Goal: Task Accomplishment & Management: Use online tool/utility

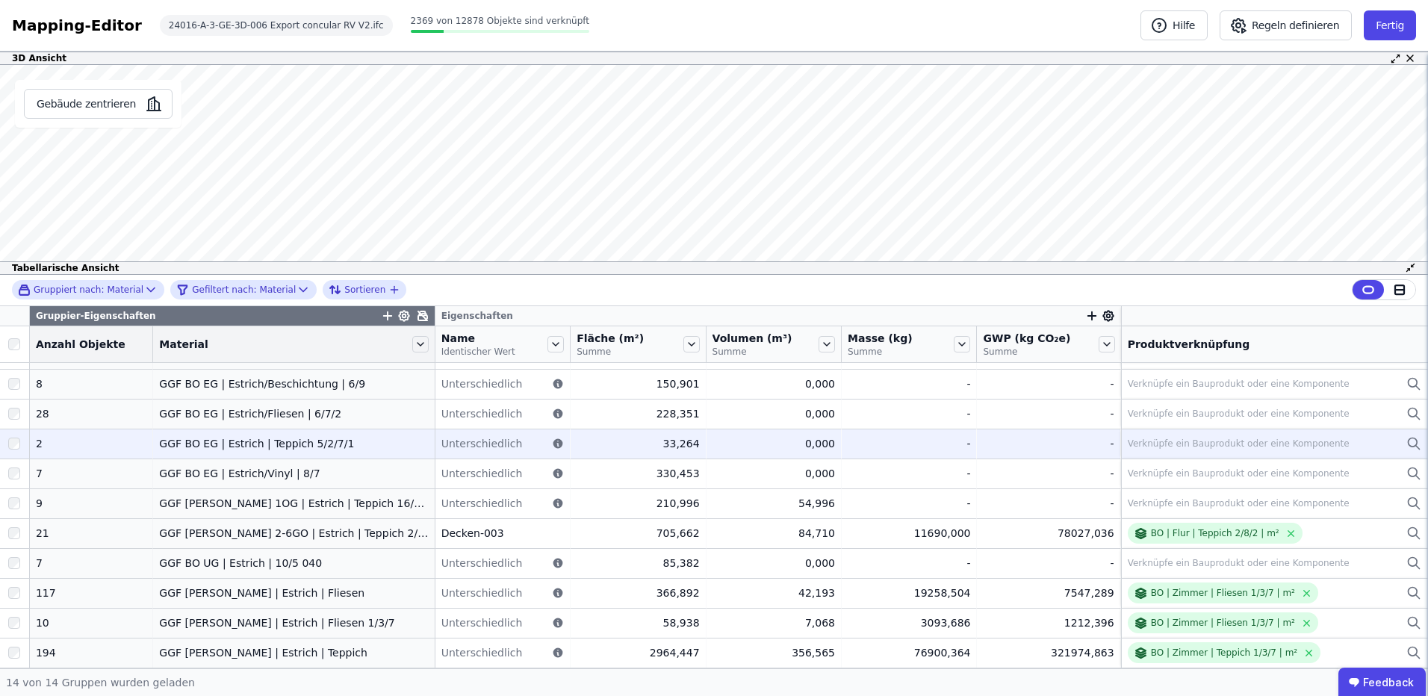
scroll to position [14, 0]
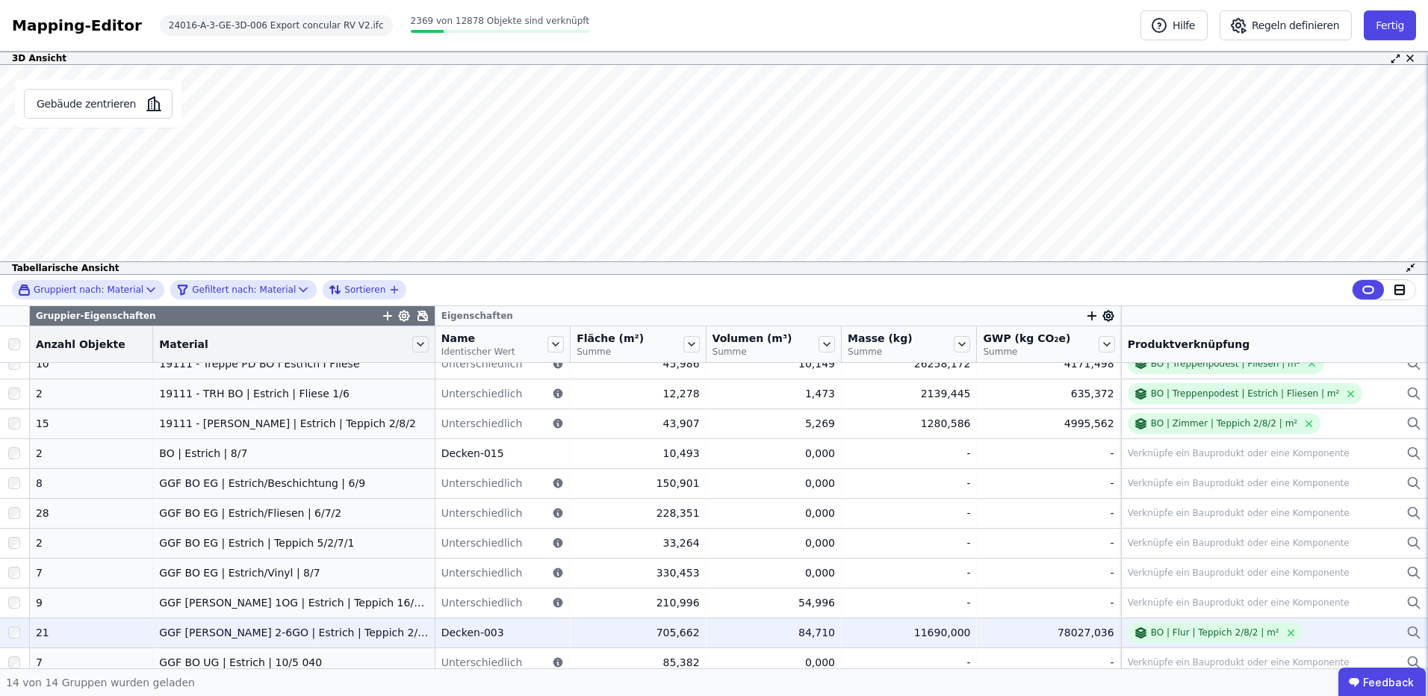
click at [397, 629] on div "GGF [PERSON_NAME] 2-6GO | Estrich | Teppich 2/8/2" at bounding box center [293, 632] width 269 height 15
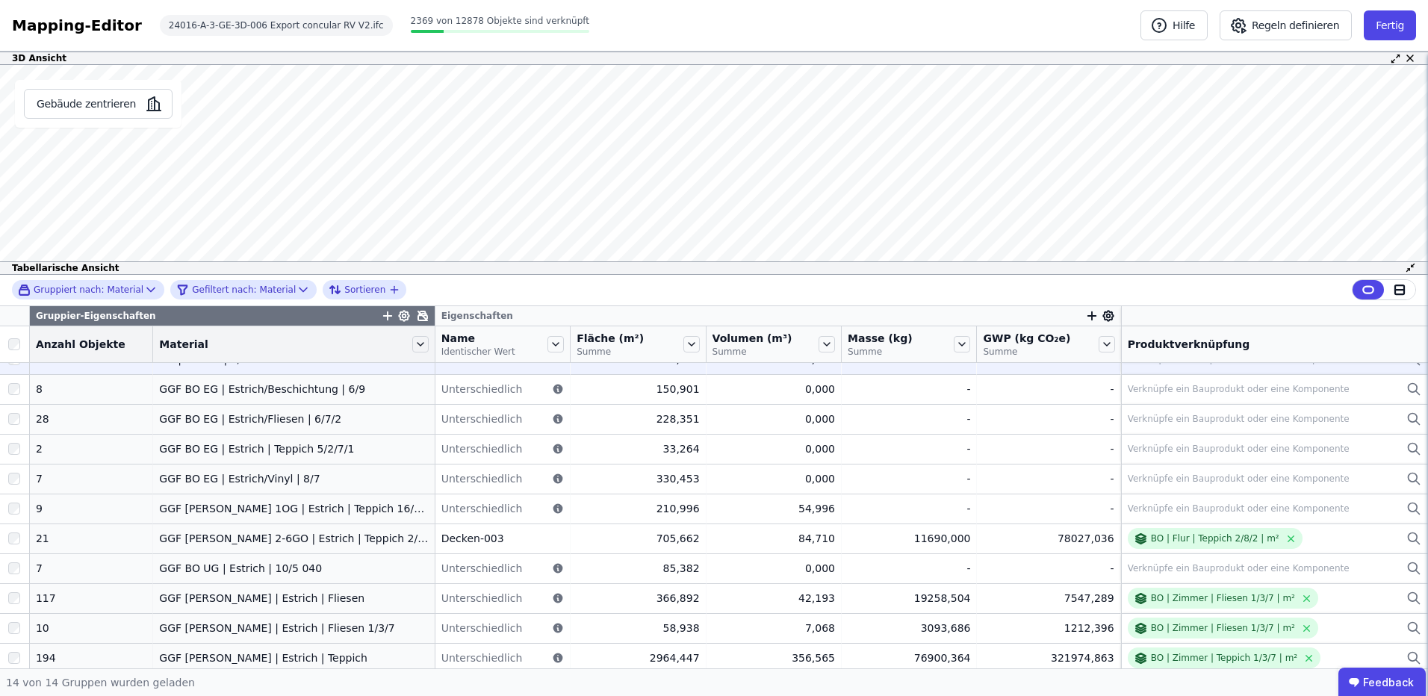
scroll to position [114, 0]
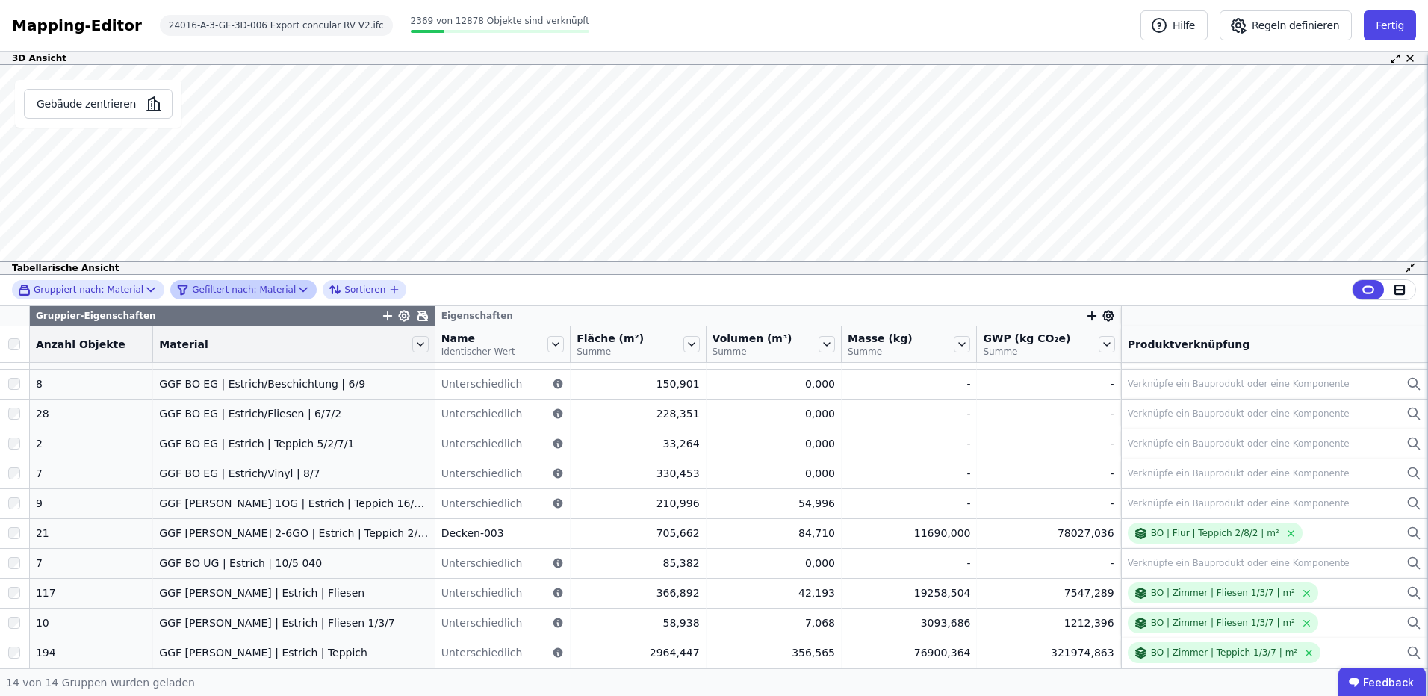
click at [270, 285] on div "Gefiltert nach: Material" at bounding box center [235, 290] width 119 height 18
select select "********"
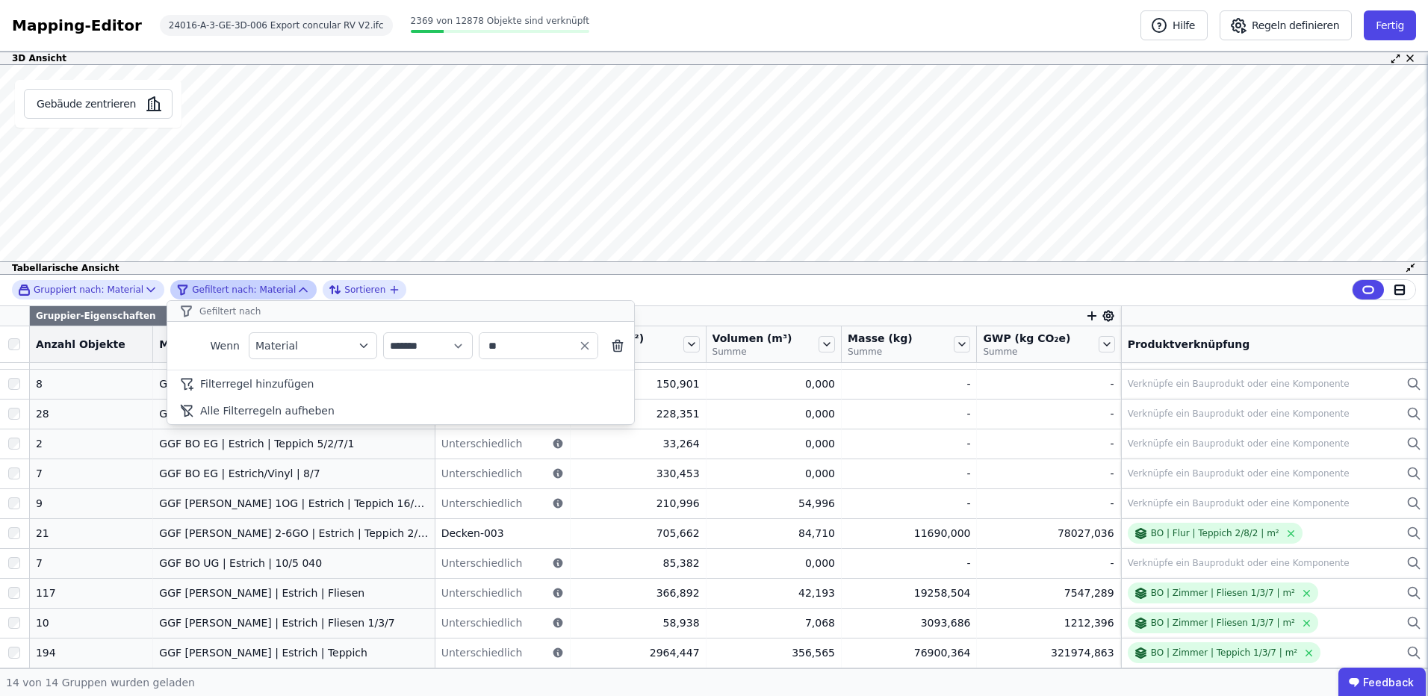
click at [270, 285] on div "Gefiltert nach: Material" at bounding box center [235, 290] width 119 height 18
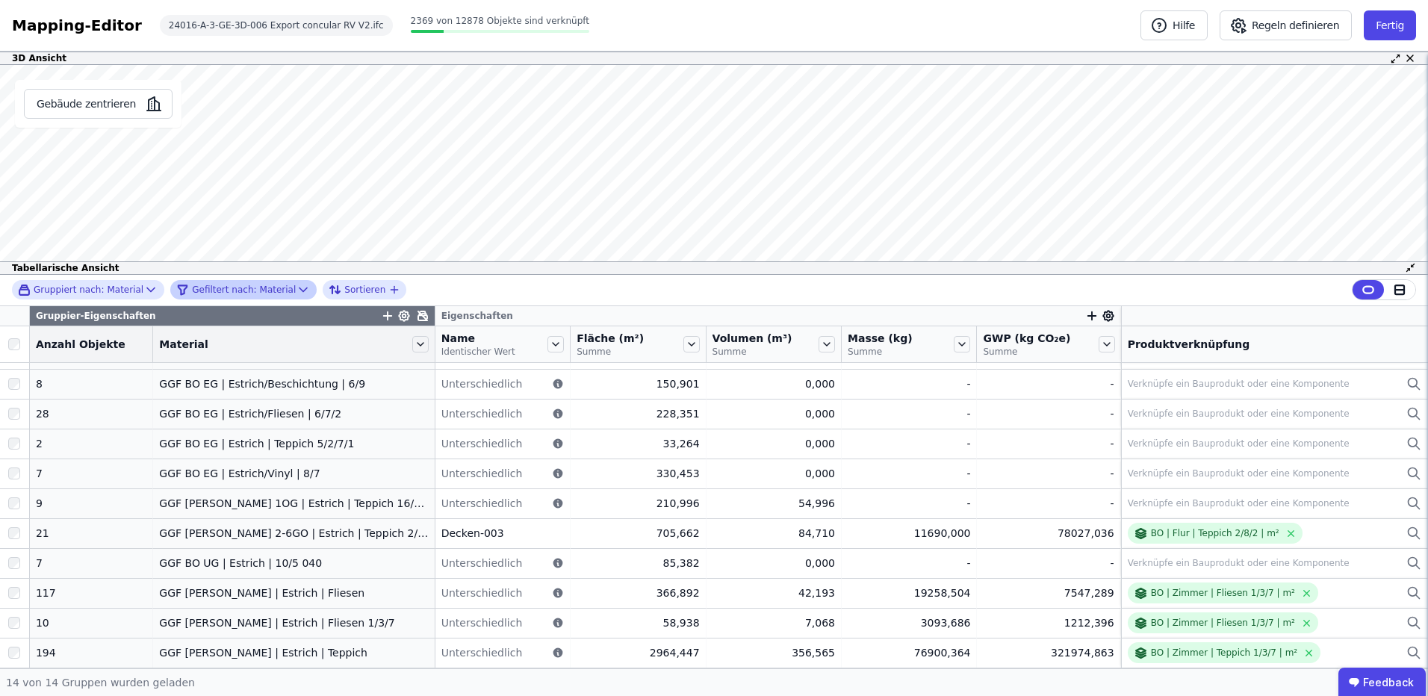
click at [232, 286] on span "Gefiltert nach:" at bounding box center [224, 290] width 64 height 12
select select "********"
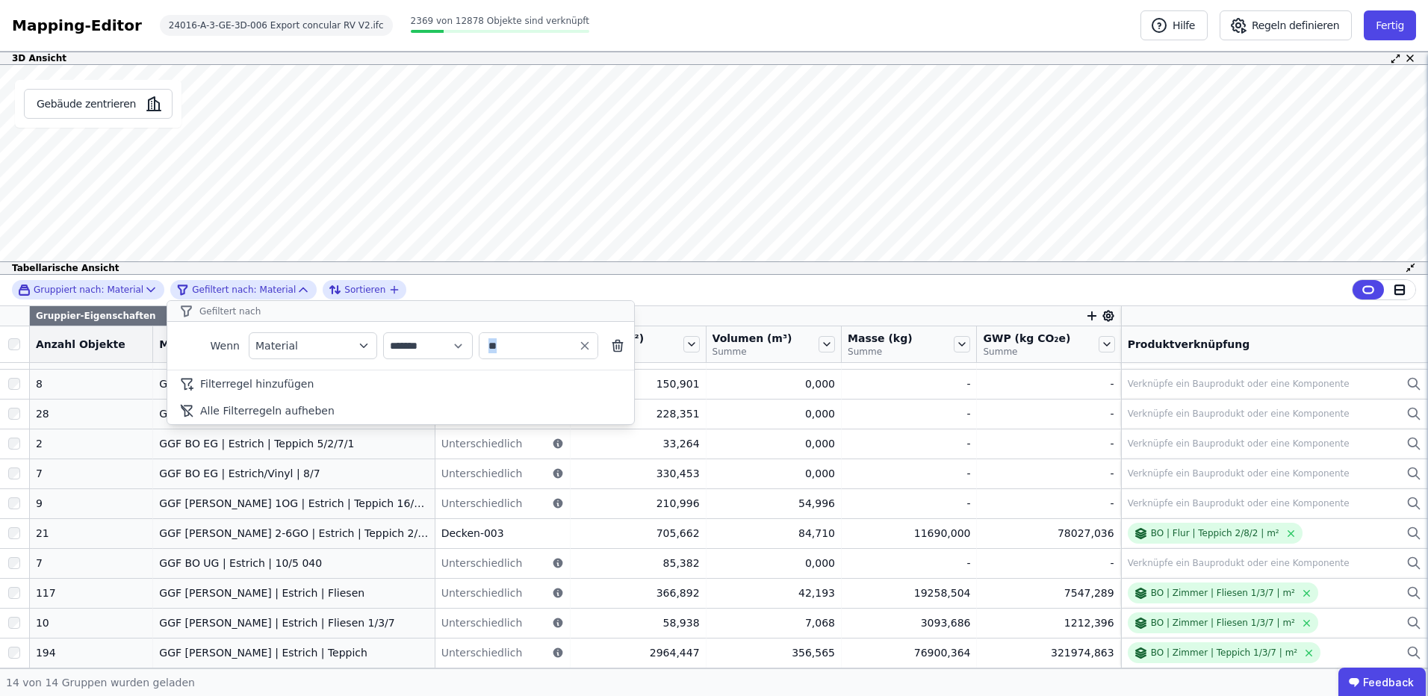
click at [616, 344] on icon at bounding box center [617, 345] width 15 height 15
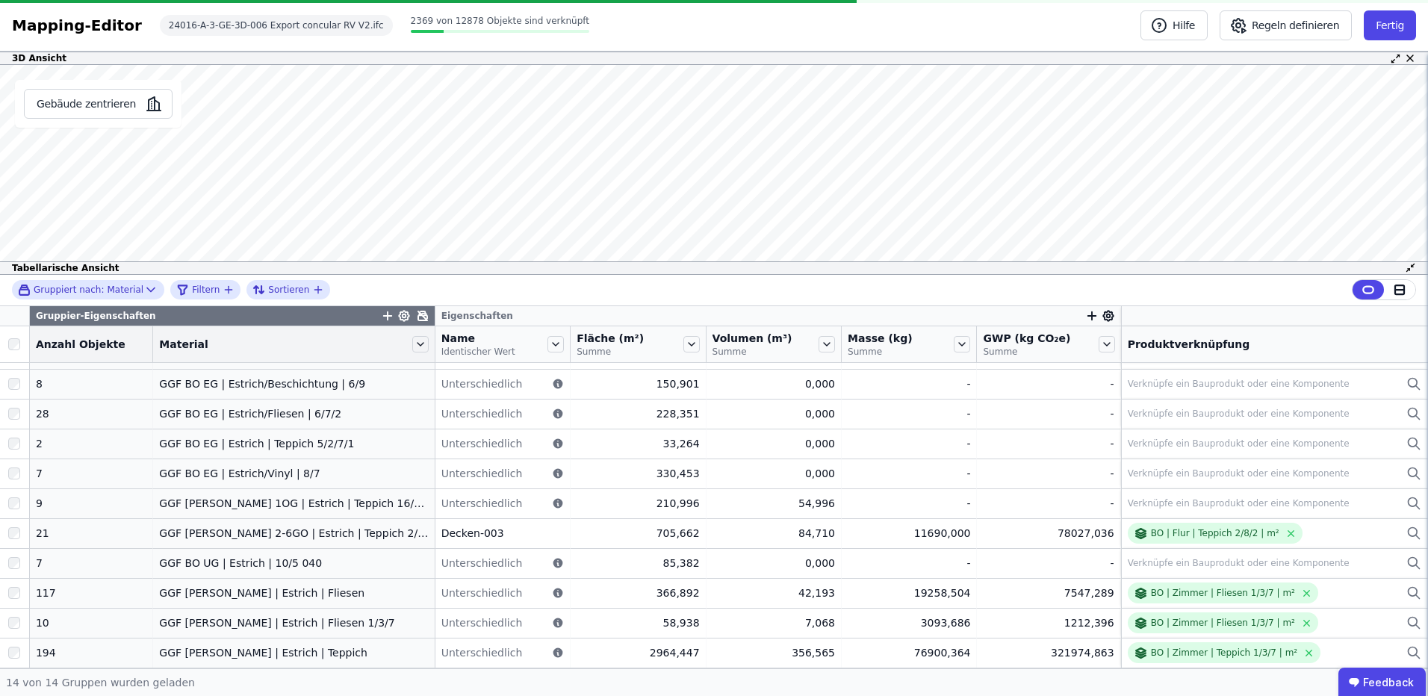
click at [383, 316] on icon "button" at bounding box center [387, 316] width 8 height 0
click at [425, 356] on input "text" at bounding box center [455, 354] width 111 height 27
click at [384, 317] on div "Gruppiert nach: Material Filtern Sortieren Gruppier-Eigenschaften Concular Eige…" at bounding box center [714, 472] width 1428 height 394
click at [399, 316] on icon at bounding box center [404, 316] width 10 height 10
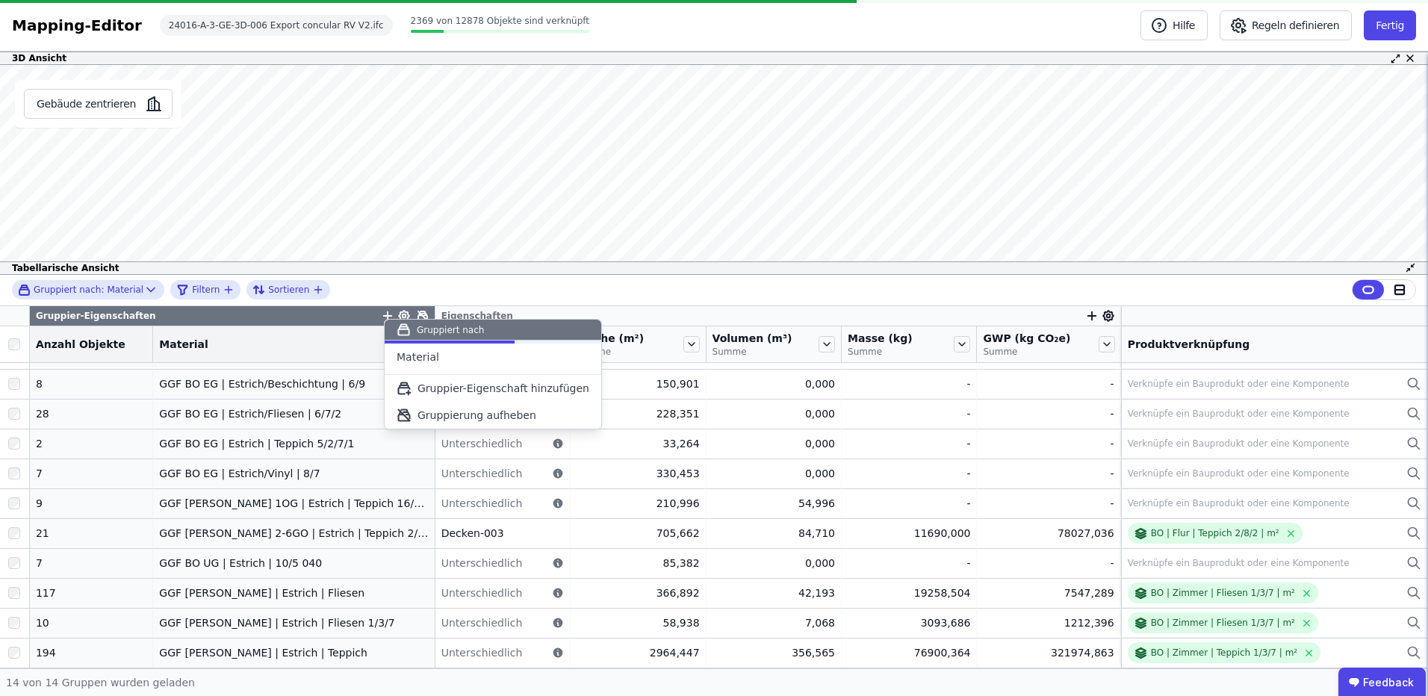
click at [384, 316] on div "Gruppiert nach: Material Filtern Sortieren Gruppier-Eigenschaften Eigenschaften…" at bounding box center [714, 472] width 1428 height 394
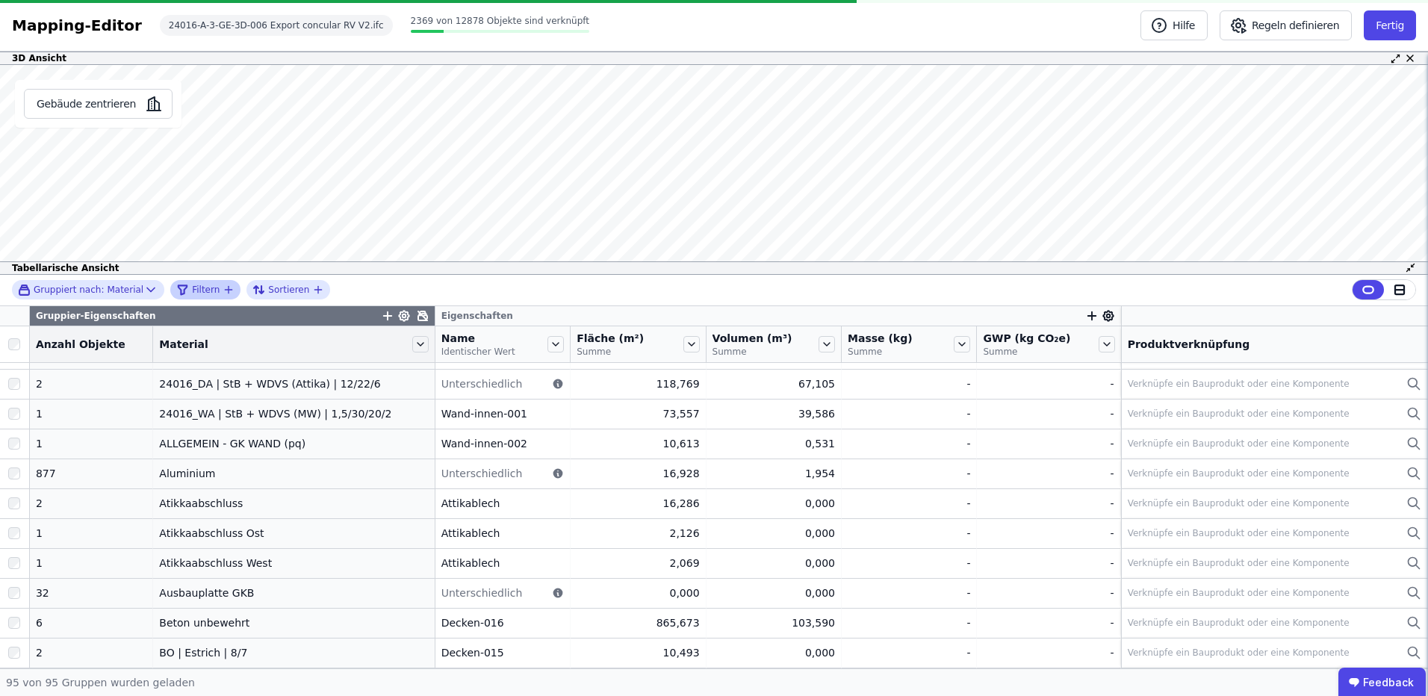
click at [192, 286] on span "Filtern" at bounding box center [206, 290] width 28 height 12
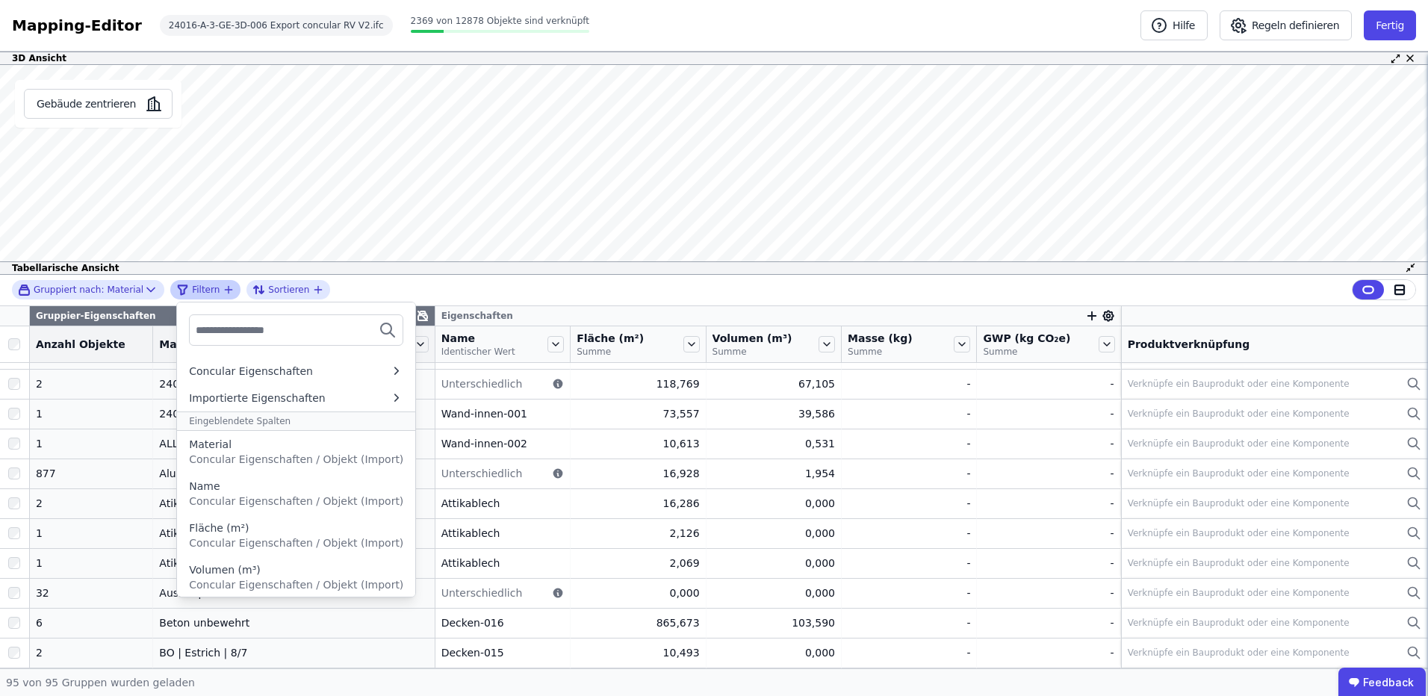
click at [192, 286] on span "Filtern" at bounding box center [206, 290] width 28 height 12
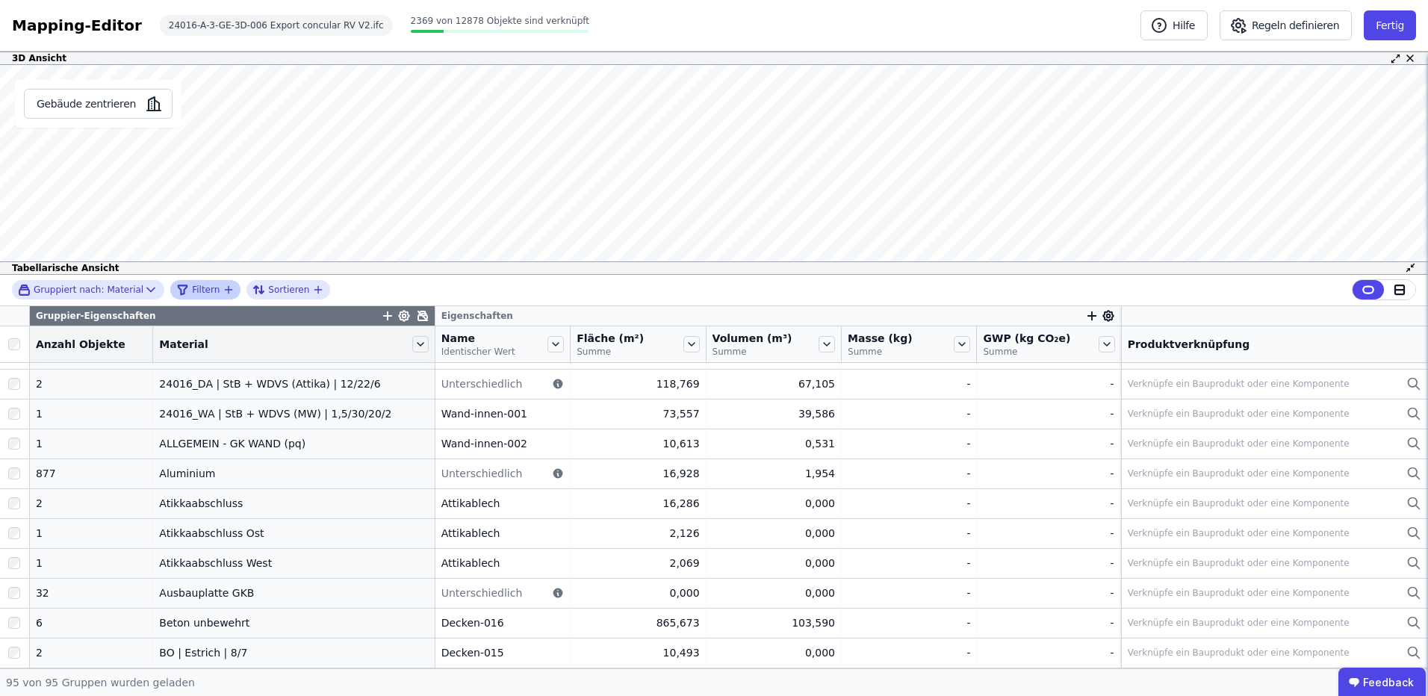
click at [223, 292] on icon "filter_by" at bounding box center [229, 290] width 12 height 12
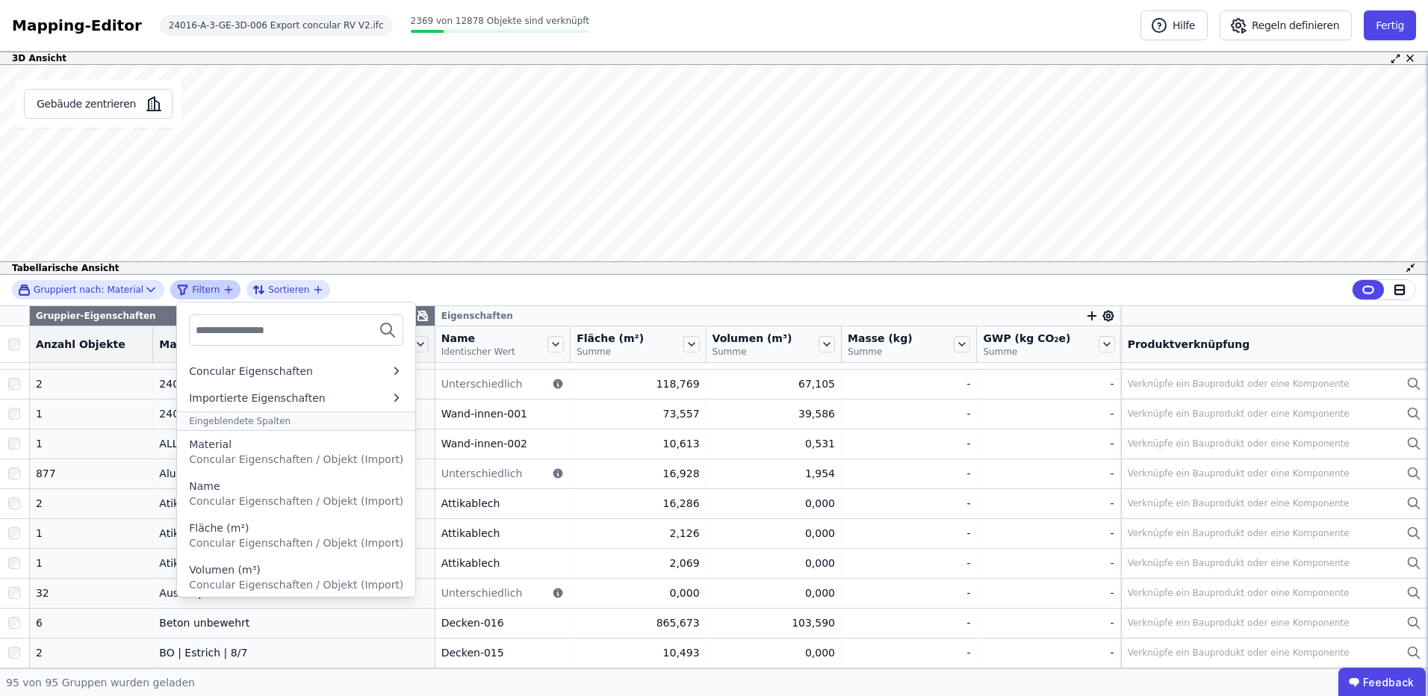
click at [223, 292] on icon "filter_by" at bounding box center [229, 290] width 12 height 12
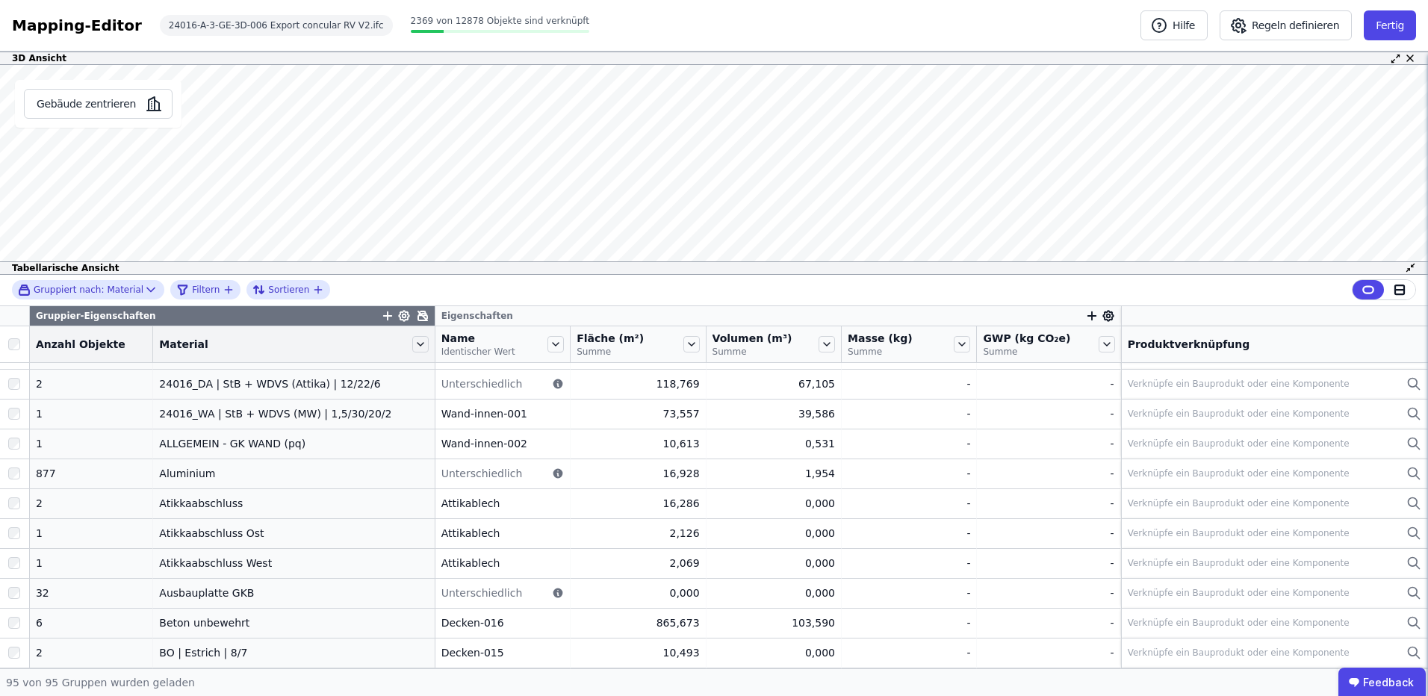
click at [402, 317] on icon at bounding box center [404, 316] width 4 height 4
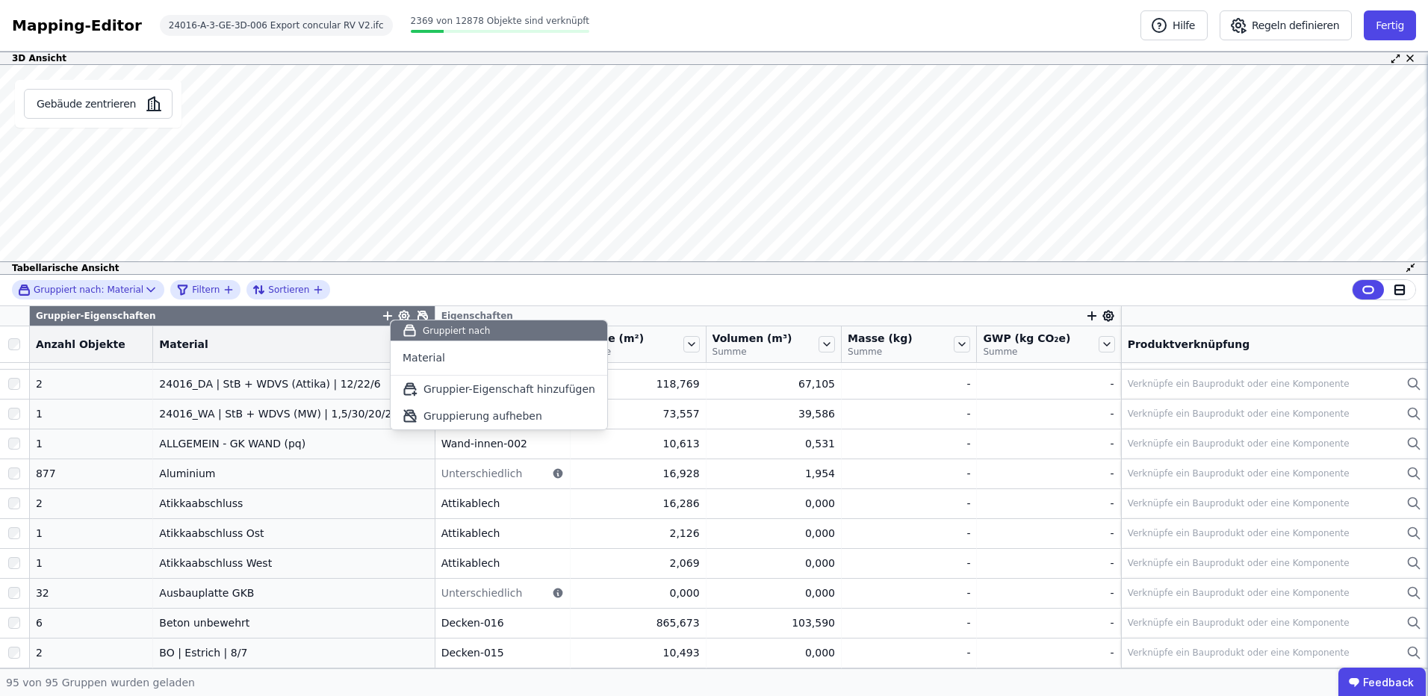
click at [390, 317] on div "Gruppiert nach: Material Filtern Sortieren Gruppier-Eigenschaften Eigenschaften…" at bounding box center [714, 472] width 1428 height 394
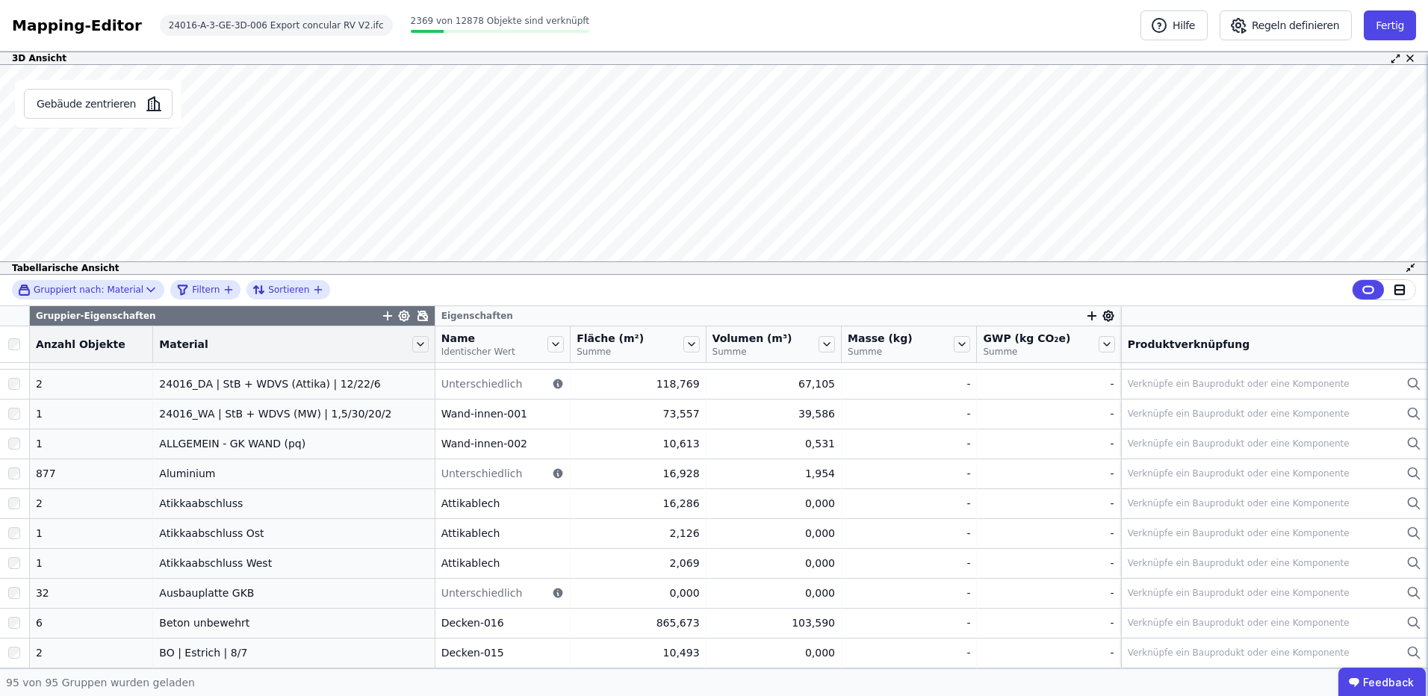
click at [388, 314] on icon "button" at bounding box center [388, 316] width 0 height 8
click at [418, 348] on input "text" at bounding box center [455, 354] width 111 height 27
click at [447, 395] on div "Concular Eigenschaften" at bounding box center [456, 395] width 124 height 15
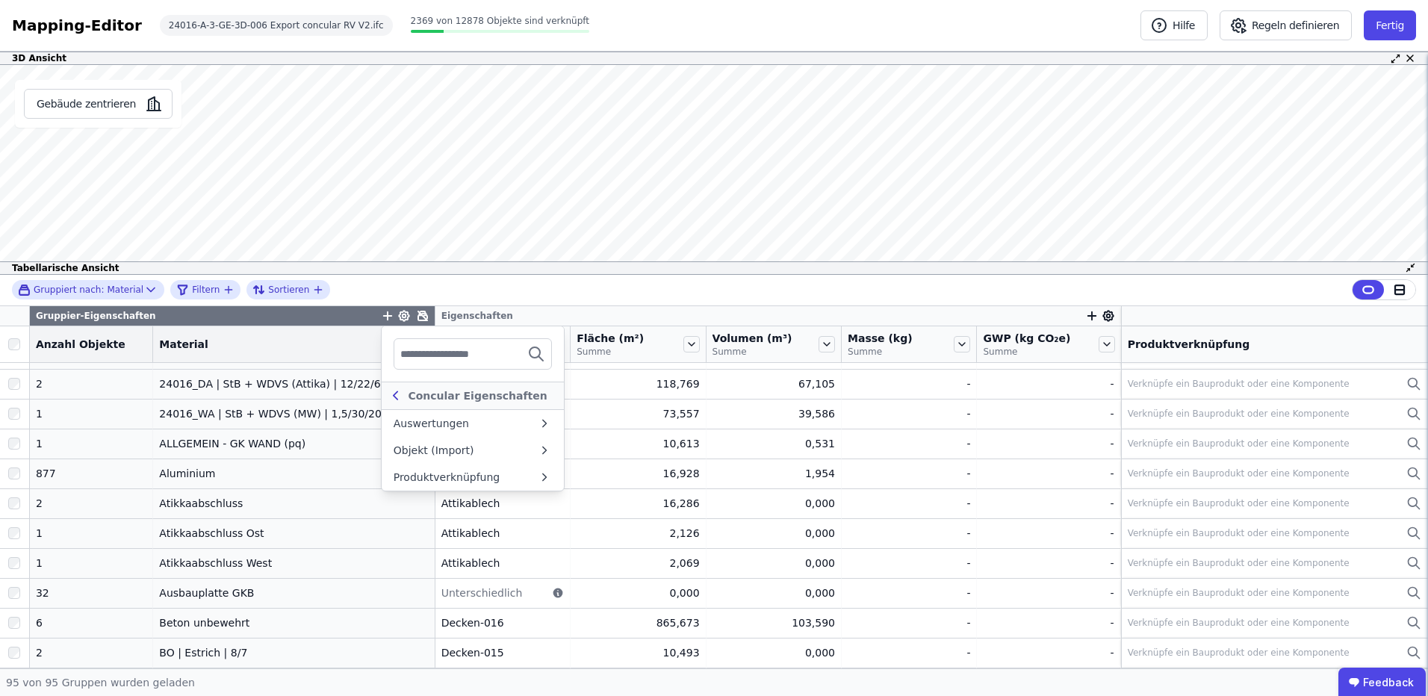
click at [388, 392] on icon at bounding box center [396, 396] width 16 height 18
click at [205, 290] on span "Filtern" at bounding box center [206, 290] width 28 height 12
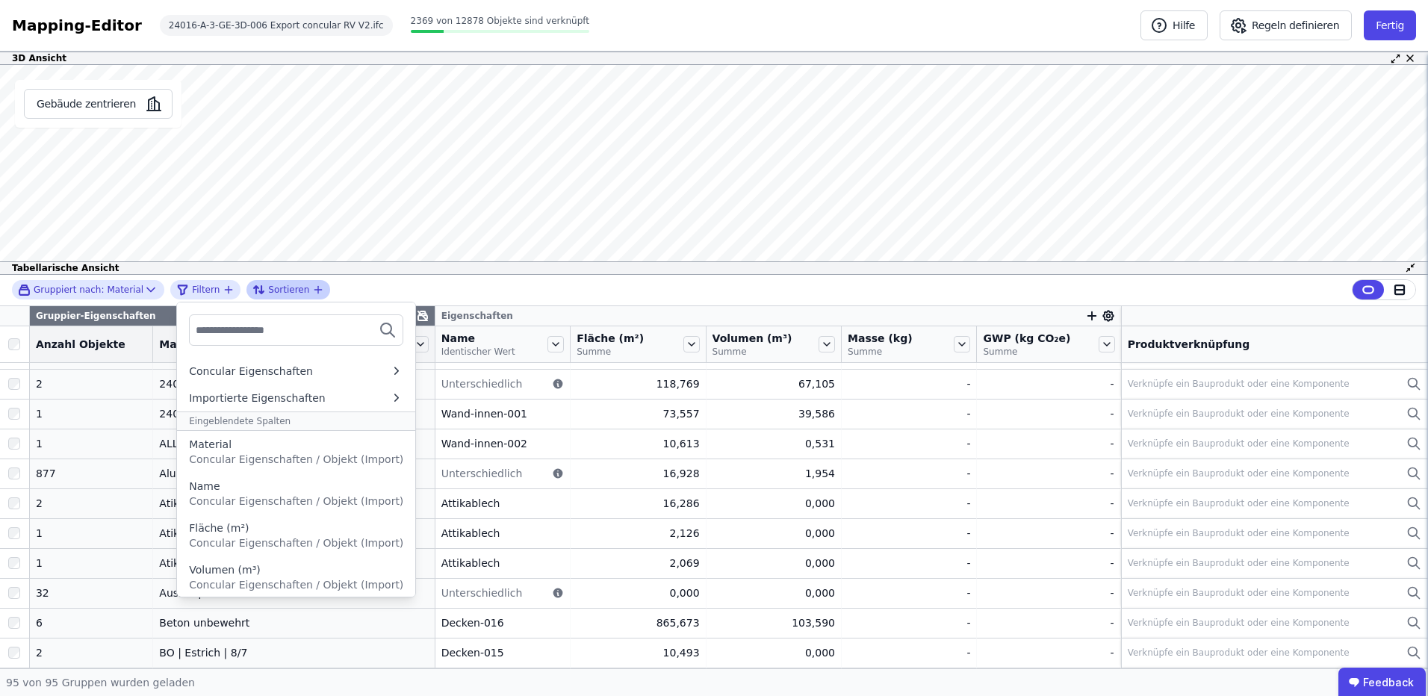
click at [296, 283] on div "Sortieren" at bounding box center [282, 290] width 60 height 18
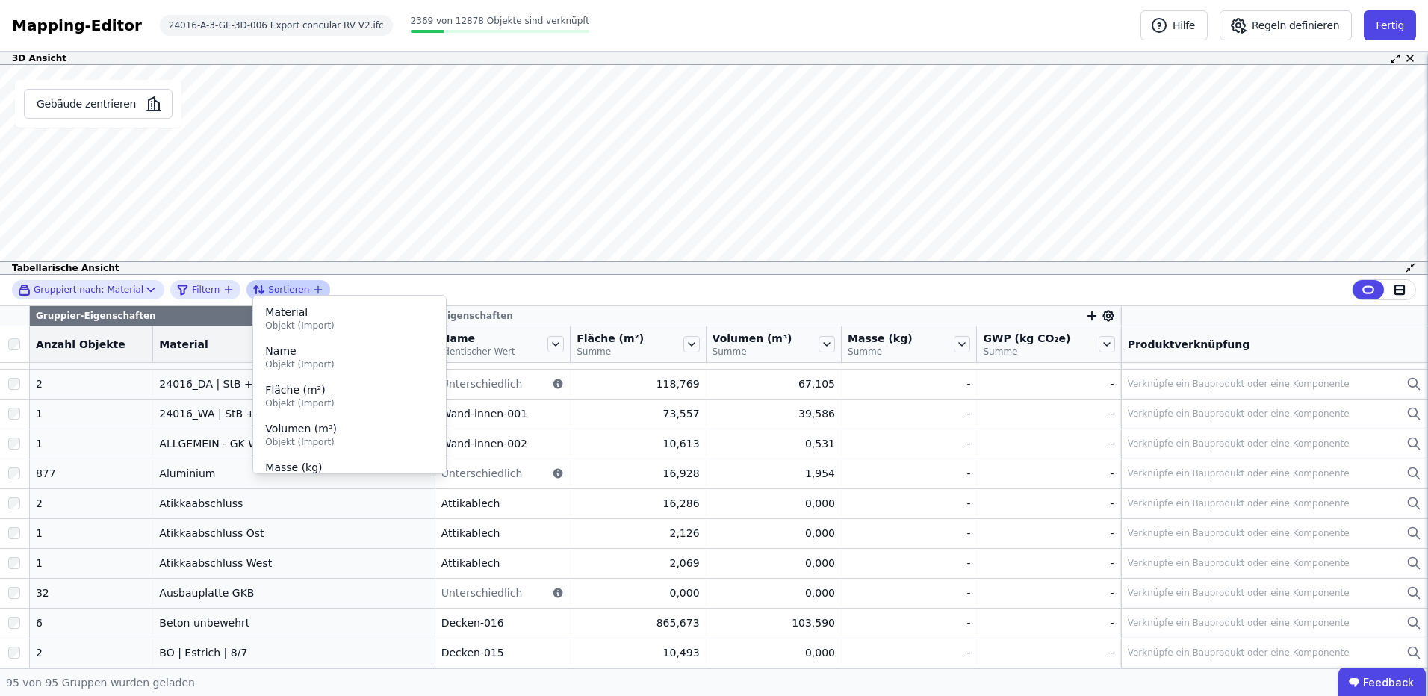
click at [296, 283] on div "Sortieren" at bounding box center [282, 290] width 60 height 18
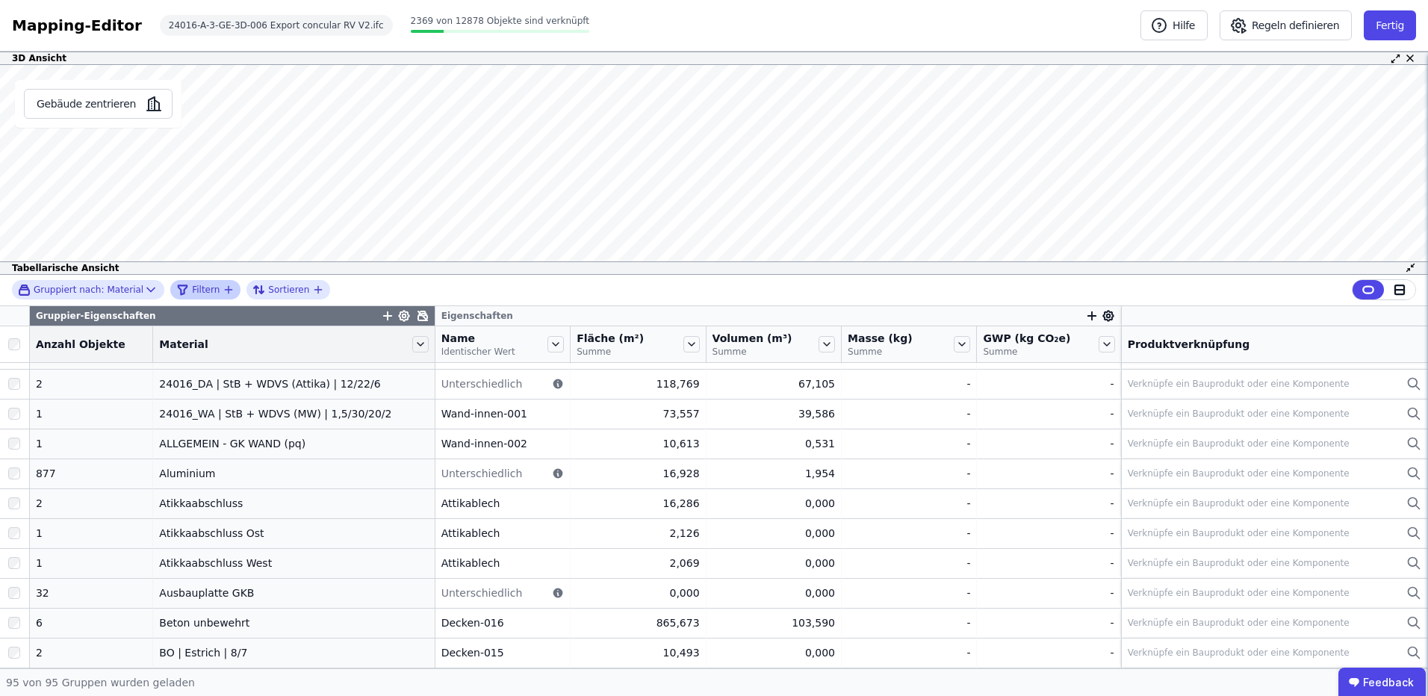
click at [209, 288] on div "Filtern" at bounding box center [199, 290] width 46 height 18
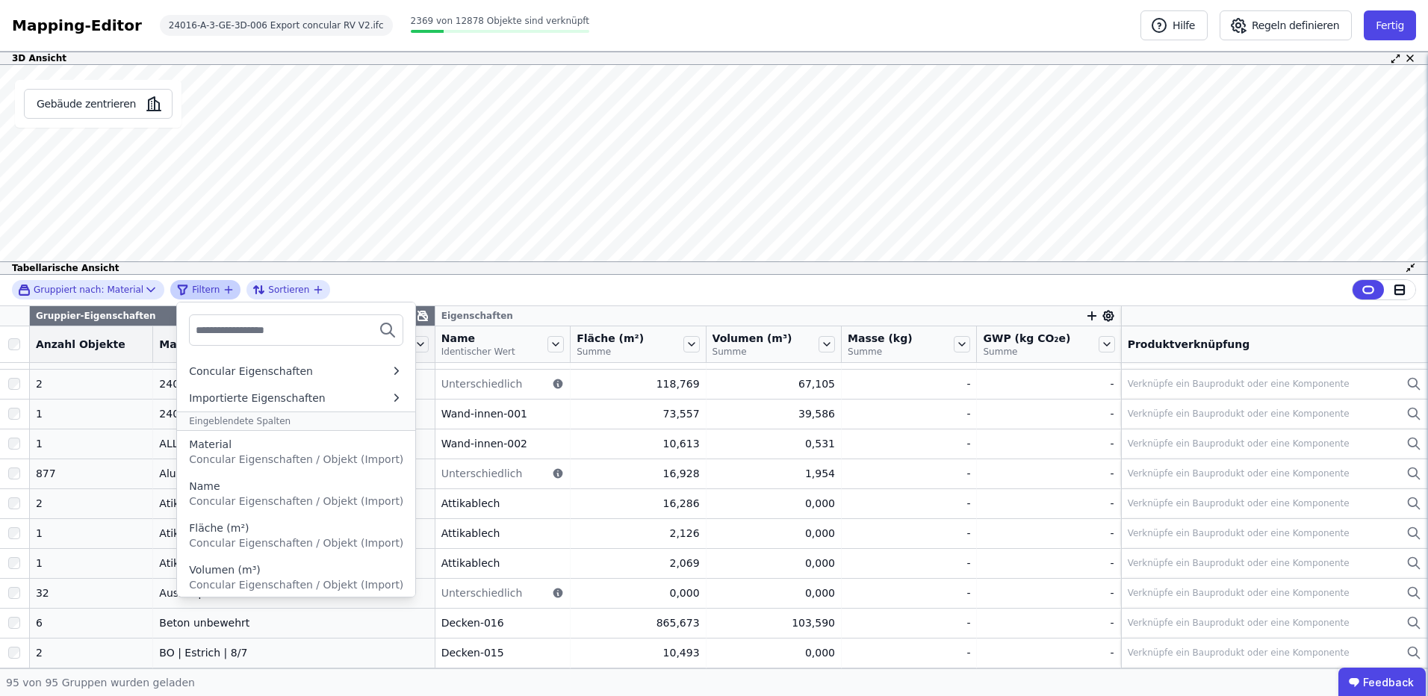
click at [209, 288] on div "Filtern" at bounding box center [199, 290] width 46 height 18
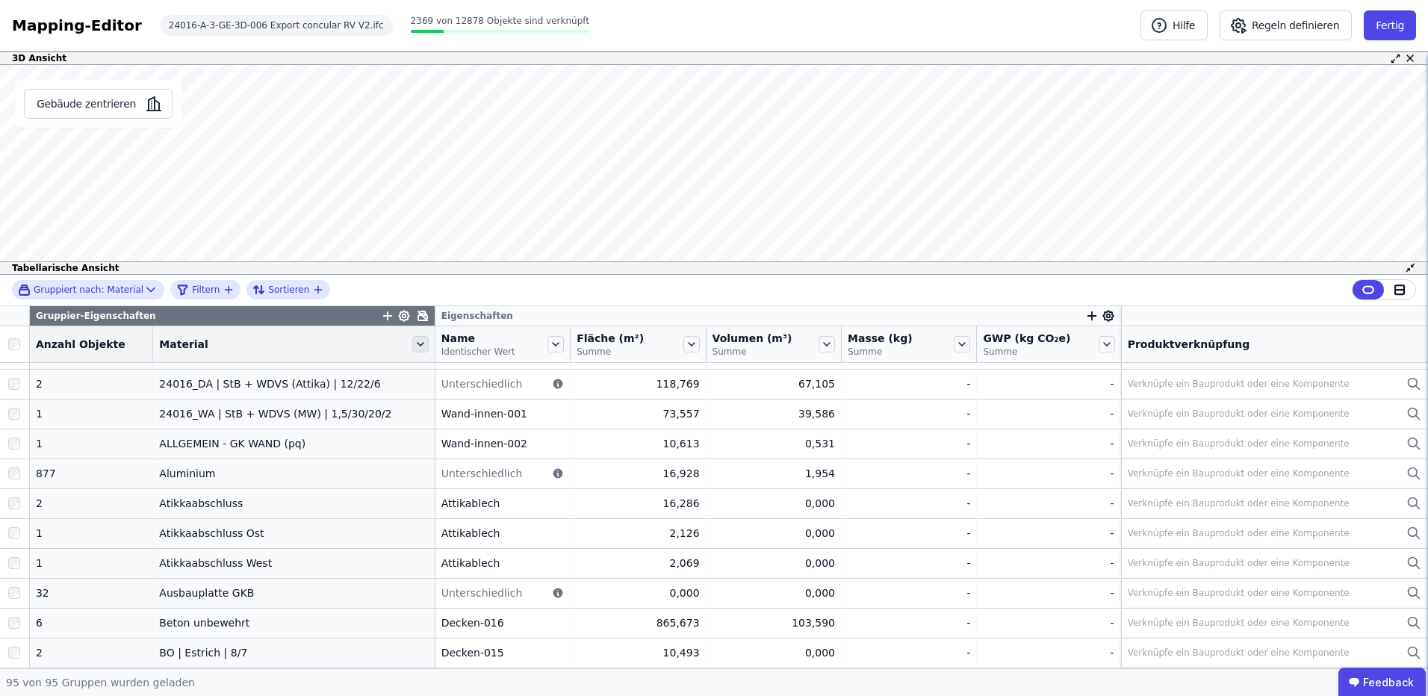
click at [412, 340] on icon at bounding box center [420, 344] width 16 height 16
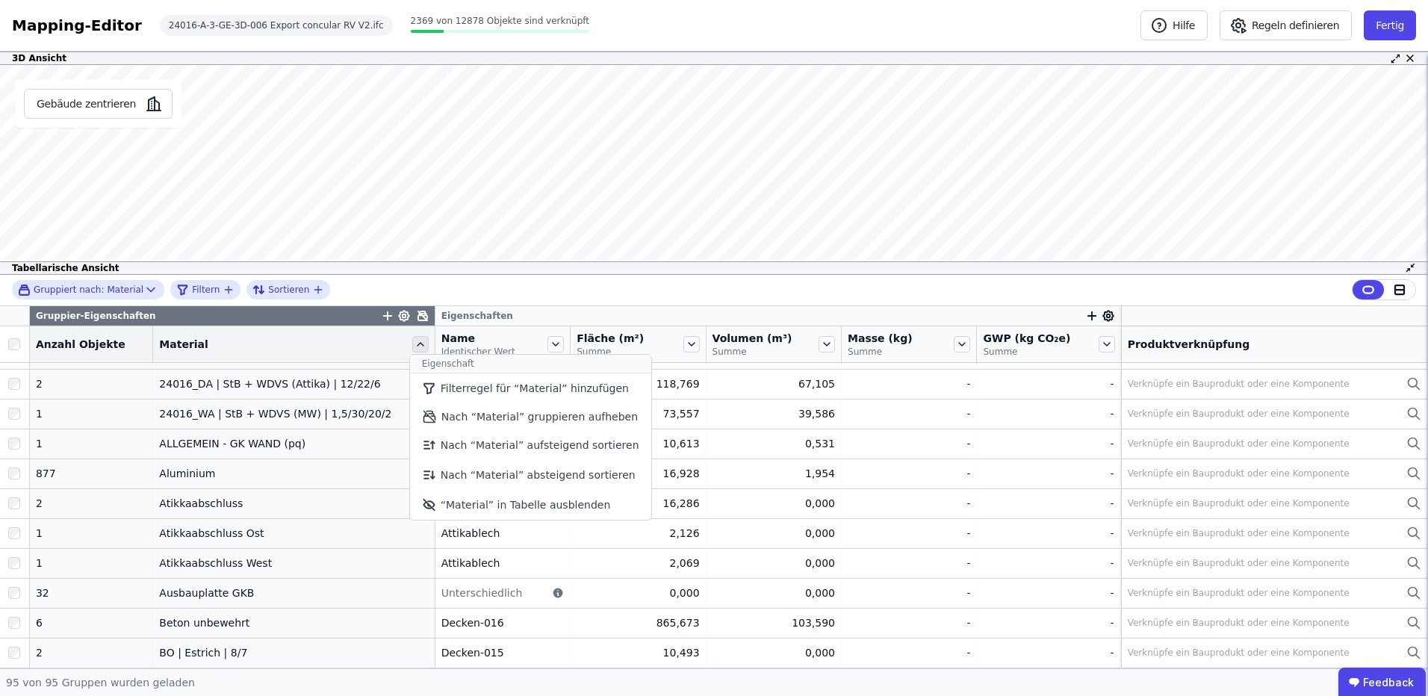
click at [412, 340] on icon at bounding box center [420, 344] width 16 height 16
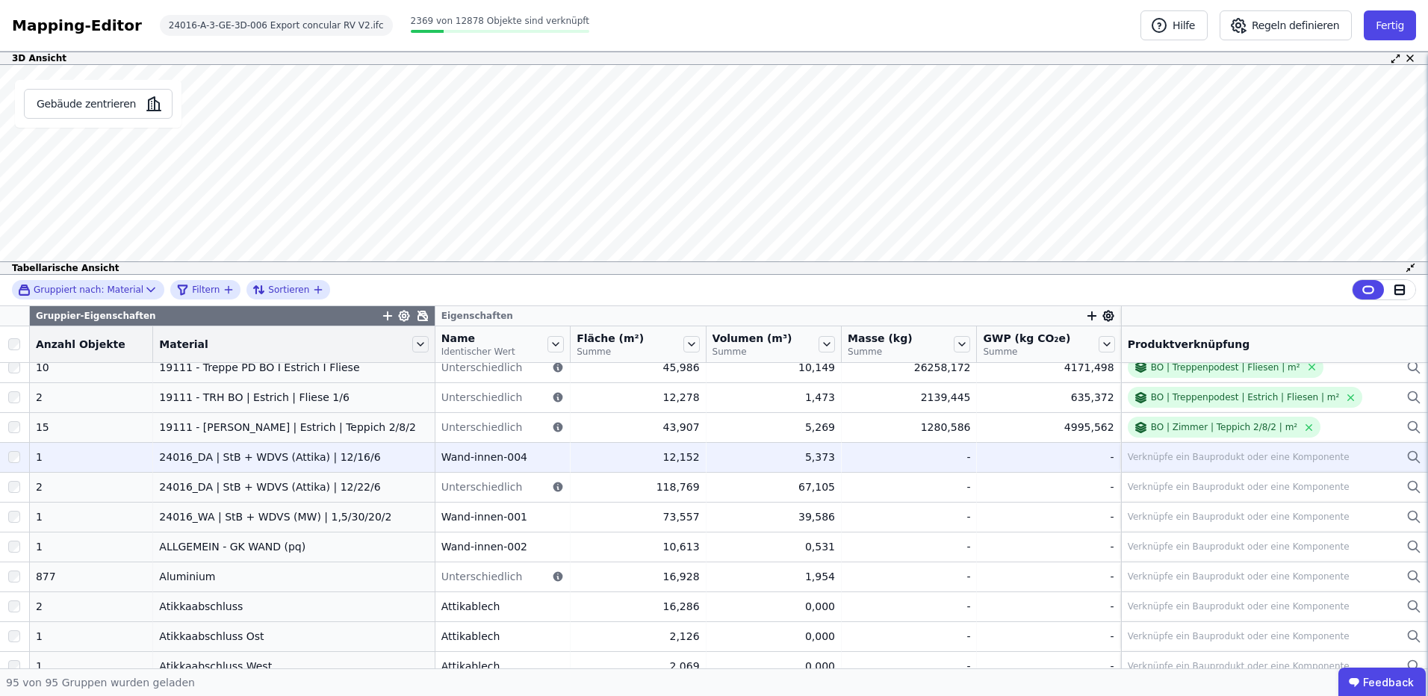
scroll to position [0, 0]
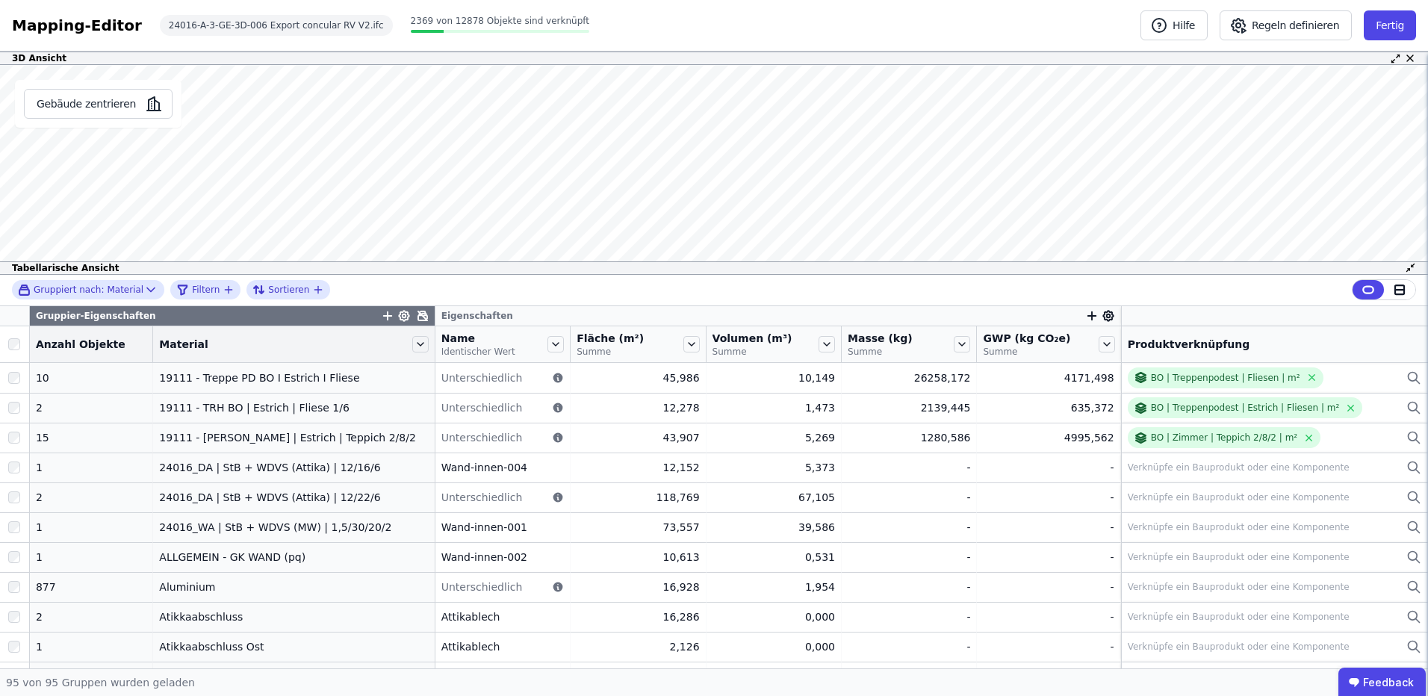
click at [381, 317] on icon "button" at bounding box center [387, 315] width 13 height 13
click at [381, 315] on icon "button" at bounding box center [387, 315] width 13 height 13
click at [223, 285] on icon "filter_by" at bounding box center [229, 290] width 12 height 12
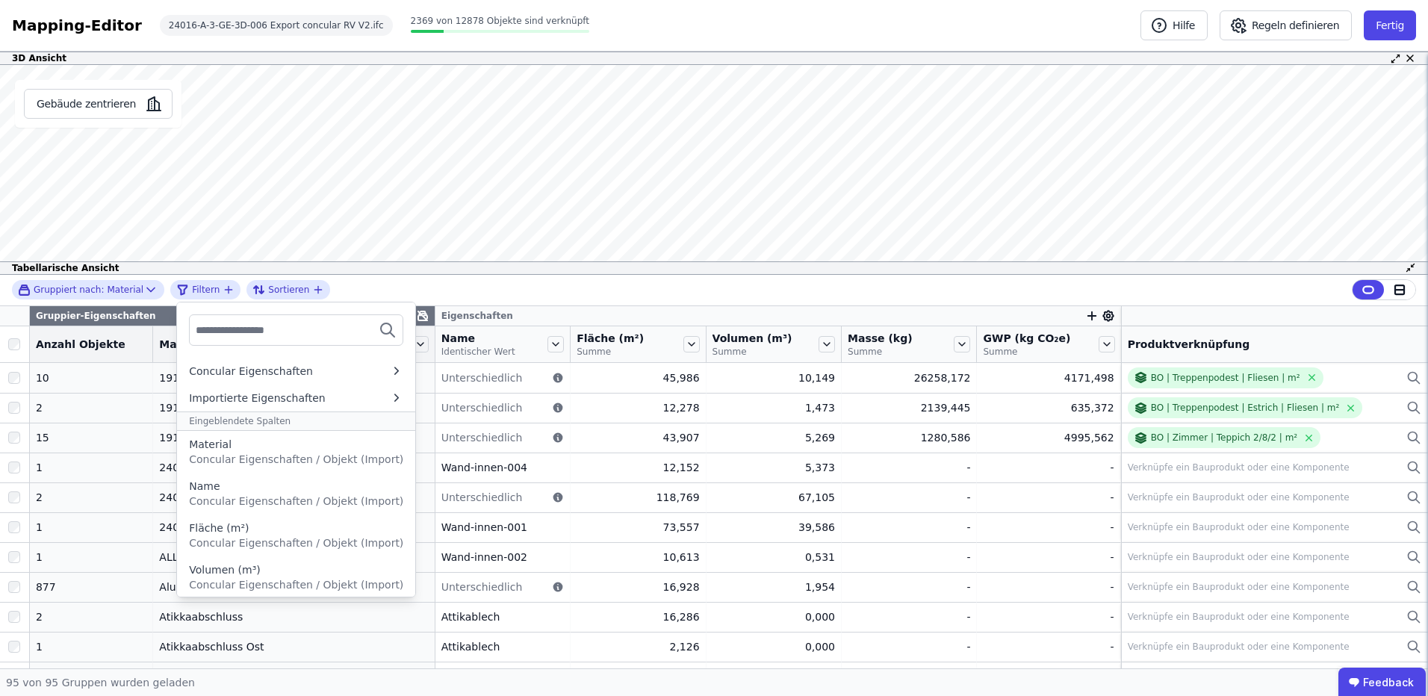
drag, startPoint x: 215, startPoint y: 291, endPoint x: 335, endPoint y: 327, distance: 124.8
click at [223, 293] on icon "filter_by" at bounding box center [229, 290] width 12 height 12
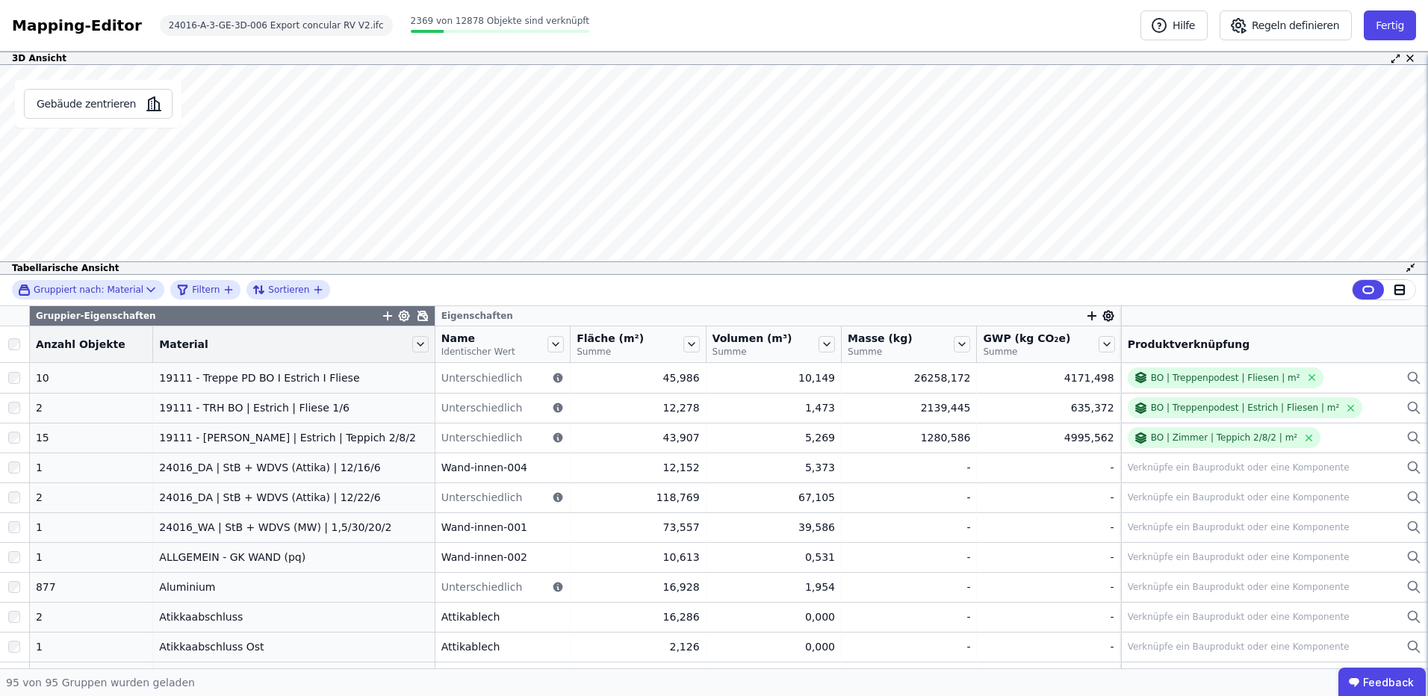
click at [381, 317] on icon "button" at bounding box center [387, 315] width 13 height 13
drag, startPoint x: 406, startPoint y: 342, endPoint x: 412, endPoint y: 351, distance: 11.2
click at [412, 343] on icon at bounding box center [420, 344] width 16 height 16
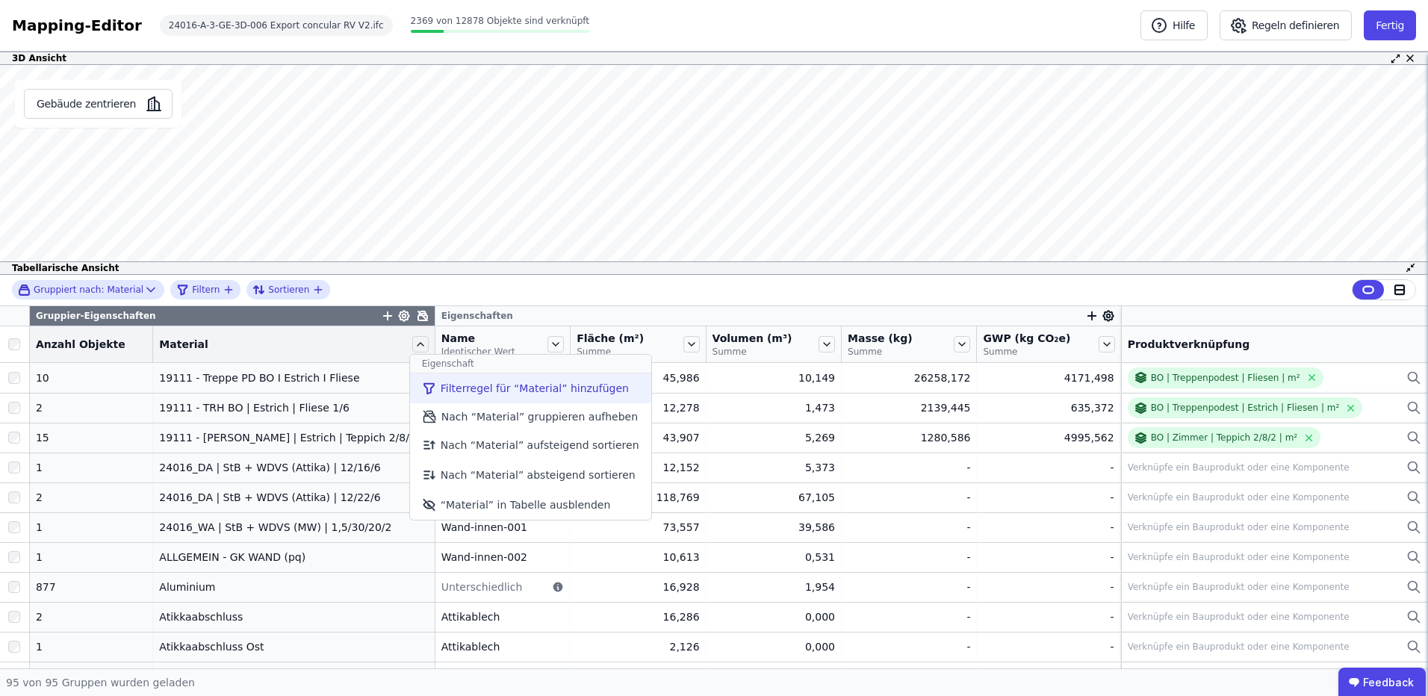
click at [462, 387] on li "Filterregel für “Material” hinzufügen" at bounding box center [530, 388] width 241 height 30
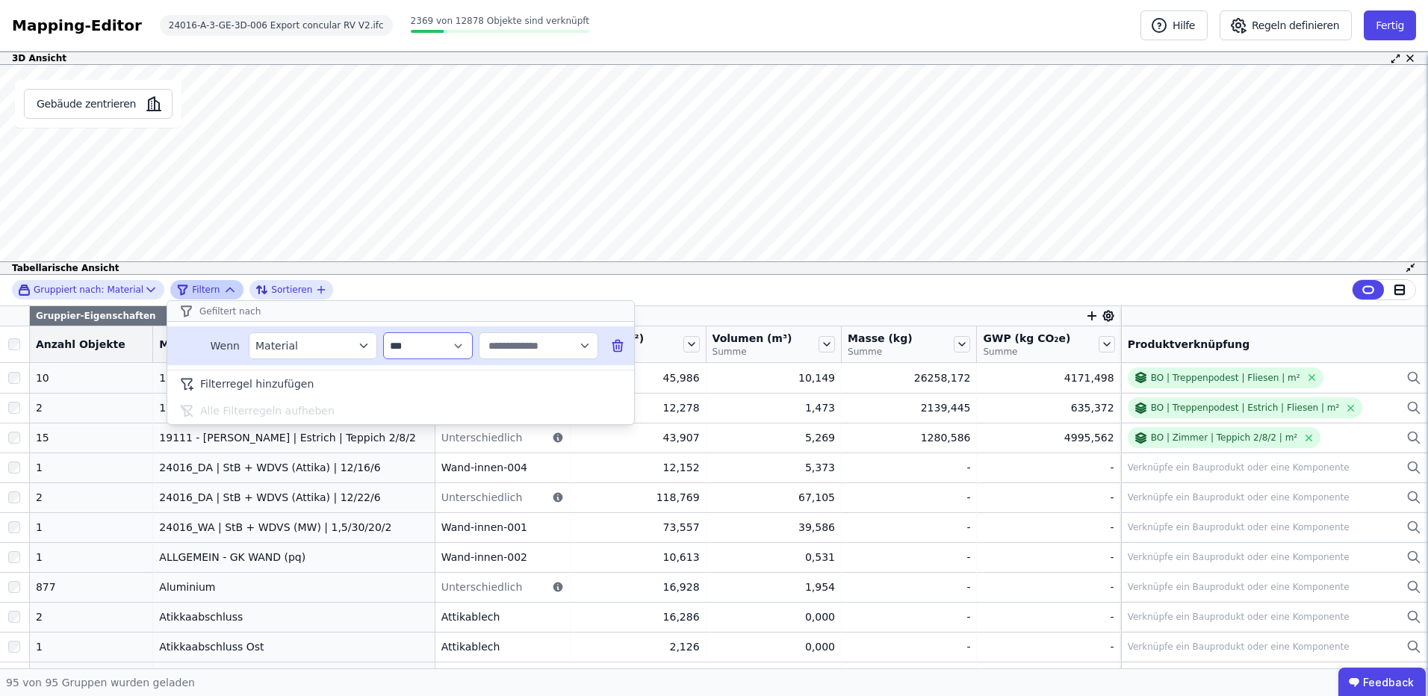
click at [445, 350] on select "**********" at bounding box center [428, 345] width 90 height 27
select select "********"
click at [383, 332] on select "**********" at bounding box center [428, 345] width 90 height 27
click at [519, 347] on input "text" at bounding box center [531, 345] width 93 height 27
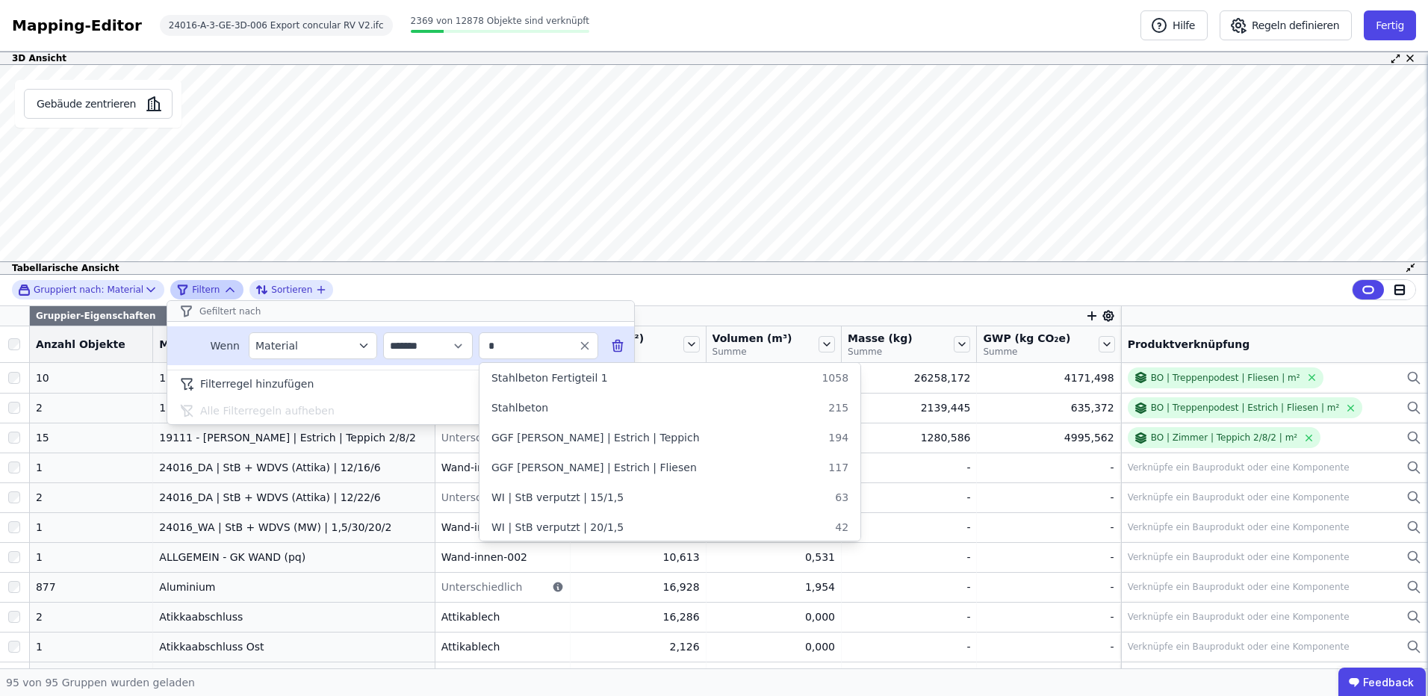
type input "**"
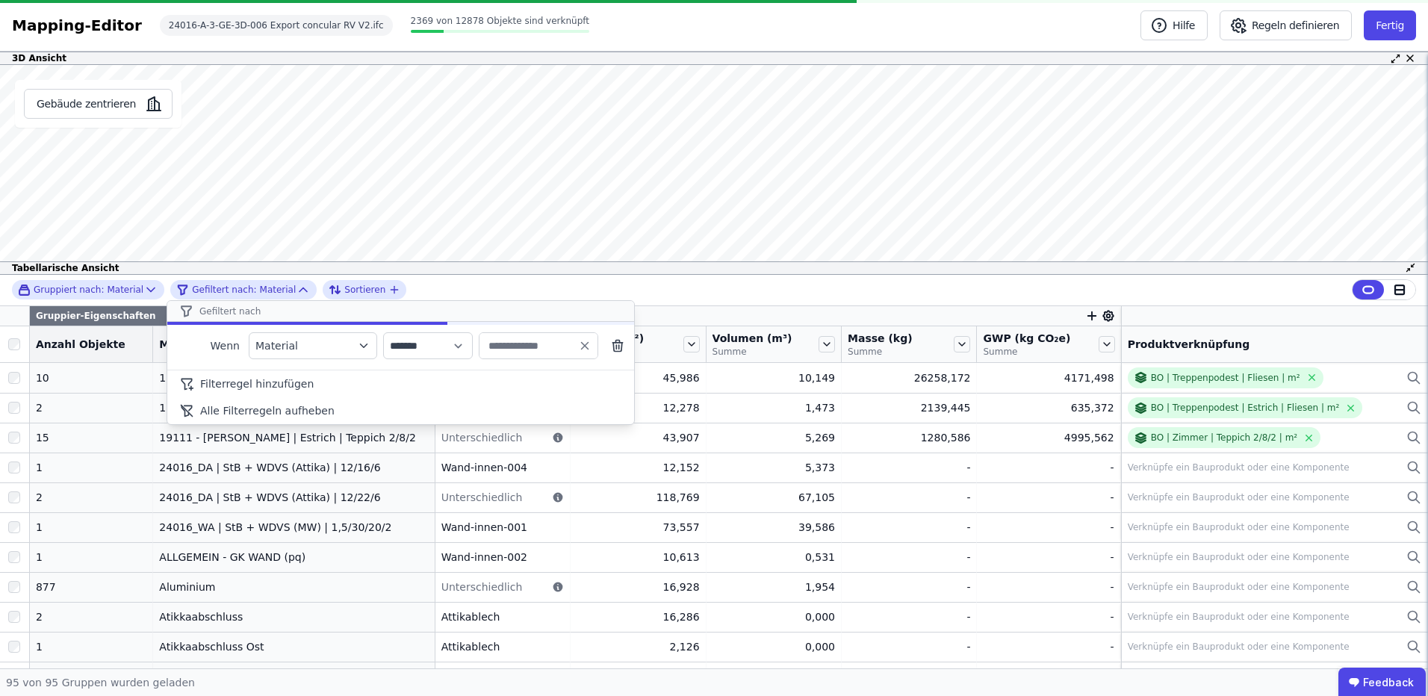
type input "**"
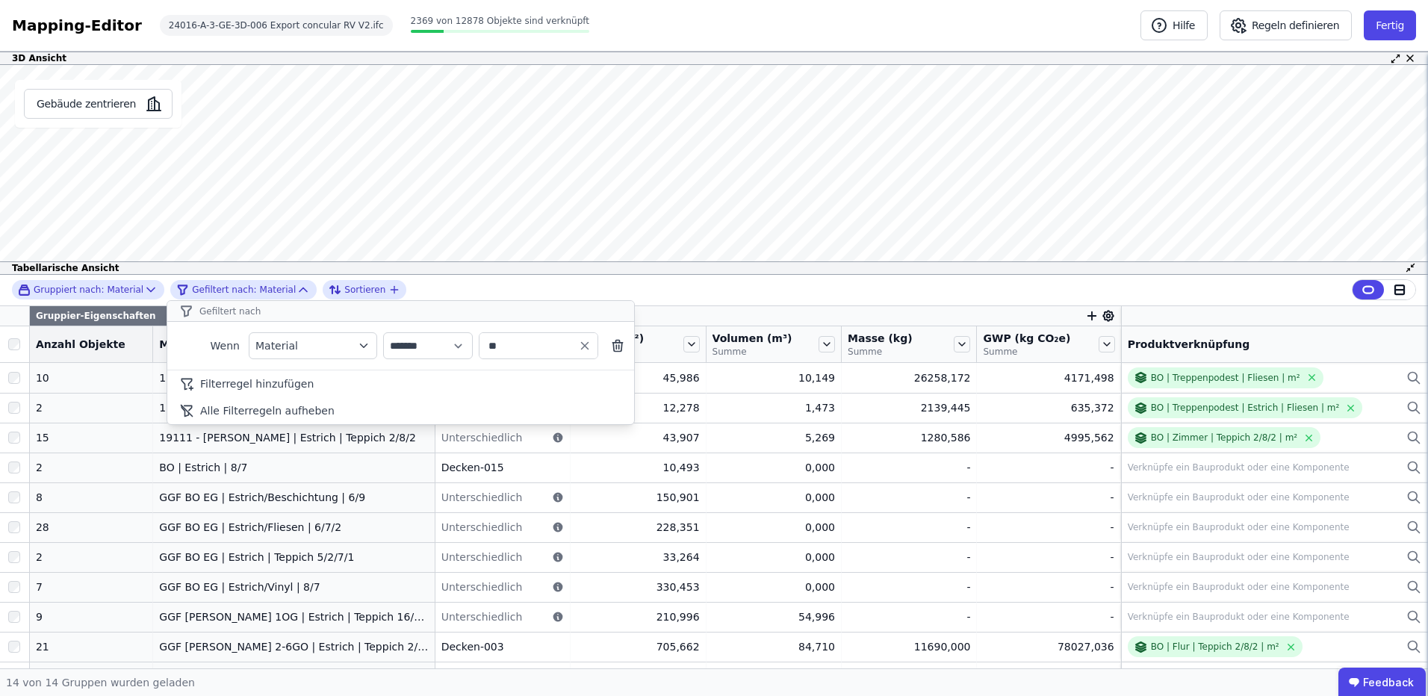
click at [847, 598] on div "**********" at bounding box center [714, 472] width 1428 height 394
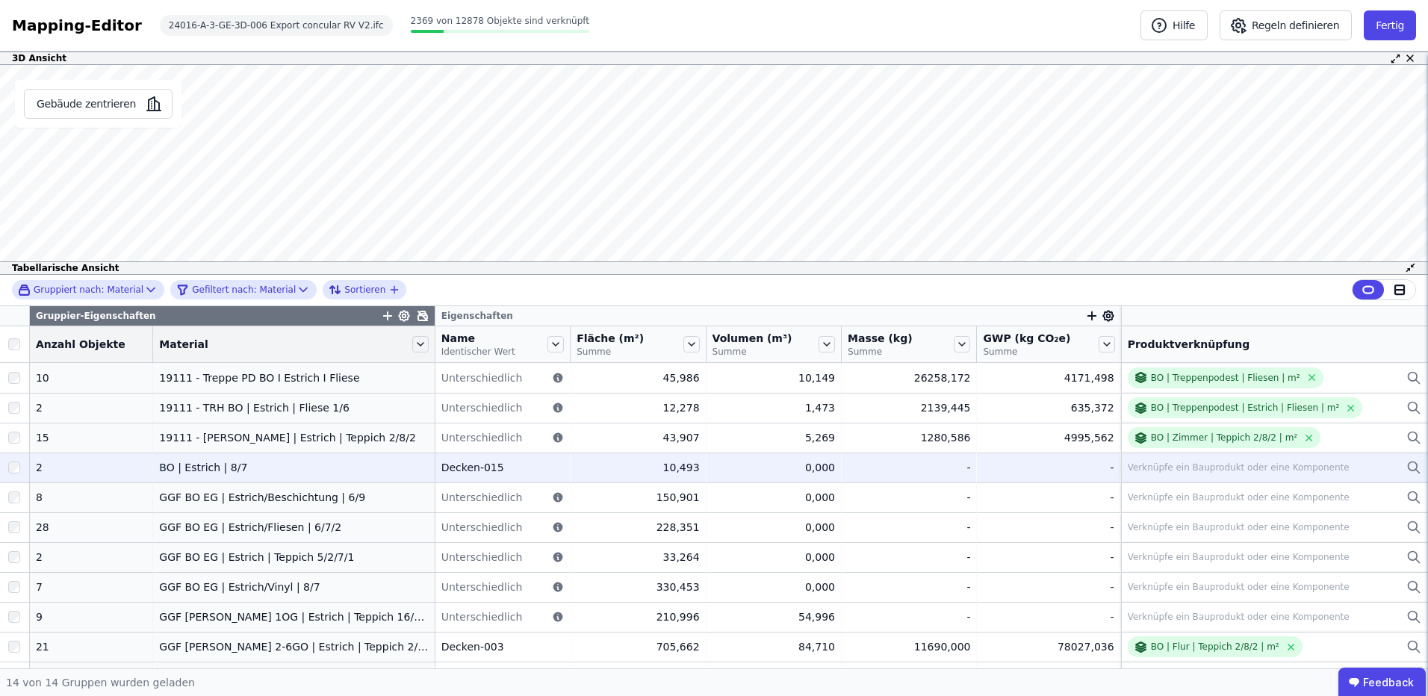
click at [373, 488] on td "GGF BO EG | Estrich/Beschichtung | 6/9 GGF BO EG | Estrich/Beschichtung | 6/9" at bounding box center [294, 497] width 282 height 30
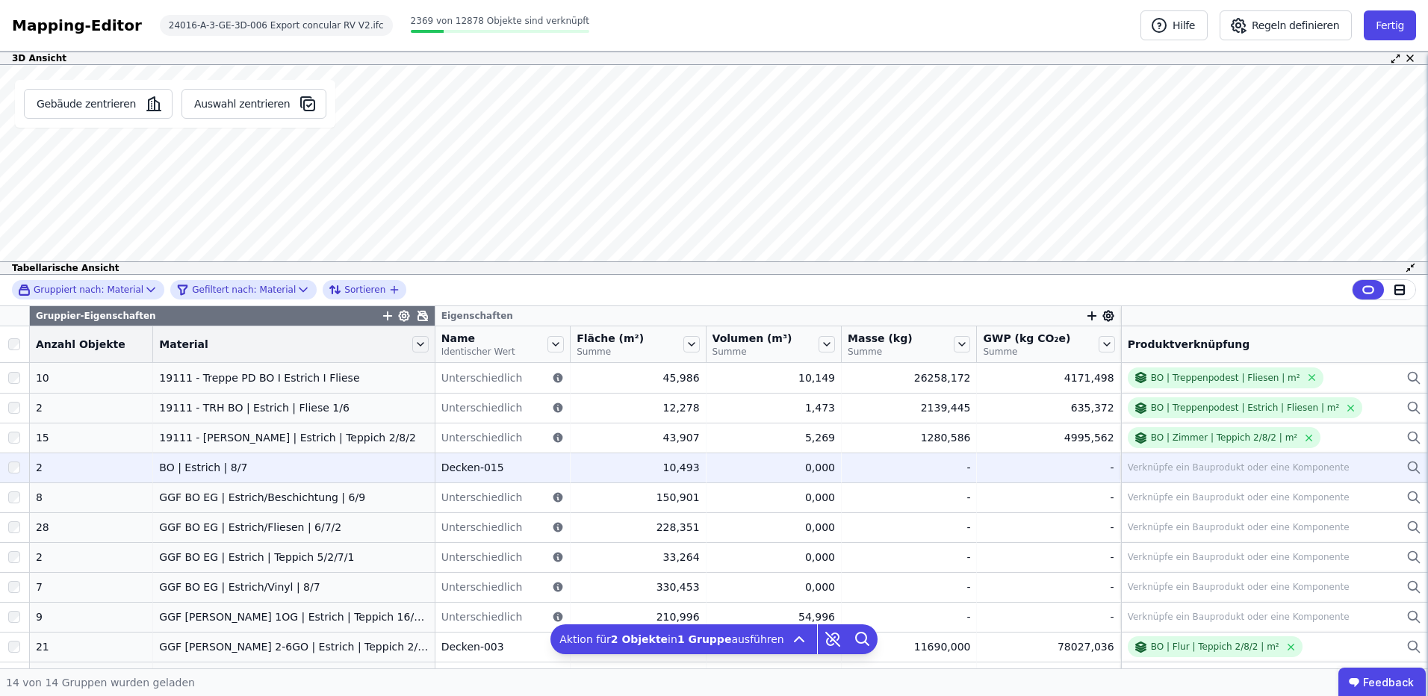
click at [243, 470] on div "BO | Estrich | 8/7" at bounding box center [293, 467] width 269 height 15
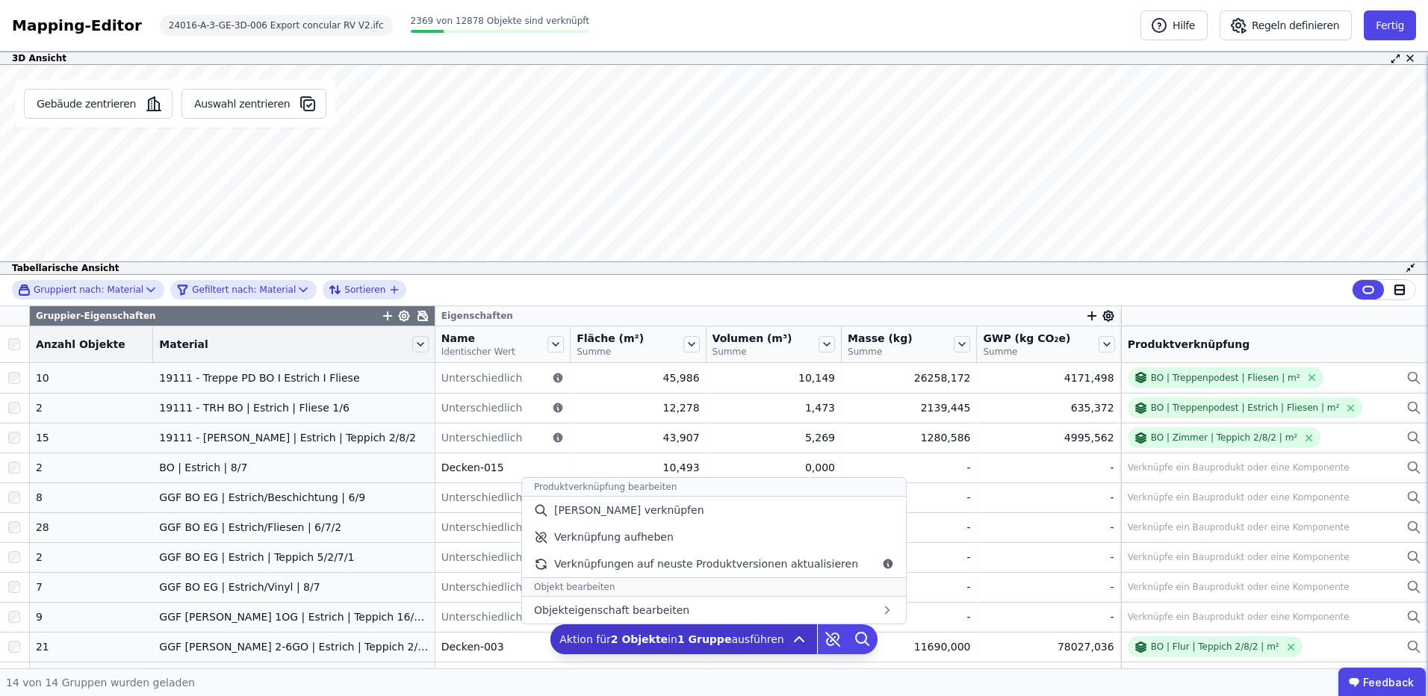
click at [753, 643] on span "Aktion für 2 Objekte in 1 Gruppe ausführen" at bounding box center [671, 639] width 225 height 15
click at [674, 509] on div "[PERSON_NAME] verknüpfen" at bounding box center [714, 510] width 384 height 27
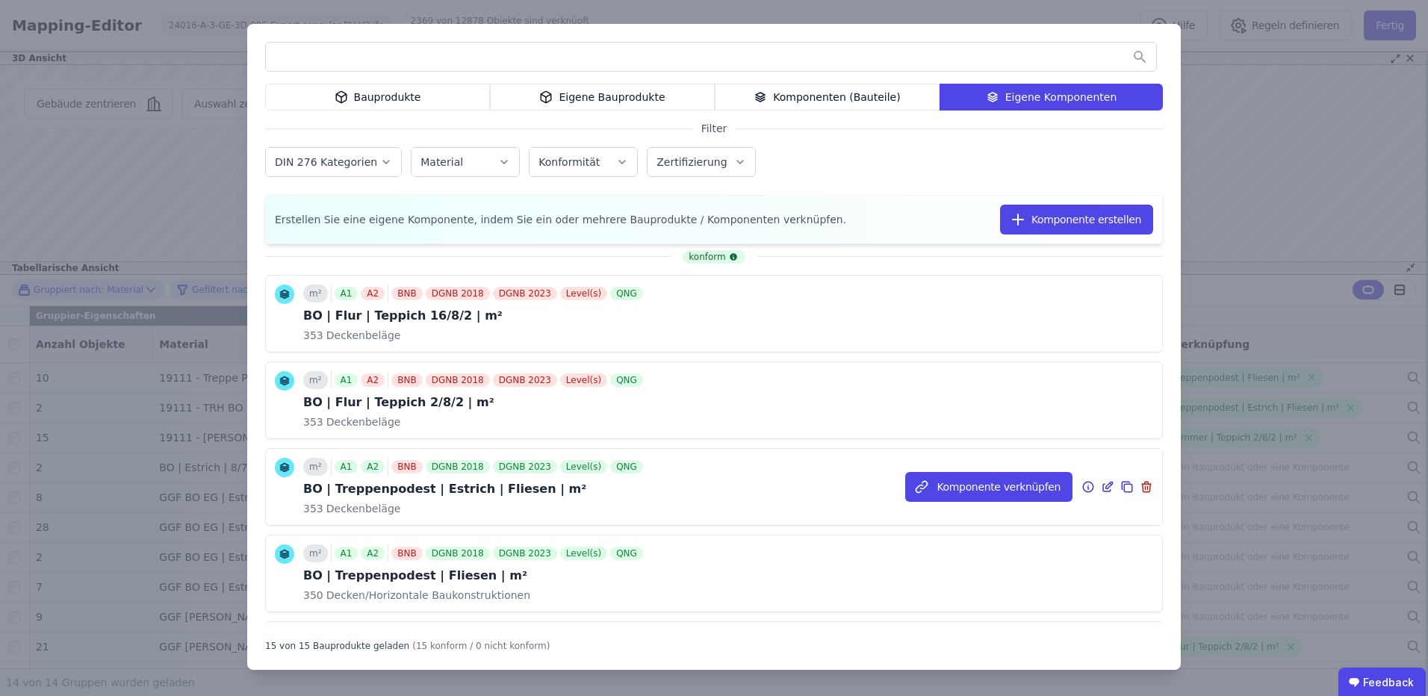
click at [491, 479] on div "m² A1 A2 BNB DGNB 2018 DGNB 2023 Level(s) QNG BO | Treppenpodest | Estrich | Fl…" at bounding box center [474, 487] width 343 height 58
click at [1101, 488] on icon at bounding box center [1107, 487] width 13 height 18
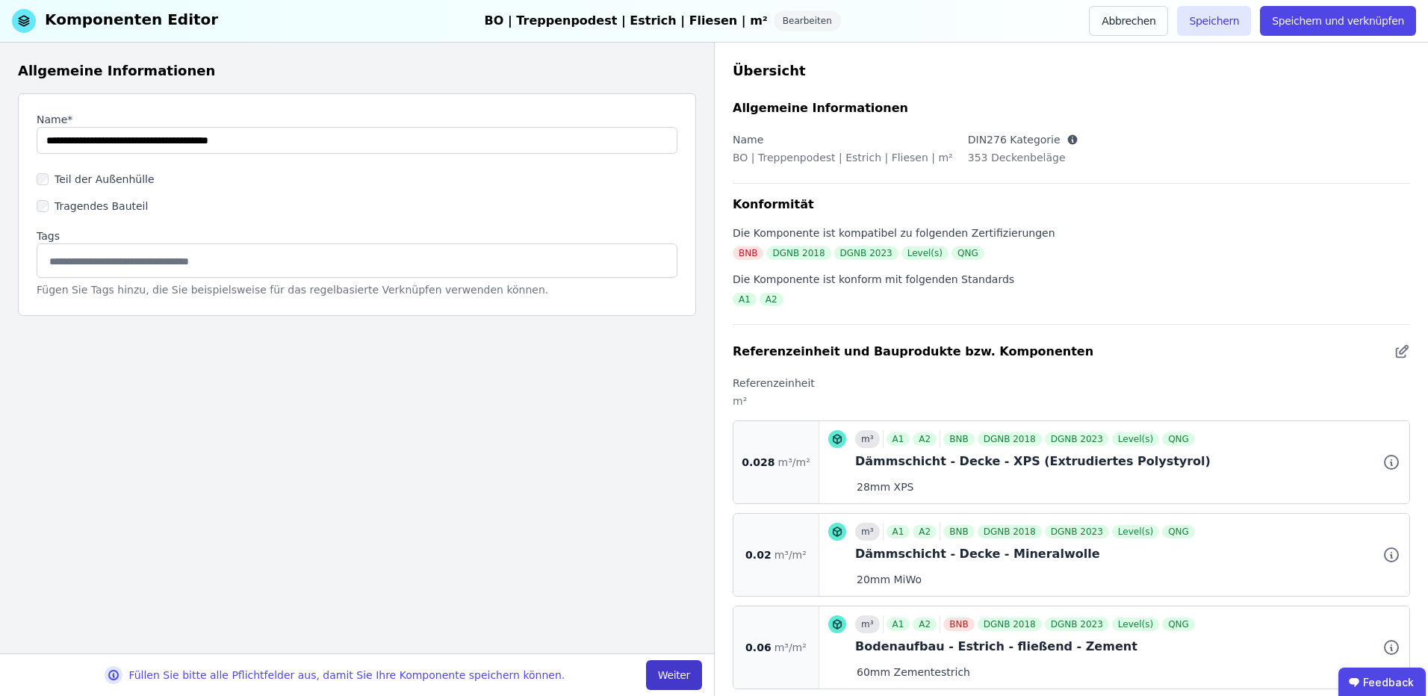
click at [691, 673] on button "Weiter" at bounding box center [674, 675] width 56 height 30
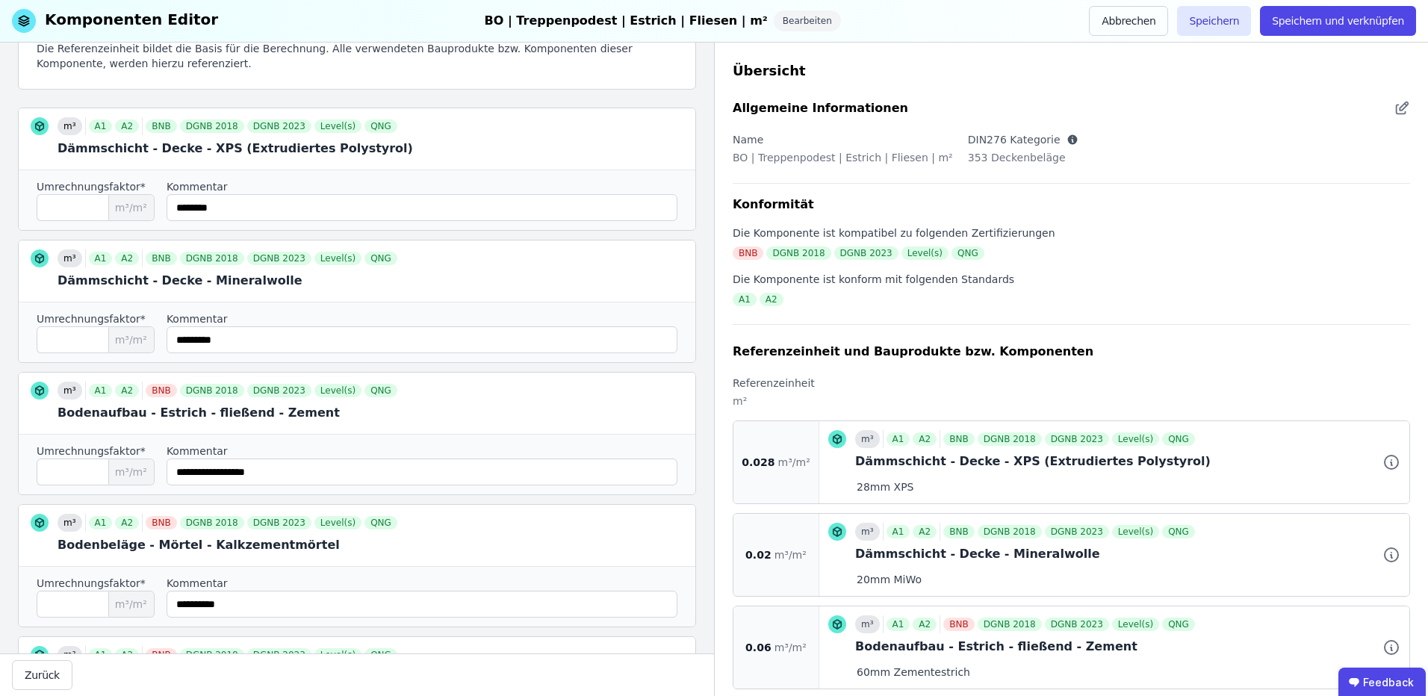
scroll to position [199, 0]
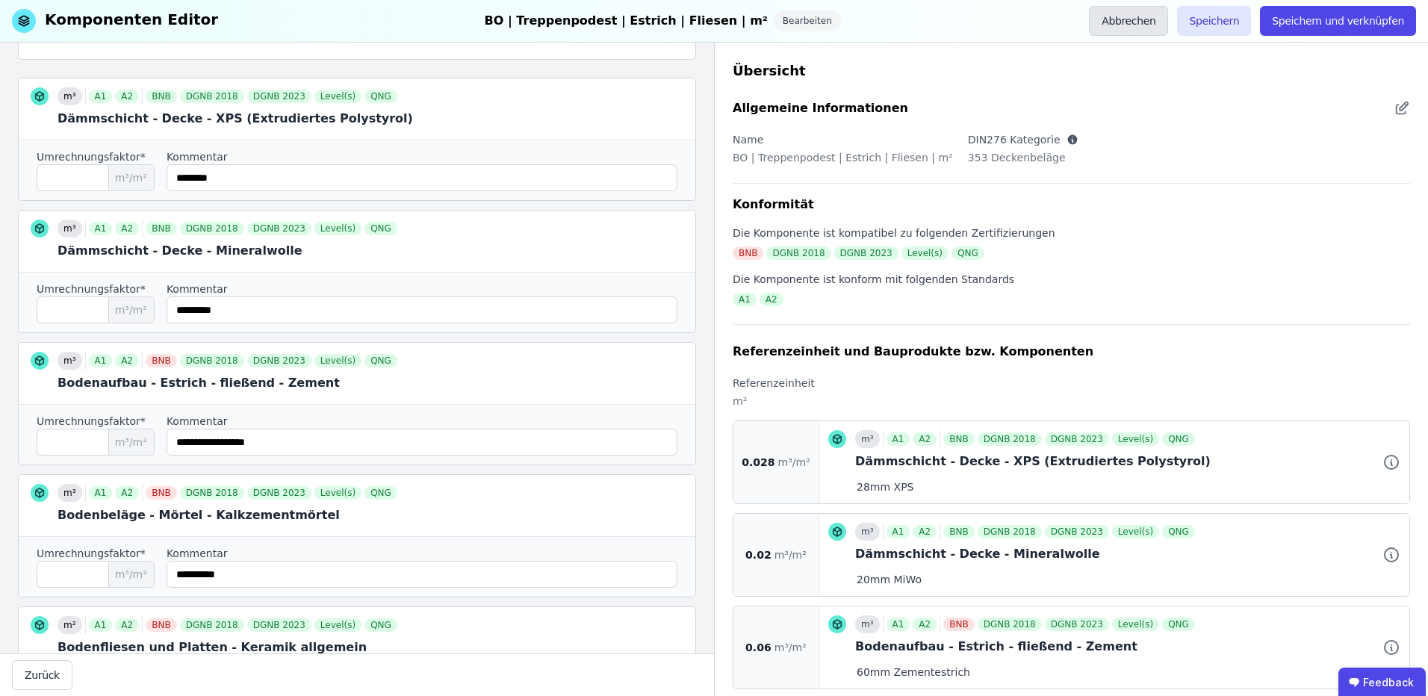
click at [1145, 21] on button "Abbrechen" at bounding box center [1128, 21] width 79 height 30
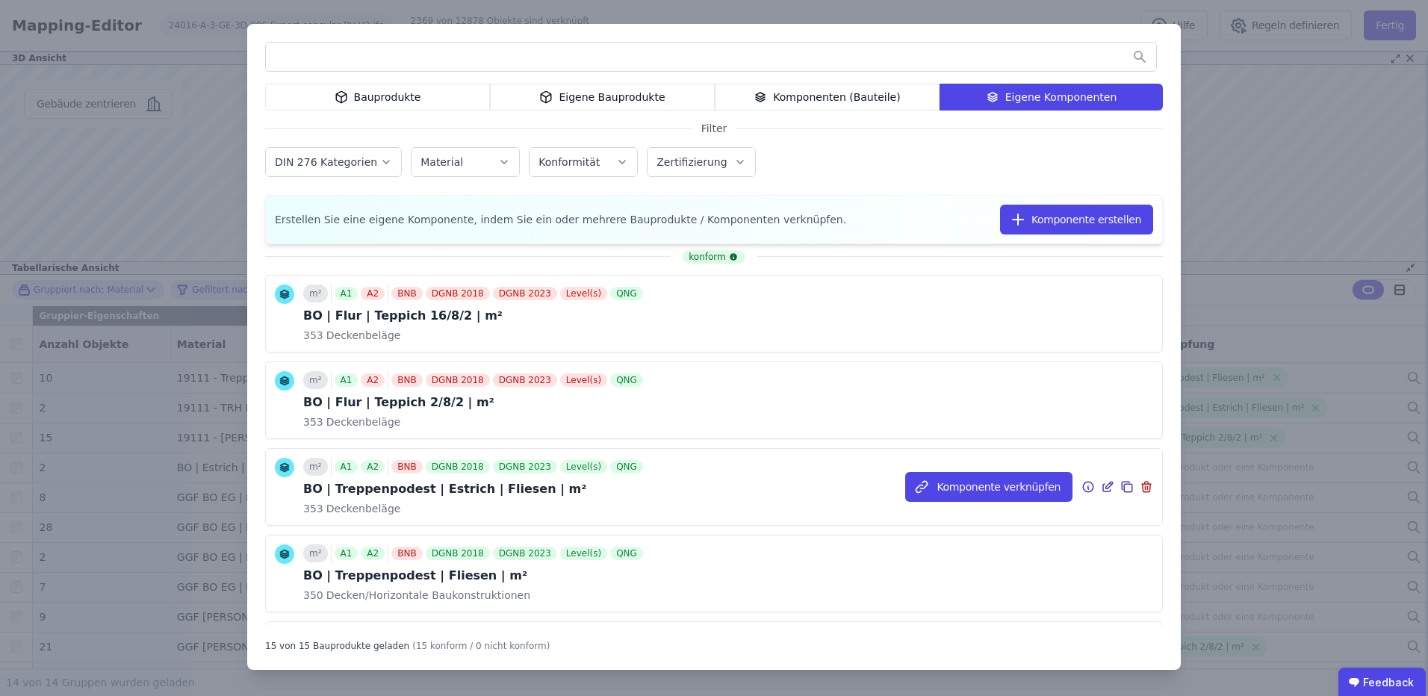
click at [1120, 487] on icon at bounding box center [1126, 487] width 13 height 18
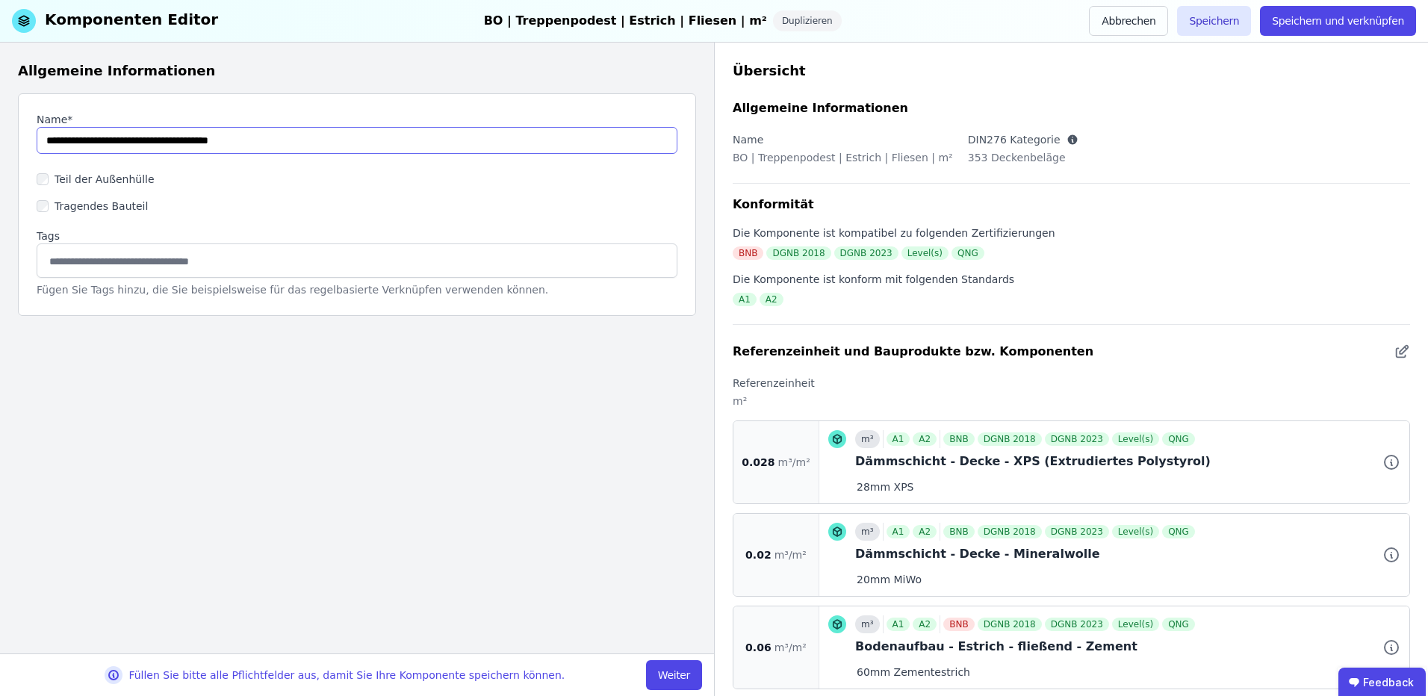
click at [44, 141] on input "string" at bounding box center [357, 140] width 641 height 27
click at [232, 140] on input "string" at bounding box center [357, 140] width 641 height 27
drag, startPoint x: 229, startPoint y: 141, endPoint x: 84, endPoint y: 135, distance: 145.8
click at [84, 135] on input "string" at bounding box center [357, 140] width 641 height 27
paste input "*"
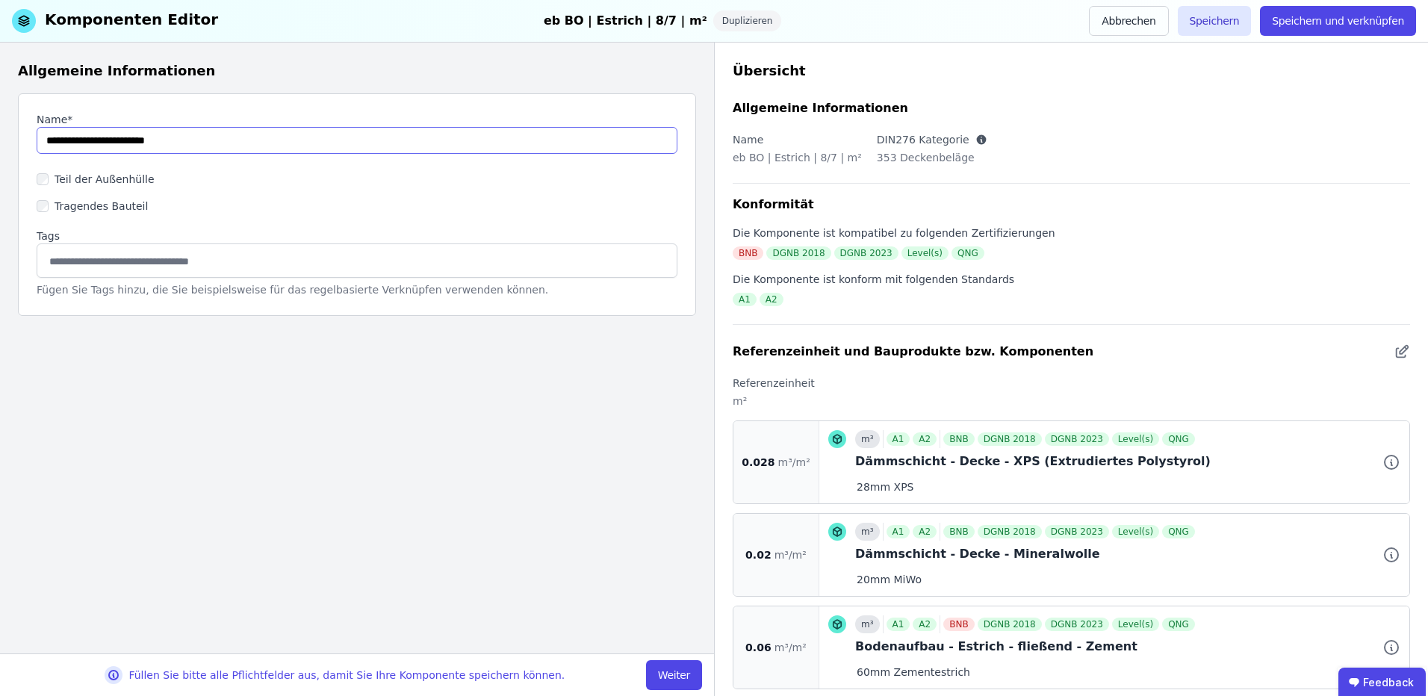
type input "**********"
click at [187, 154] on div "Name* Teil der Außenhülle Tragendes Bauteil Tags Fügen Sie Tags hinzu, die Sie …" at bounding box center [357, 204] width 678 height 223
click at [210, 140] on input "string" at bounding box center [357, 140] width 641 height 27
click at [683, 667] on button "Weiter" at bounding box center [674, 675] width 56 height 30
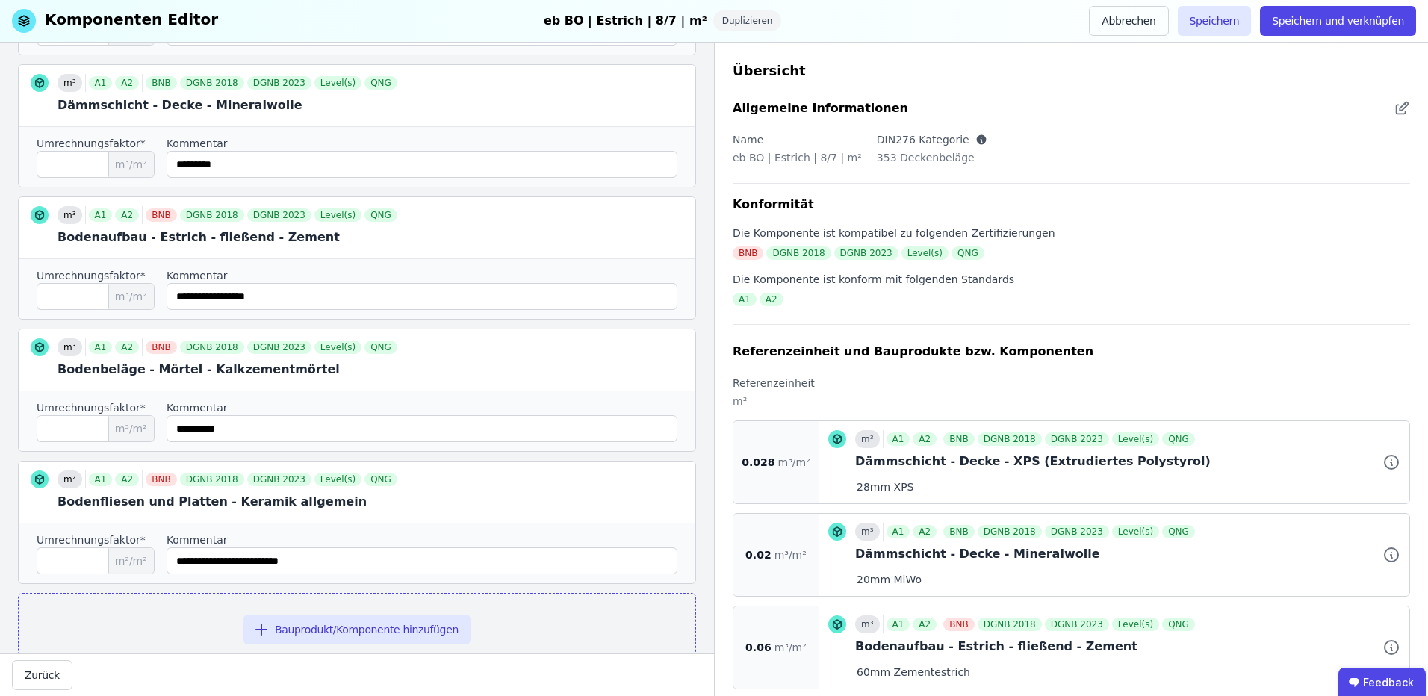
scroll to position [388, 0]
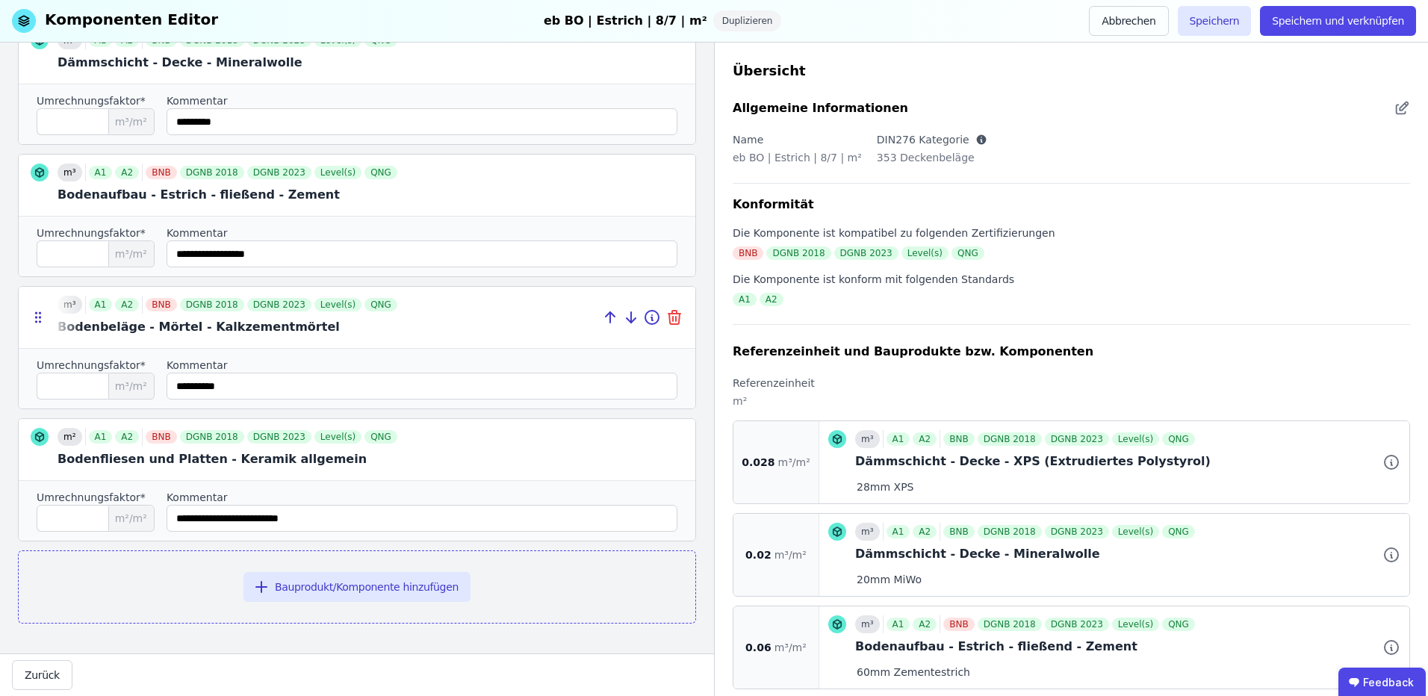
click at [673, 317] on icon at bounding box center [673, 319] width 0 height 4
type input "*"
type input "**********"
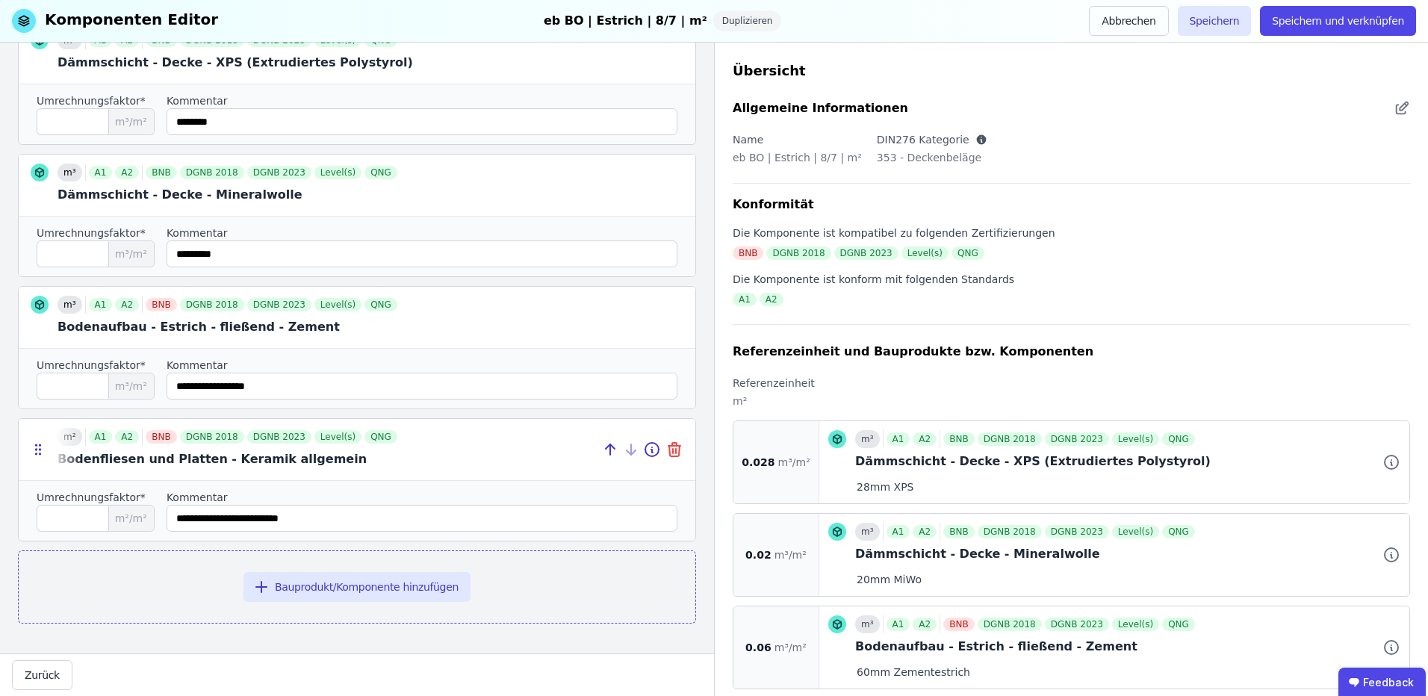
click at [676, 450] on icon at bounding box center [676, 451] width 0 height 4
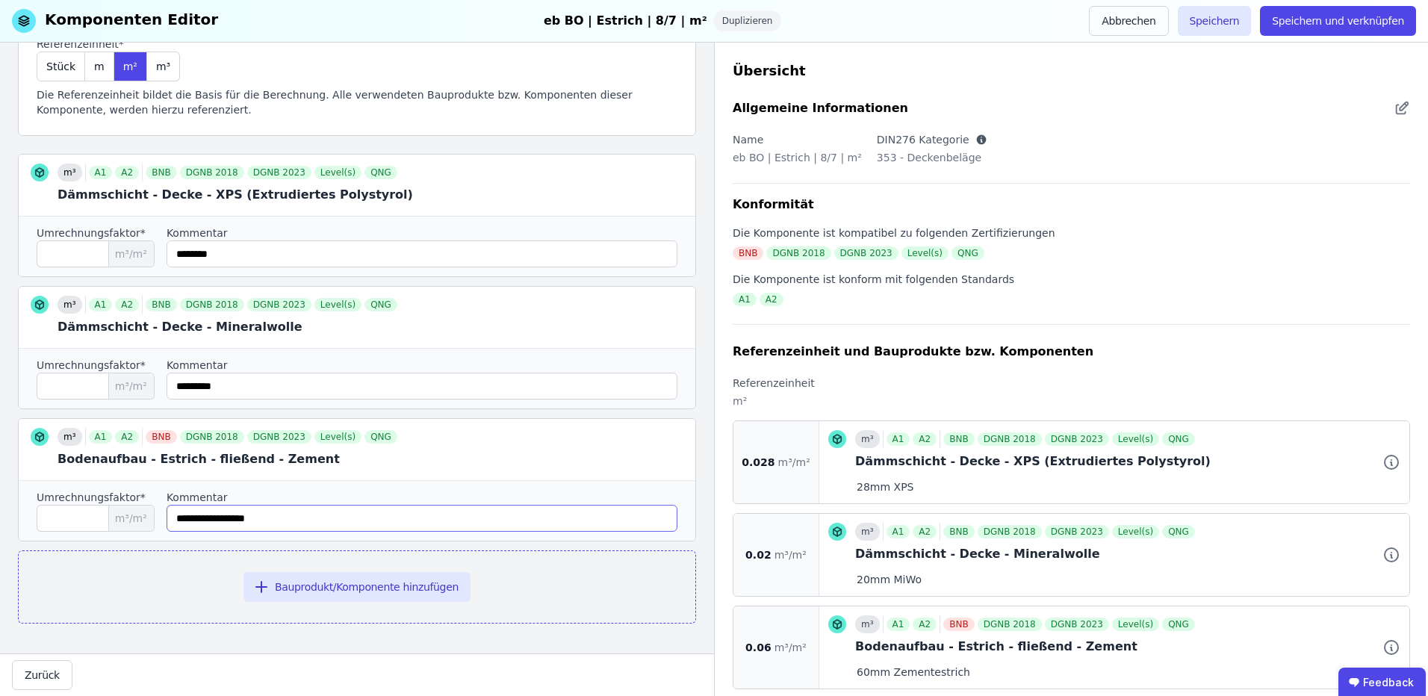
click at [305, 515] on input "string" at bounding box center [422, 518] width 511 height 27
drag, startPoint x: 194, startPoint y: 518, endPoint x: 183, endPoint y: 518, distance: 11.2
click at [183, 518] on input "string" at bounding box center [422, 518] width 511 height 27
type input "**********"
click at [79, 524] on input "****" at bounding box center [96, 518] width 118 height 27
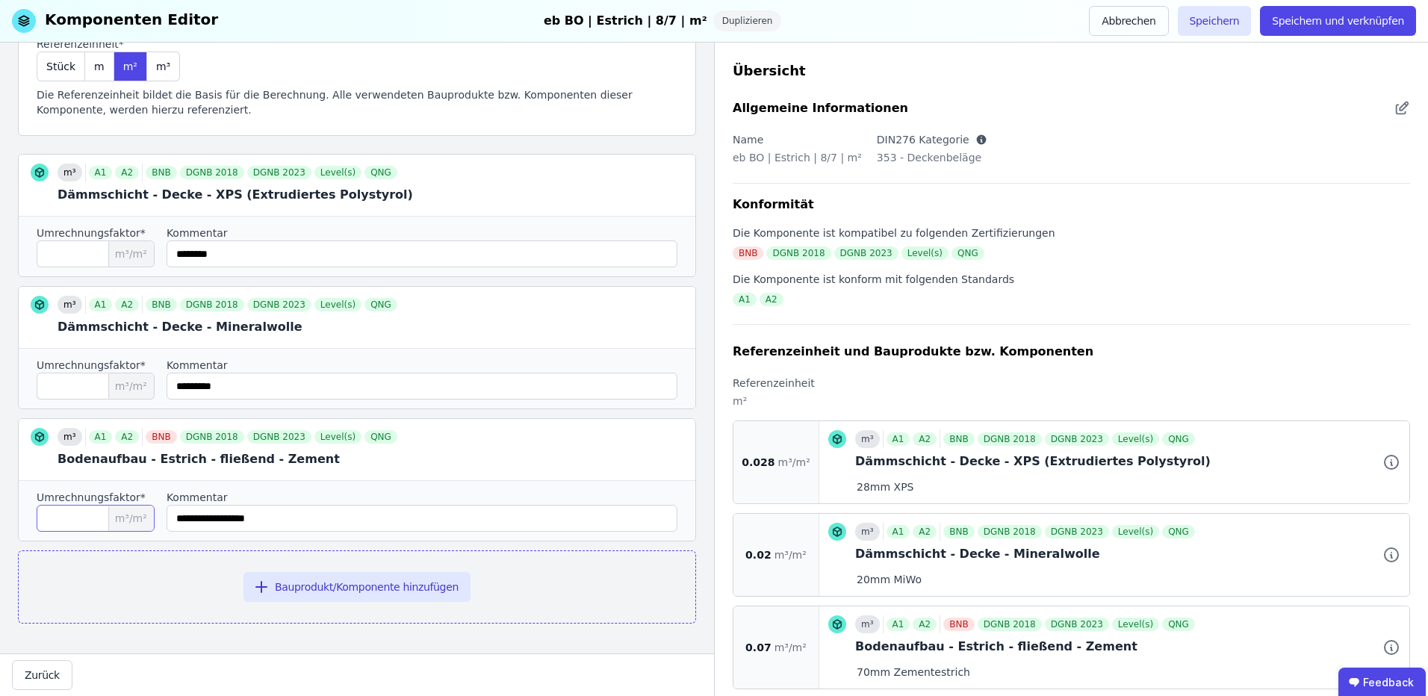
type input "****"
click at [285, 389] on input "string" at bounding box center [422, 386] width 511 height 27
click at [94, 524] on input "****" at bounding box center [96, 518] width 118 height 27
click at [296, 520] on input "string" at bounding box center [422, 518] width 511 height 27
click at [238, 380] on input "string" at bounding box center [422, 386] width 511 height 27
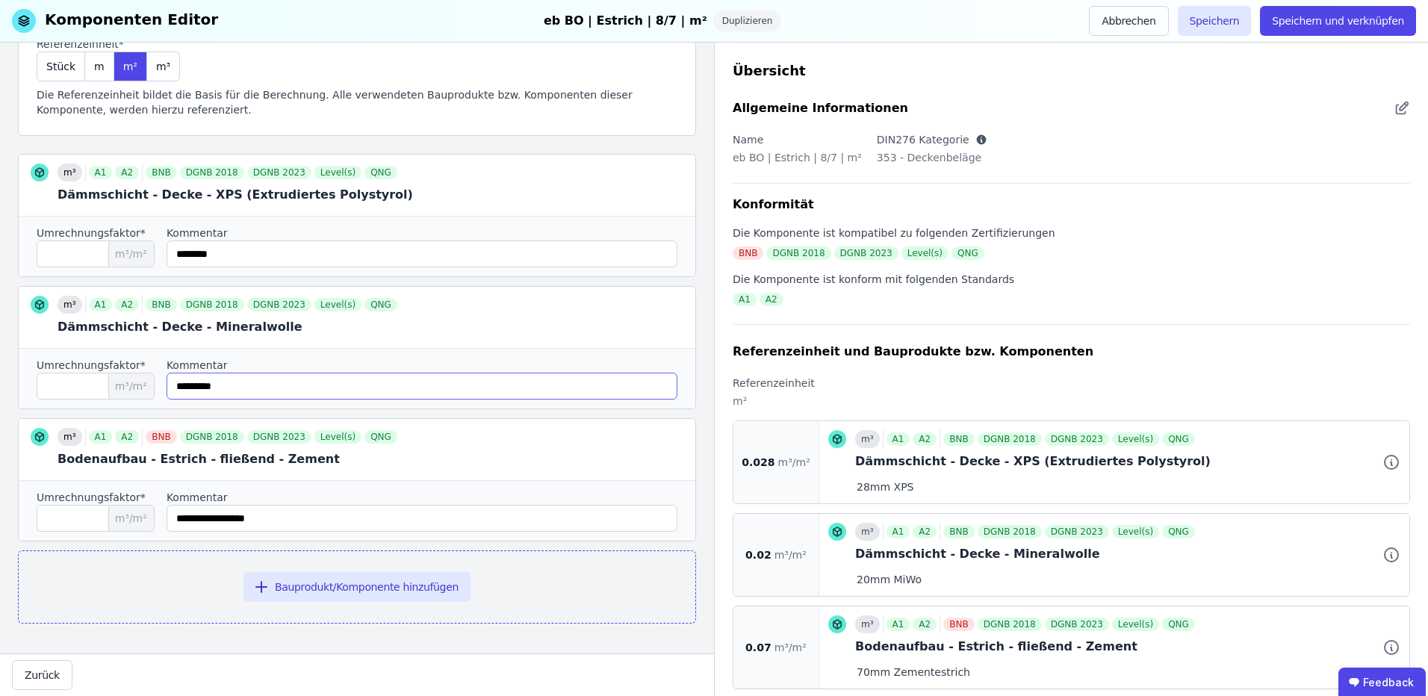
drag, startPoint x: 259, startPoint y: 382, endPoint x: 247, endPoint y: 384, distance: 12.0
click at [249, 384] on input "string" at bounding box center [422, 386] width 511 height 27
click at [232, 319] on div at bounding box center [357, 317] width 677 height 61
click at [643, 318] on icon at bounding box center [652, 317] width 18 height 18
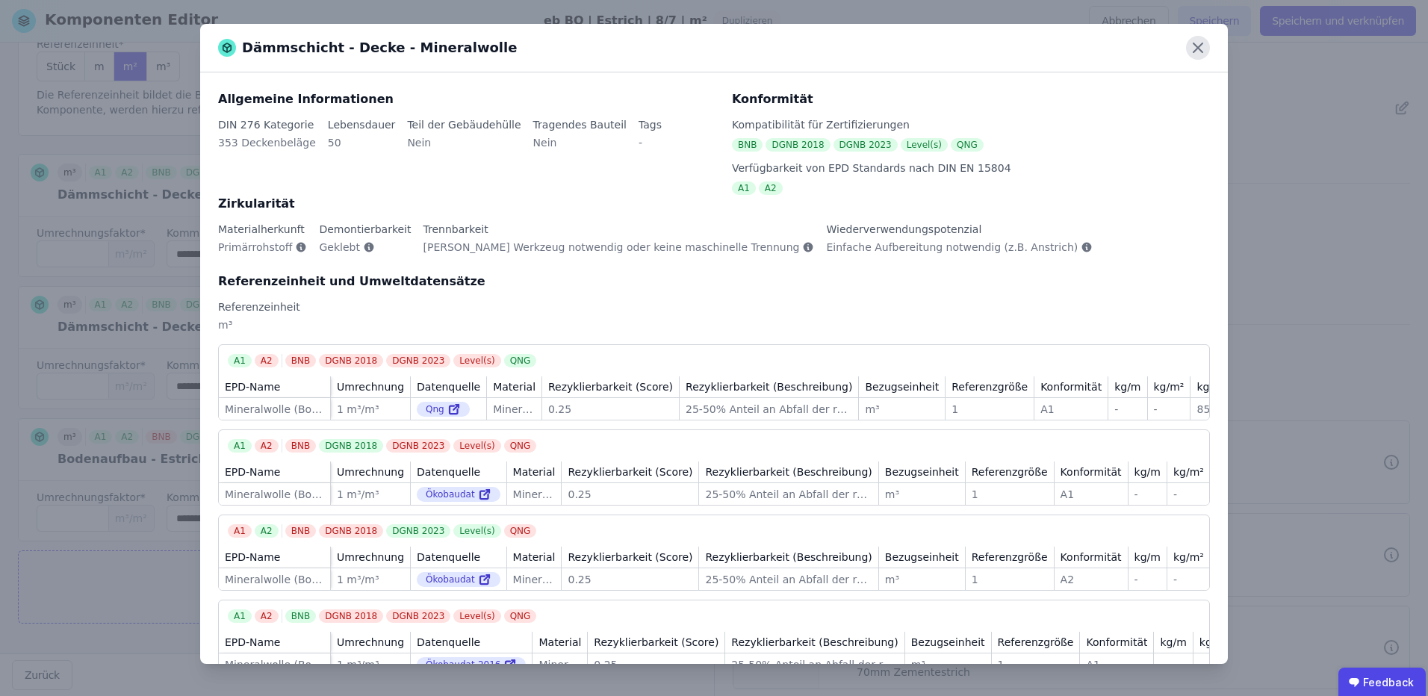
click at [1202, 43] on icon at bounding box center [1198, 48] width 24 height 24
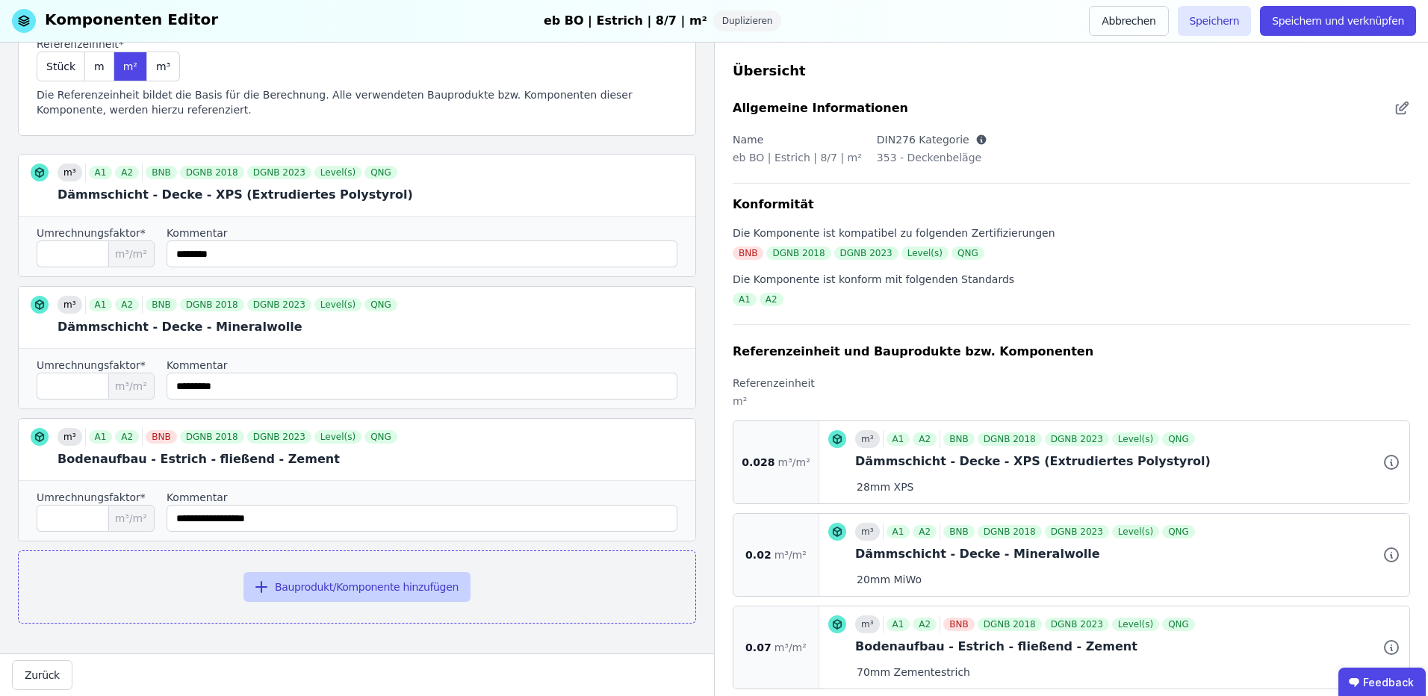
click at [358, 596] on button "Bauprodukt/Komponente hinzufügen" at bounding box center [356, 587] width 227 height 30
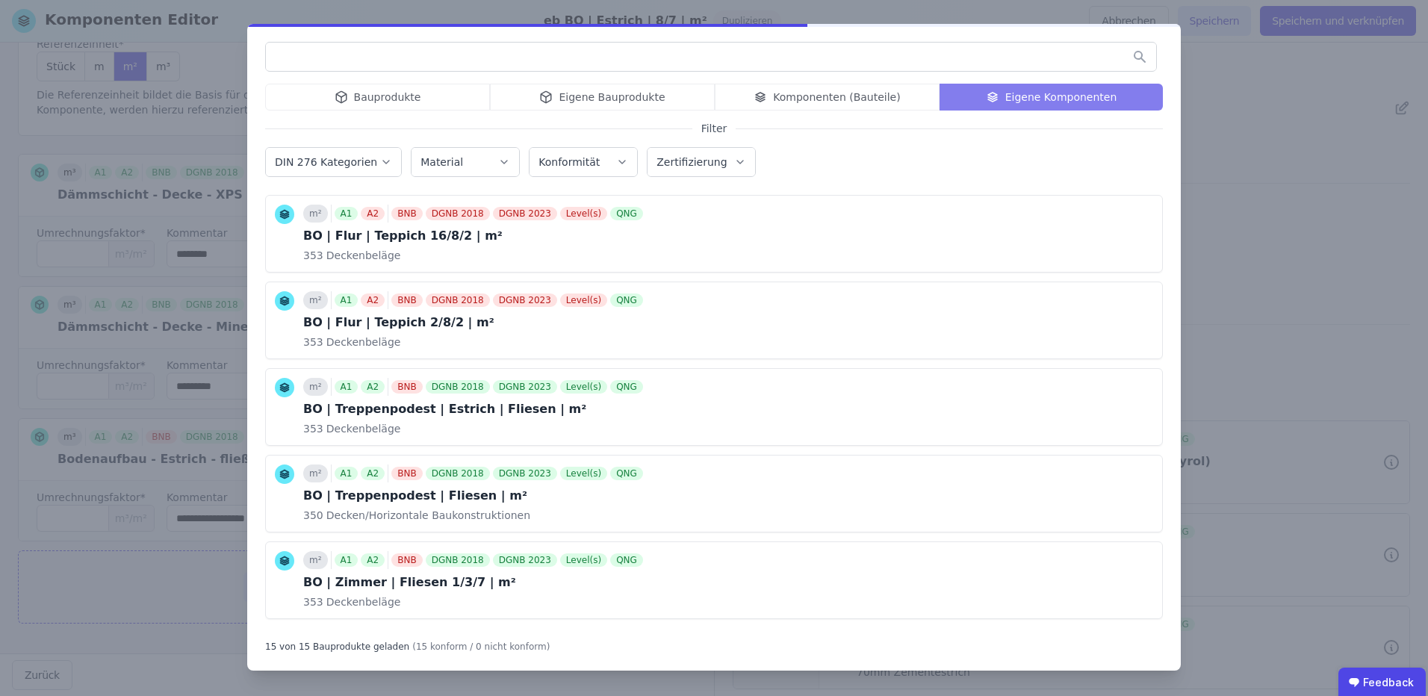
type input "*"
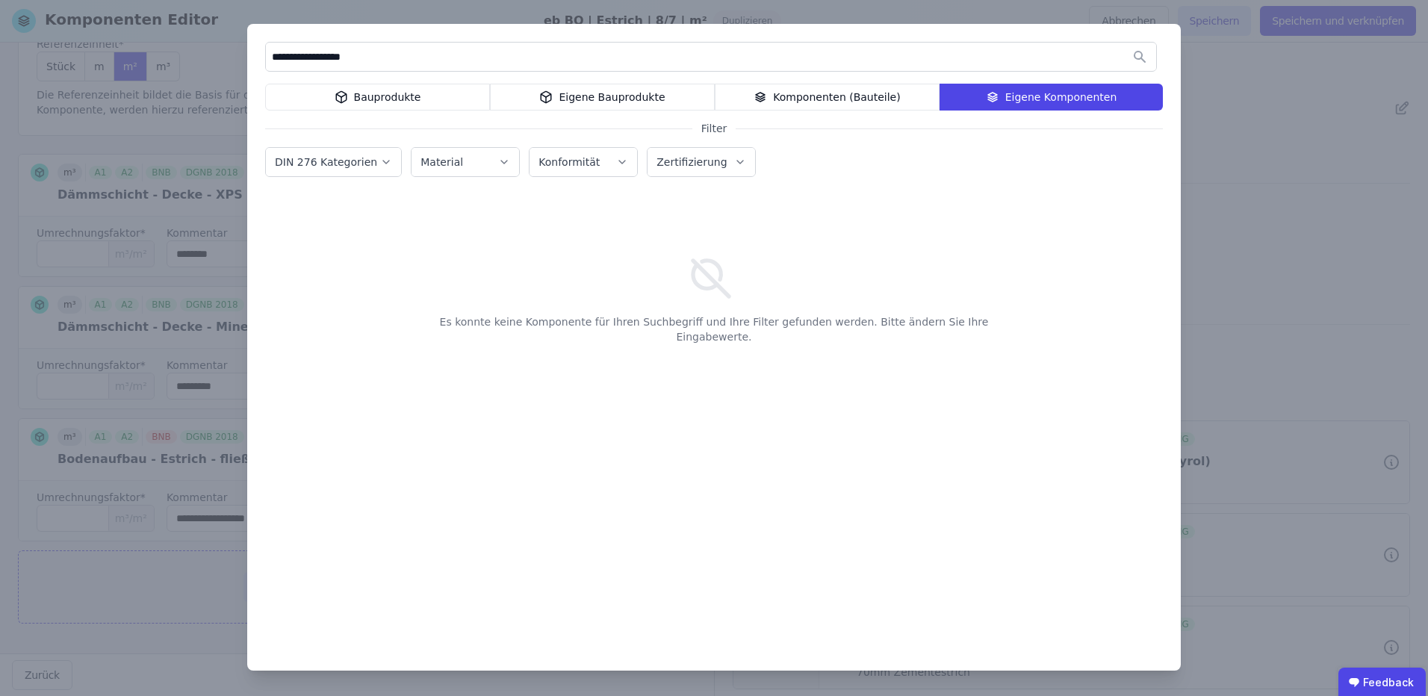
drag, startPoint x: 515, startPoint y: 61, endPoint x: 51, endPoint y: 60, distance: 463.8
click at [51, 60] on div "**********" at bounding box center [714, 348] width 1428 height 696
type input "**********"
click at [1226, 218] on div "**********" at bounding box center [714, 348] width 1428 height 696
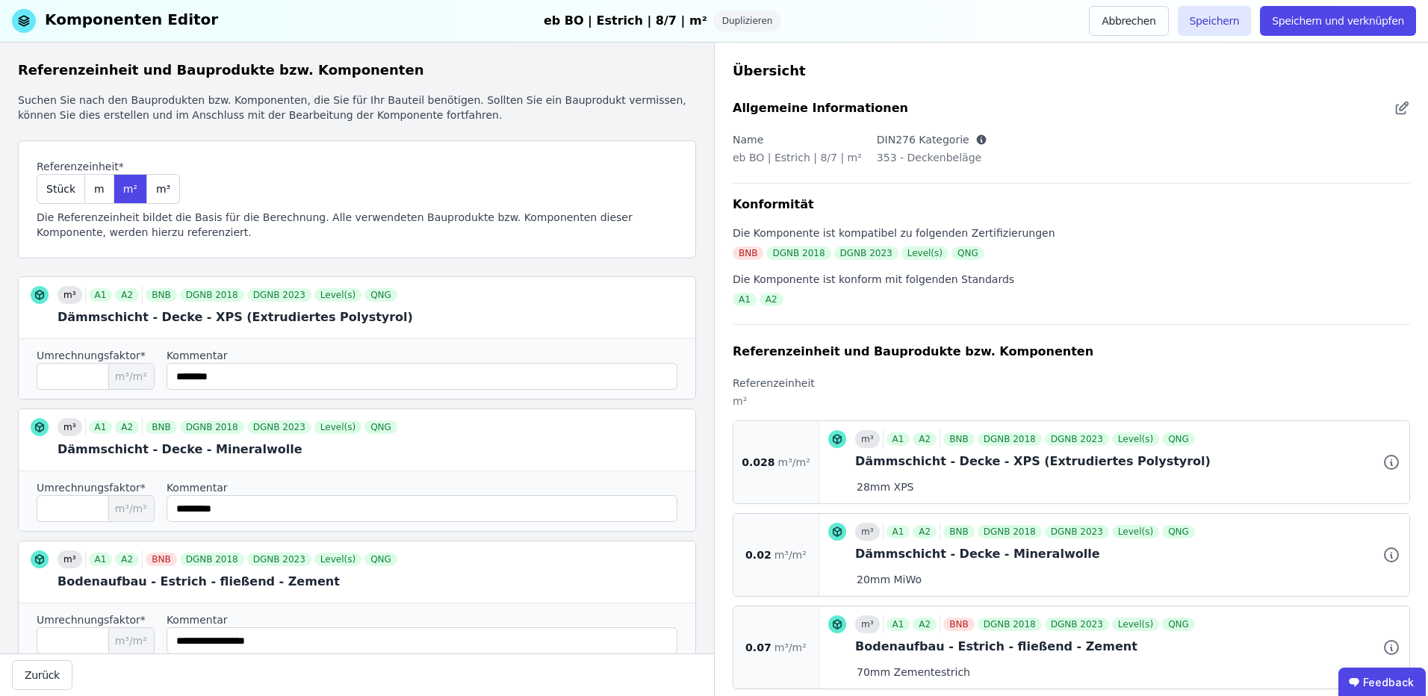
scroll to position [0, 0]
click at [1361, 8] on button "Speichern und verknüpfen" at bounding box center [1338, 21] width 156 height 30
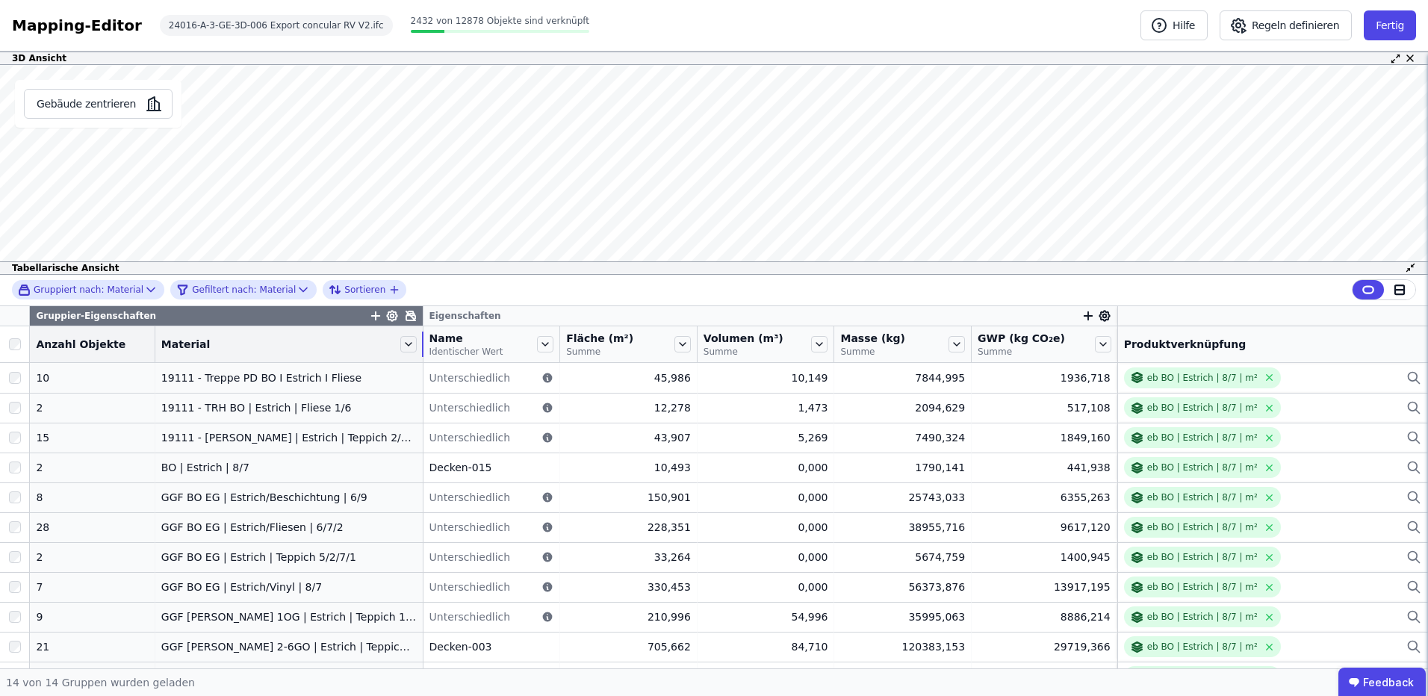
drag, startPoint x: 301, startPoint y: 341, endPoint x: 407, endPoint y: 347, distance: 106.2
click at [407, 347] on tr "Anzahl Objekte Material Name Identischer Wert Fläche (m²) Summe Volumen (m³) Su…" at bounding box center [714, 344] width 1428 height 37
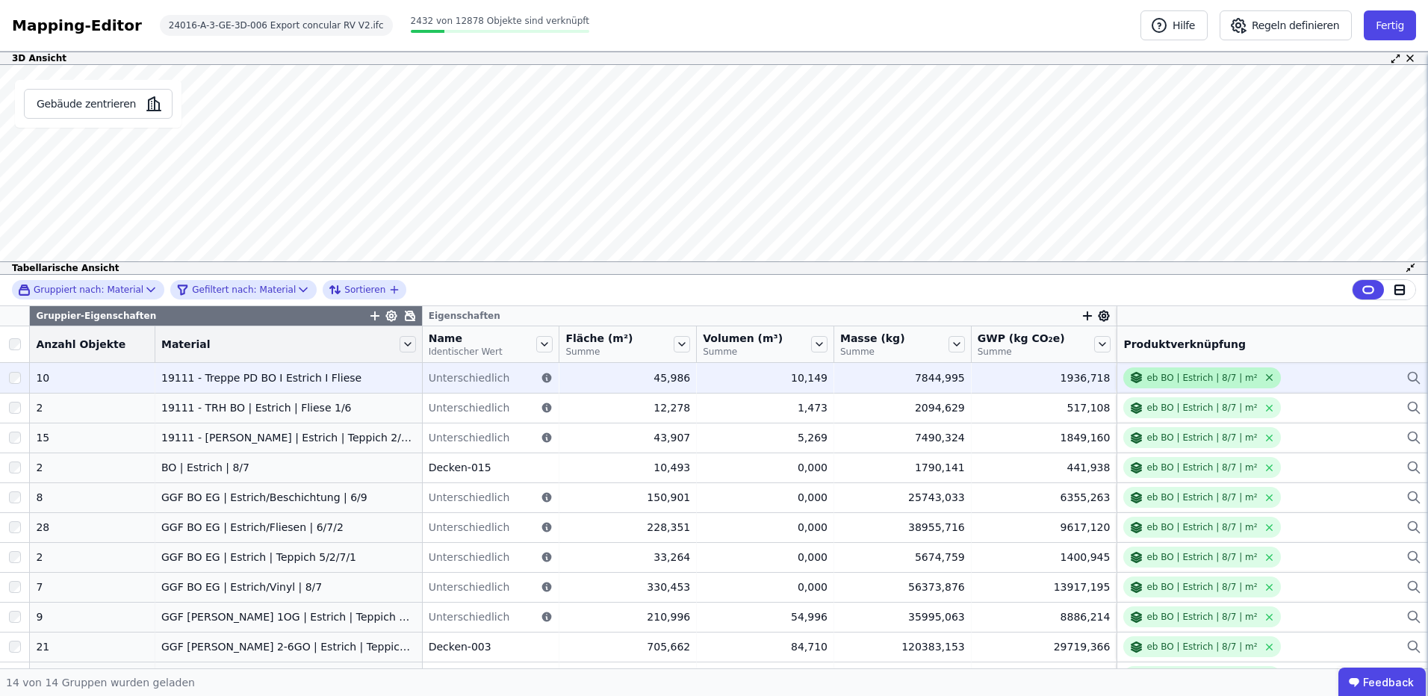
click at [1264, 377] on icon at bounding box center [1269, 377] width 11 height 11
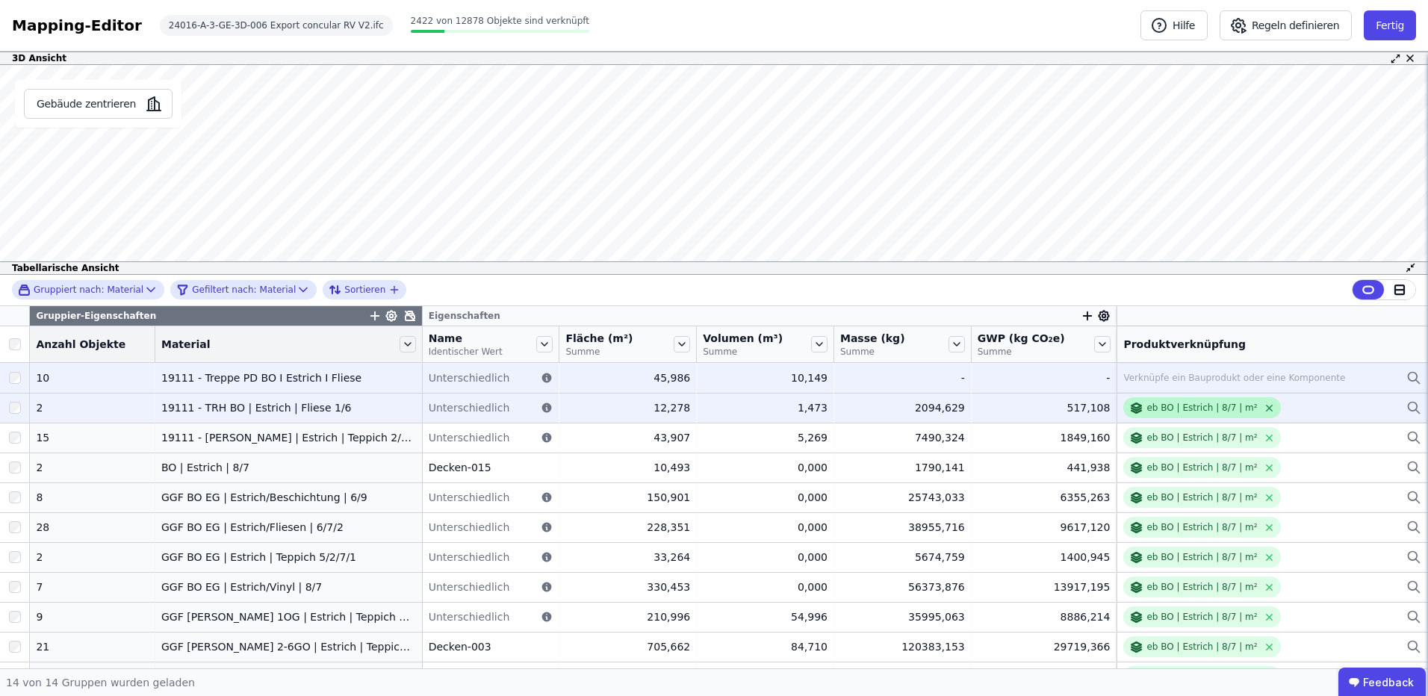
click at [1264, 404] on icon at bounding box center [1269, 408] width 11 height 11
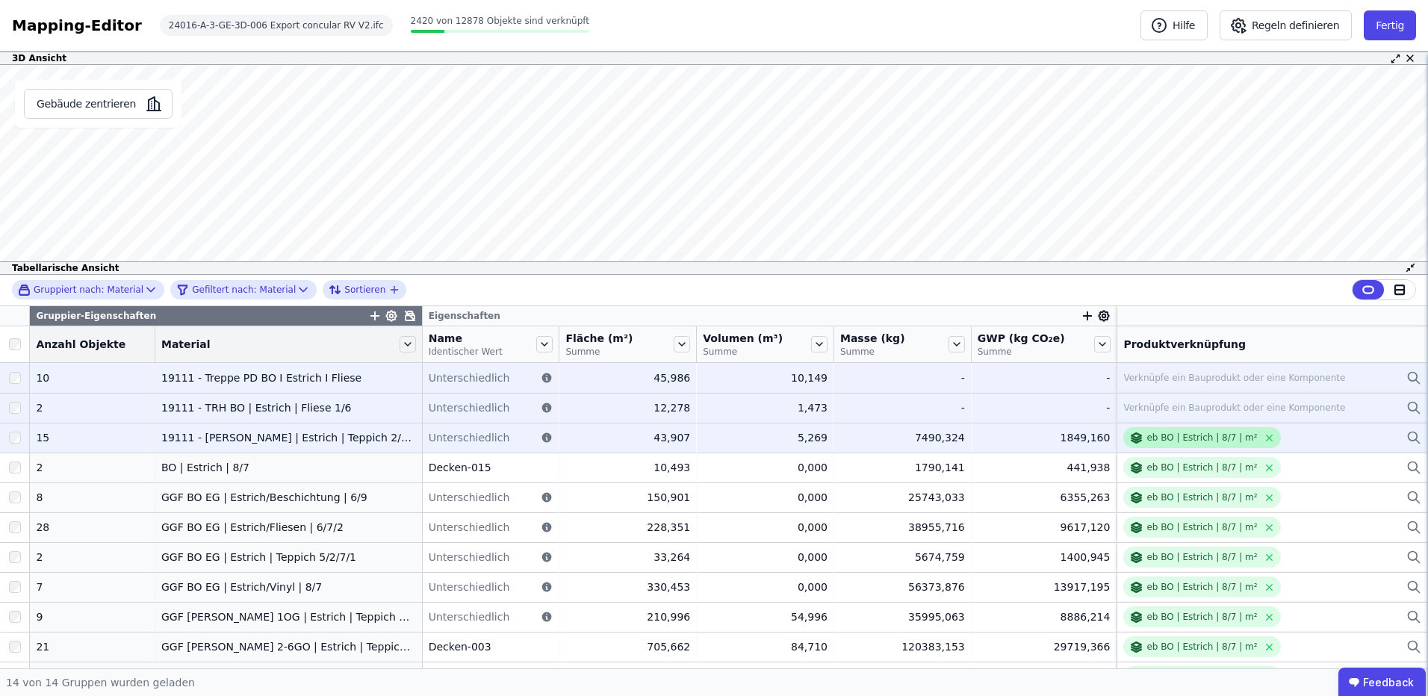
click at [1235, 431] on div "eb BO | Estrich | 8/7 | m²" at bounding box center [1201, 437] width 157 height 21
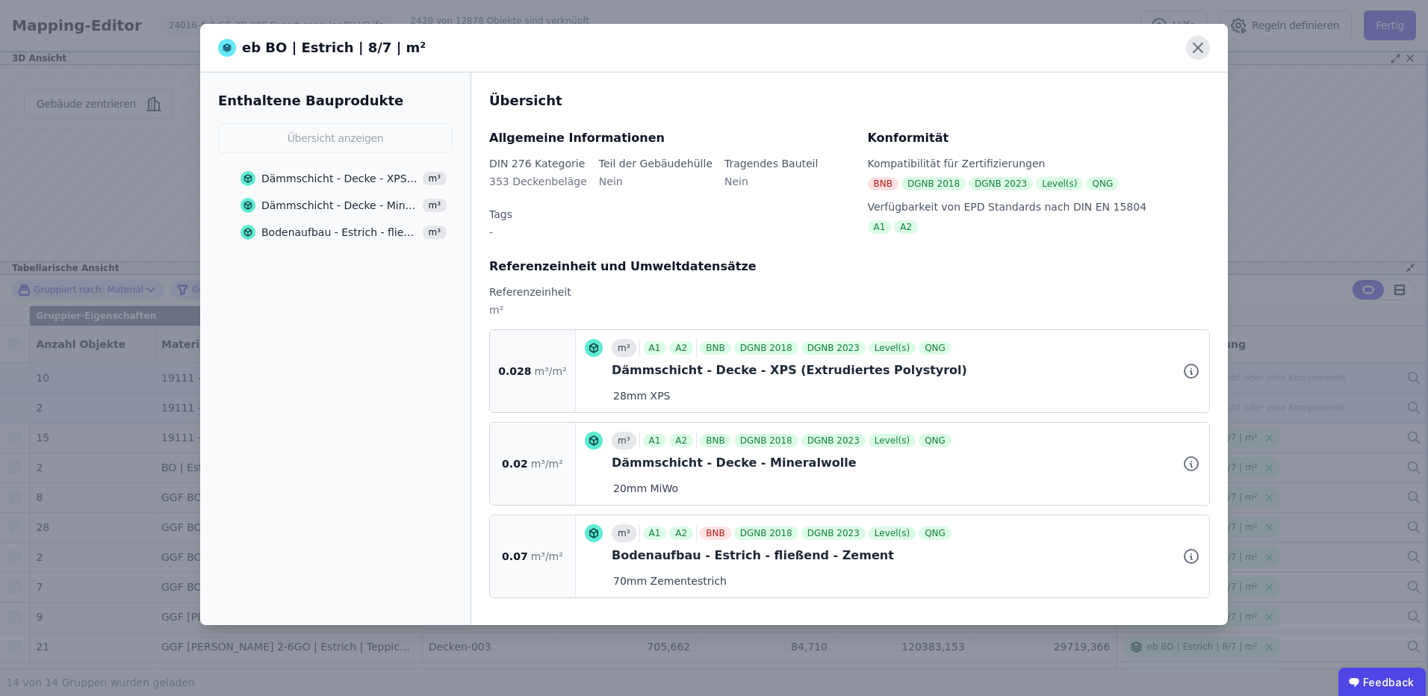
click at [1199, 45] on icon at bounding box center [1198, 48] width 24 height 24
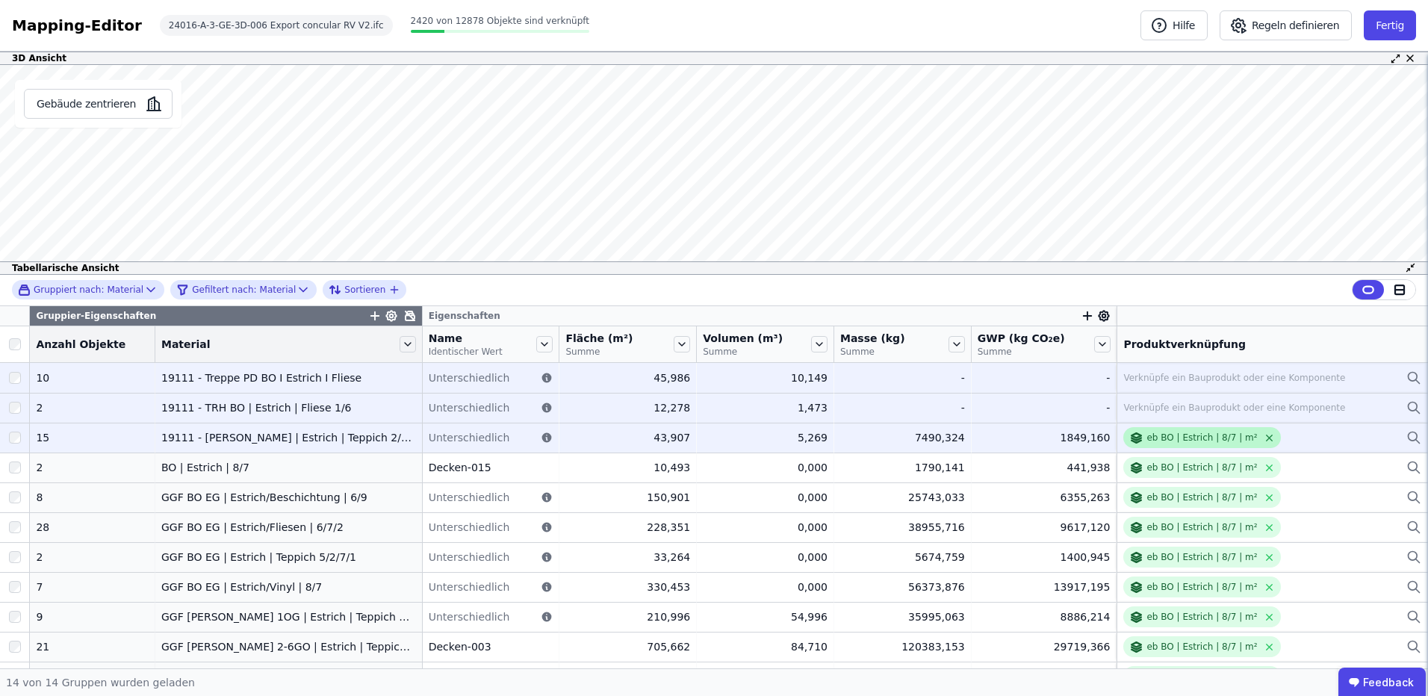
click at [1266, 437] on icon at bounding box center [1269, 438] width 6 height 6
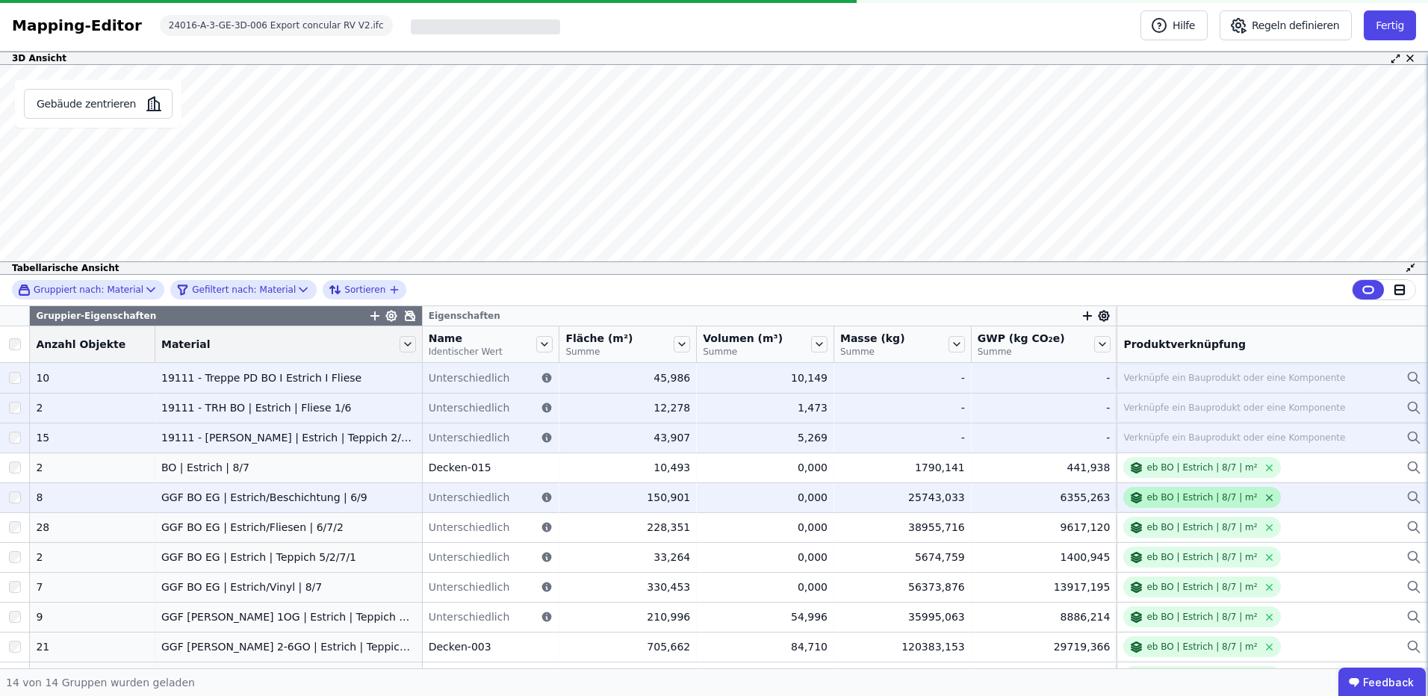
drag, startPoint x: 1243, startPoint y: 498, endPoint x: 1243, endPoint y: 512, distance: 14.2
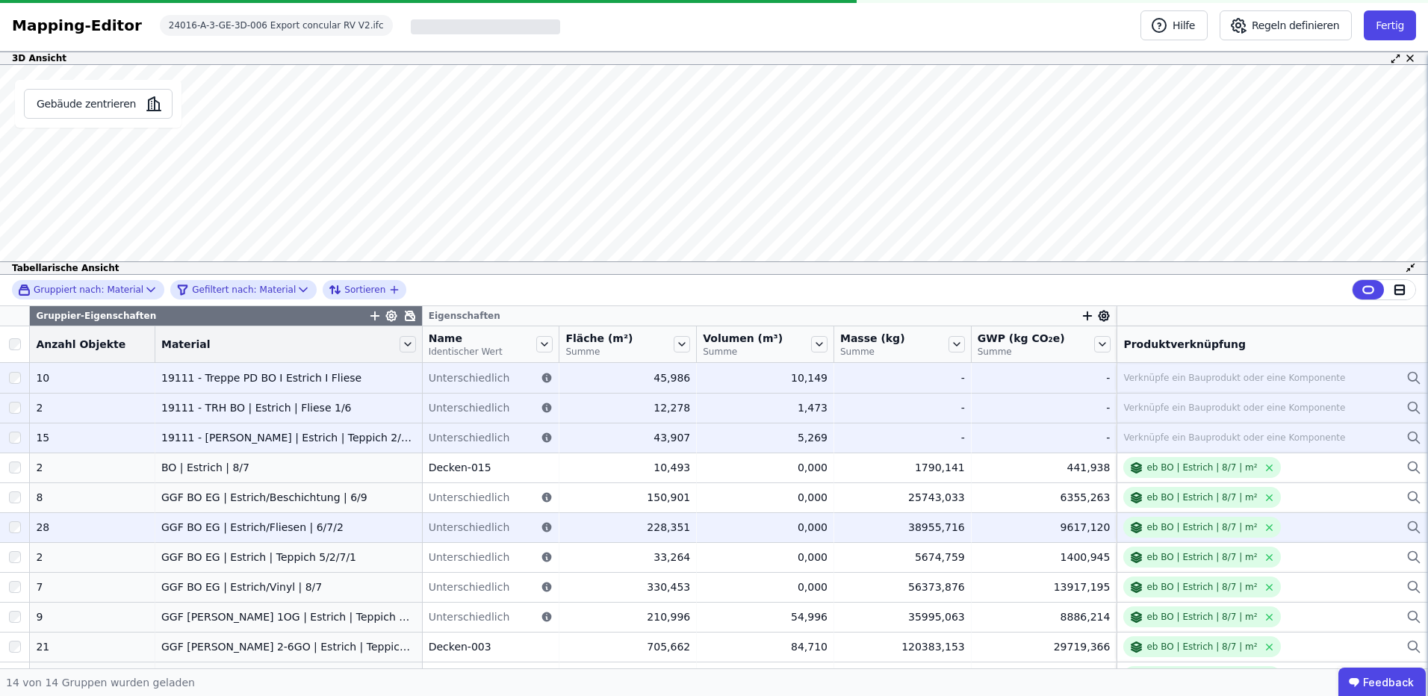
click at [1264, 499] on icon at bounding box center [1269, 497] width 11 height 11
click at [1264, 531] on icon at bounding box center [1269, 527] width 11 height 11
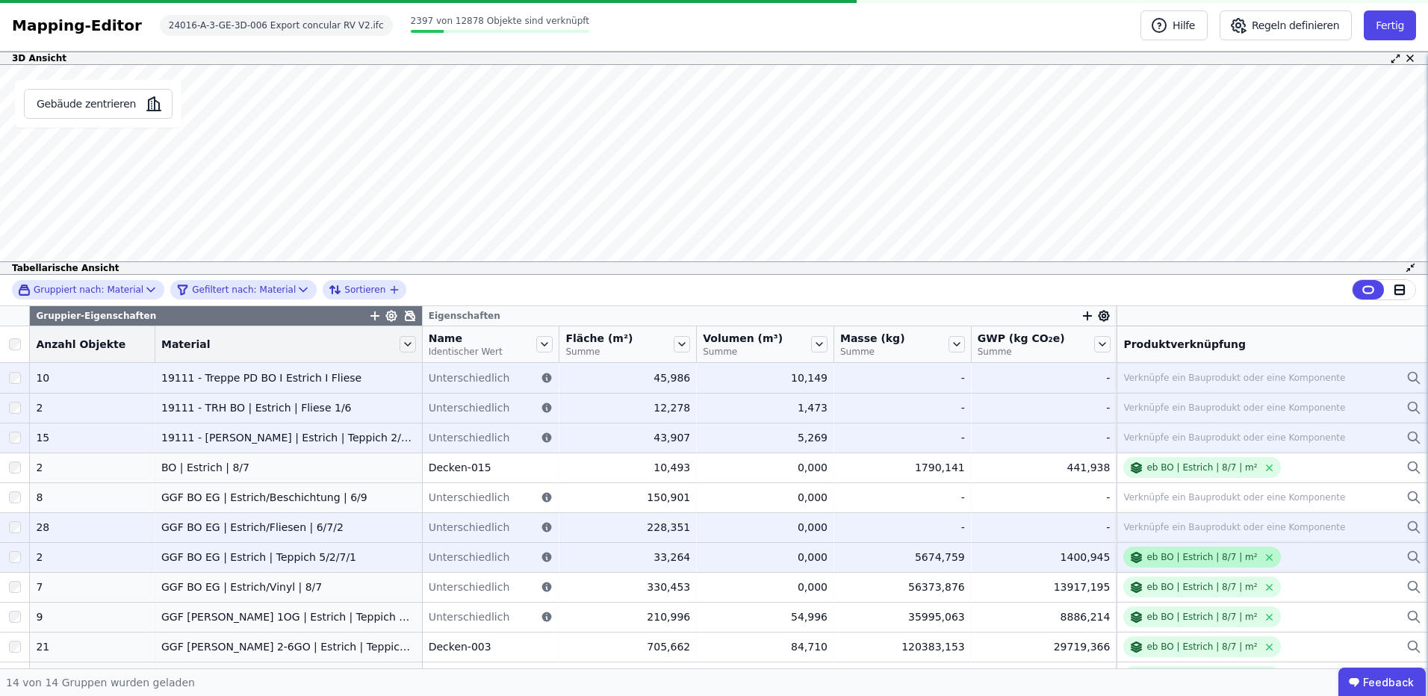
click at [1264, 556] on icon at bounding box center [1269, 557] width 11 height 11
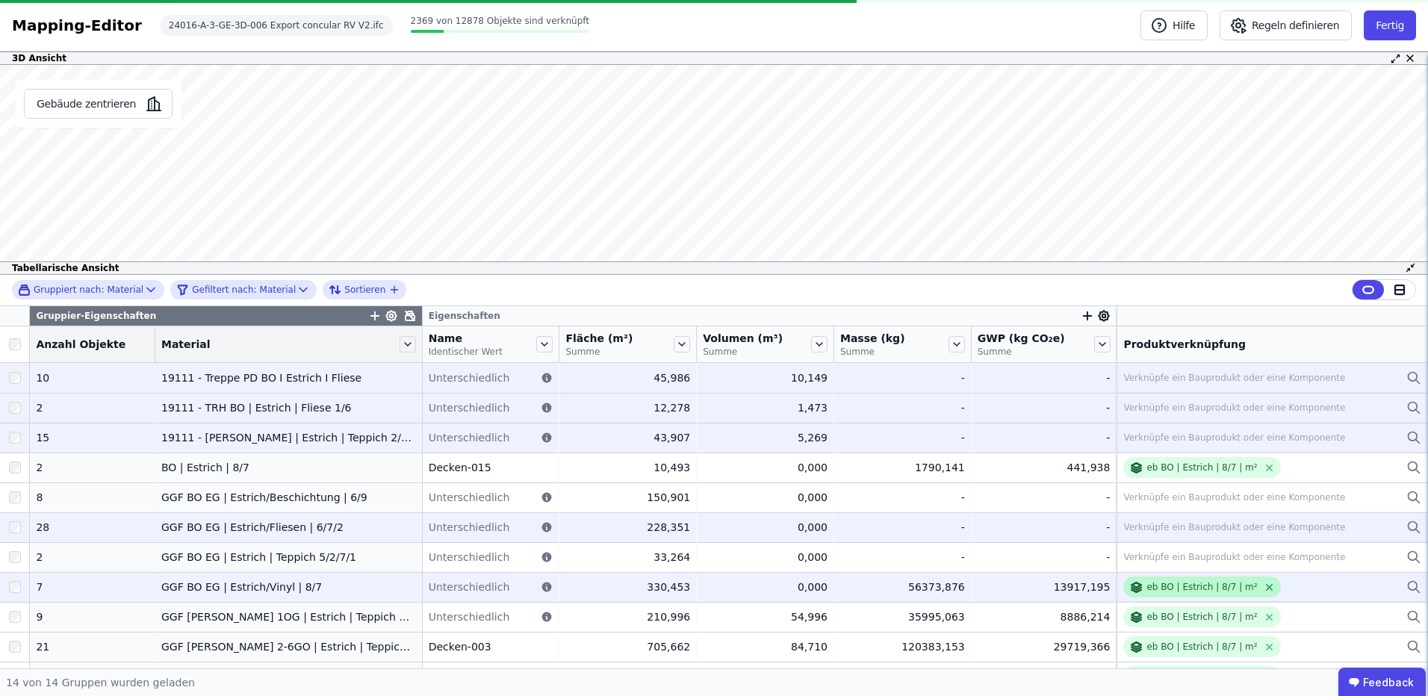
drag, startPoint x: 1245, startPoint y: 588, endPoint x: 1245, endPoint y: 609, distance: 20.9
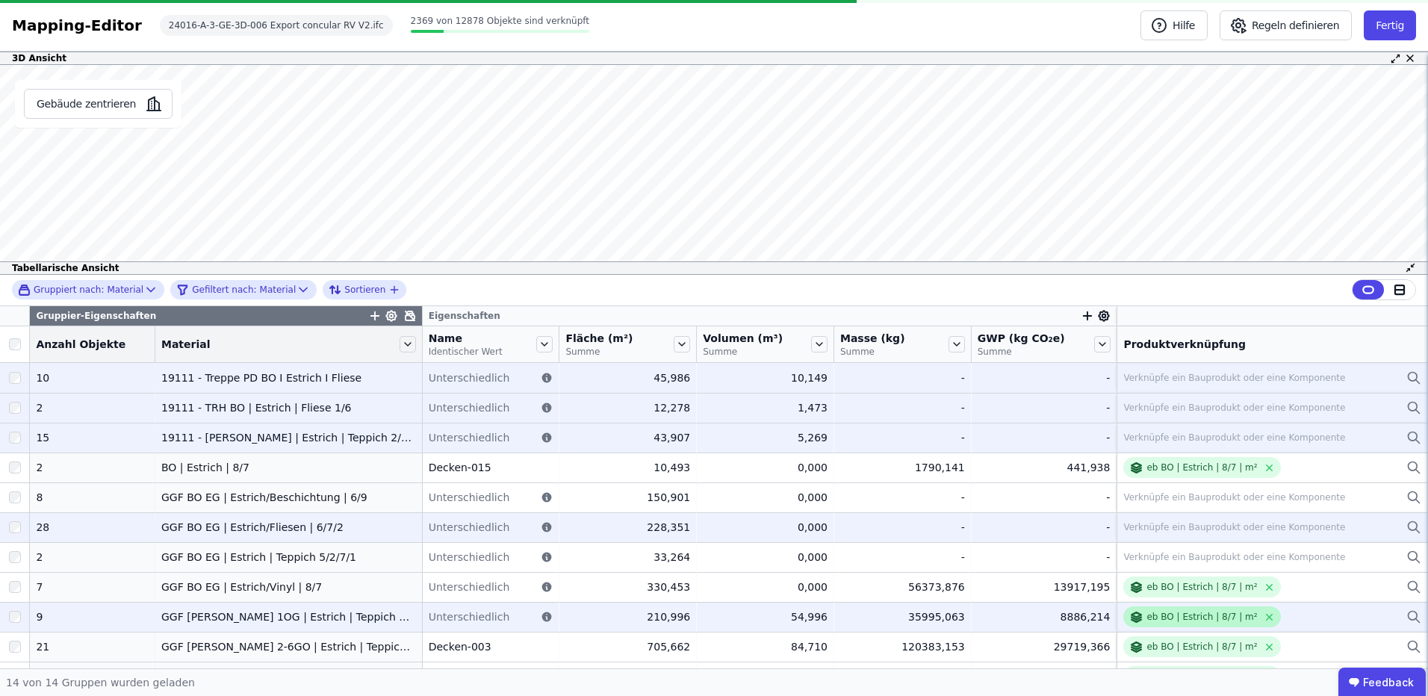
click at [1264, 588] on icon at bounding box center [1269, 587] width 11 height 11
click at [1264, 612] on icon at bounding box center [1269, 617] width 11 height 11
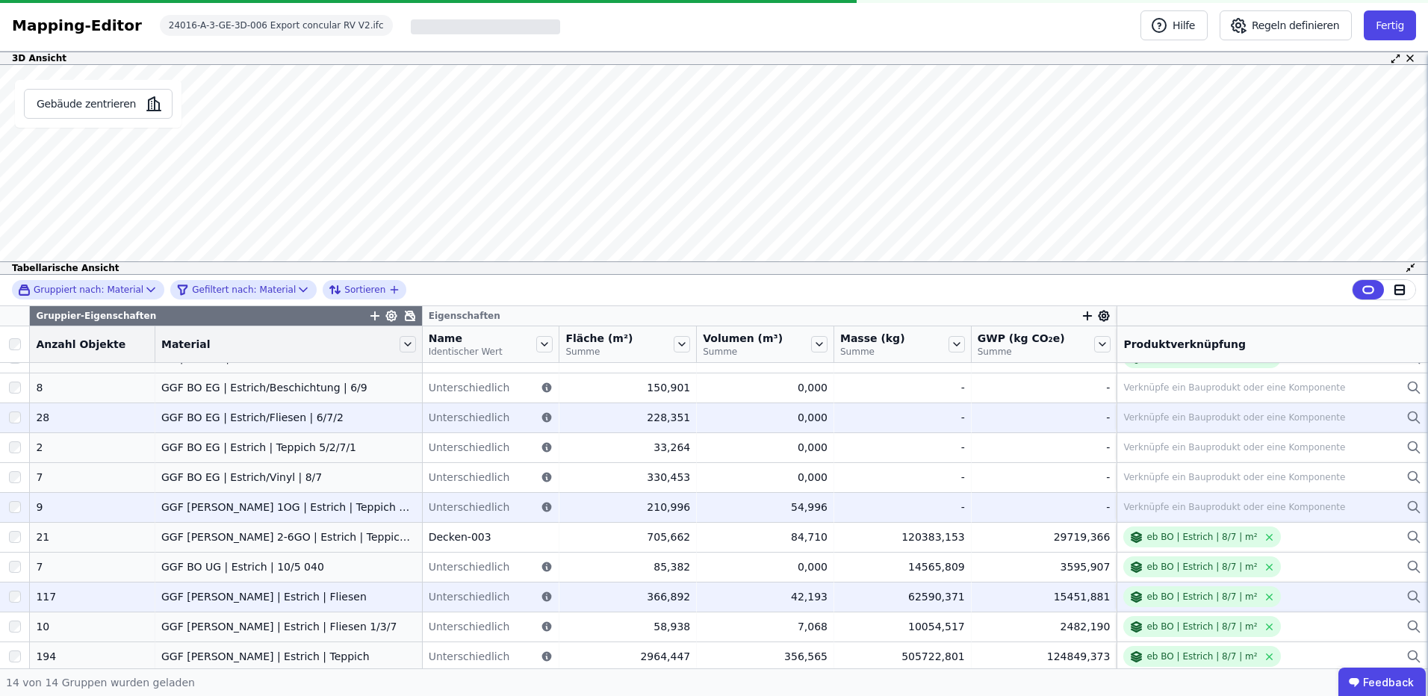
scroll to position [114, 0]
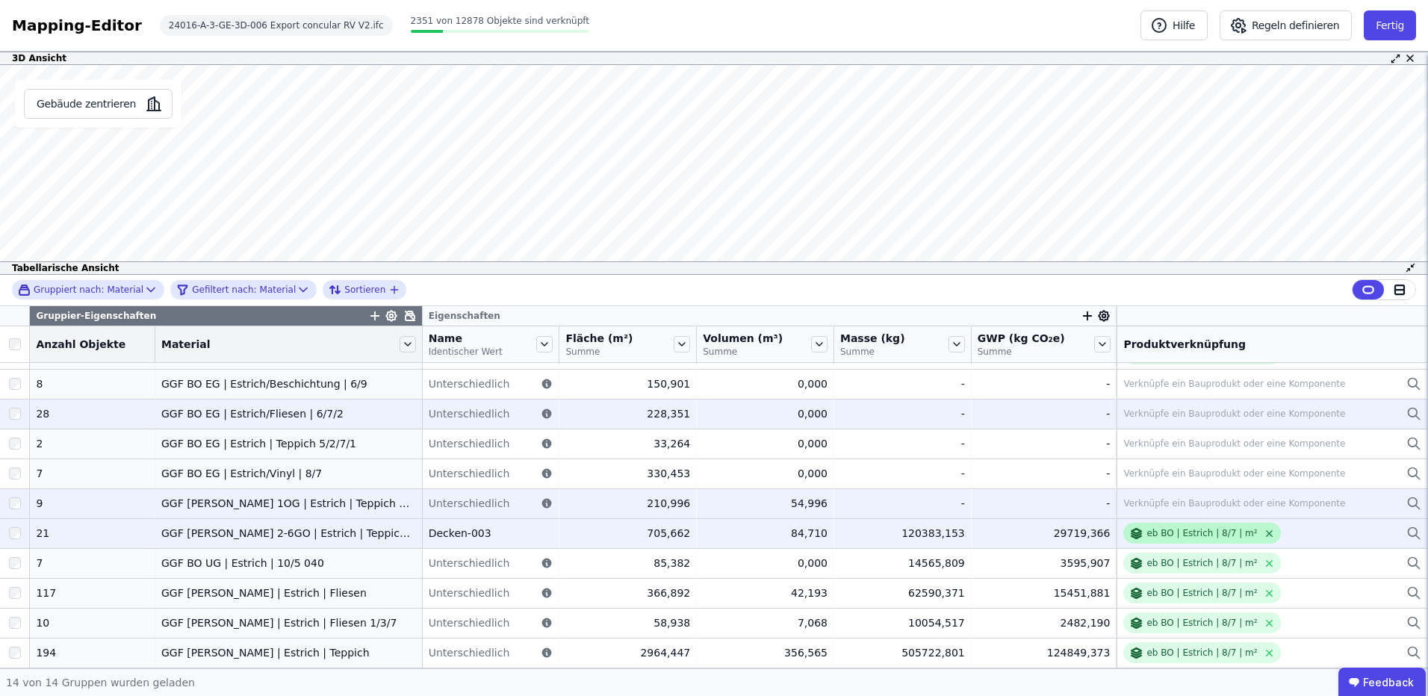
click at [1264, 535] on icon at bounding box center [1269, 533] width 11 height 11
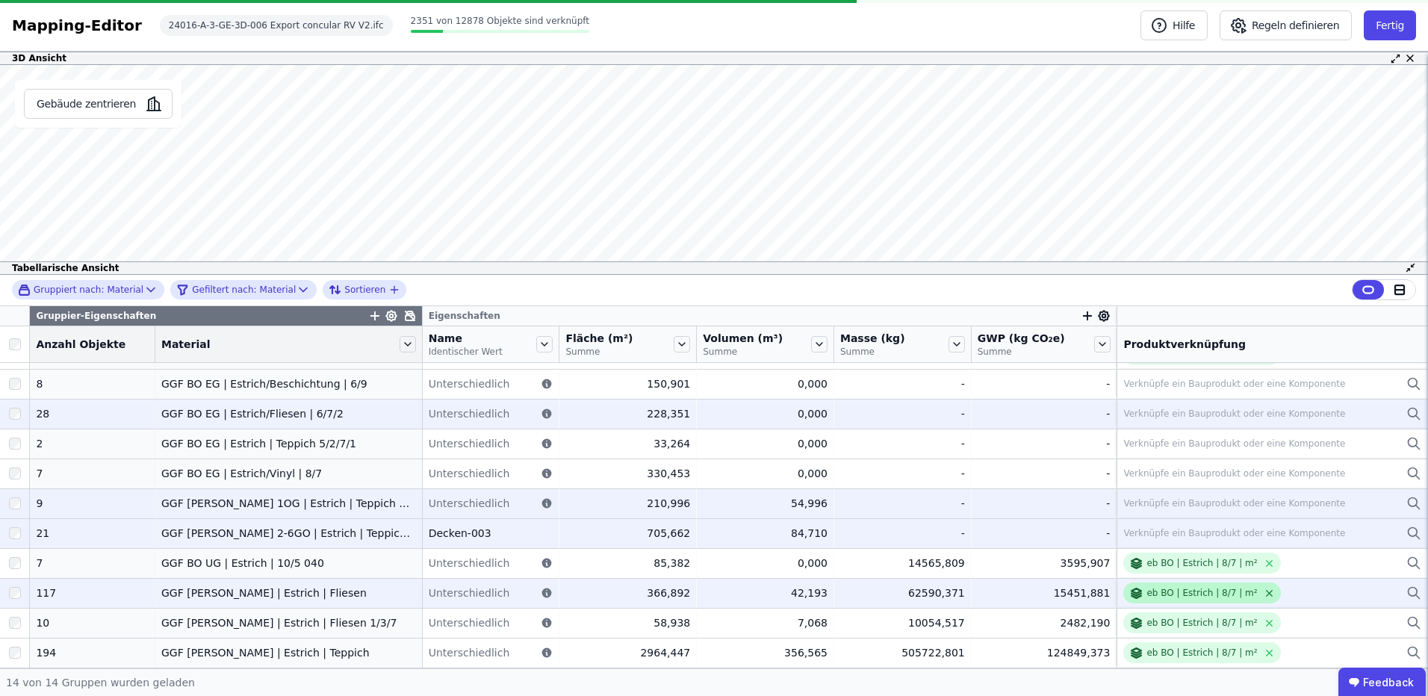
click at [1264, 568] on icon at bounding box center [1269, 563] width 11 height 11
click at [1239, 599] on div "eb BO | Estrich | 8/7 | m²" at bounding box center [1201, 593] width 157 height 21
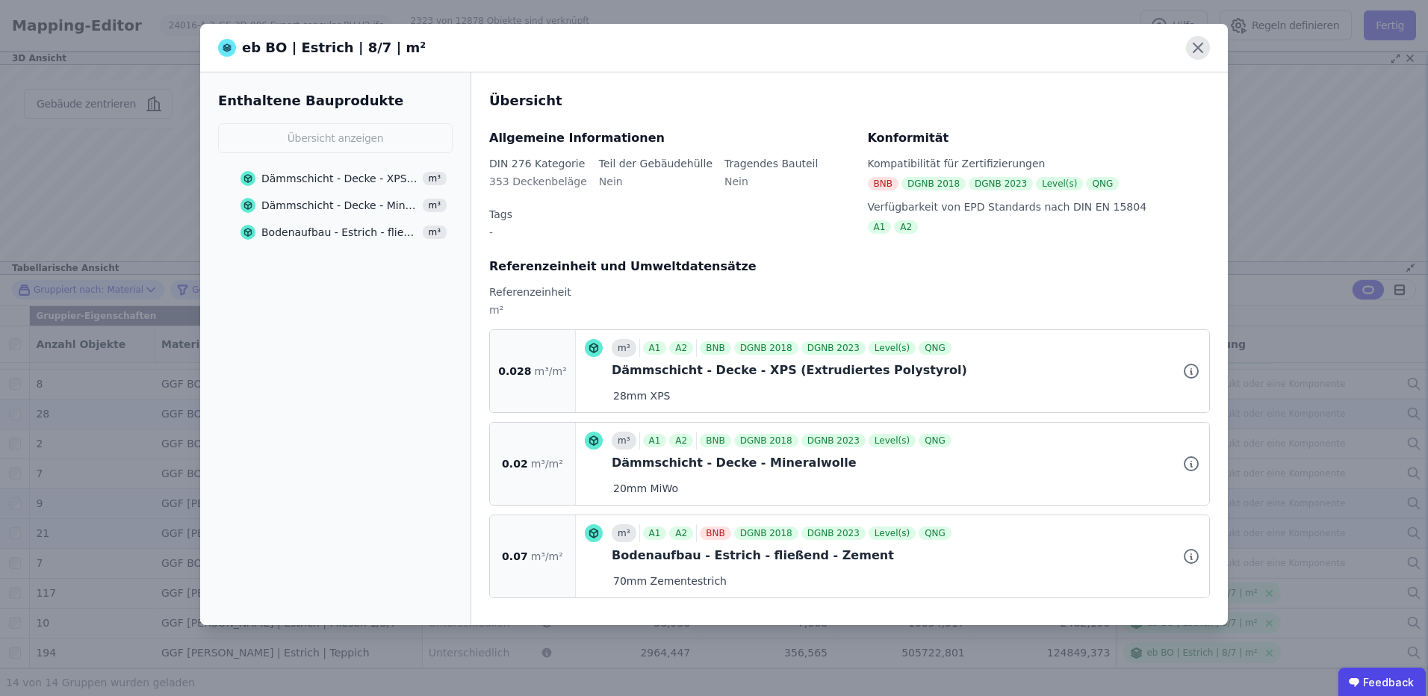
click at [1202, 49] on icon at bounding box center [1198, 48] width 24 height 24
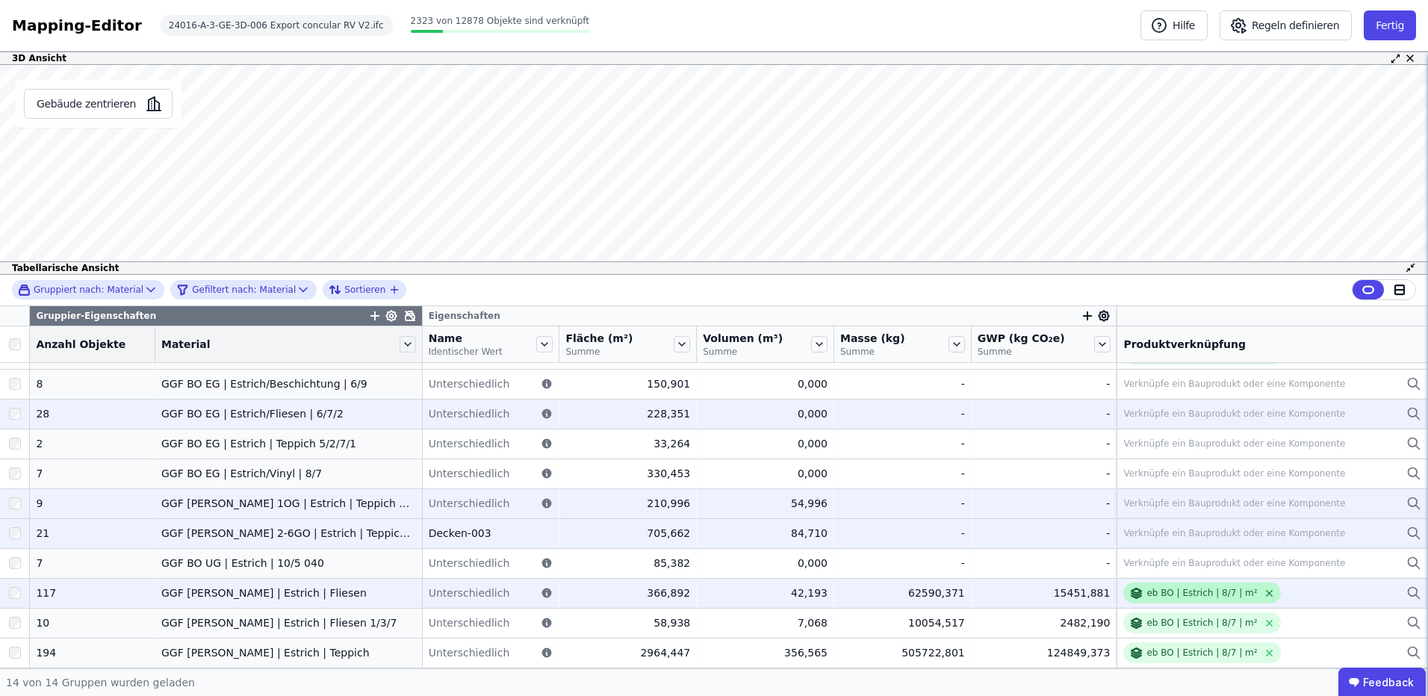
click at [1264, 598] on icon at bounding box center [1269, 593] width 11 height 11
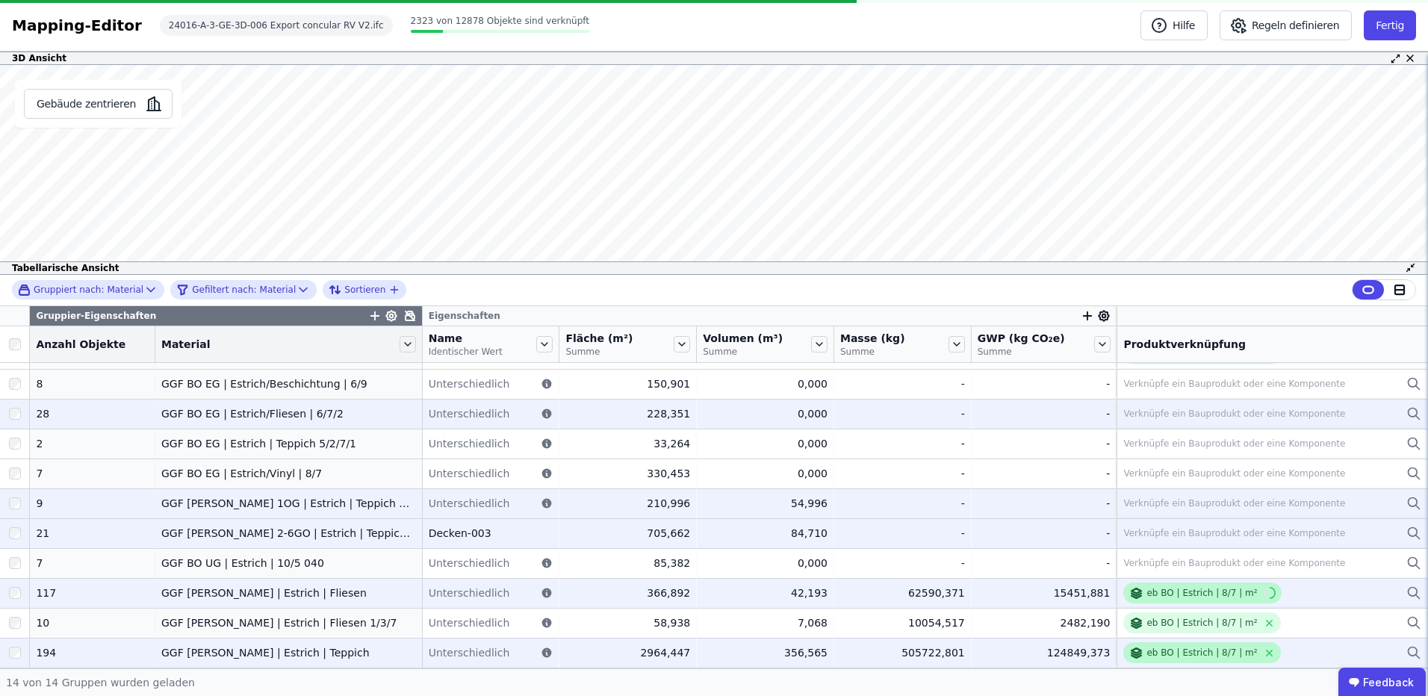
drag, startPoint x: 1243, startPoint y: 624, endPoint x: 1245, endPoint y: 645, distance: 21.0
click at [1264, 627] on icon at bounding box center [1269, 623] width 11 height 11
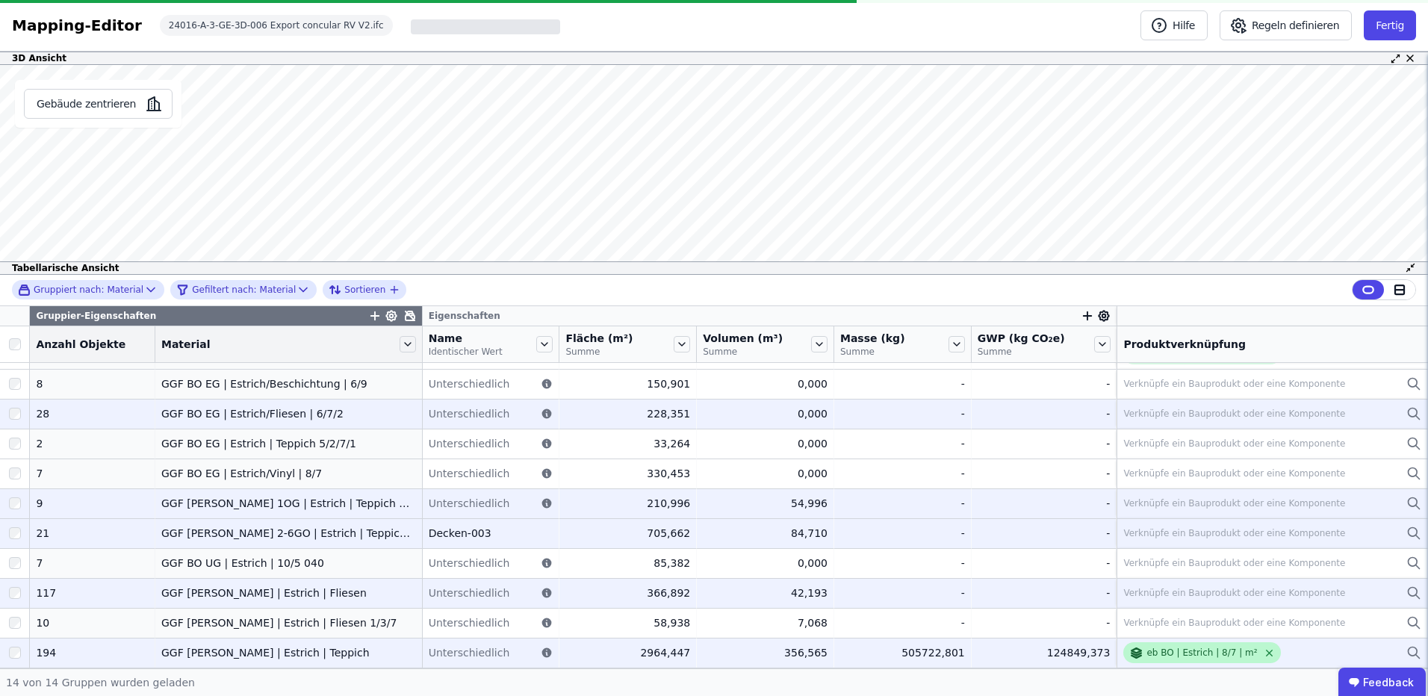
click at [1264, 651] on icon at bounding box center [1269, 652] width 11 height 11
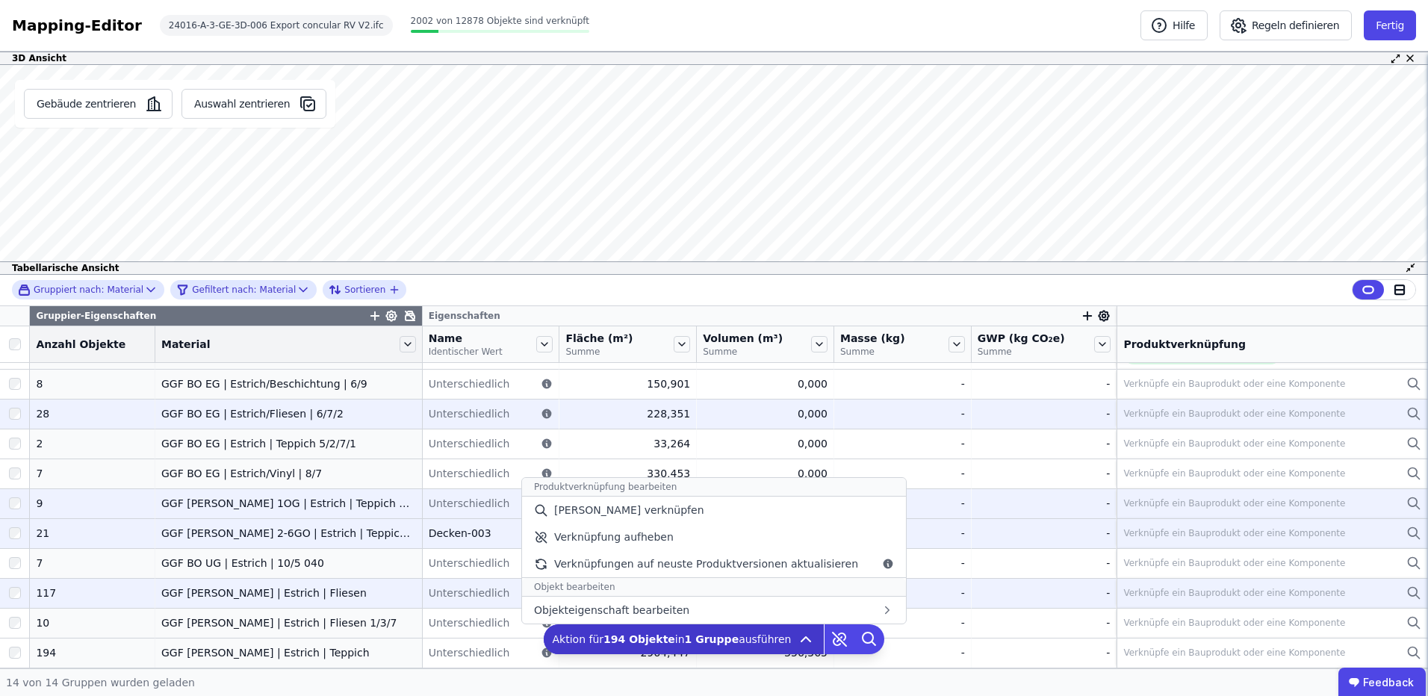
click at [689, 642] on b "1 Gruppe" at bounding box center [712, 639] width 55 height 12
click at [681, 512] on div "[PERSON_NAME] verknüpfen" at bounding box center [714, 510] width 384 height 27
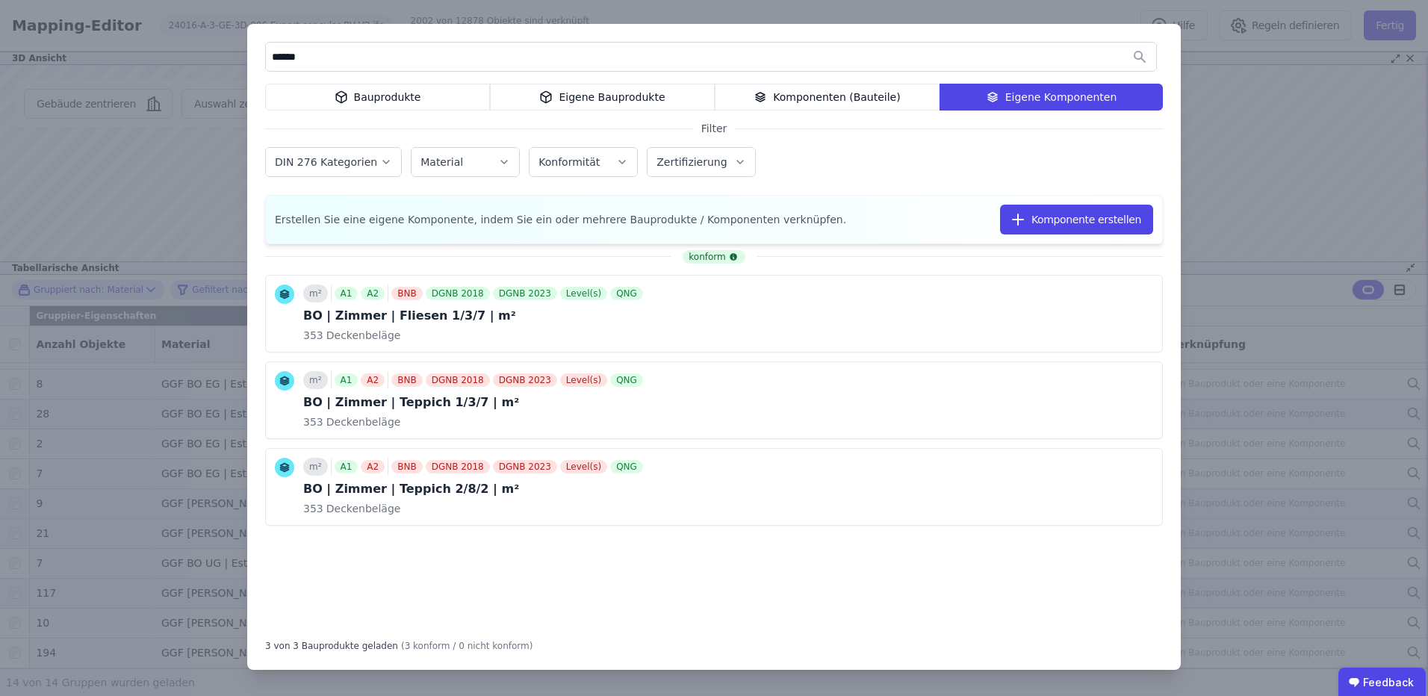
type input "******"
drag, startPoint x: 500, startPoint y: 33, endPoint x: 762, endPoint y: 34, distance: 261.4
click at [762, 34] on div "****** Bauprodukte Eigene Bauprodukte Komponenten (Bauteile) Eigene Komponenten…" at bounding box center [714, 347] width 934 height 646
click at [1261, 170] on div "****** Bauprodukte Eigene Bauprodukte Komponenten (Bauteile) Eigene Komponenten…" at bounding box center [714, 348] width 1428 height 696
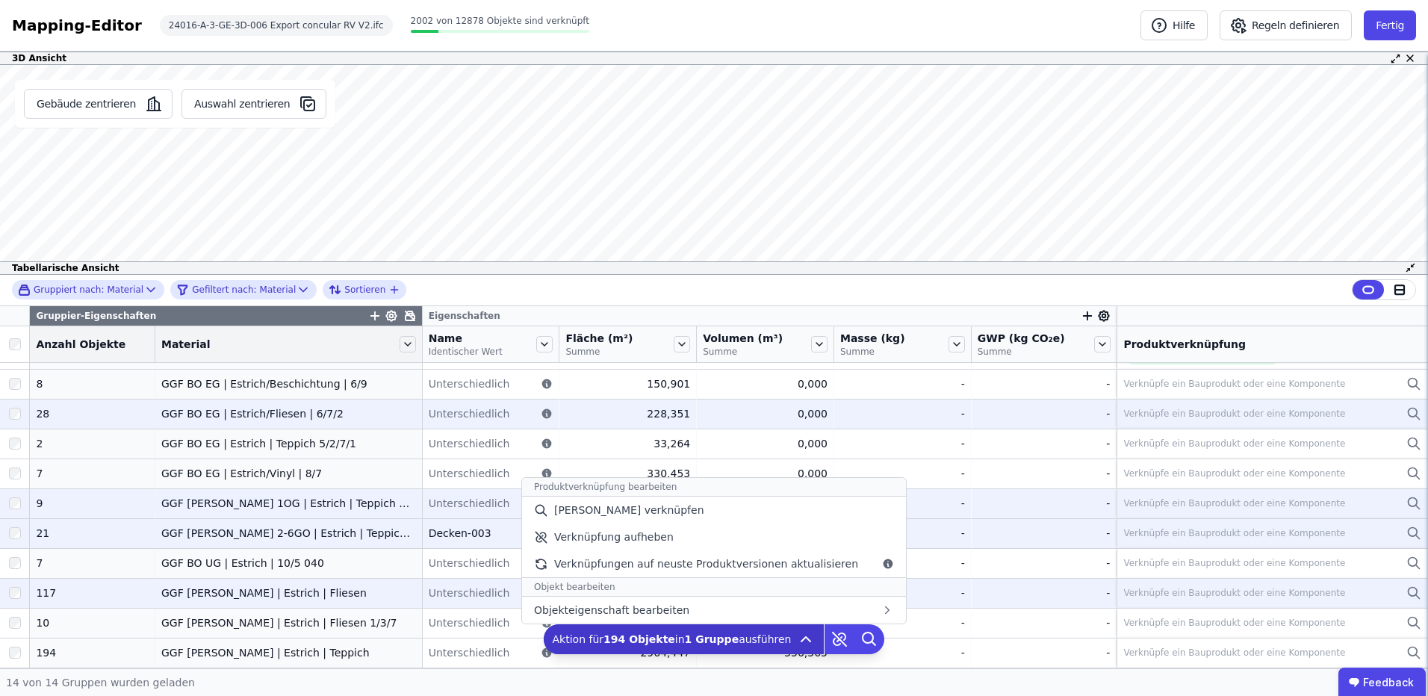
click at [721, 638] on b "1 Gruppe" at bounding box center [712, 639] width 55 height 12
click at [678, 515] on div "[PERSON_NAME] verknüpfen" at bounding box center [714, 510] width 384 height 27
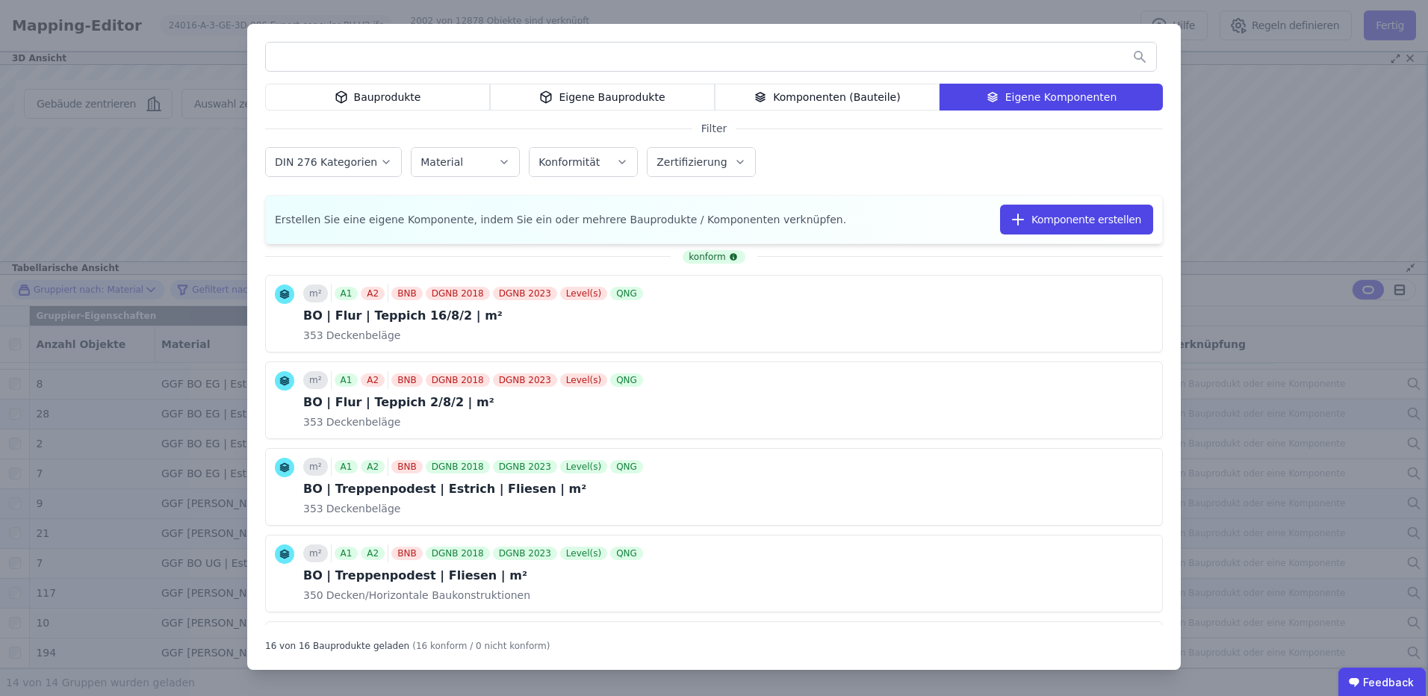
click at [586, 60] on input "text" at bounding box center [711, 56] width 890 height 27
type input "******"
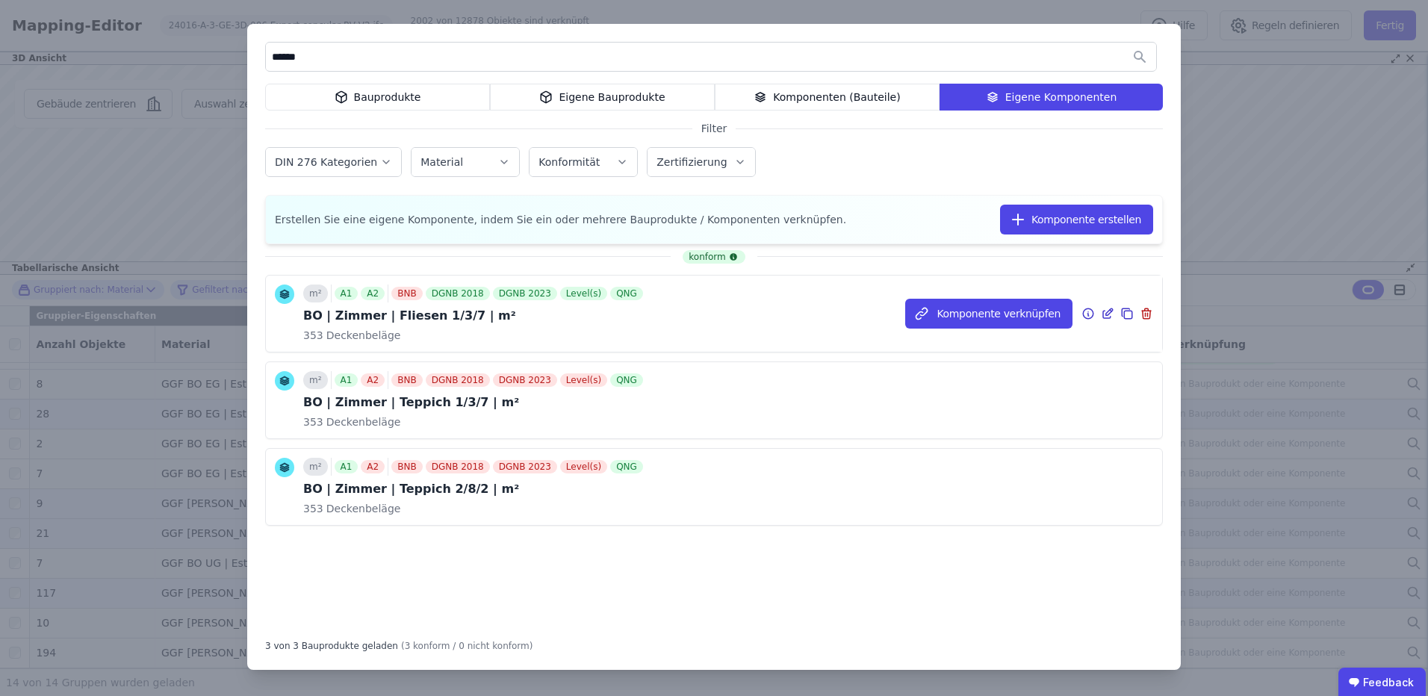
click at [1107, 313] on icon at bounding box center [1109, 311] width 7 height 7
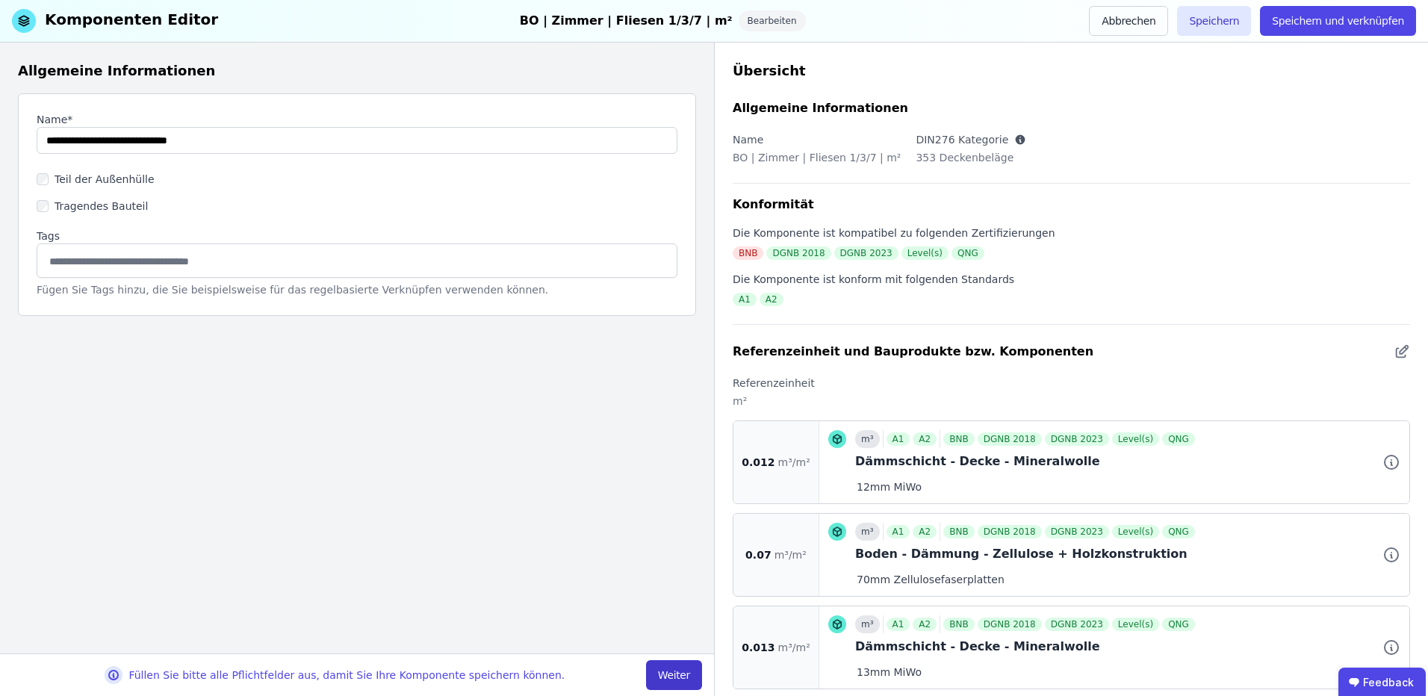
click at [668, 673] on button "Weiter" at bounding box center [674, 675] width 56 height 30
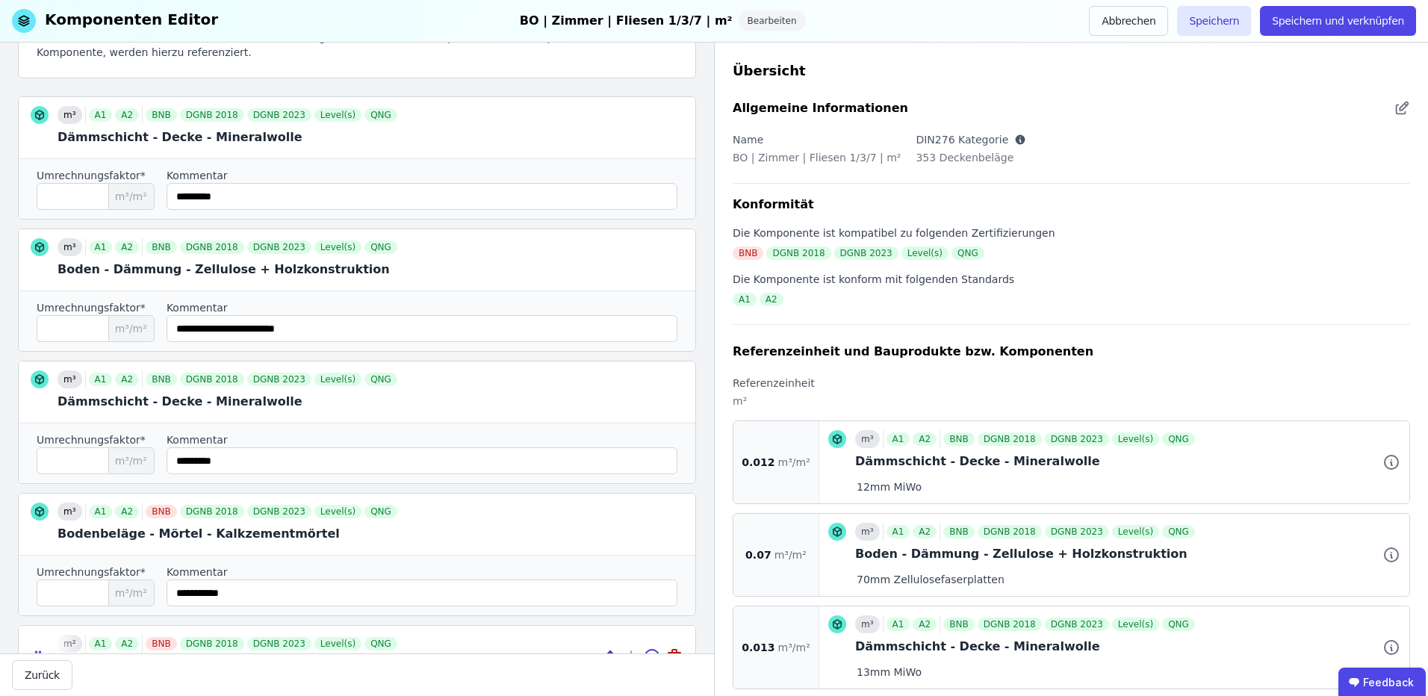
scroll to position [388, 0]
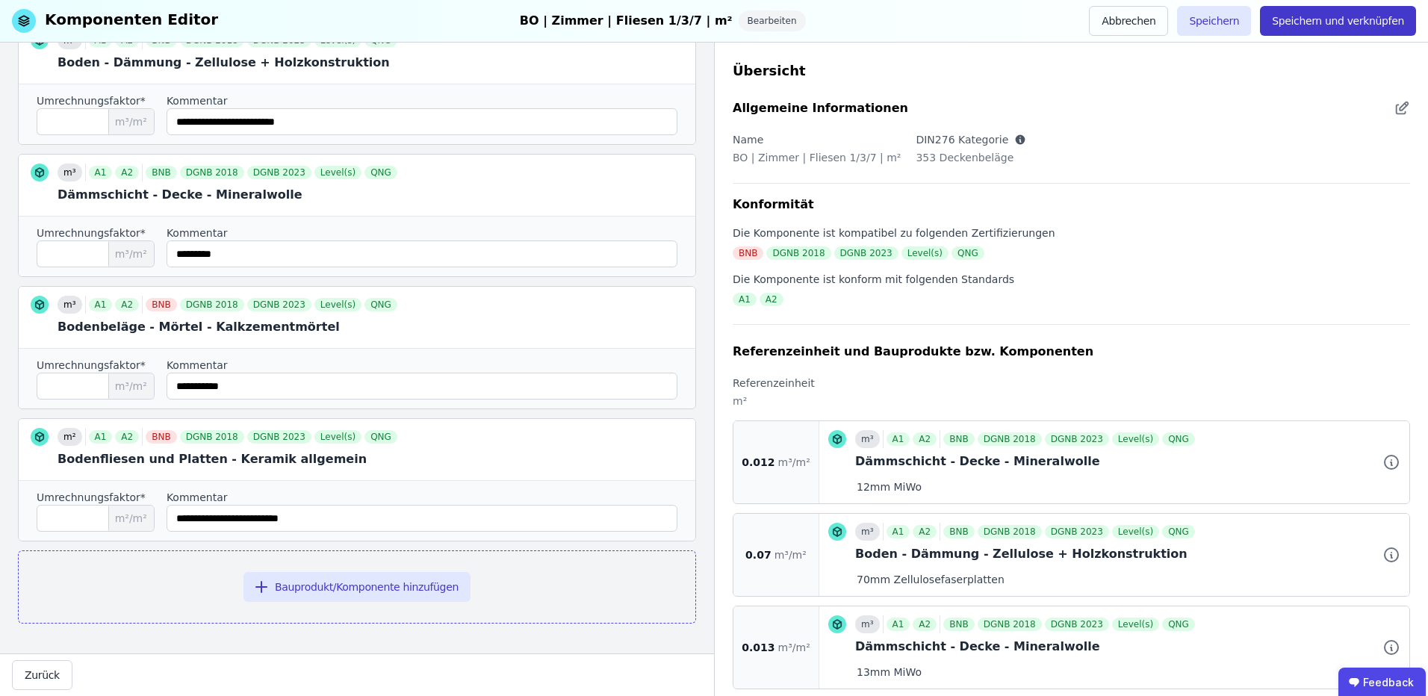
click at [1345, 22] on button "Speichern und verknüpfen" at bounding box center [1338, 21] width 156 height 30
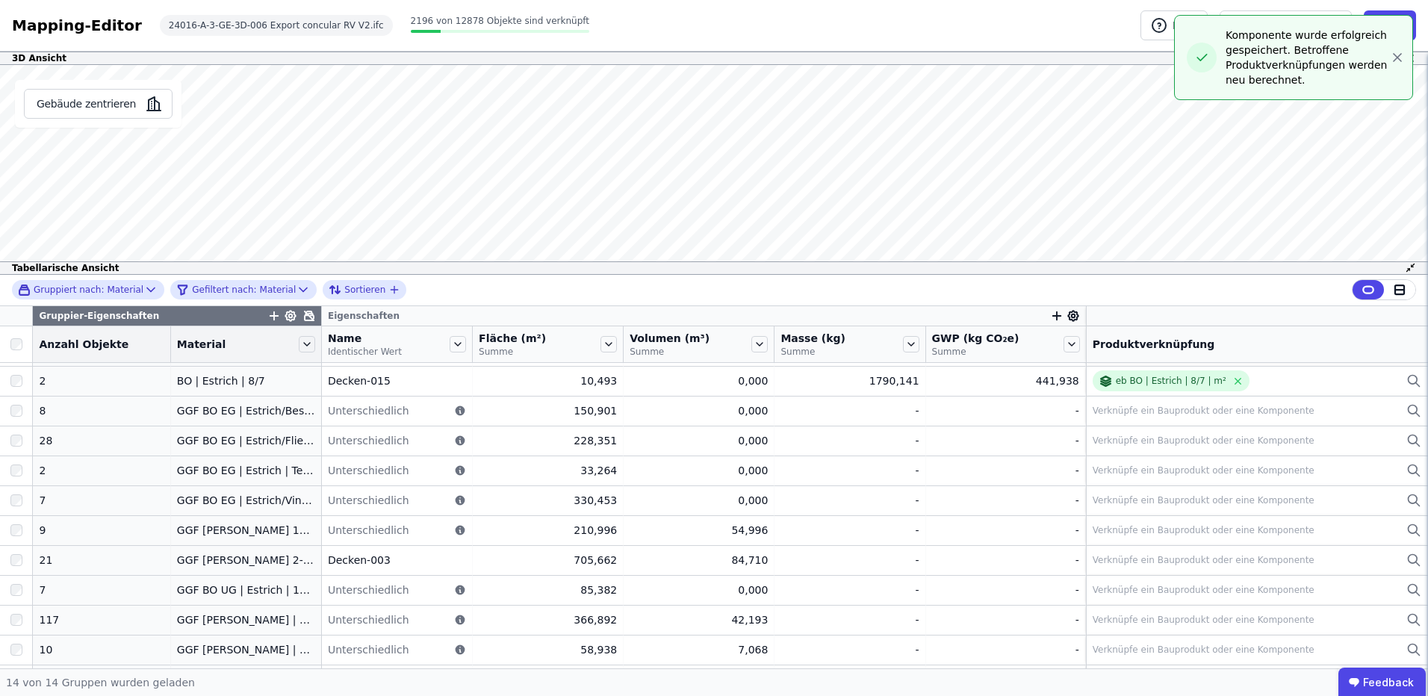
scroll to position [114, 0]
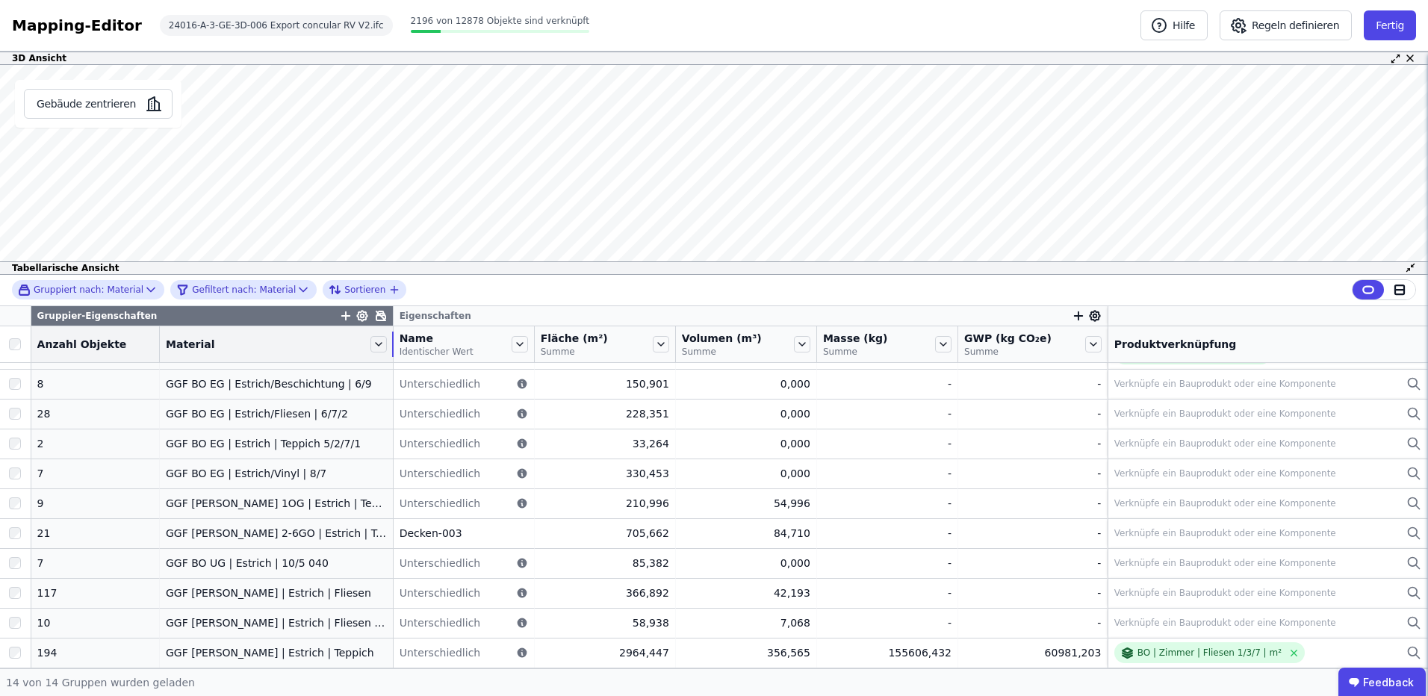
drag, startPoint x: 301, startPoint y: 336, endPoint x: 376, endPoint y: 340, distance: 74.8
click at [392, 340] on div at bounding box center [392, 344] width 1 height 25
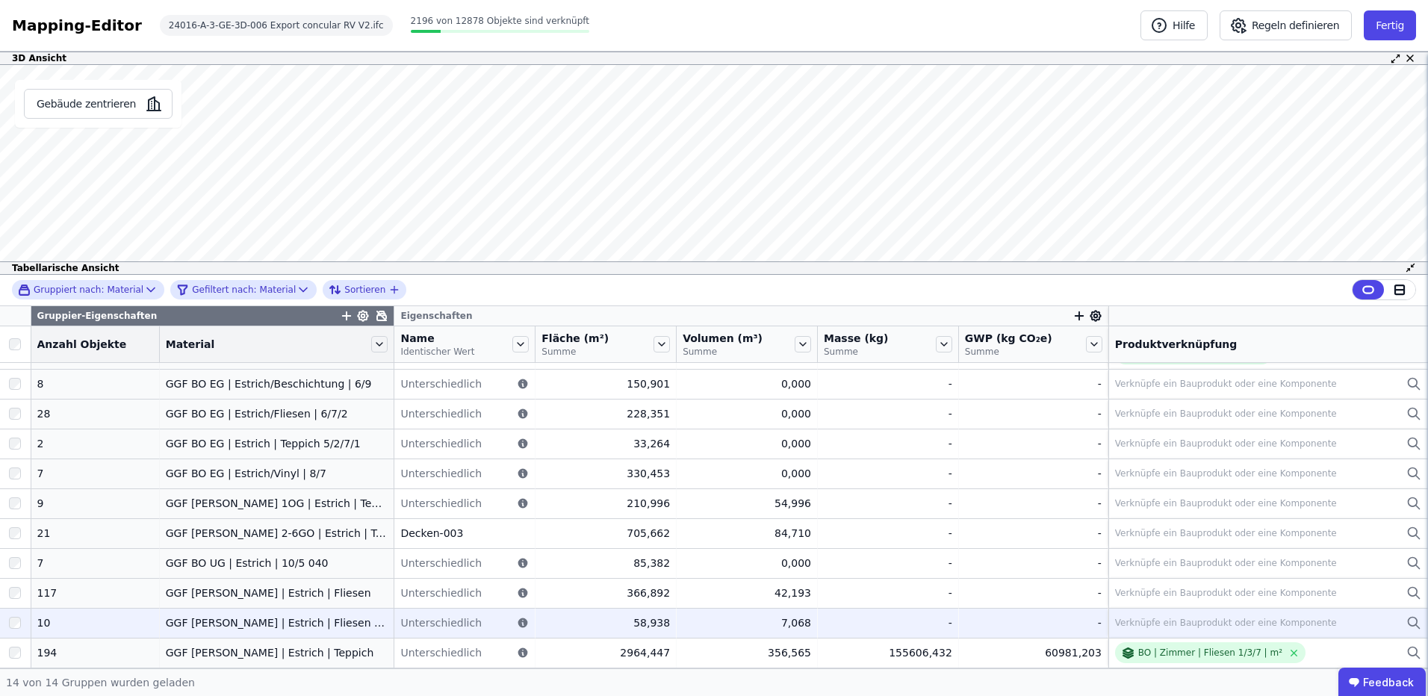
click at [1241, 623] on div "Verknüpfe ein Bauprodukt oder eine Komponente" at bounding box center [1226, 623] width 222 height 12
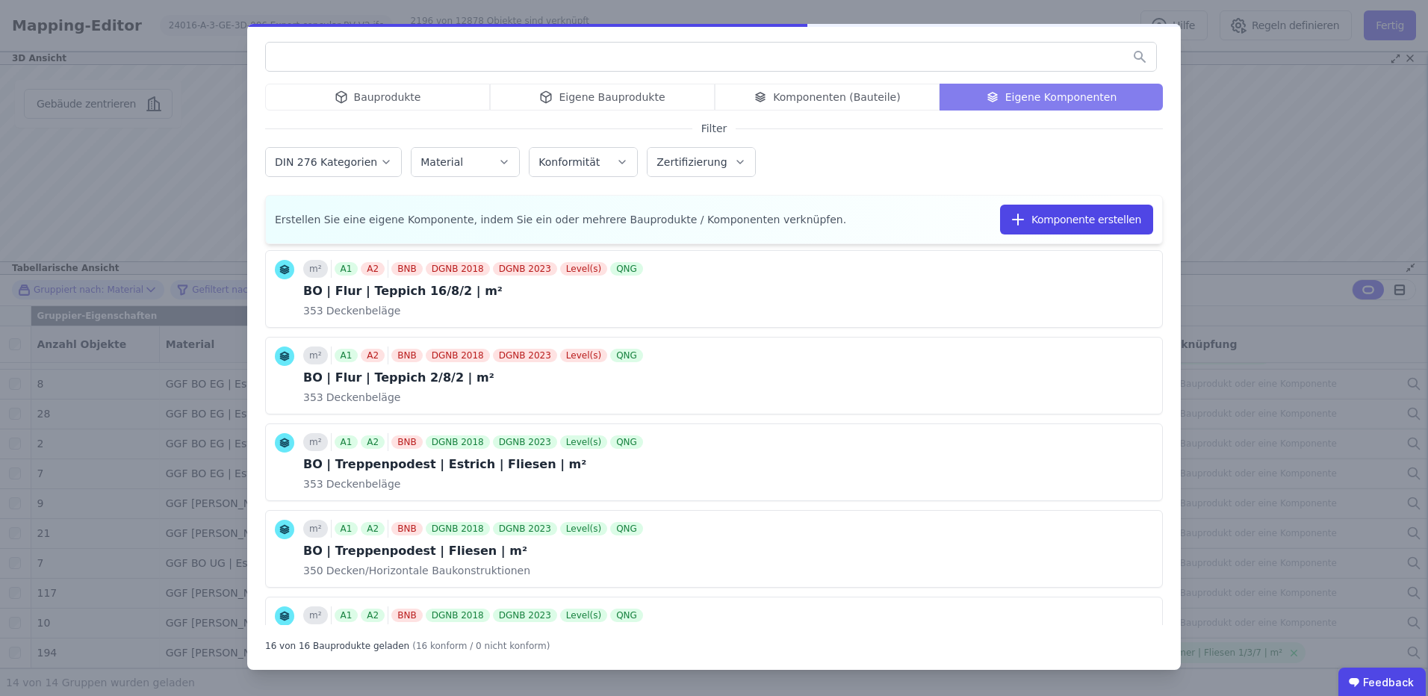
click at [438, 61] on input "text" at bounding box center [711, 56] width 890 height 27
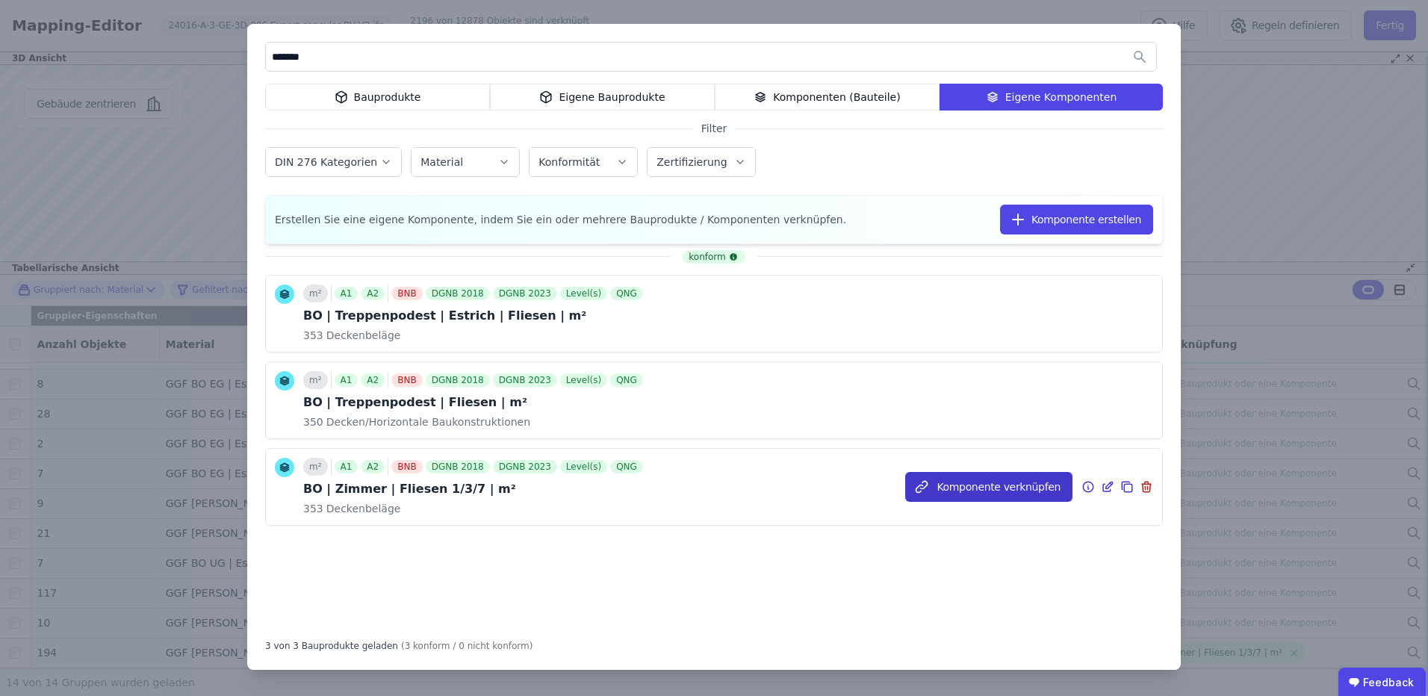
type input "*******"
click at [0, 0] on button "Komponente verknüpfen" at bounding box center [0, 0] width 0 height 0
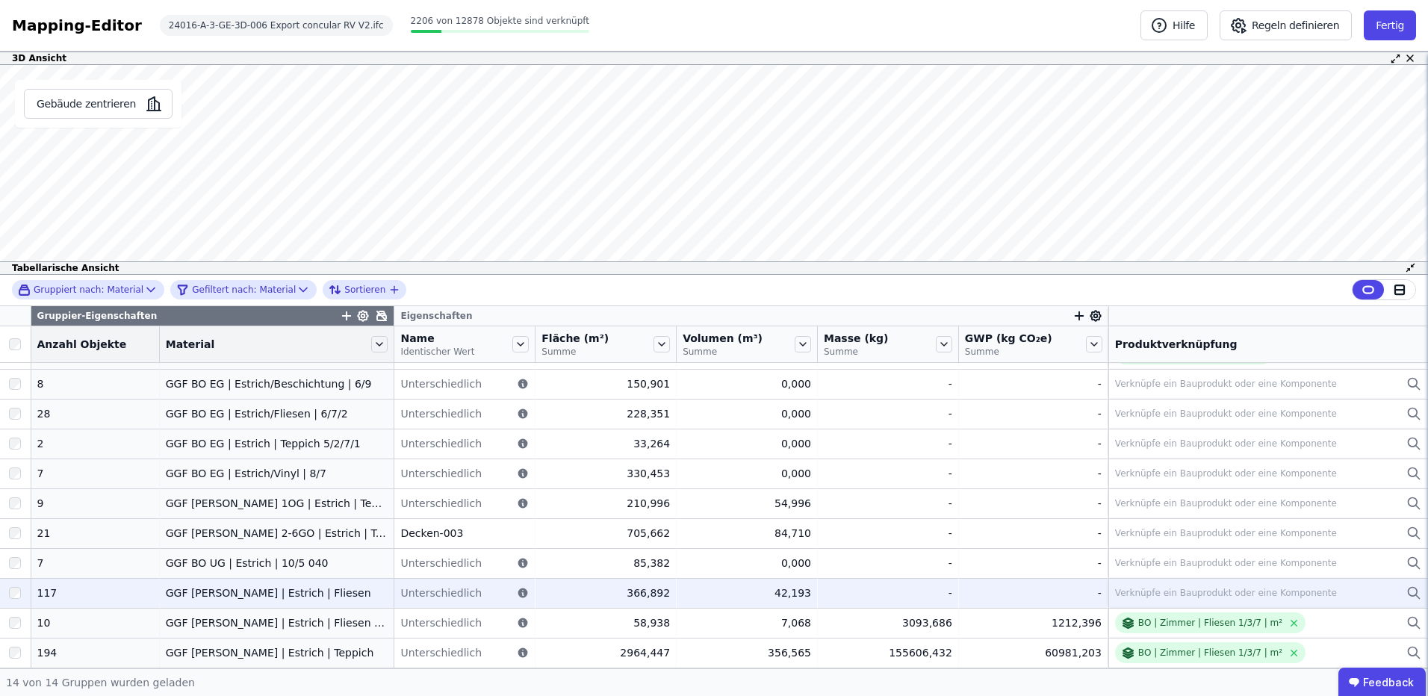
click at [1188, 595] on div "Verknüpfe ein Bauprodukt oder eine Komponente" at bounding box center [1226, 593] width 222 height 12
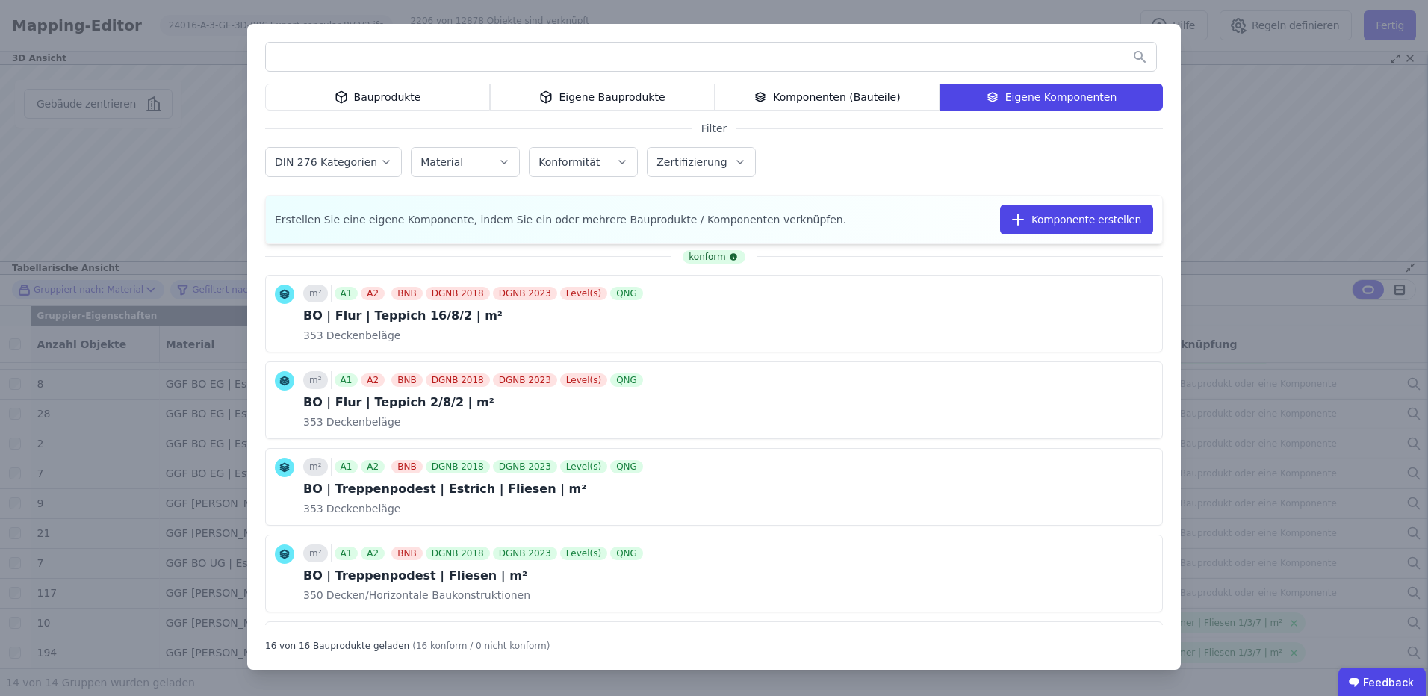
click at [582, 55] on input "text" at bounding box center [711, 56] width 890 height 27
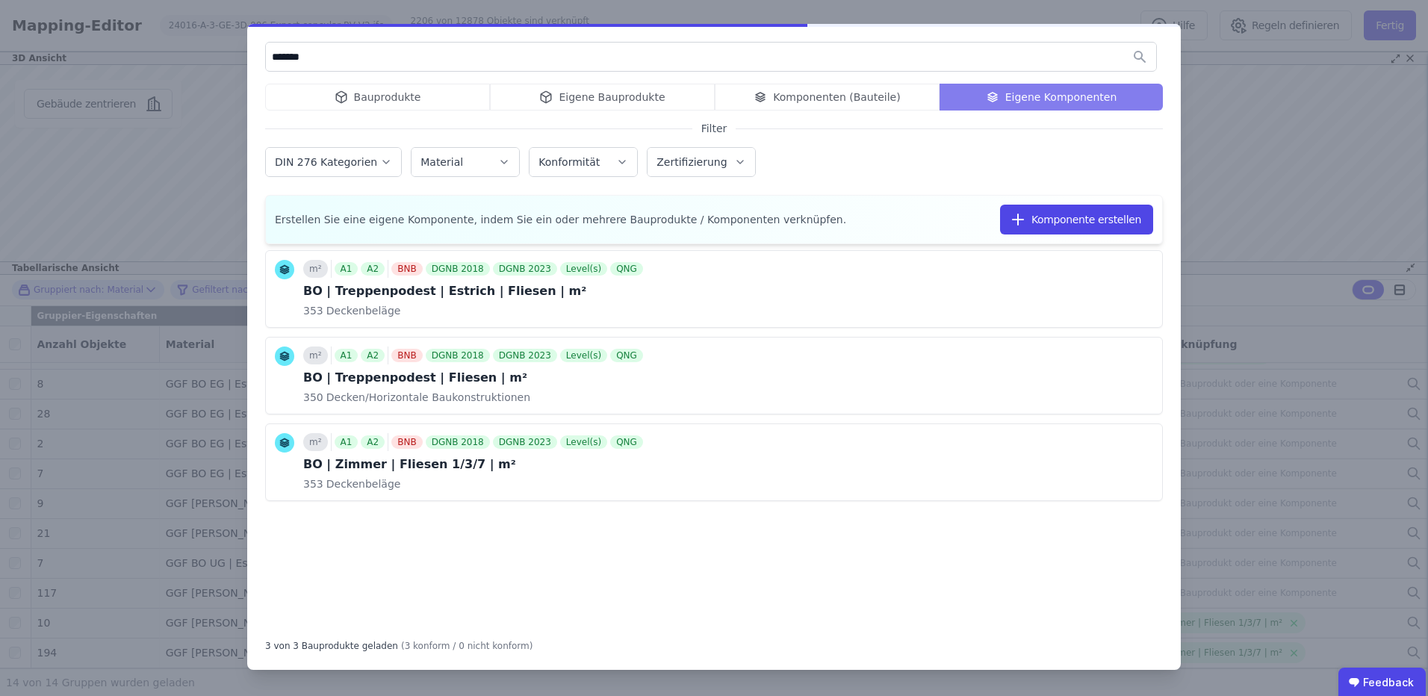
type input "*******"
click at [1291, 96] on div "******* Bauprodukte Eigene Bauprodukte Komponenten (Bauteile) Eigene Komponente…" at bounding box center [714, 348] width 1428 height 696
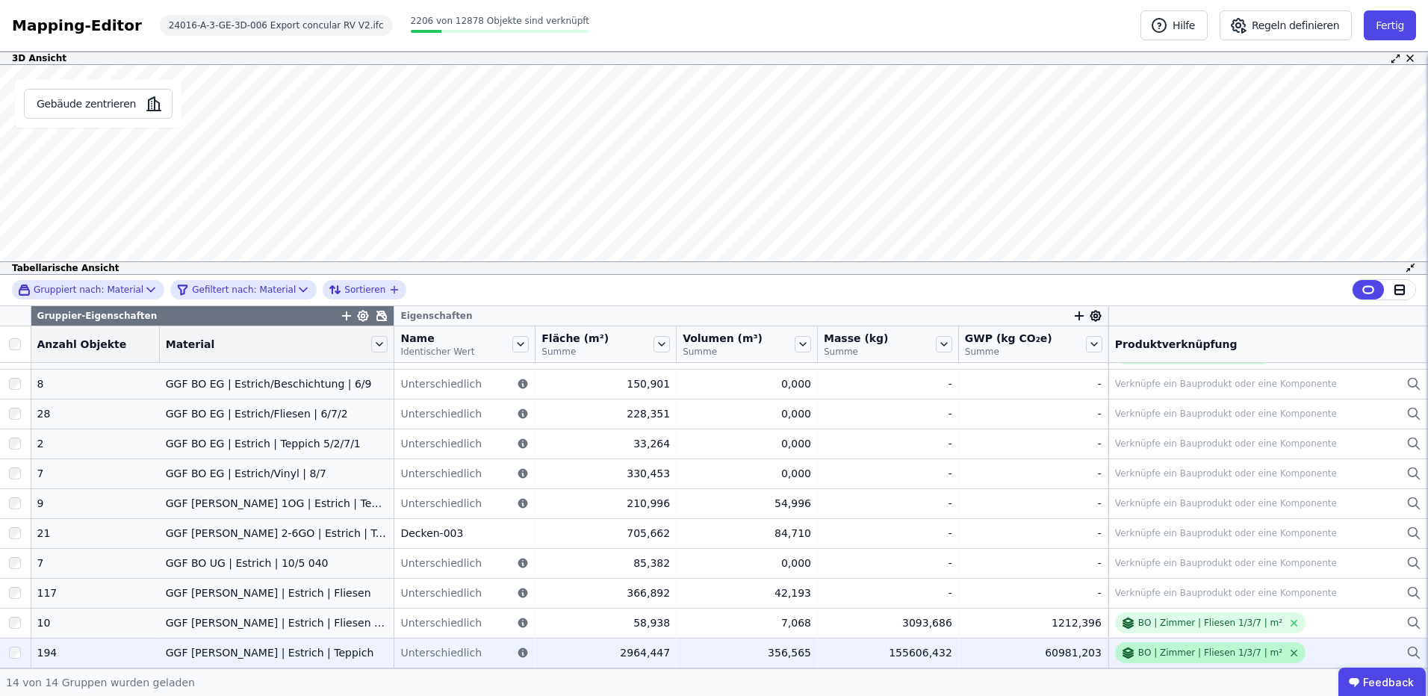
click at [1288, 656] on icon at bounding box center [1293, 652] width 11 height 11
click at [1202, 654] on div "Verknüpfe ein Bauprodukt oder eine Komponente" at bounding box center [1226, 653] width 222 height 12
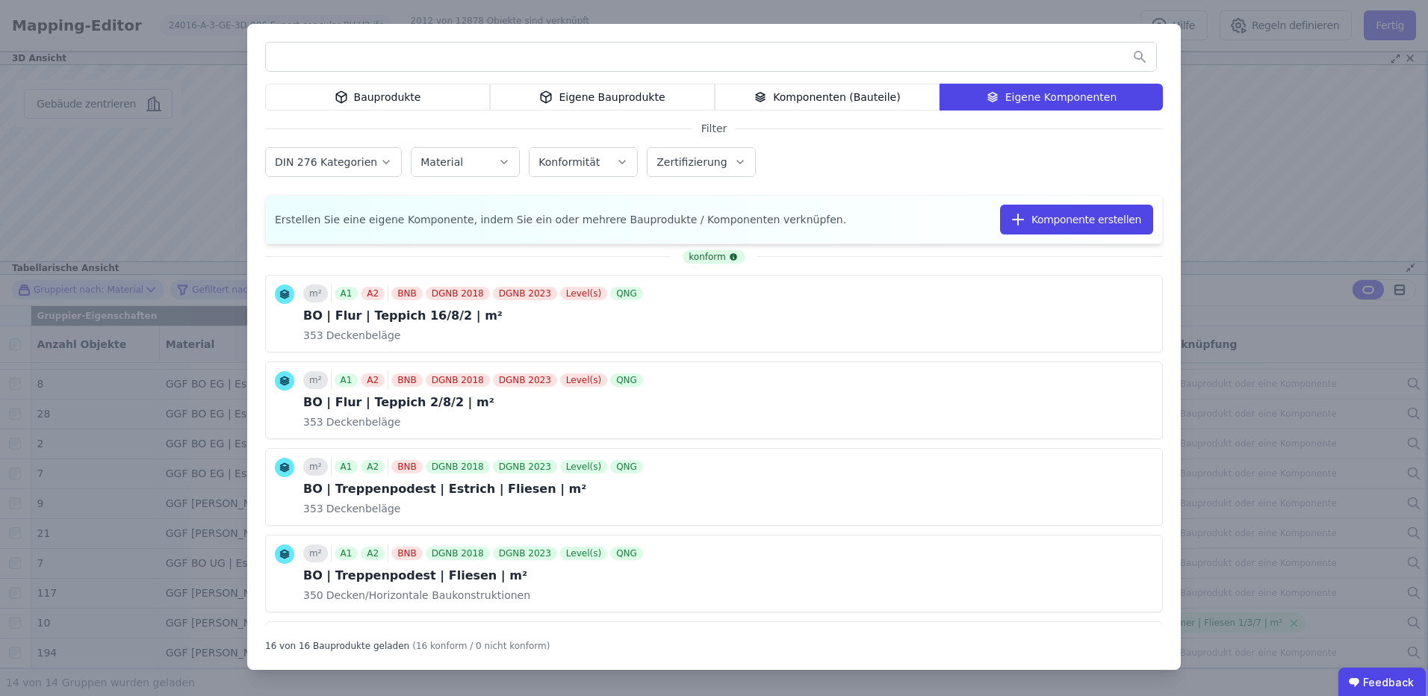
click at [457, 67] on input "text" at bounding box center [711, 56] width 890 height 27
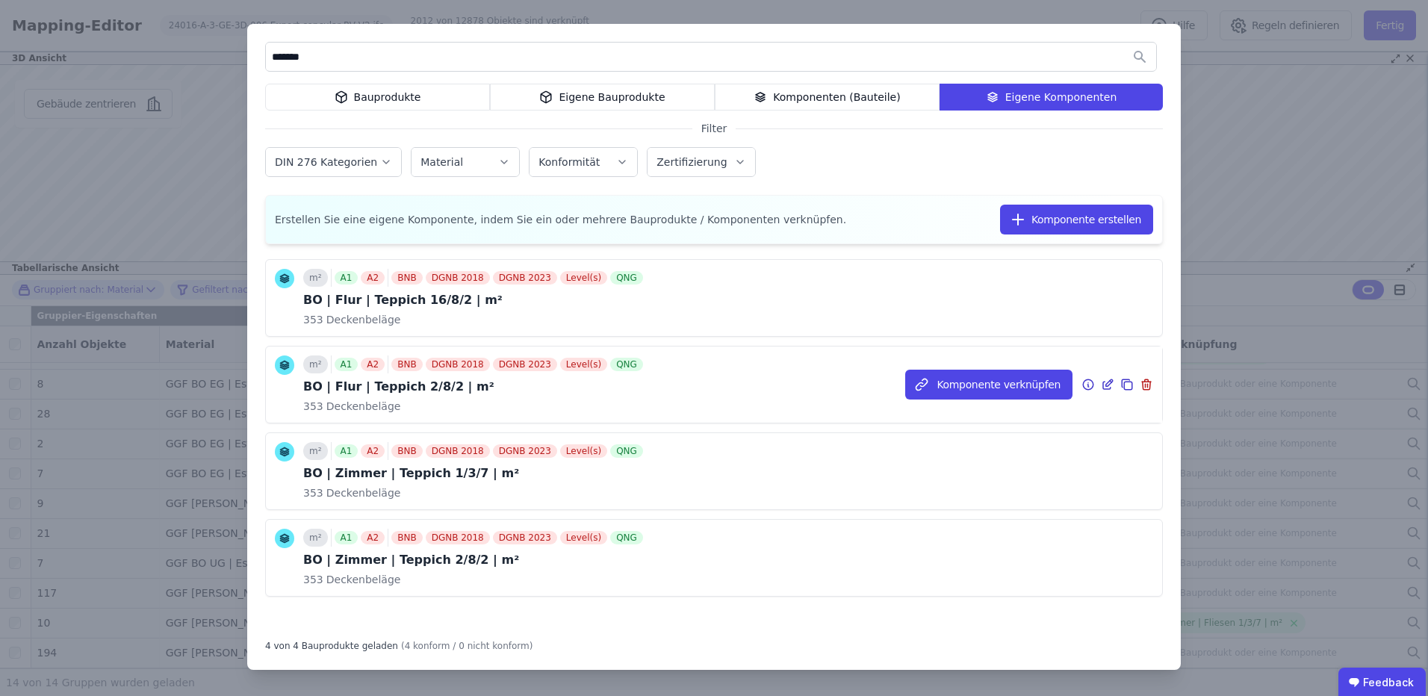
scroll to position [17, 0]
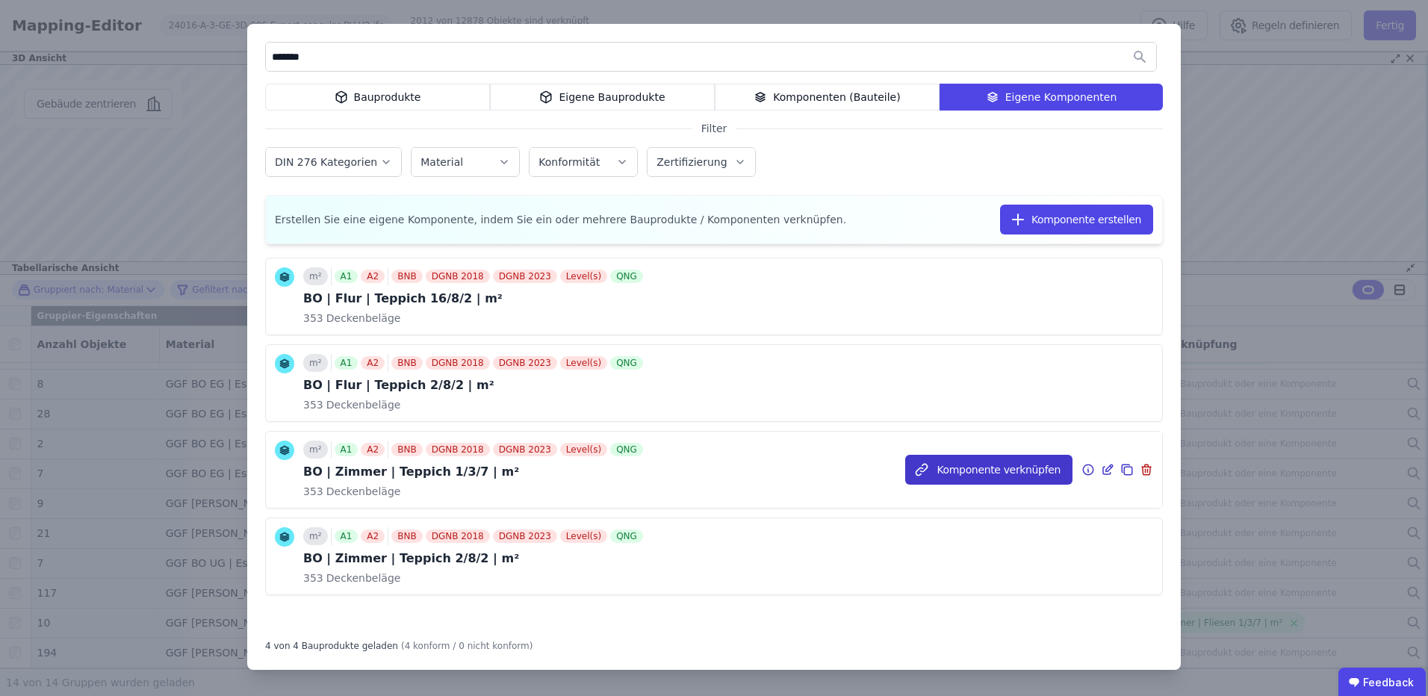
type input "*******"
click at [991, 463] on button "Komponente verknüpfen" at bounding box center [988, 470] width 167 height 30
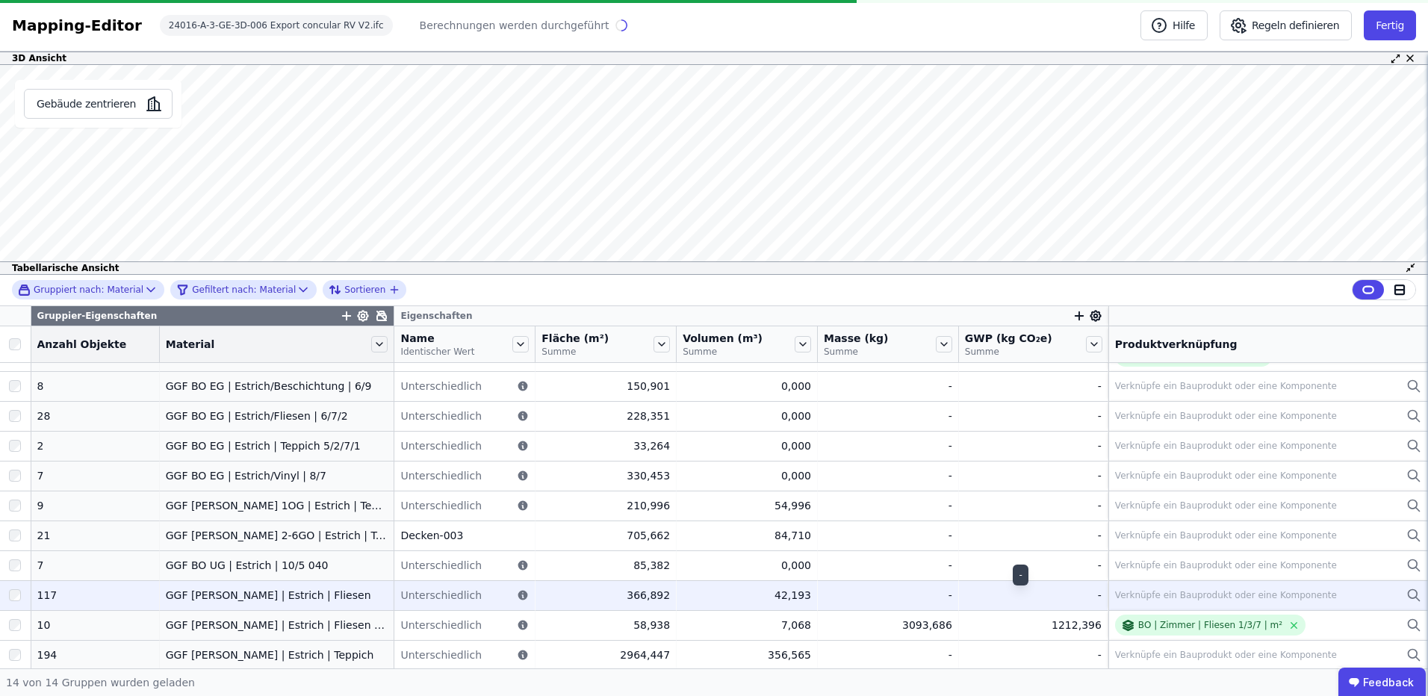
scroll to position [114, 0]
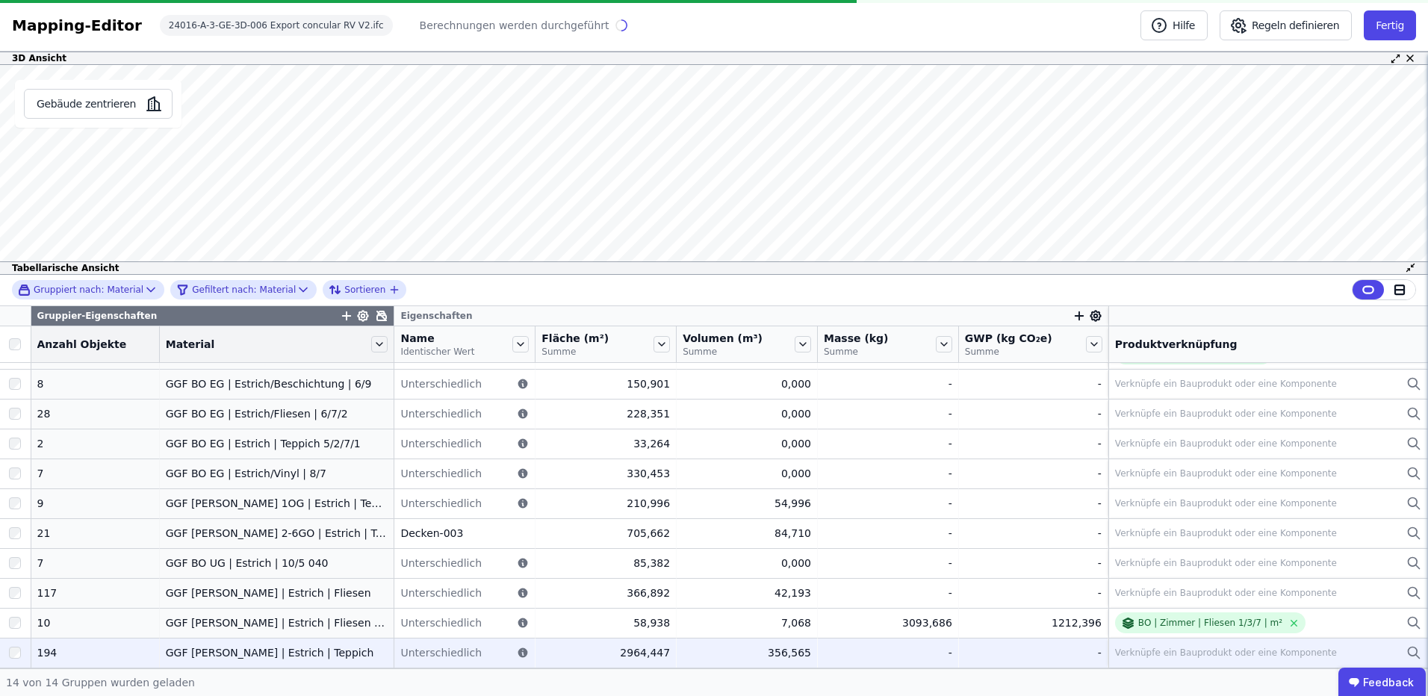
drag, startPoint x: 6, startPoint y: 657, endPoint x: 13, endPoint y: 643, distance: 16.0
click at [7, 653] on div at bounding box center [15, 652] width 31 height 27
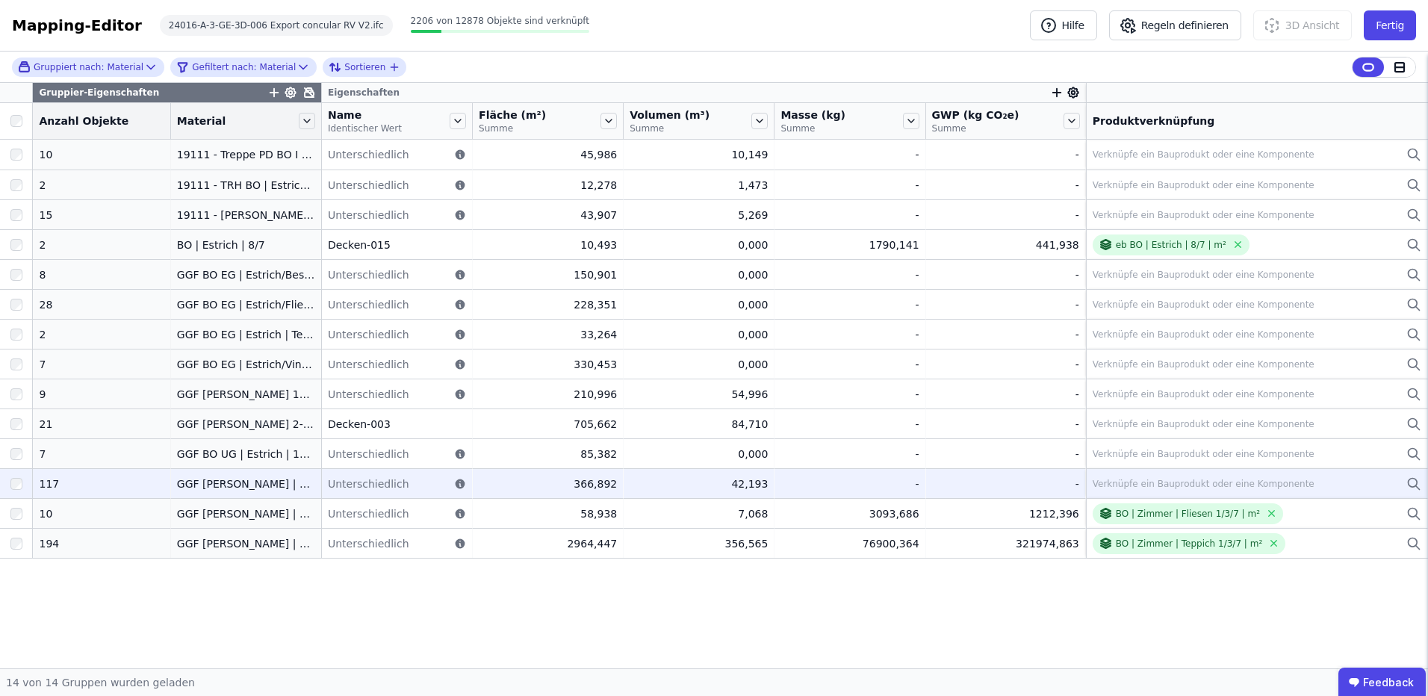
click at [1152, 478] on div "Verknüpfe ein Bauprodukt oder eine Komponente" at bounding box center [1204, 484] width 222 height 12
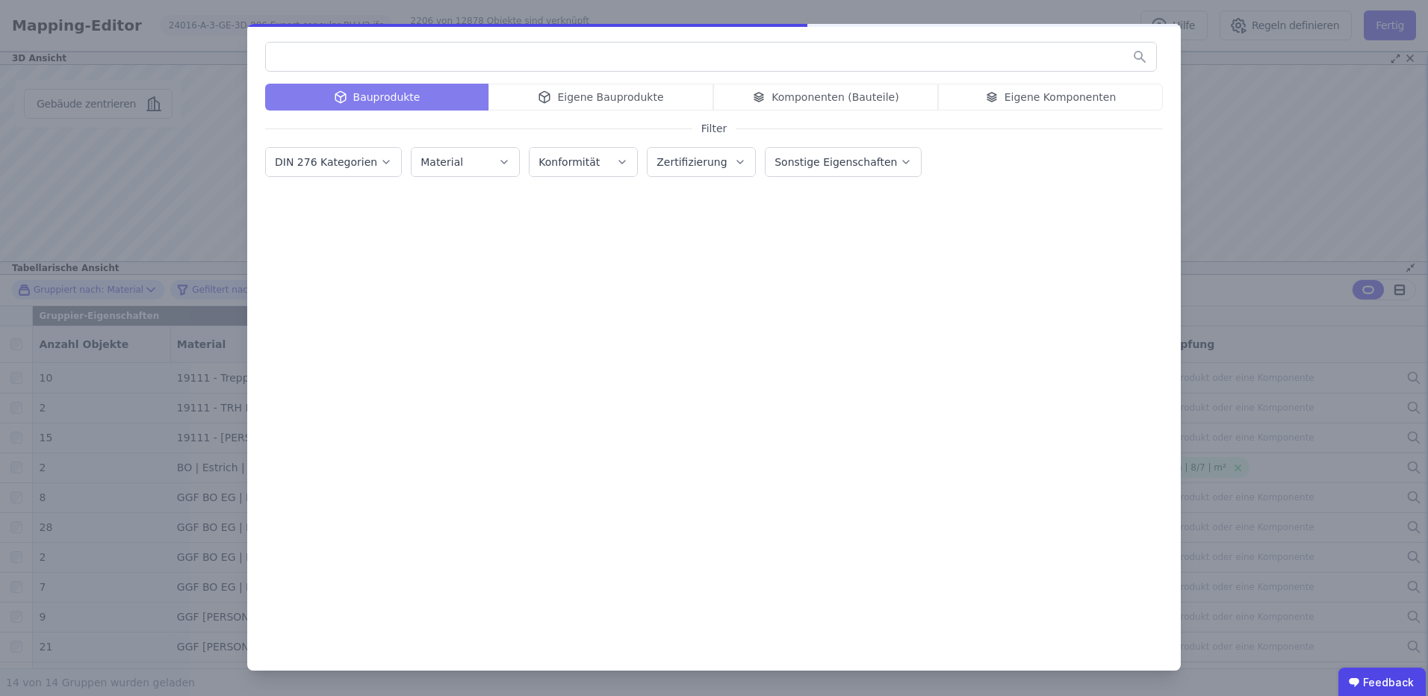
click at [1028, 96] on div "Bauprodukte Eigene Bauprodukte Komponenten (Bauteile) Eigene Komponenten" at bounding box center [714, 97] width 898 height 27
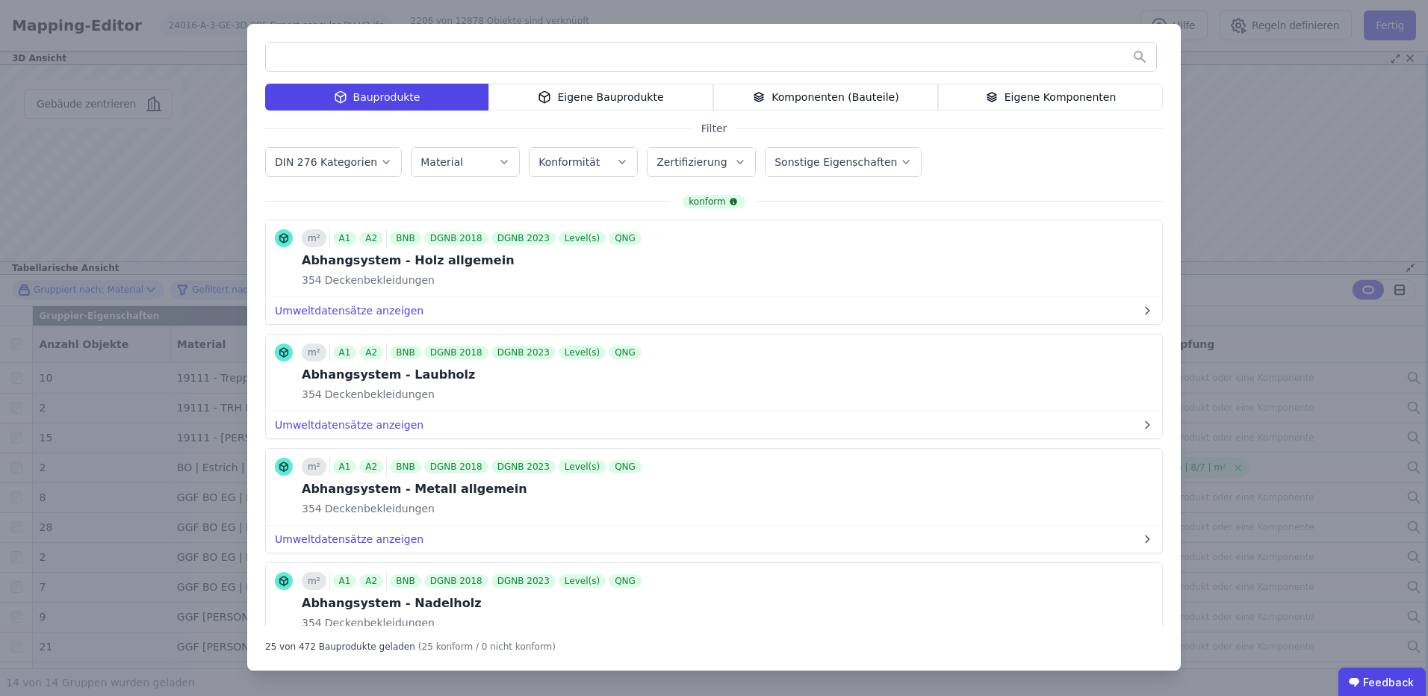
click at [999, 96] on icon at bounding box center [991, 97] width 13 height 18
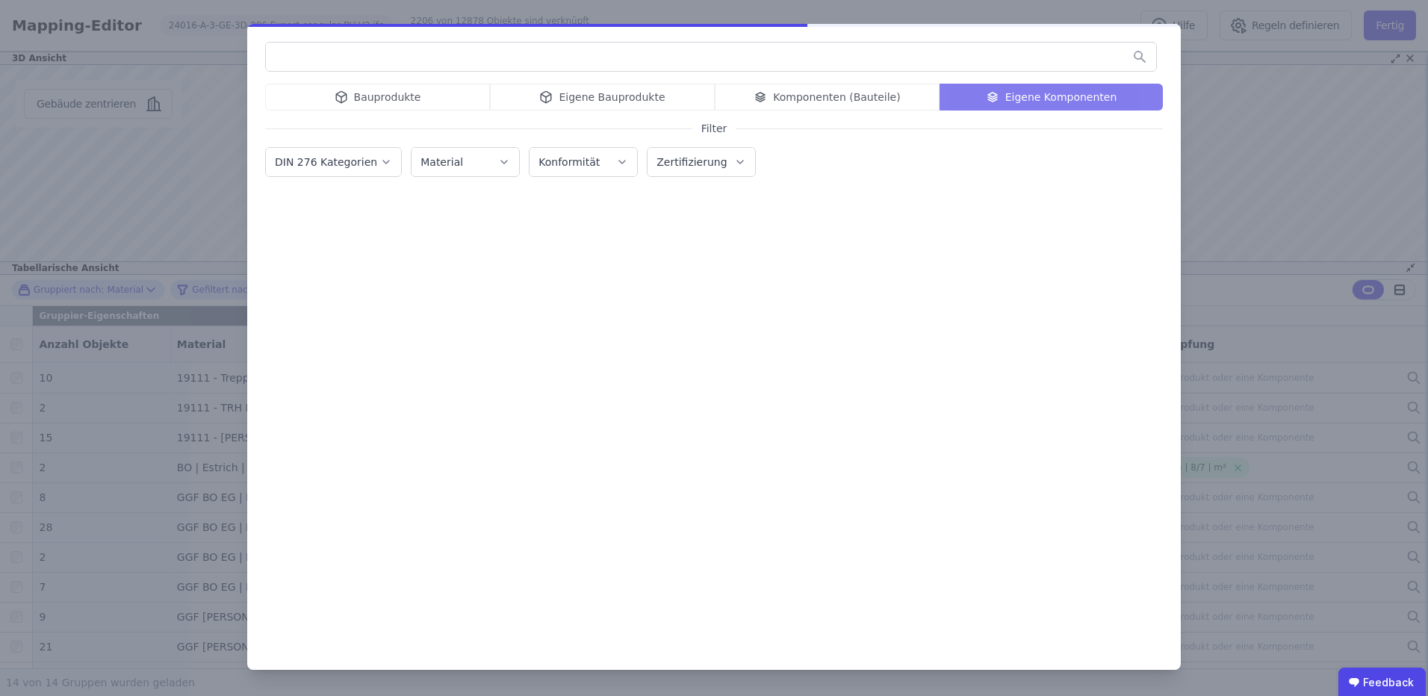
click at [878, 69] on input "text" at bounding box center [711, 56] width 890 height 27
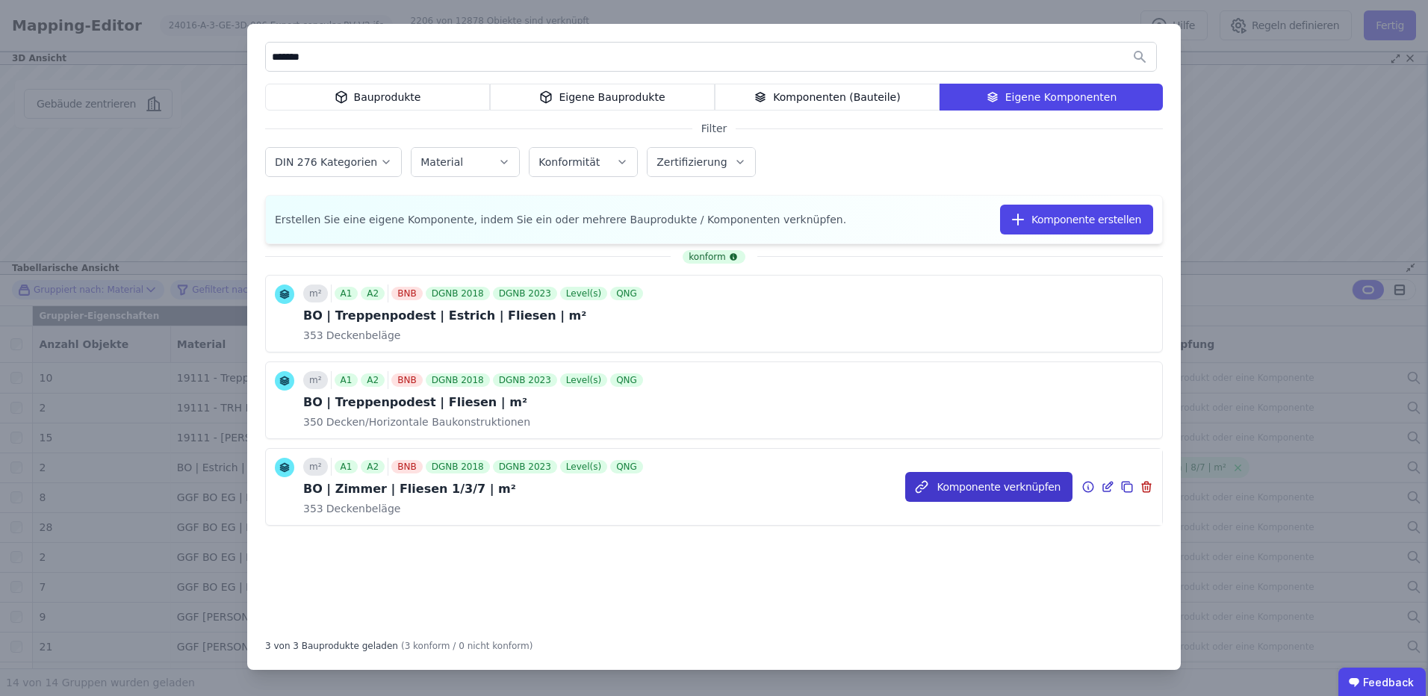
type input "*******"
click at [1062, 480] on button "Komponente verknüpfen" at bounding box center [988, 487] width 167 height 30
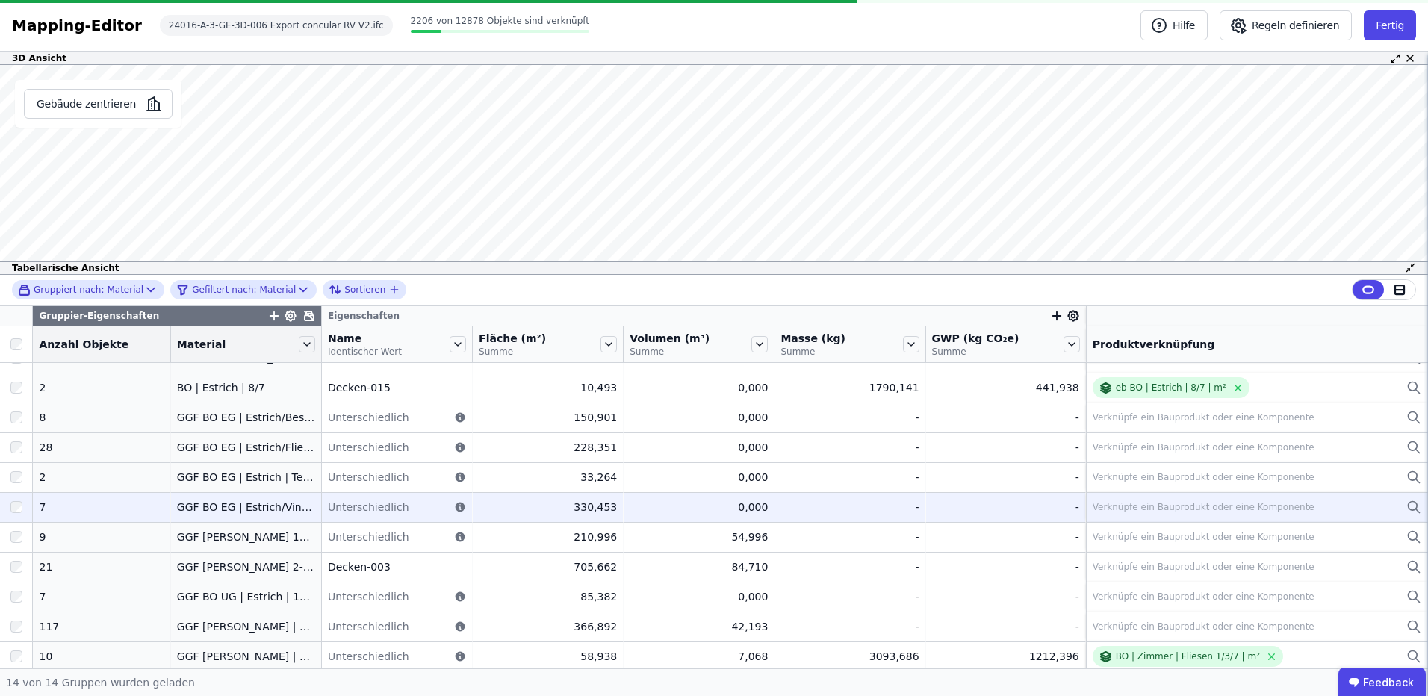
scroll to position [114, 0]
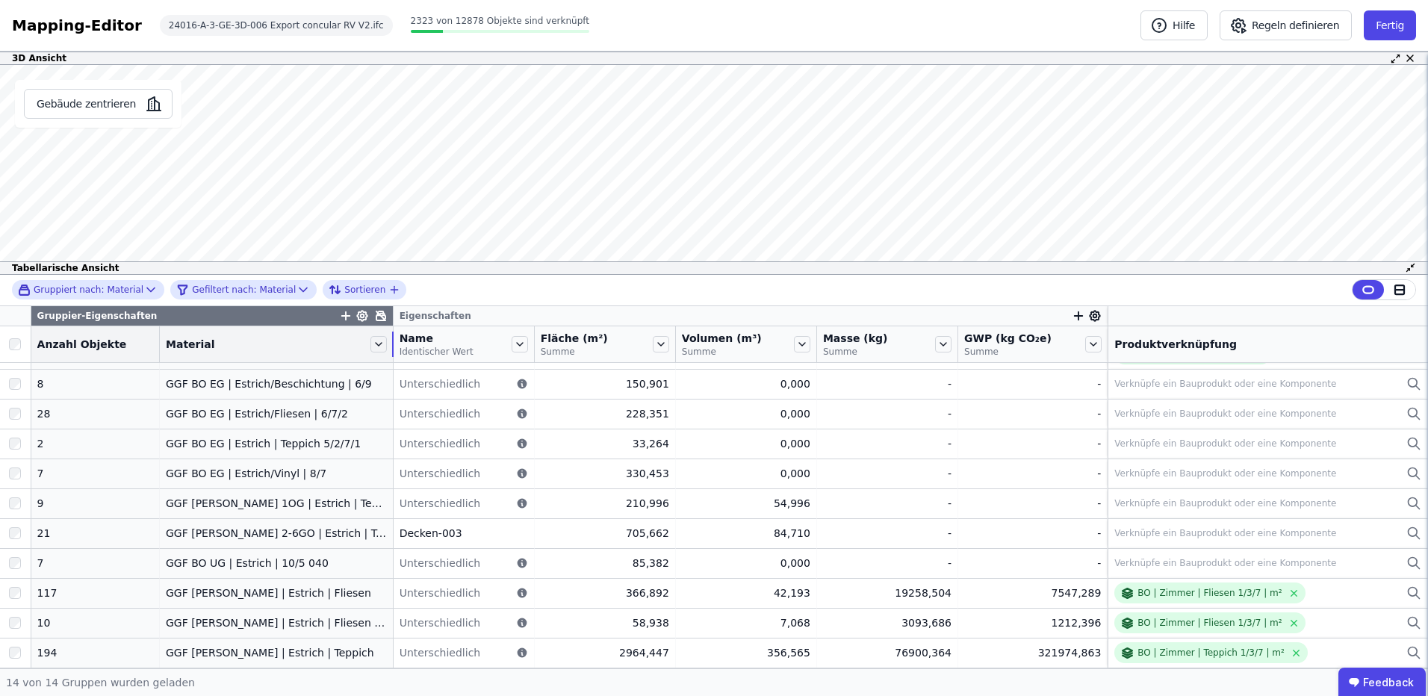
drag, startPoint x: 302, startPoint y: 341, endPoint x: 377, endPoint y: 342, distance: 75.4
click at [377, 342] on tr "Anzahl Objekte Material Name Identischer Wert Fläche (m²) Summe Volumen (m³) Su…" at bounding box center [714, 344] width 1428 height 37
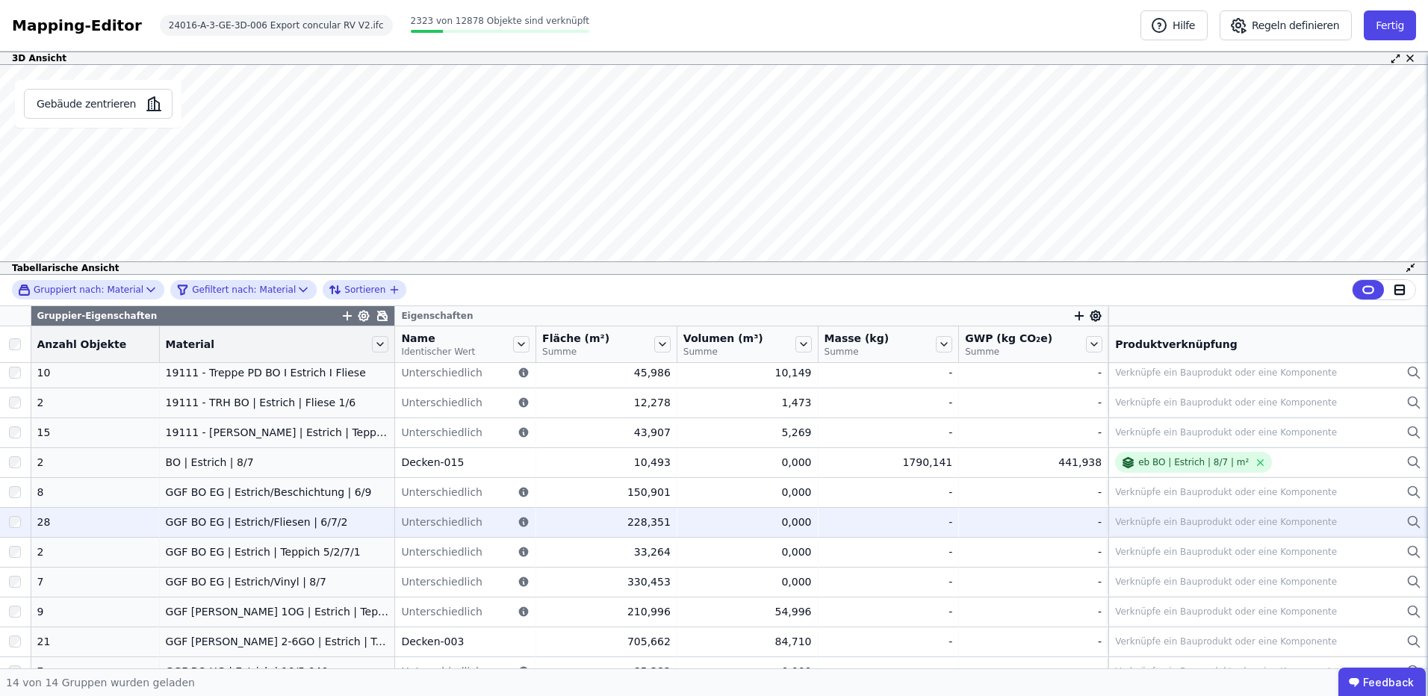
scroll to position [0, 0]
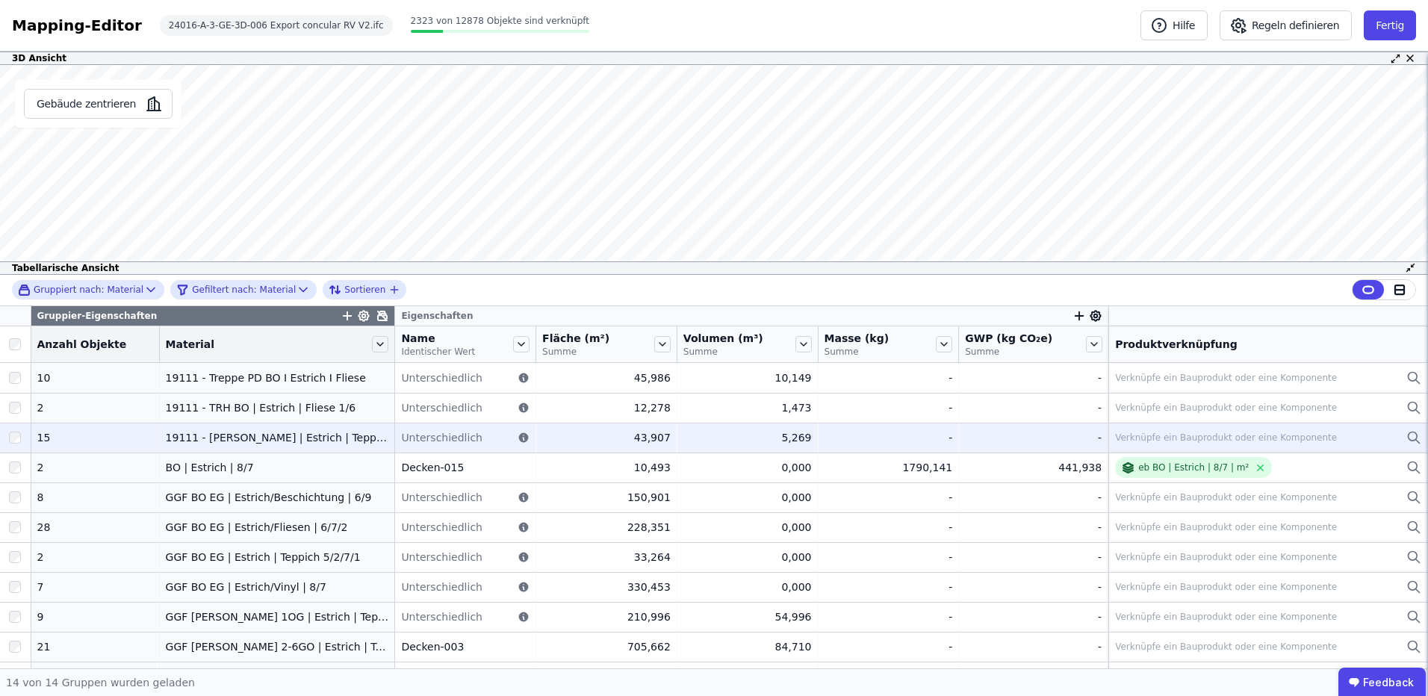
click at [1249, 435] on div "Verknüpfe ein Bauprodukt oder eine Komponente" at bounding box center [1226, 438] width 222 height 12
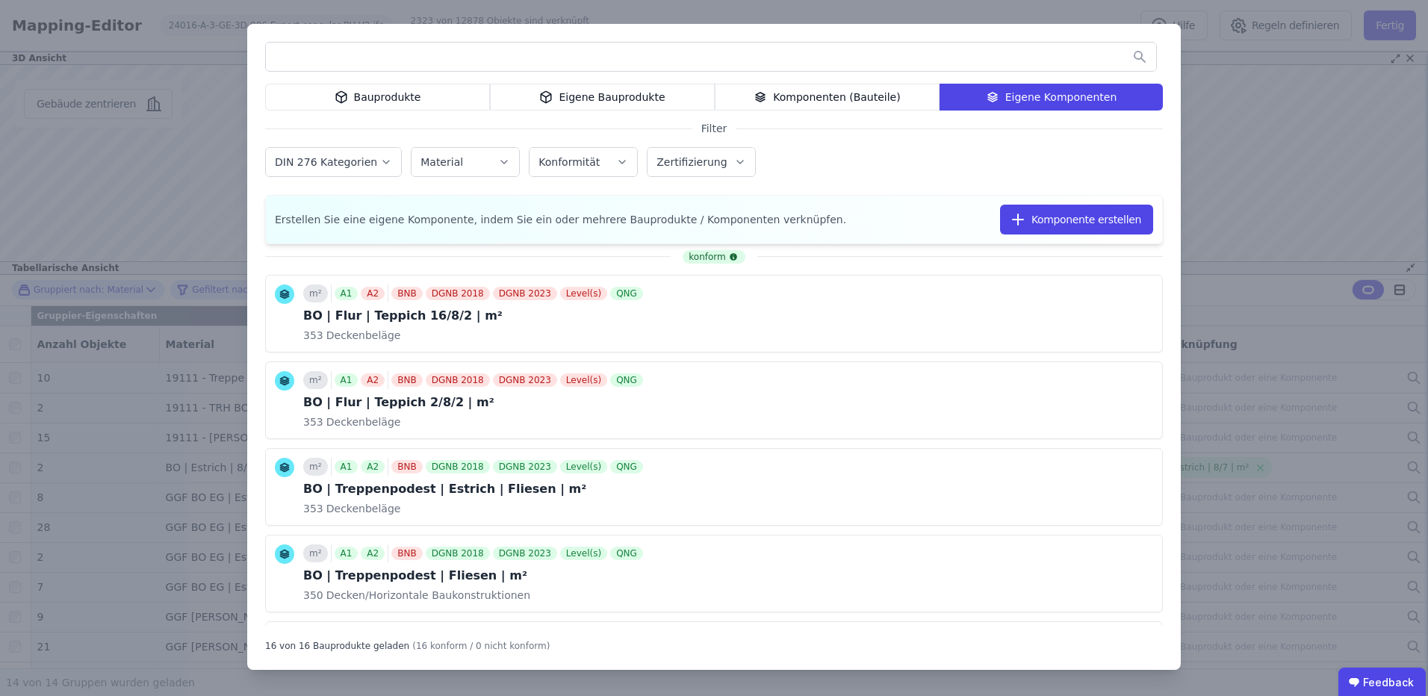
click at [518, 54] on input "text" at bounding box center [711, 56] width 890 height 27
type input "**********"
click at [167, 137] on div "**********" at bounding box center [714, 348] width 1428 height 696
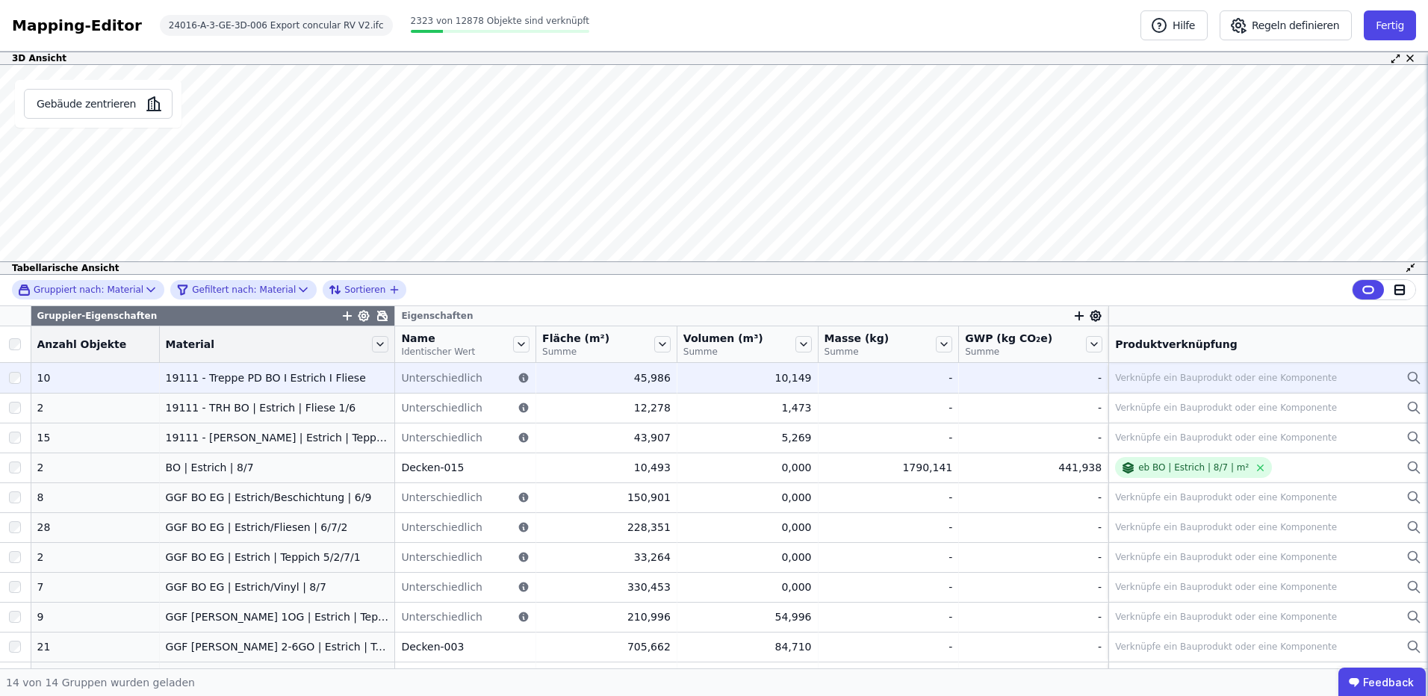
click at [1154, 373] on div "Verknüpfe ein Bauprodukt oder eine Komponente" at bounding box center [1226, 378] width 222 height 12
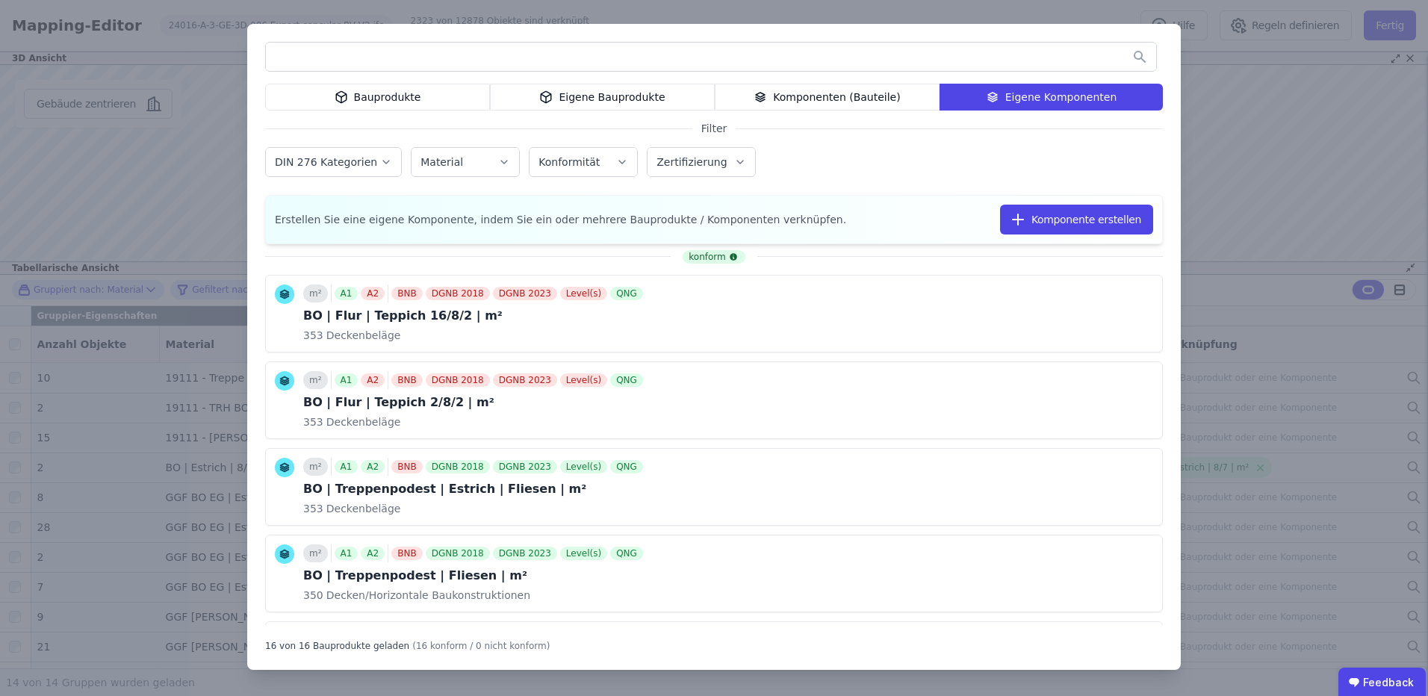
click at [789, 60] on input "text" at bounding box center [711, 56] width 890 height 27
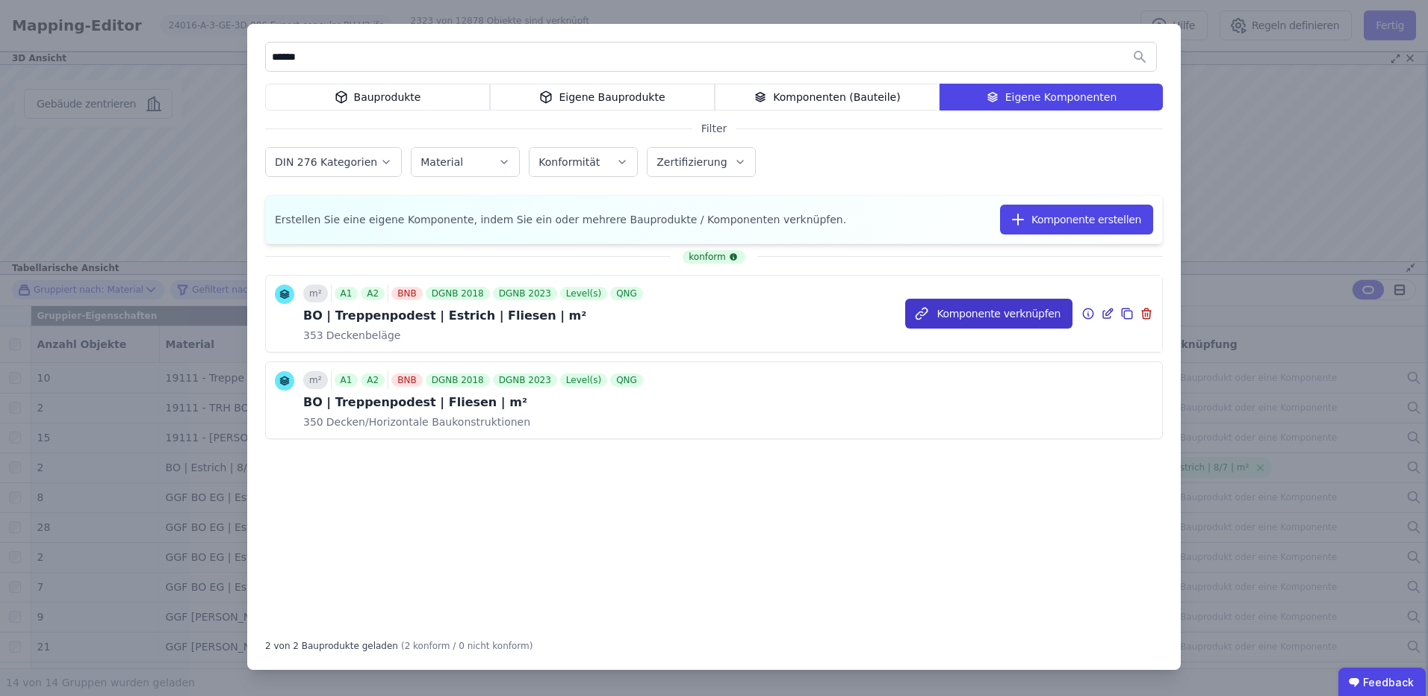
type input "******"
click at [968, 317] on button "Komponente verknüpfen" at bounding box center [988, 314] width 167 height 30
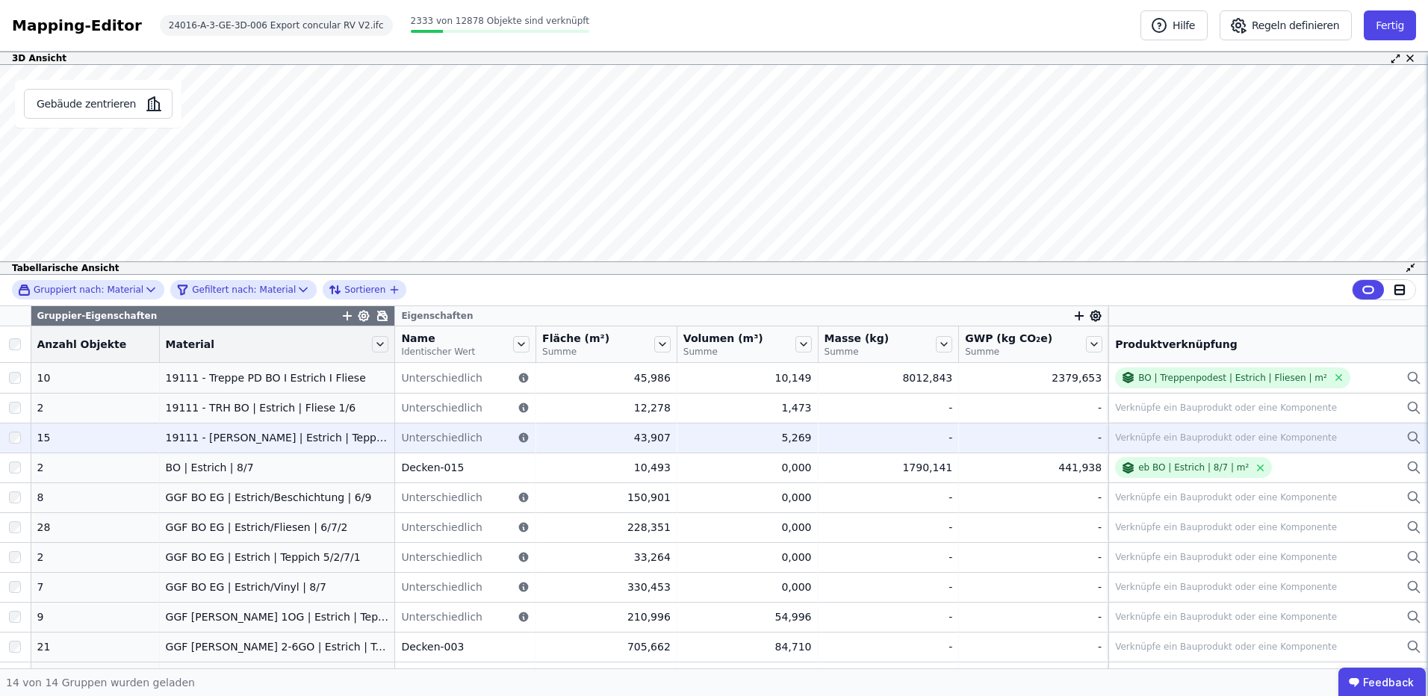
click at [1198, 447] on div "Verknüpfe ein Bauprodukt oder eine Komponente" at bounding box center [1268, 438] width 306 height 18
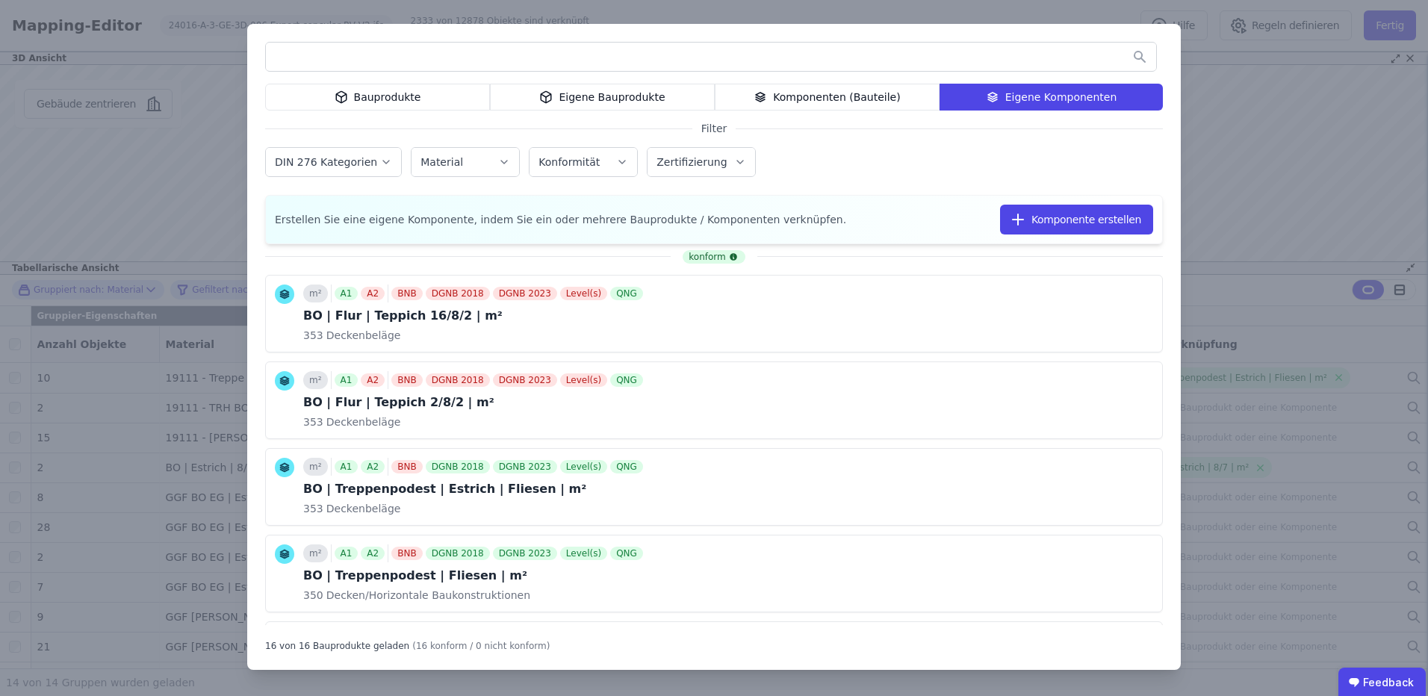
click at [551, 52] on input "text" at bounding box center [711, 56] width 890 height 27
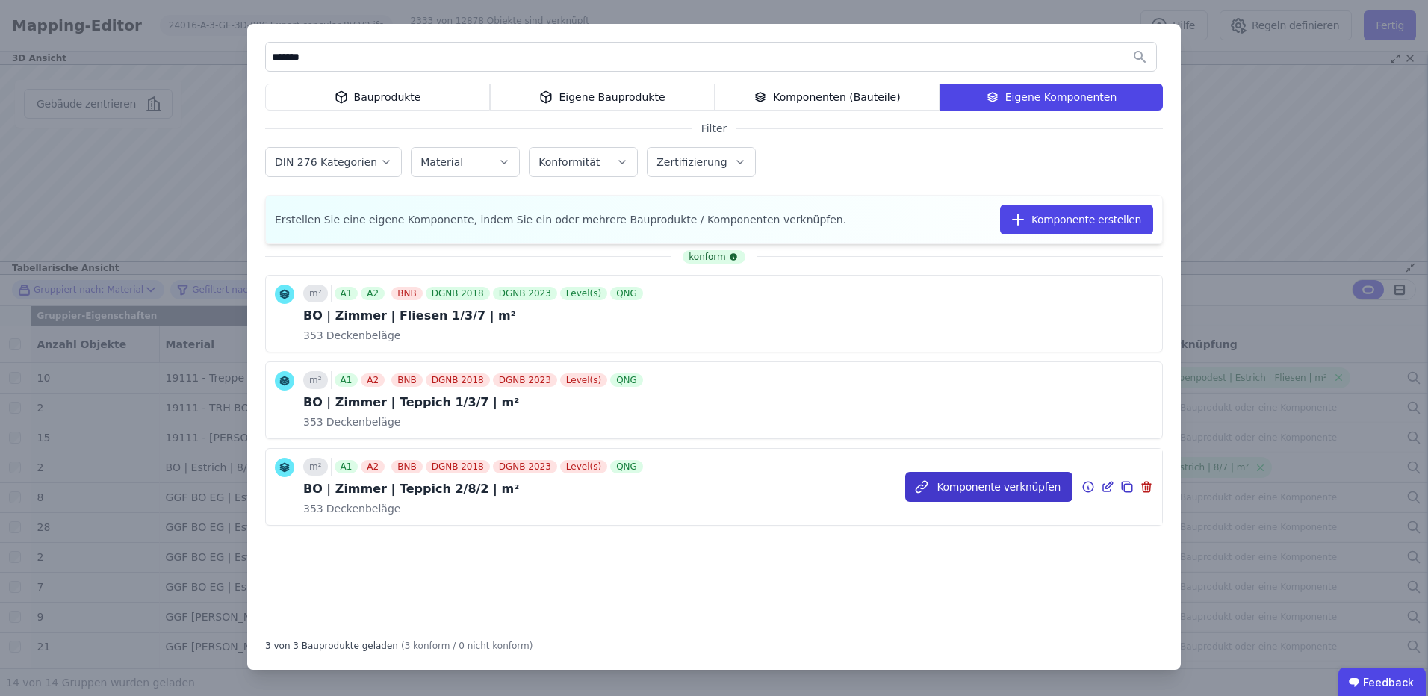
type input "******"
click at [987, 485] on button "Komponente verknüpfen" at bounding box center [988, 487] width 167 height 30
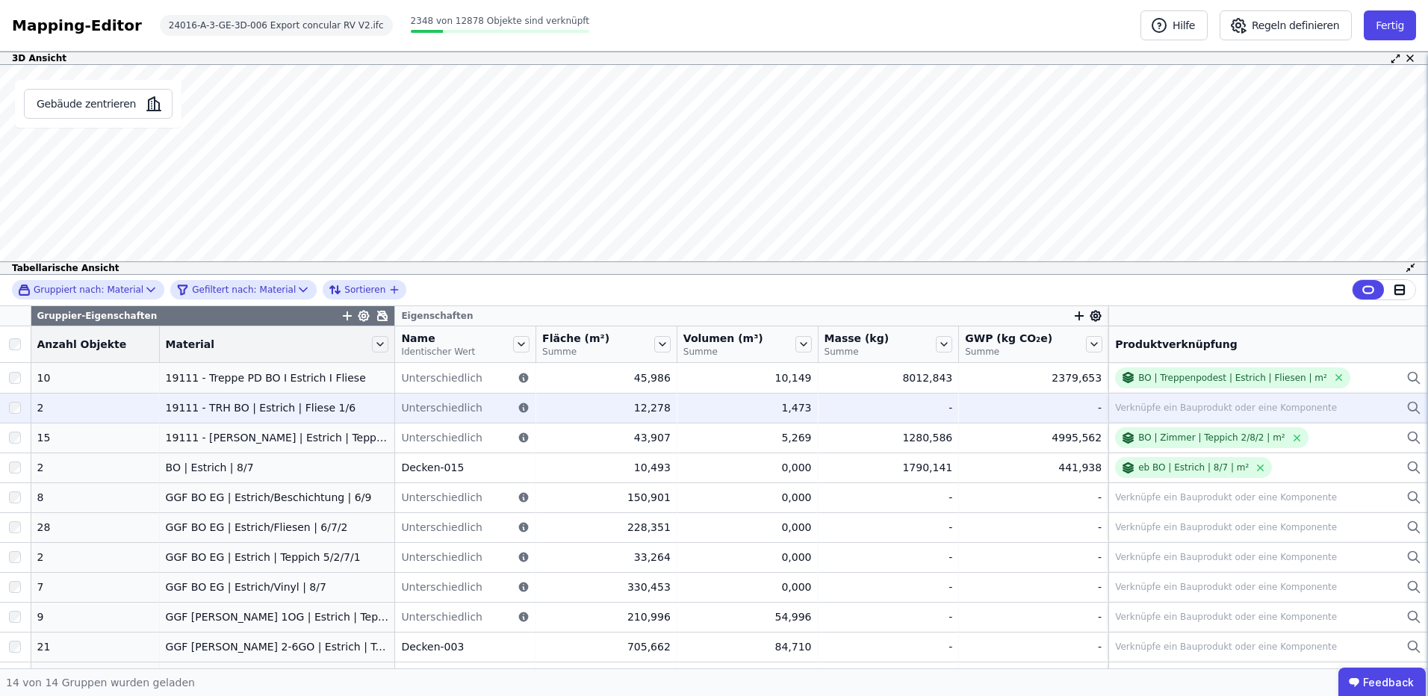
click at [1159, 402] on div "Verknüpfe ein Bauprodukt oder eine Komponente" at bounding box center [1226, 408] width 222 height 12
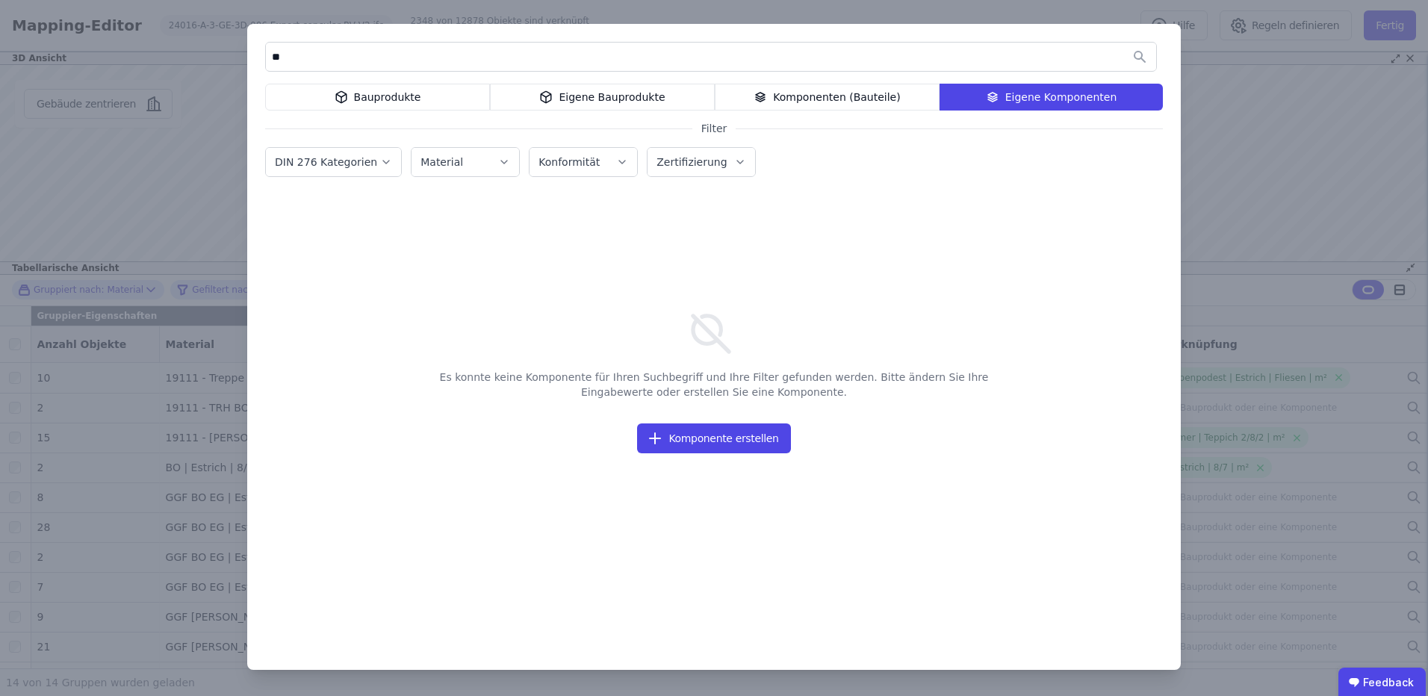
type input "*"
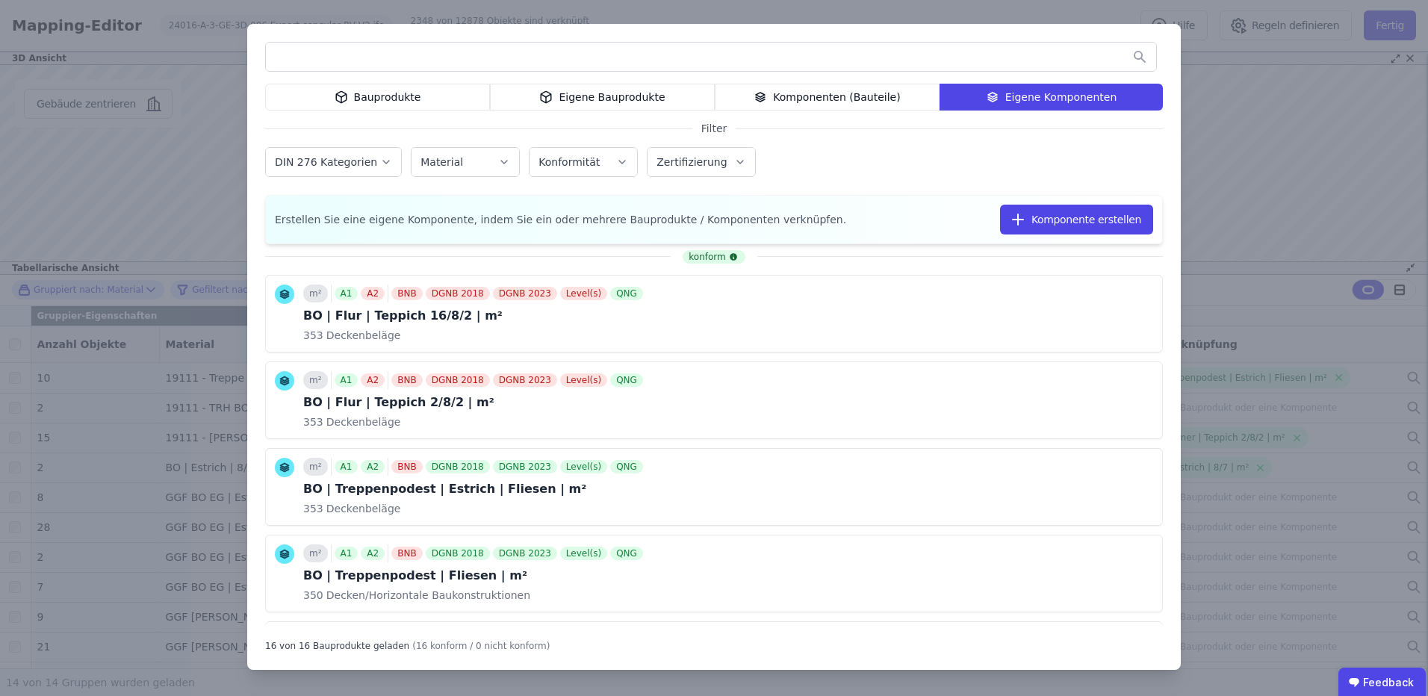
click at [1221, 199] on div "Bauprodukte Eigene Bauprodukte Komponenten (Bauteile) Eigene Komponenten Filter…" at bounding box center [714, 348] width 1428 height 696
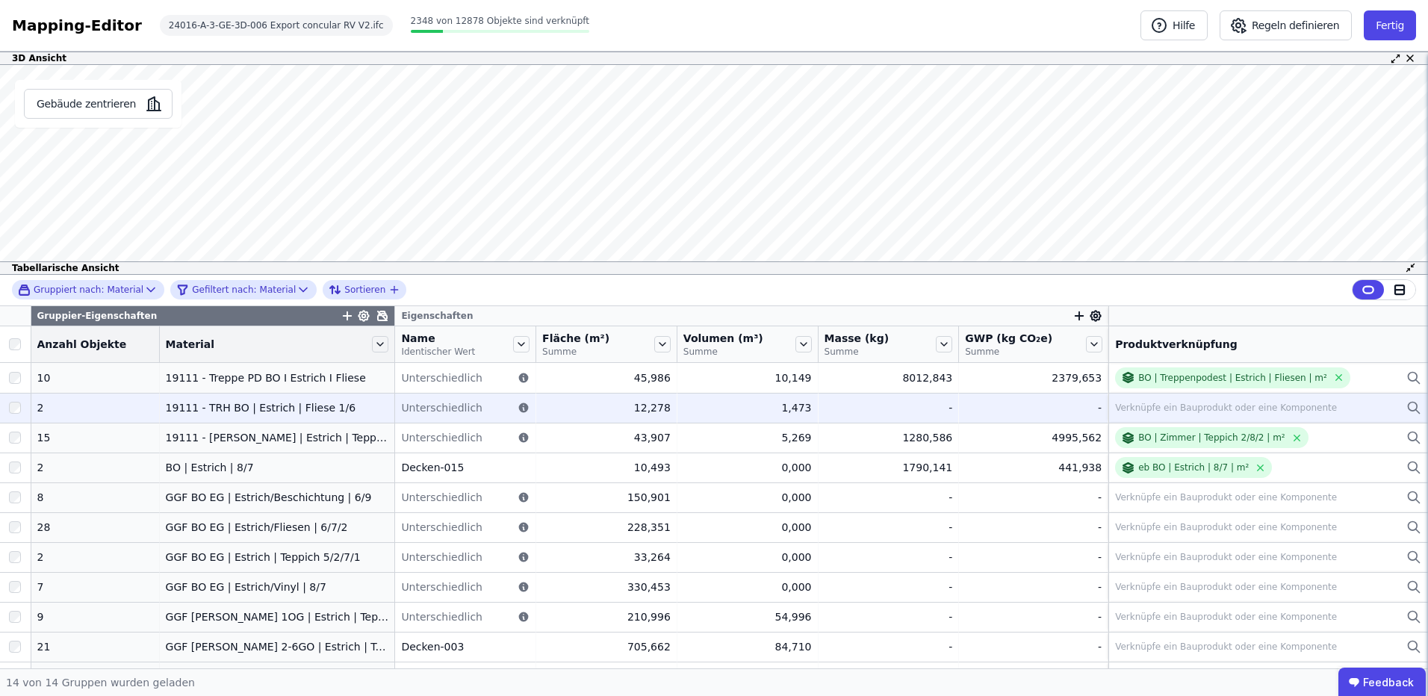
click at [1196, 403] on div "Verknüpfe ein Bauprodukt oder eine Komponente" at bounding box center [1226, 408] width 222 height 12
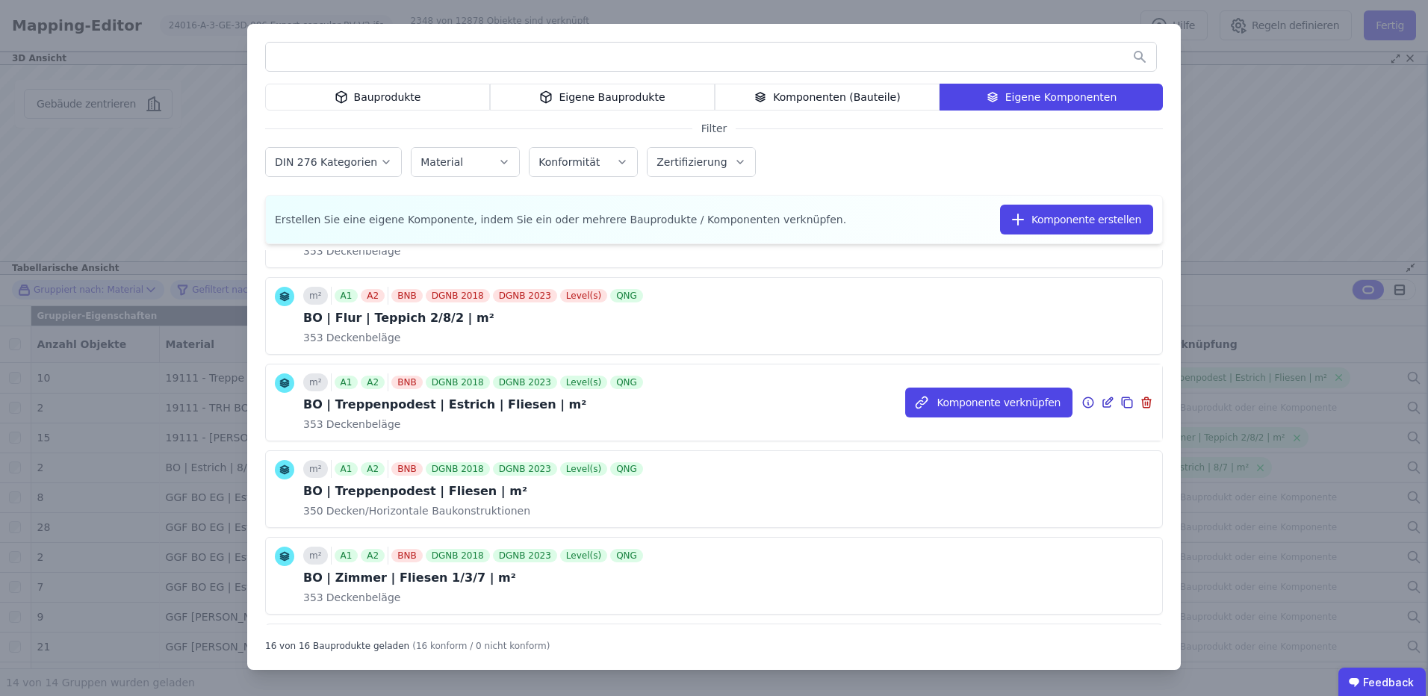
scroll to position [99, 0]
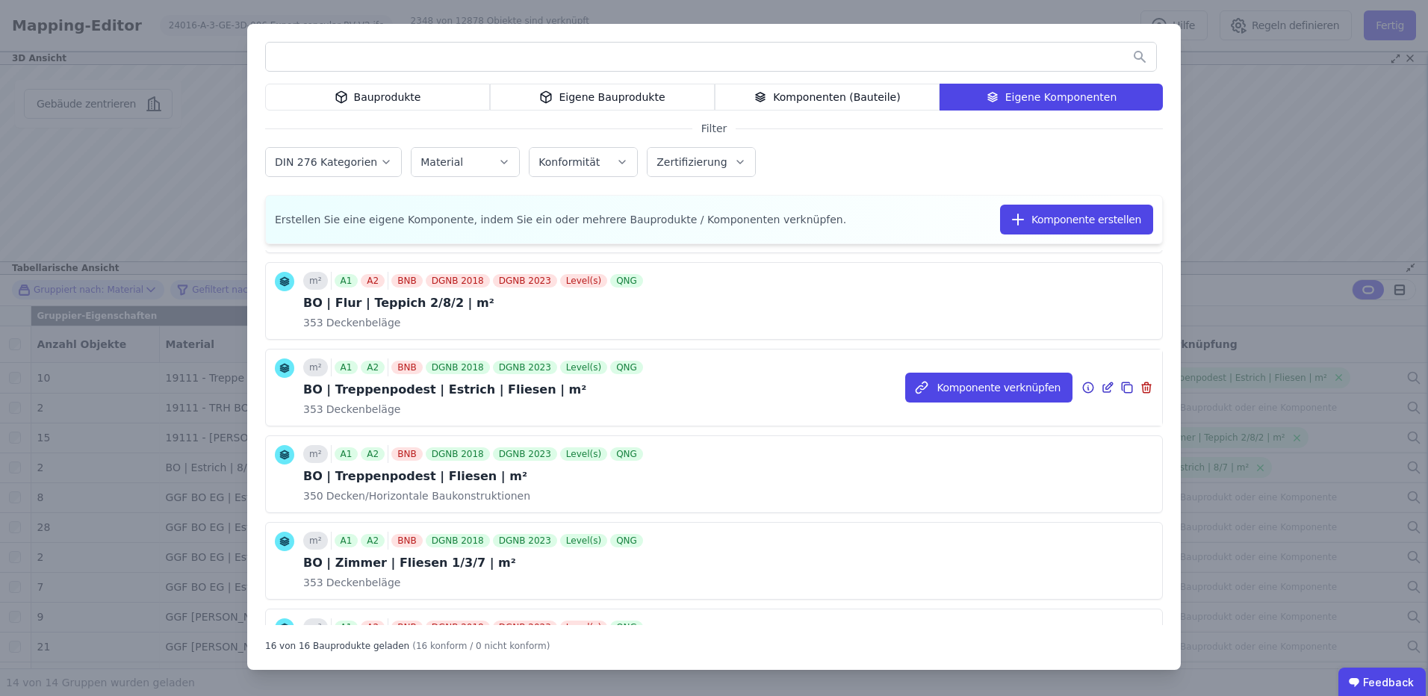
click at [1106, 387] on icon at bounding box center [1109, 385] width 7 height 7
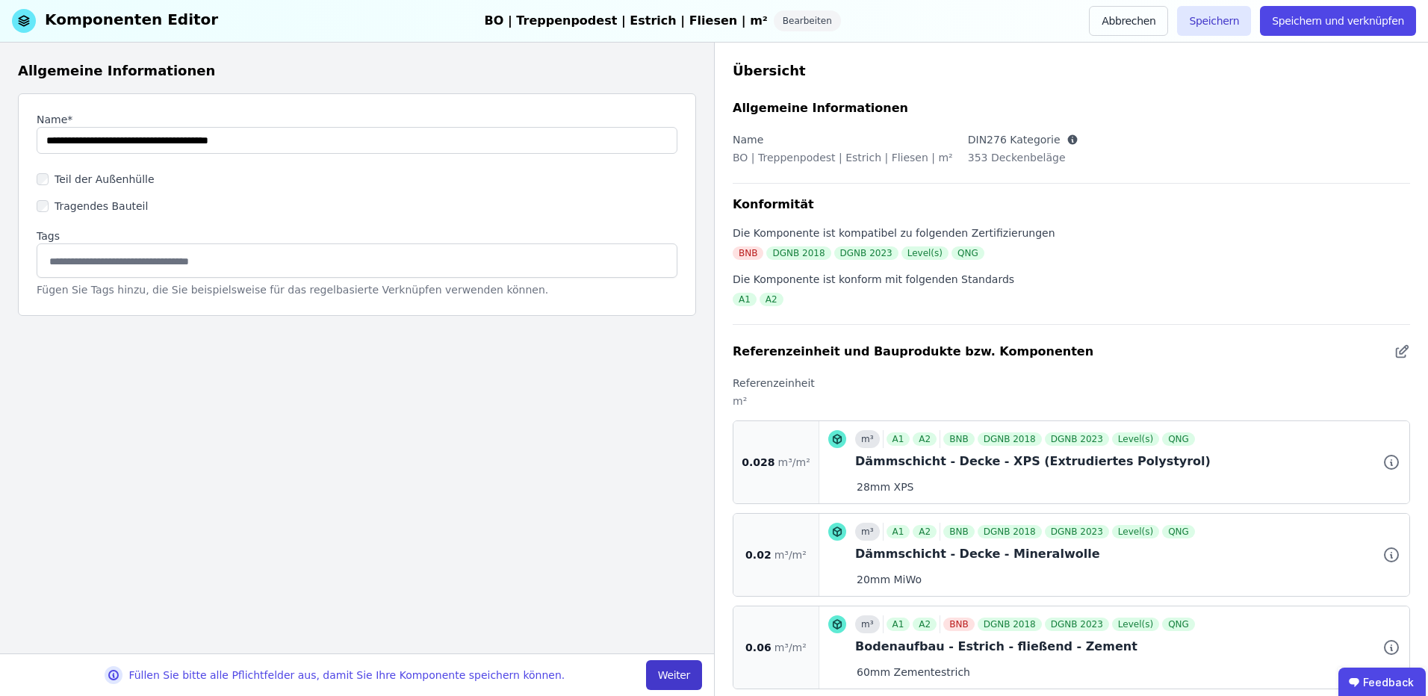
click at [685, 673] on button "Weiter" at bounding box center [674, 675] width 56 height 30
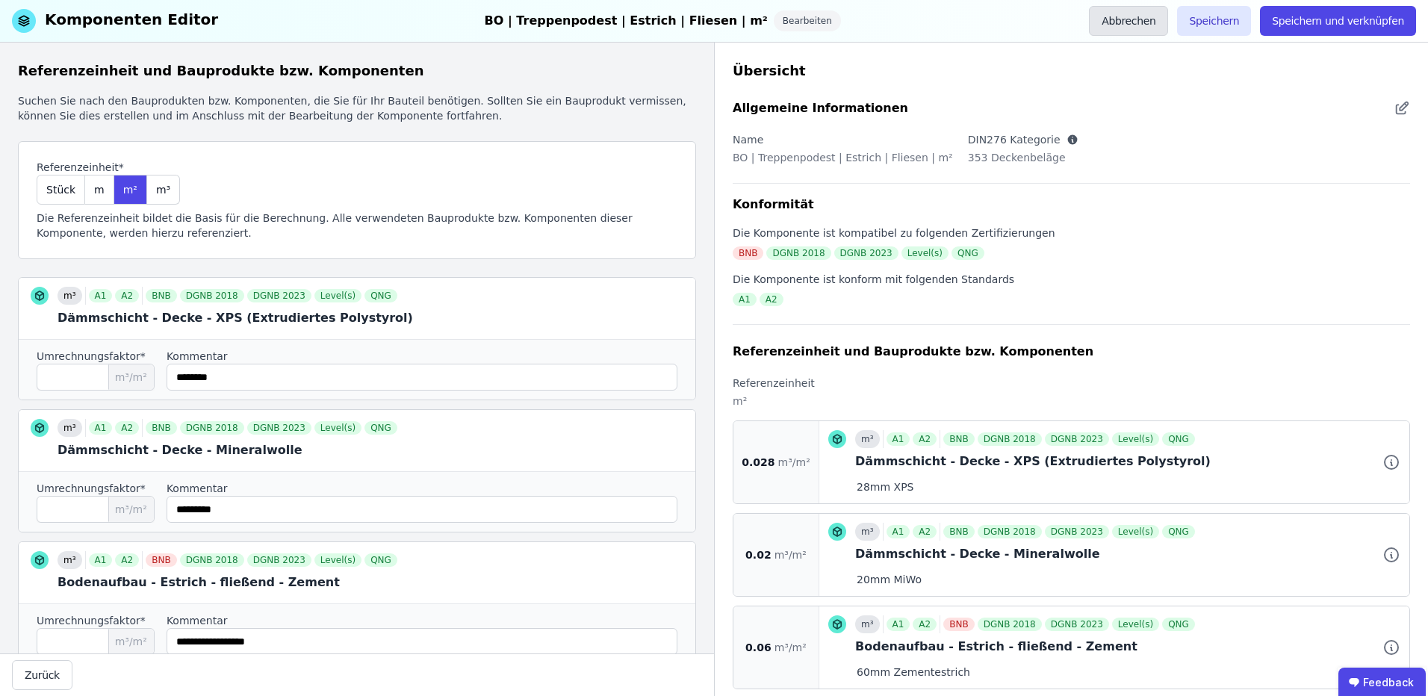
click at [1130, 20] on button "Abbrechen" at bounding box center [1128, 21] width 79 height 30
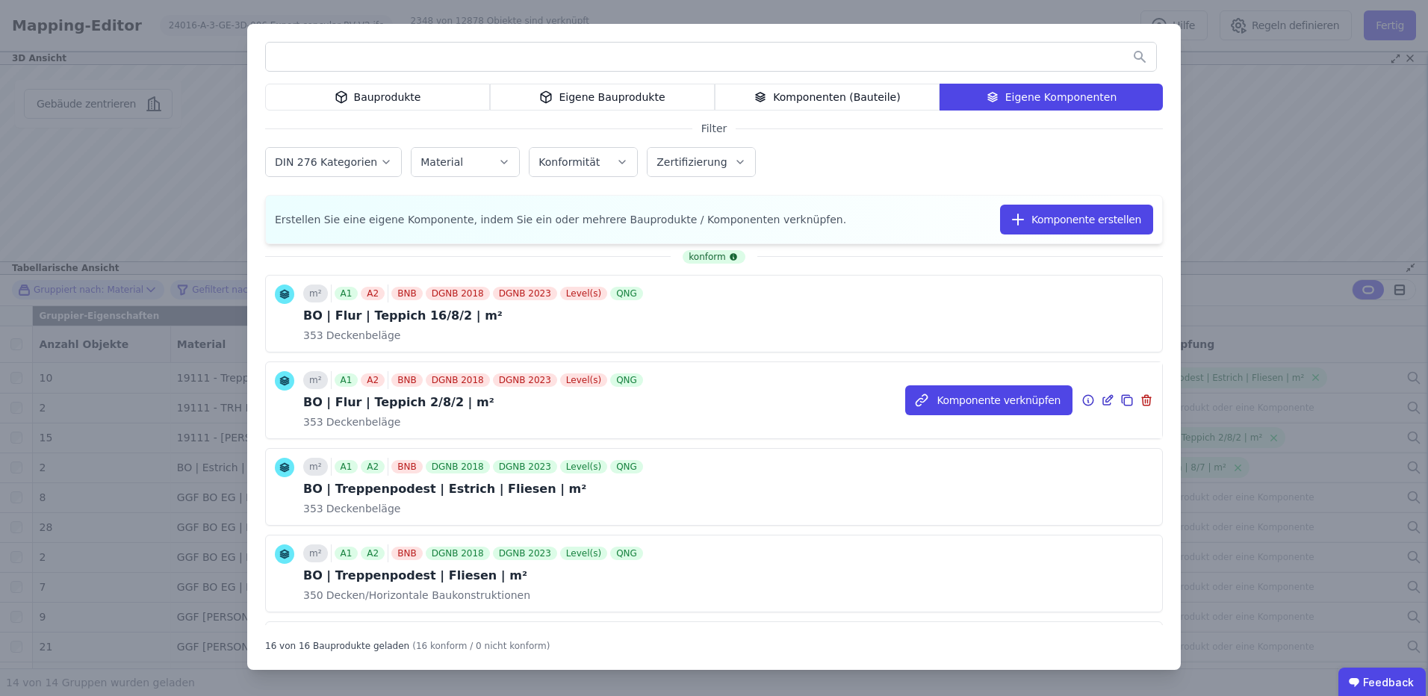
scroll to position [99, 0]
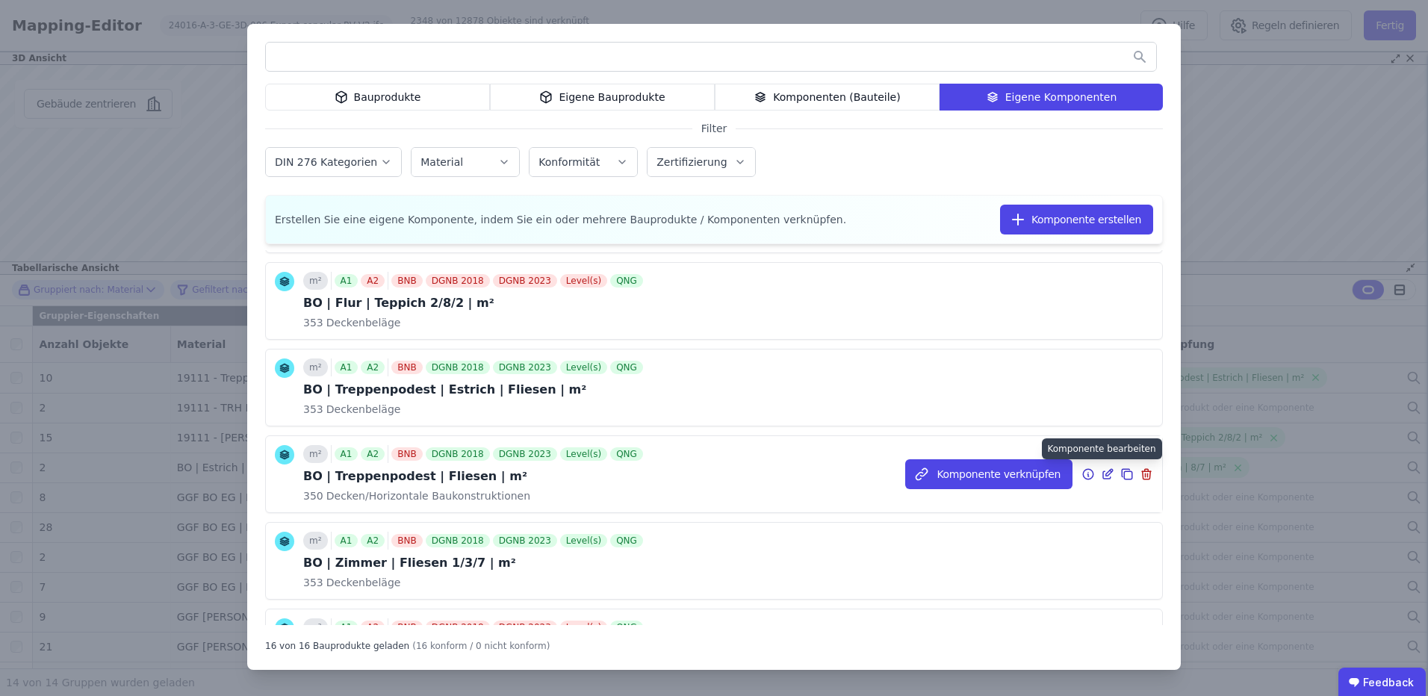
click at [1106, 473] on icon at bounding box center [1109, 472] width 7 height 7
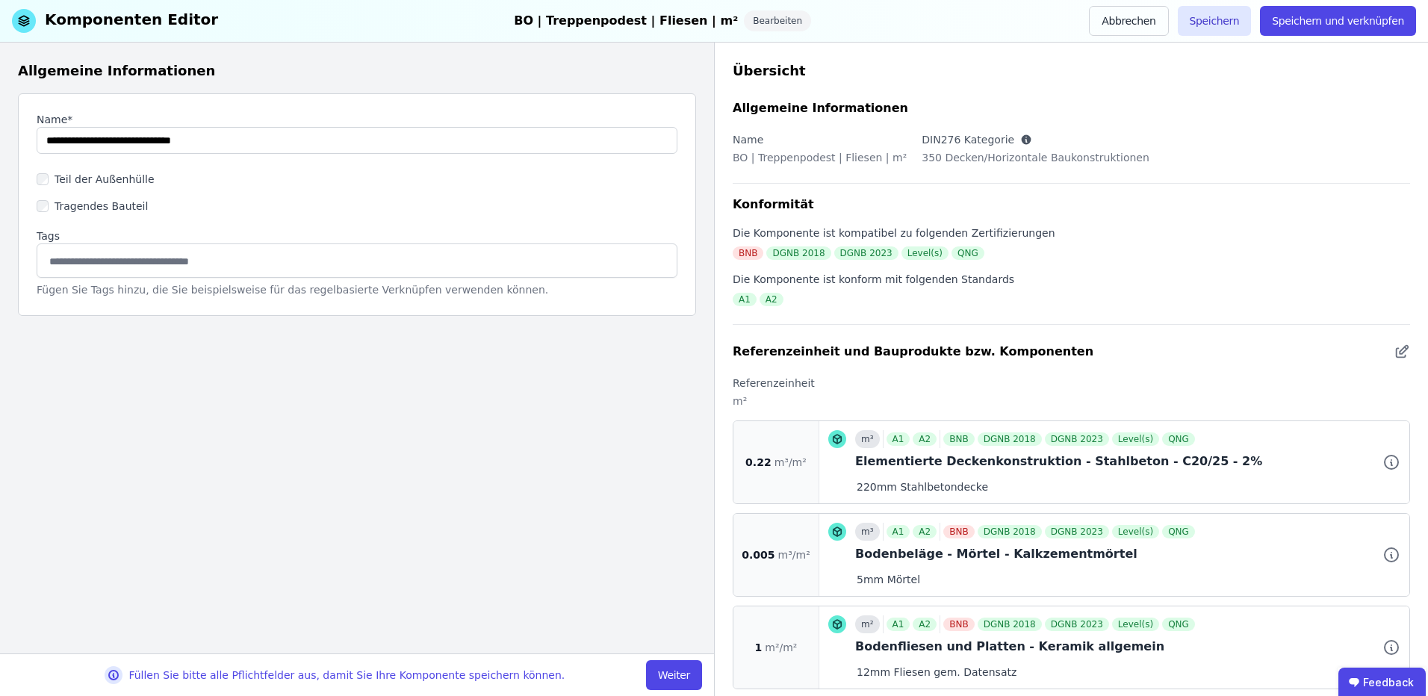
click at [665, 656] on div "Füllen Sie bitte alle Pflichtfelder aus, damit Sie Ihre Komponente speichern kö…" at bounding box center [357, 674] width 714 height 43
click at [669, 674] on button "Weiter" at bounding box center [674, 675] width 56 height 30
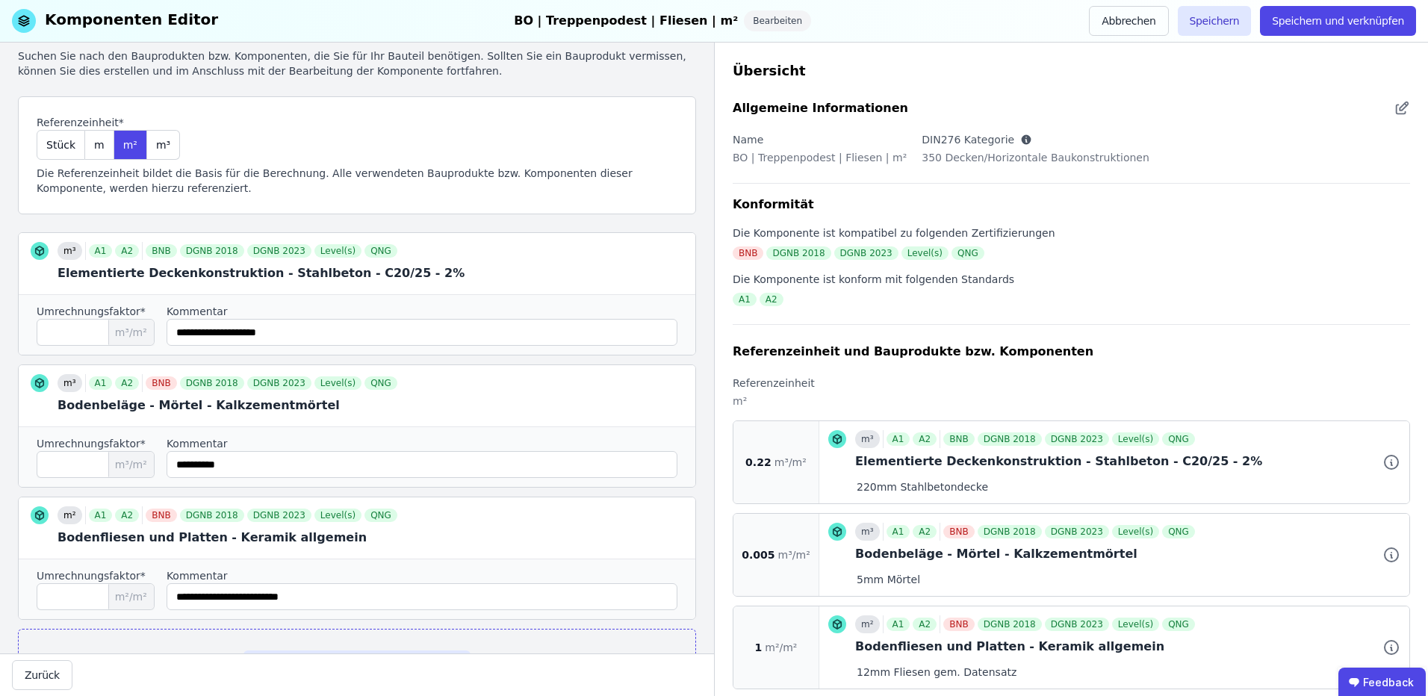
scroll to position [24, 0]
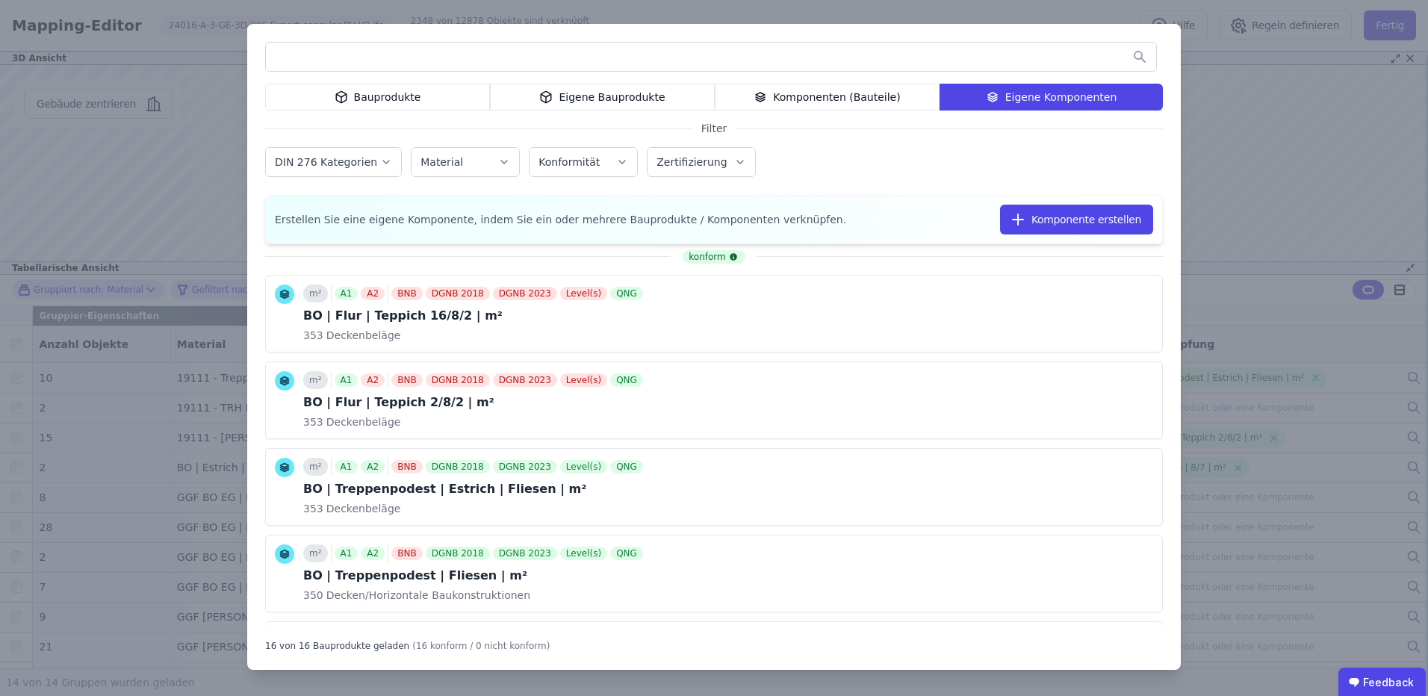
click at [856, 96] on div "Komponenten (Bauteile)" at bounding box center [827, 97] width 225 height 27
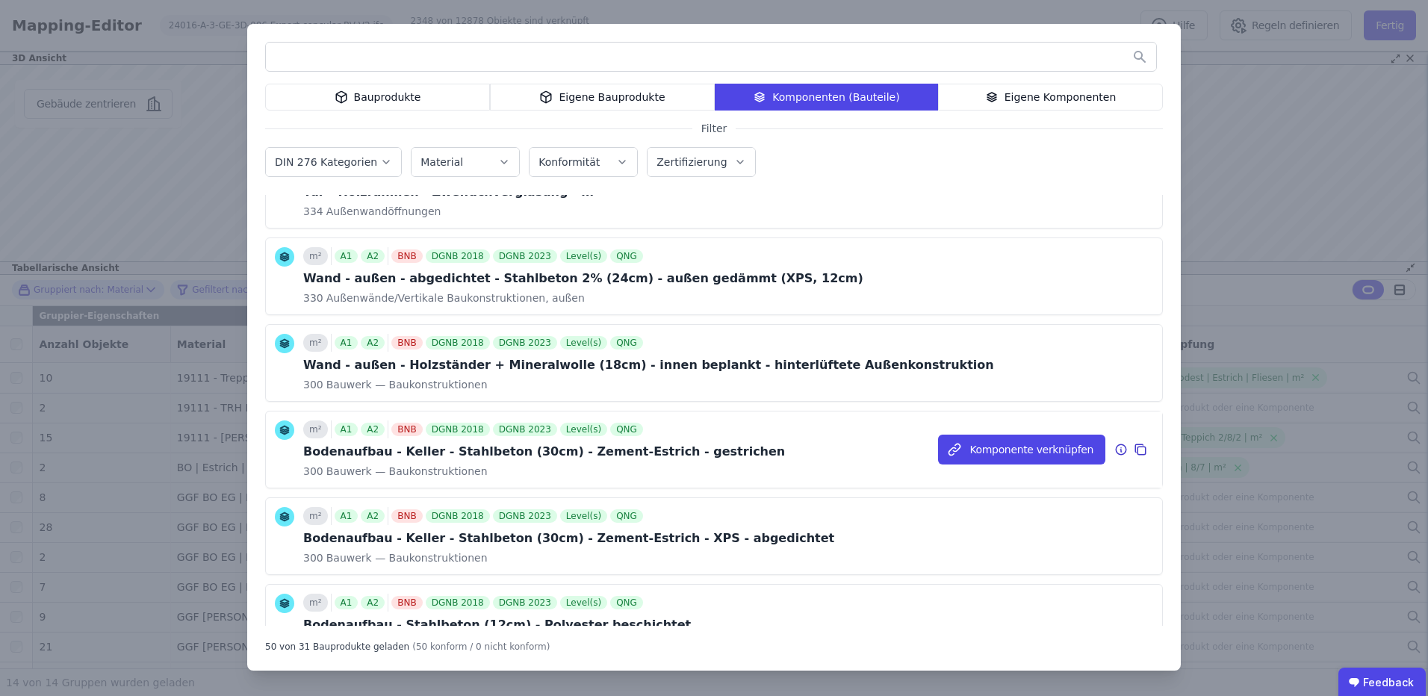
scroll to position [2178, 0]
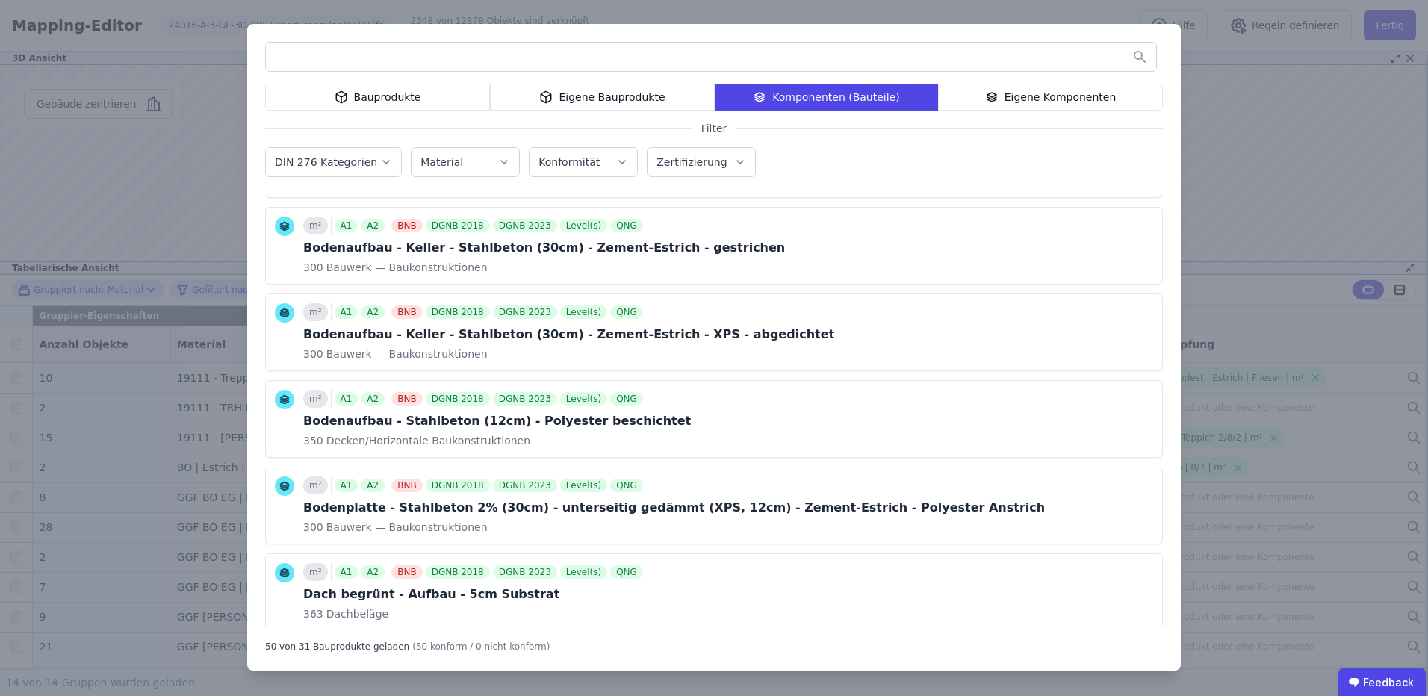
click at [1094, 100] on div "Eigene Komponenten" at bounding box center [1050, 97] width 225 height 27
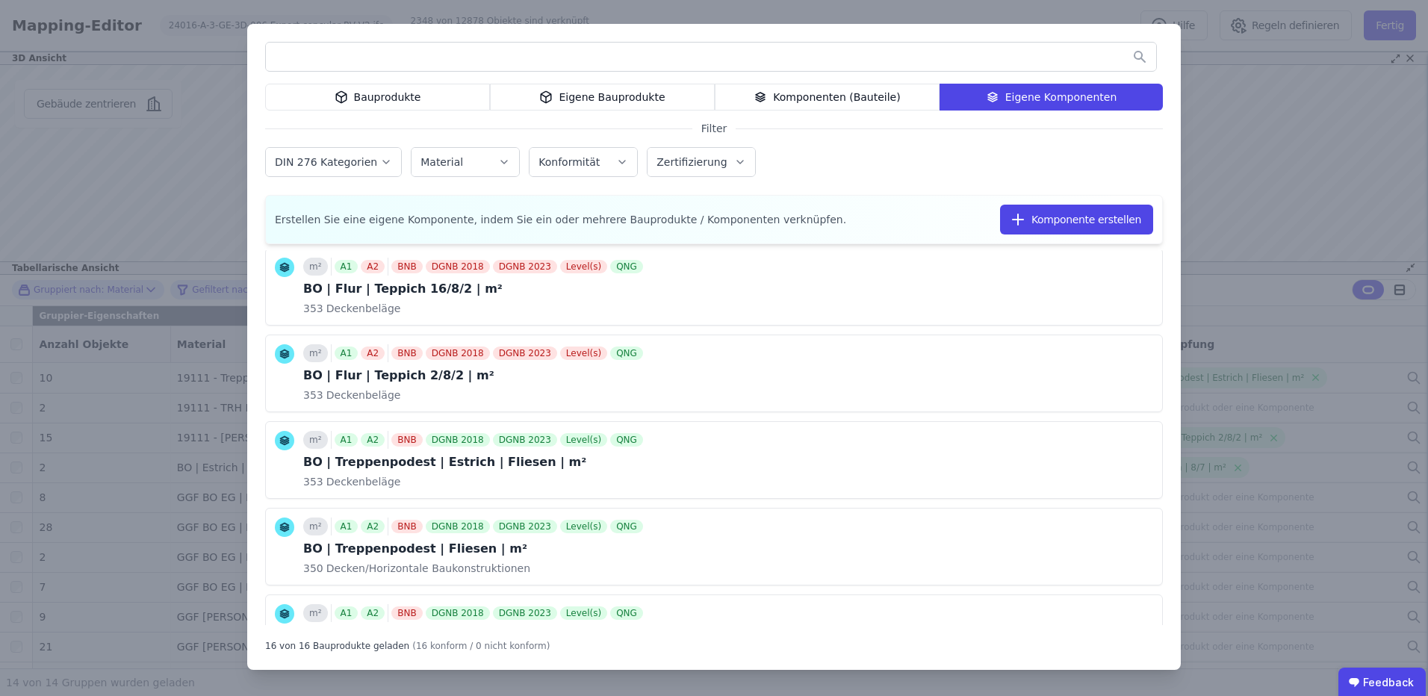
scroll to position [0, 0]
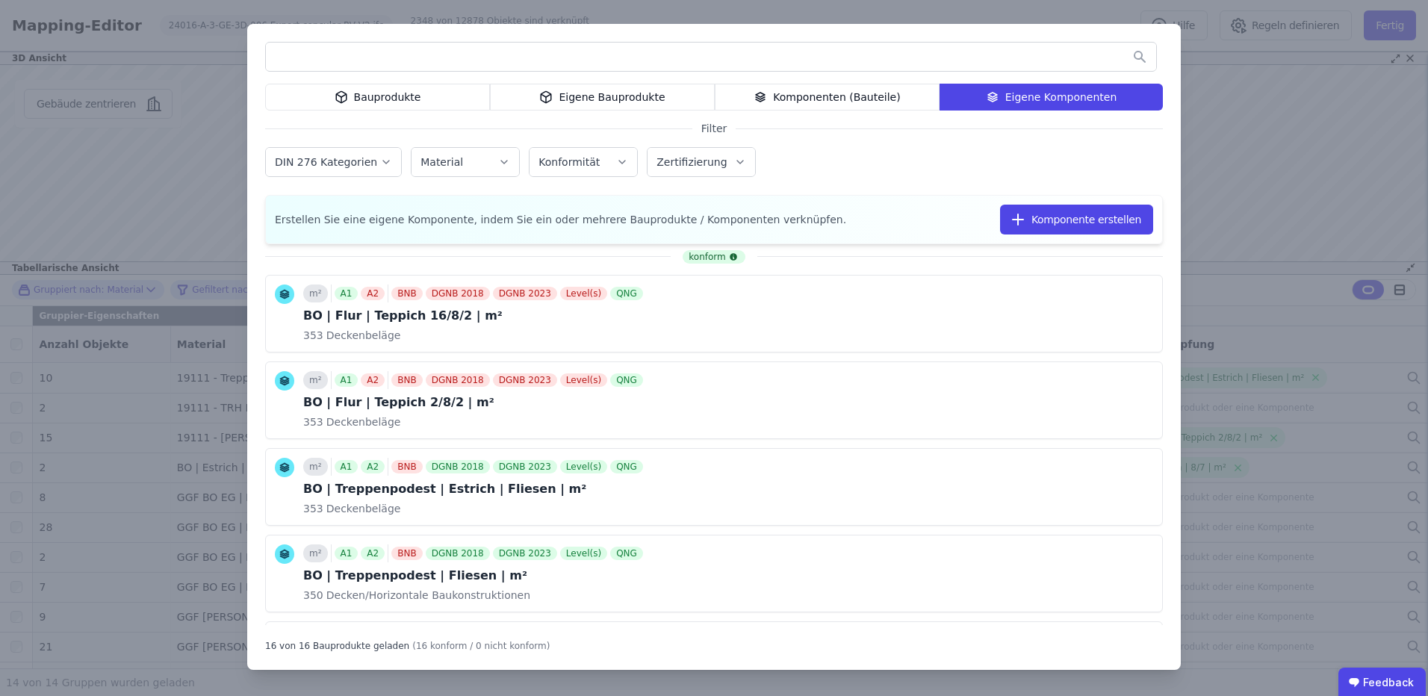
click at [1226, 84] on div "Bauprodukte Eigene Bauprodukte Komponenten (Bauteile) Eigene Komponenten Filter…" at bounding box center [714, 348] width 1428 height 696
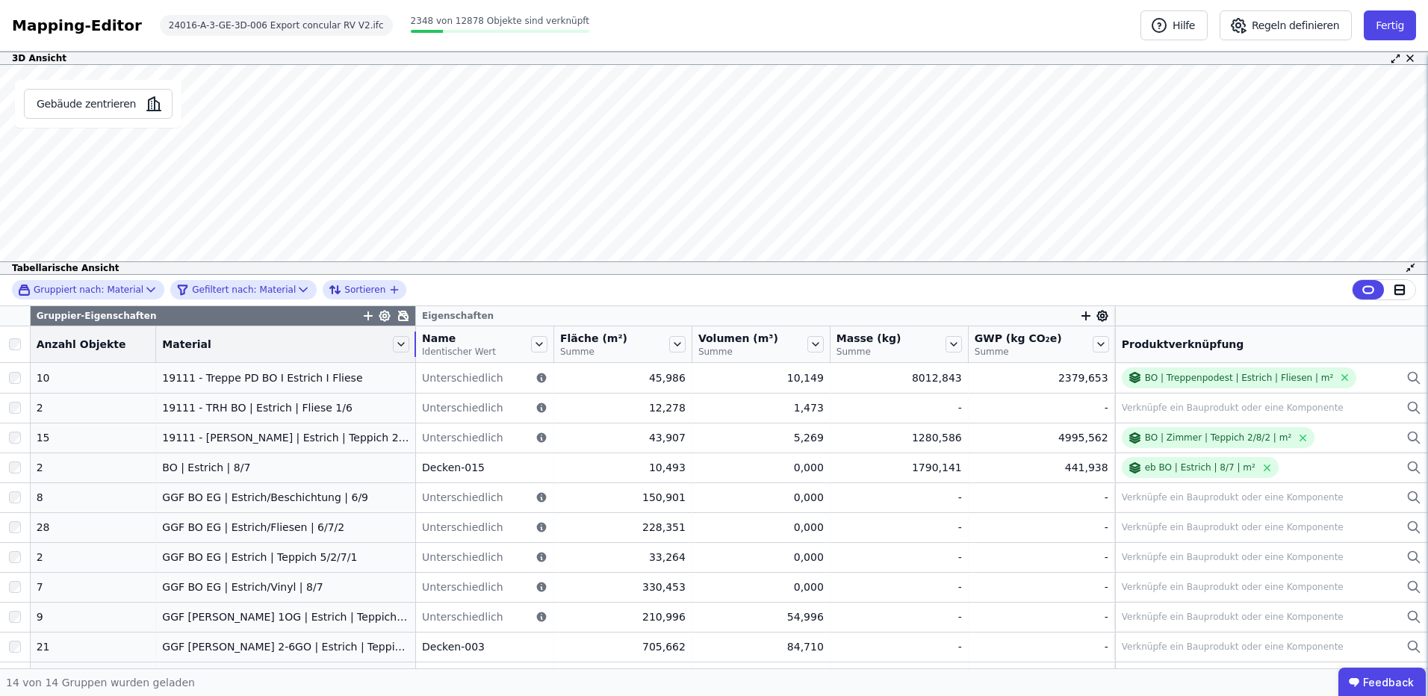
drag, startPoint x: 301, startPoint y: 340, endPoint x: 400, endPoint y: 341, distance: 99.3
click at [400, 341] on tr "Anzahl Objekte Material Name Identischer Wert Fläche (m²) Summe Volumen (m³) Su…" at bounding box center [714, 344] width 1428 height 37
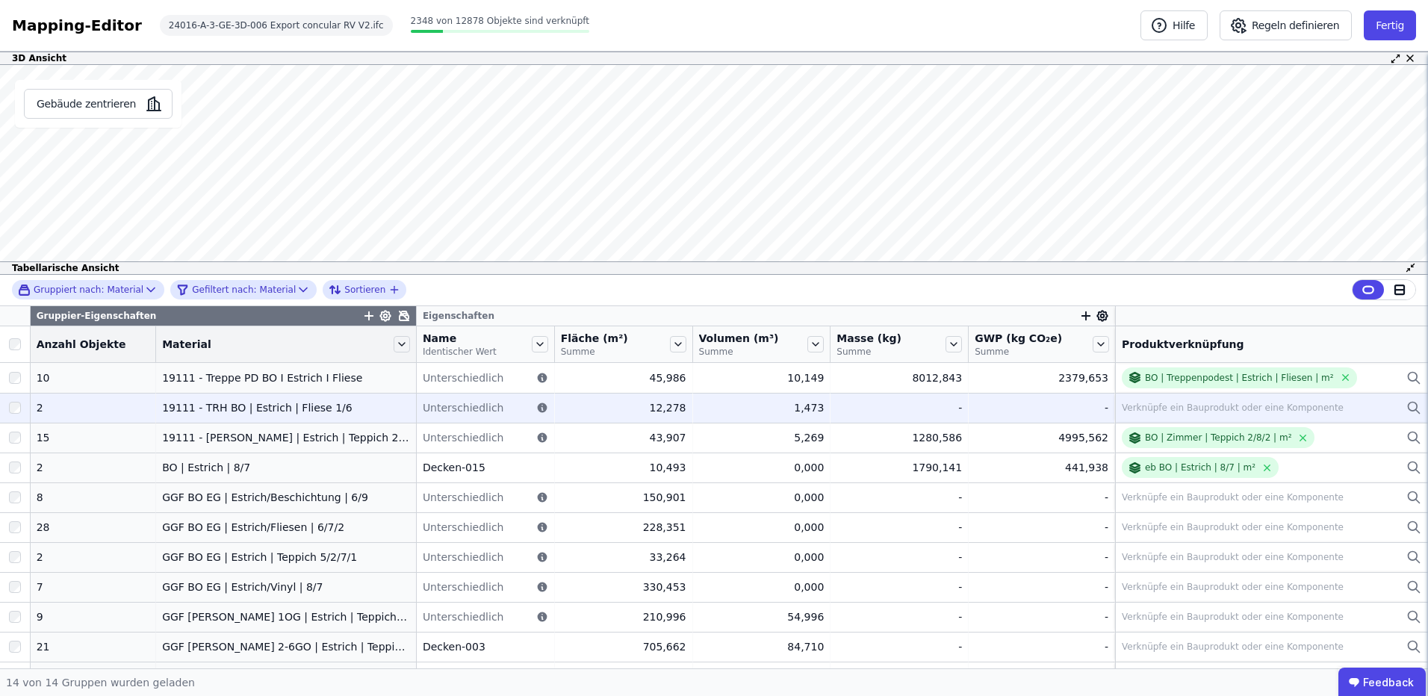
click at [1205, 404] on div "Verknüpfe ein Bauprodukt oder eine Komponente" at bounding box center [1233, 408] width 222 height 12
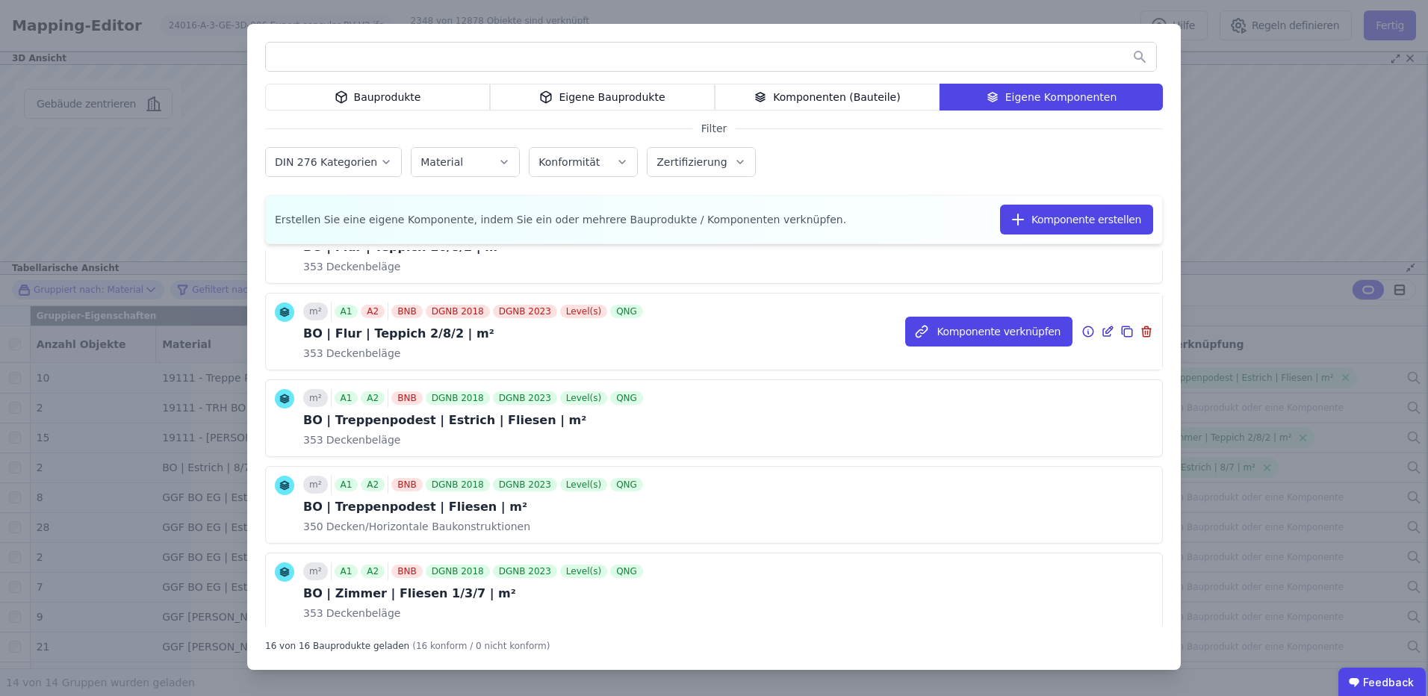
scroll to position [99, 0]
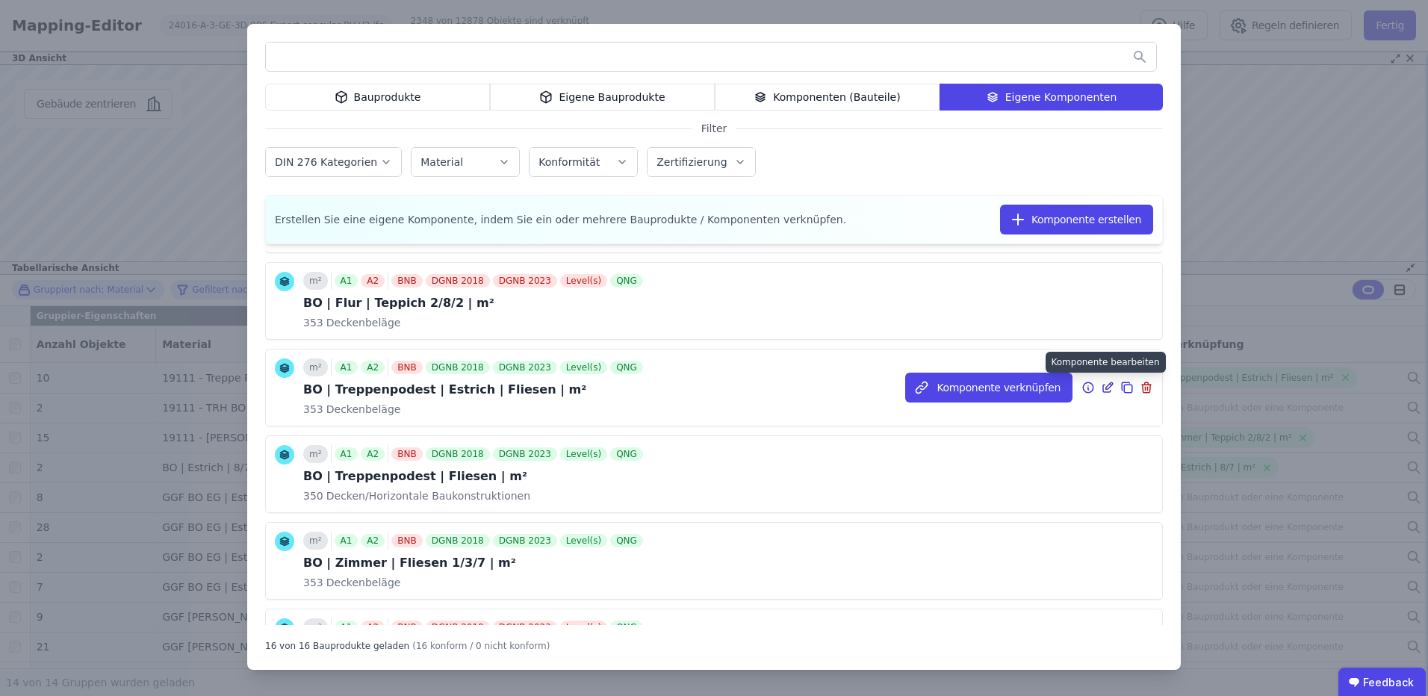
click at [1106, 387] on icon at bounding box center [1109, 385] width 7 height 7
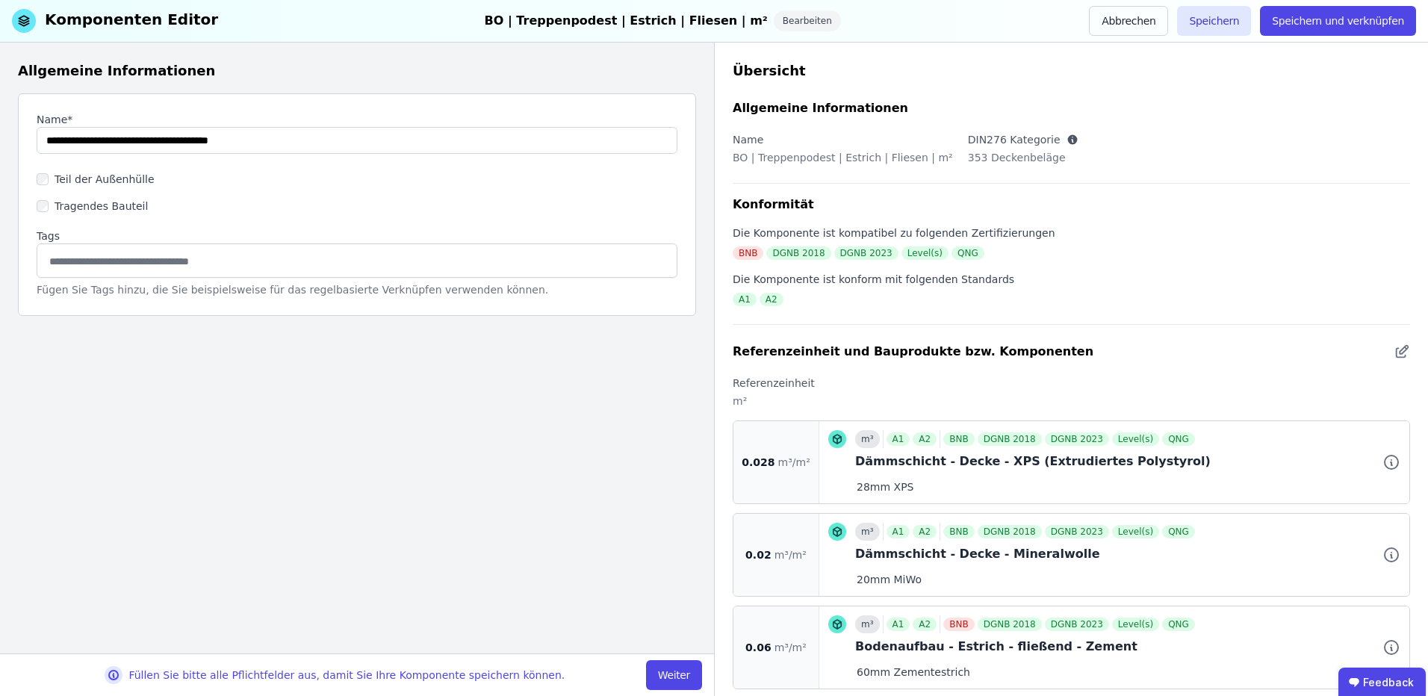
click at [670, 675] on button "Weiter" at bounding box center [674, 675] width 56 height 30
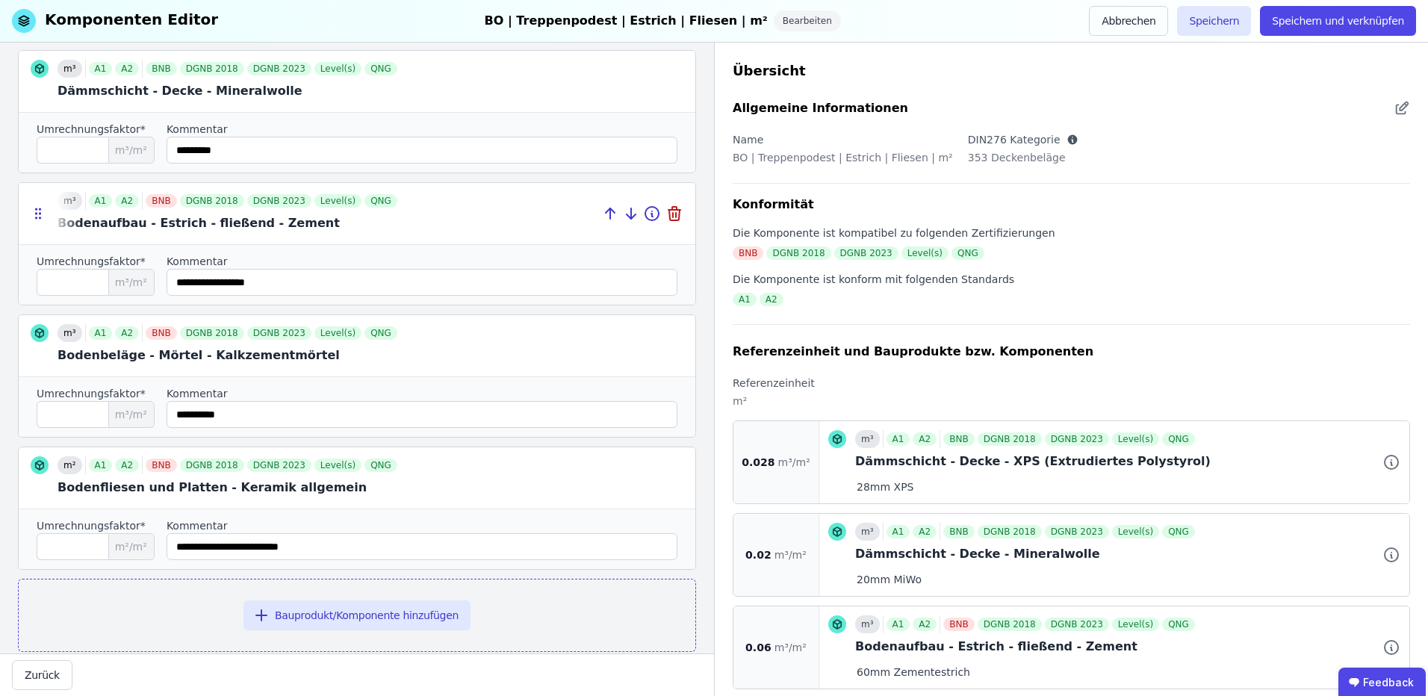
scroll to position [388, 0]
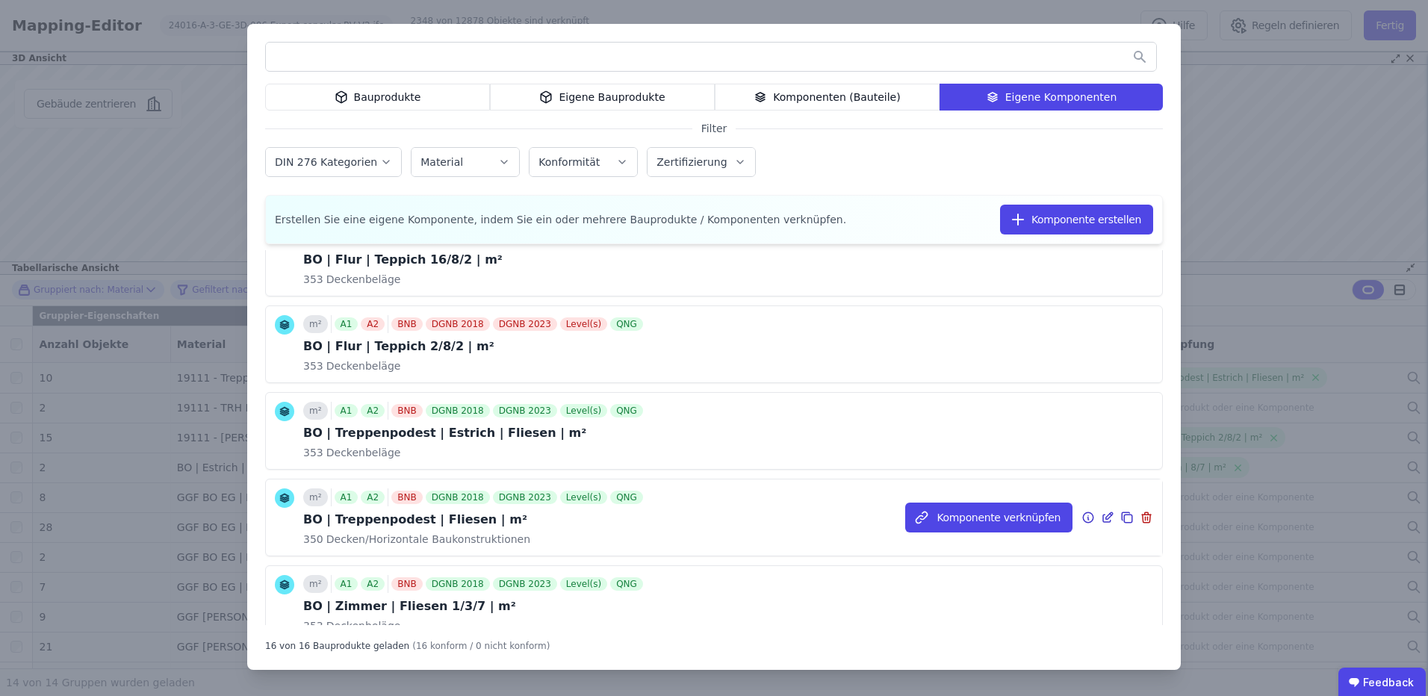
scroll to position [99, 0]
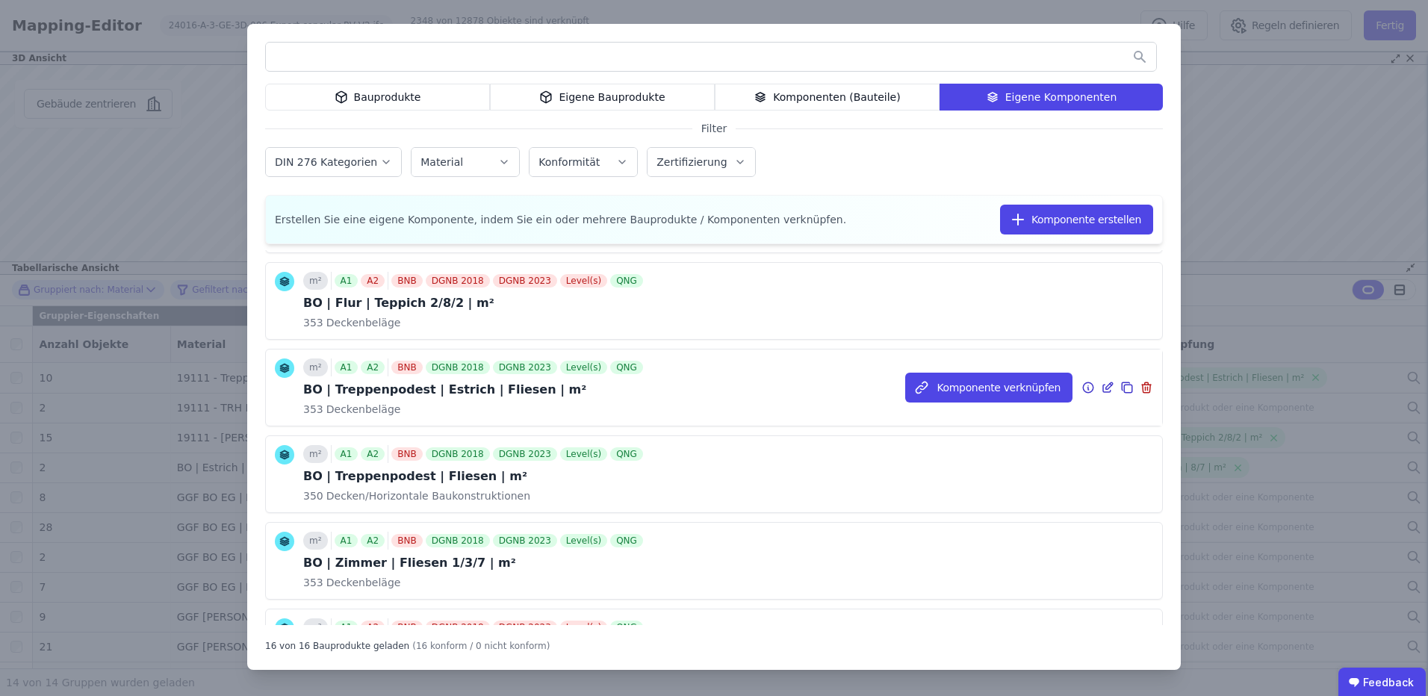
click at [1124, 385] on icon at bounding box center [1128, 389] width 8 height 8
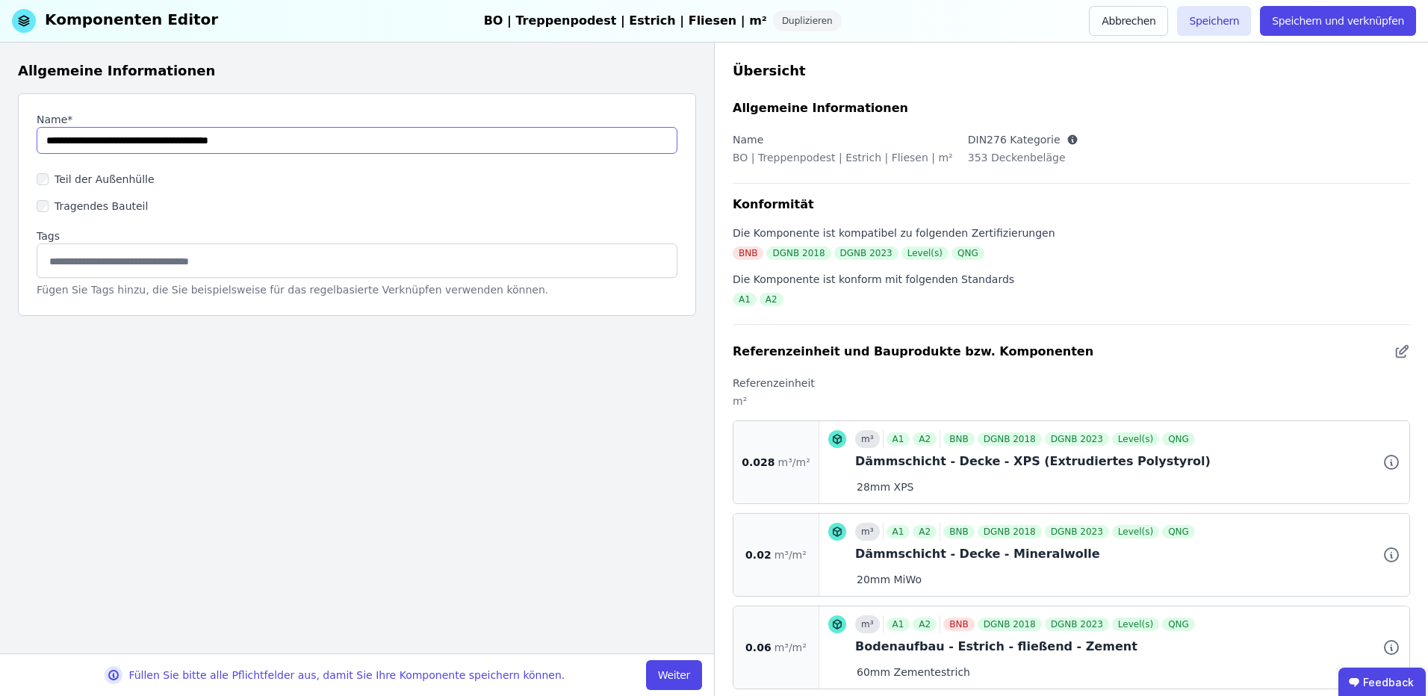
click at [47, 138] on input "string" at bounding box center [357, 140] width 641 height 27
drag, startPoint x: 157, startPoint y: 138, endPoint x: 93, endPoint y: 139, distance: 63.5
click at [93, 139] on input "string" at bounding box center [357, 140] width 641 height 27
click at [196, 142] on input "string" at bounding box center [357, 140] width 641 height 27
click at [190, 145] on input "string" at bounding box center [357, 140] width 641 height 27
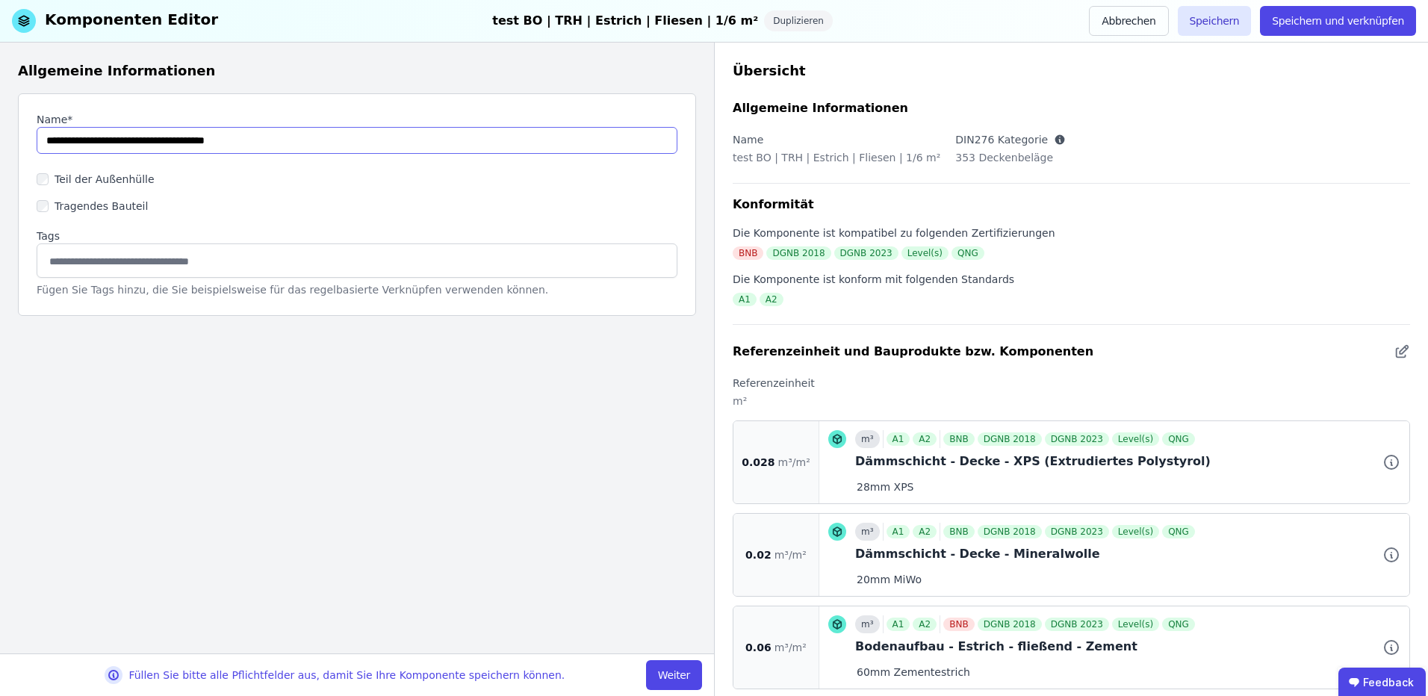
click at [208, 142] on input "string" at bounding box center [357, 140] width 641 height 27
paste input "**"
click at [300, 141] on input "string" at bounding box center [357, 140] width 641 height 27
drag, startPoint x: 220, startPoint y: 143, endPoint x: 256, endPoint y: 168, distance: 43.9
click at [223, 144] on input "string" at bounding box center [357, 140] width 641 height 27
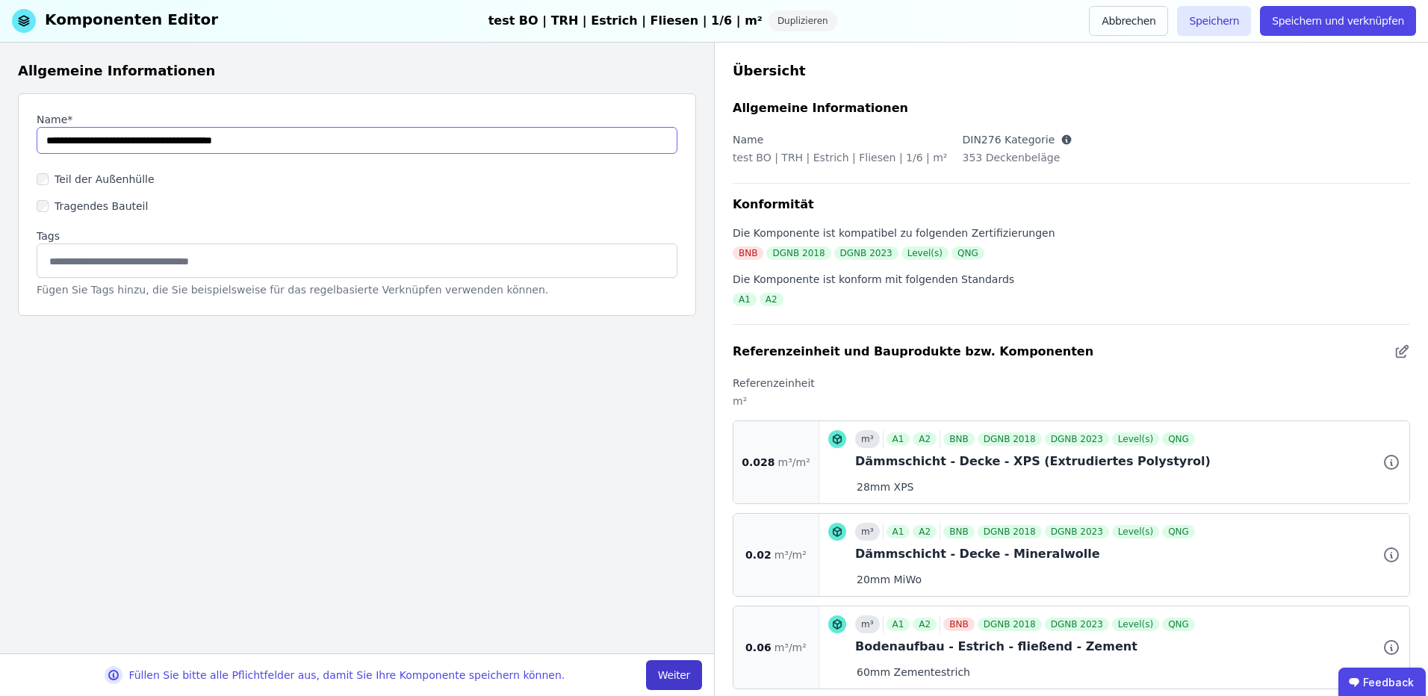
type input "**********"
click at [675, 674] on button "Weiter" at bounding box center [674, 675] width 56 height 30
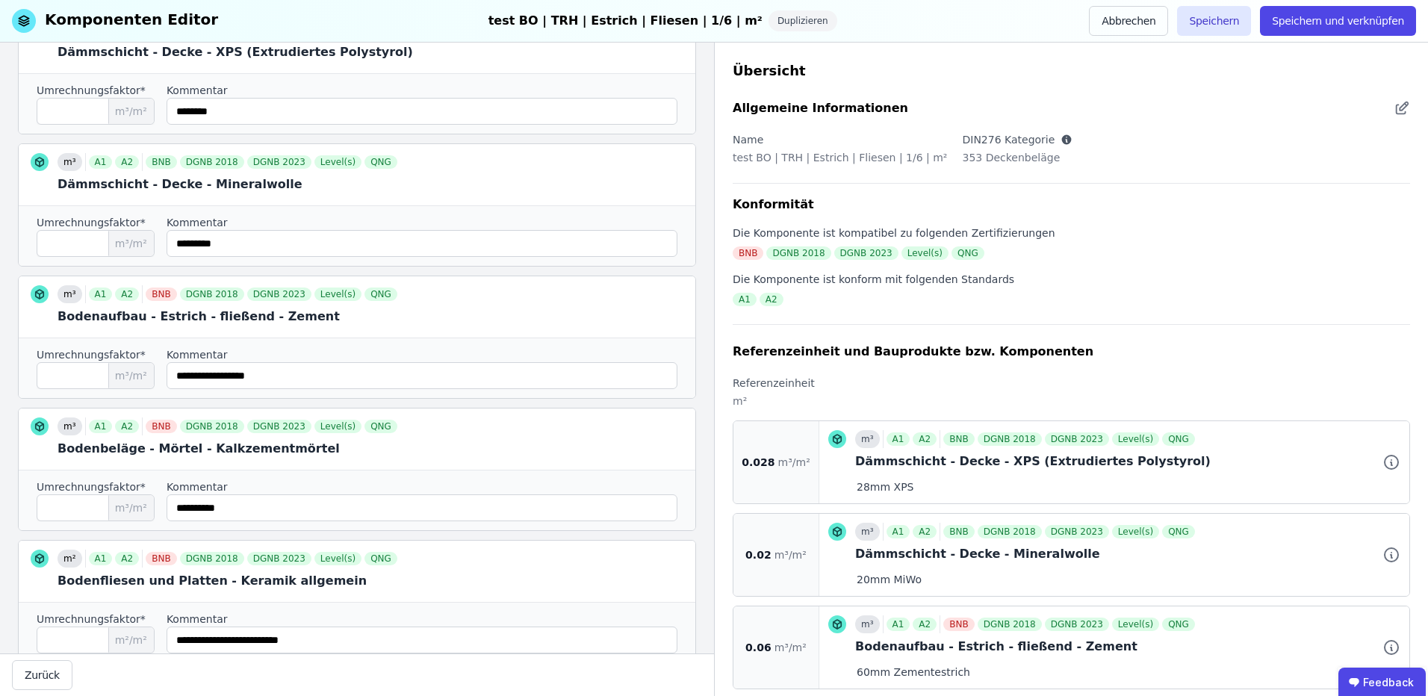
scroll to position [299, 0]
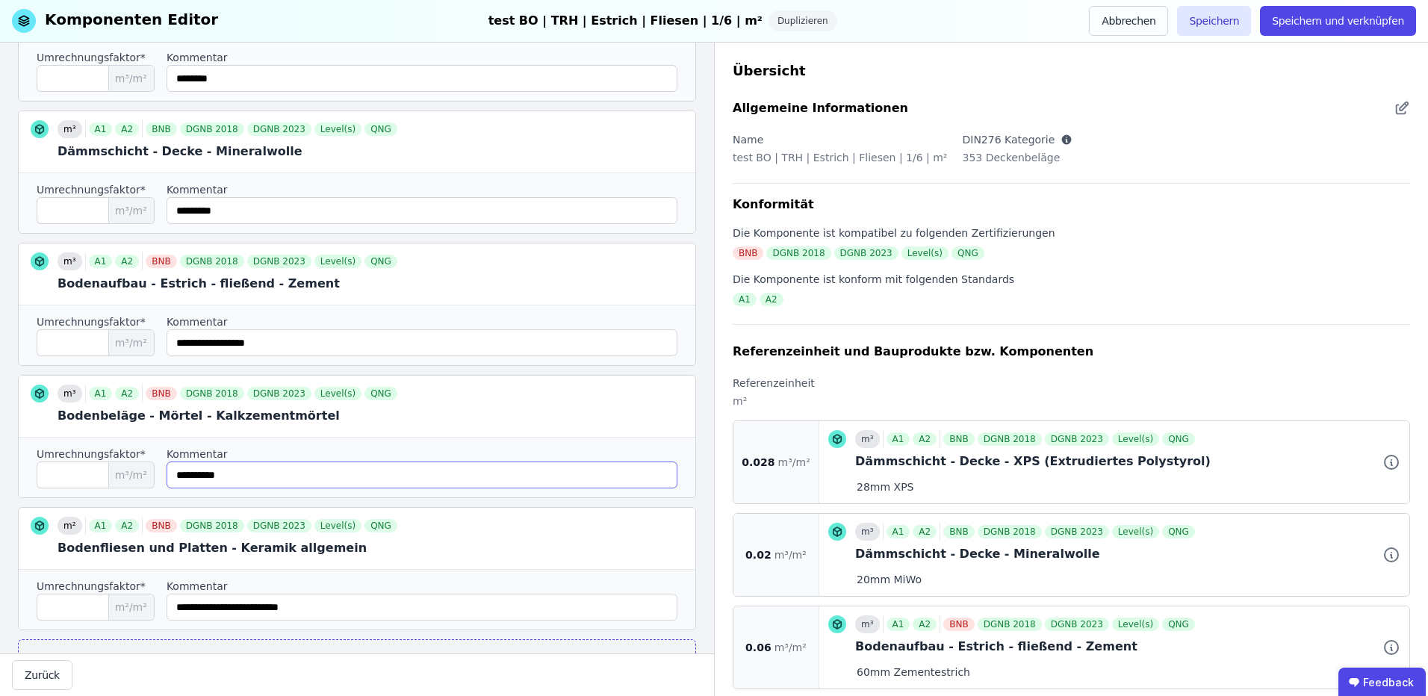
click at [291, 478] on input "string" at bounding box center [422, 475] width 511 height 27
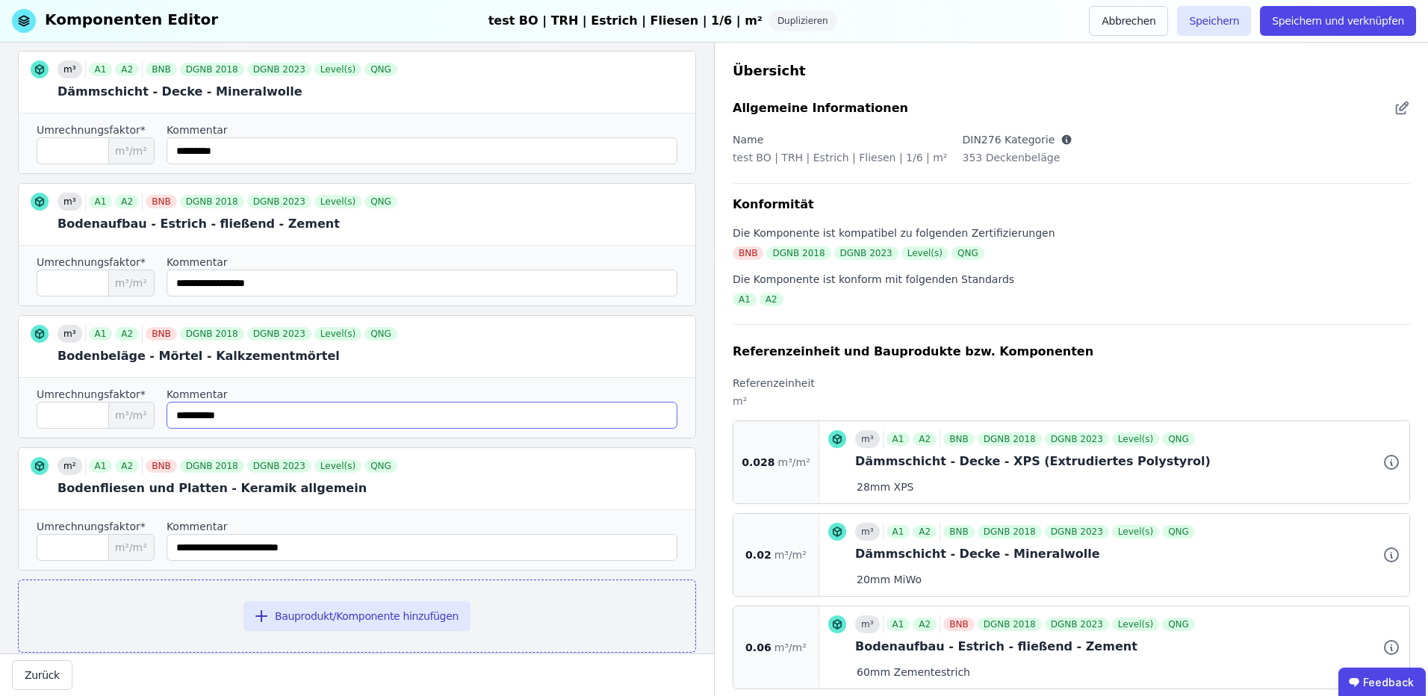
scroll to position [388, 0]
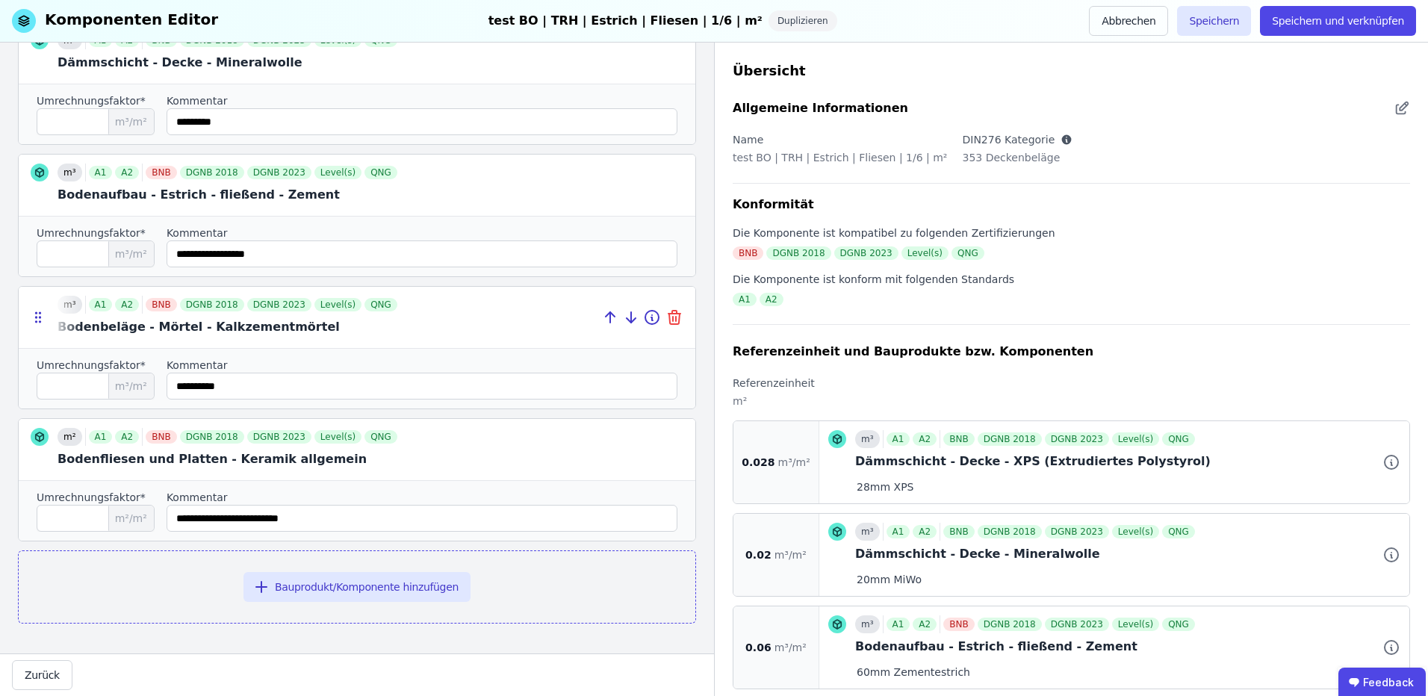
click at [665, 315] on icon at bounding box center [674, 317] width 18 height 18
type input "*"
type input "**********"
click at [349, 513] on input "string" at bounding box center [422, 518] width 511 height 27
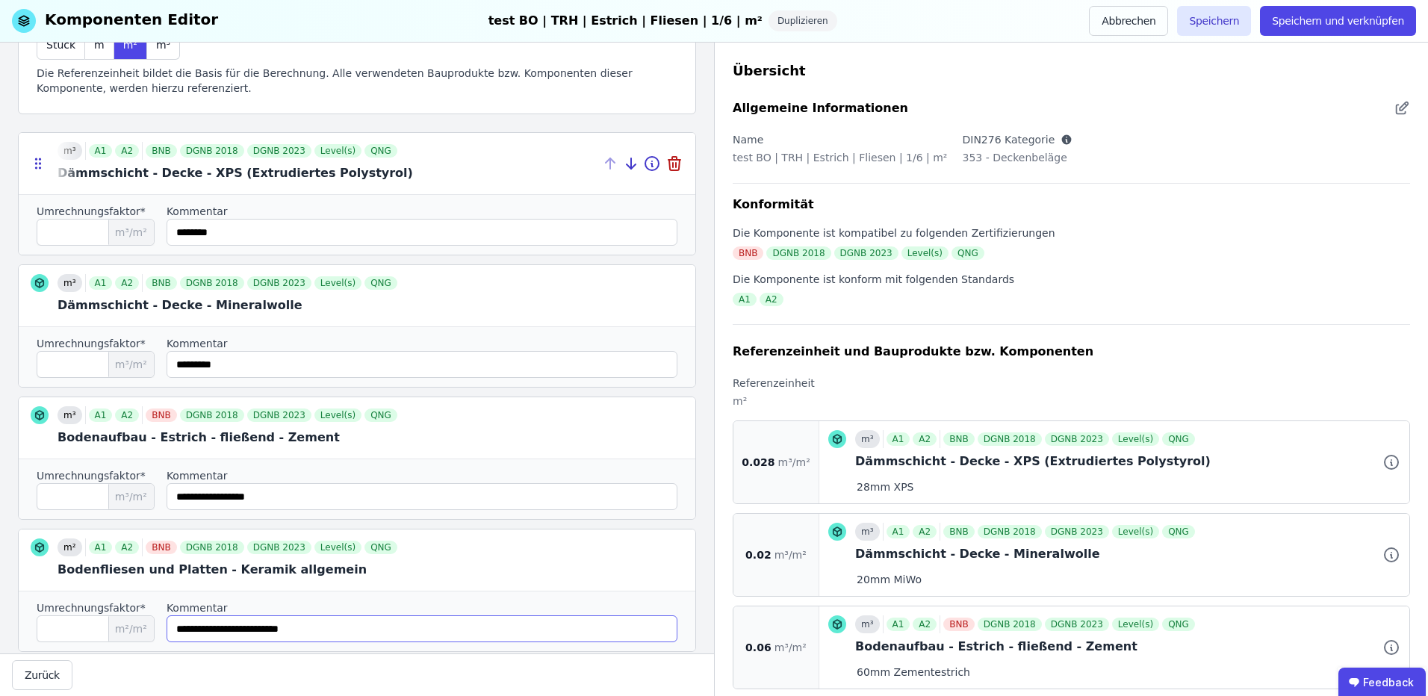
scroll to position [0, 0]
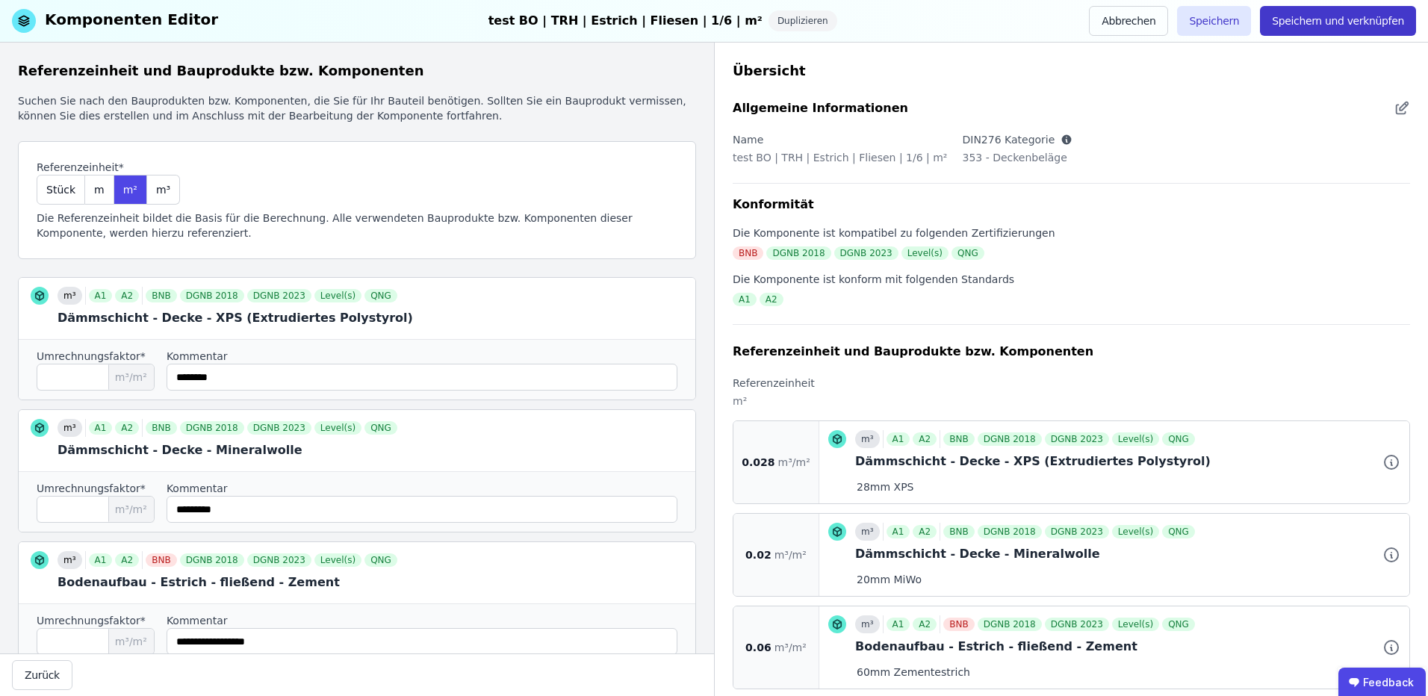
click at [1350, 19] on button "Speichern und verknüpfen" at bounding box center [1338, 21] width 156 height 30
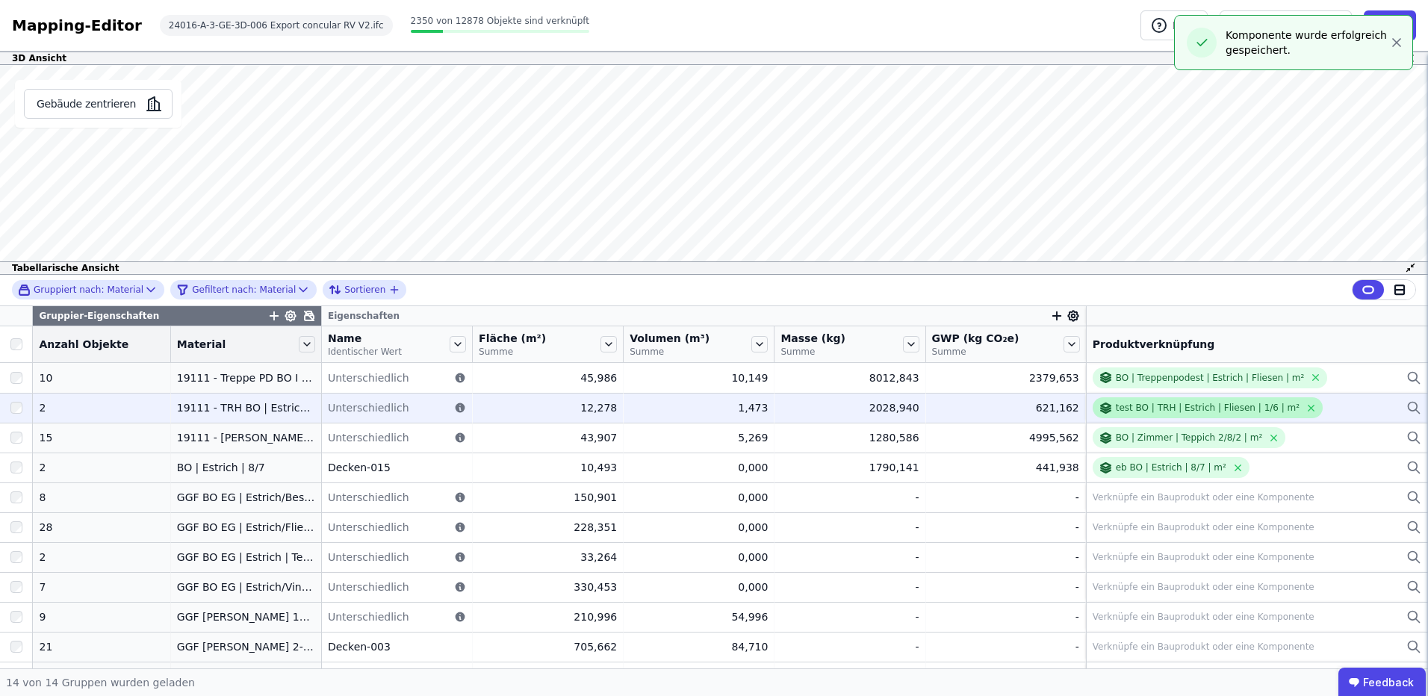
click at [1192, 409] on div "test BO | TRH | Estrich | Fliesen | 1/6 | m²" at bounding box center [1208, 408] width 184 height 12
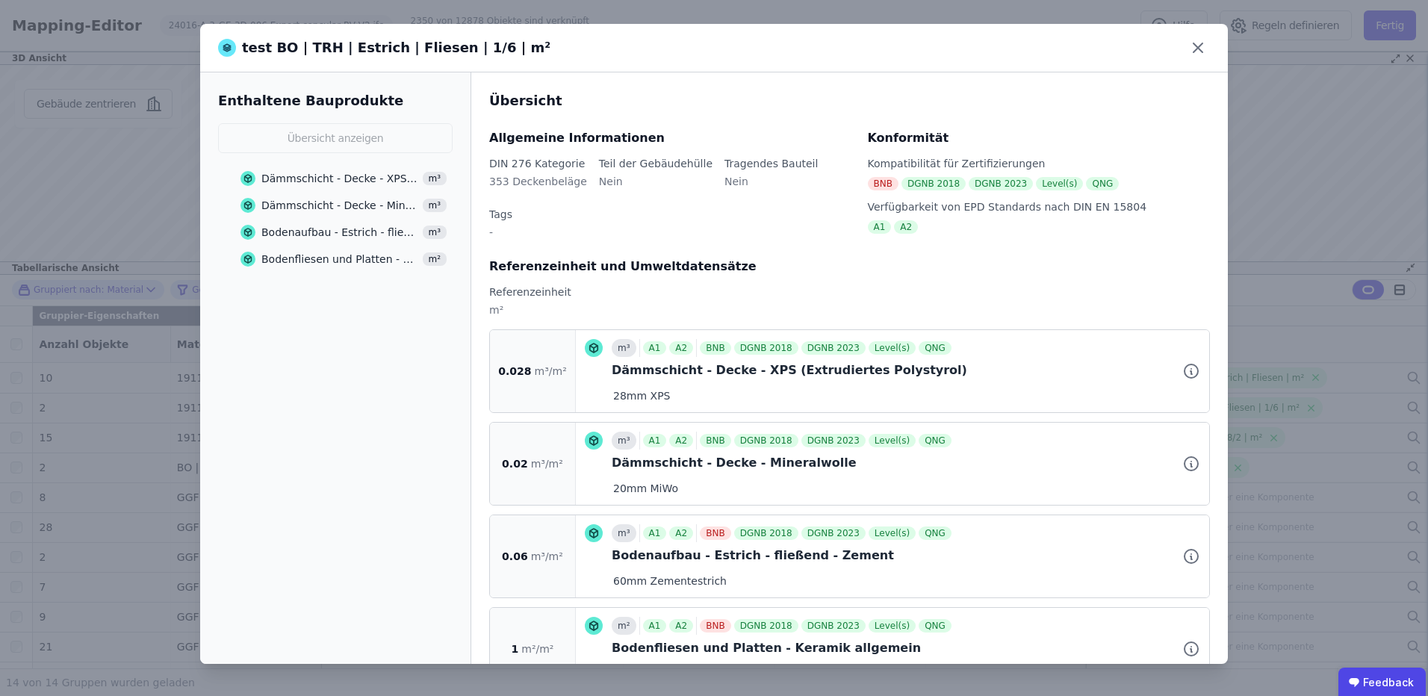
drag, startPoint x: 245, startPoint y: 44, endPoint x: 236, endPoint y: 44, distance: 9.0
click at [238, 44] on div "test BO | TRH | Estrich | Fliesen | 1/6 | m²" at bounding box center [384, 47] width 332 height 21
drag, startPoint x: 236, startPoint y: 44, endPoint x: 283, endPoint y: 40, distance: 47.2
click at [229, 46] on icon at bounding box center [227, 48] width 18 height 18
click at [1196, 50] on icon at bounding box center [1197, 47] width 9 height 9
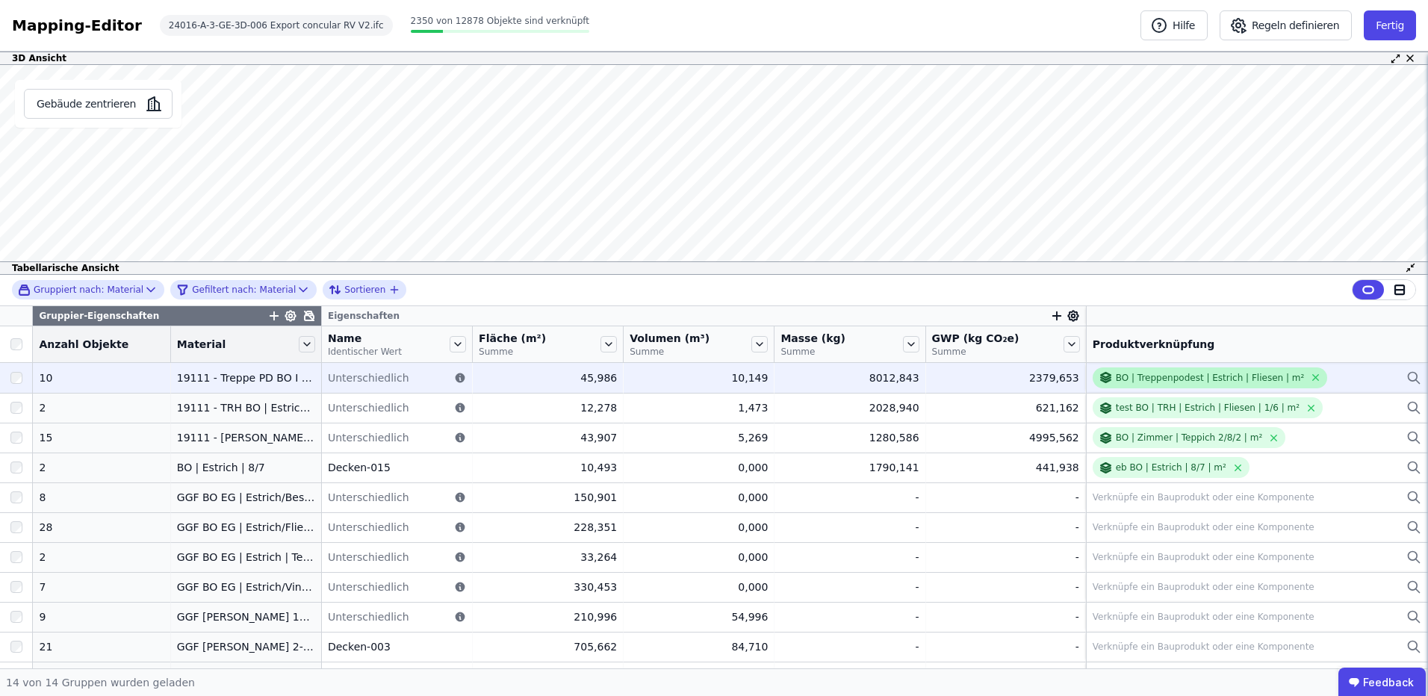
click at [1172, 377] on div "BO | Treppenpodest | Estrich | Fliesen | m²" at bounding box center [1210, 378] width 189 height 12
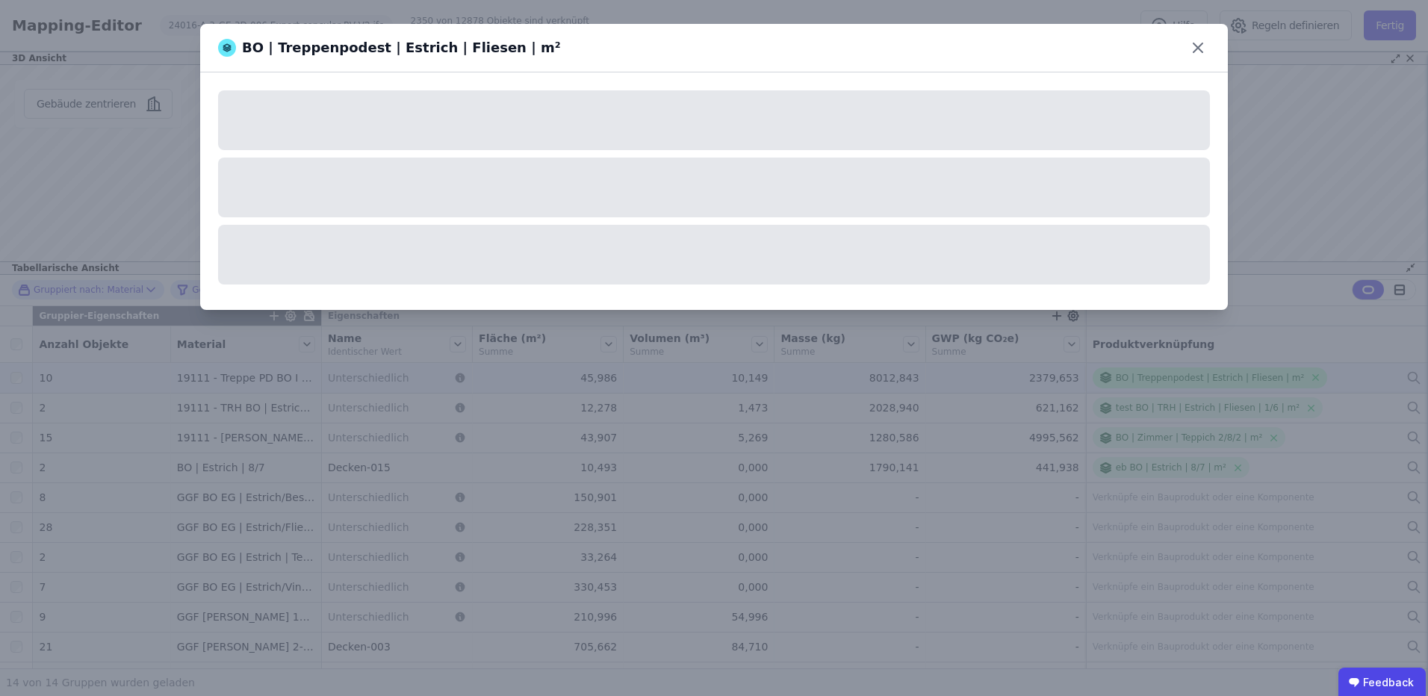
click at [1172, 377] on div "BO | Treppenpodest | Estrich | Fliesen | m²" at bounding box center [714, 348] width 1428 height 696
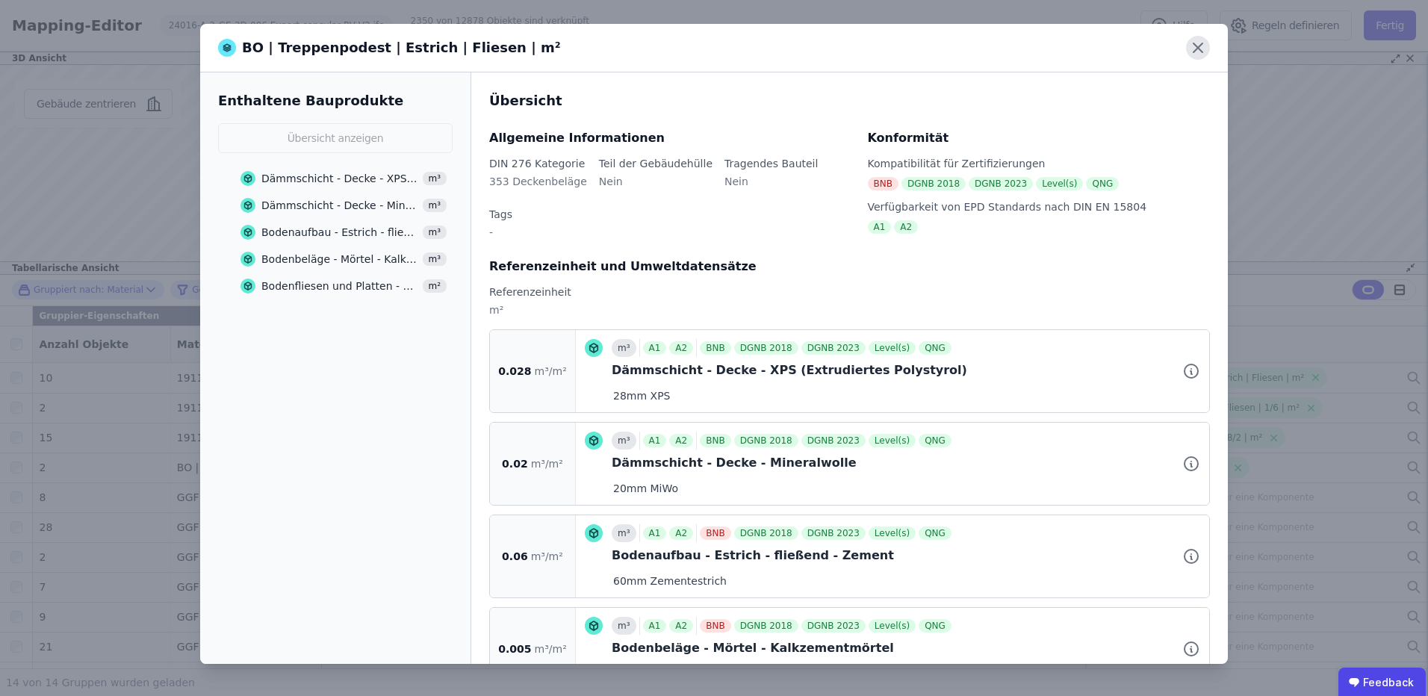
click at [1198, 46] on icon at bounding box center [1198, 48] width 24 height 24
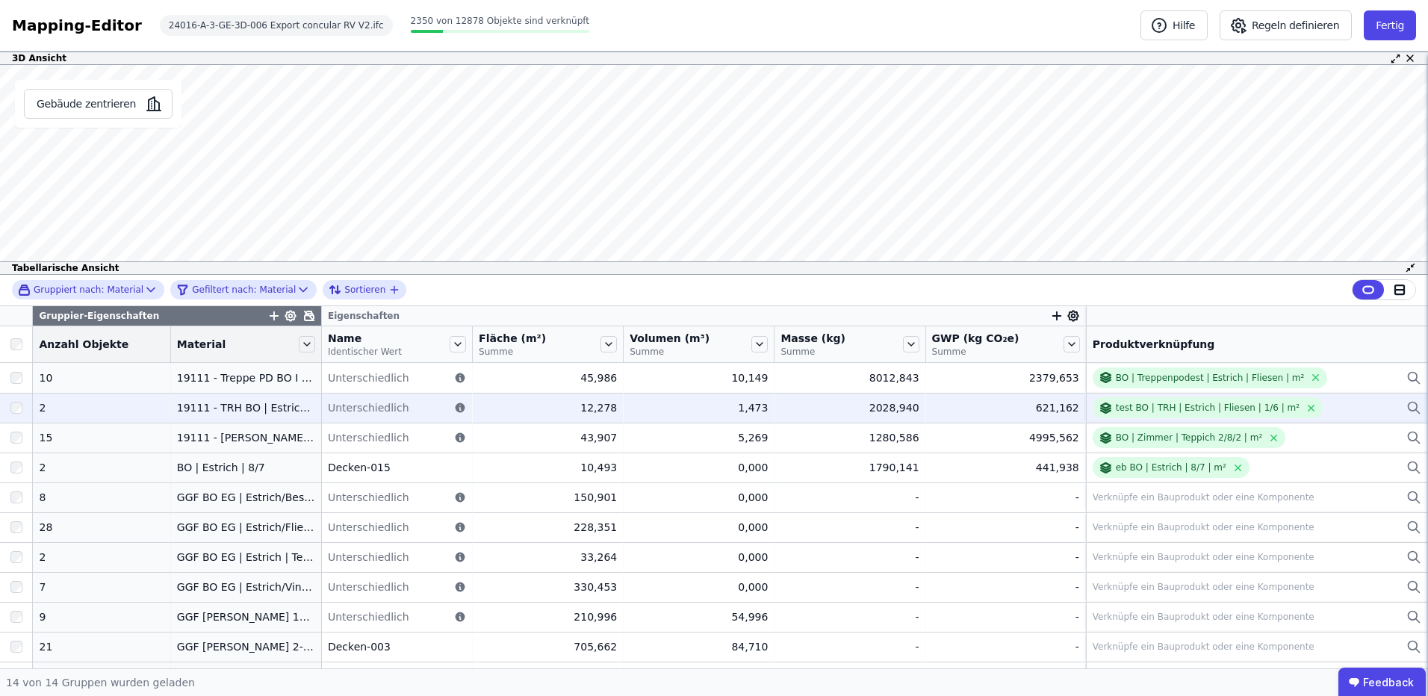
click at [745, 402] on div "1,473" at bounding box center [699, 407] width 138 height 15
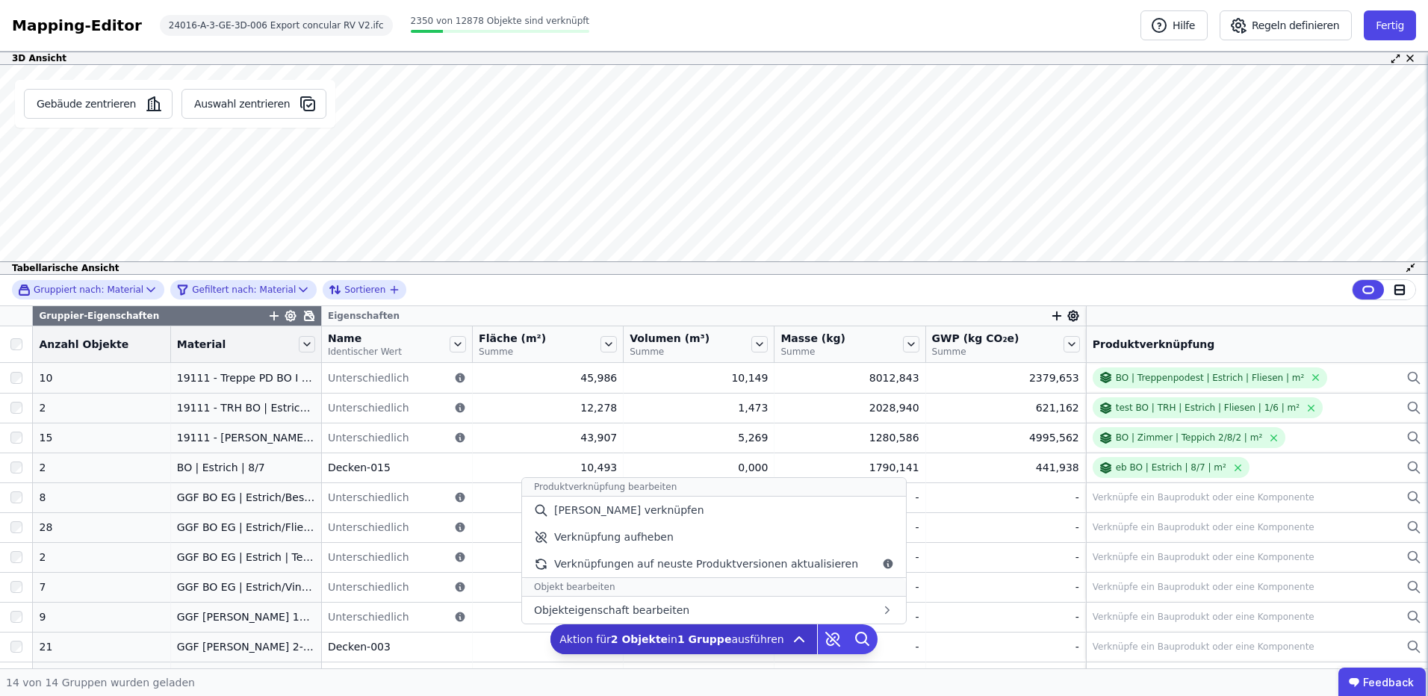
click at [716, 634] on b "1 Gruppe" at bounding box center [704, 639] width 55 height 12
click at [673, 503] on div "[PERSON_NAME] verknüpfen" at bounding box center [714, 510] width 384 height 27
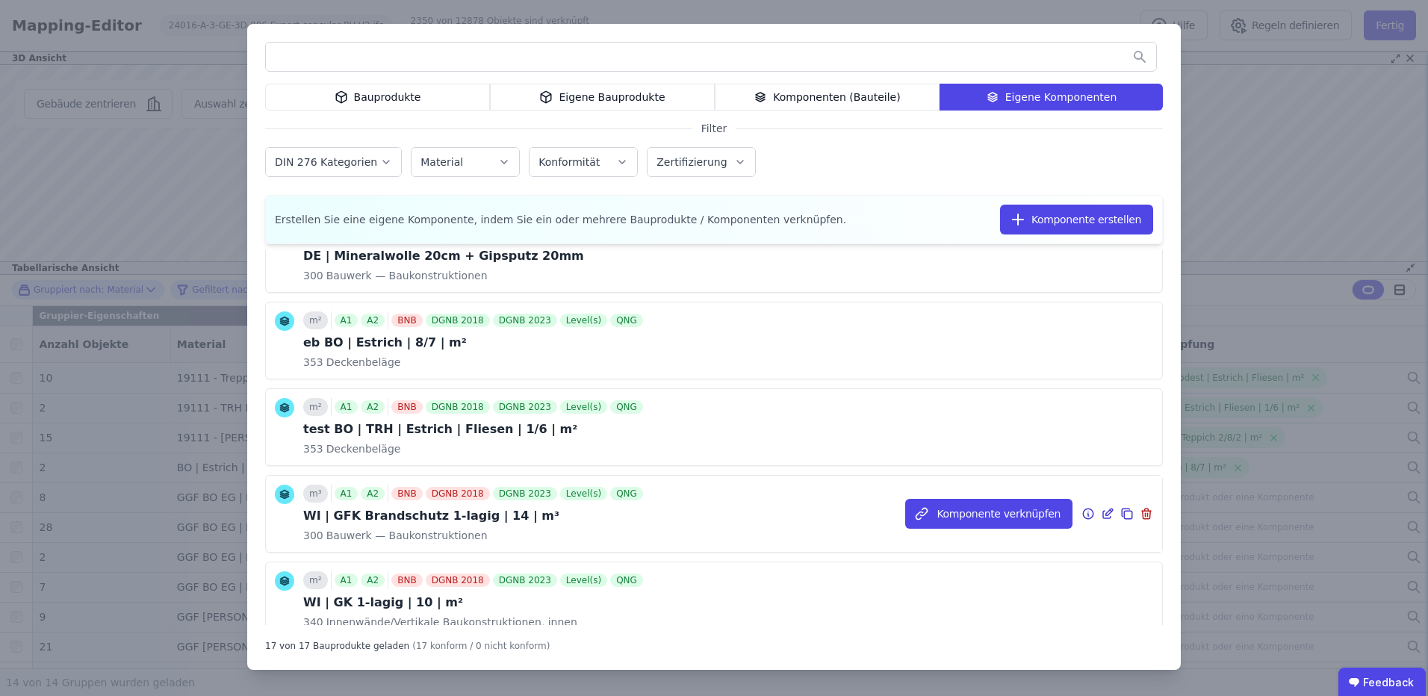
scroll to position [797, 0]
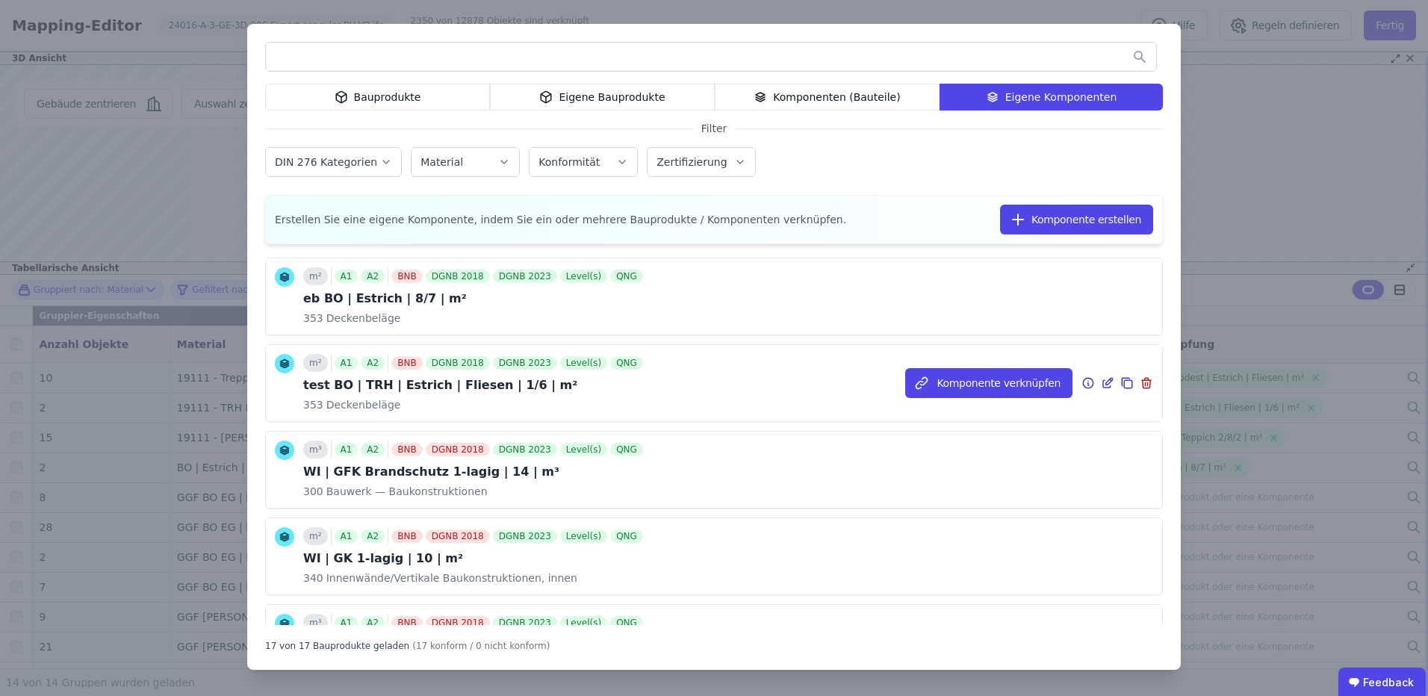
click at [1101, 386] on icon at bounding box center [1107, 383] width 13 height 18
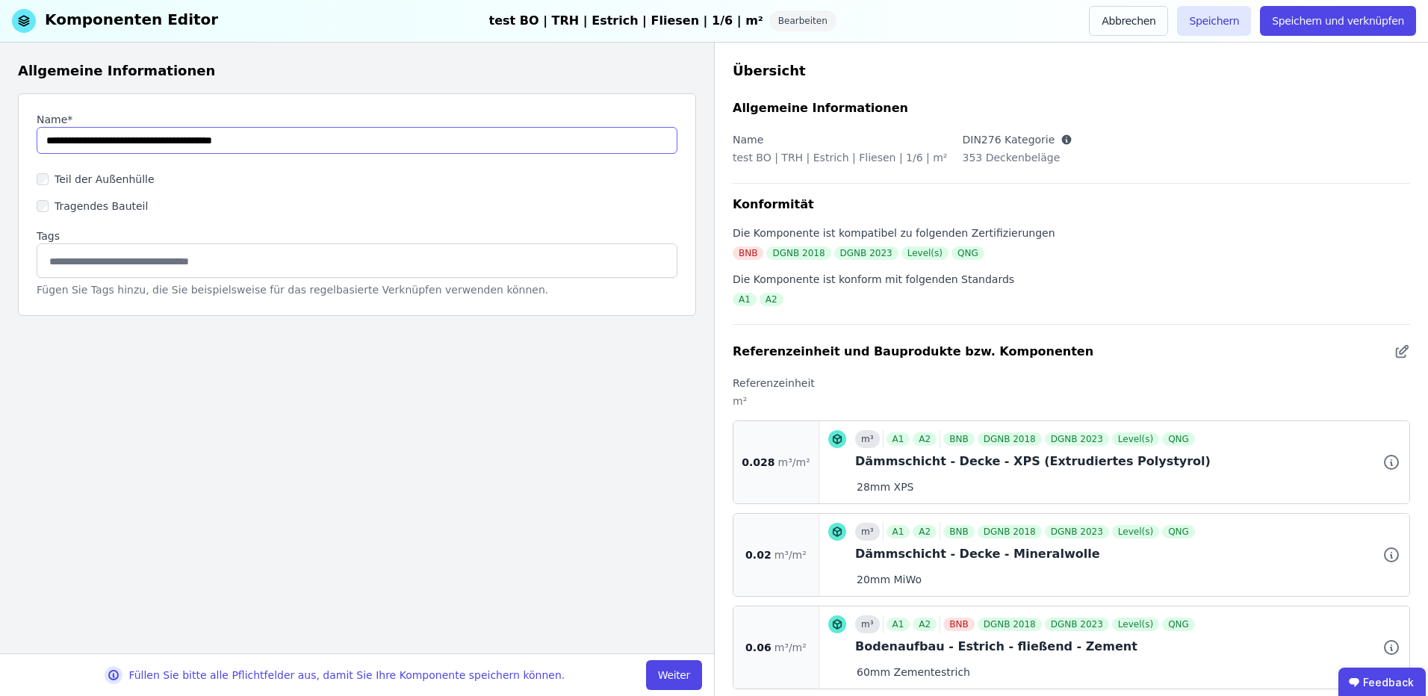
drag, startPoint x: 66, startPoint y: 143, endPoint x: -16, endPoint y: 142, distance: 82.2
click at [0, 142] on html "P planquadrat Elfers Geskes Krämer GmbH 3 Gebäude Dashboard 3 Gebäude CircularL…" at bounding box center [714, 348] width 1428 height 696
type input "**********"
click at [668, 662] on button "Weiter" at bounding box center [674, 675] width 56 height 30
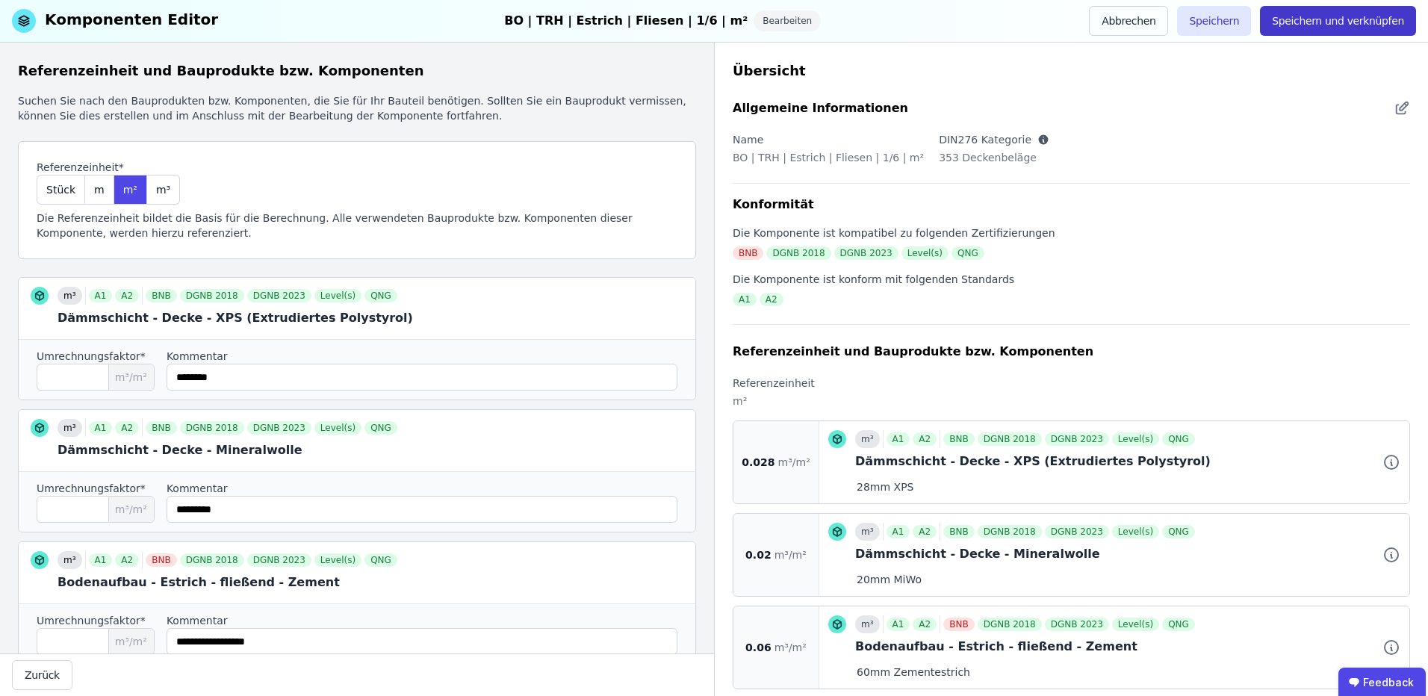
click at [1364, 30] on button "Speichern und verknüpfen" at bounding box center [1338, 21] width 156 height 30
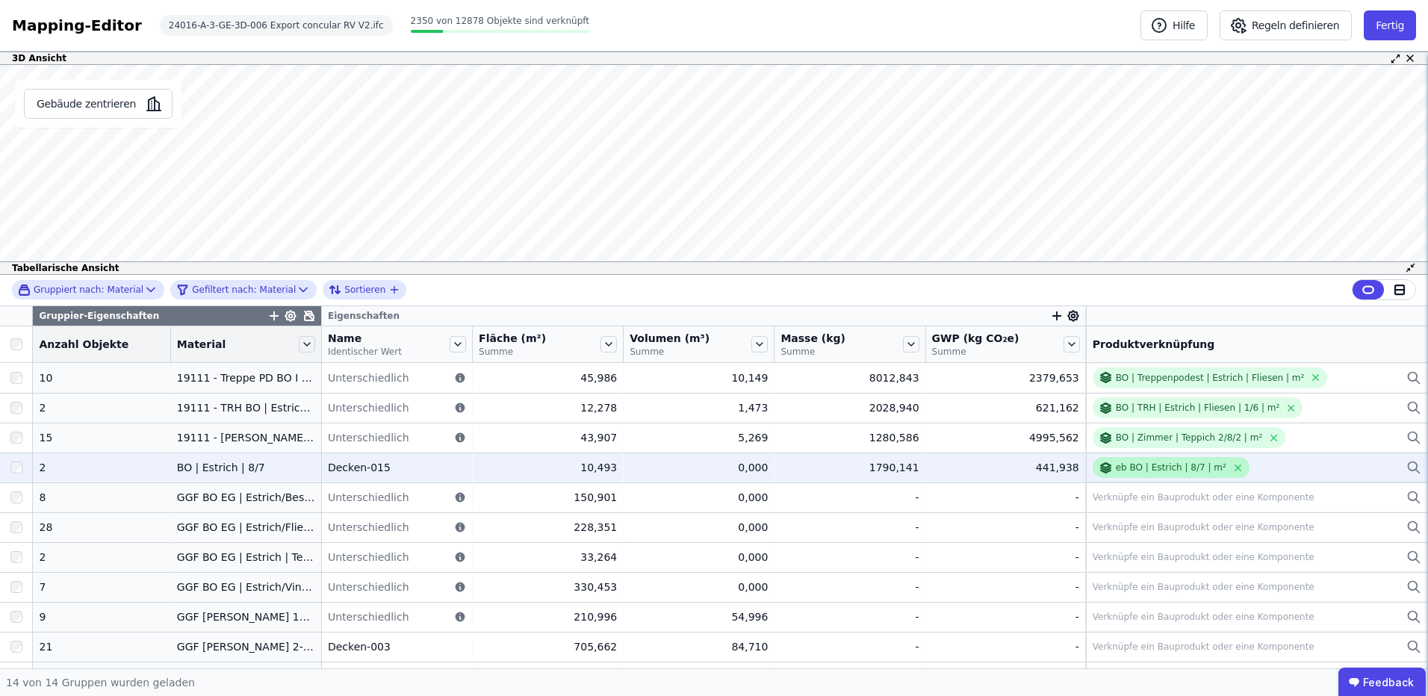
click at [1135, 468] on div "eb BO | Estrich | 8/7 | m²" at bounding box center [1171, 468] width 111 height 12
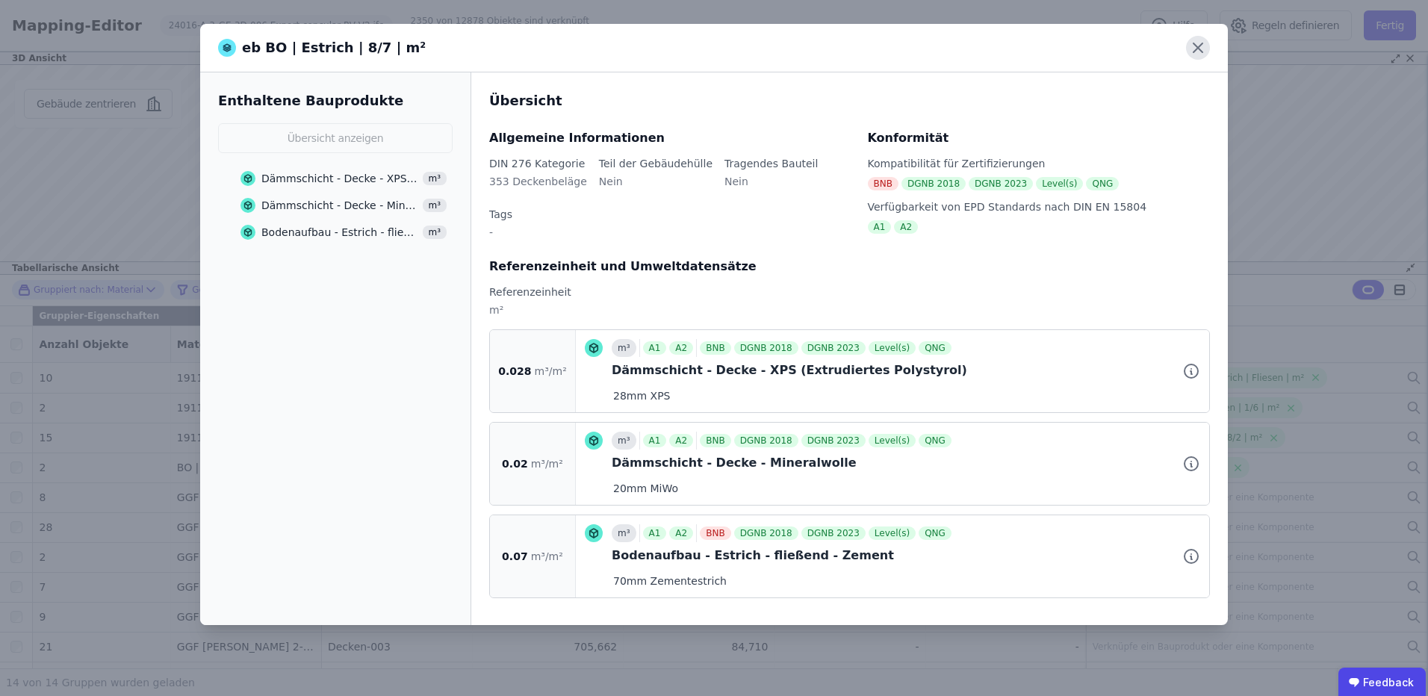
click at [1204, 47] on icon at bounding box center [1198, 48] width 24 height 24
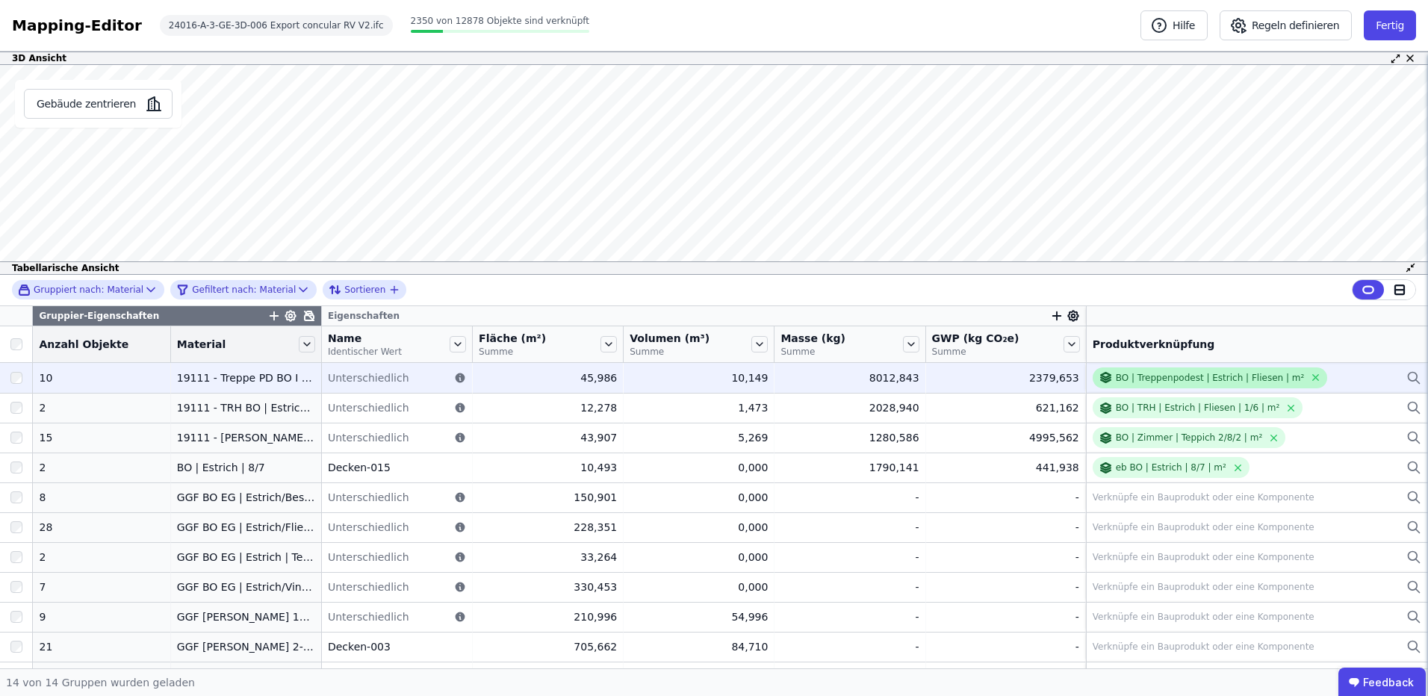
click at [1184, 379] on div "BO | Treppenpodest | Estrich | Fliesen | m²" at bounding box center [1210, 378] width 189 height 12
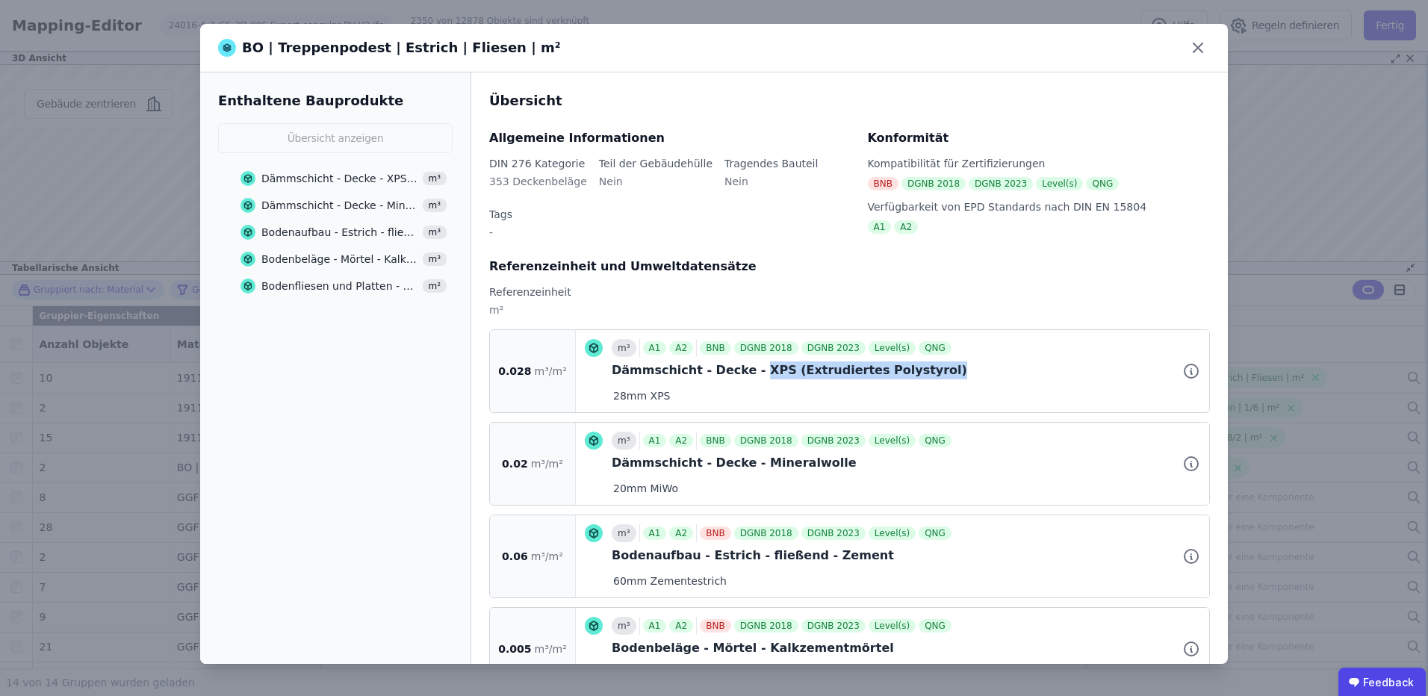
drag, startPoint x: 918, startPoint y: 346, endPoint x: 743, endPoint y: 347, distance: 174.8
click at [743, 361] on div "Dämmschicht - Decke - XPS (Extrudiertes Polystyrol)" at bounding box center [906, 370] width 588 height 18
copy div "XPS (Extrudiertes Polystyrol)"
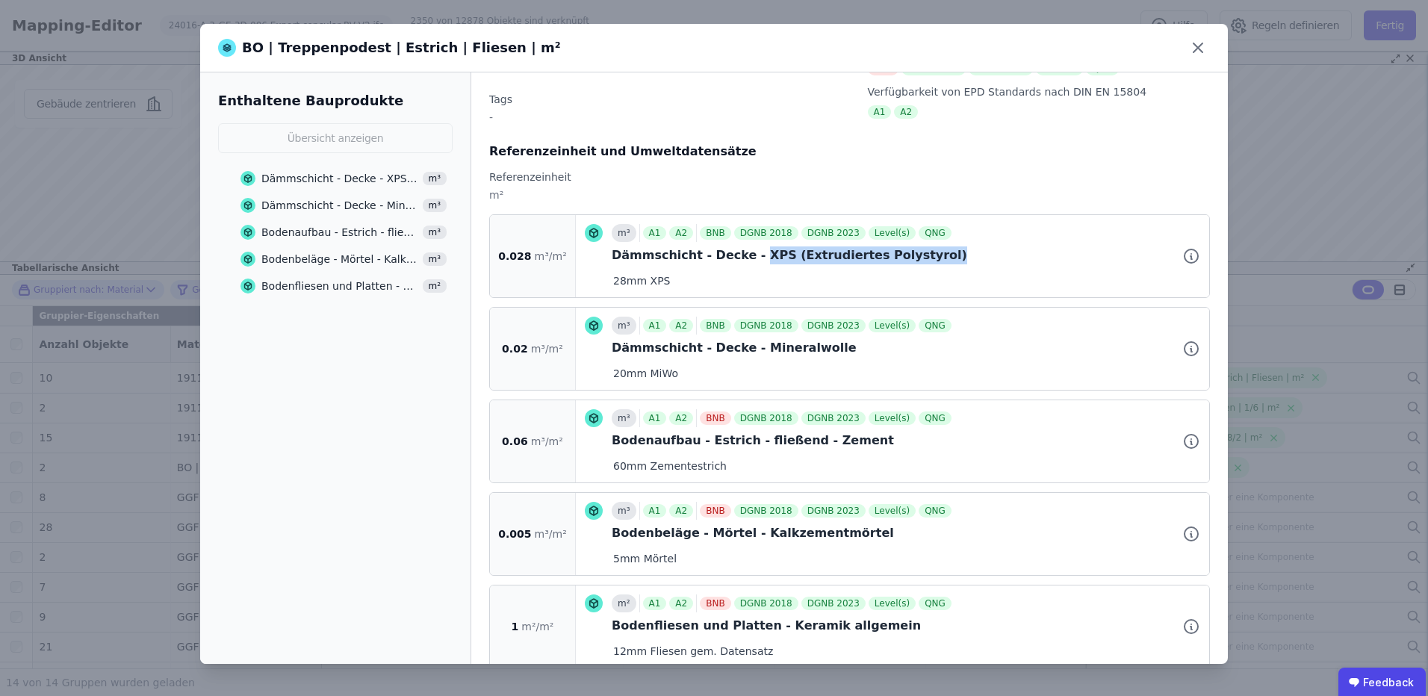
scroll to position [122, 0]
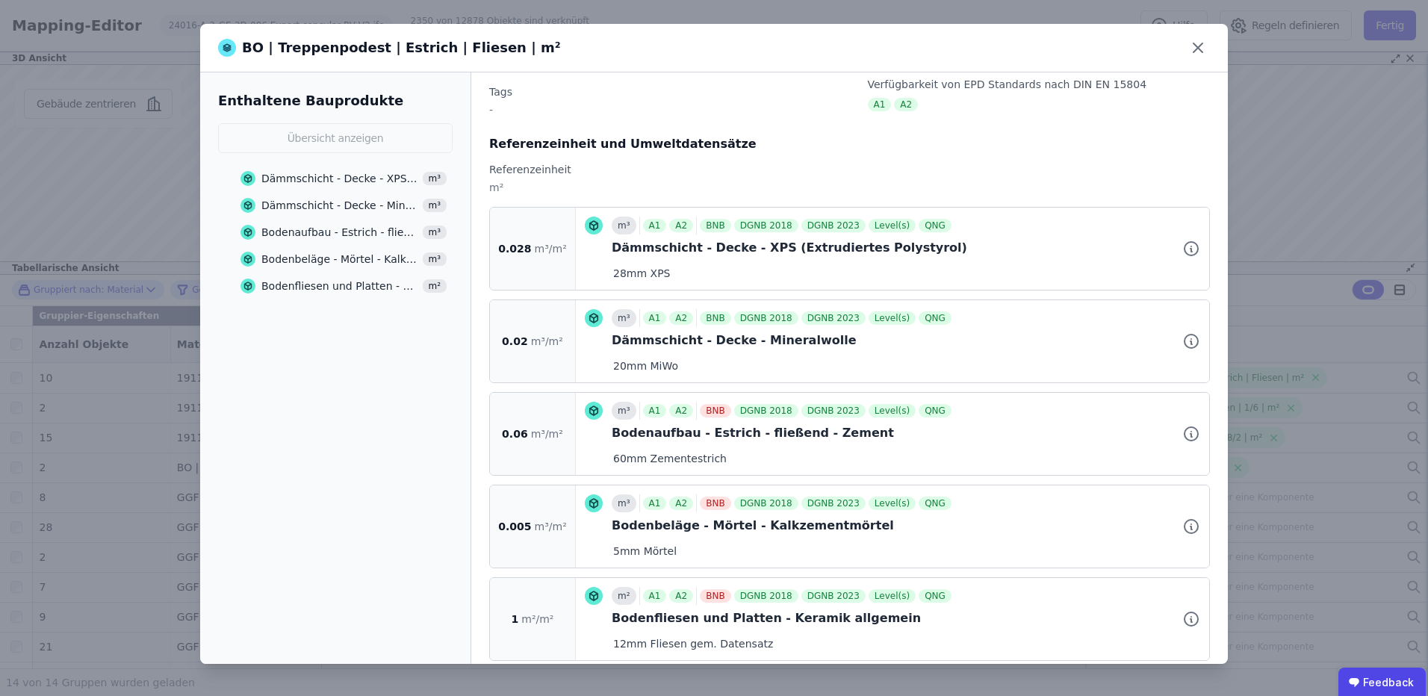
click at [1349, 93] on div "BO | Treppenpodest | Estrich | Fliesen | m² Enthaltene Bauprodukte Übersicht an…" at bounding box center [714, 348] width 1428 height 696
click at [1204, 48] on icon at bounding box center [1198, 48] width 24 height 24
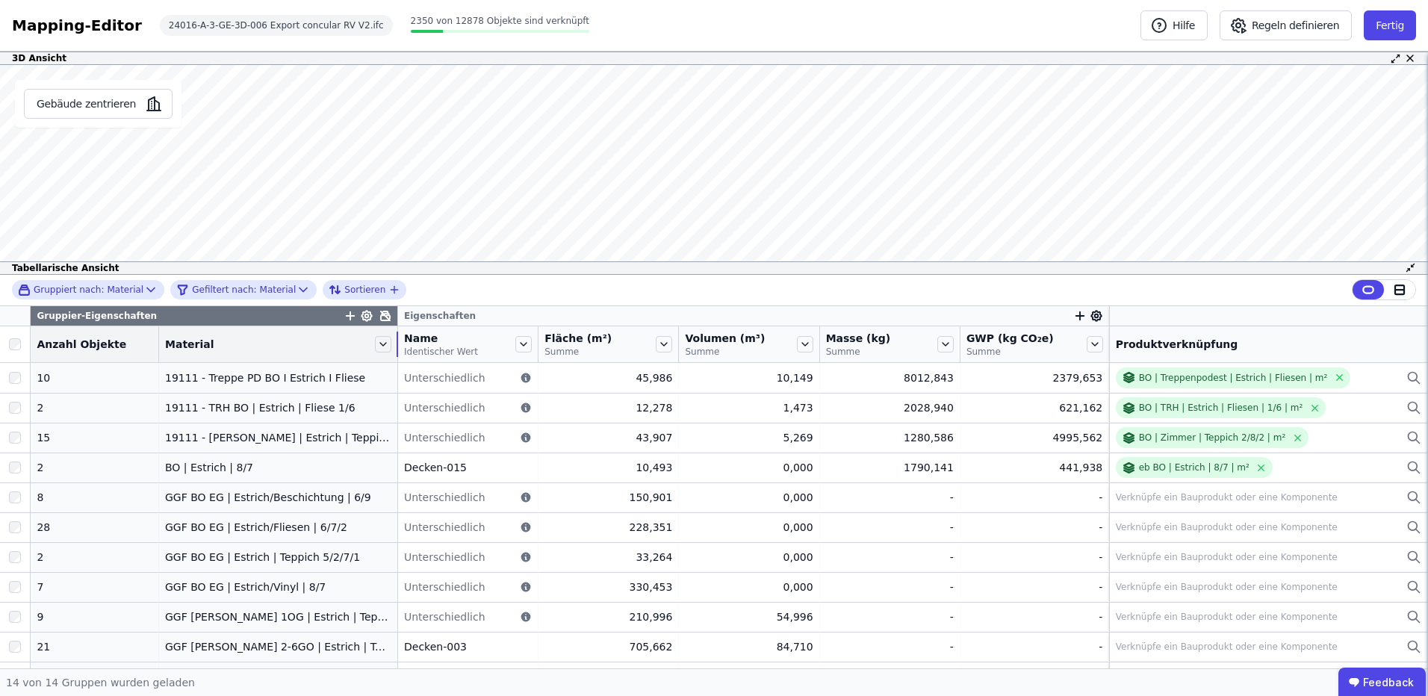
drag, startPoint x: 301, startPoint y: 339, endPoint x: 382, endPoint y: 335, distance: 81.5
click at [382, 335] on tr "Anzahl Objekte Material Name Identischer Wert Fläche (m²) Summe Volumen (m³) Su…" at bounding box center [714, 344] width 1428 height 37
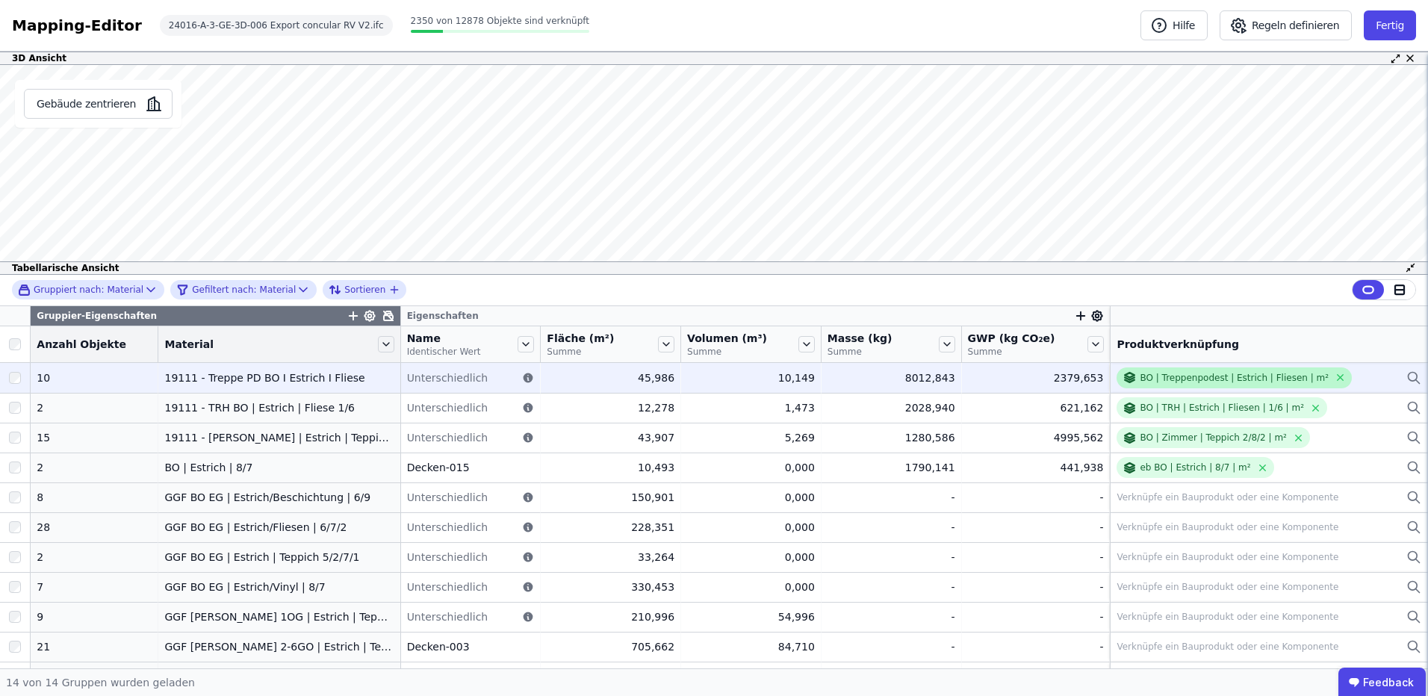
click at [1140, 376] on div "BO | Treppenpodest | Estrich | Fliesen | m²" at bounding box center [1234, 378] width 189 height 12
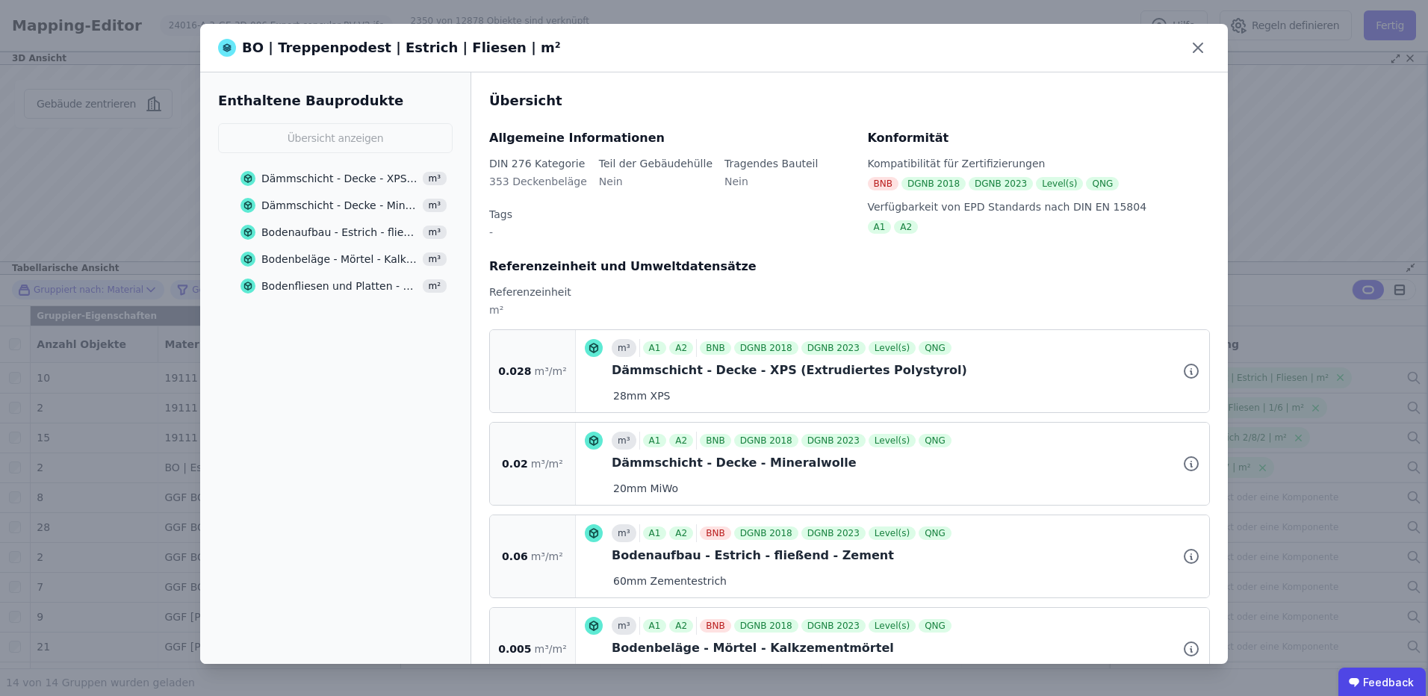
scroll to position [122, 0]
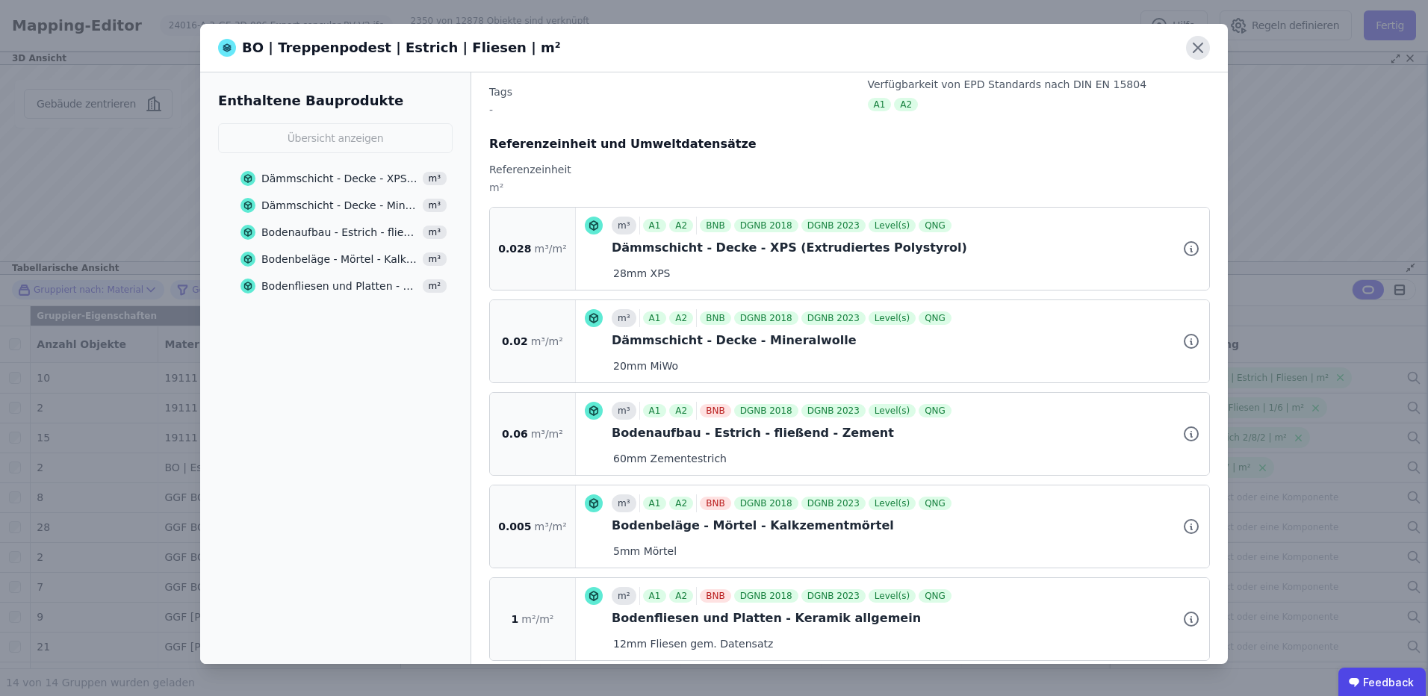
click at [1198, 43] on icon at bounding box center [1198, 48] width 24 height 24
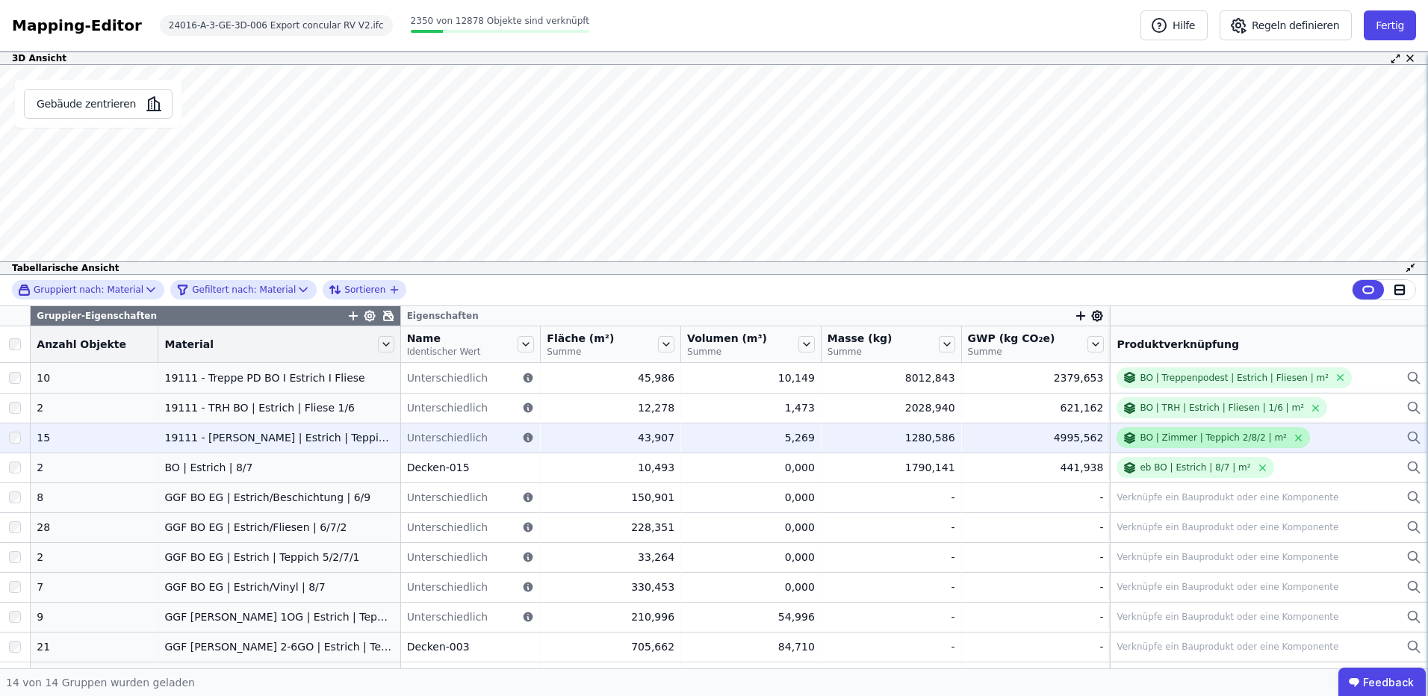
click at [1171, 435] on div "BO | Zimmer | Teppich 2/8/2 | m²" at bounding box center [1213, 438] width 146 height 12
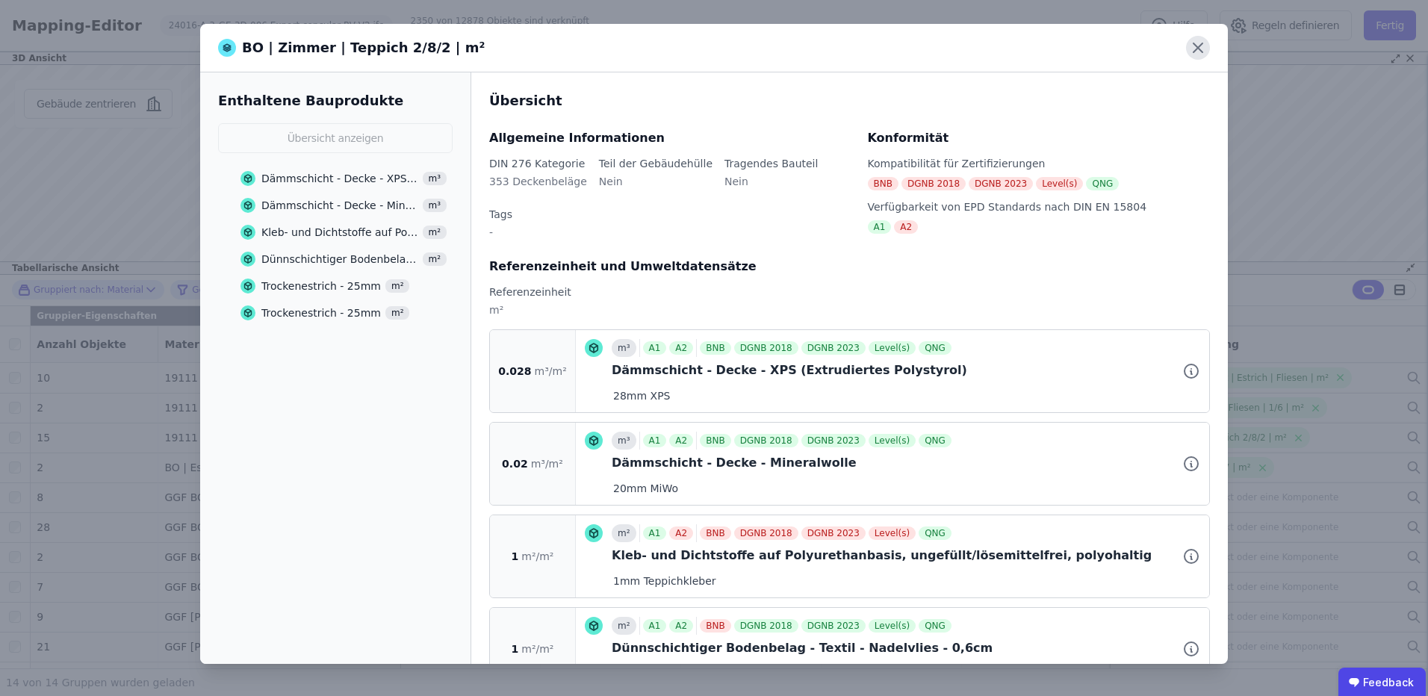
click at [1203, 49] on icon at bounding box center [1198, 48] width 24 height 24
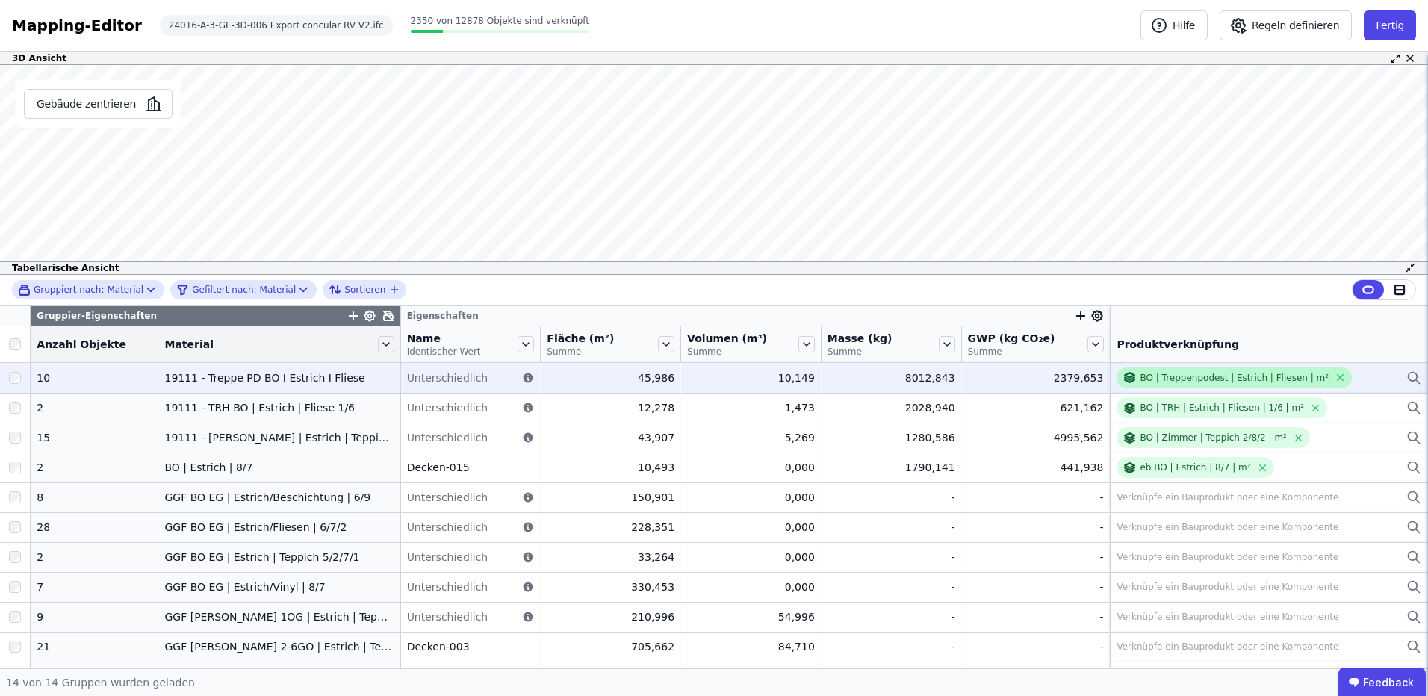
click at [1176, 370] on div "BO | Treppenpodest | Estrich | Fliesen | m²" at bounding box center [1225, 377] width 206 height 14
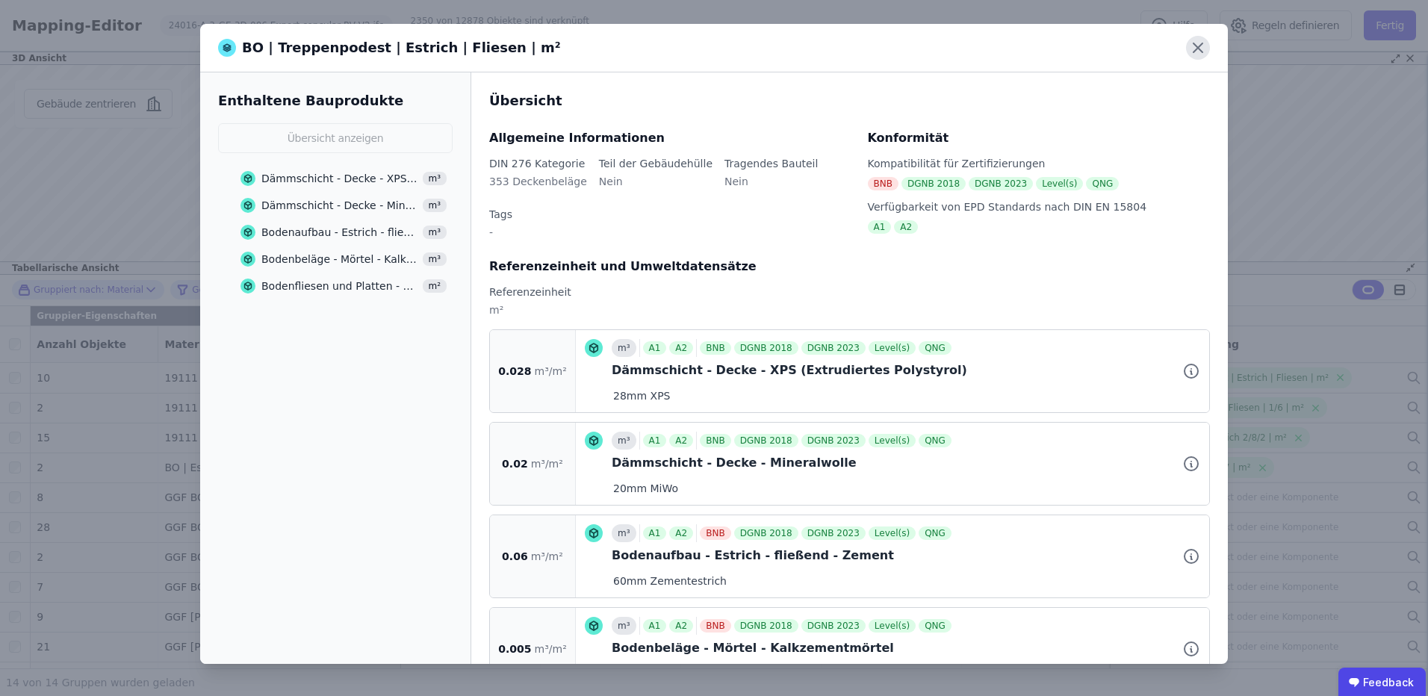
click at [1190, 49] on icon at bounding box center [1198, 48] width 24 height 24
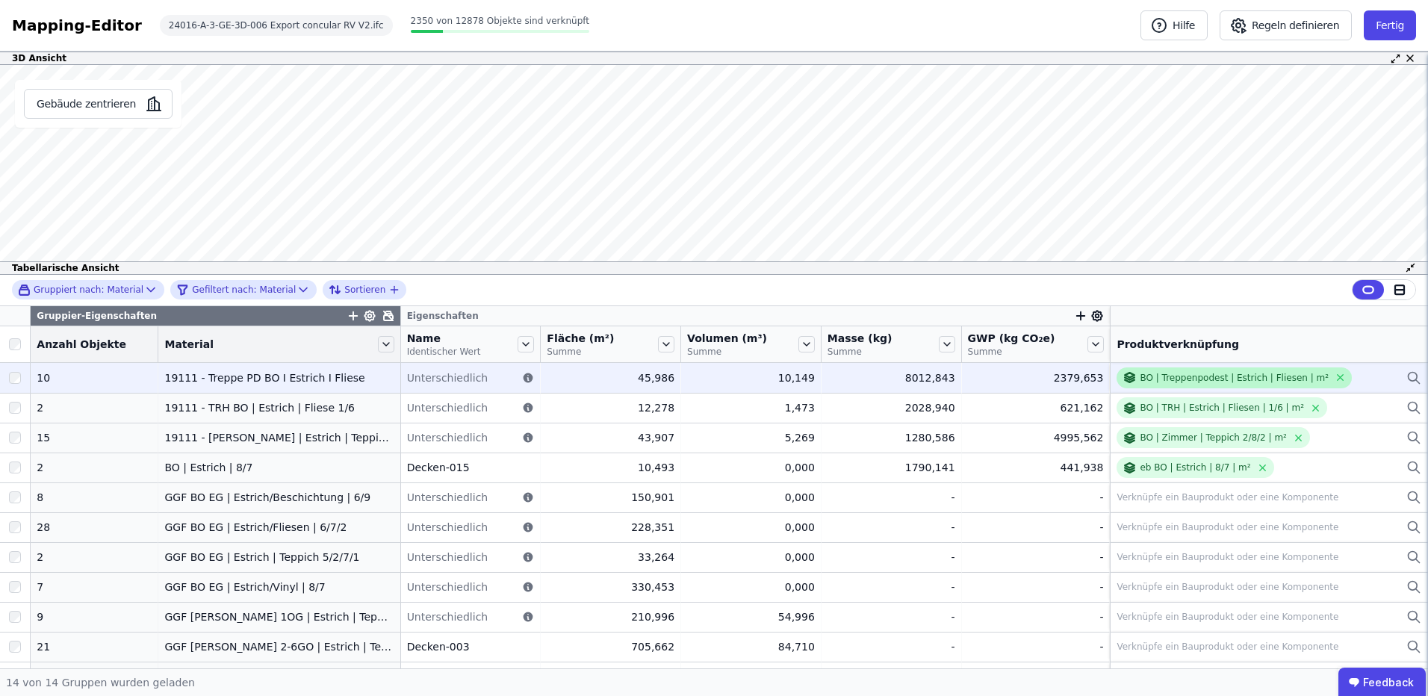
click at [1176, 378] on div "BO | Treppenpodest | Estrich | Fliesen | m²" at bounding box center [1234, 378] width 189 height 12
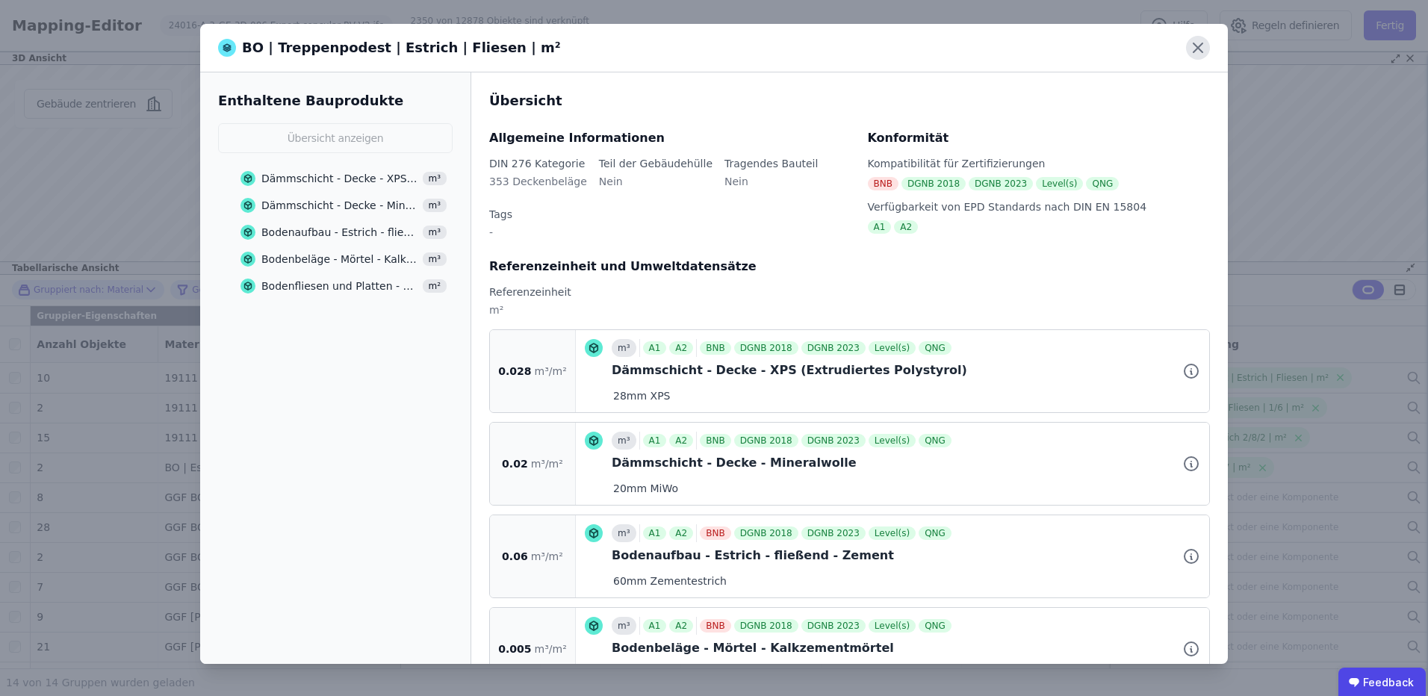
click at [1199, 51] on icon at bounding box center [1198, 48] width 24 height 24
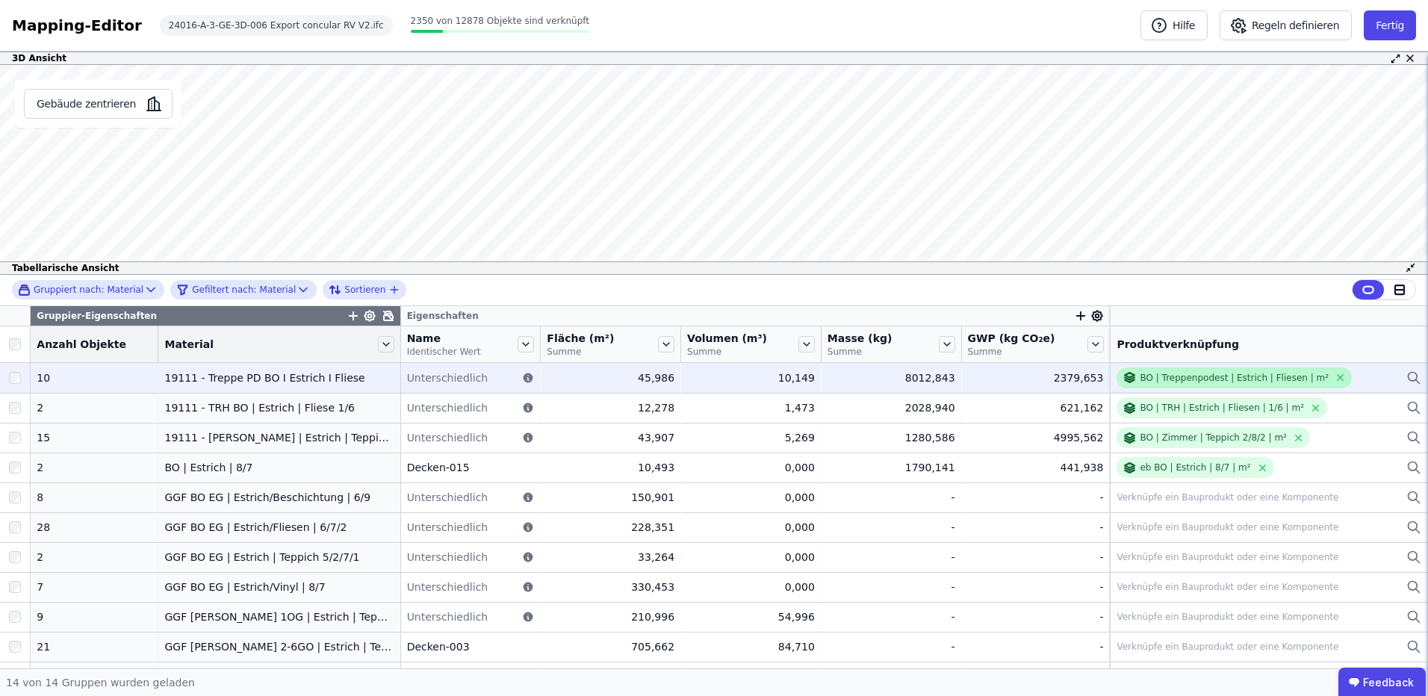
click at [1171, 375] on div "BO | Treppenpodest | Estrich | Fliesen | m²" at bounding box center [1234, 378] width 189 height 12
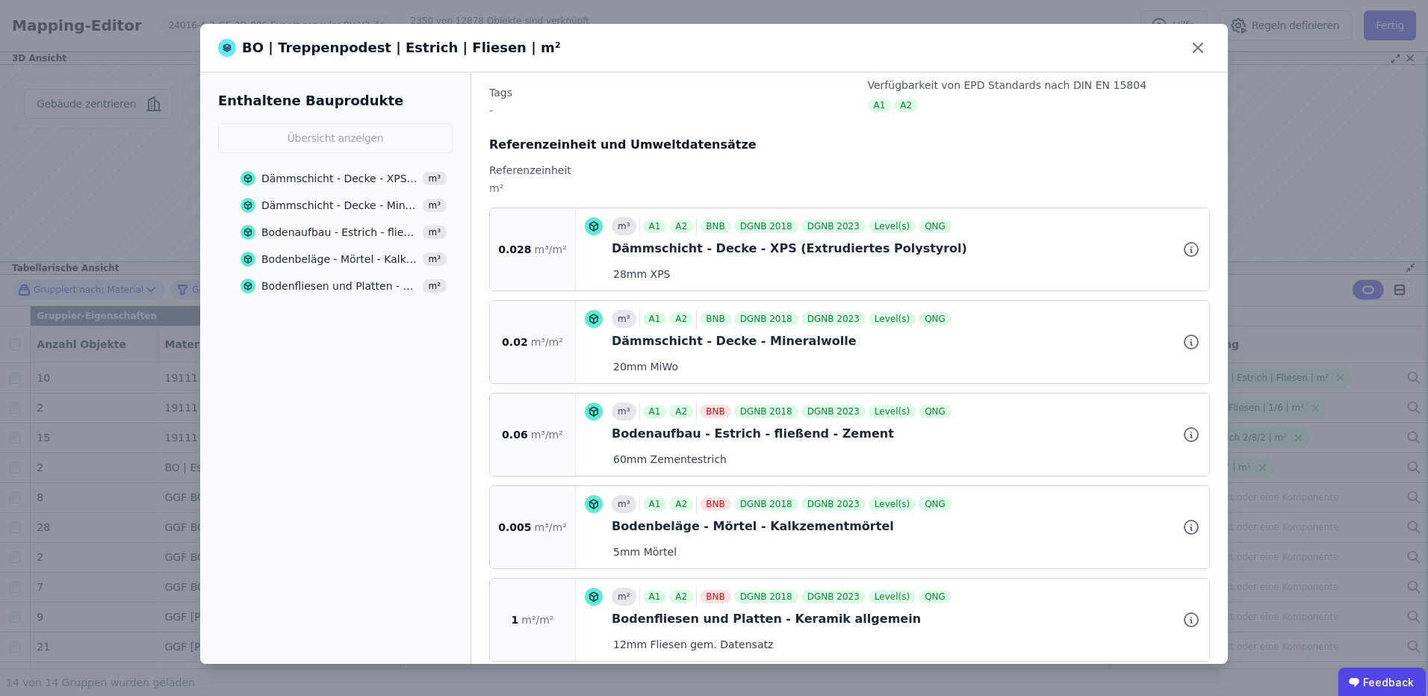
scroll to position [122, 0]
click at [1196, 46] on icon at bounding box center [1197, 47] width 9 height 9
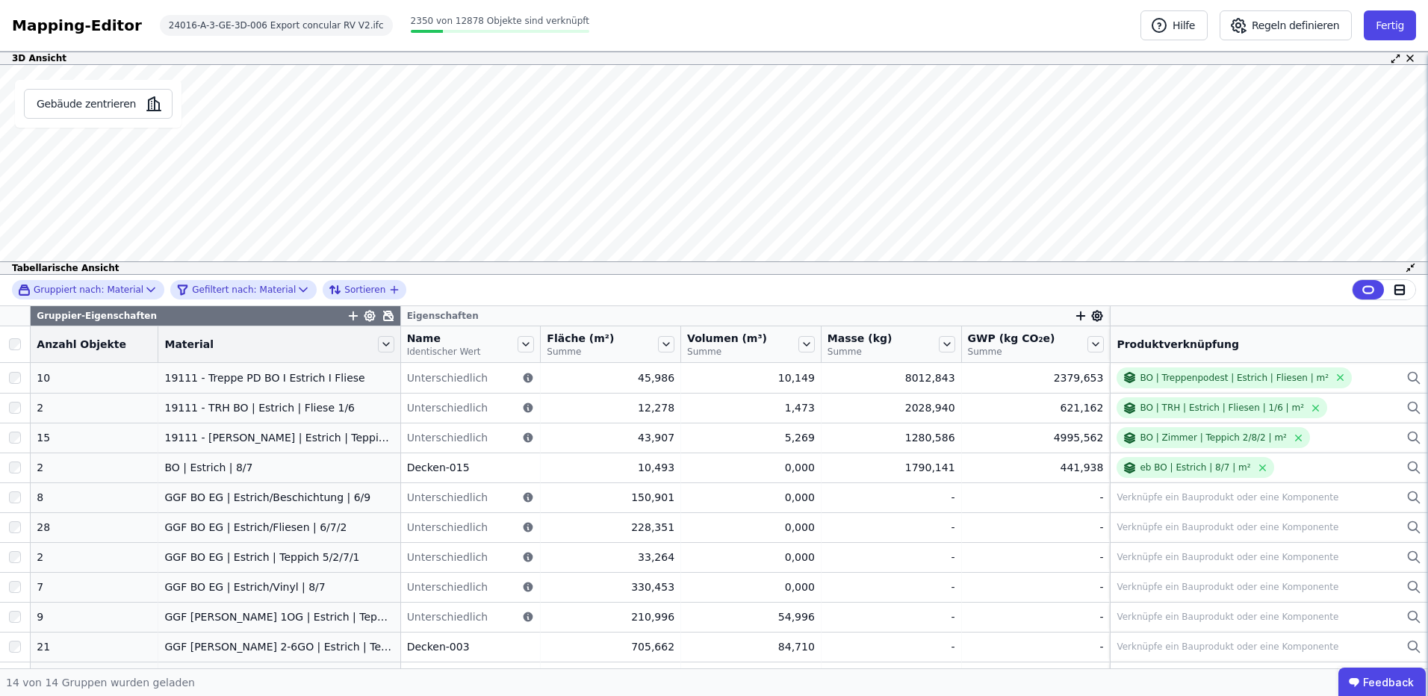
scroll to position [0, 0]
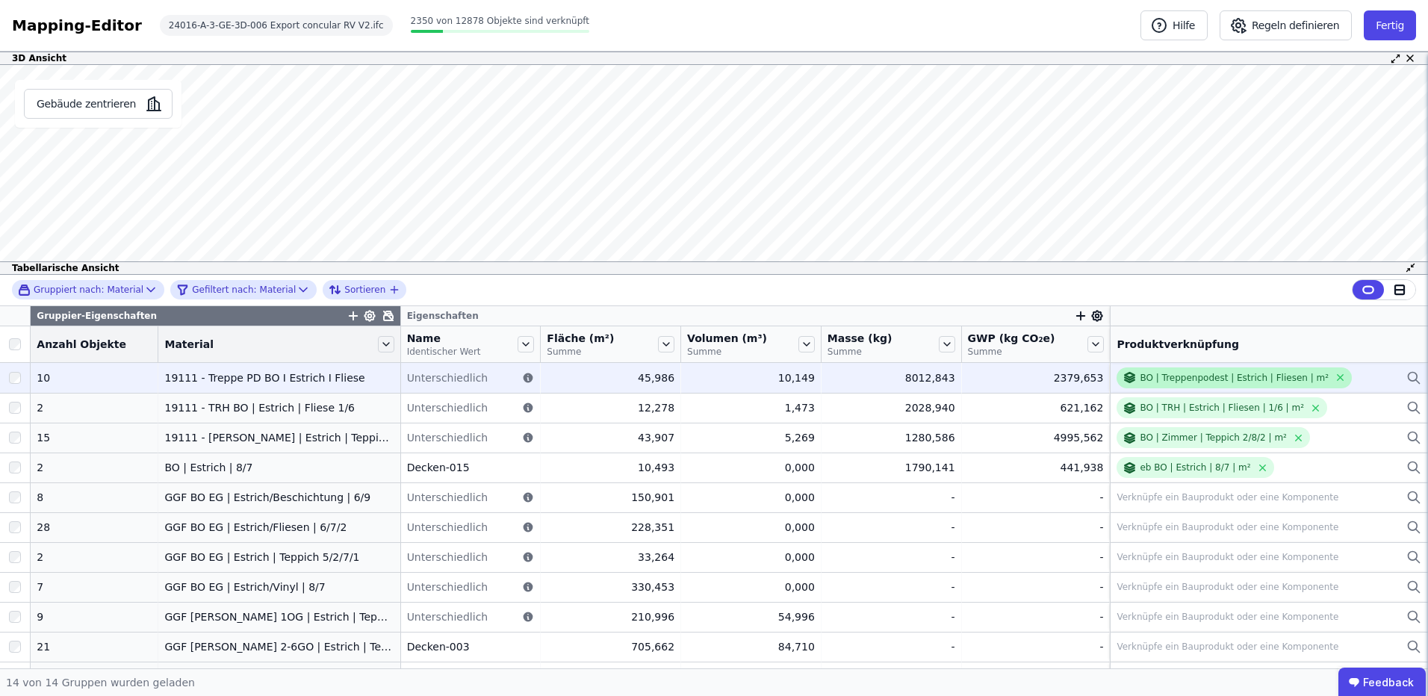
click at [1246, 376] on div "BO | Treppenpodest | Estrich | Fliesen | m²" at bounding box center [1234, 378] width 189 height 12
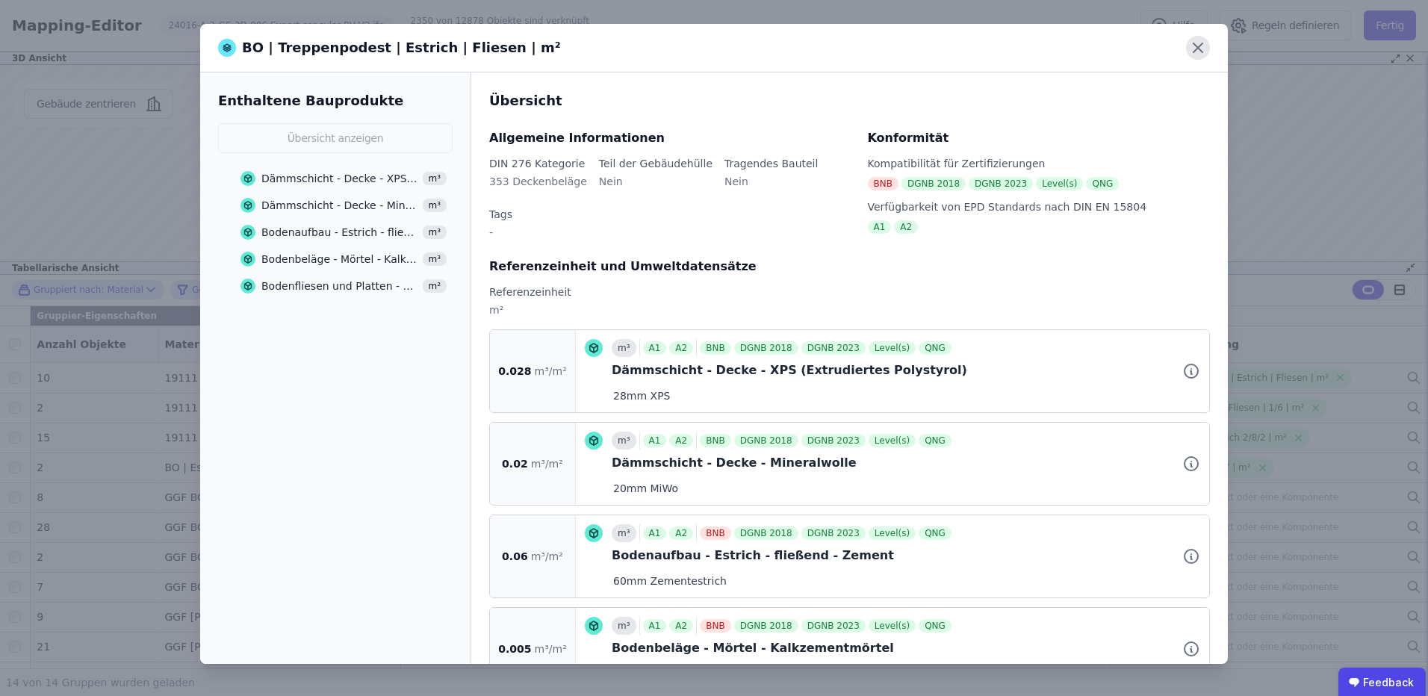
click at [1200, 48] on icon at bounding box center [1198, 48] width 24 height 24
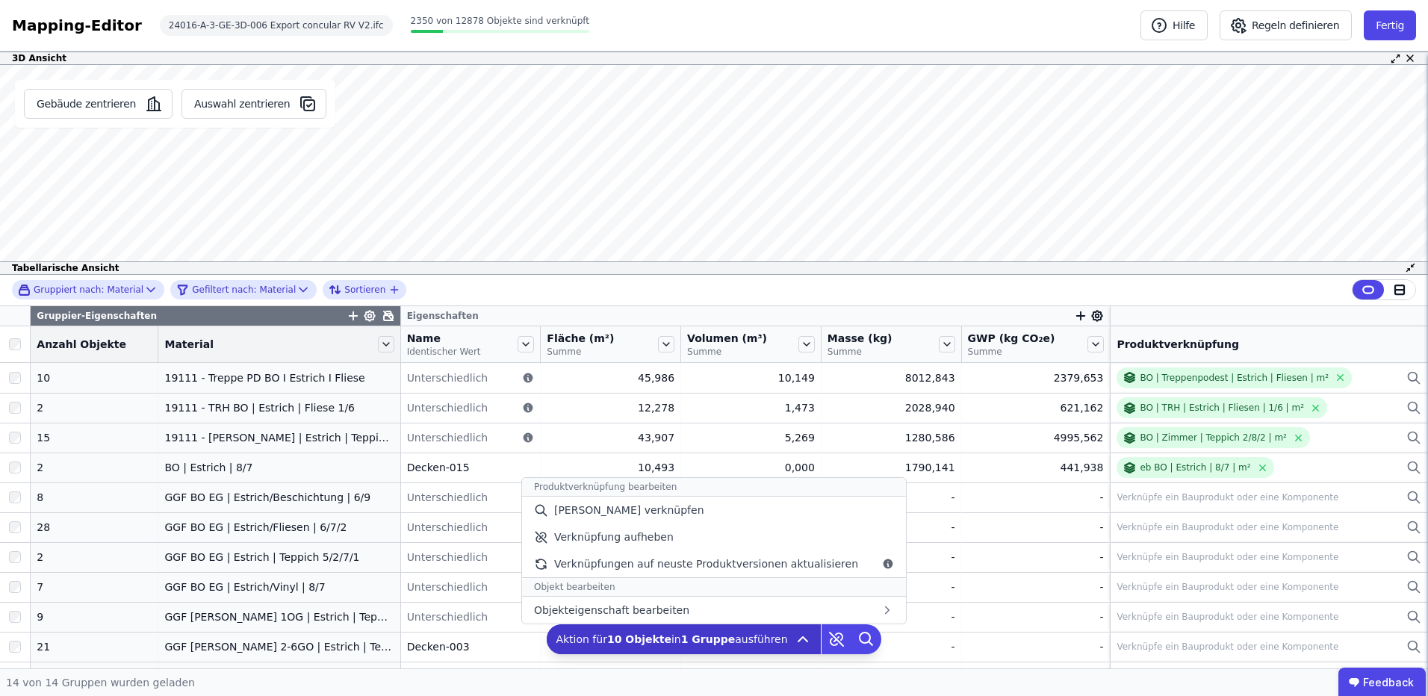
click at [769, 641] on span "Aktion für 10 Objekte in 1 Gruppe ausführen" at bounding box center [672, 639] width 232 height 15
click at [699, 512] on div "[PERSON_NAME] verknüpfen" at bounding box center [714, 510] width 384 height 27
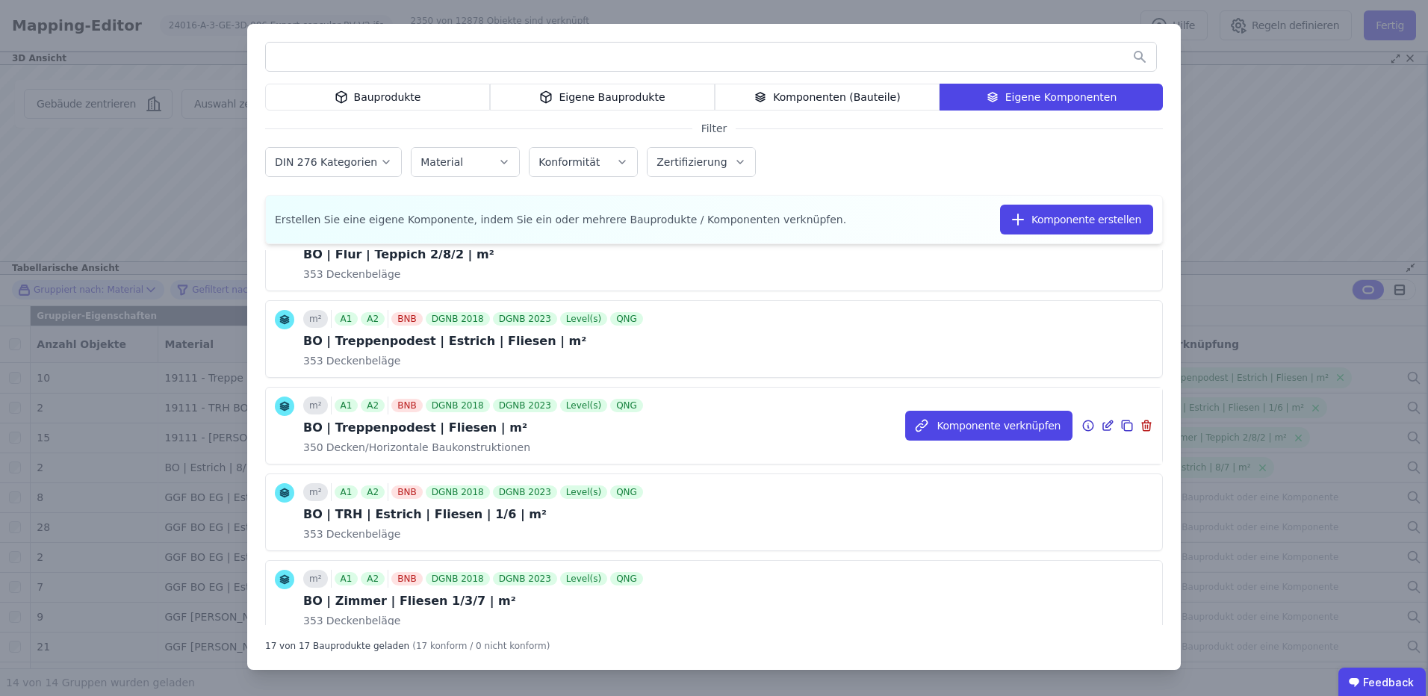
scroll to position [48, 0]
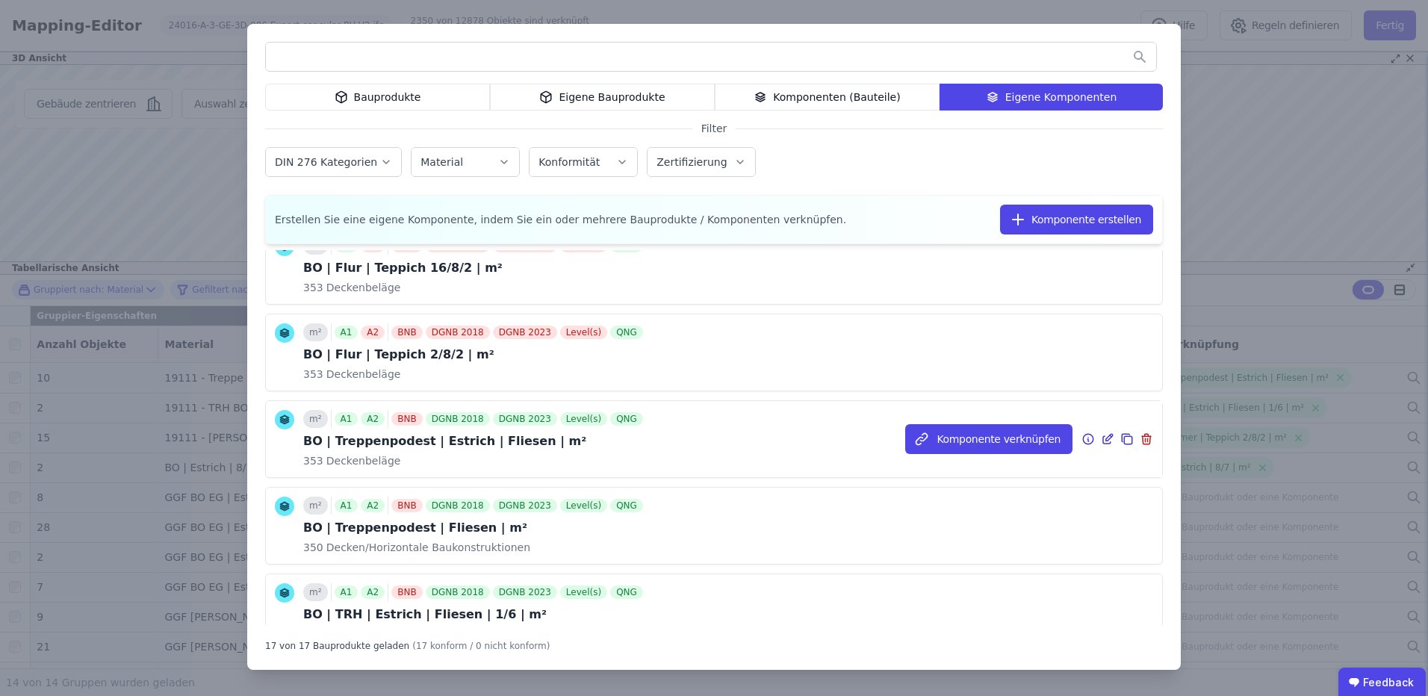
click at [1106, 440] on icon at bounding box center [1109, 437] width 7 height 7
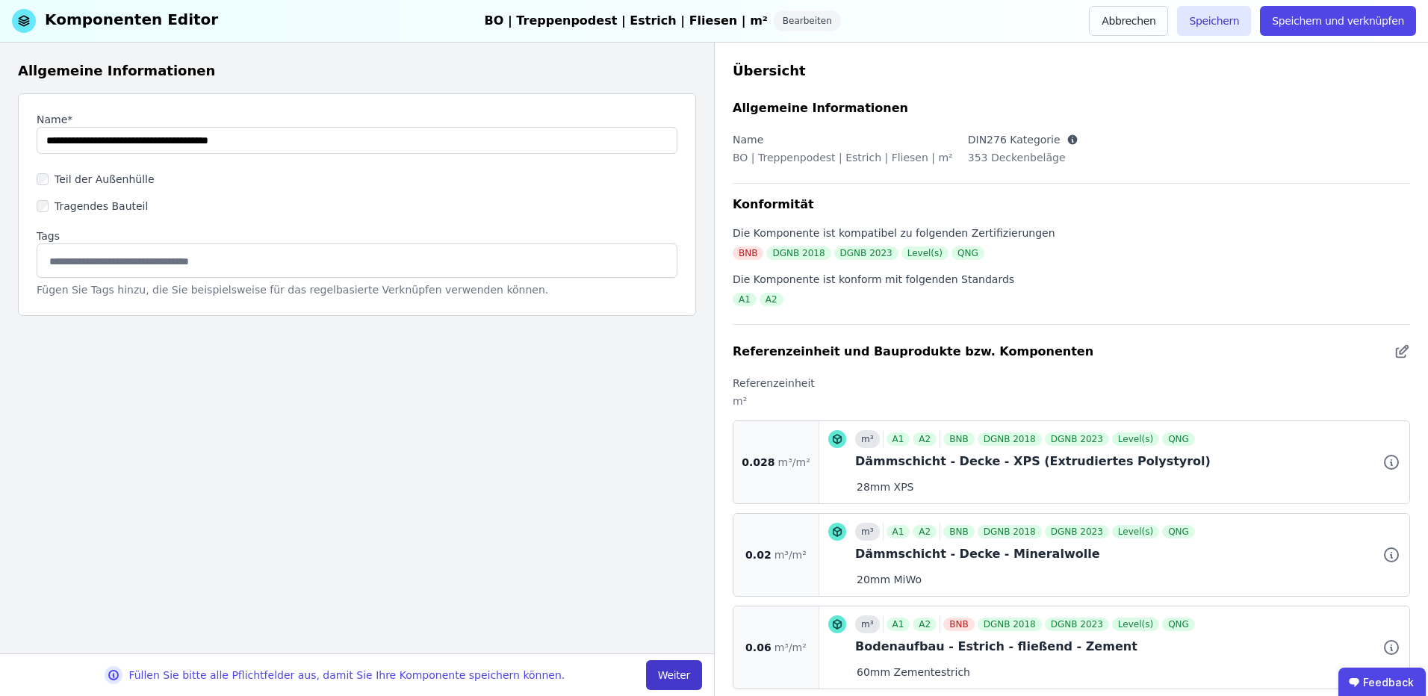
click at [667, 674] on button "Weiter" at bounding box center [674, 675] width 56 height 30
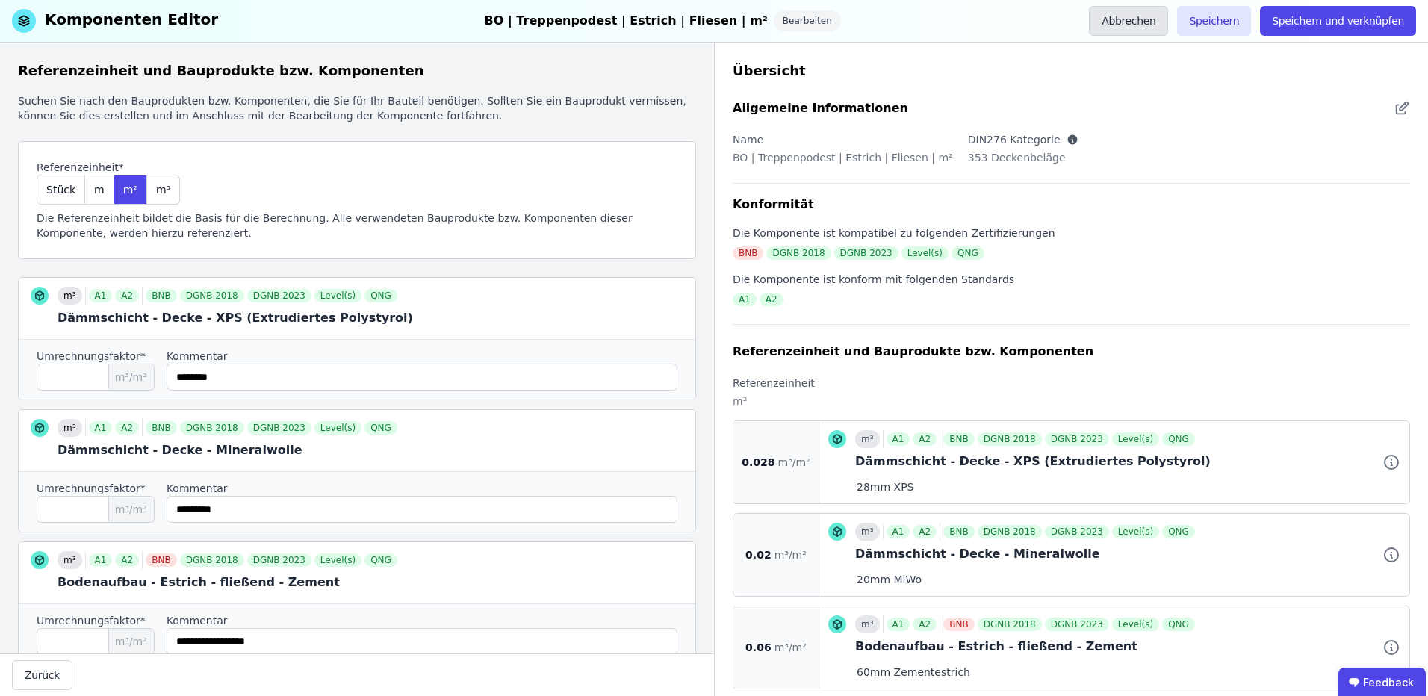
click at [1156, 16] on button "Abbrechen" at bounding box center [1128, 21] width 79 height 30
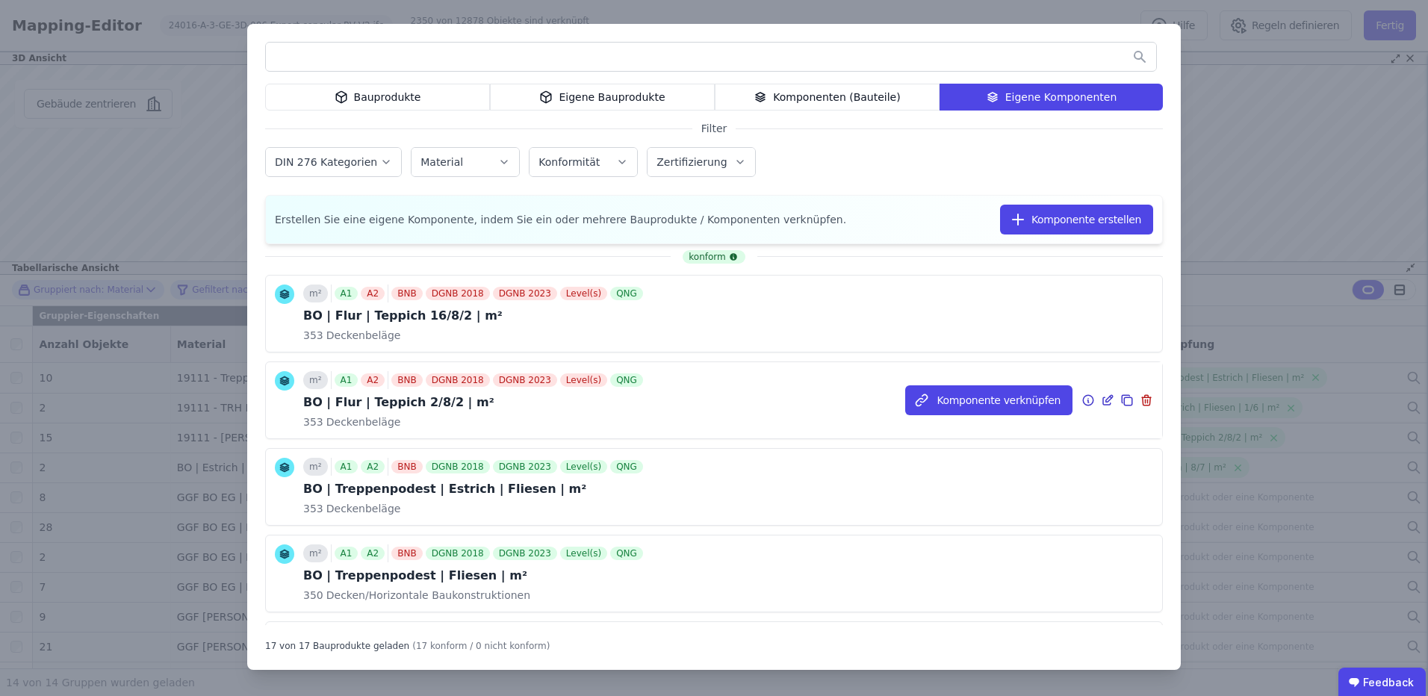
scroll to position [99, 0]
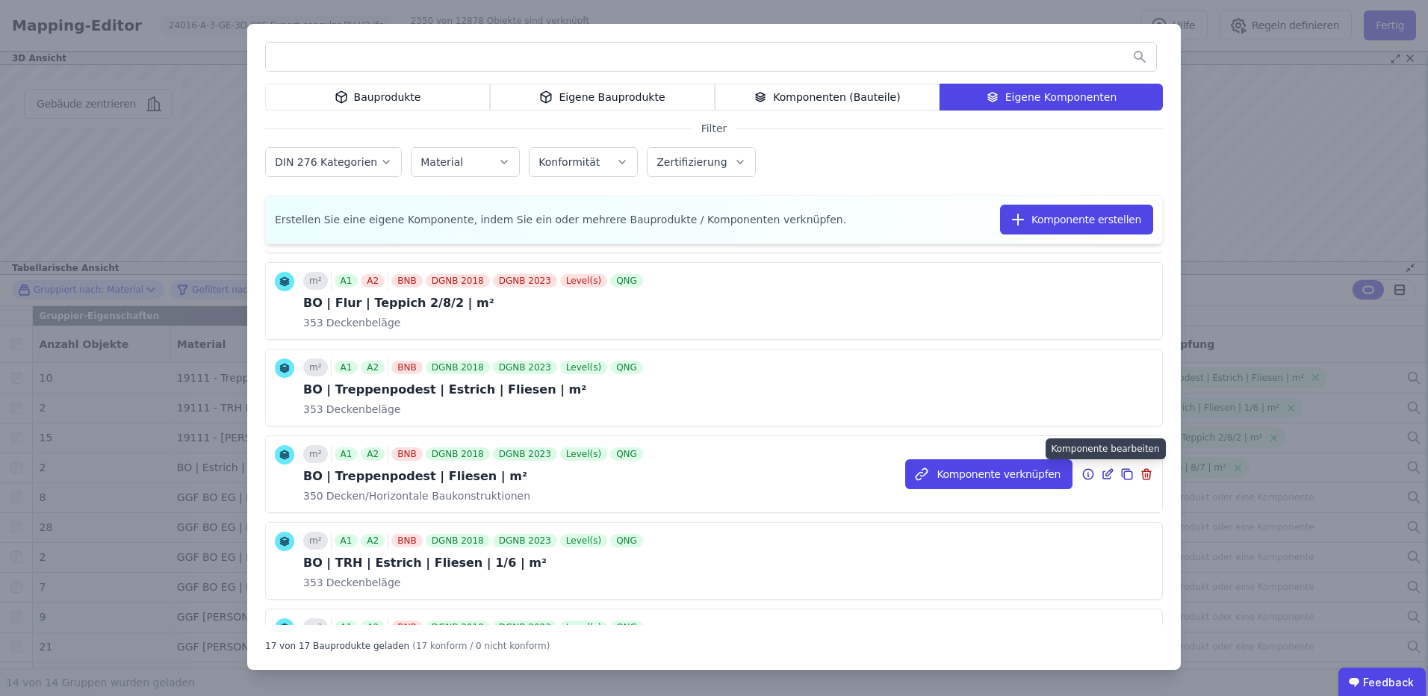
click at [1103, 472] on icon at bounding box center [1106, 474] width 7 height 7
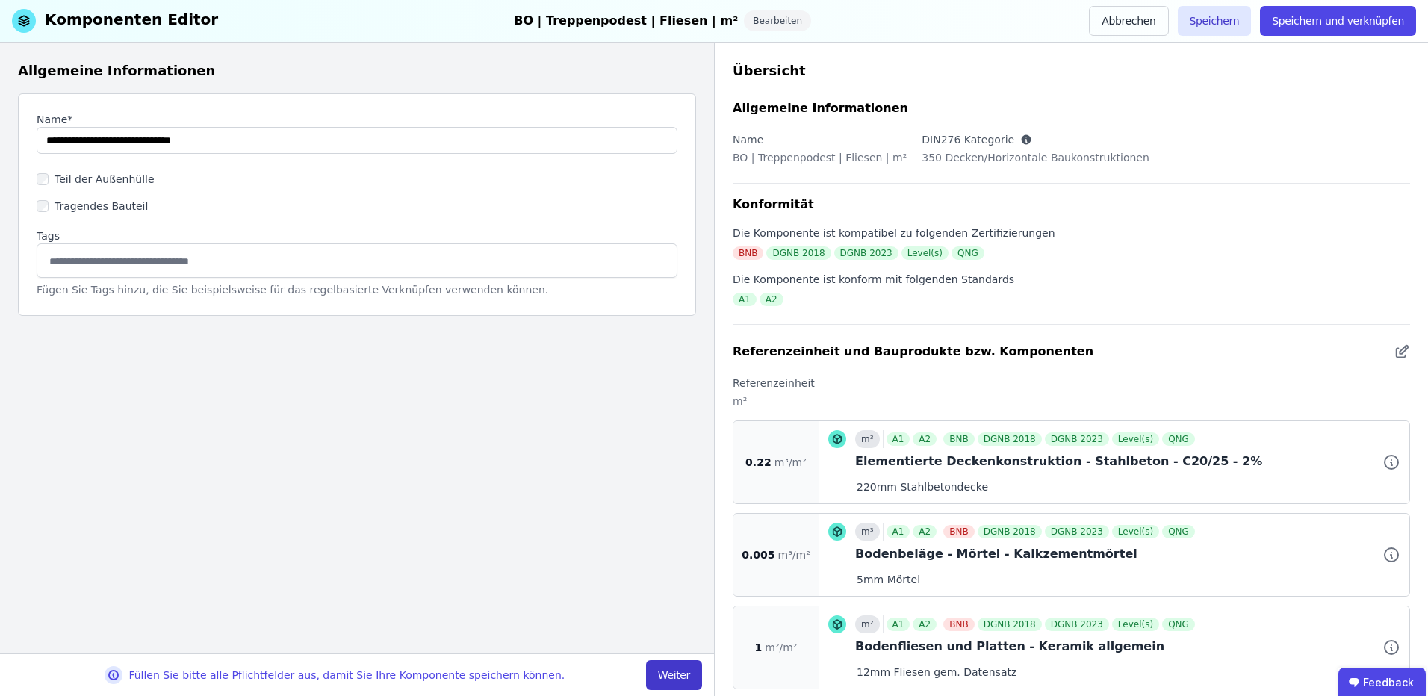
click at [674, 665] on button "Weiter" at bounding box center [674, 675] width 56 height 30
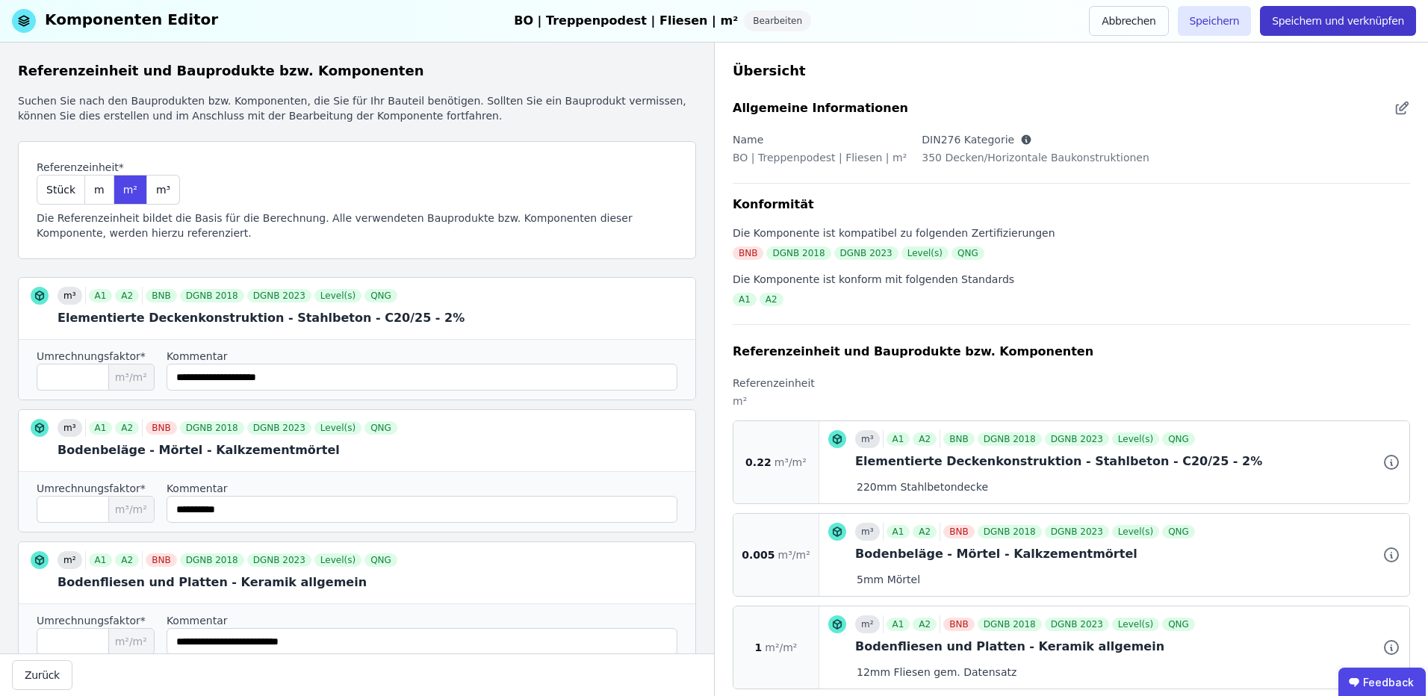
click at [1370, 10] on button "Speichern und verknüpfen" at bounding box center [1338, 21] width 156 height 30
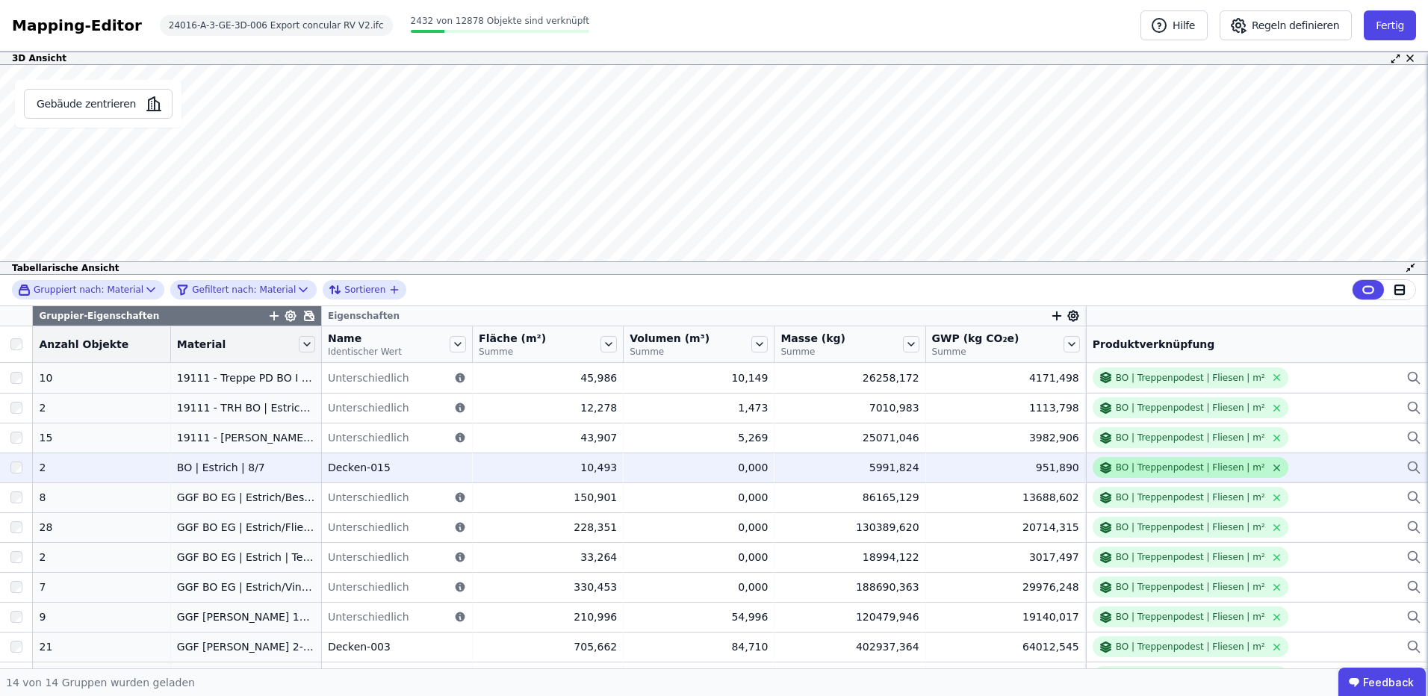
click at [1273, 465] on icon at bounding box center [1276, 468] width 6 height 6
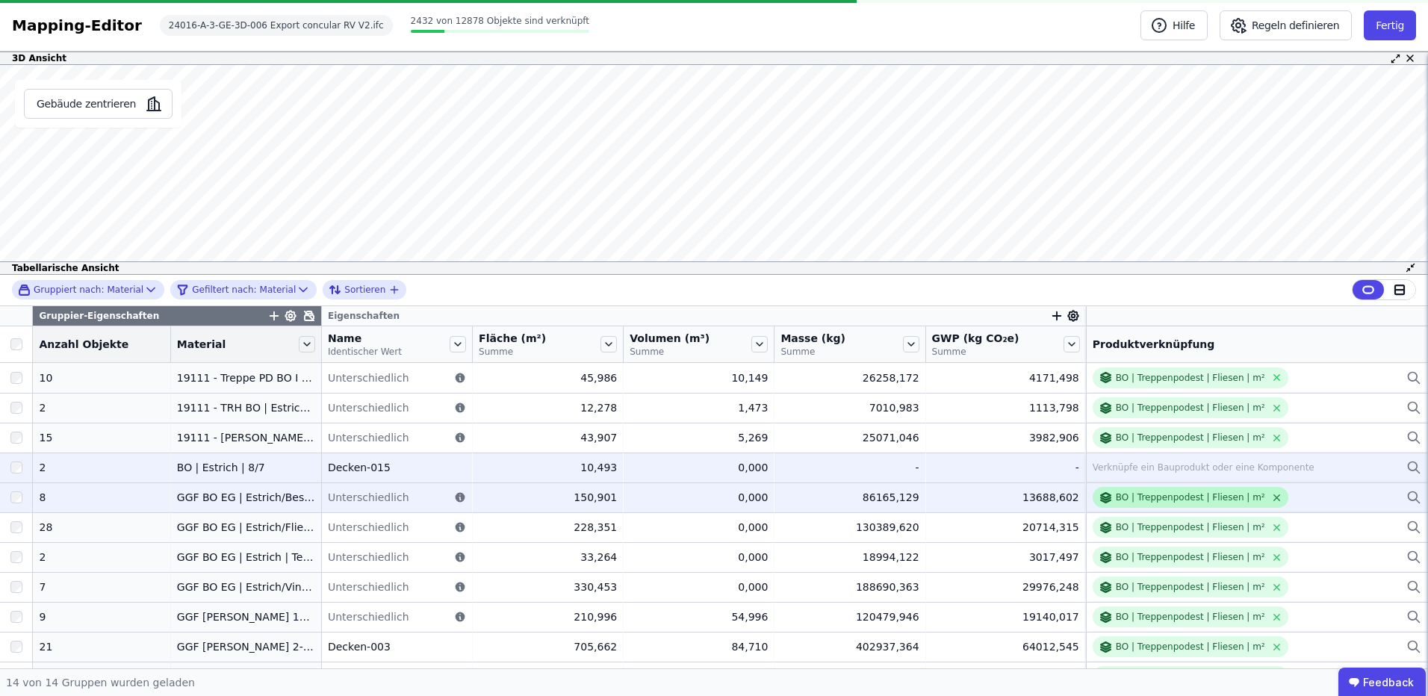
click at [1273, 500] on icon at bounding box center [1276, 498] width 6 height 6
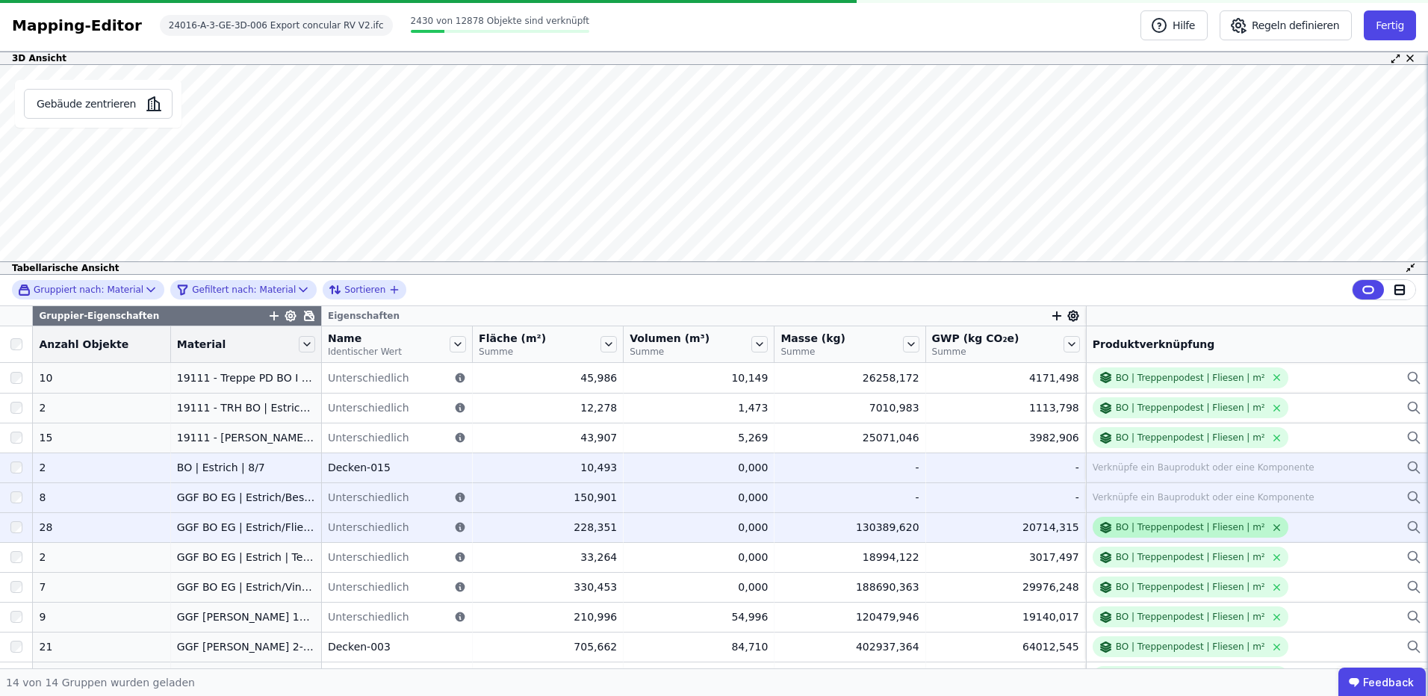
click at [1271, 522] on icon at bounding box center [1276, 527] width 11 height 11
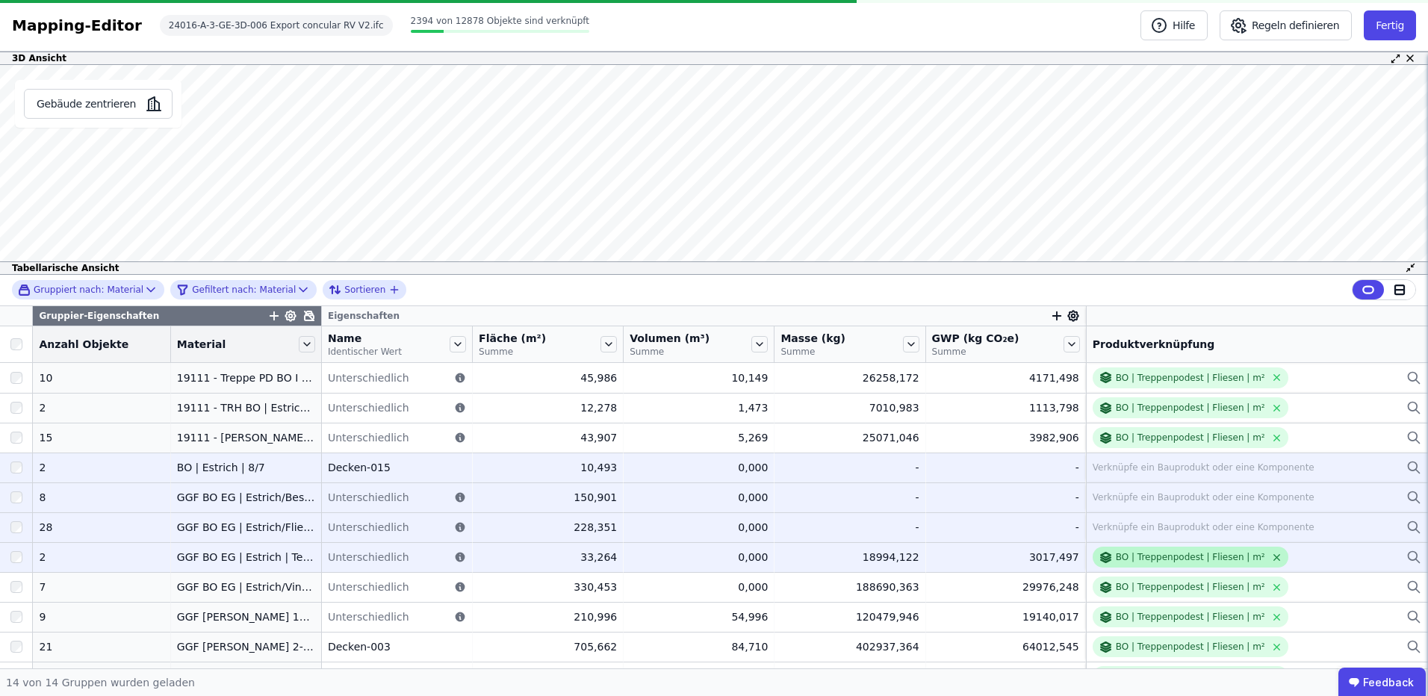
click at [1271, 552] on icon at bounding box center [1276, 557] width 11 height 11
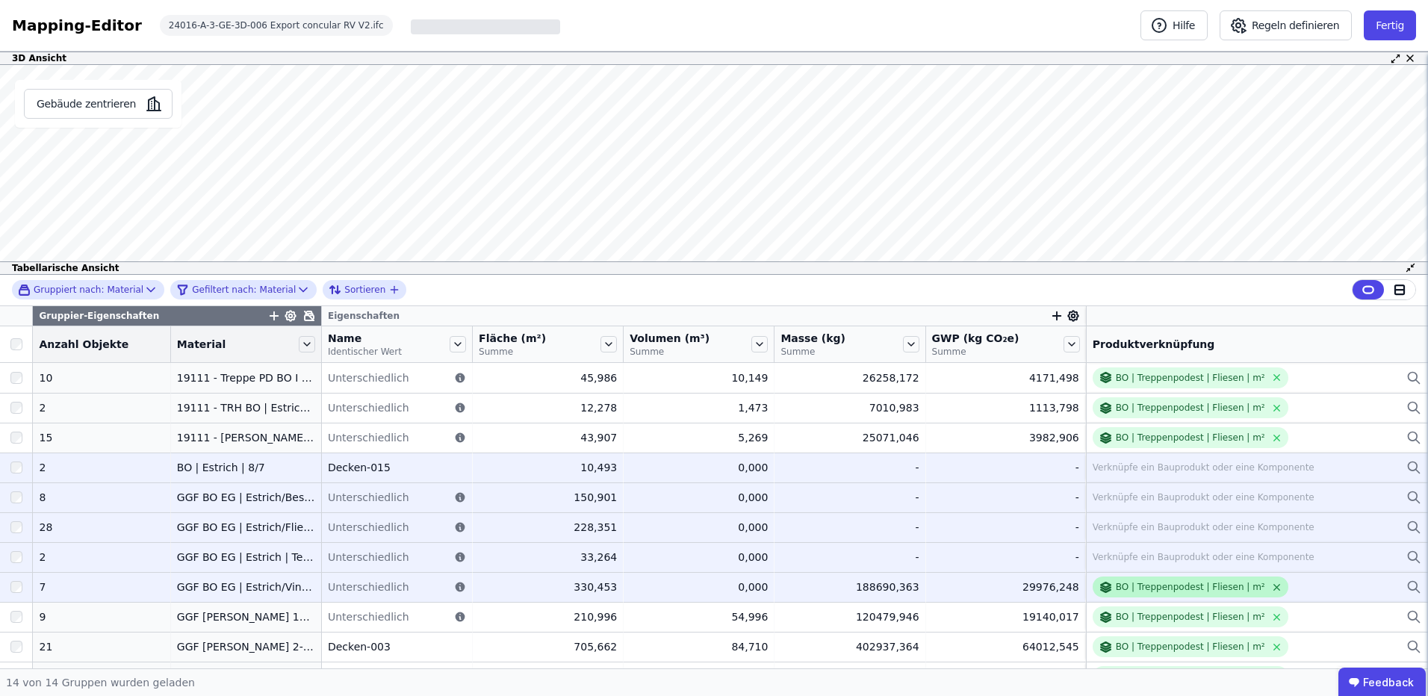
drag, startPoint x: 1246, startPoint y: 586, endPoint x: 1246, endPoint y: 603, distance: 17.2
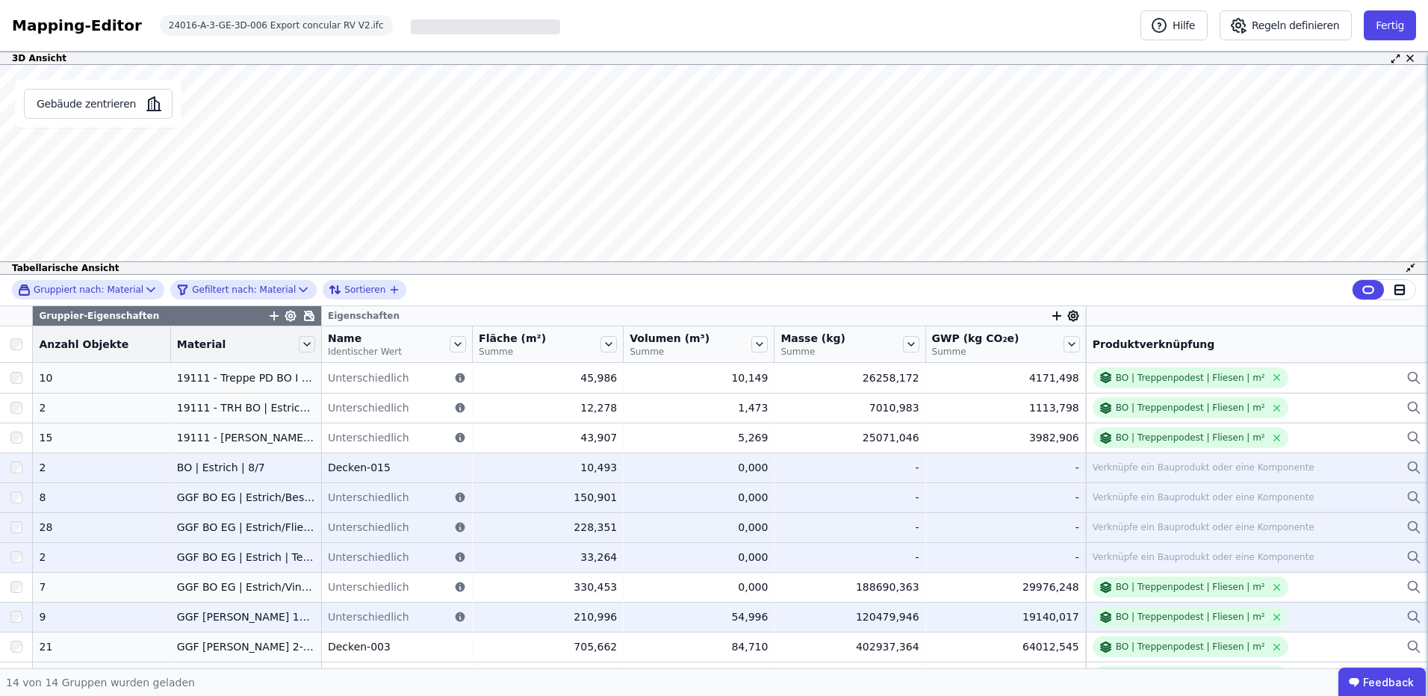
click at [1271, 587] on icon at bounding box center [1276, 587] width 11 height 11
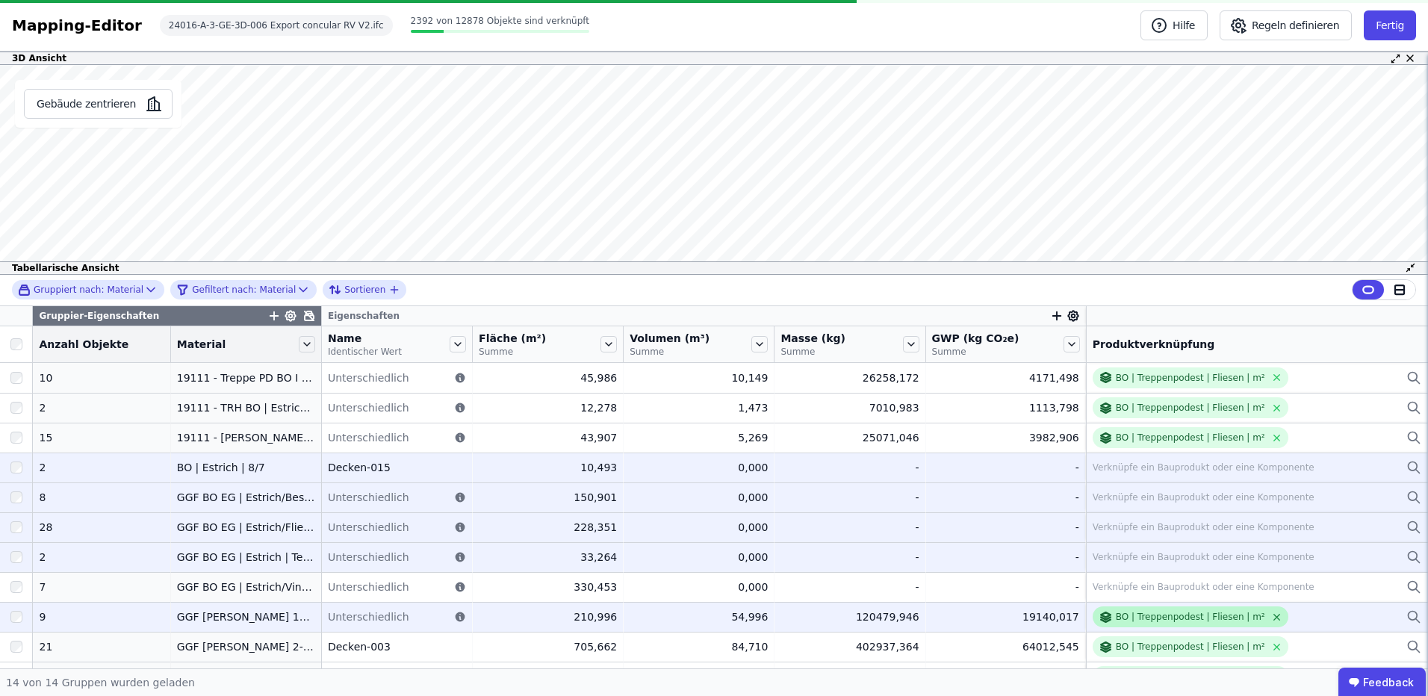
click at [1271, 615] on icon at bounding box center [1276, 617] width 11 height 11
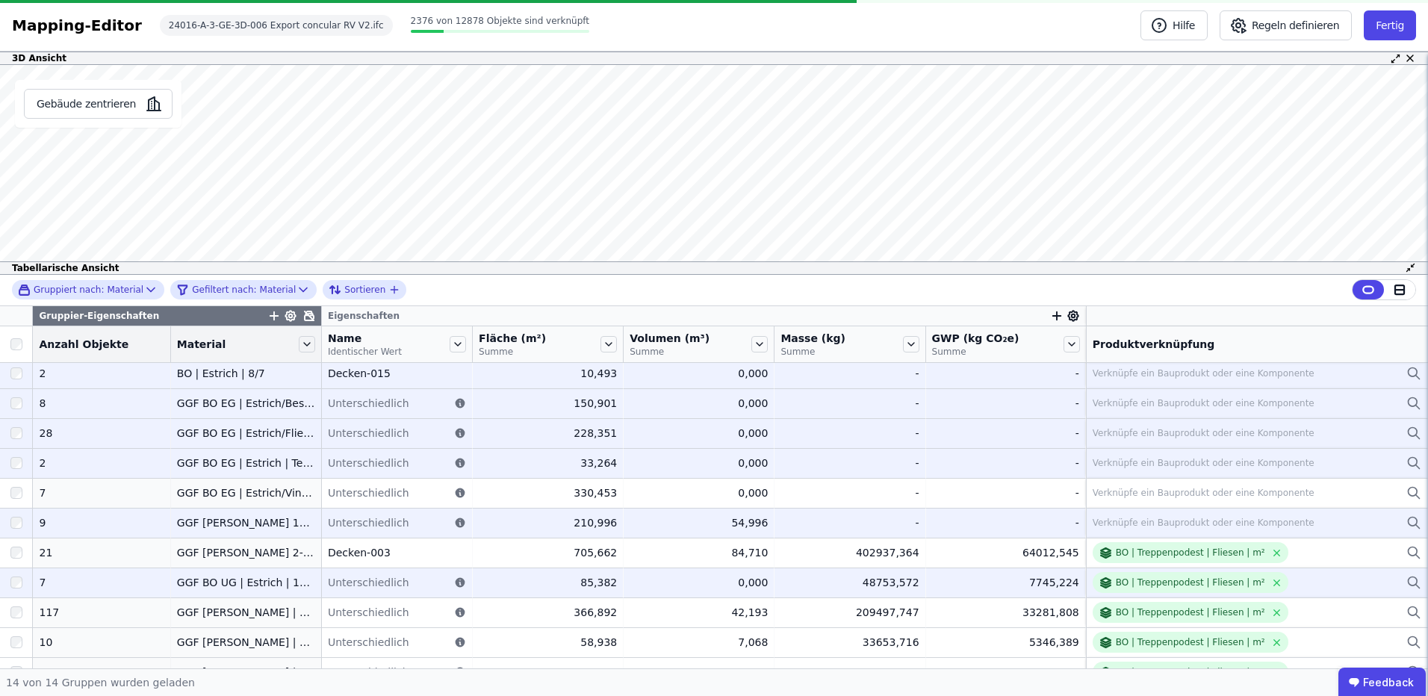
scroll to position [114, 0]
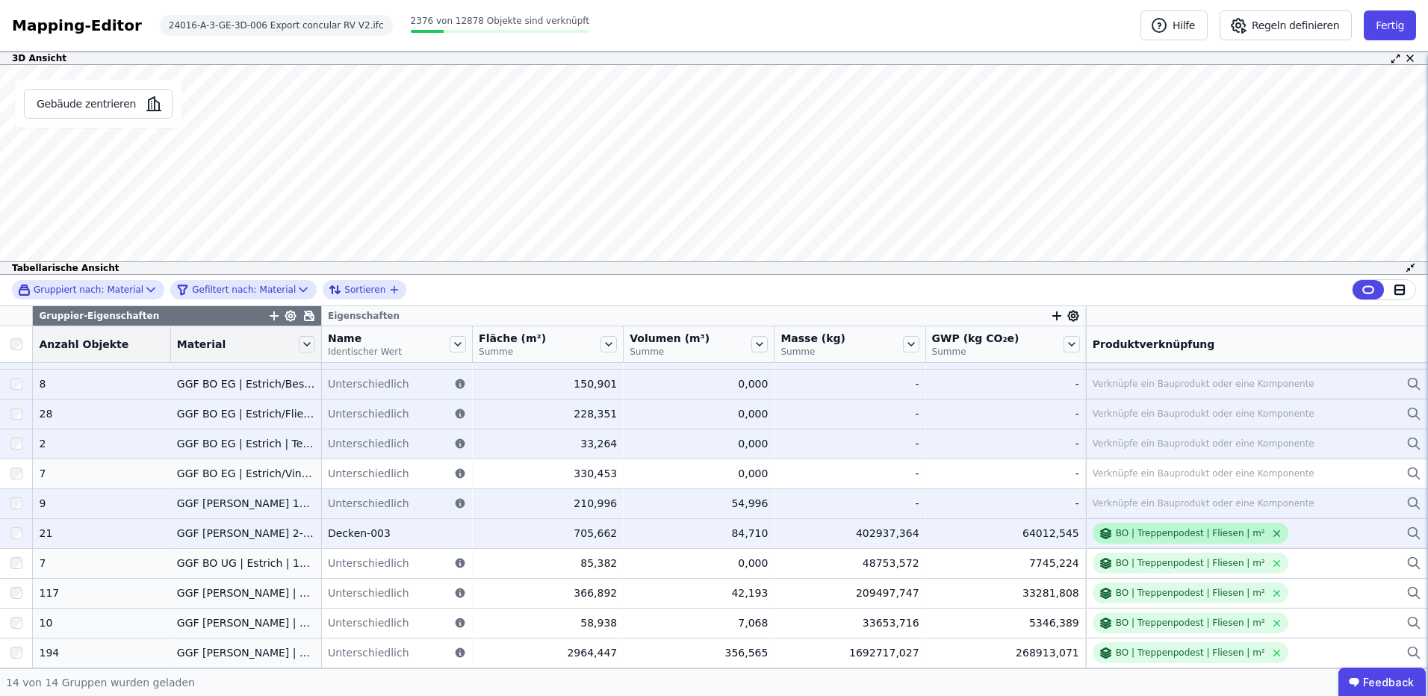
click at [1271, 532] on icon at bounding box center [1276, 533] width 11 height 11
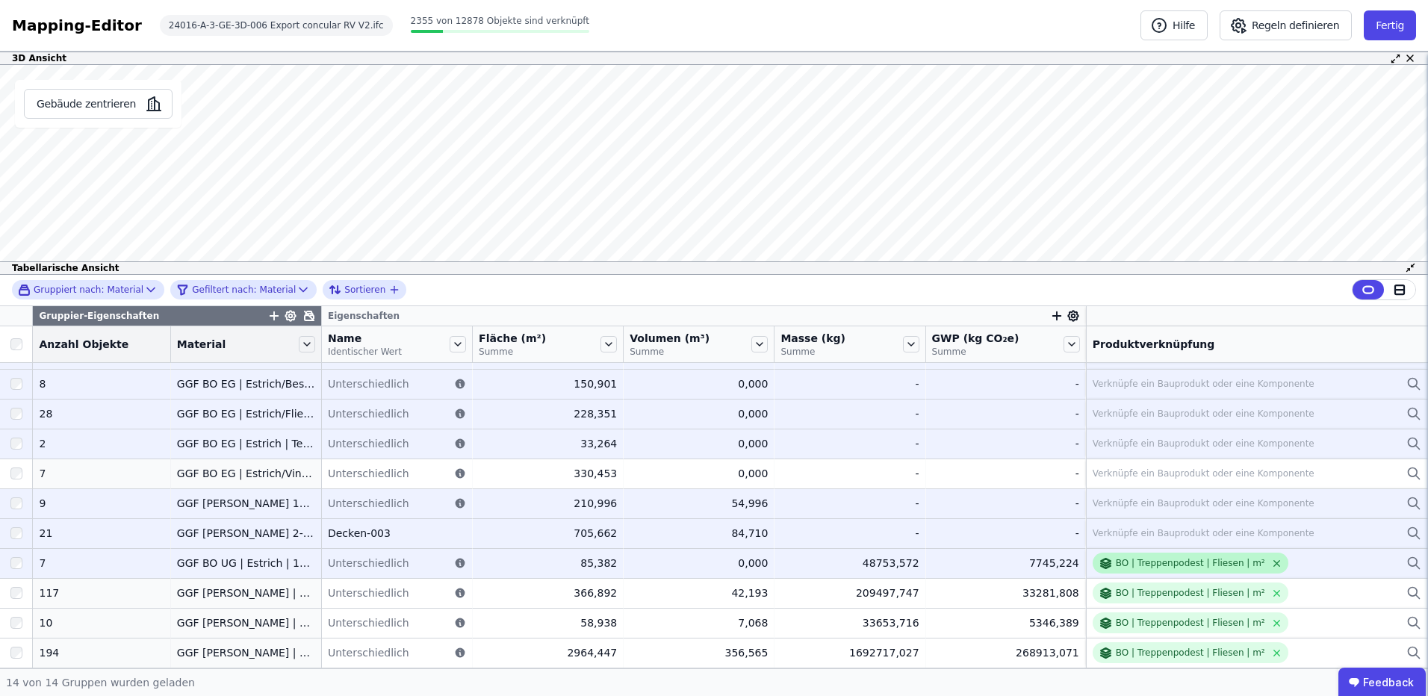
click at [1273, 565] on icon at bounding box center [1276, 564] width 6 height 6
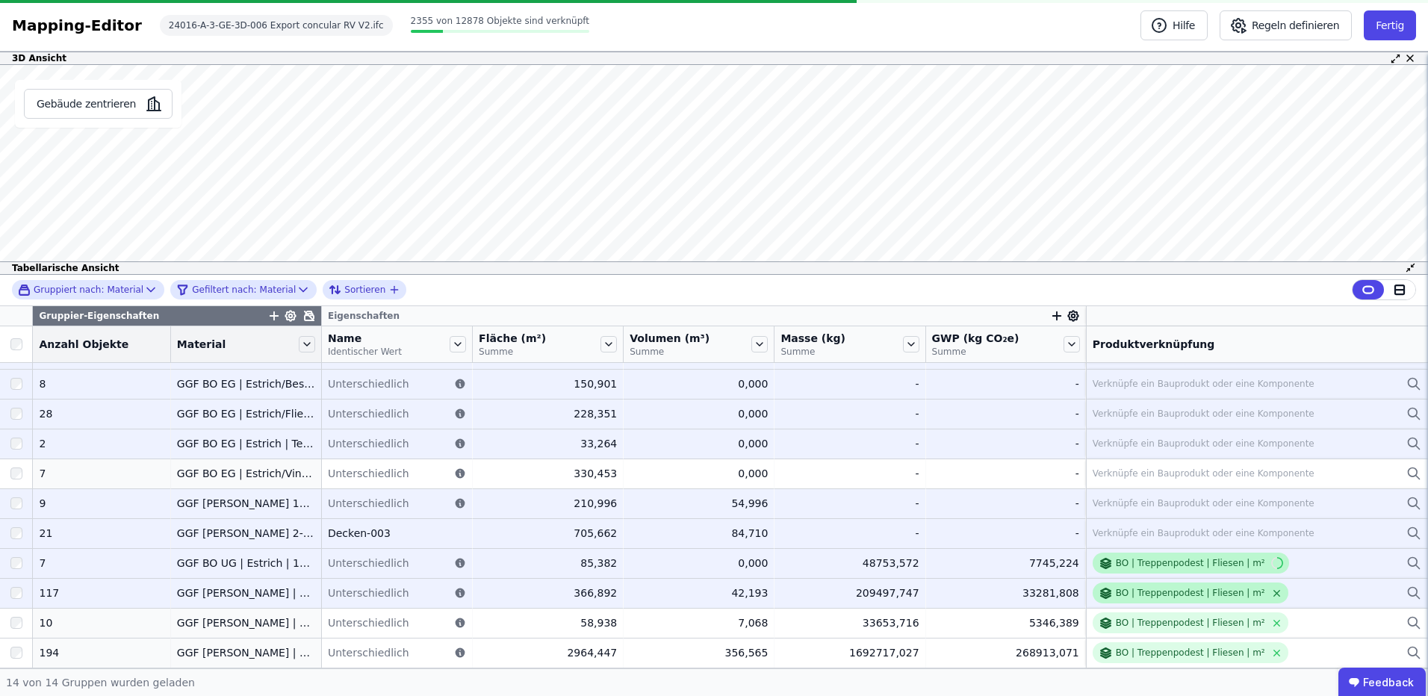
click at [1273, 591] on icon at bounding box center [1276, 594] width 6 height 6
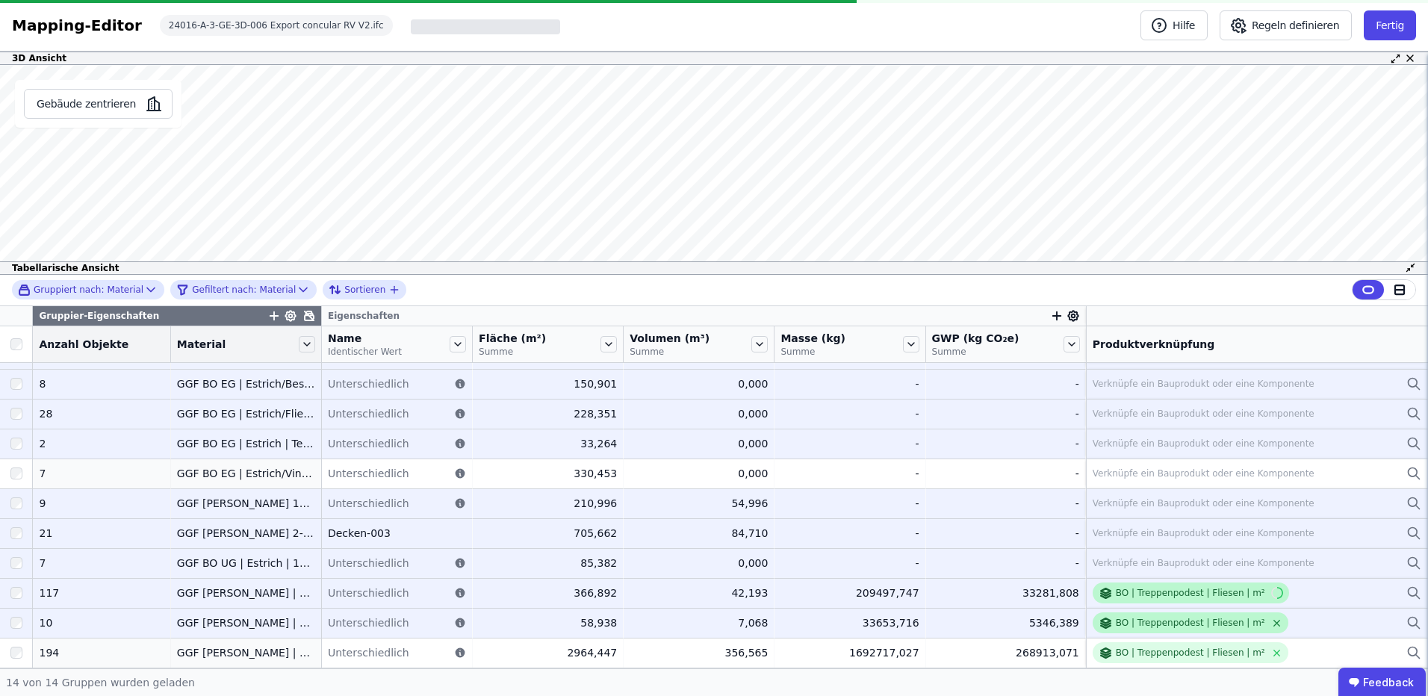
click at [1271, 627] on icon at bounding box center [1276, 623] width 11 height 11
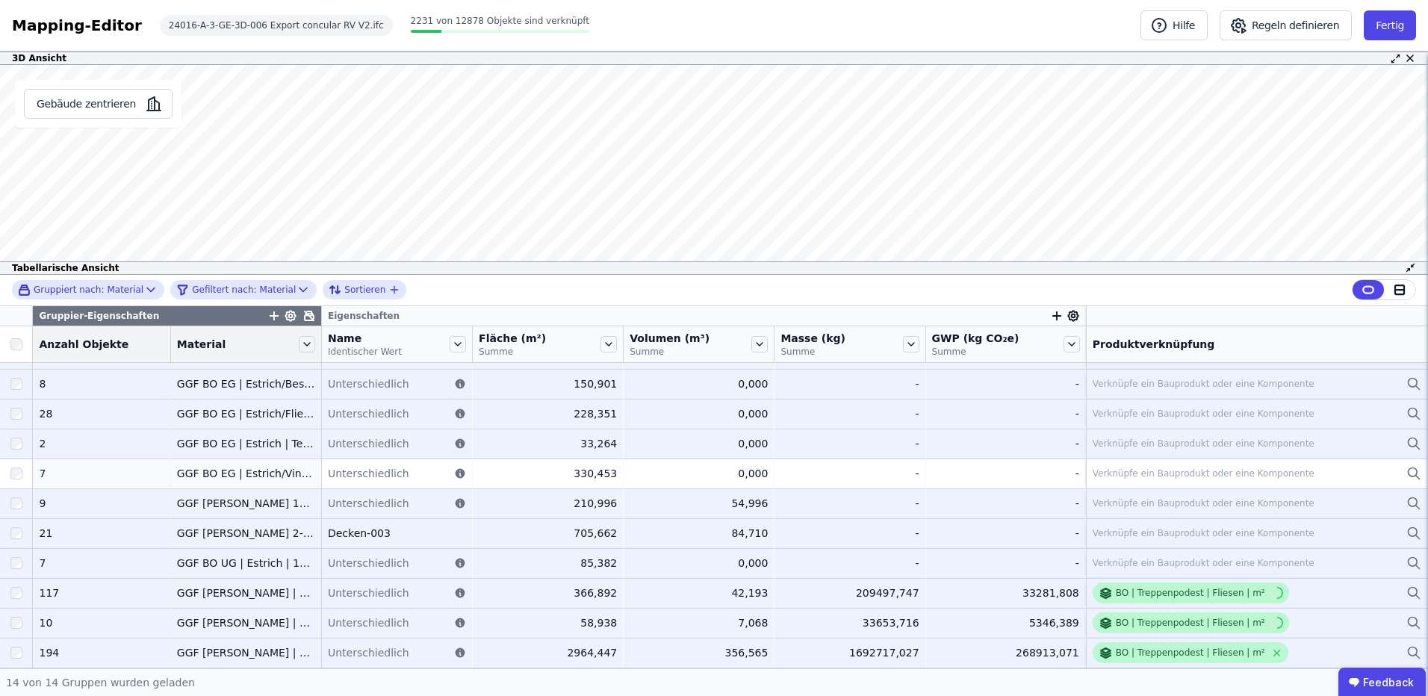
drag, startPoint x: 1247, startPoint y: 650, endPoint x: 1244, endPoint y: 642, distance: 8.7
click at [1271, 650] on icon at bounding box center [1276, 652] width 11 height 11
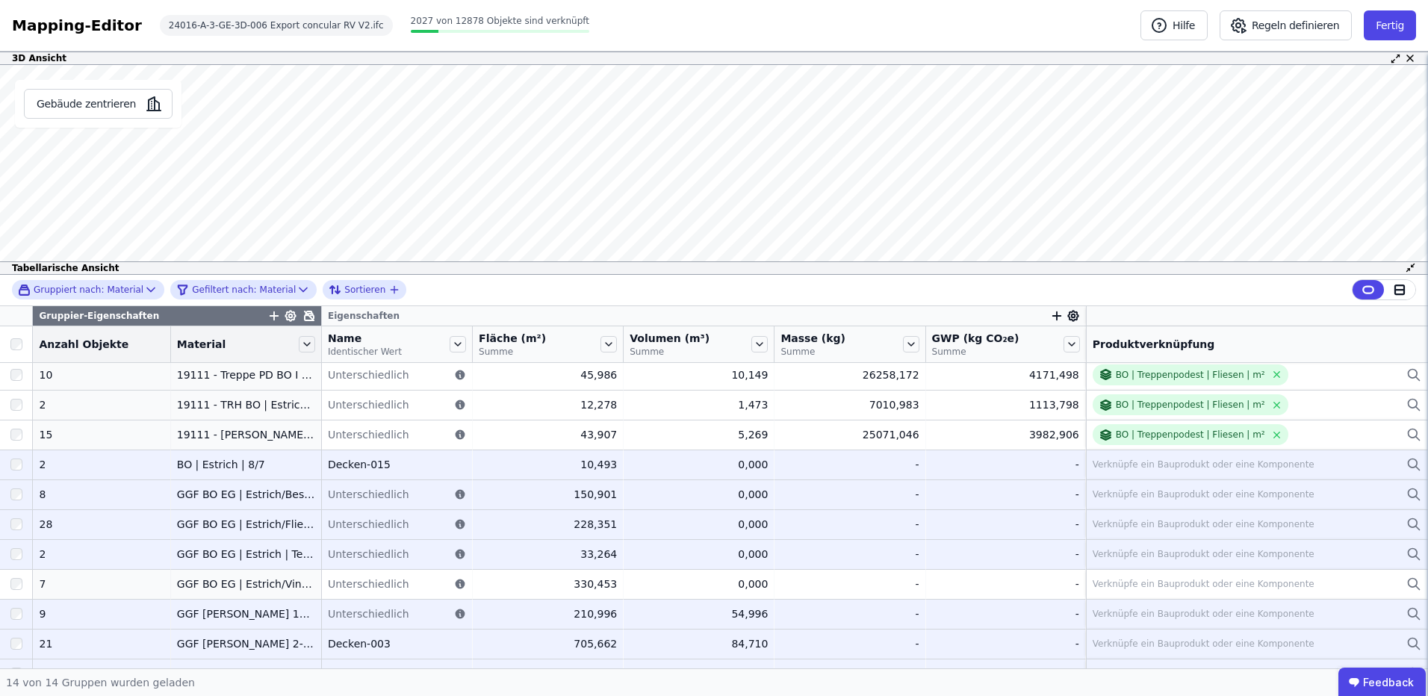
scroll to position [0, 0]
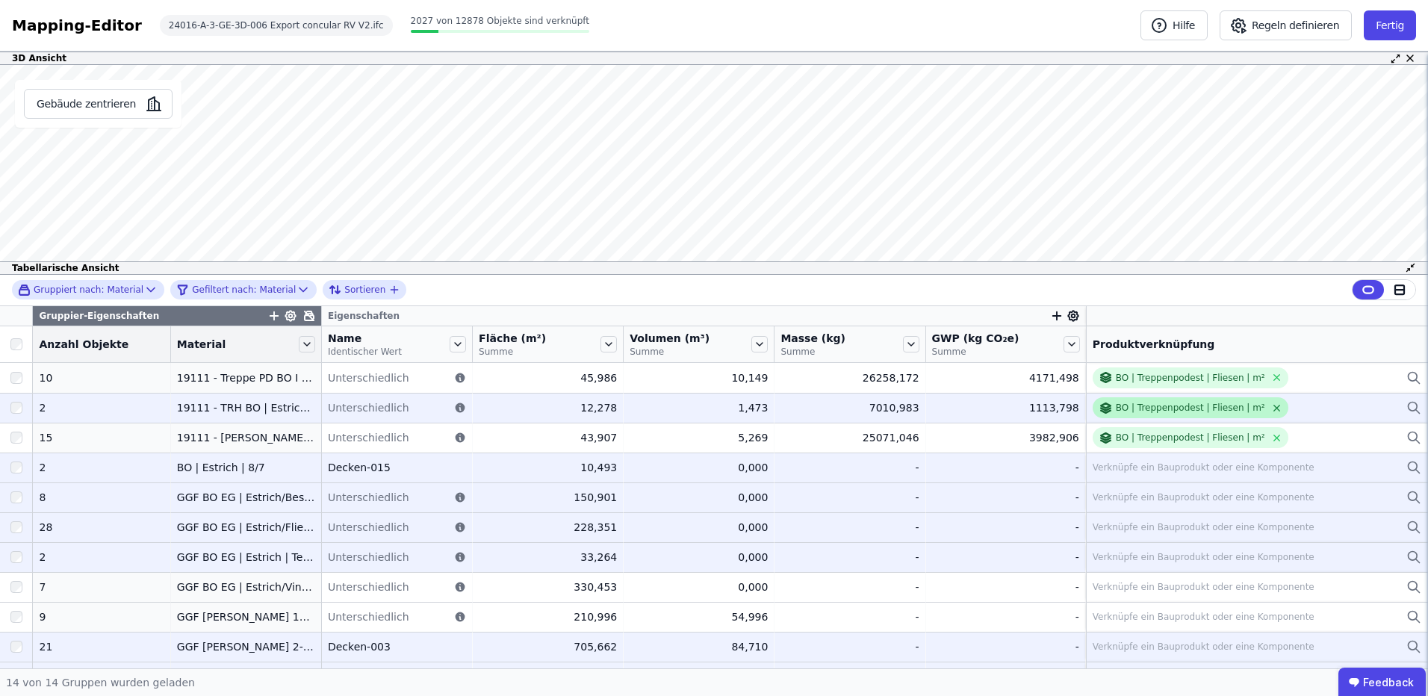
click at [1271, 410] on icon at bounding box center [1276, 408] width 11 height 11
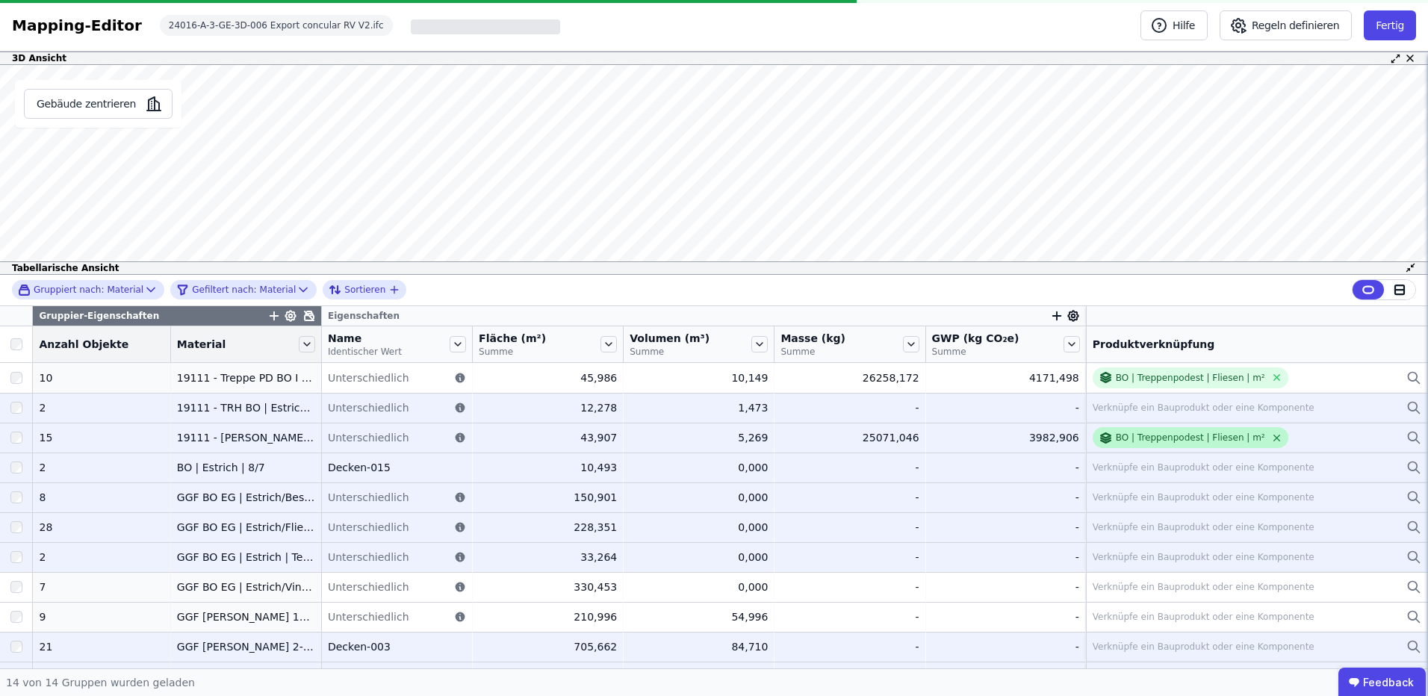
click at [1271, 433] on icon at bounding box center [1276, 437] width 11 height 11
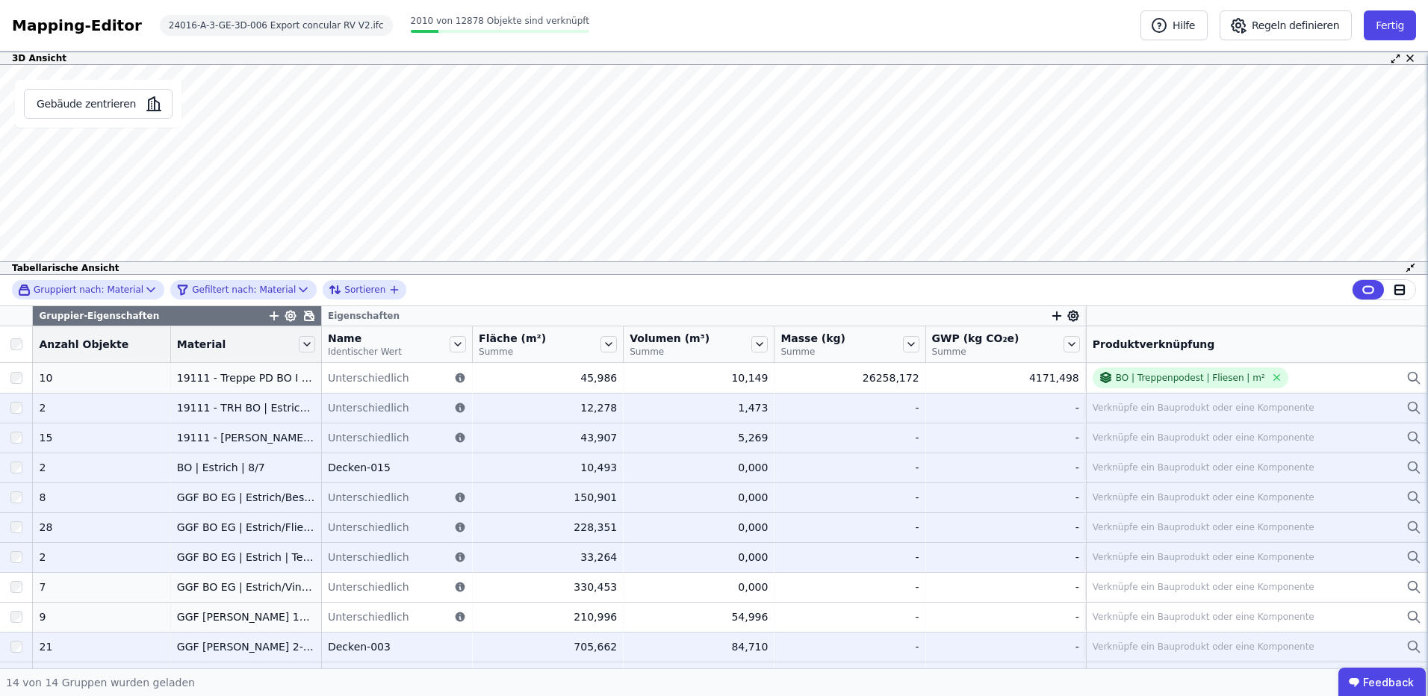
click at [1131, 404] on div "Verknüpfe ein Bauprodukt oder eine Komponente" at bounding box center [1204, 408] width 222 height 12
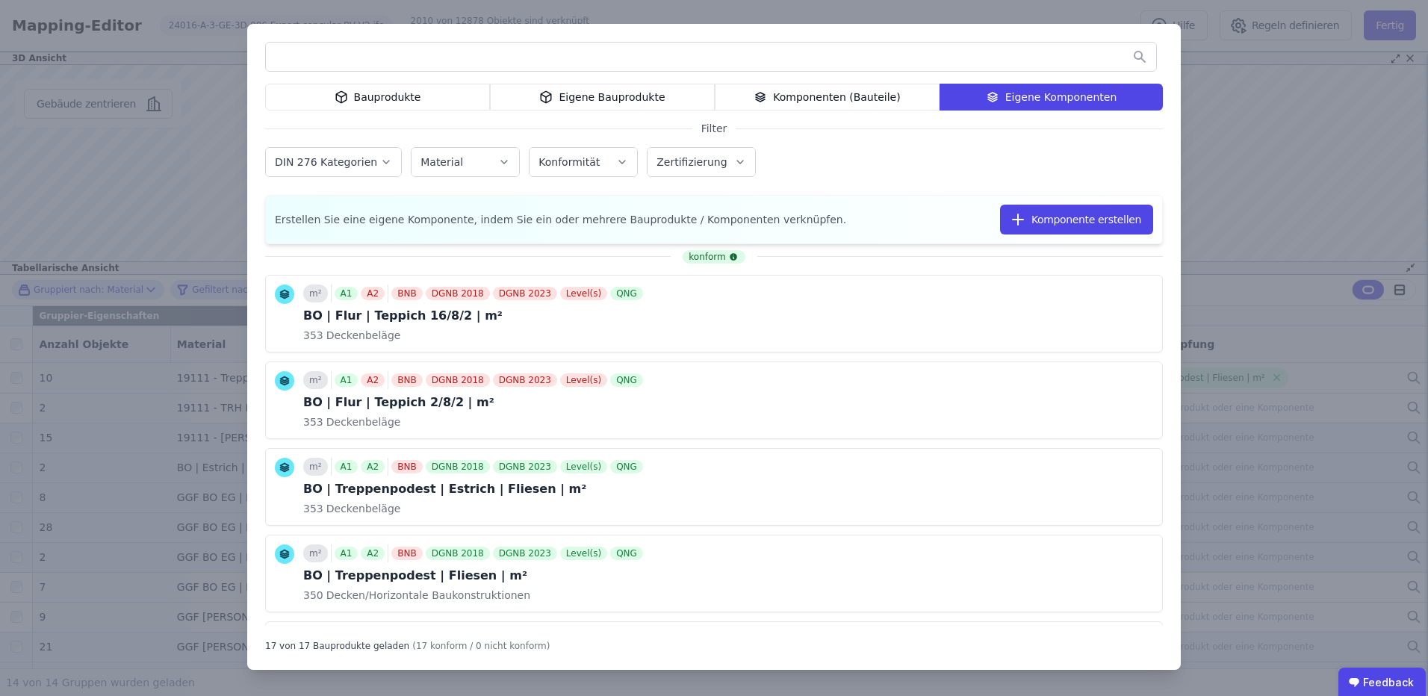
click at [1202, 94] on div "Bauprodukte Eigene Bauprodukte Komponenten (Bauteile) Eigene Komponenten Filter…" at bounding box center [714, 348] width 1428 height 696
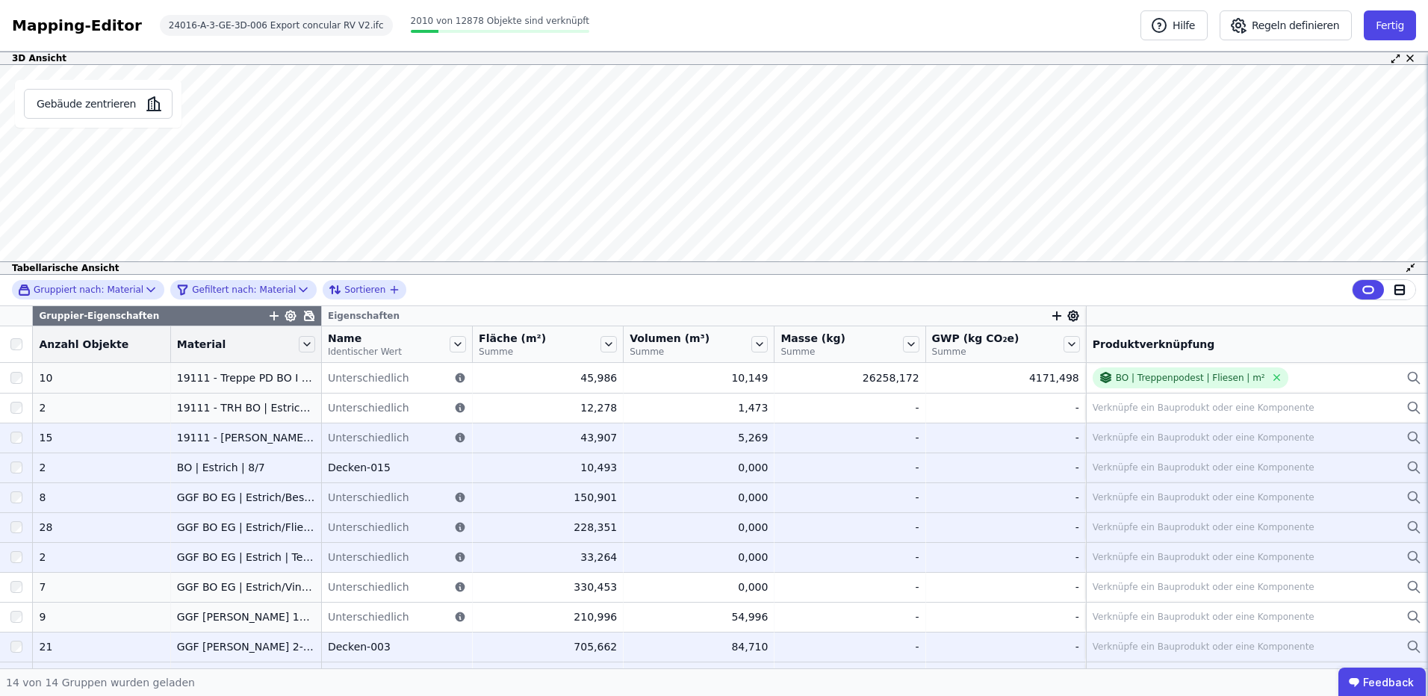
click at [322, 320] on div "Eigenschaften" at bounding box center [704, 315] width 764 height 19
click at [322, 341] on div "Name Identischer Wert" at bounding box center [397, 344] width 150 height 36
drag, startPoint x: 300, startPoint y: 335, endPoint x: 332, endPoint y: 335, distance: 32.1
click at [332, 335] on tr "Anzahl Objekte Material Name Identischer Wert Fläche (m²) Summe Volumen (m³) Su…" at bounding box center [714, 344] width 1428 height 37
drag, startPoint x: 332, startPoint y: 335, endPoint x: 304, endPoint y: 332, distance: 28.6
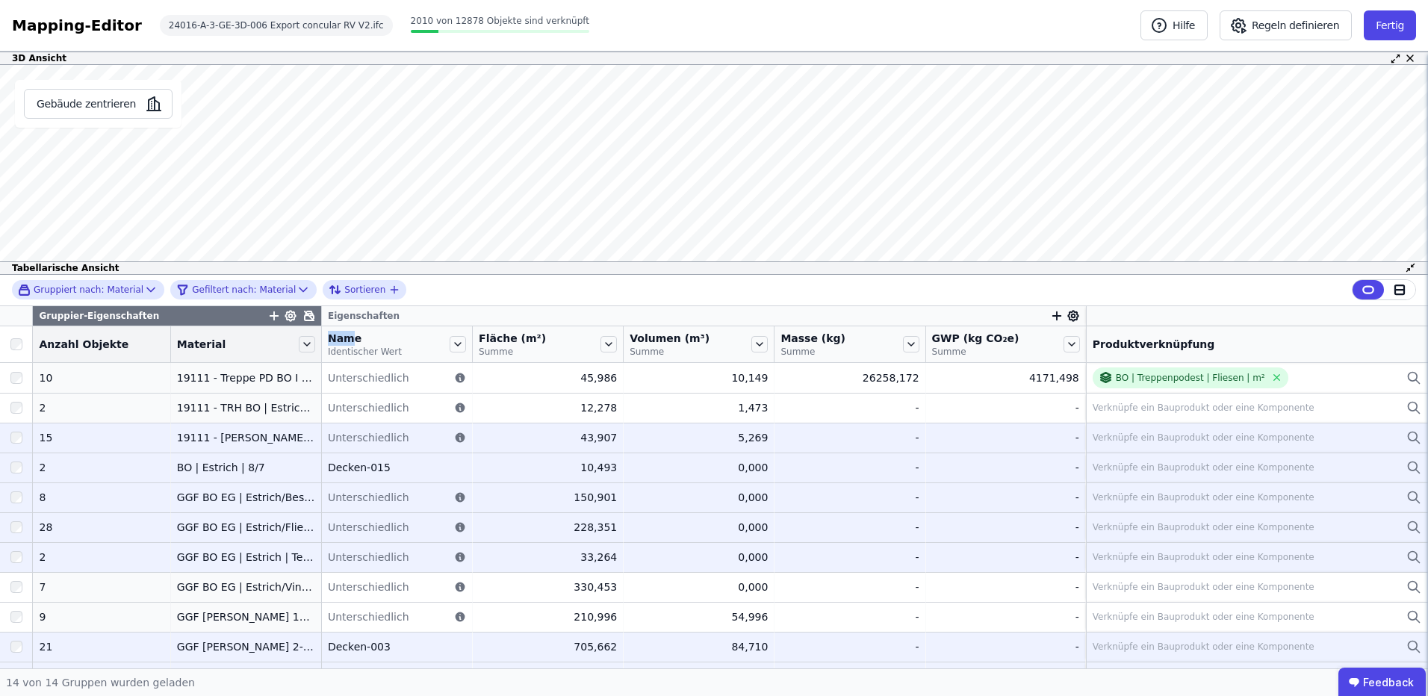
click at [322, 332] on div "Name Identischer Wert" at bounding box center [397, 344] width 150 height 36
drag, startPoint x: 303, startPoint y: 334, endPoint x: 382, endPoint y: 334, distance: 78.4
click at [383, 334] on div "Name Identischer Wert" at bounding box center [397, 344] width 150 height 36
drag, startPoint x: 382, startPoint y: 334, endPoint x: 304, endPoint y: 326, distance: 78.0
click at [322, 326] on div "Name Identischer Wert" at bounding box center [397, 344] width 150 height 36
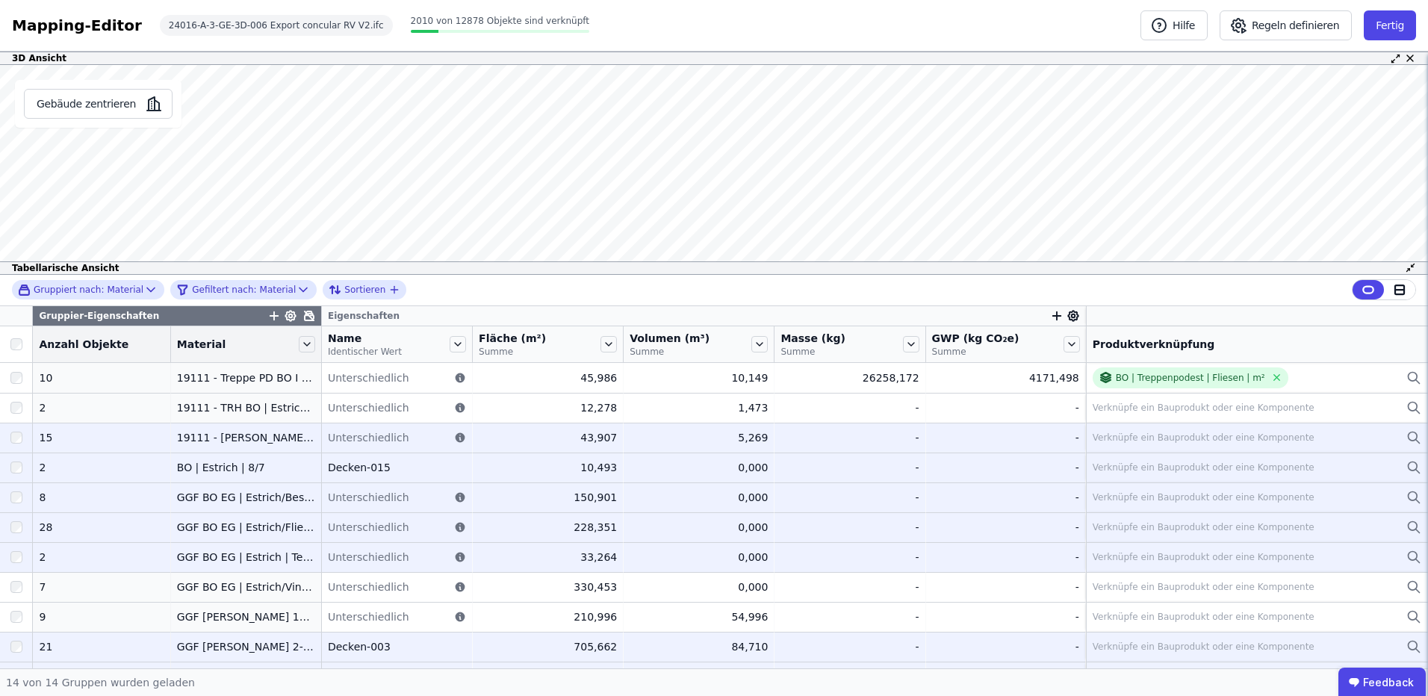
drag, startPoint x: 303, startPoint y: 340, endPoint x: 313, endPoint y: 340, distance: 9.7
click at [322, 340] on div "Name Identischer Wert" at bounding box center [397, 344] width 150 height 36
click at [301, 315] on div "Gruppier-Eigenschaften" at bounding box center [177, 315] width 288 height 19
click at [299, 353] on thead "Gruppier-Eigenschaften Eigenschaften Anzahl Objekte Material Name Identischer W…" at bounding box center [714, 334] width 1428 height 57
click at [322, 350] on div "Name Identischer Wert" at bounding box center [397, 344] width 150 height 36
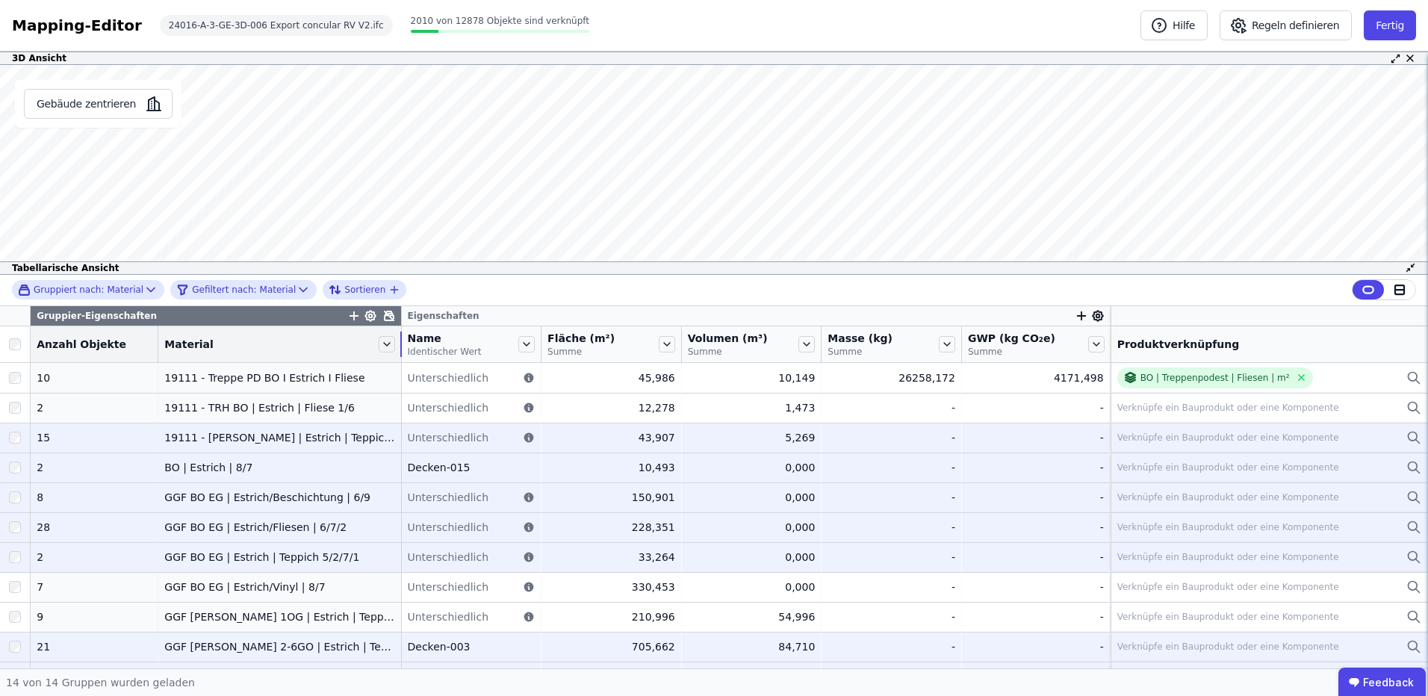
drag, startPoint x: 302, startPoint y: 344, endPoint x: 385, endPoint y: 342, distance: 83.7
click at [385, 342] on tr "Anzahl Objekte Material Name Identischer Wert Fläche (m²) Summe Volumen (m³) Su…" at bounding box center [714, 344] width 1428 height 37
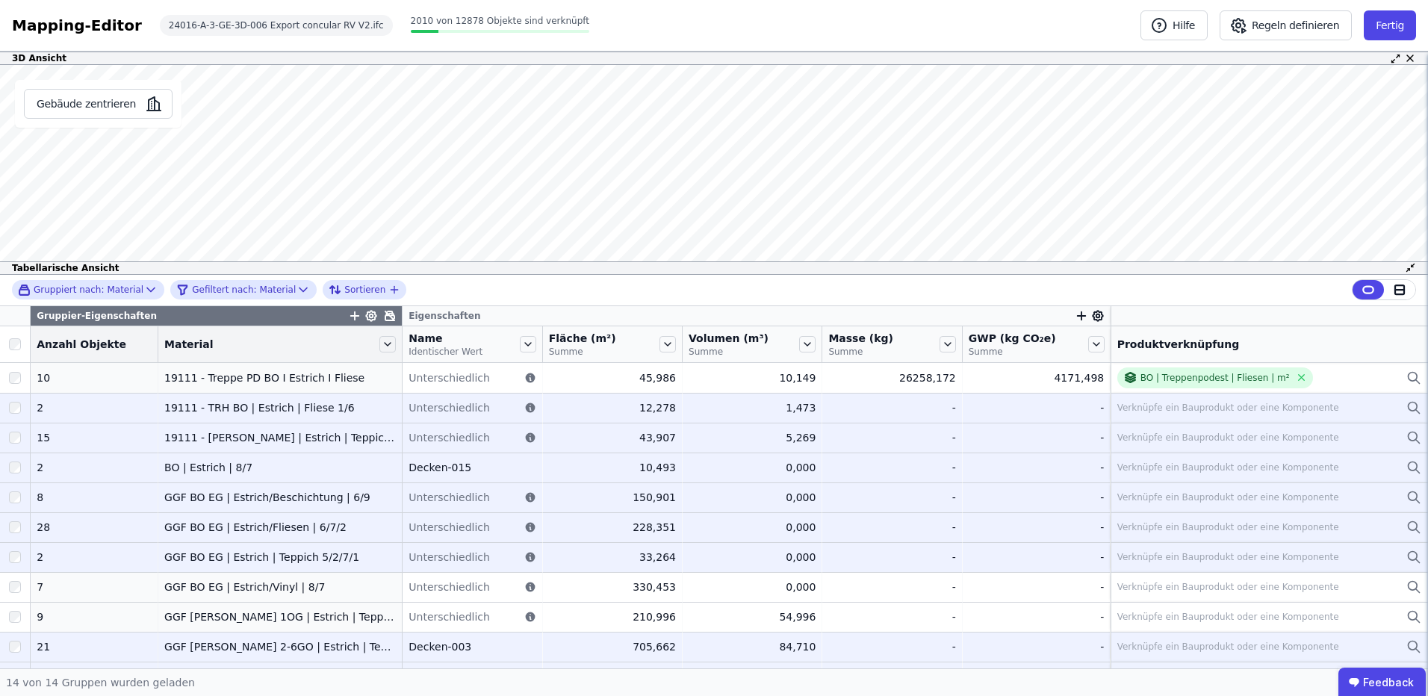
click at [1276, 412] on div "Verknüpfe ein Bauprodukt oder eine Komponente" at bounding box center [1228, 408] width 222 height 12
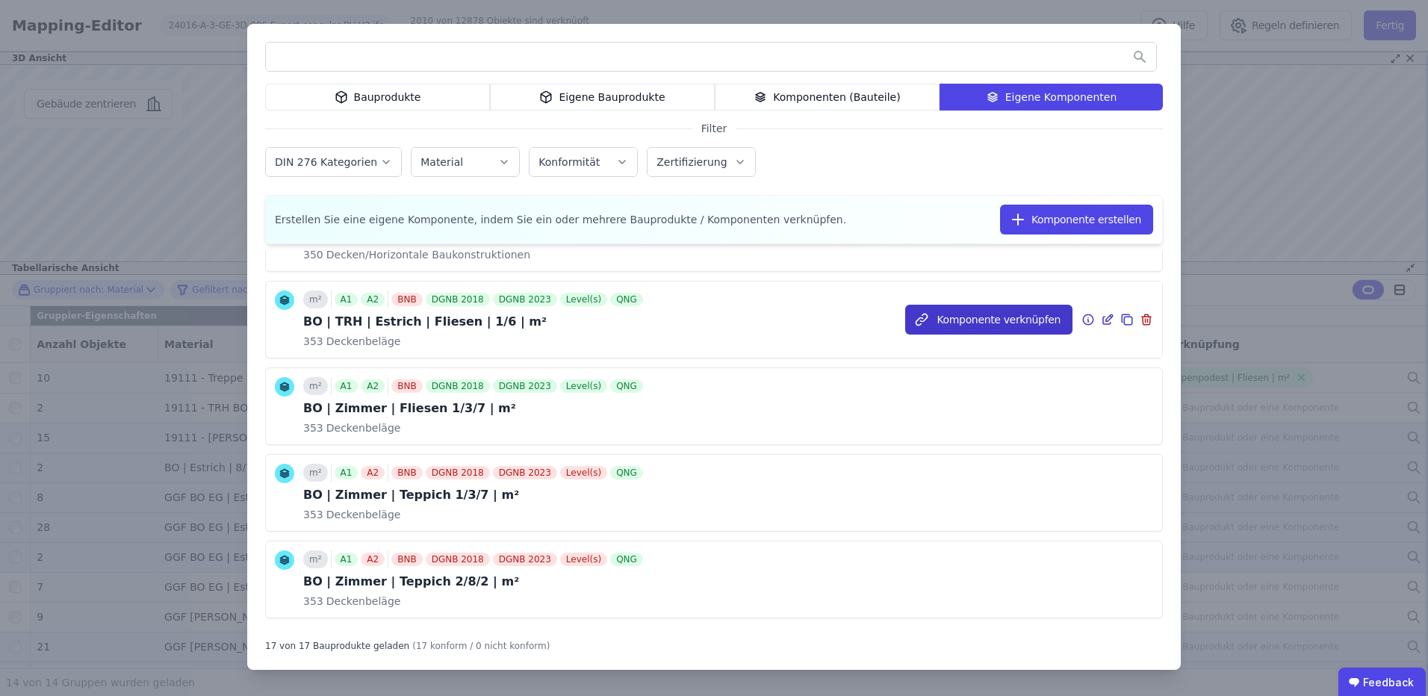
scroll to position [299, 0]
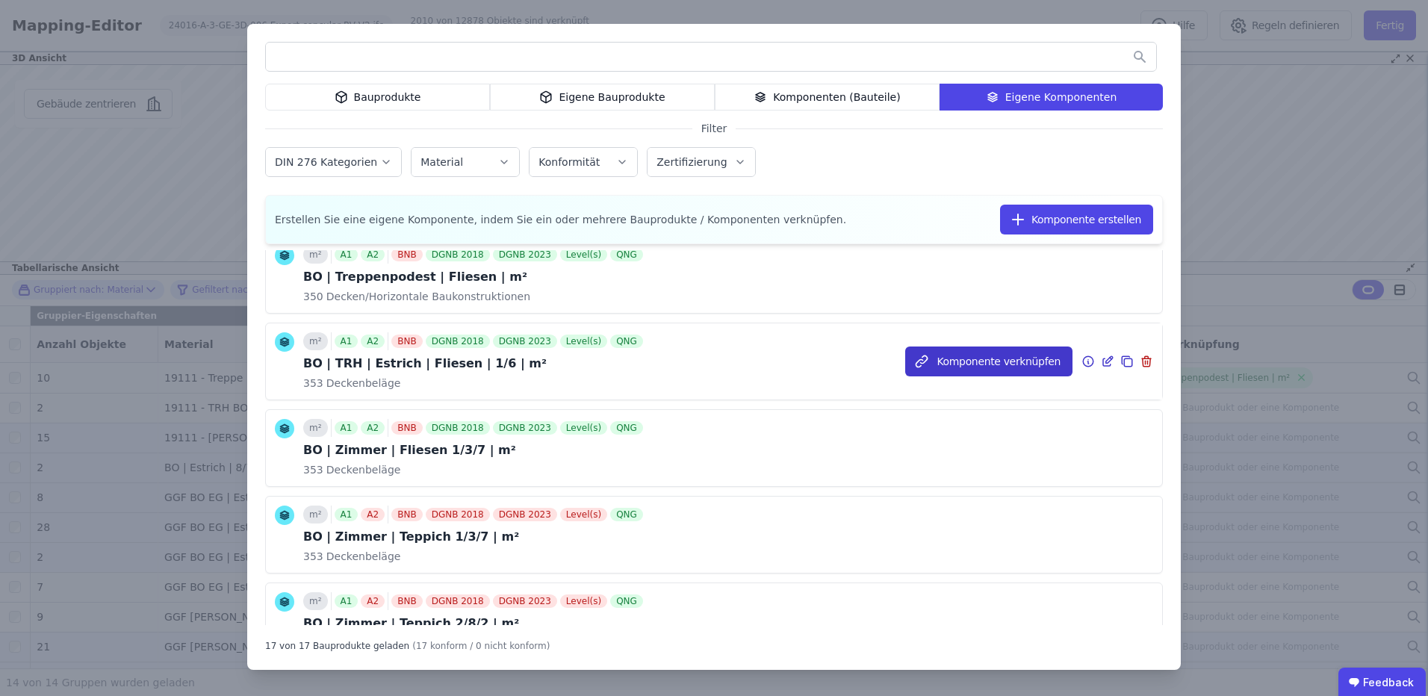
click at [965, 367] on button "Komponente verknüpfen" at bounding box center [988, 362] width 167 height 30
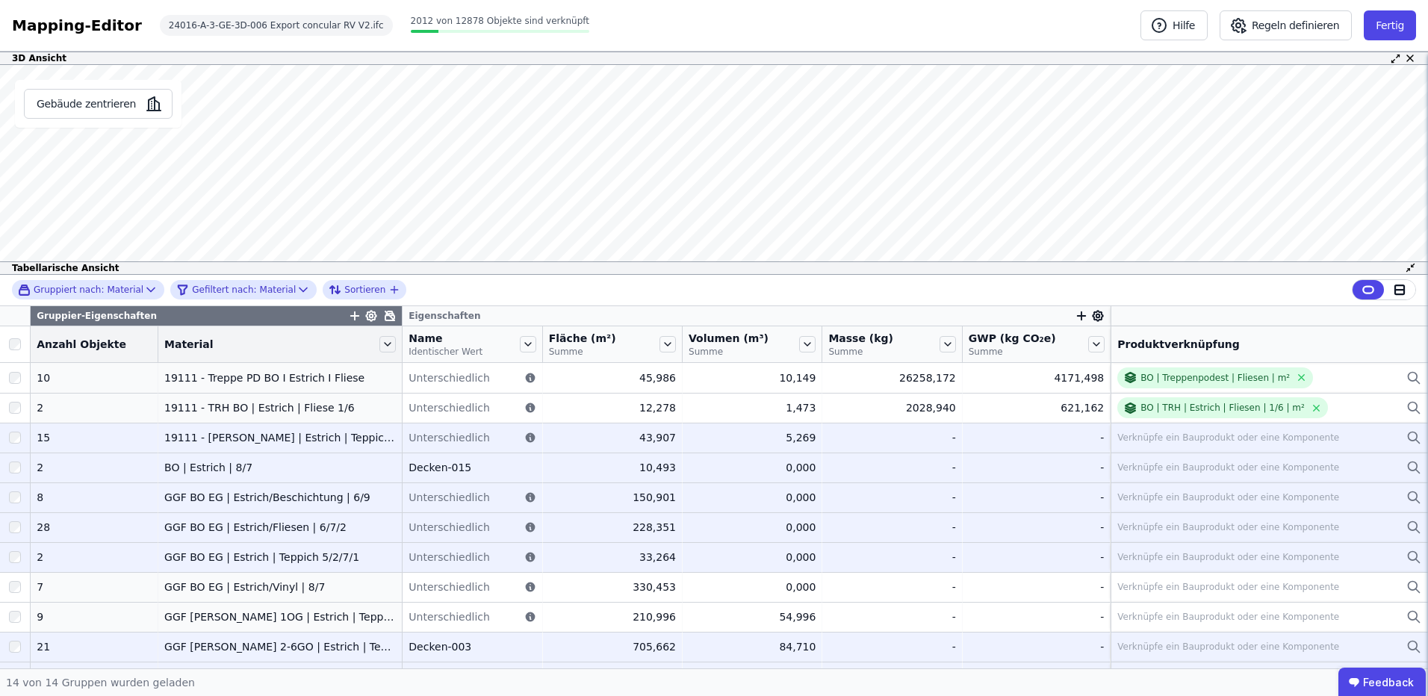
click at [1195, 435] on div "Verknüpfe ein Bauprodukt oder eine Komponente" at bounding box center [1228, 438] width 222 height 12
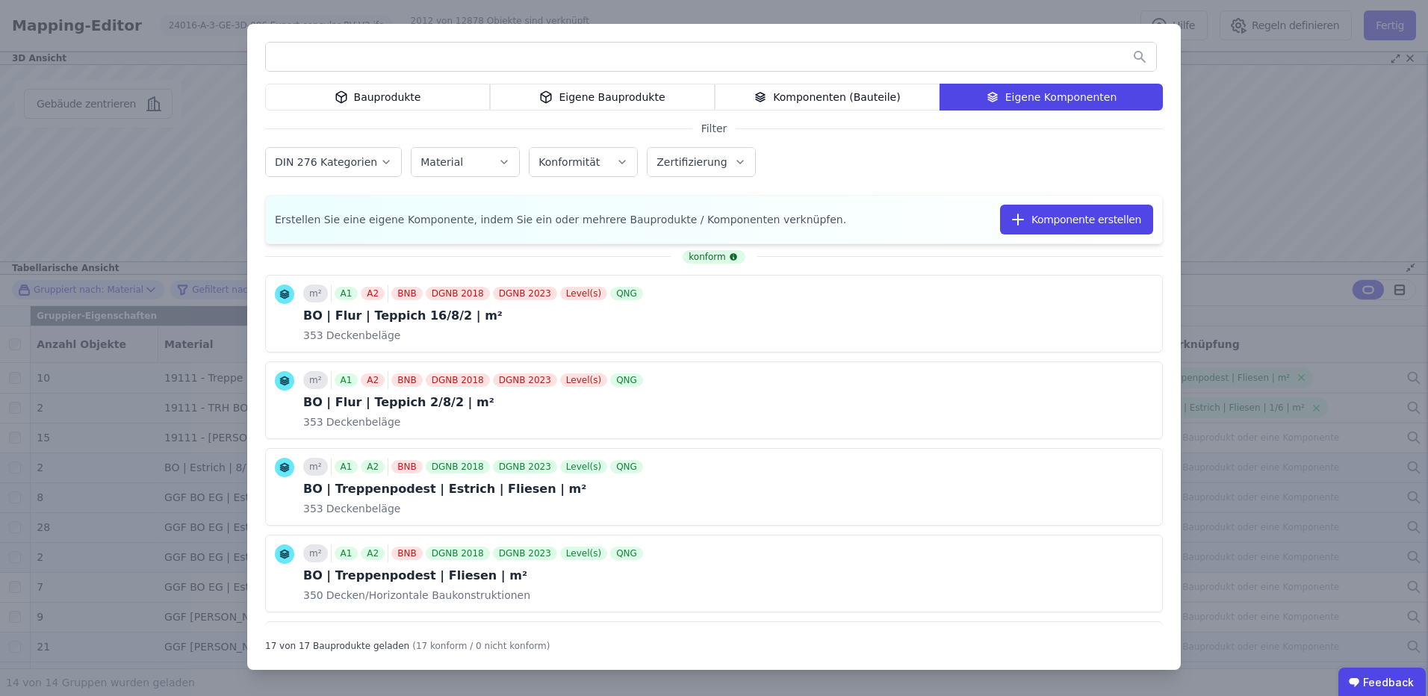
click at [411, 60] on input "text" at bounding box center [711, 56] width 890 height 27
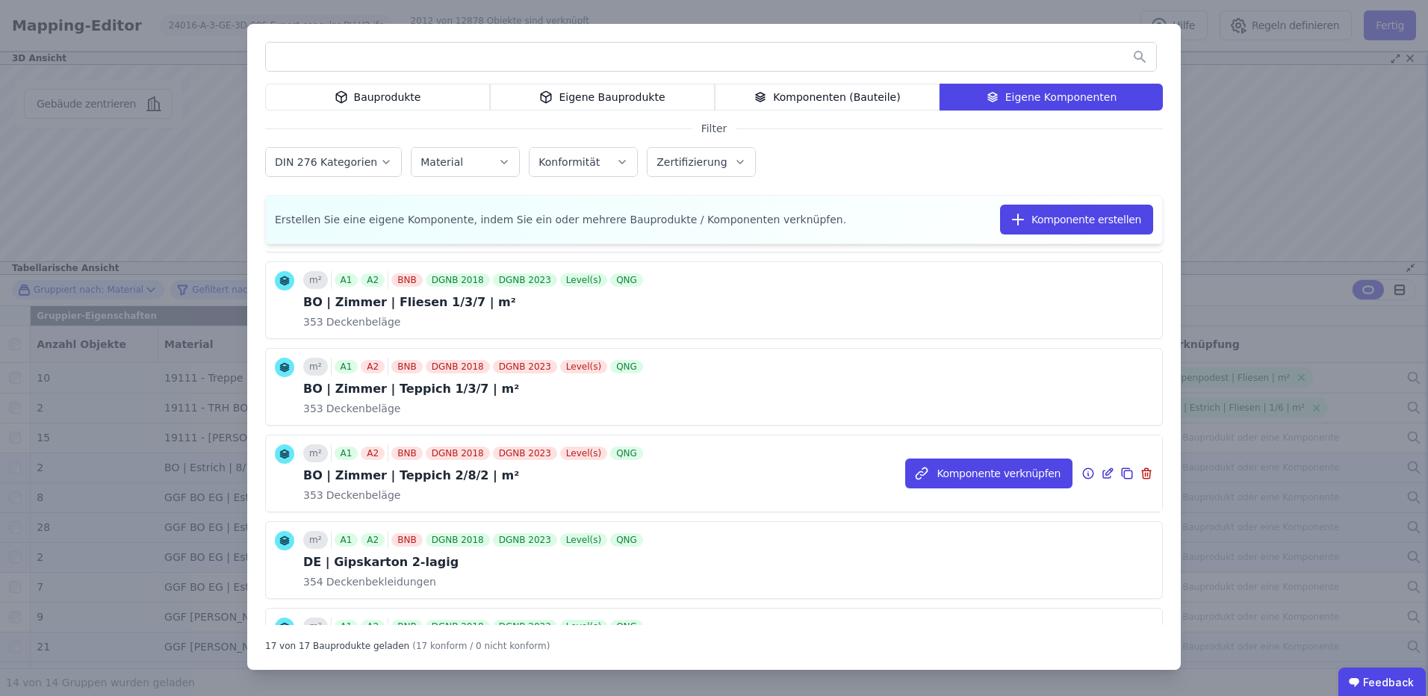
scroll to position [347, 0]
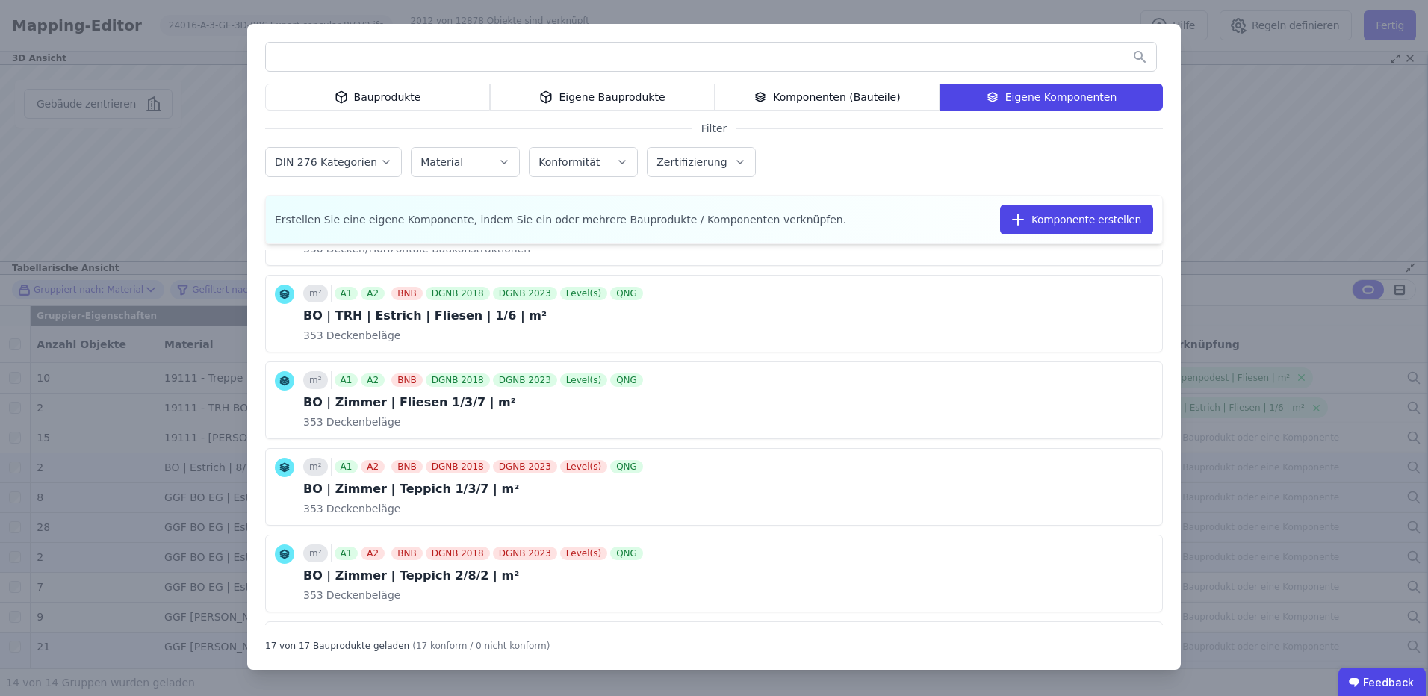
drag, startPoint x: 619, startPoint y: 34, endPoint x: 695, endPoint y: 36, distance: 75.5
click at [695, 36] on div "Bauprodukte Eigene Bauprodukte Komponenten (Bauteile) Eigene Komponenten Filter…" at bounding box center [714, 347] width 934 height 646
click at [104, 456] on div "Bauprodukte Eigene Bauprodukte Komponenten (Bauteile) Eigene Komponenten Filter…" at bounding box center [714, 348] width 1428 height 696
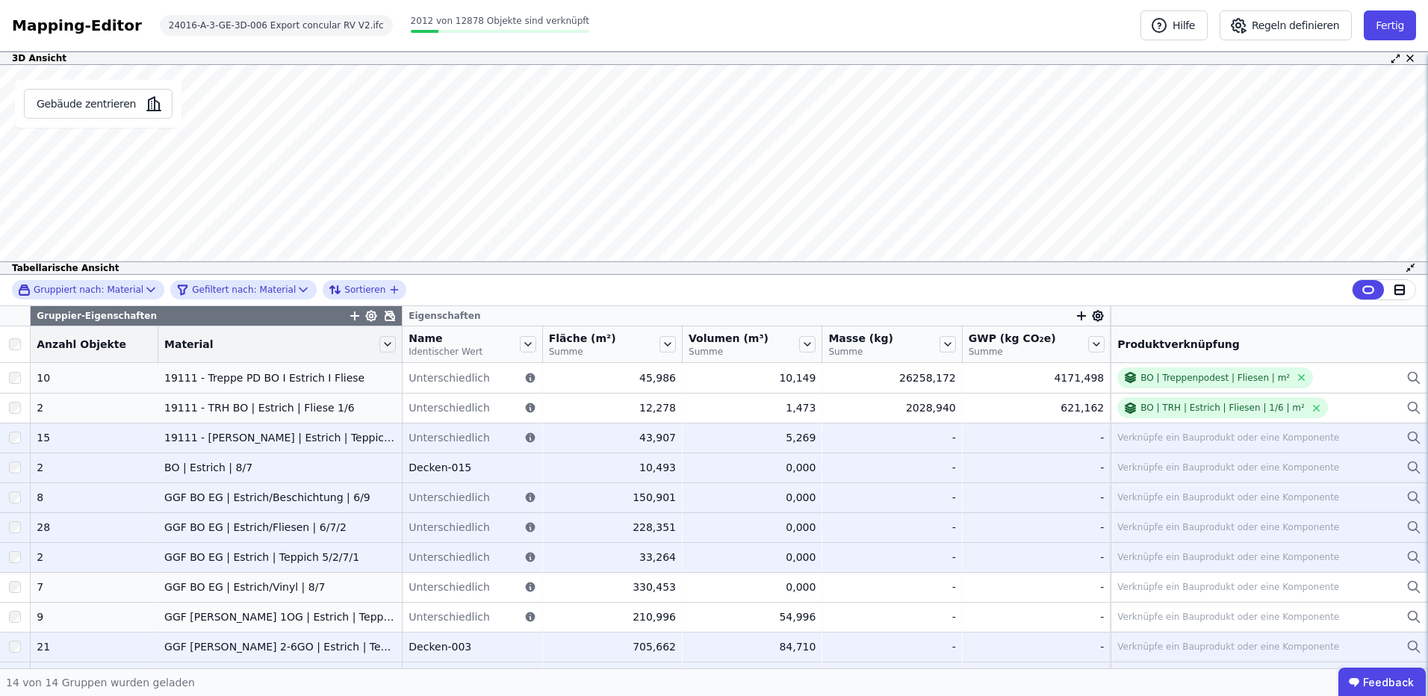
click at [1274, 441] on div "Verknüpfe ein Bauprodukt oder eine Komponente" at bounding box center [1228, 438] width 222 height 12
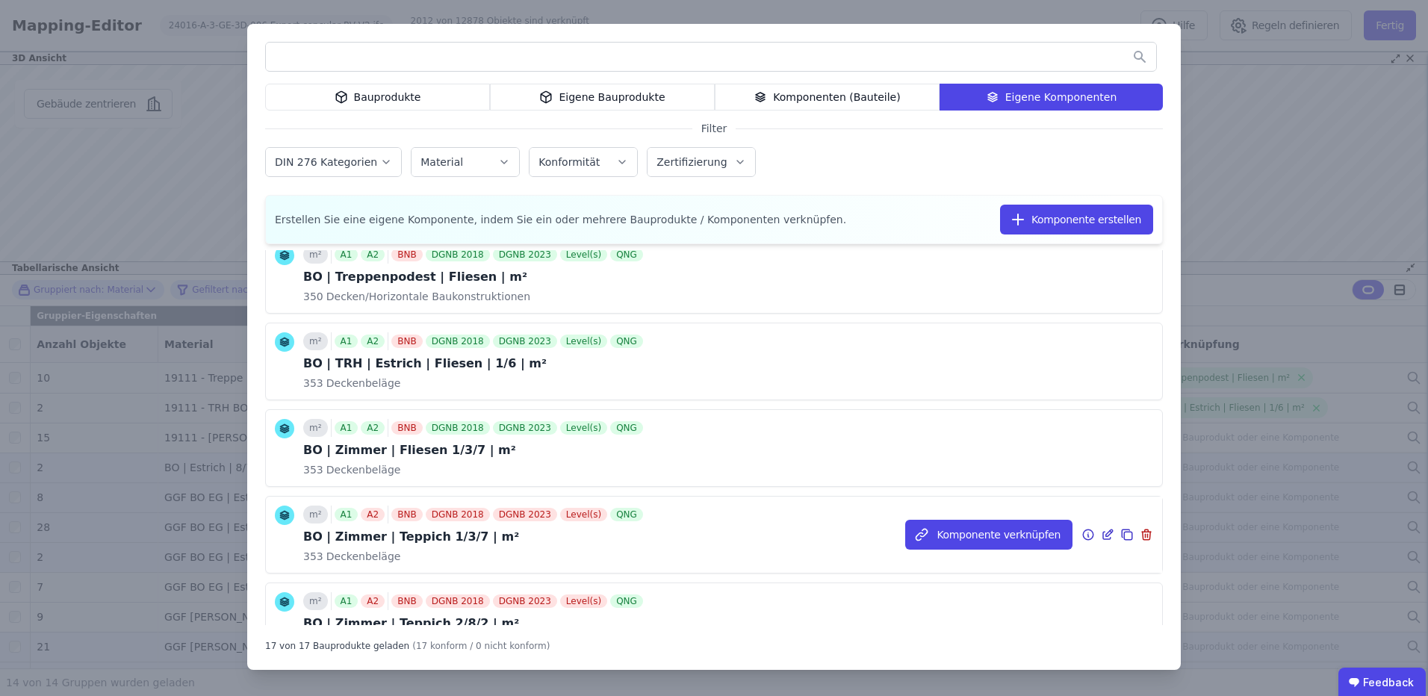
scroll to position [398, 0]
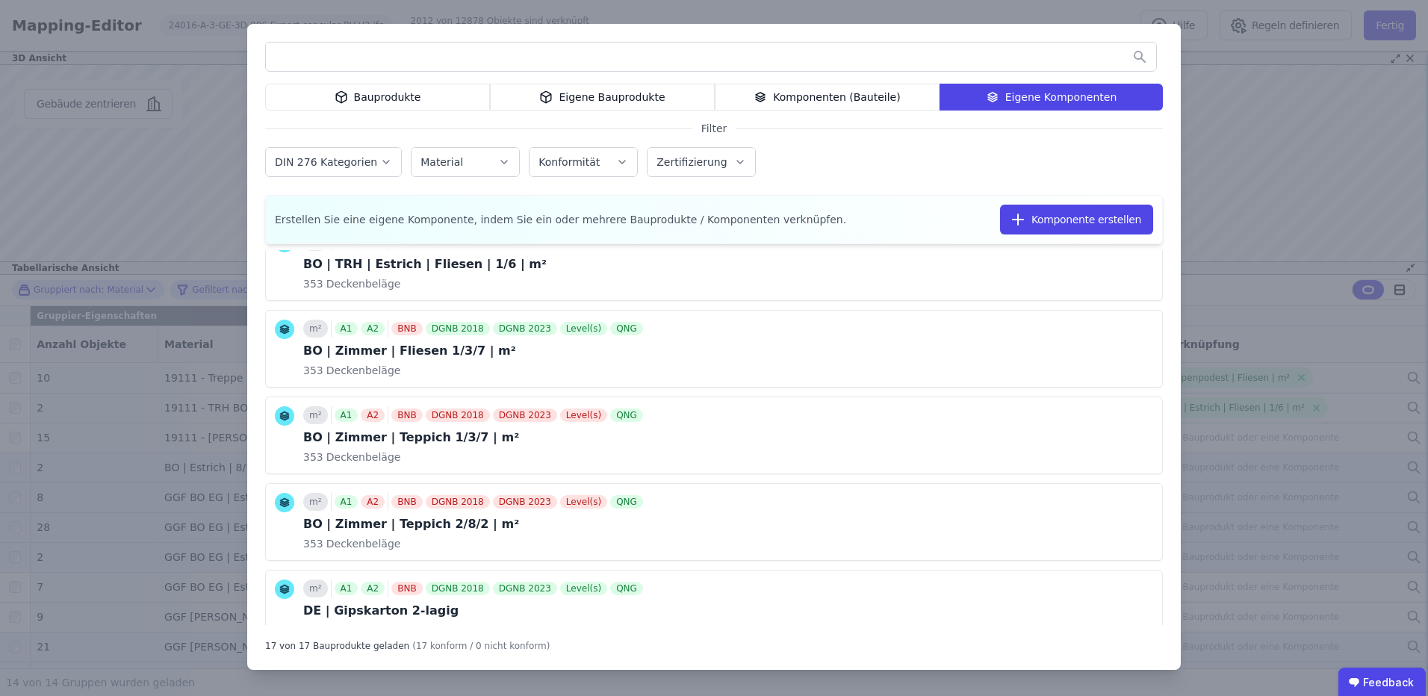
click at [0, 0] on button "Komponente verknüpfen" at bounding box center [0, 0] width 0 height 0
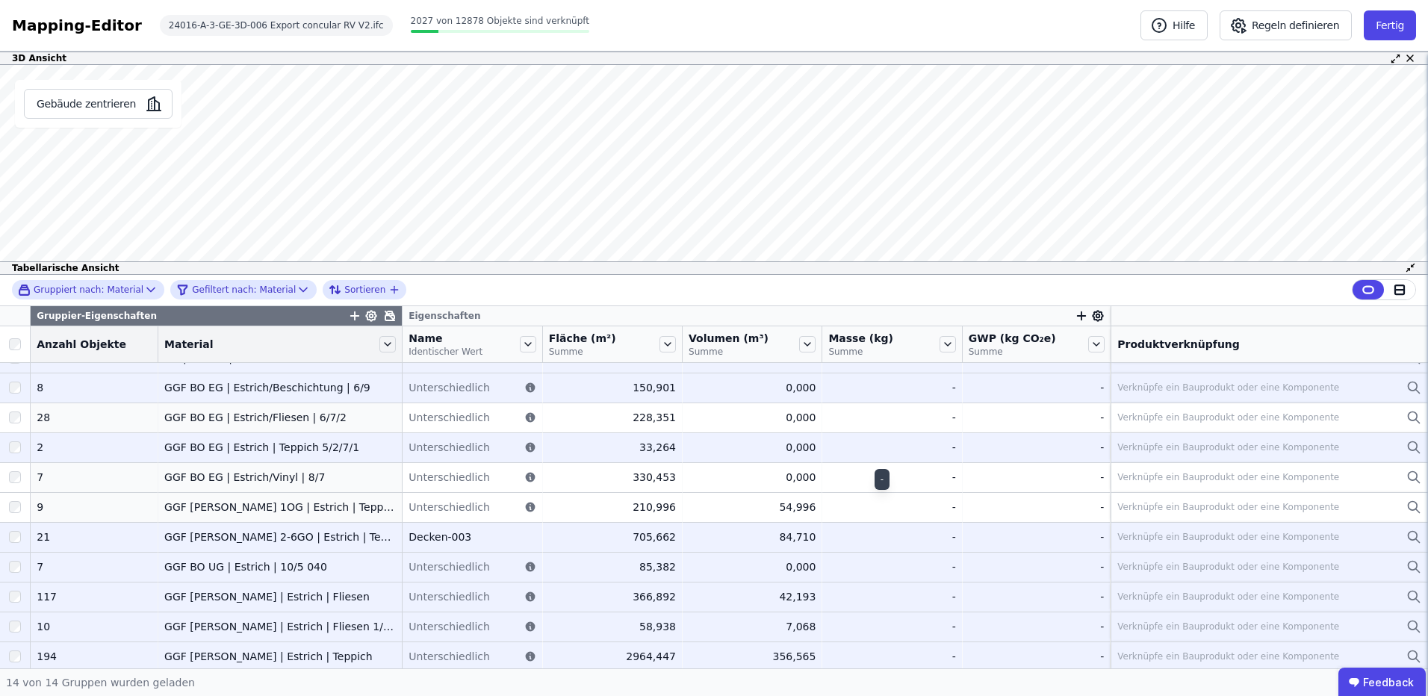
scroll to position [114, 0]
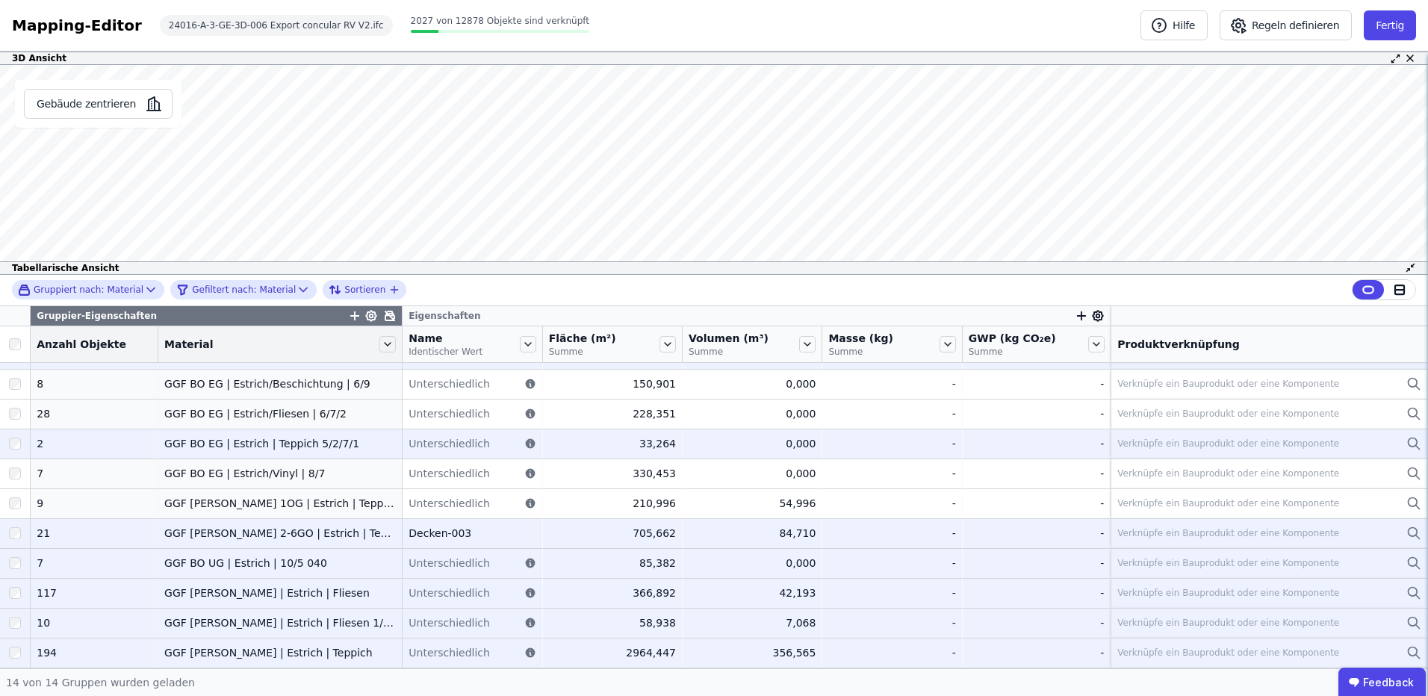
click at [1161, 621] on div "Verknüpfe ein Bauprodukt oder eine Komponente" at bounding box center [1228, 623] width 222 height 12
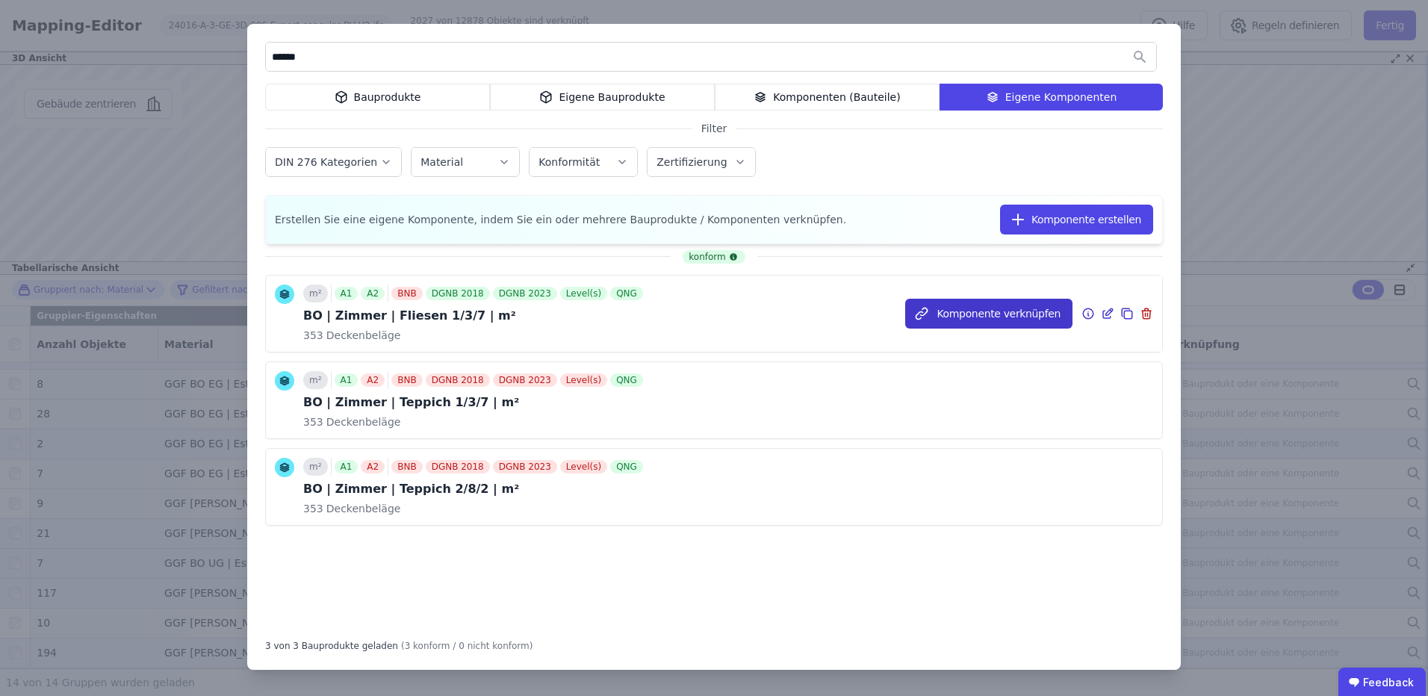
type input "******"
click at [1003, 311] on button "Komponente verknüpfen" at bounding box center [988, 314] width 167 height 30
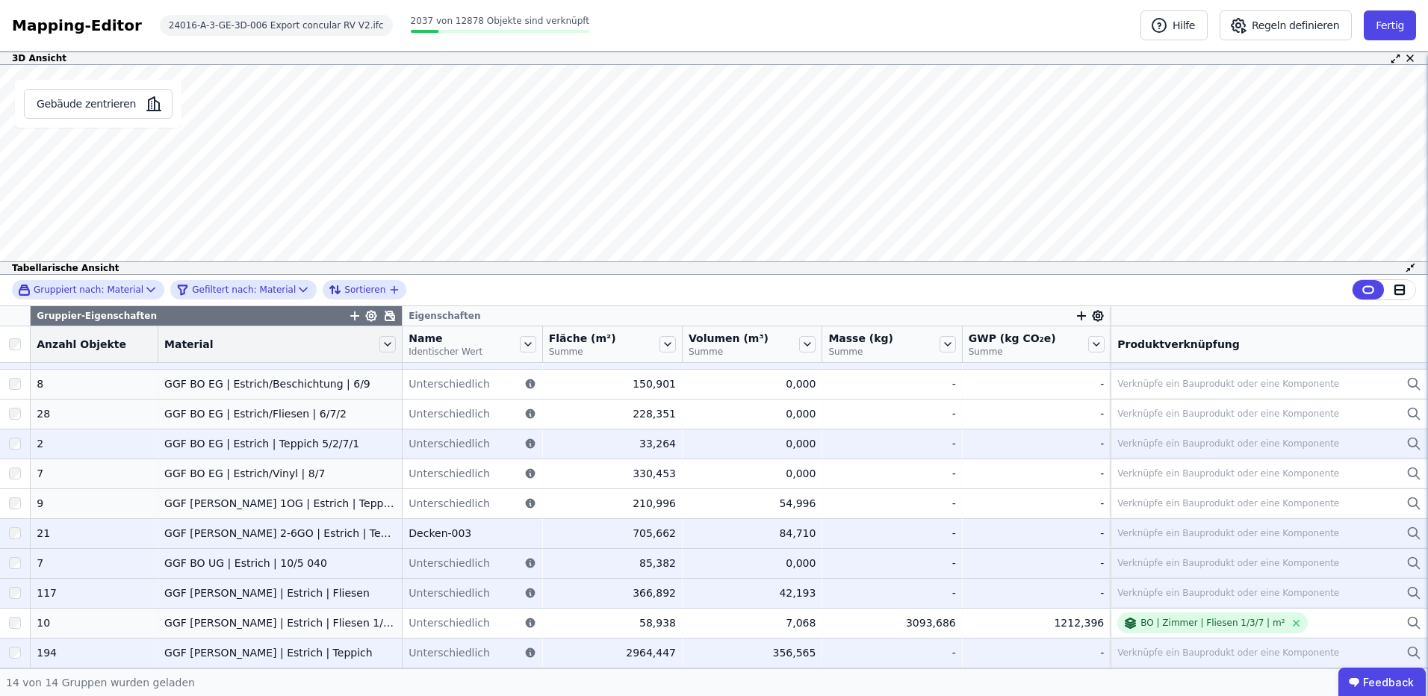
click at [1214, 600] on div "Verknüpfe ein Bauprodukt oder eine Komponente" at bounding box center [1269, 593] width 304 height 18
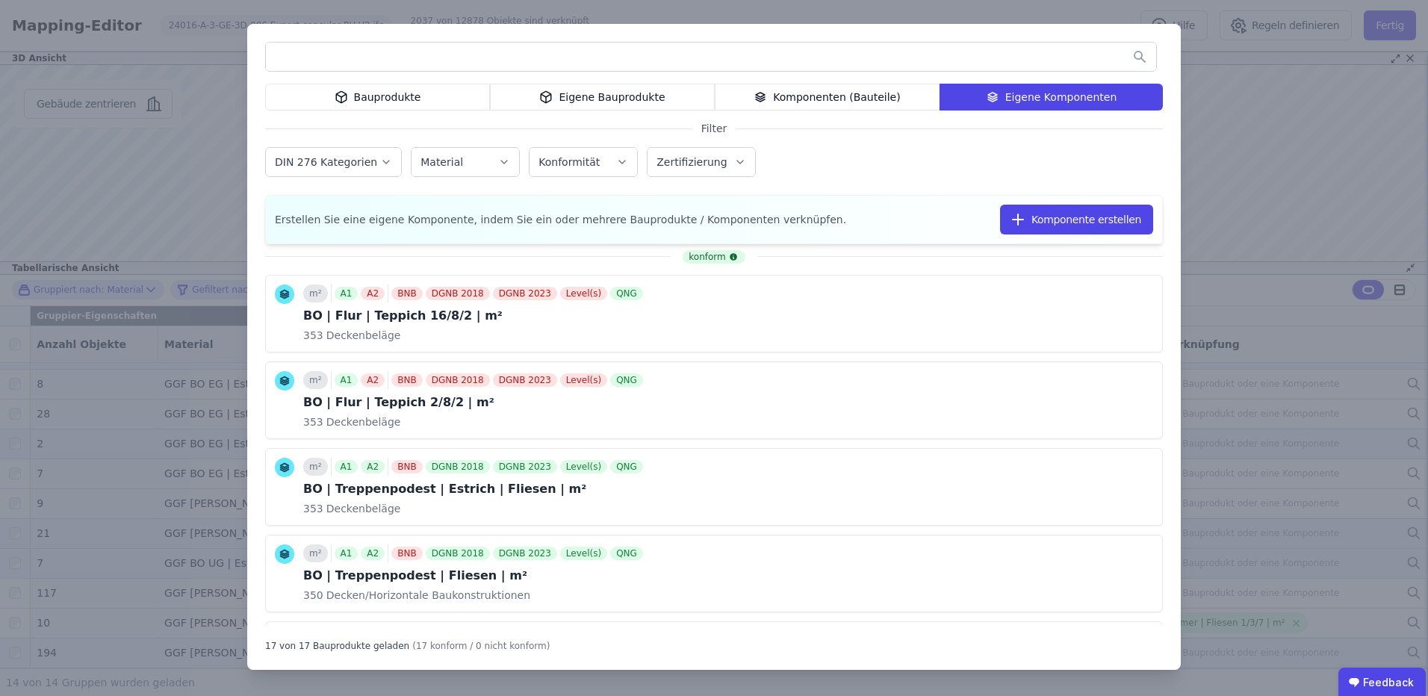
click at [645, 60] on input "text" at bounding box center [711, 56] width 890 height 27
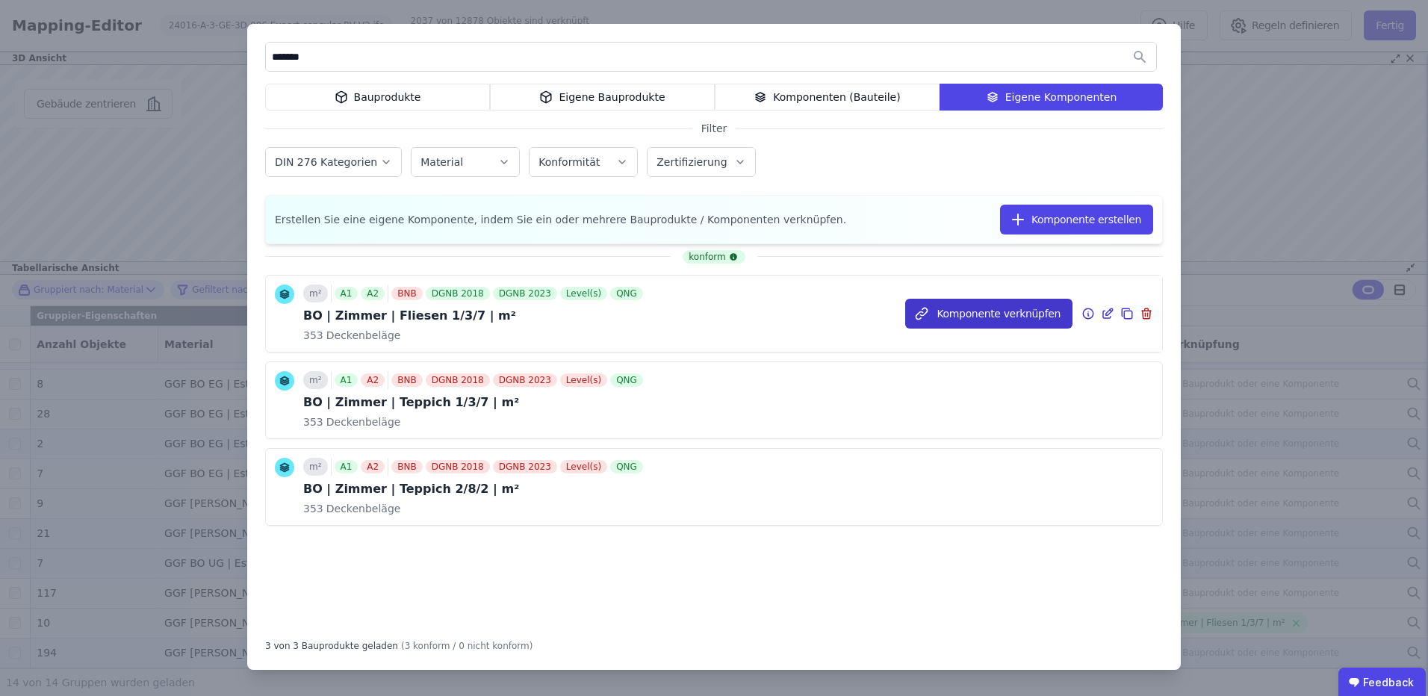
type input "******"
click at [1043, 315] on button "Komponente verknüpfen" at bounding box center [988, 314] width 167 height 30
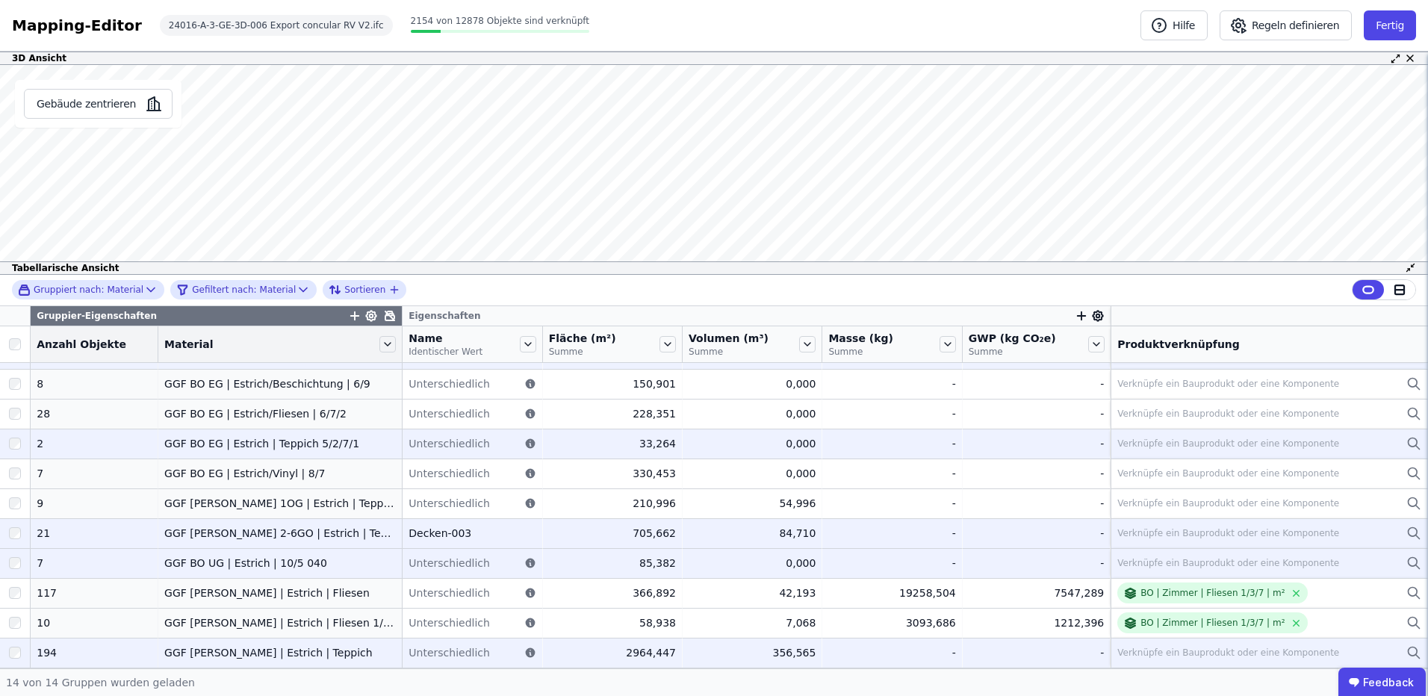
click at [1140, 651] on div "Verknüpfe ein Bauprodukt oder eine Komponente" at bounding box center [1228, 653] width 222 height 12
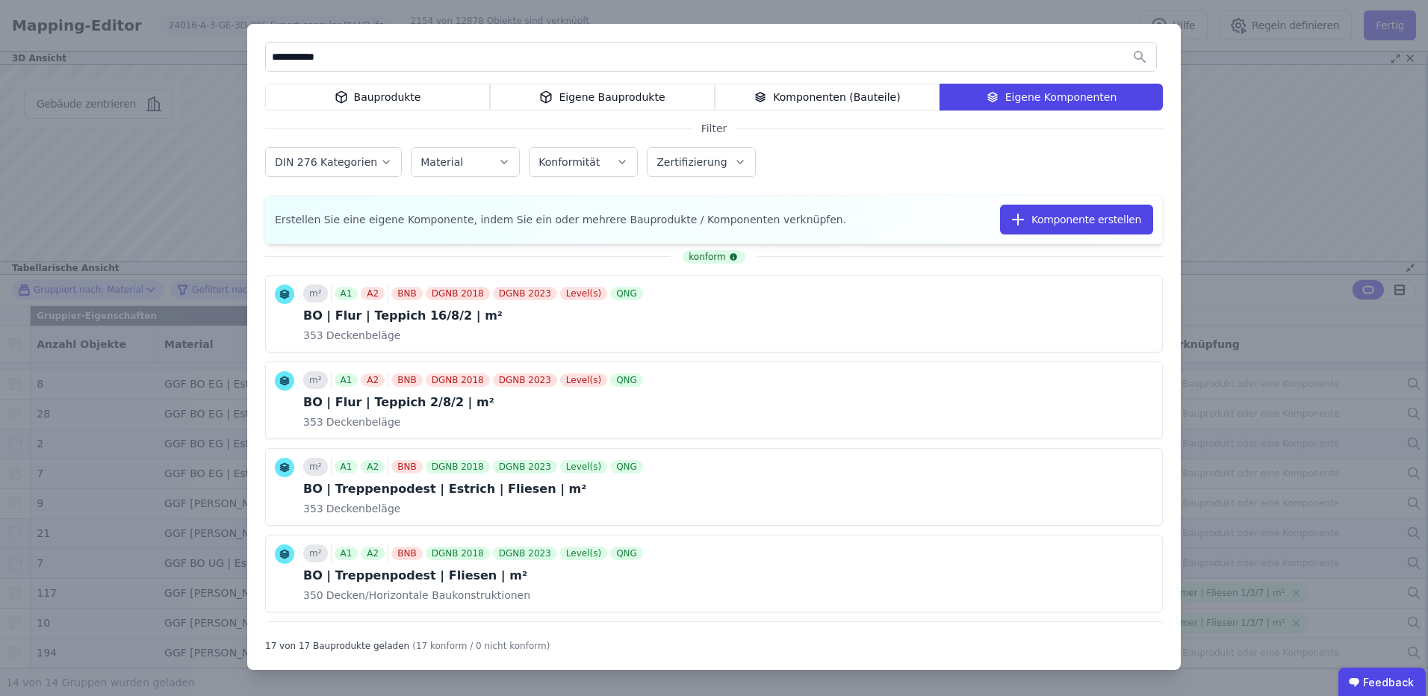
type input "**********"
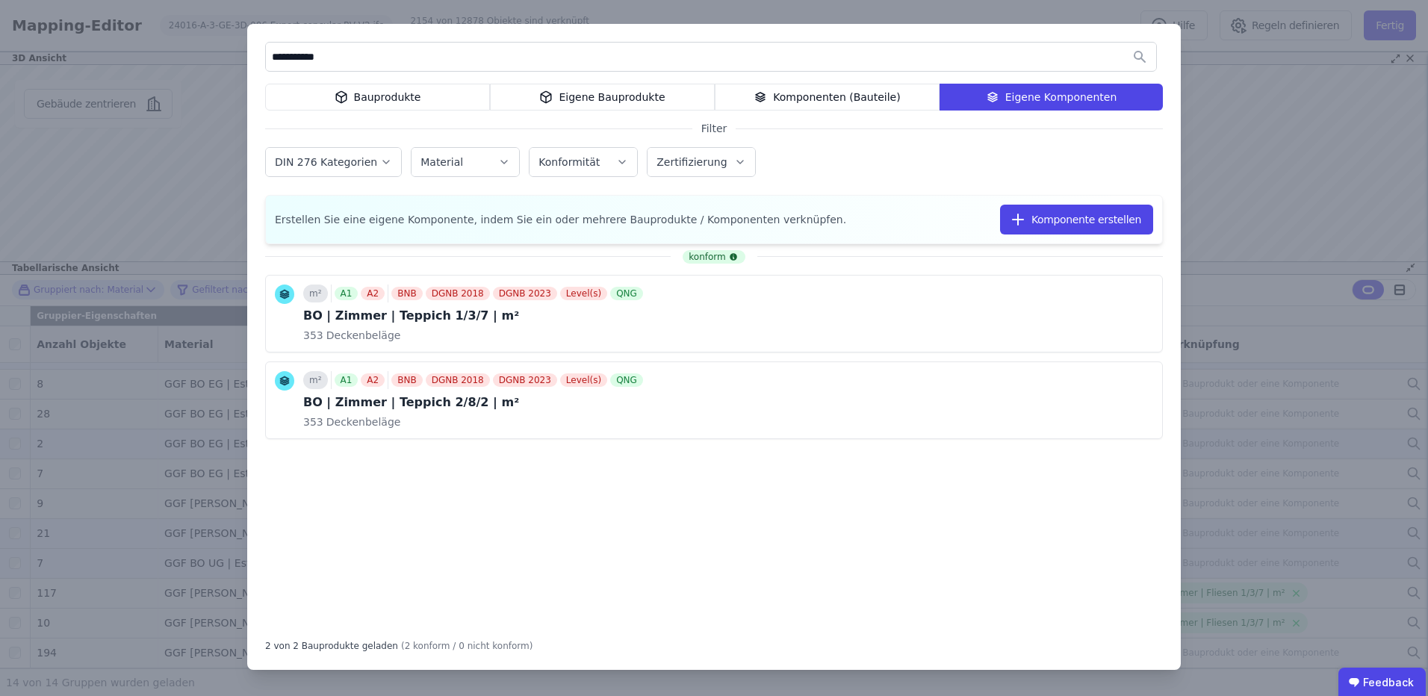
click at [1306, 121] on div "**********" at bounding box center [714, 348] width 1428 height 696
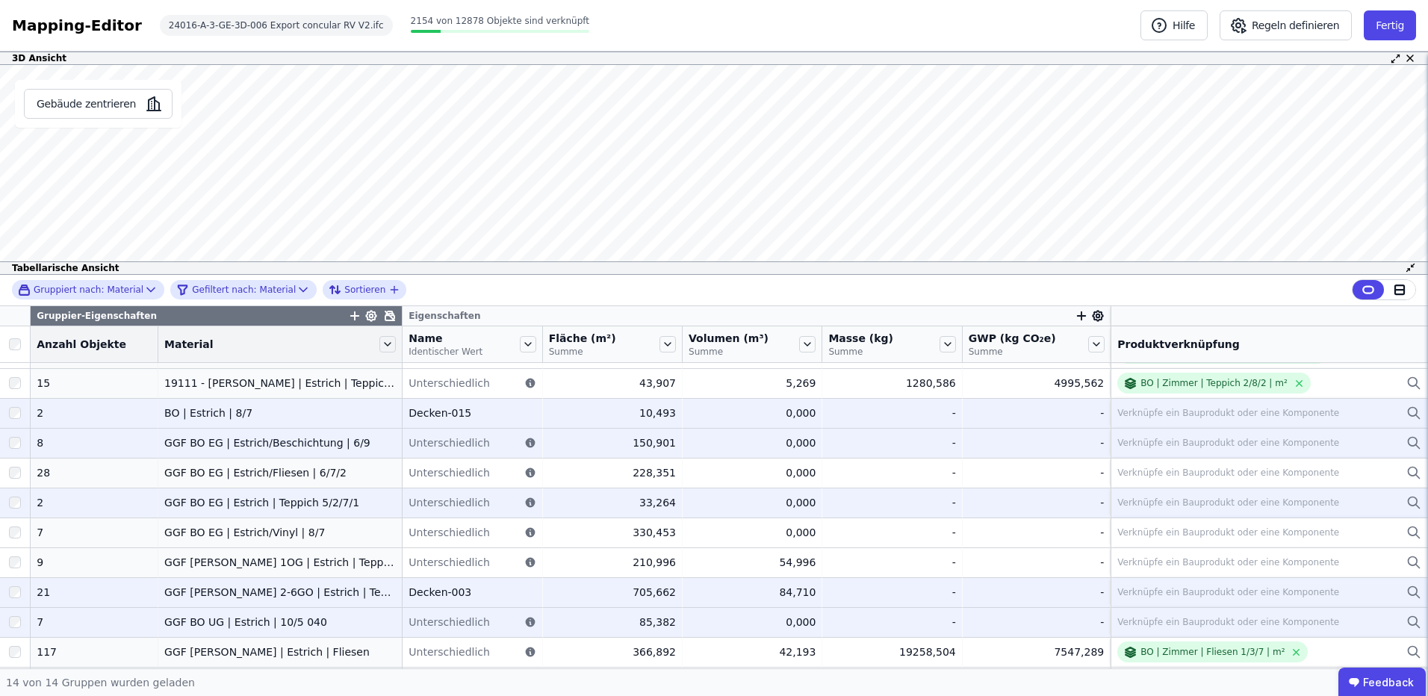
scroll to position [0, 0]
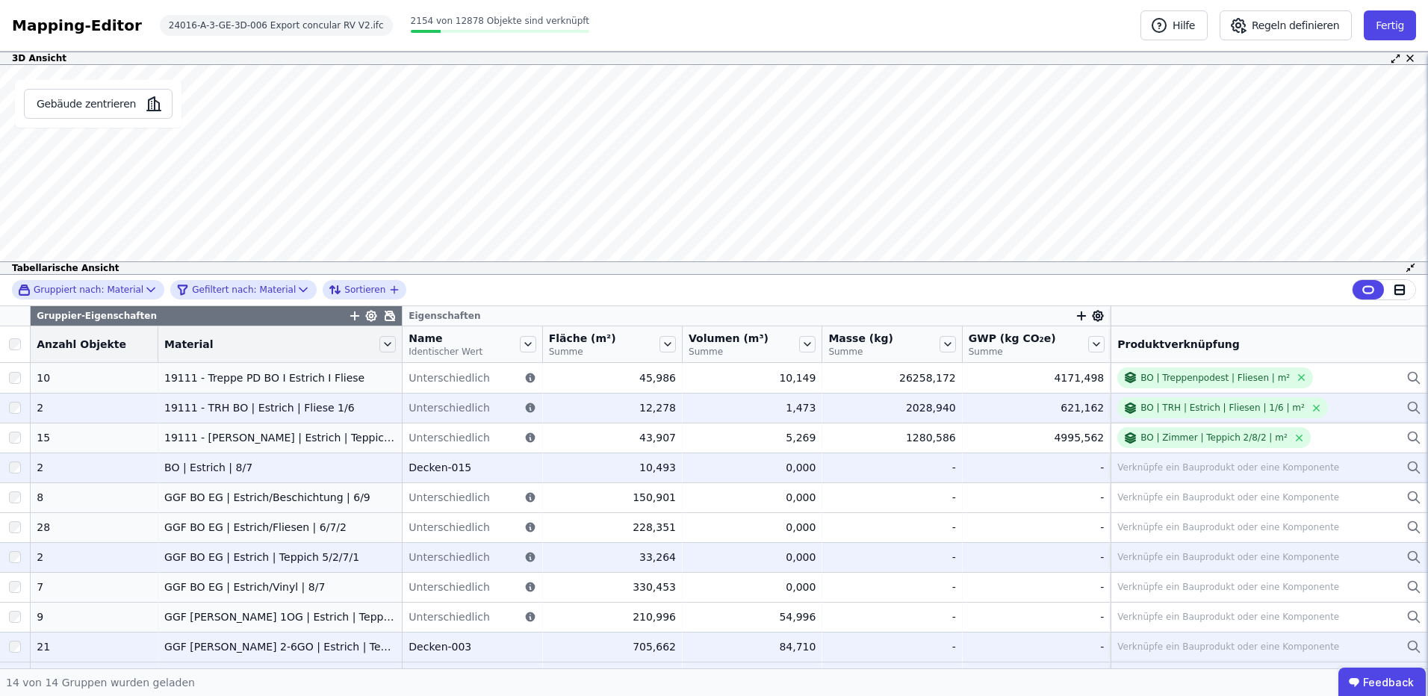
click at [305, 409] on div "19111 - TRH BO | Estrich | Fliese 1/6" at bounding box center [280, 407] width 232 height 15
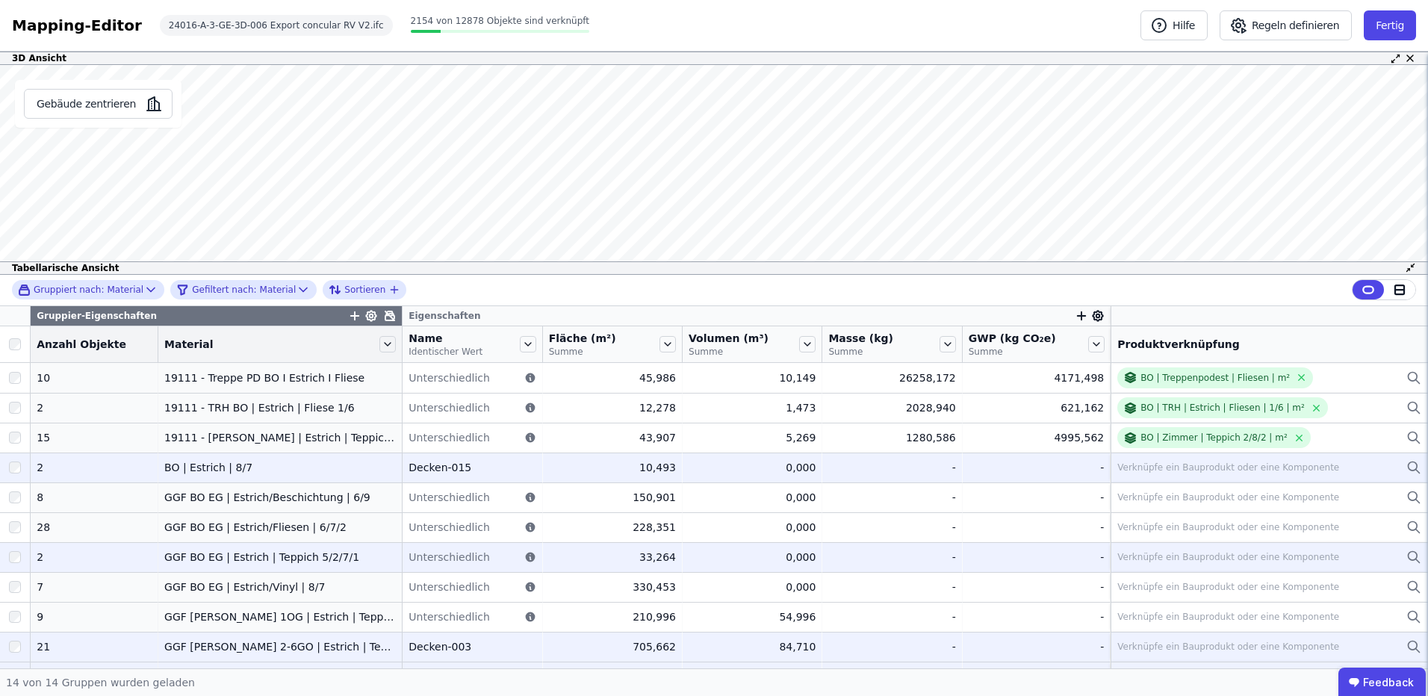
scroll to position [114, 0]
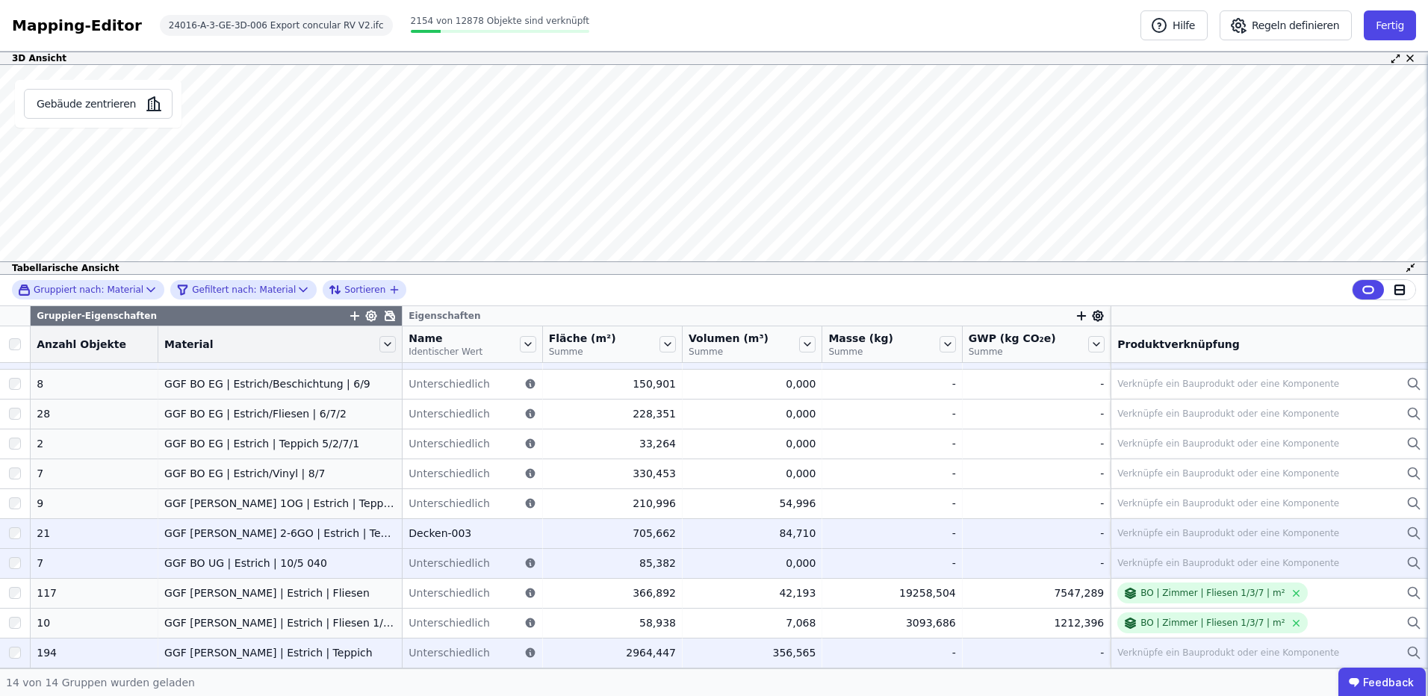
click at [255, 647] on div "GGF [PERSON_NAME] | Estrich | Teppich" at bounding box center [280, 652] width 232 height 15
click at [1161, 656] on div "Verknüpfe ein Bauprodukt oder eine Komponente" at bounding box center [1228, 653] width 222 height 12
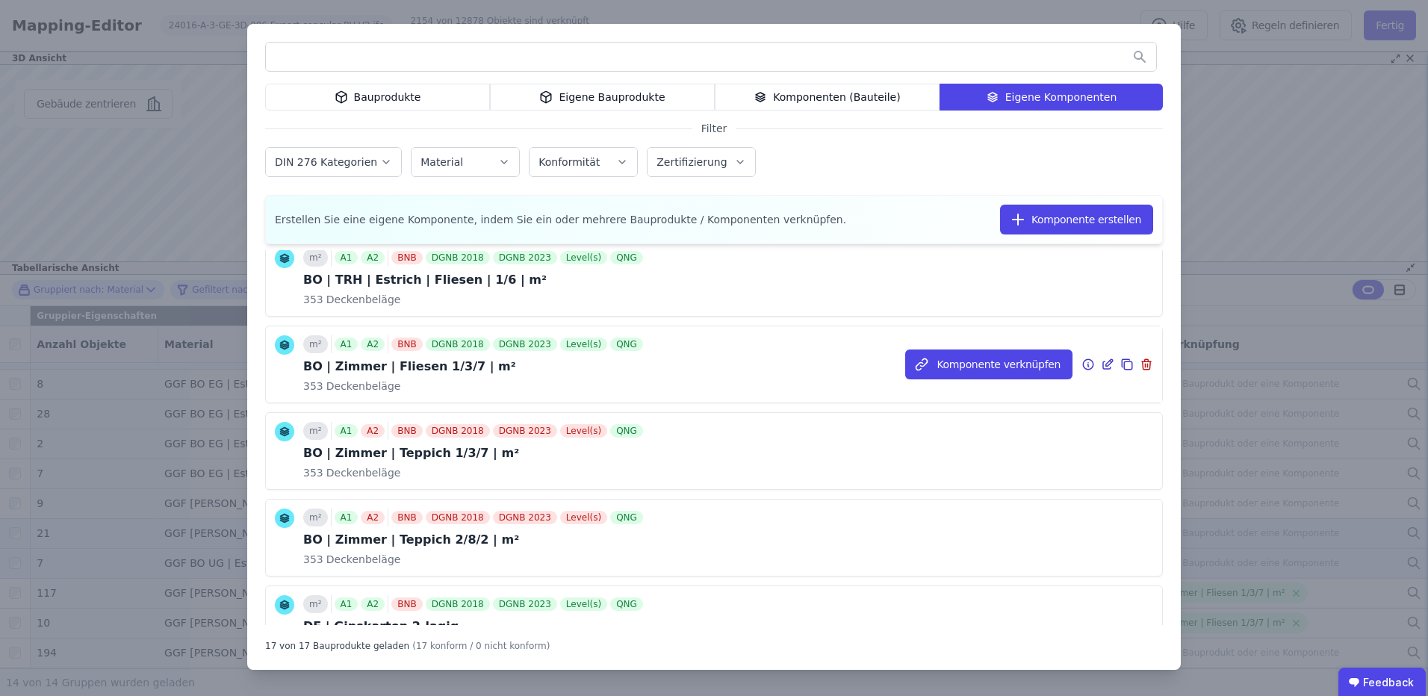
scroll to position [398, 0]
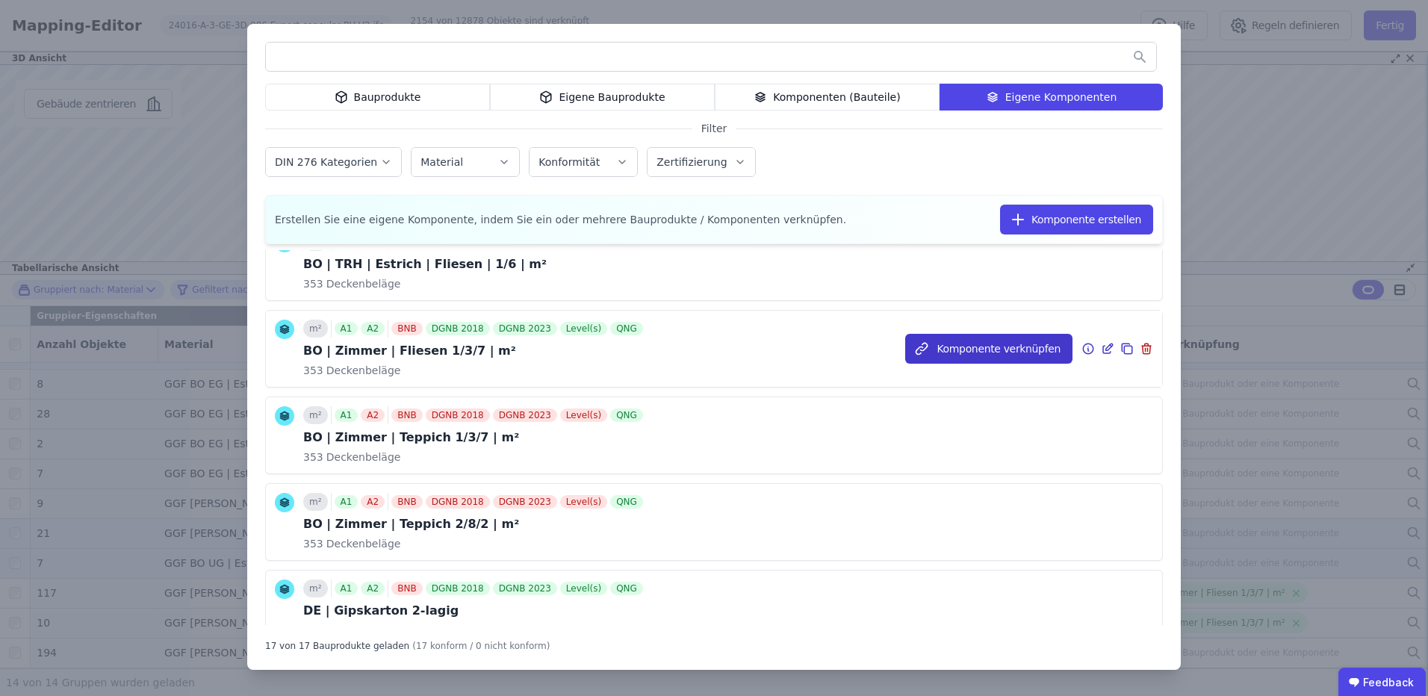
click at [956, 349] on button "Komponente verknüpfen" at bounding box center [988, 349] width 167 height 30
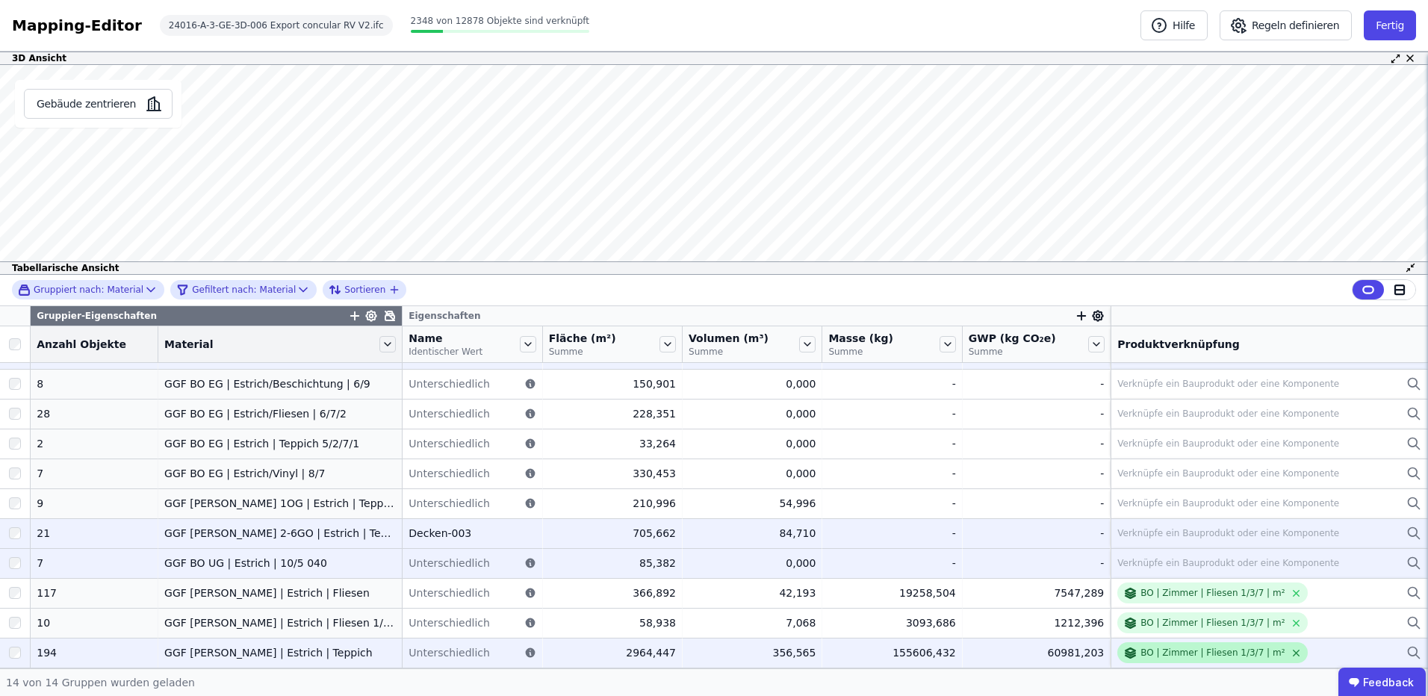
click at [1294, 652] on icon at bounding box center [1297, 653] width 6 height 6
click at [1209, 650] on div "Verknüpfe ein Bauprodukt oder eine Komponente" at bounding box center [1228, 653] width 222 height 12
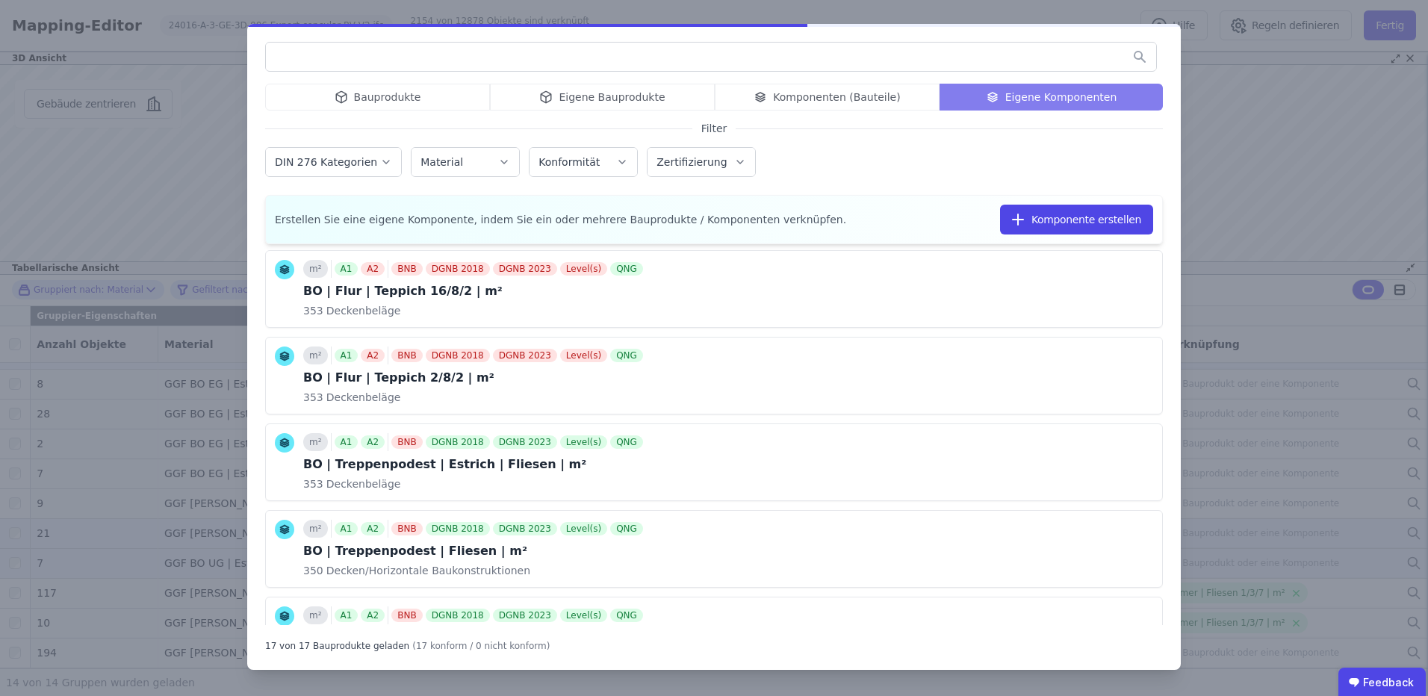
click at [444, 60] on input "text" at bounding box center [711, 56] width 890 height 27
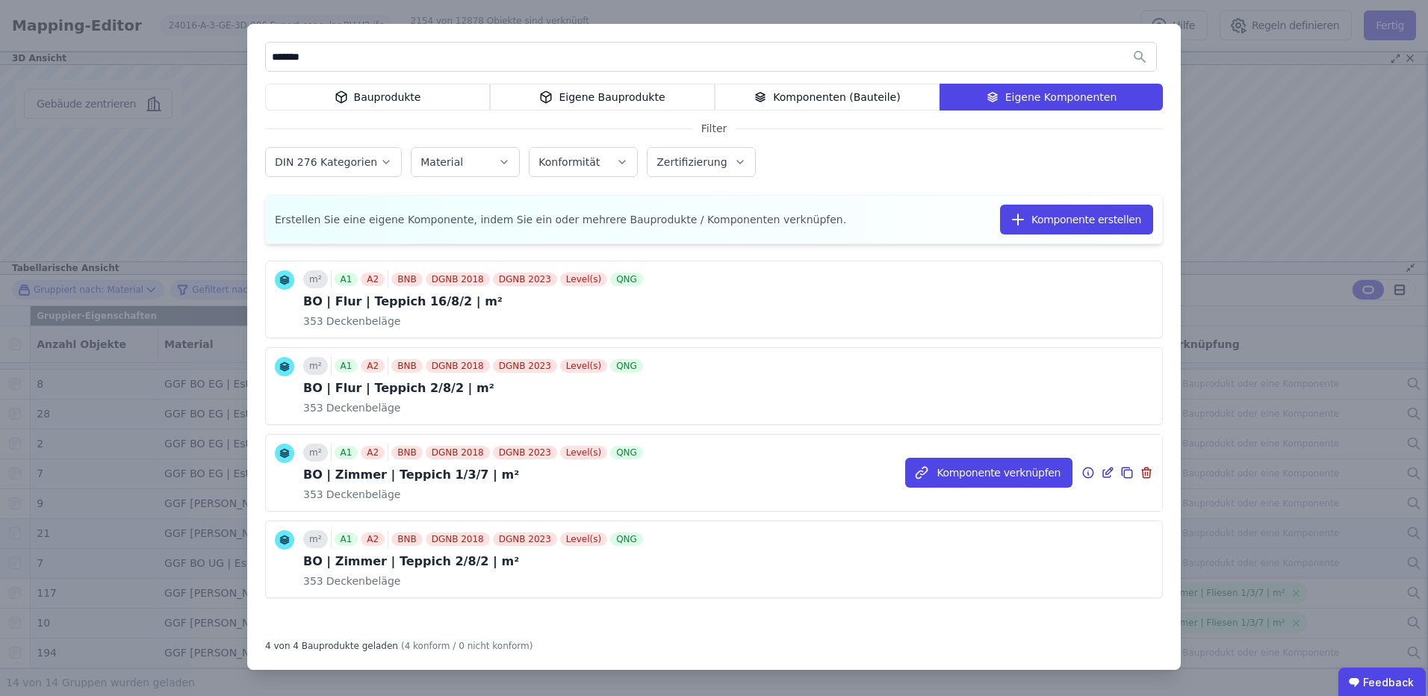
scroll to position [17, 0]
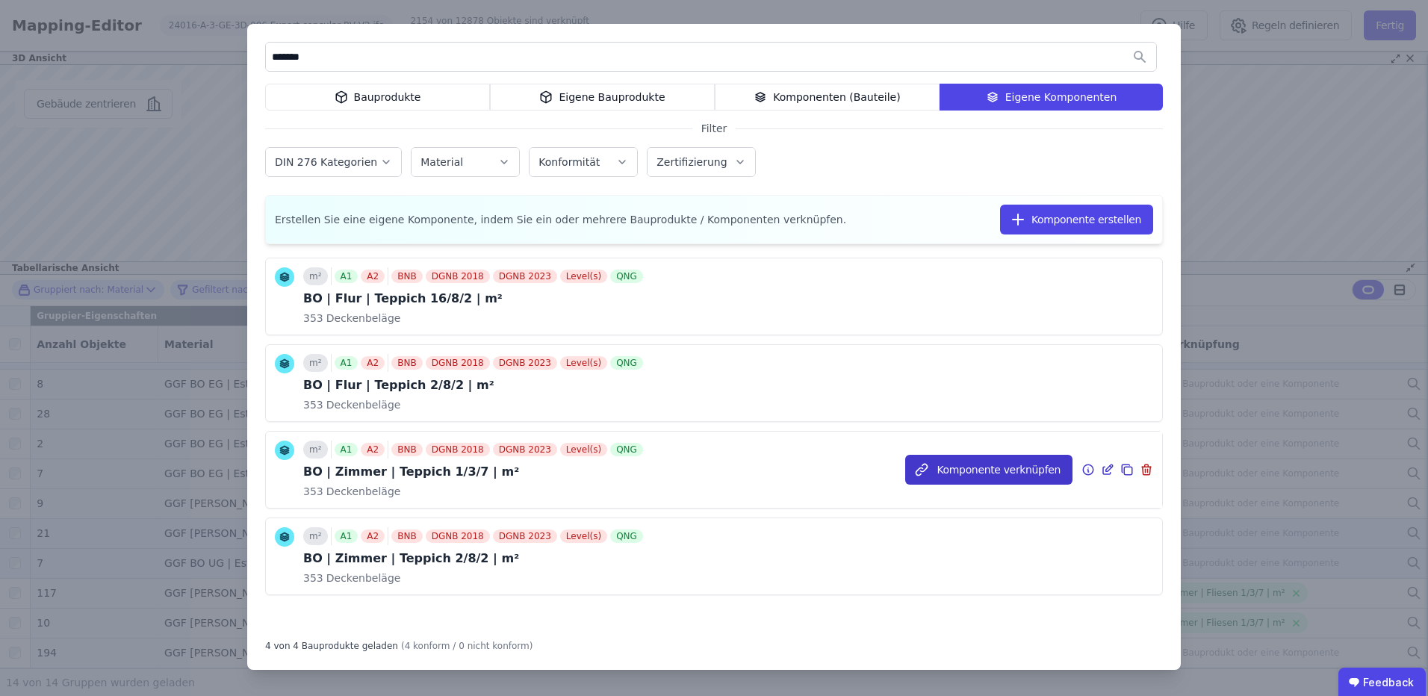
type input "*******"
click at [954, 464] on button "Komponente verknüpfen" at bounding box center [988, 470] width 167 height 30
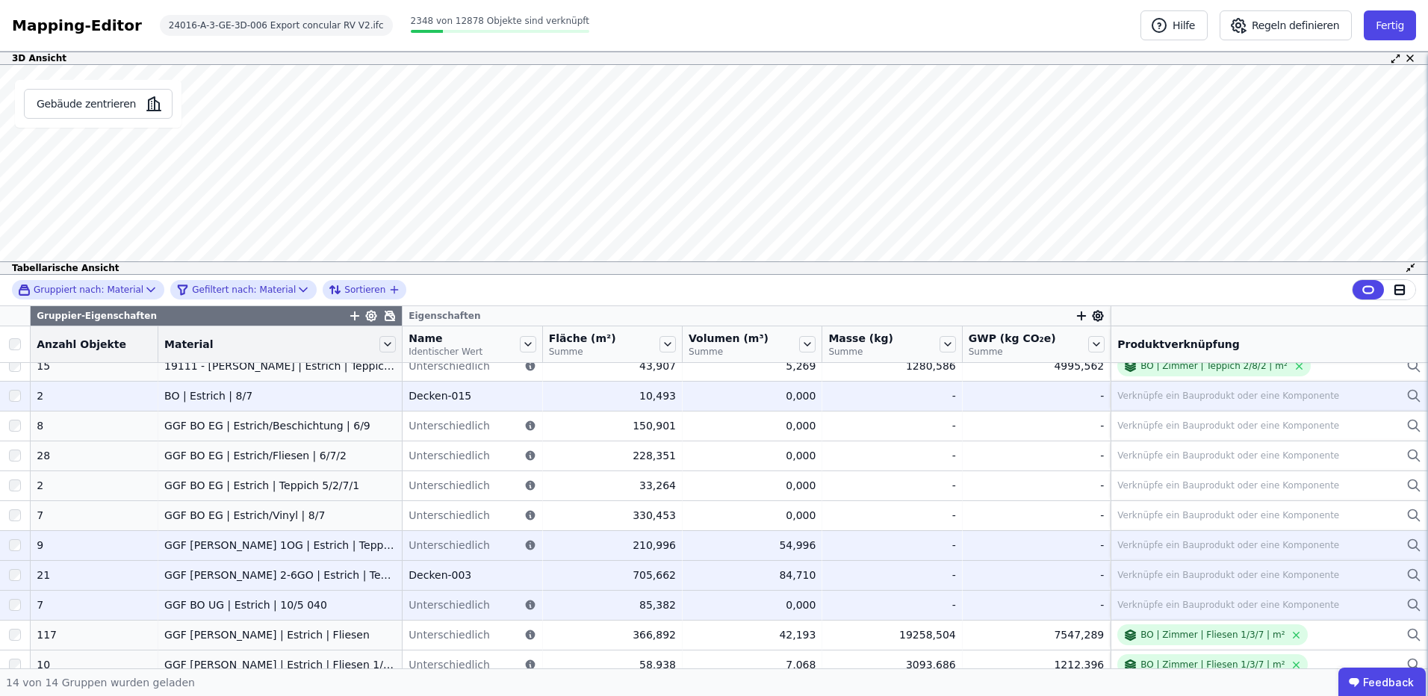
scroll to position [114, 0]
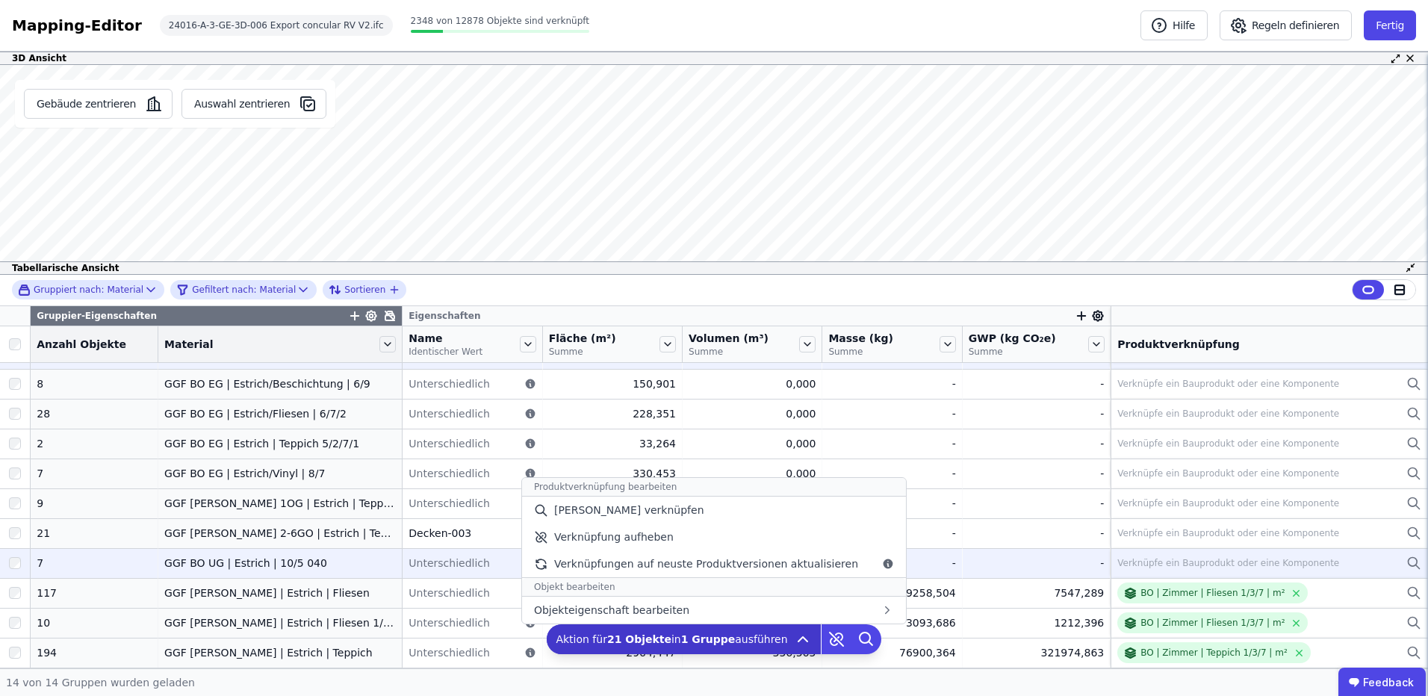
click at [718, 642] on b "1 Gruppe" at bounding box center [708, 639] width 55 height 12
click at [639, 510] on span "[PERSON_NAME] verknüpfen" at bounding box center [629, 510] width 150 height 15
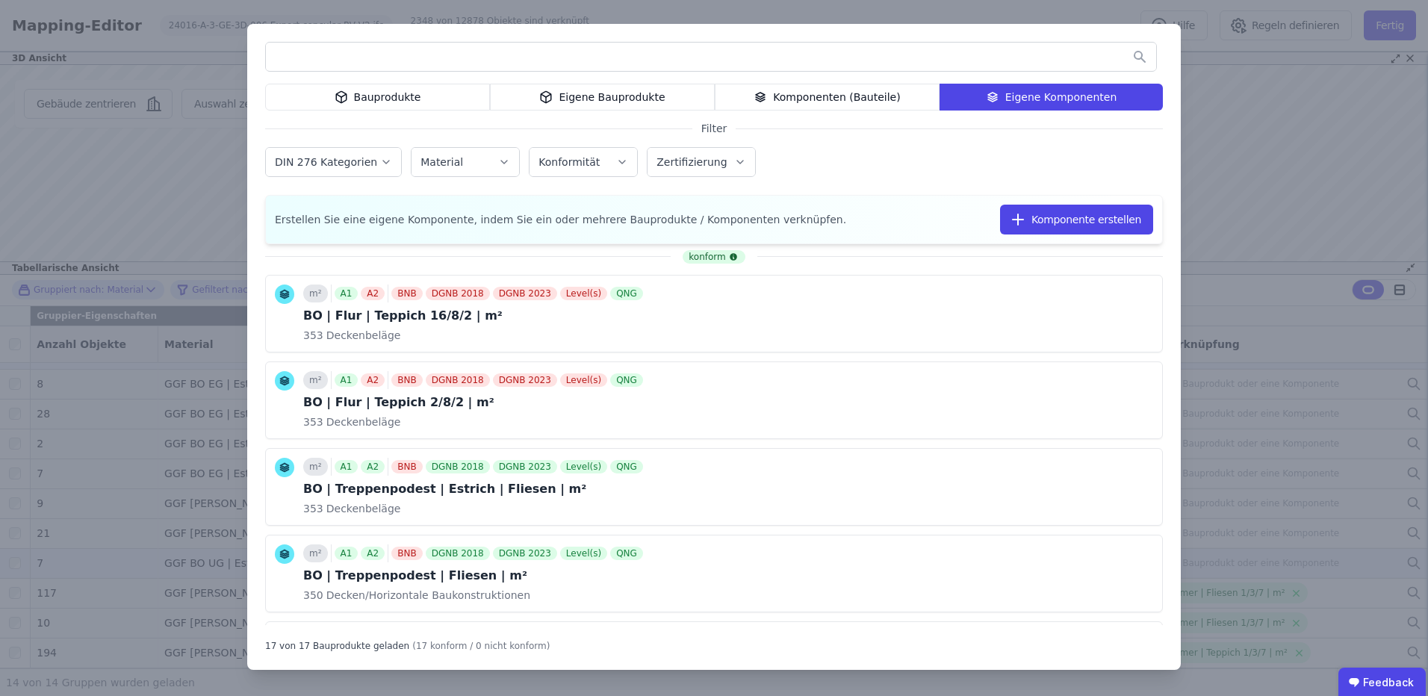
click at [618, 56] on input "text" at bounding box center [711, 56] width 890 height 27
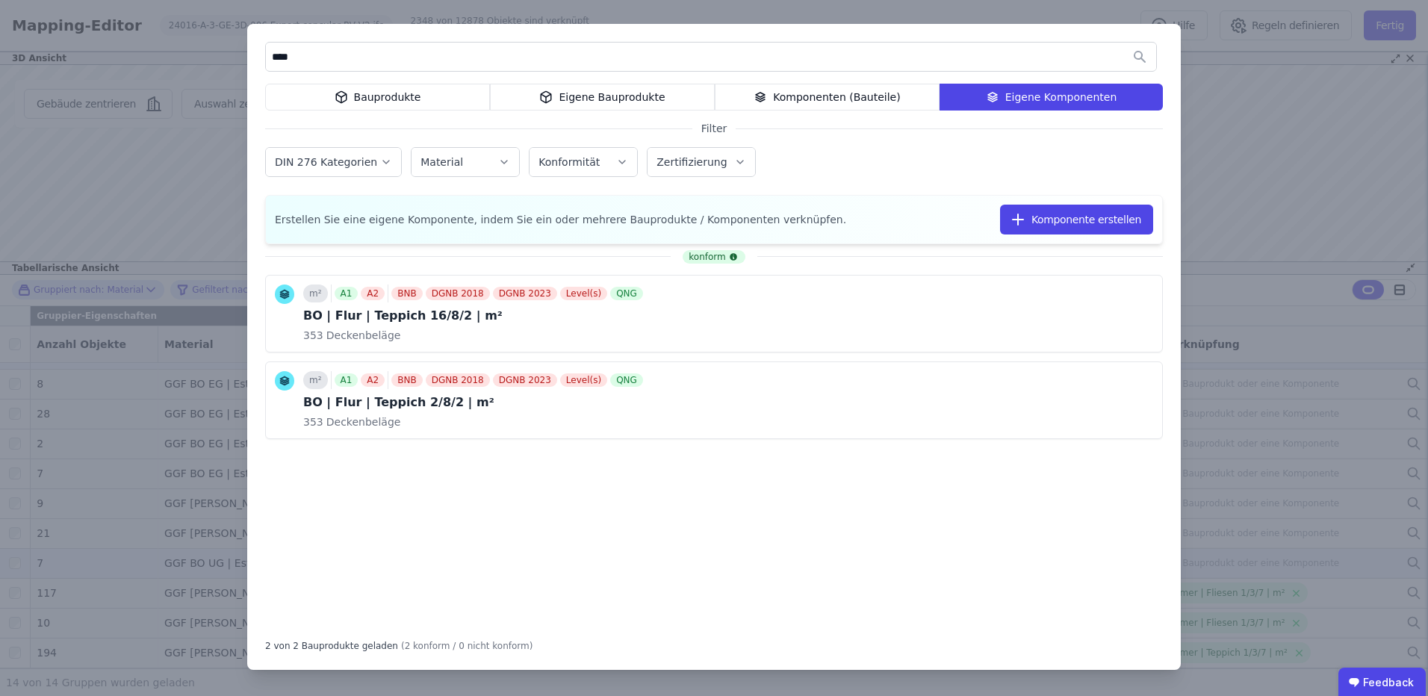
type input "****"
click at [403, 405] on div "BO | Flur | Teppich 2/8/2 | m²" at bounding box center [474, 403] width 343 height 18
click at [993, 406] on button "Komponente verknüpfen" at bounding box center [988, 400] width 167 height 30
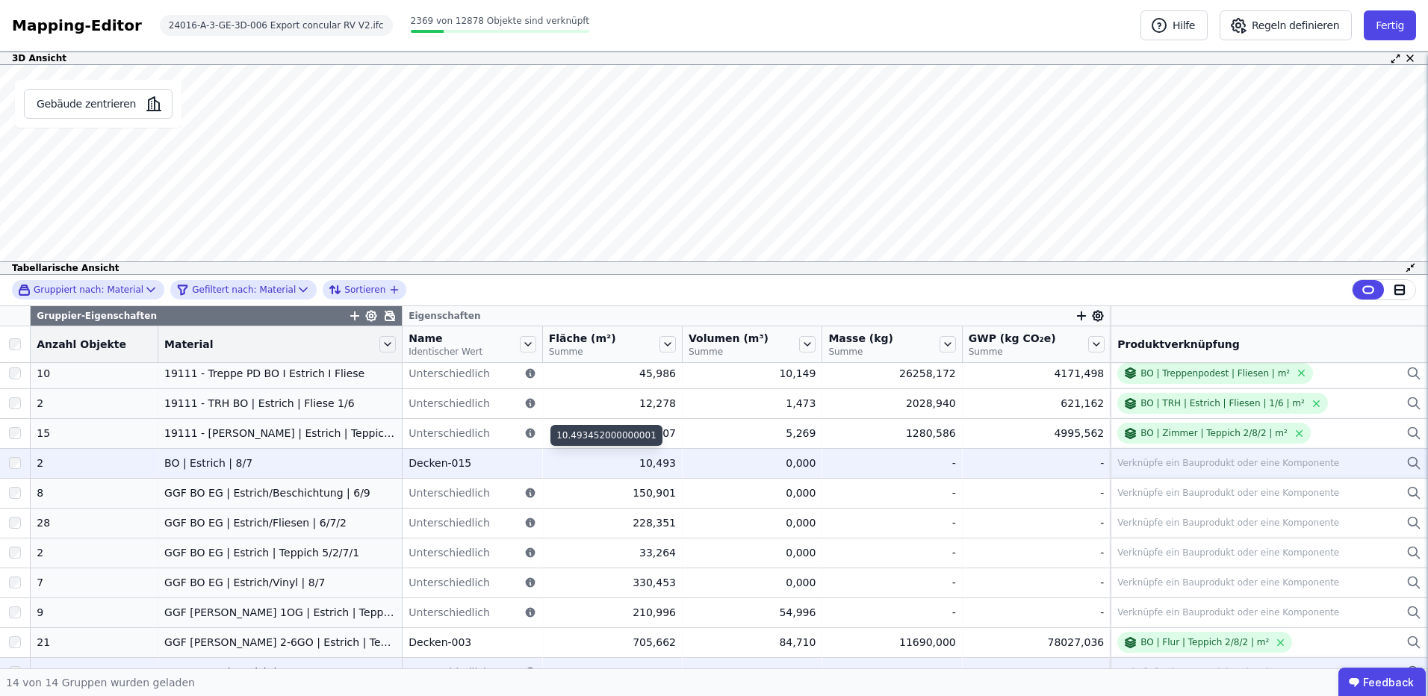
scroll to position [0, 0]
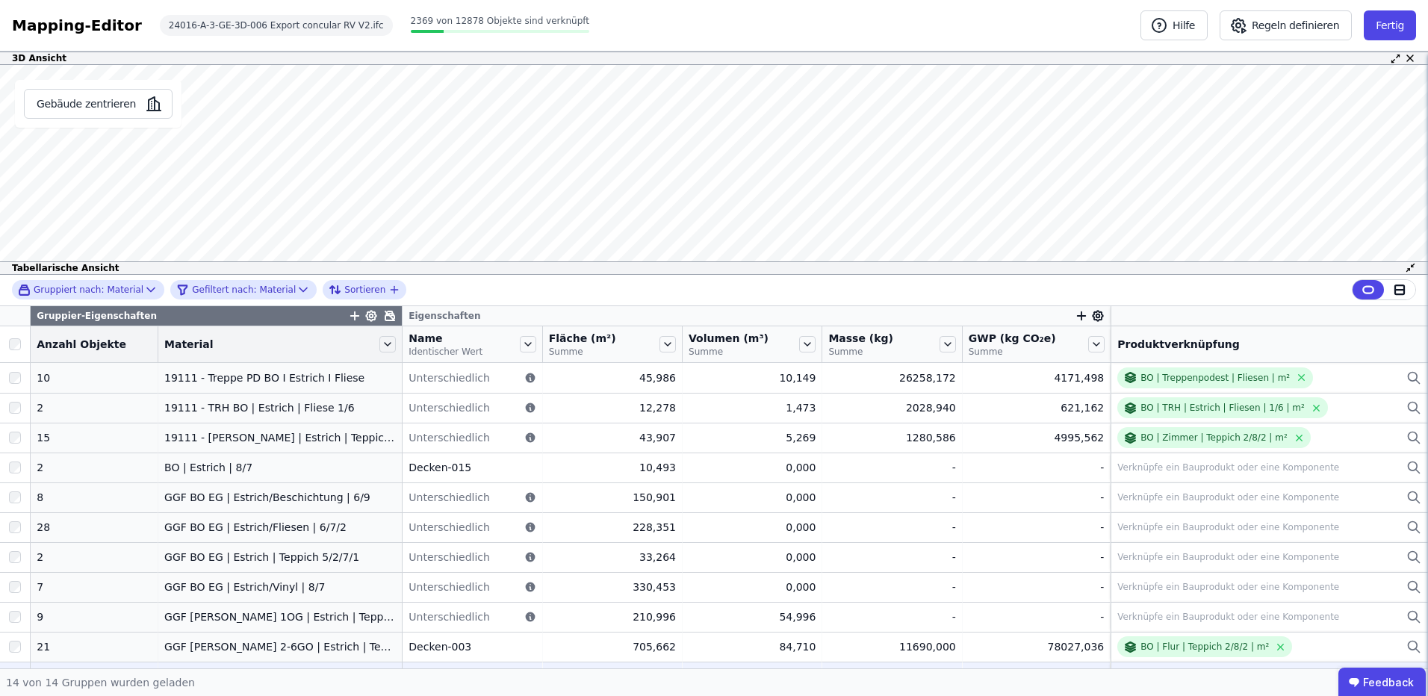
click at [1261, 468] on div "Verknüpfe ein Bauprodukt oder eine Komponente" at bounding box center [1228, 468] width 222 height 12
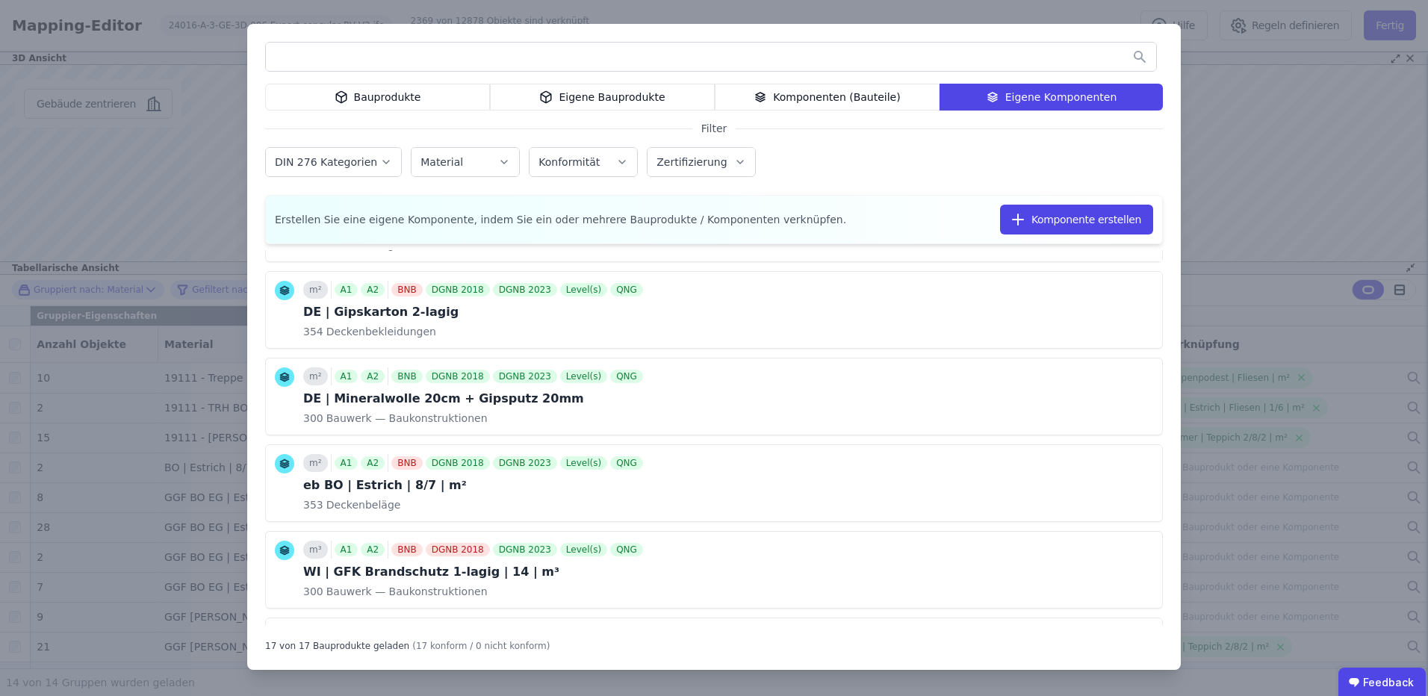
scroll to position [797, 0]
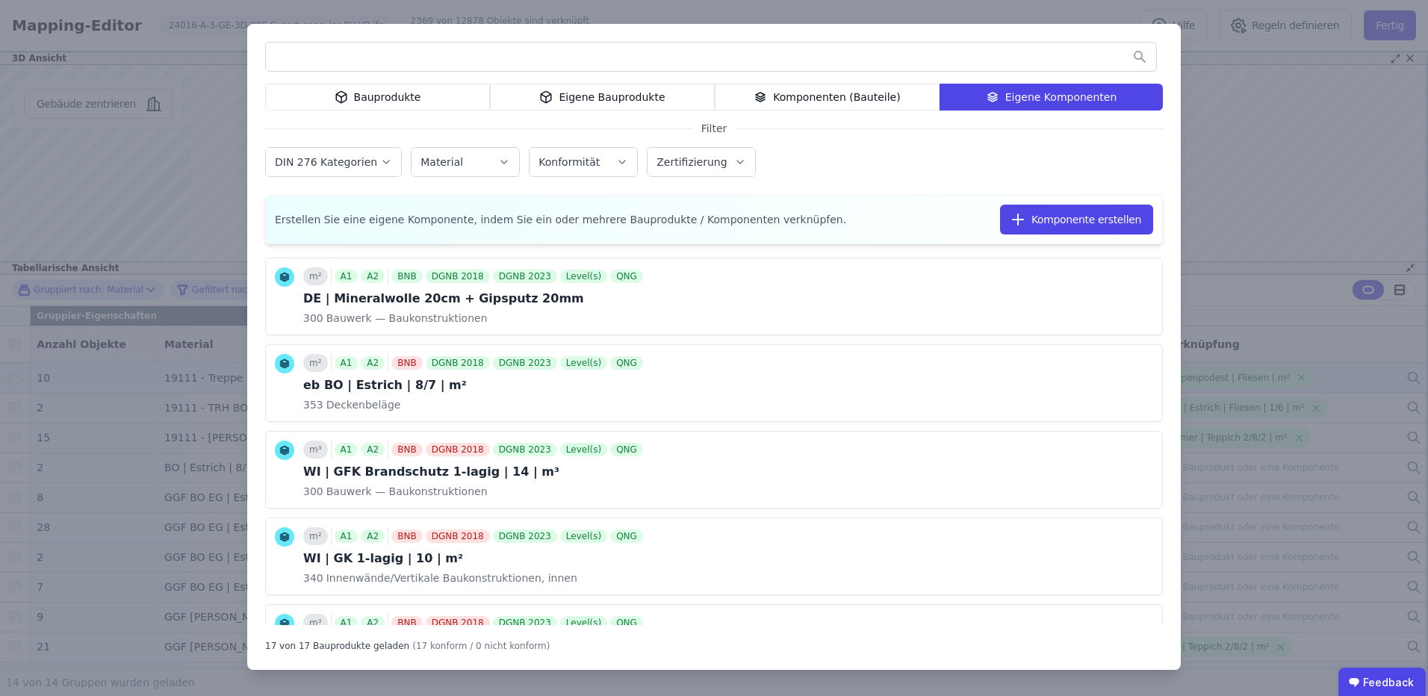
click at [0, 0] on button "Komponente verknüpfen" at bounding box center [0, 0] width 0 height 0
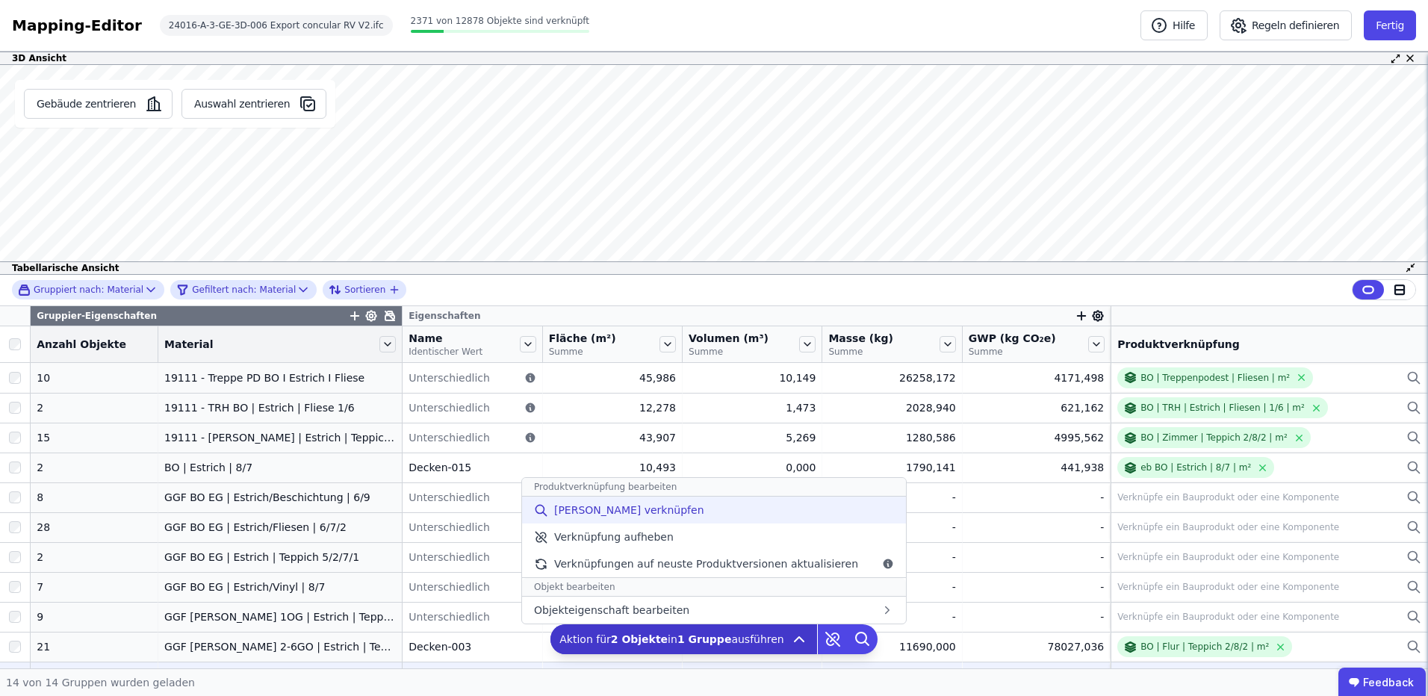
click at [654, 514] on span "[PERSON_NAME] verknüpfen" at bounding box center [629, 510] width 150 height 15
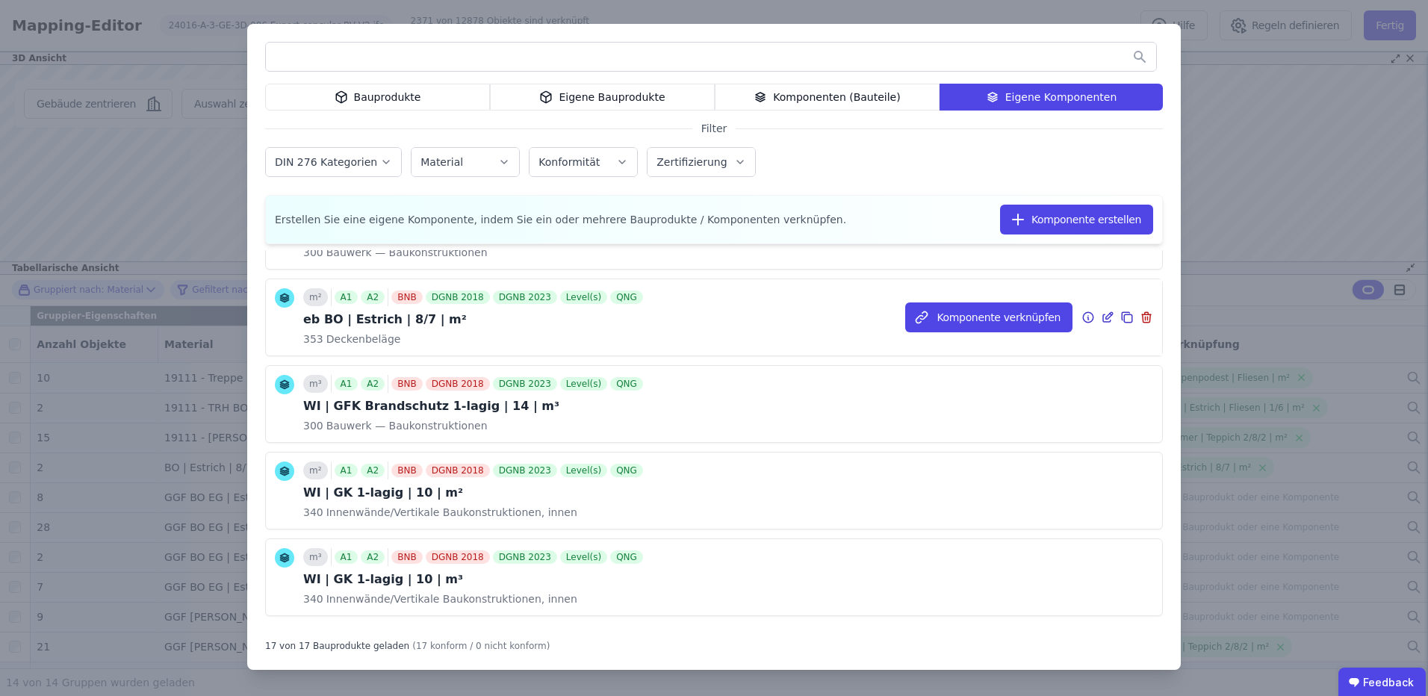
scroll to position [896, 0]
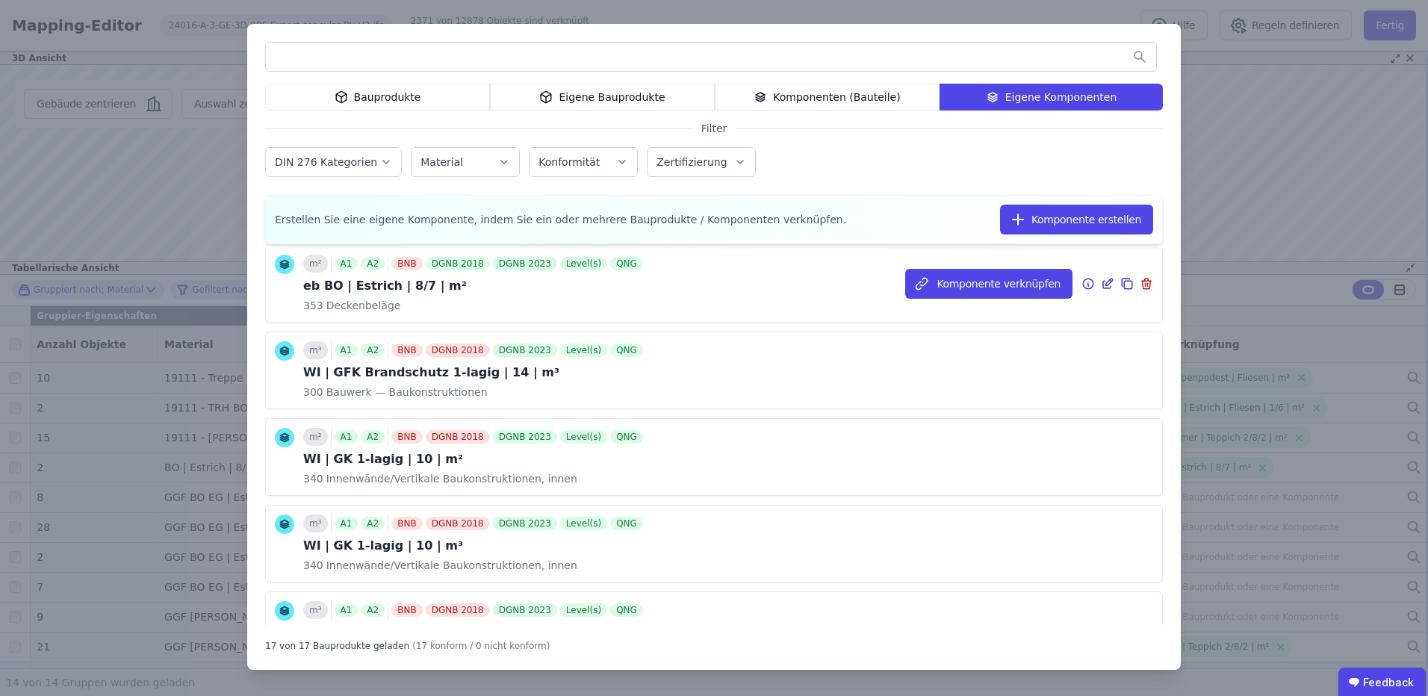
click at [1106, 282] on icon at bounding box center [1109, 282] width 7 height 7
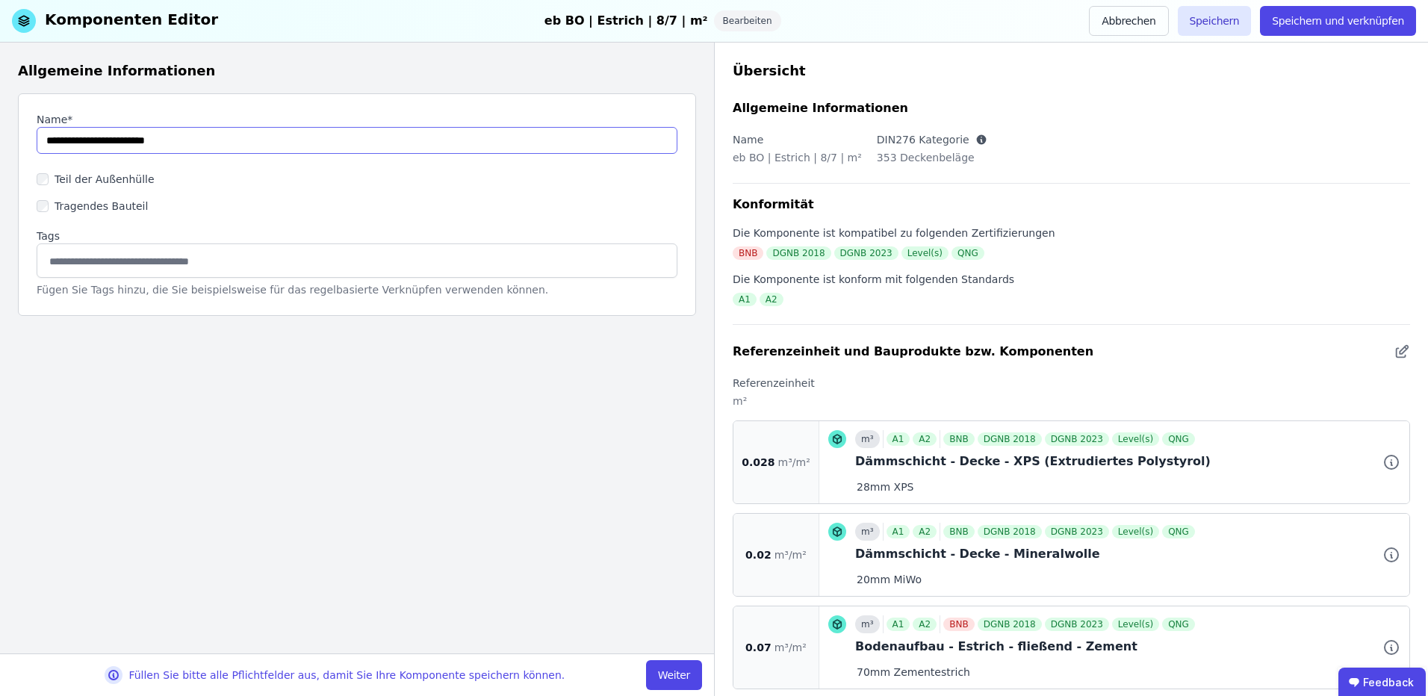
drag, startPoint x: 61, startPoint y: 138, endPoint x: 10, endPoint y: 138, distance: 51.5
click at [10, 138] on div "Allgemeine Informationen Name* Teil der Außenhülle Tragendes Bauteil Tags Fügen…" at bounding box center [357, 348] width 714 height 611
type input "**********"
click at [665, 673] on button "Weiter" at bounding box center [674, 675] width 56 height 30
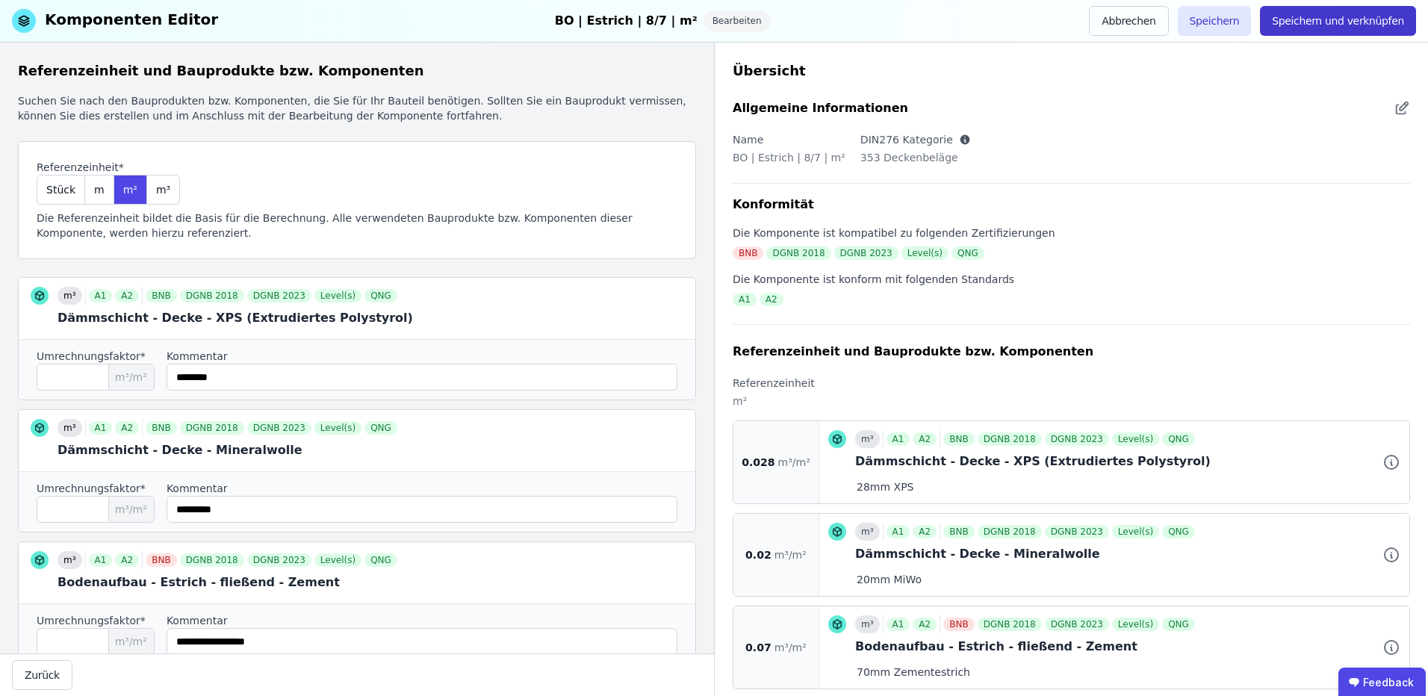
click at [1373, 27] on button "Speichern und verknüpfen" at bounding box center [1338, 21] width 156 height 30
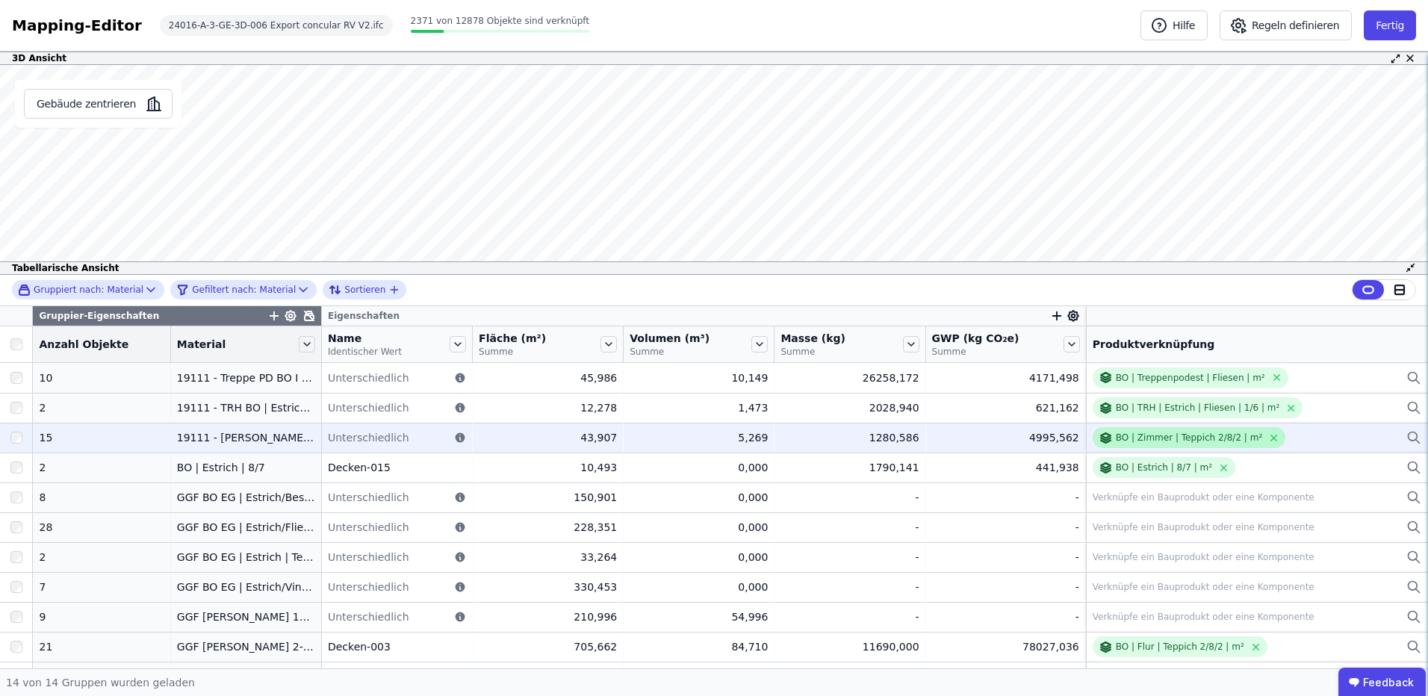
click at [1126, 437] on div "BO | Zimmer | Teppich 2/8/2 | m²" at bounding box center [1189, 438] width 146 height 12
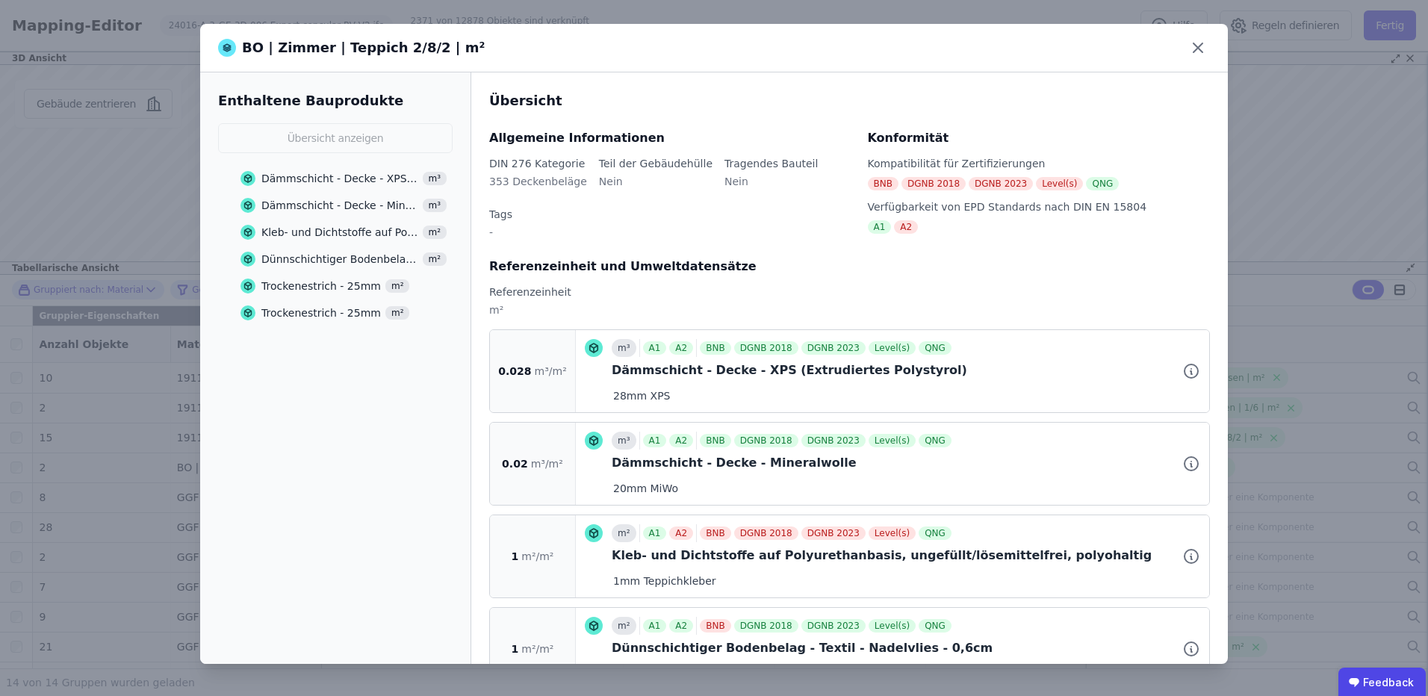
click at [387, 209] on div "Dämmschicht - Decke - Mineralwolle" at bounding box center [339, 205] width 157 height 15
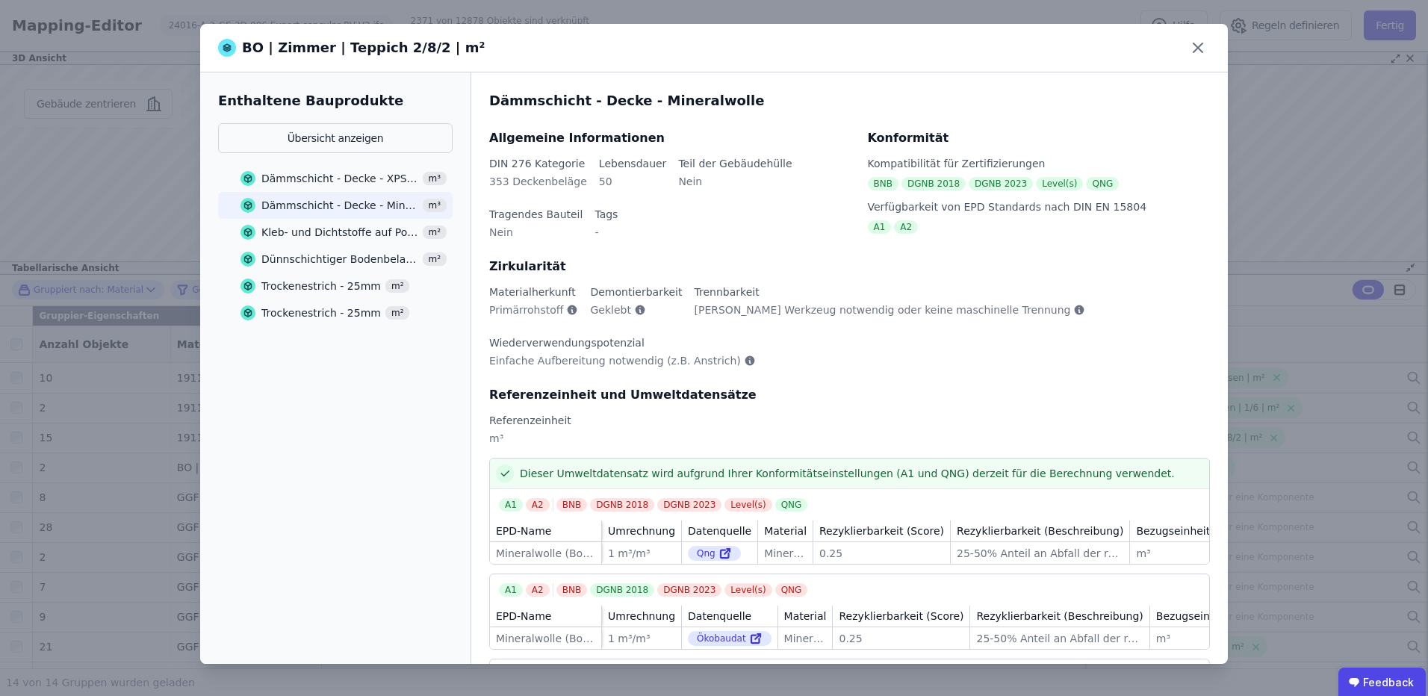
click at [1232, 204] on div "BO | Zimmer | Teppich 2/8/2 | m² Enthaltene Bauprodukte Übersicht anzeigen Dämm…" at bounding box center [714, 348] width 1428 height 696
click at [1205, 43] on icon at bounding box center [1198, 48] width 24 height 24
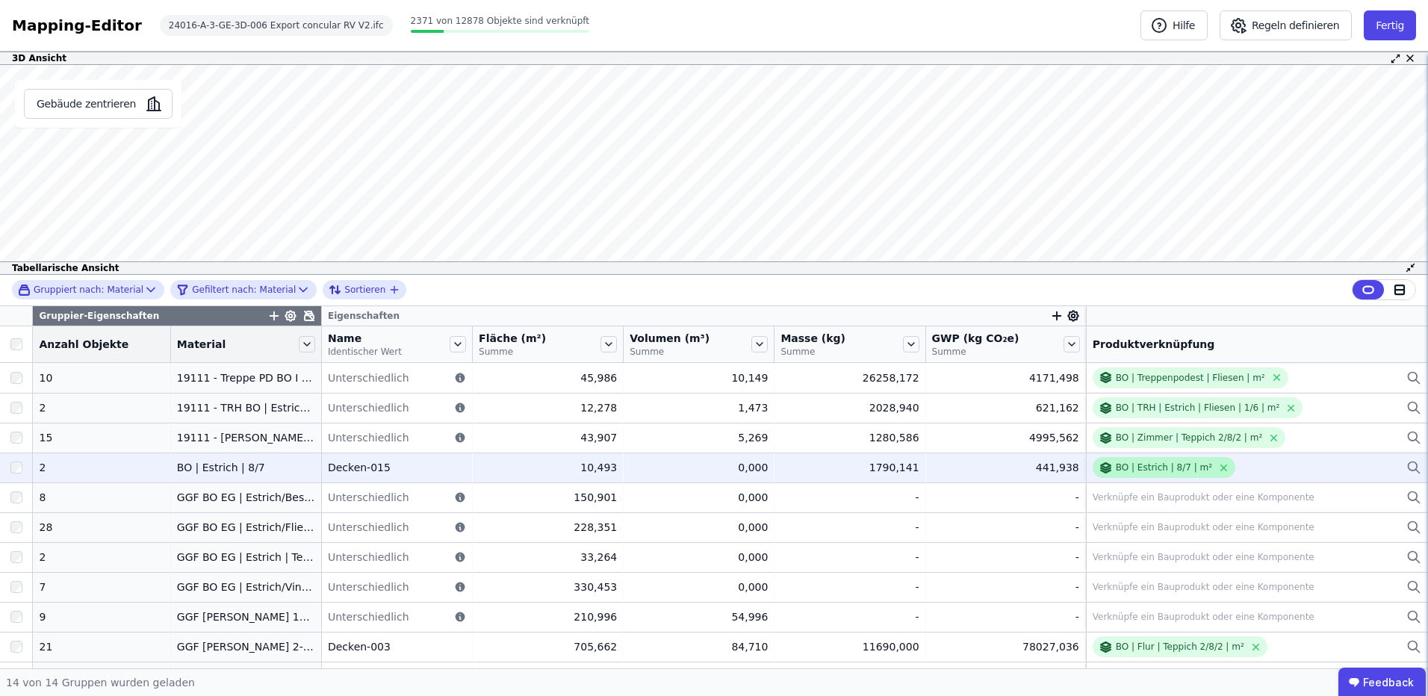
click at [1150, 468] on div "BO | Estrich | 8/7 | m²" at bounding box center [1164, 468] width 96 height 12
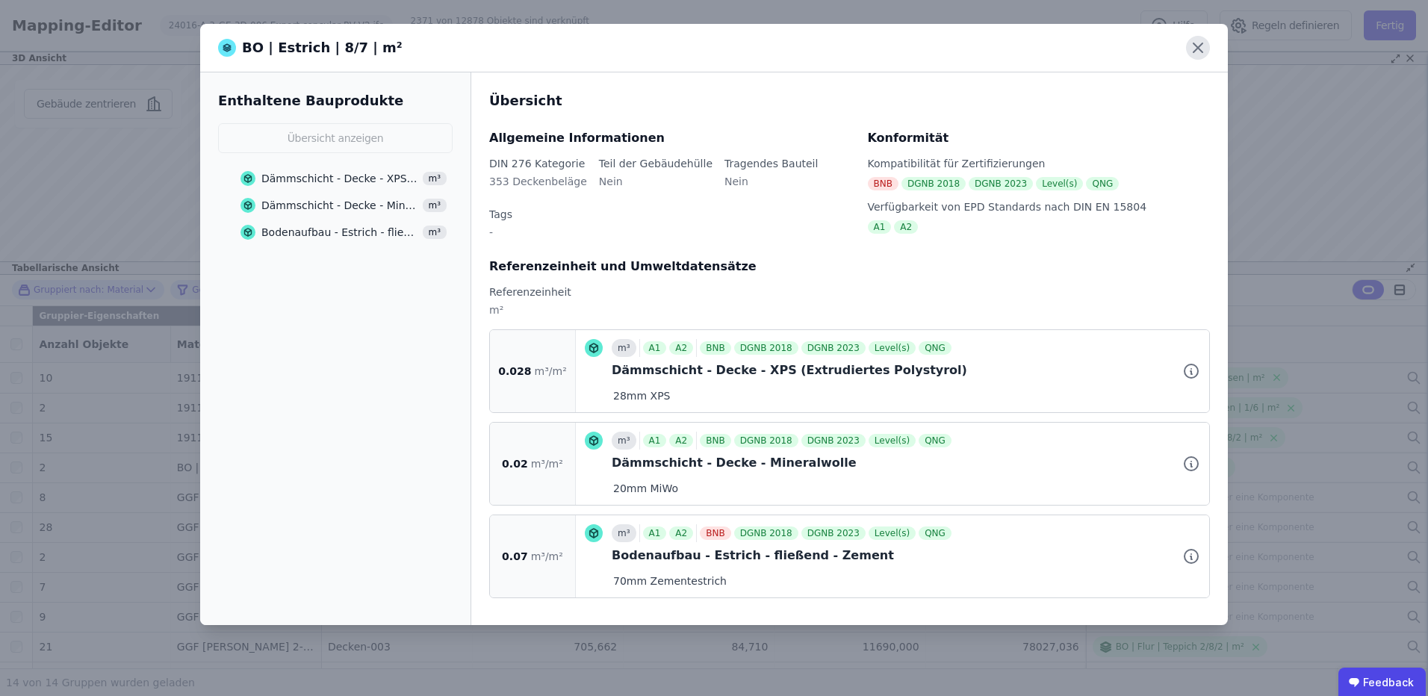
click at [1205, 45] on icon at bounding box center [1198, 48] width 24 height 24
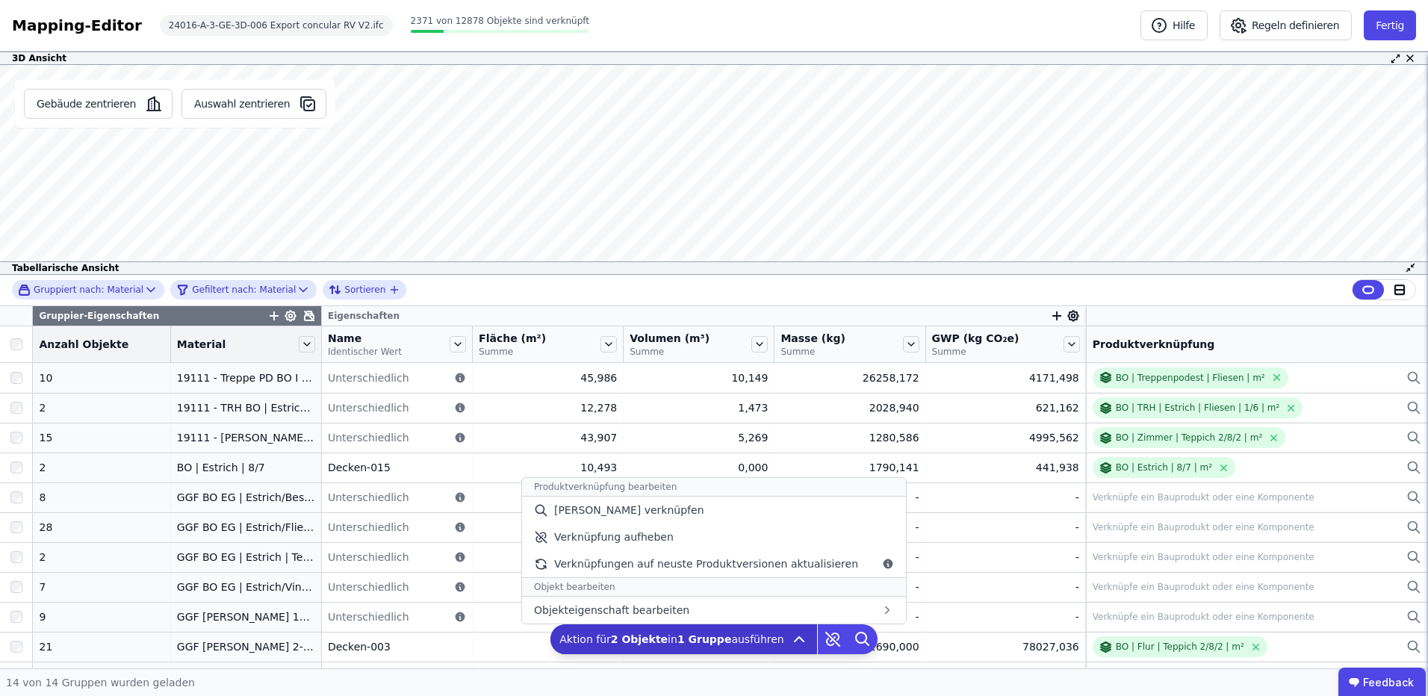
click at [641, 642] on b "2 Objekte" at bounding box center [639, 639] width 57 height 12
click at [655, 510] on span "[PERSON_NAME] verknüpfen" at bounding box center [629, 510] width 150 height 15
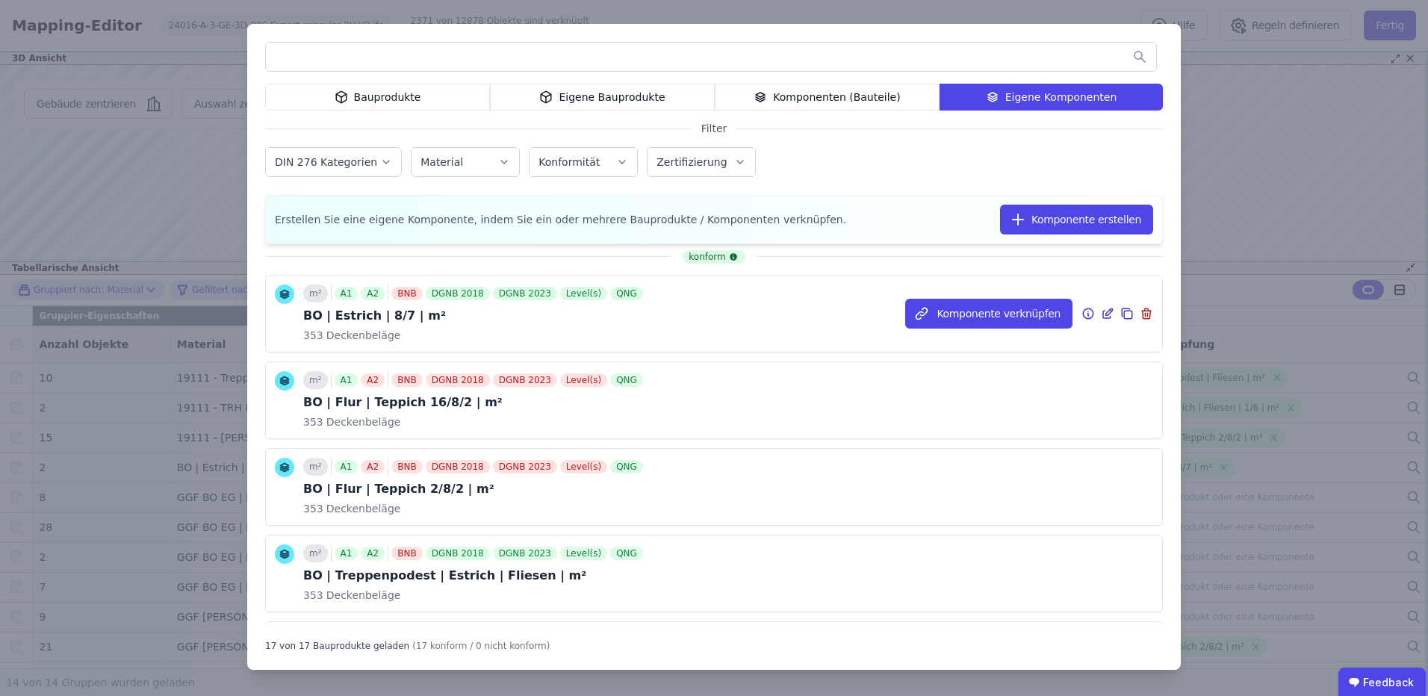
click at [1101, 317] on icon at bounding box center [1107, 314] width 13 height 18
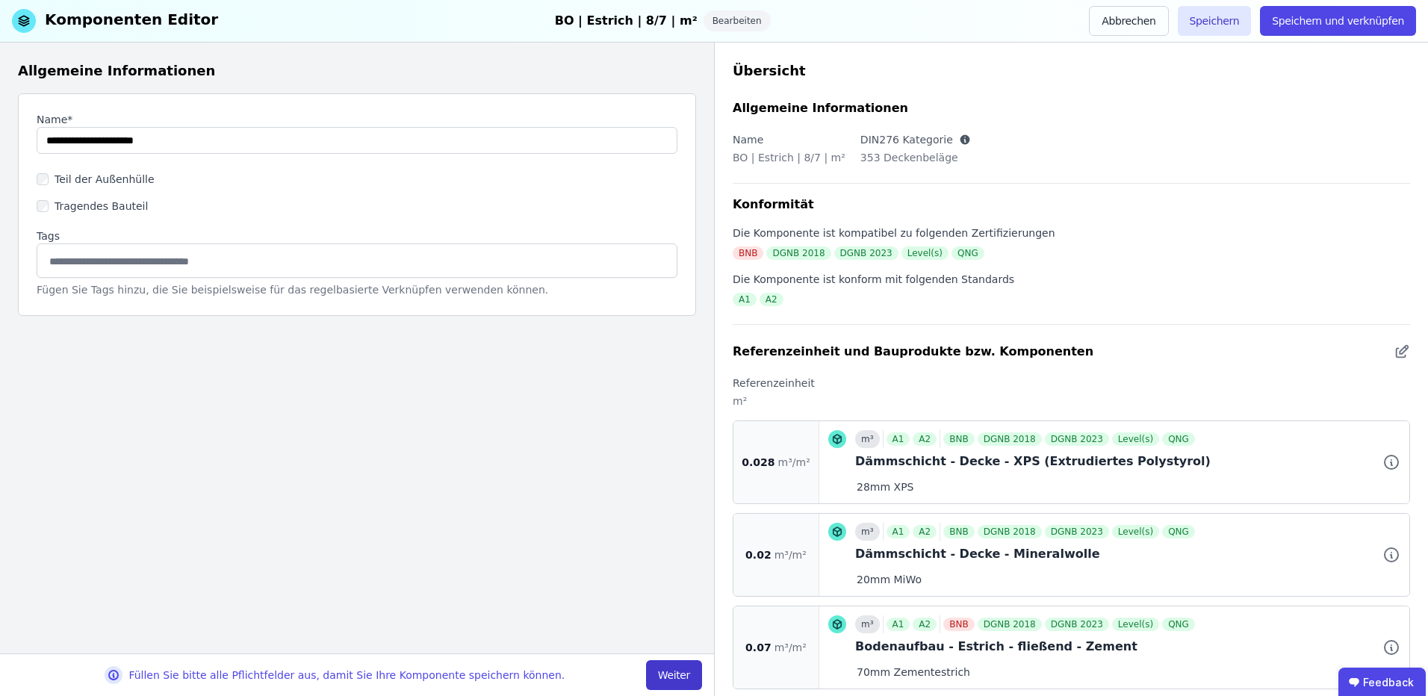
click at [660, 675] on button "Weiter" at bounding box center [674, 675] width 56 height 30
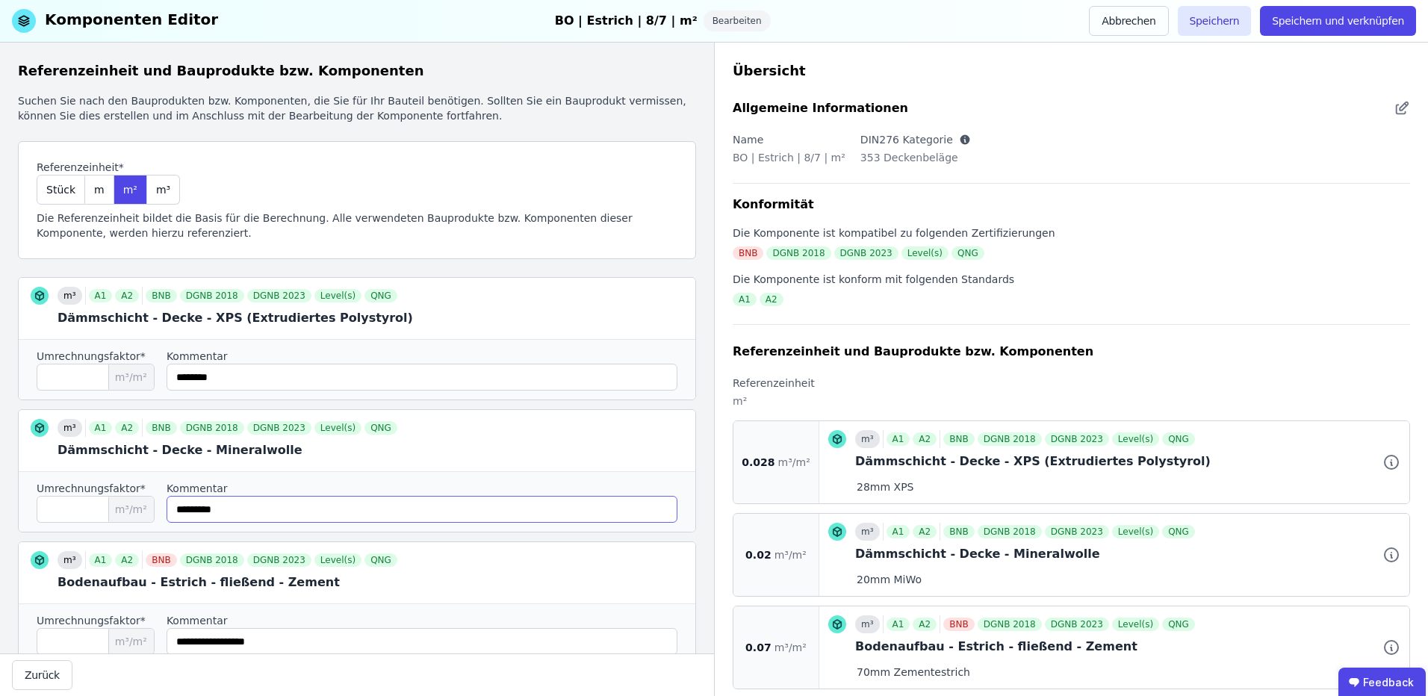
click at [318, 510] on input "string" at bounding box center [422, 509] width 511 height 27
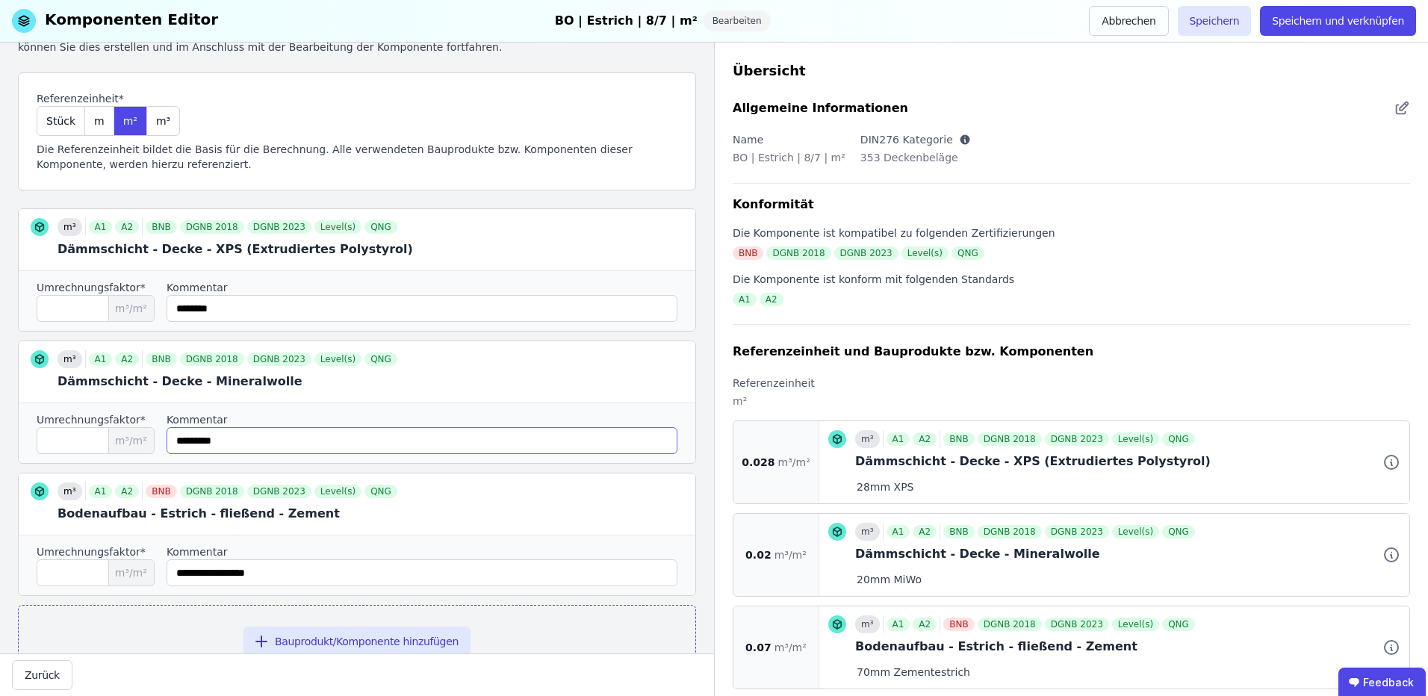
scroll to position [99, 0]
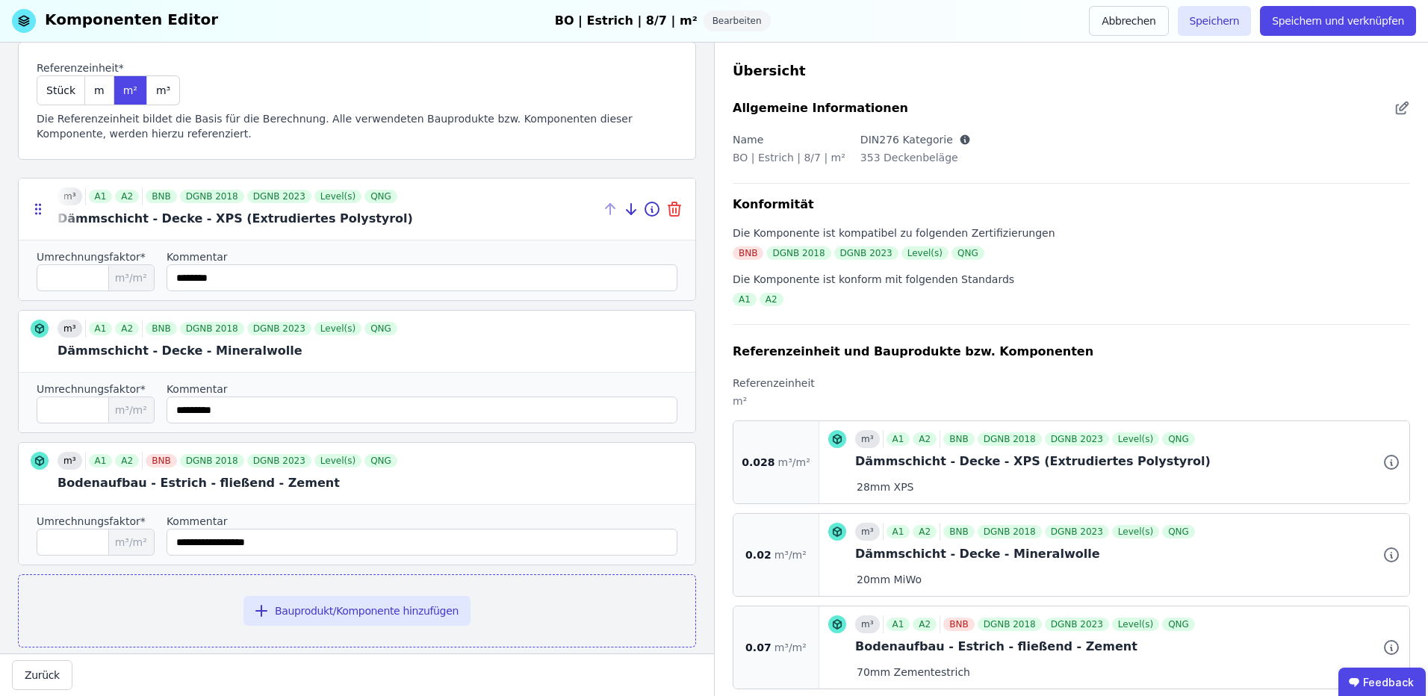
click at [671, 208] on icon at bounding box center [674, 209] width 18 height 18
type input "****"
type input "*********"
type input "****"
type input "**********"
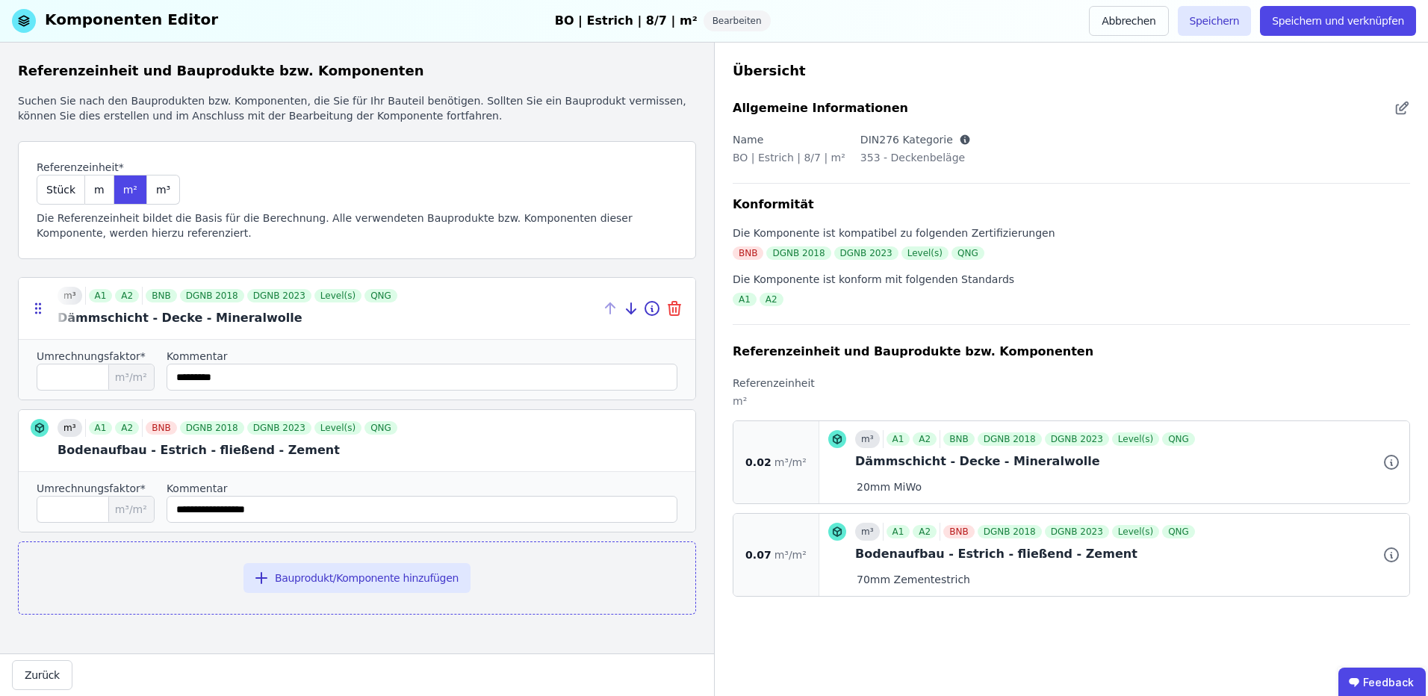
scroll to position [0, 0]
click at [257, 379] on input "string" at bounding box center [422, 377] width 511 height 27
drag, startPoint x: 196, startPoint y: 380, endPoint x: 170, endPoint y: 380, distance: 26.1
click at [170, 380] on div "Umrechnungsfaktor* **** m³/m² Kommentar" at bounding box center [357, 369] width 677 height 60
type input "*********"
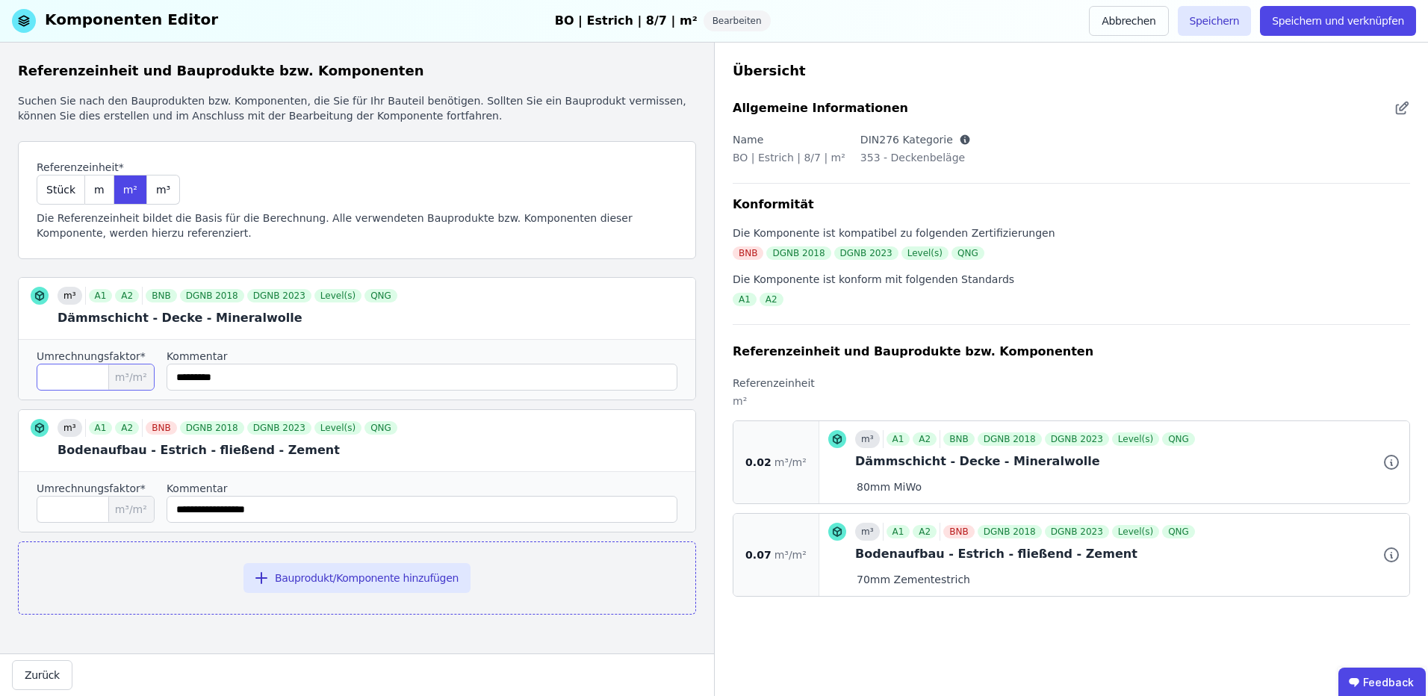
click at [84, 383] on input "****" at bounding box center [96, 377] width 118 height 27
type input "****"
click at [544, 365] on input "string" at bounding box center [422, 377] width 511 height 27
click at [1319, 14] on button "Speichern und verknüpfen" at bounding box center [1338, 21] width 156 height 30
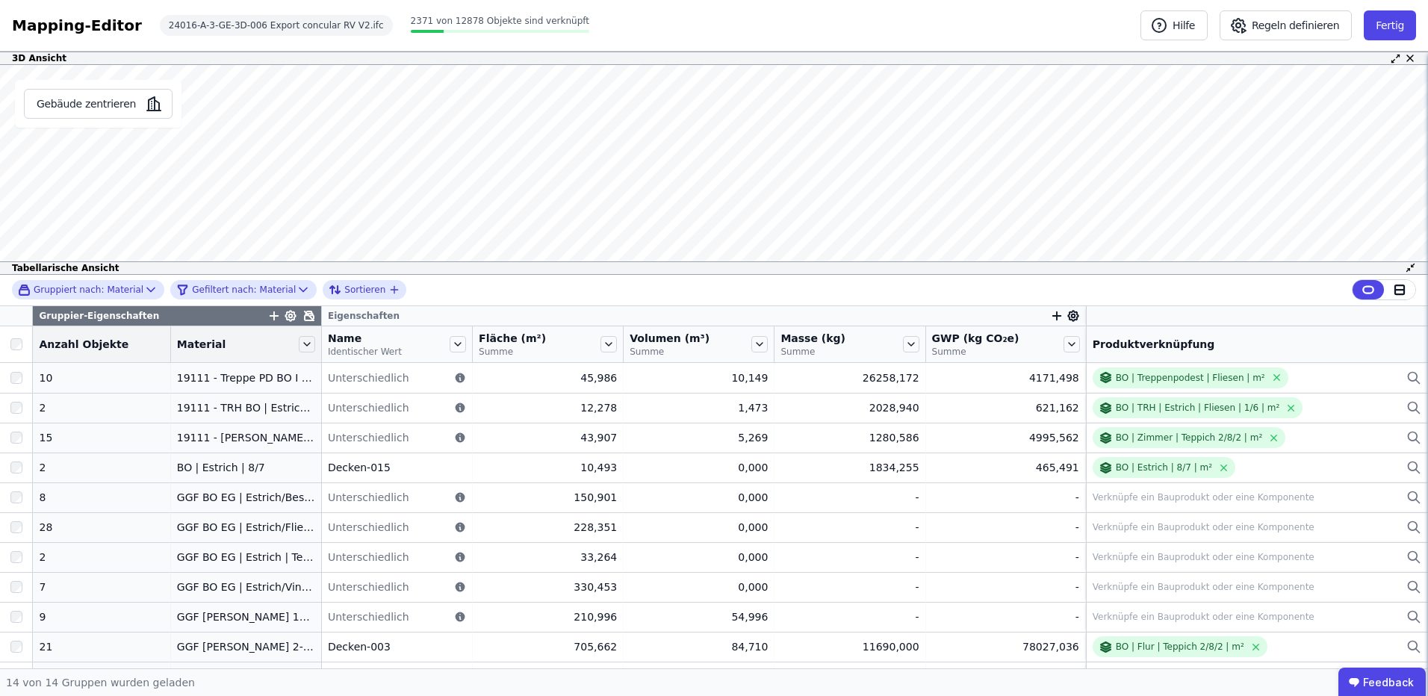
click at [301, 330] on th "Material" at bounding box center [246, 344] width 151 height 37
click at [301, 311] on div "Gruppier-Eigenschaften" at bounding box center [177, 315] width 288 height 19
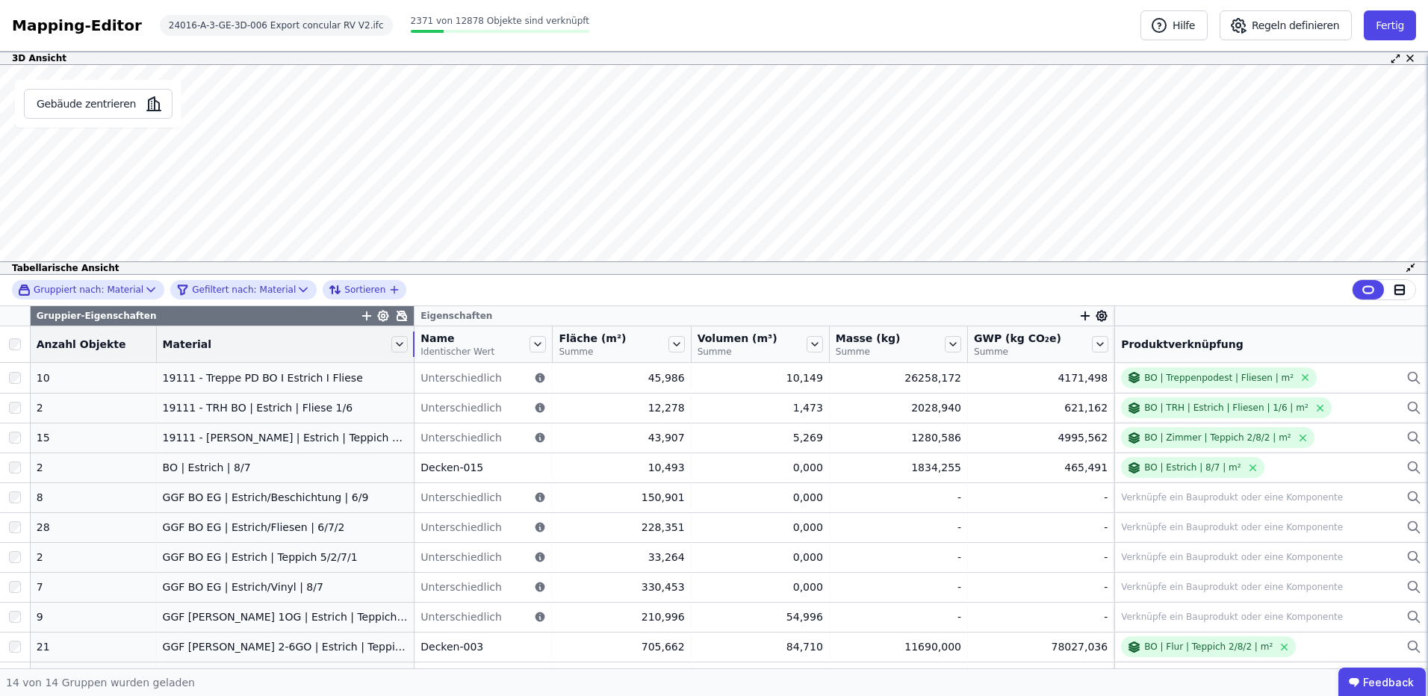
drag, startPoint x: 301, startPoint y: 349, endPoint x: 399, endPoint y: 347, distance: 97.9
click at [399, 347] on tr "Anzahl Objekte Material Name Identischer Wert Fläche (m²) Summe Volumen (m³) Su…" at bounding box center [714, 344] width 1428 height 37
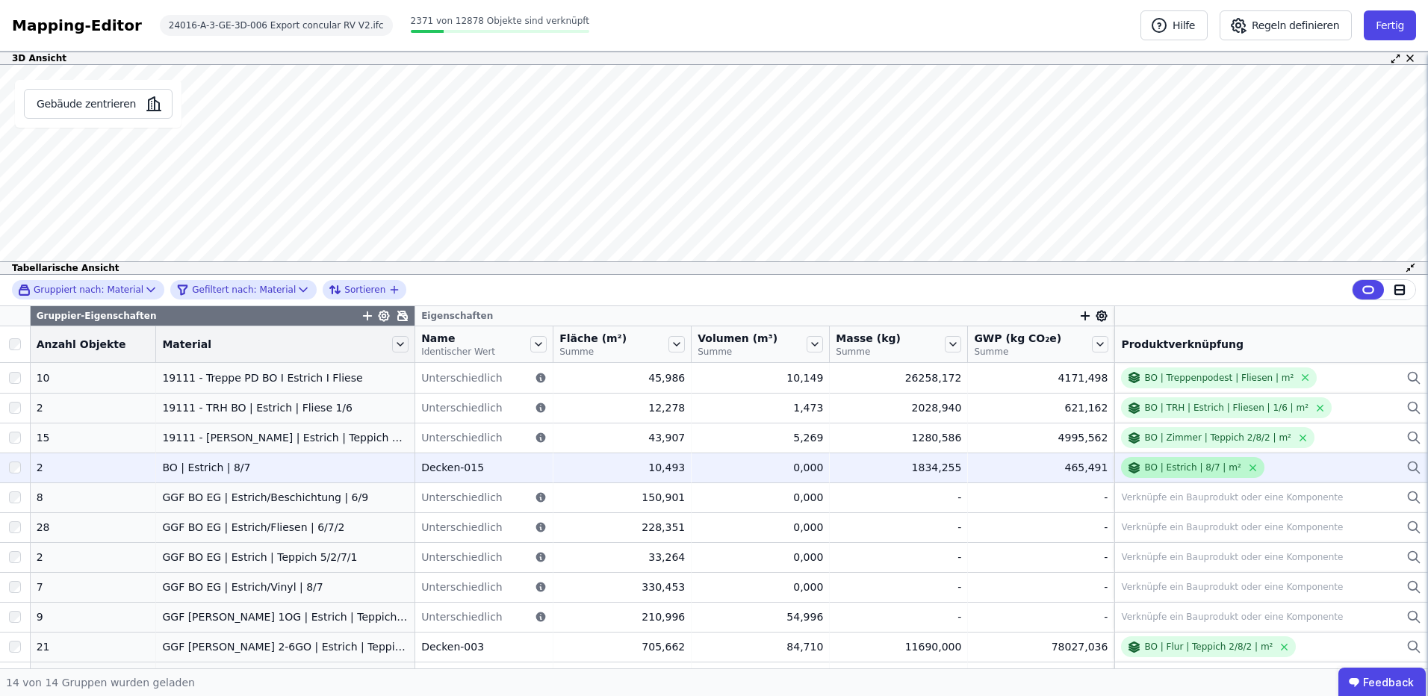
click at [1158, 469] on div "BO | Estrich | 8/7 | m²" at bounding box center [1192, 468] width 96 height 12
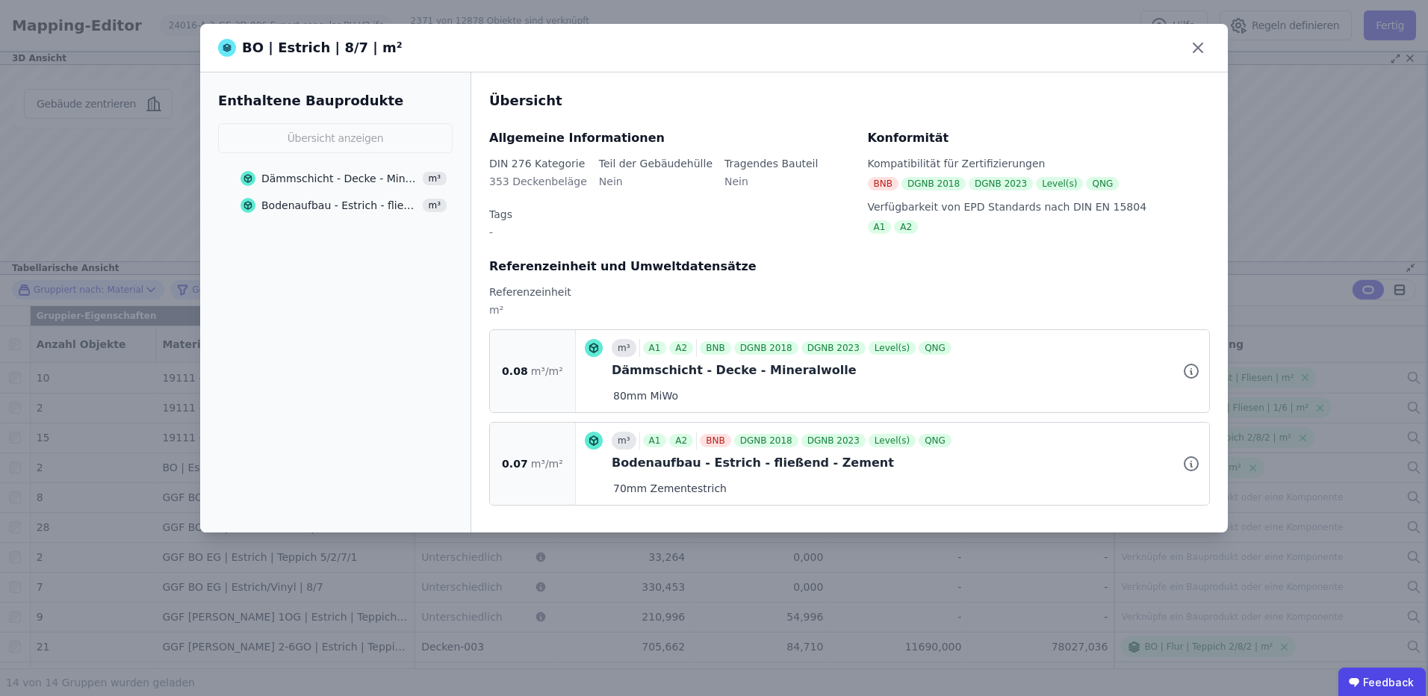
click at [438, 181] on span "m³" at bounding box center [435, 178] width 25 height 13
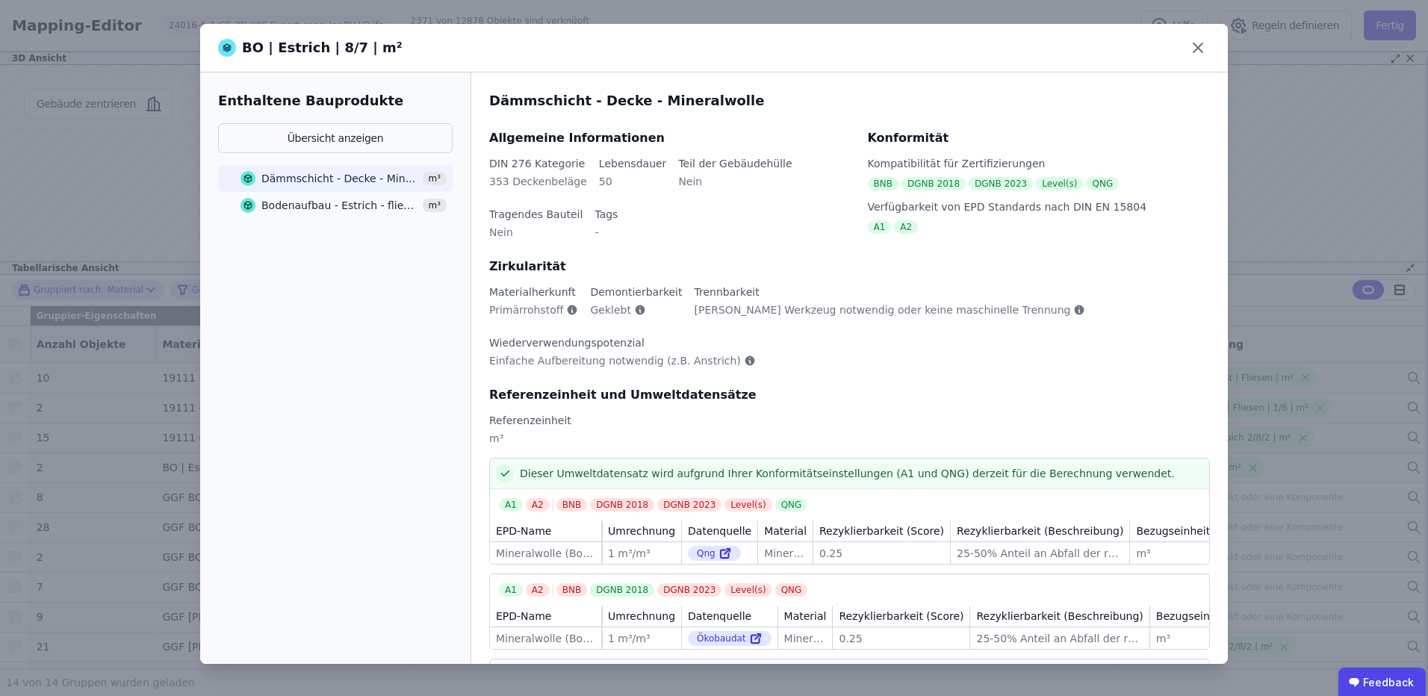
scroll to position [99, 0]
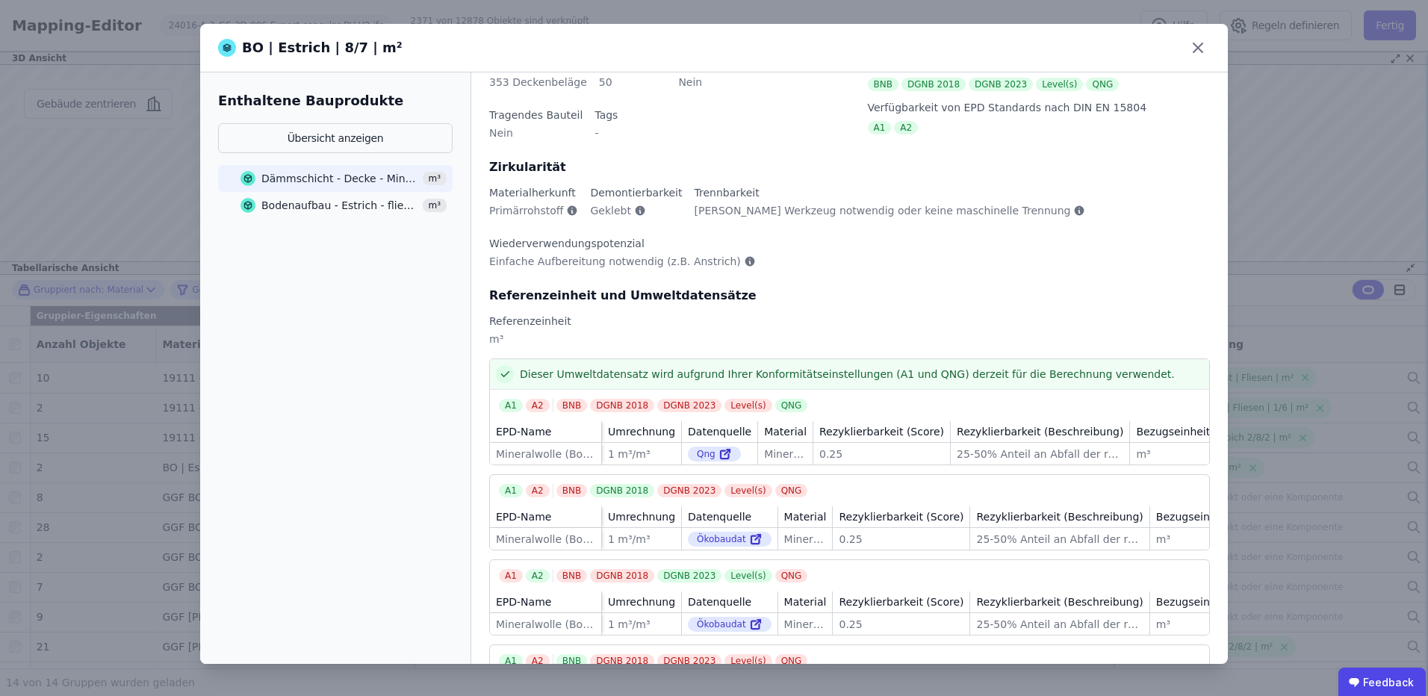
drag, startPoint x: 822, startPoint y: 652, endPoint x: 968, endPoint y: 654, distance: 146.4
click at [968, 654] on div "Dämmschicht - Decke - Mineralwolle Allgemeine Informationen DIN 276 Kategorie 3…" at bounding box center [849, 367] width 757 height 591
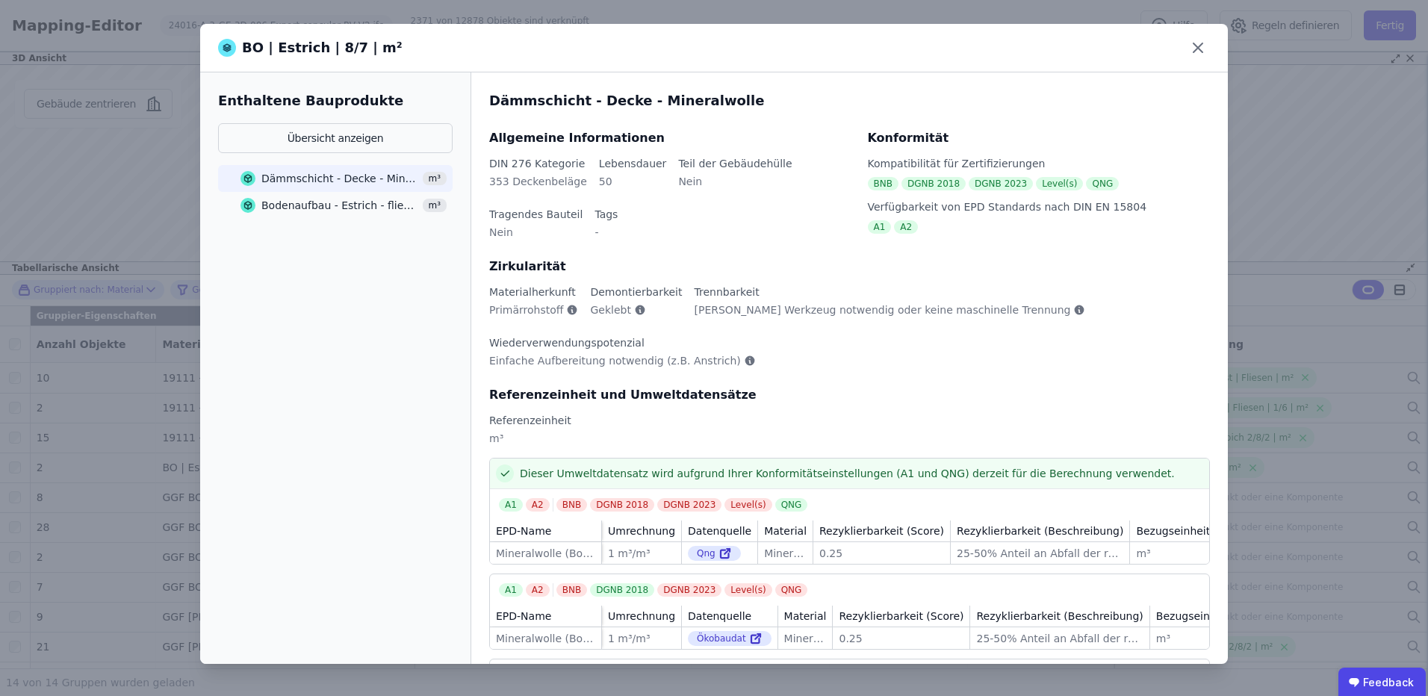
click at [391, 175] on div "Dämmschicht - Decke - Mineralwolle" at bounding box center [339, 178] width 157 height 15
click at [373, 134] on button "Übersicht anzeigen" at bounding box center [335, 138] width 235 height 30
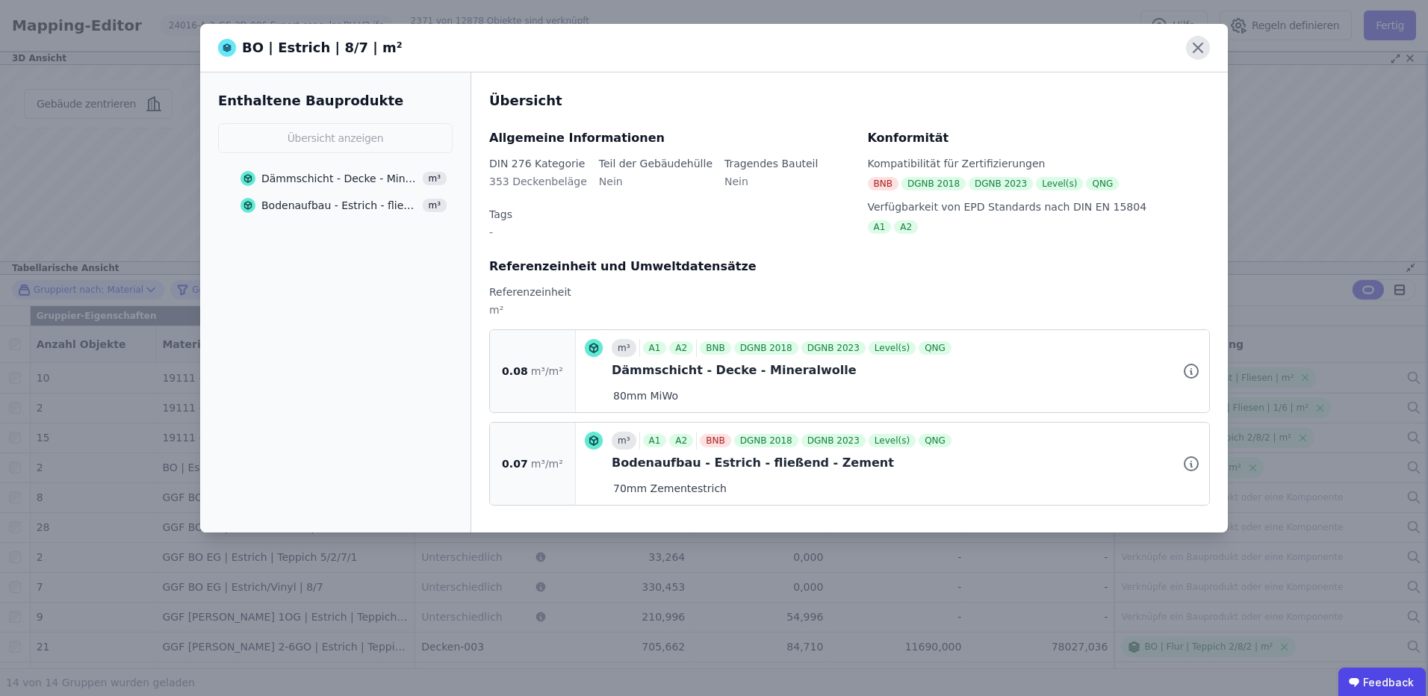
click at [1191, 50] on icon at bounding box center [1198, 48] width 24 height 24
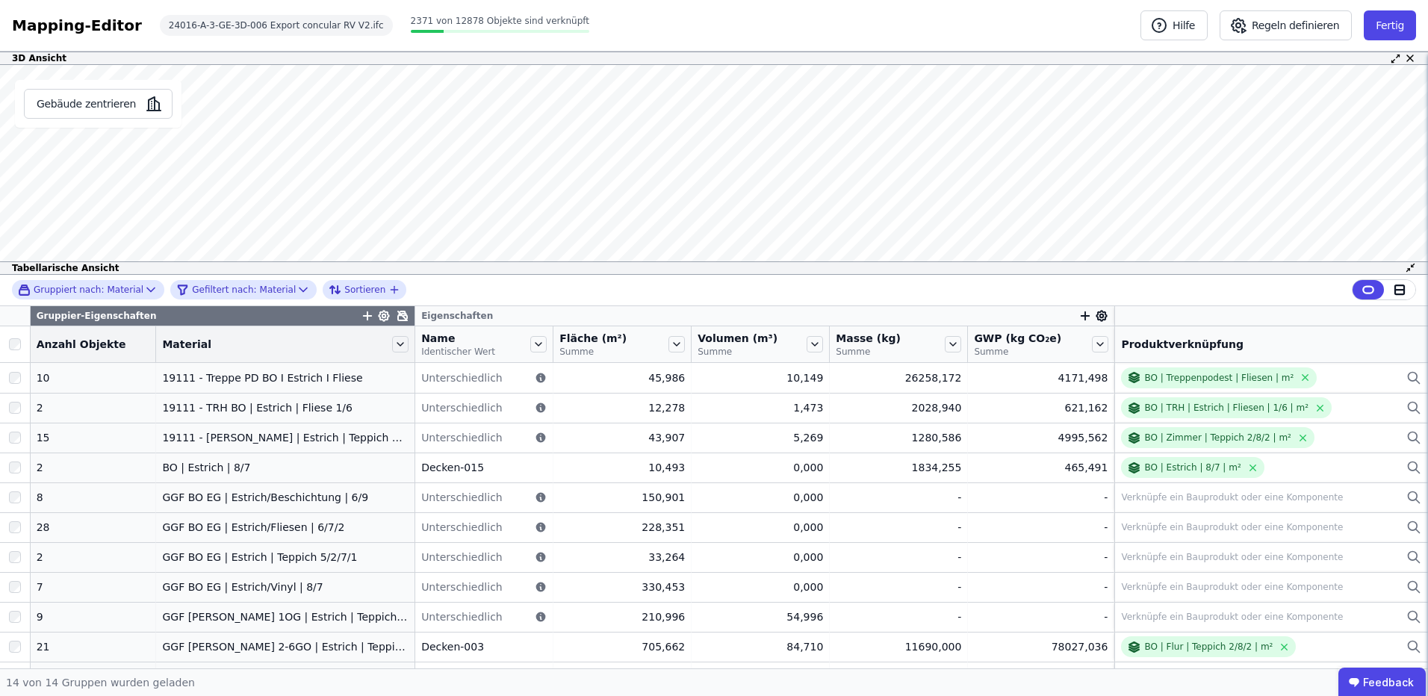
click at [978, 283] on div "Gruppiert nach: Material Gefiltert nach: Material Sortieren" at bounding box center [714, 290] width 1428 height 31
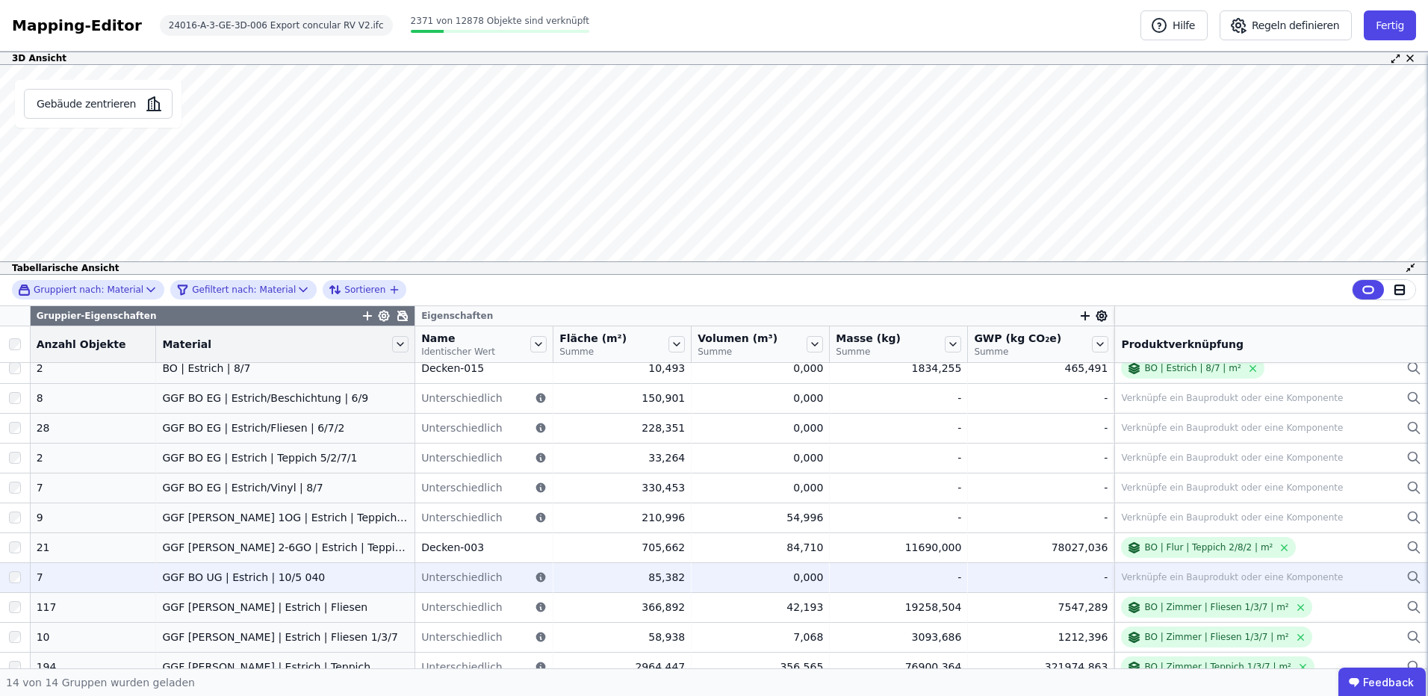
scroll to position [114, 0]
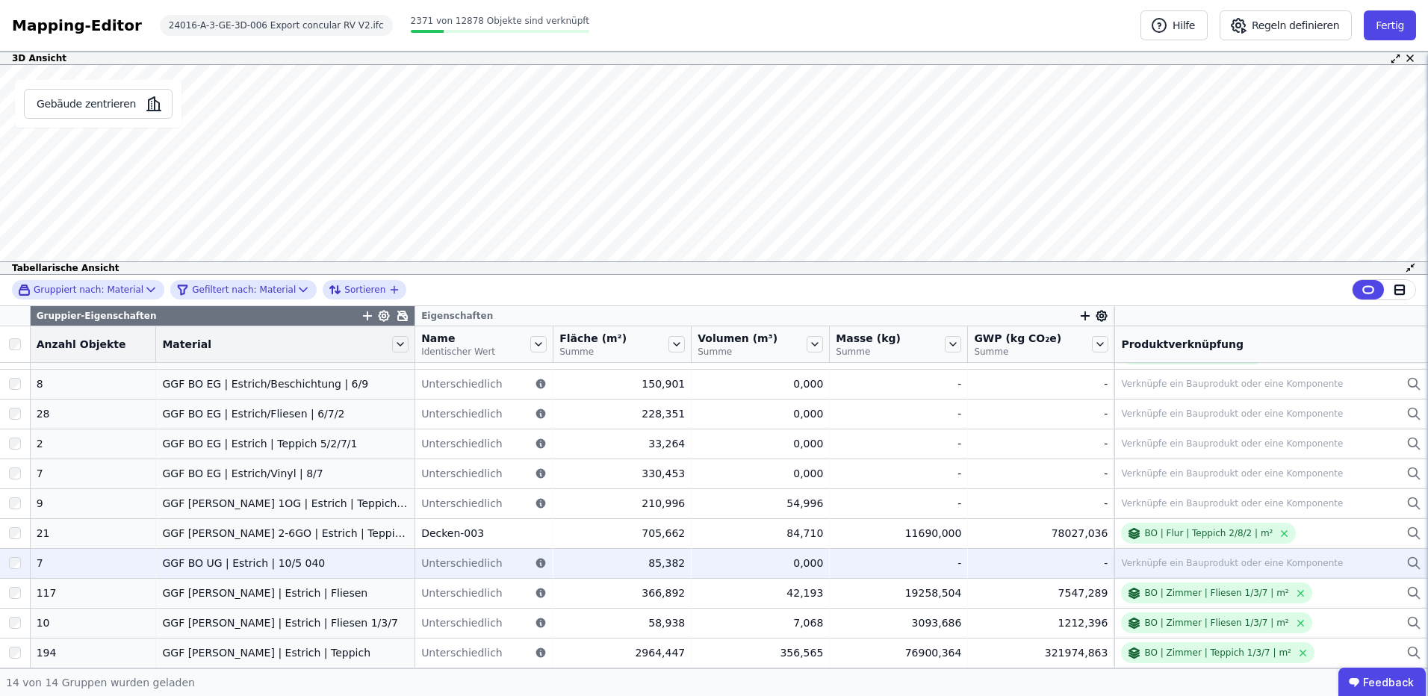
click at [1246, 563] on div "Verknüpfe ein Bauprodukt oder eine Komponente" at bounding box center [1232, 563] width 222 height 12
click at [7, 562] on div at bounding box center [15, 563] width 30 height 27
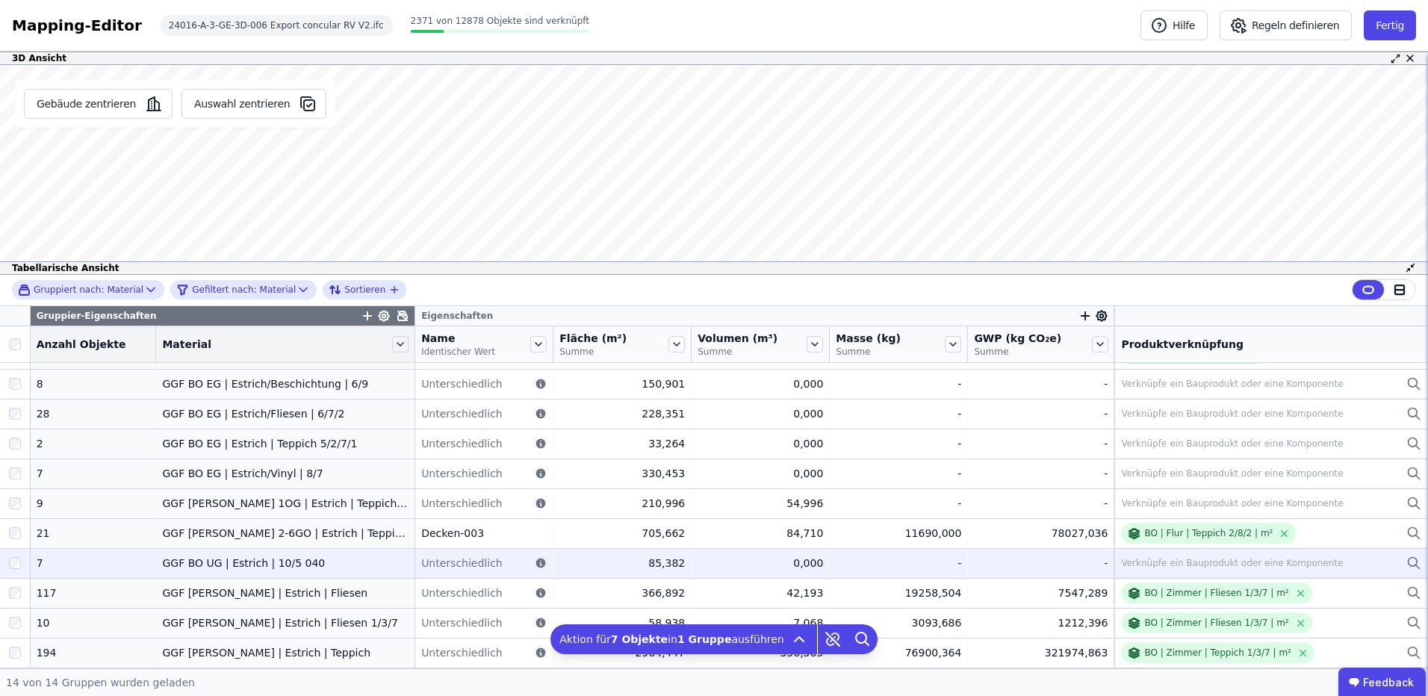
click at [8, 562] on div at bounding box center [15, 563] width 30 height 27
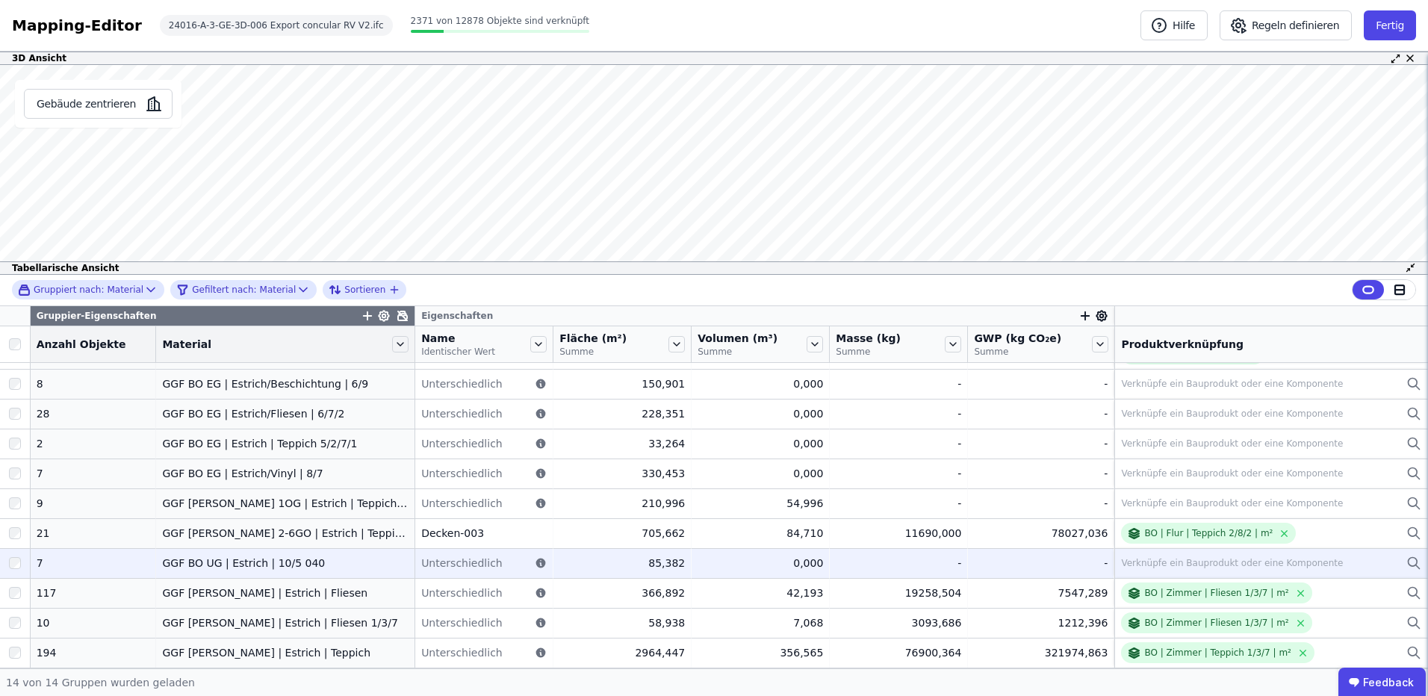
click at [8, 562] on div at bounding box center [15, 563] width 30 height 27
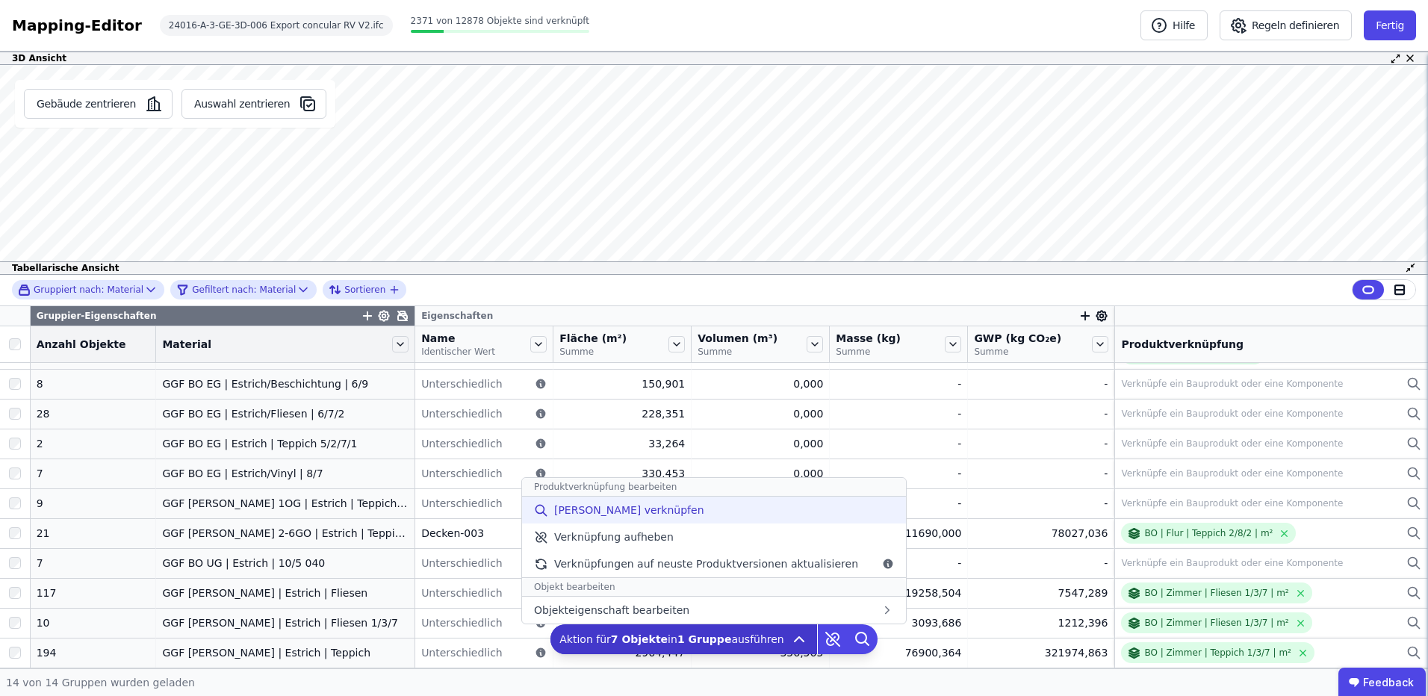
click at [674, 511] on div "[PERSON_NAME] verknüpfen" at bounding box center [714, 510] width 384 height 27
click at [712, 642] on b "1 Gruppe" at bounding box center [704, 639] width 55 height 12
click at [674, 512] on div "[PERSON_NAME] verknüpfen" at bounding box center [714, 510] width 384 height 27
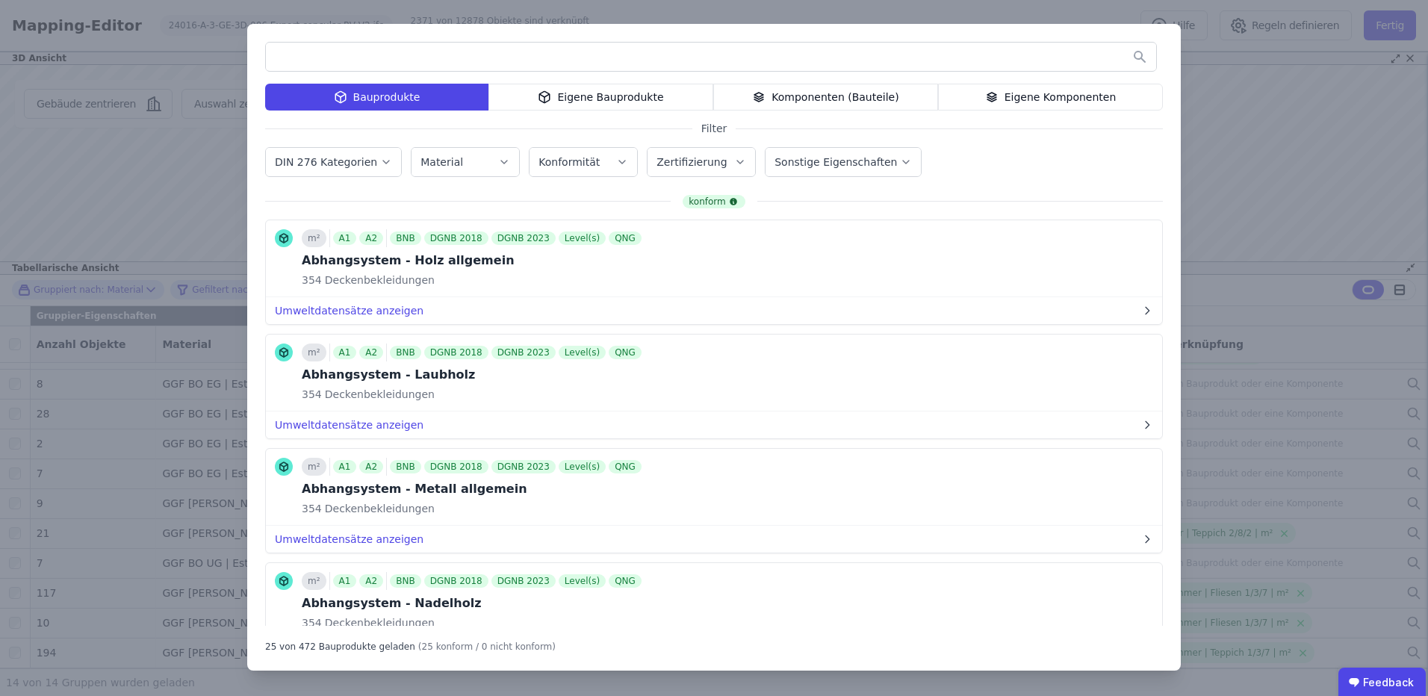
click at [993, 99] on icon at bounding box center [991, 97] width 13 height 18
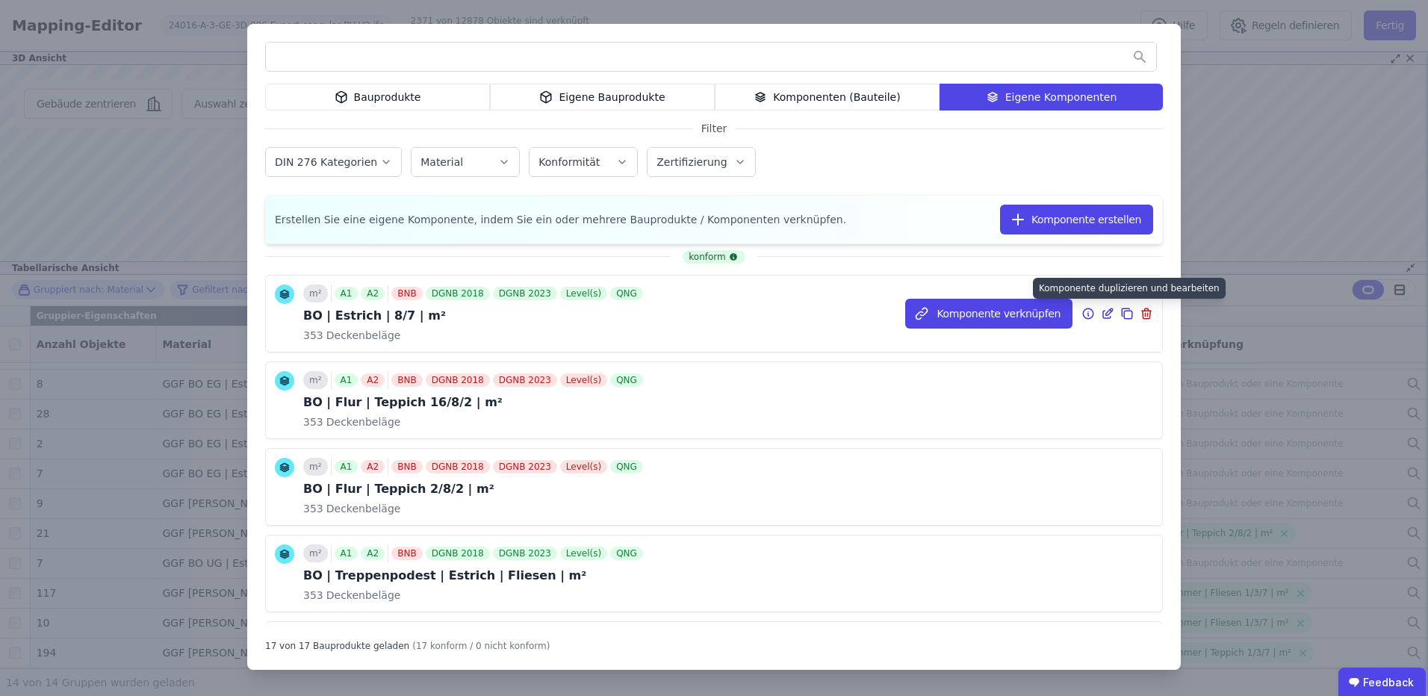
click at [1120, 314] on icon at bounding box center [1126, 314] width 13 height 18
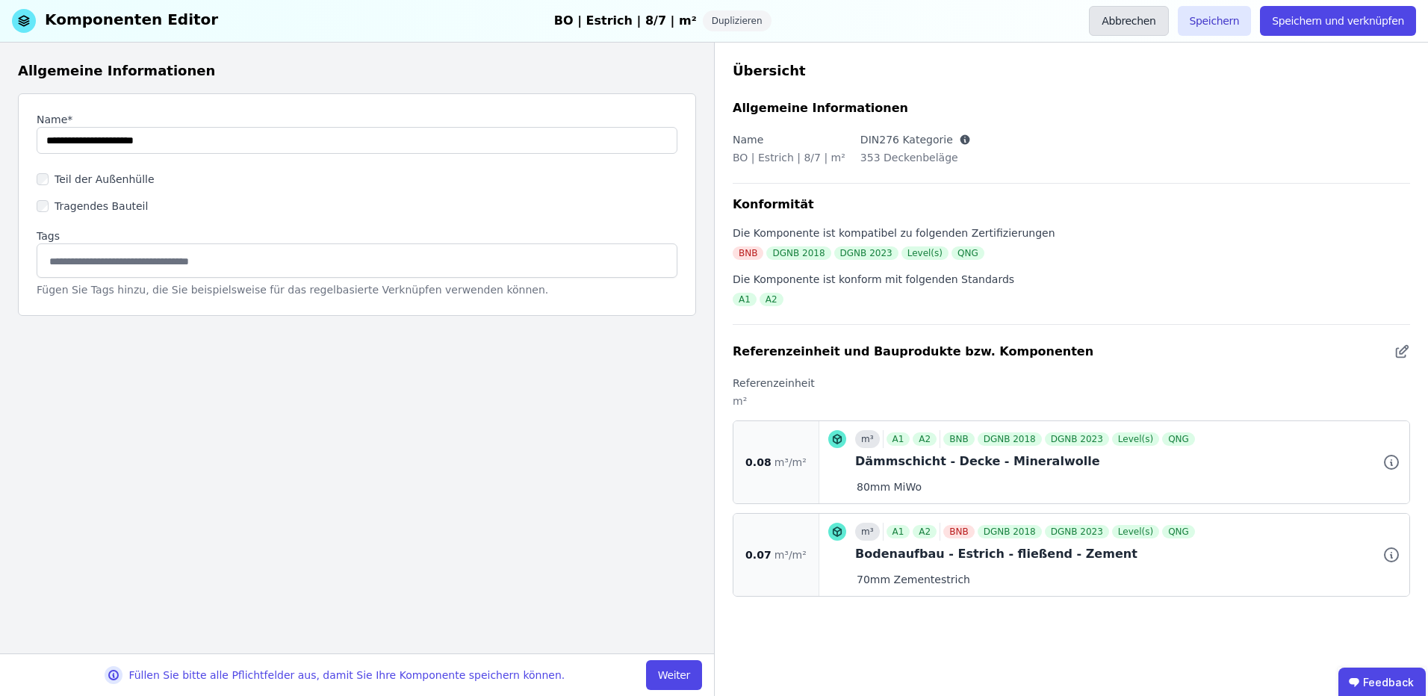
click at [1143, 19] on button "Abbrechen" at bounding box center [1128, 21] width 79 height 30
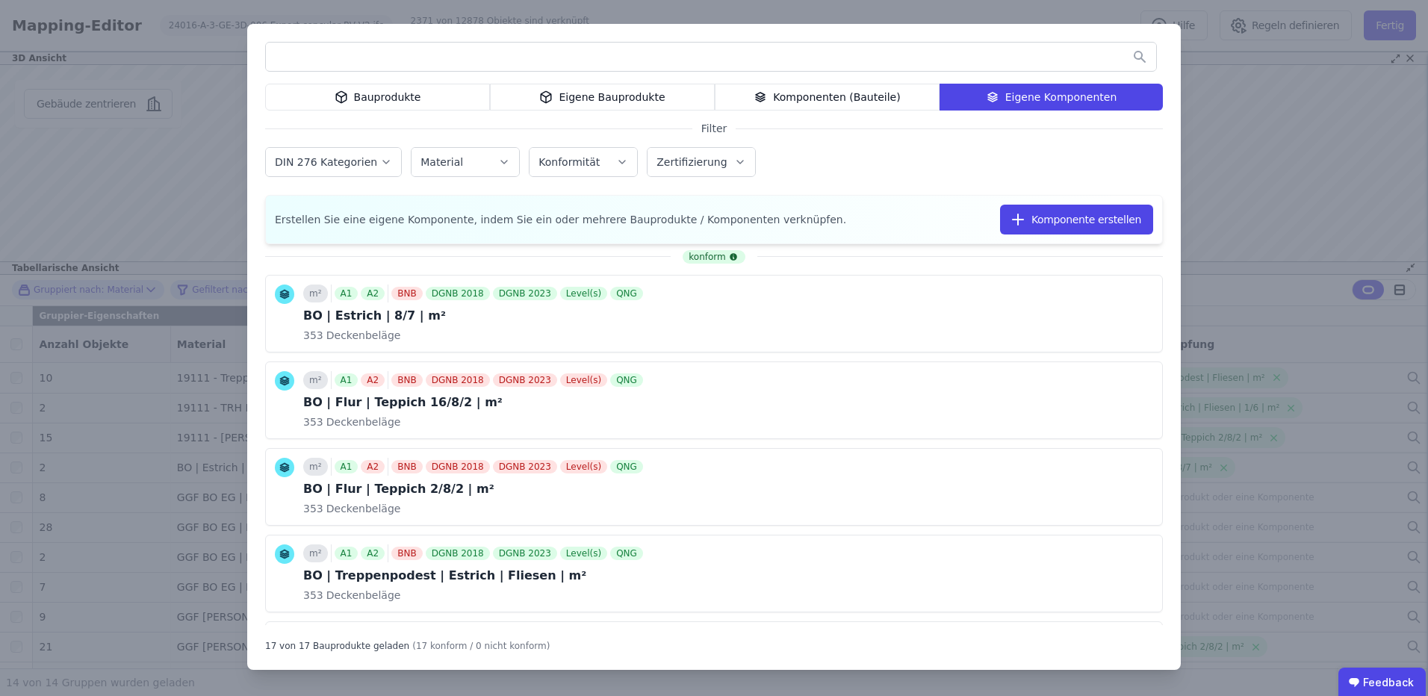
click at [1246, 103] on div "Bauprodukte Eigene Bauprodukte Komponenten (Bauteile) Eigene Komponenten Filter…" at bounding box center [714, 348] width 1428 height 696
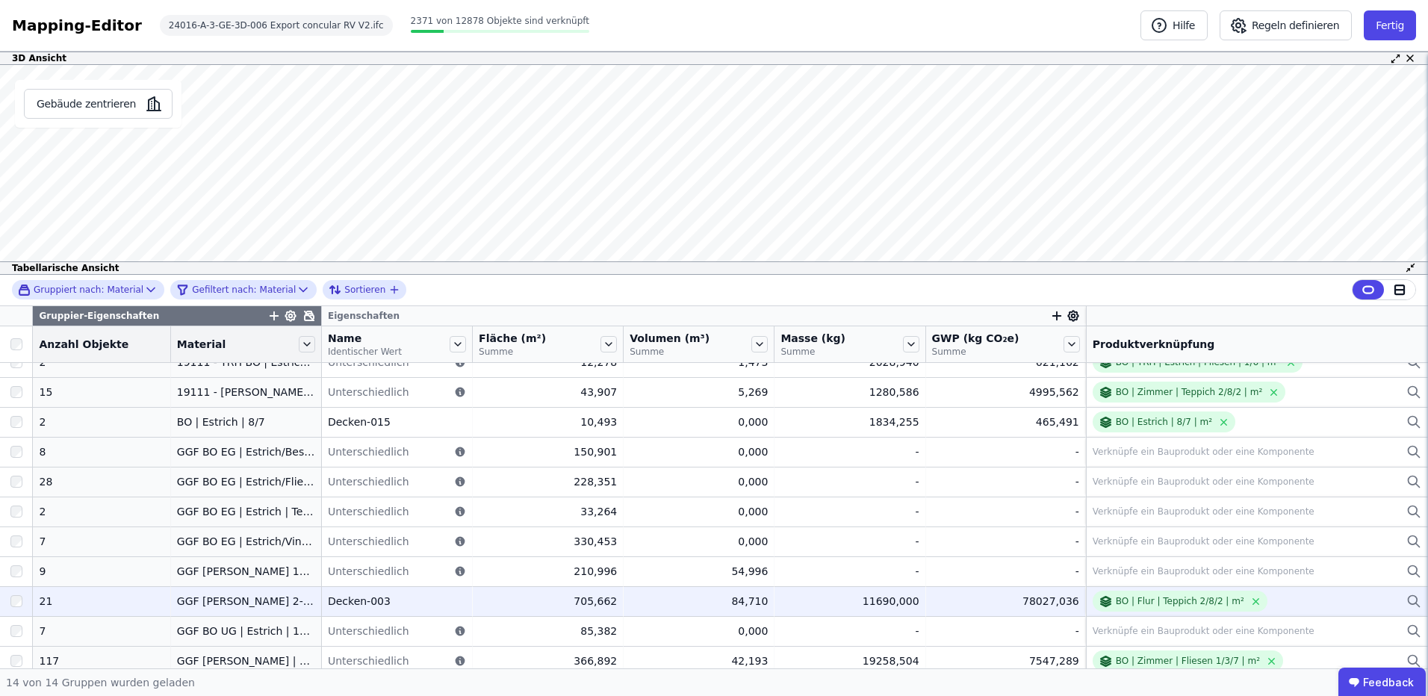
scroll to position [114, 0]
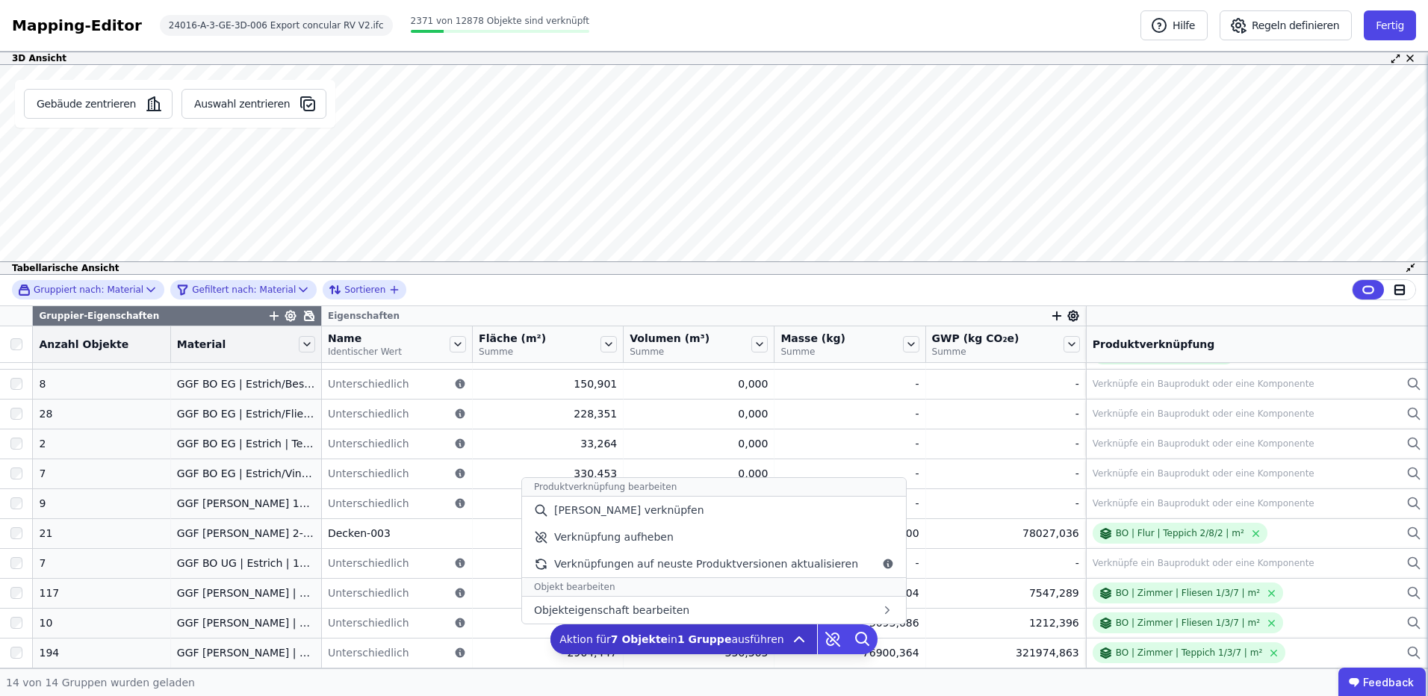
click at [668, 636] on span "Aktion für 7 Objekte in 1 Gruppe ausführen" at bounding box center [671, 639] width 225 height 15
click at [704, 508] on div "[PERSON_NAME] verknüpfen" at bounding box center [714, 510] width 384 height 27
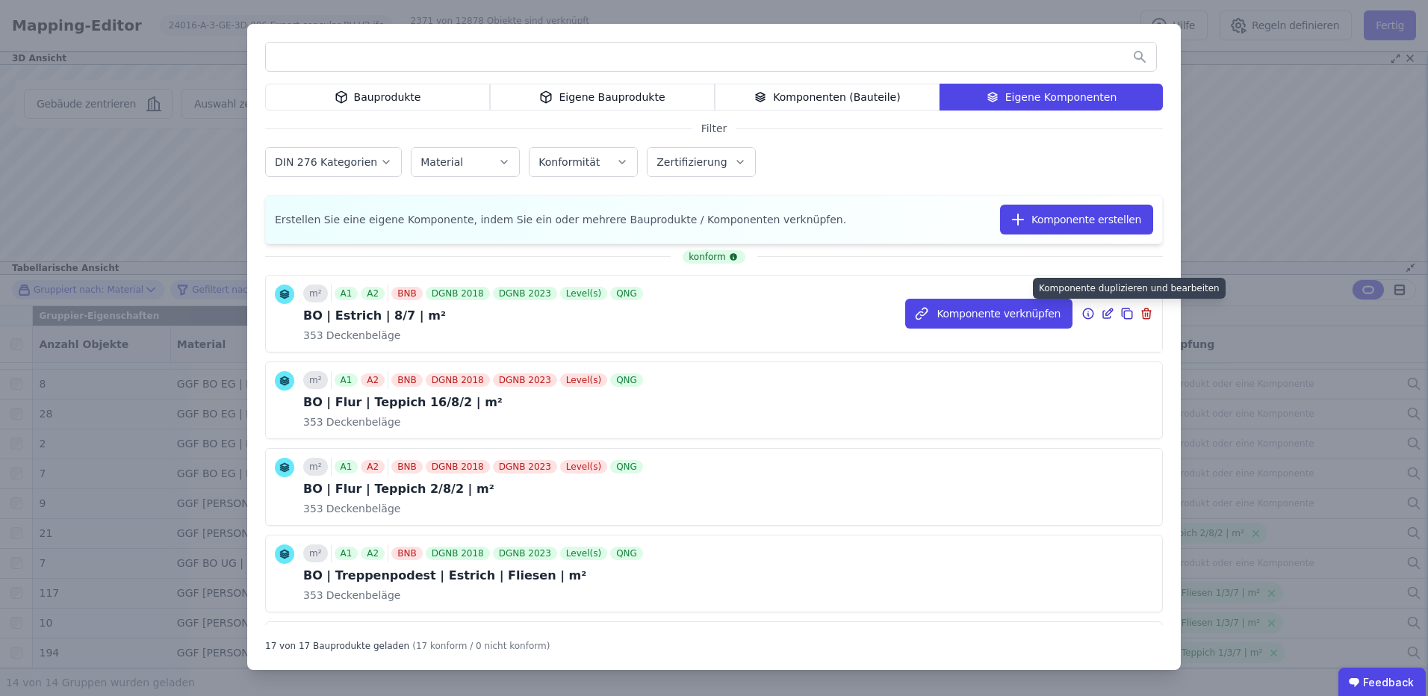
click at [1120, 312] on icon at bounding box center [1126, 314] width 13 height 18
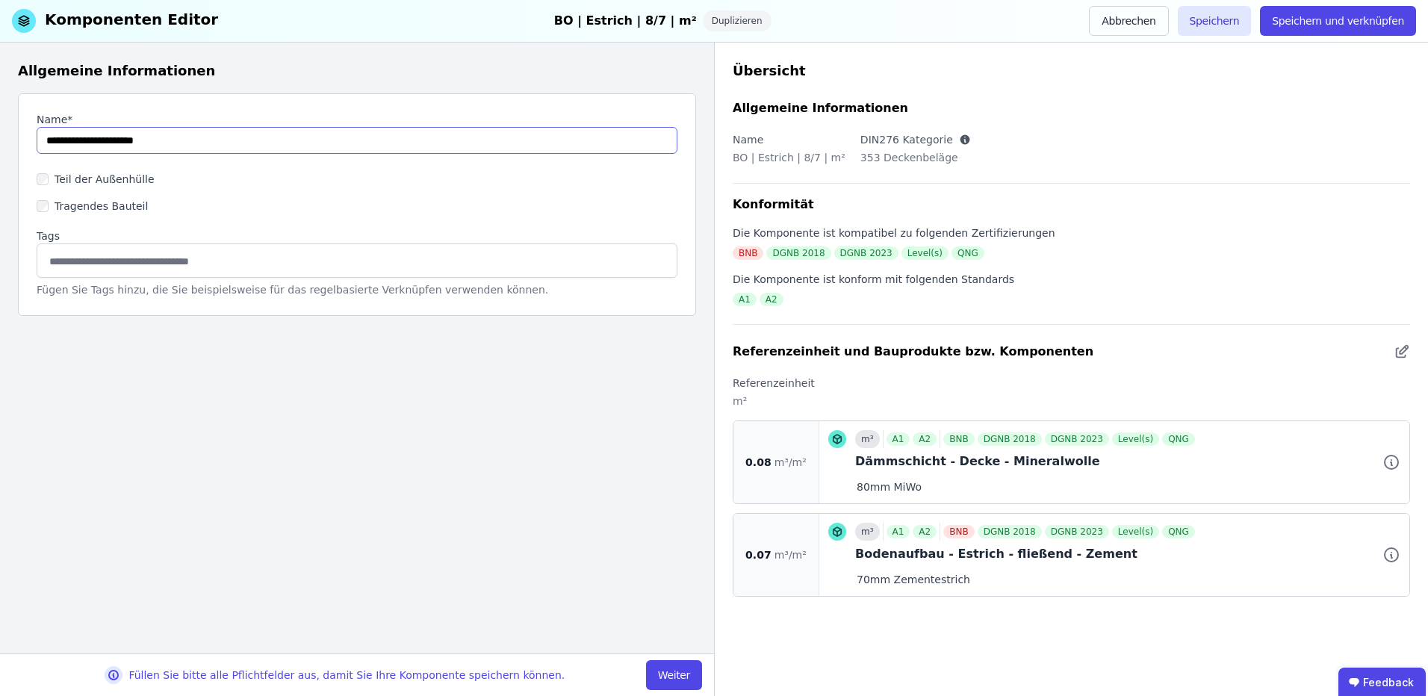
click at [63, 140] on input "string" at bounding box center [357, 140] width 641 height 27
paste input "**********"
drag, startPoint x: 67, startPoint y: 137, endPoint x: 75, endPoint y: 140, distance: 7.8
click at [67, 138] on input "string" at bounding box center [357, 140] width 641 height 27
paste input "*"
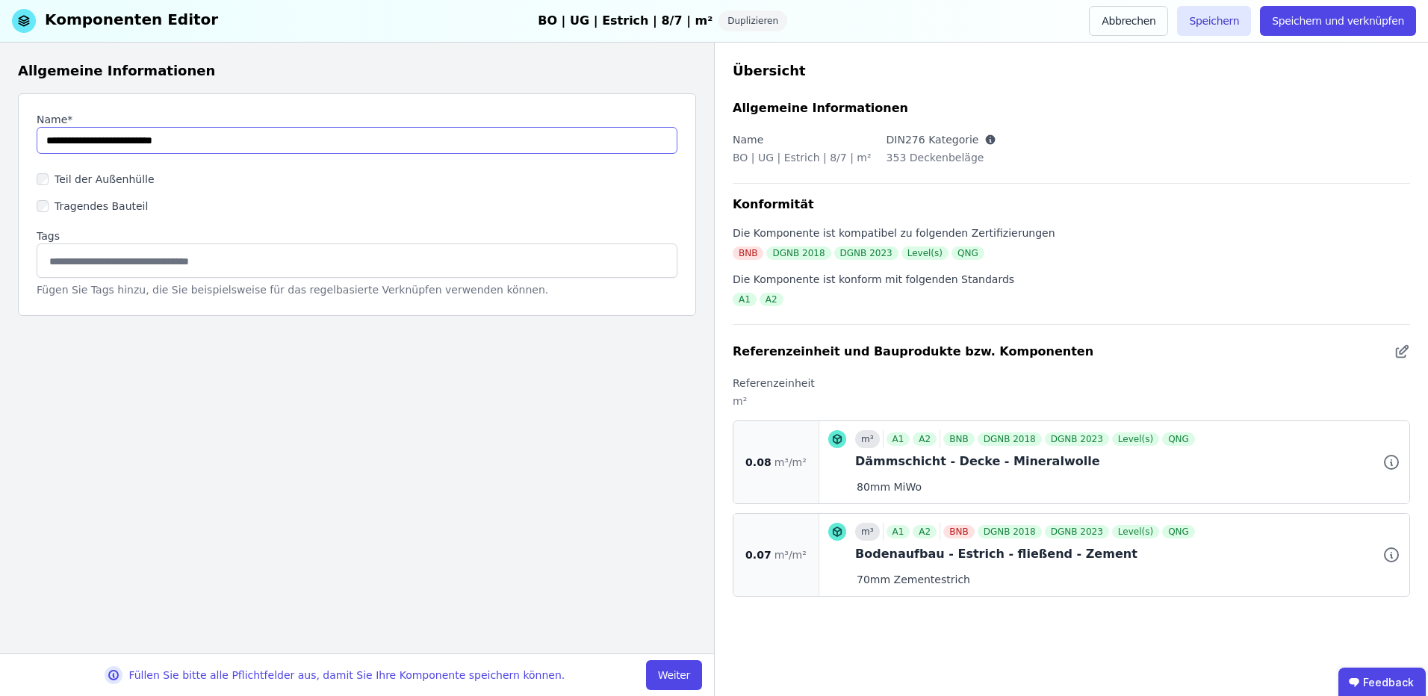
drag, startPoint x: 143, startPoint y: 143, endPoint x: 132, endPoint y: 143, distance: 11.2
click at [132, 143] on input "string" at bounding box center [357, 140] width 641 height 27
type input "**********"
click at [676, 660] on button "Weiter" at bounding box center [674, 675] width 56 height 30
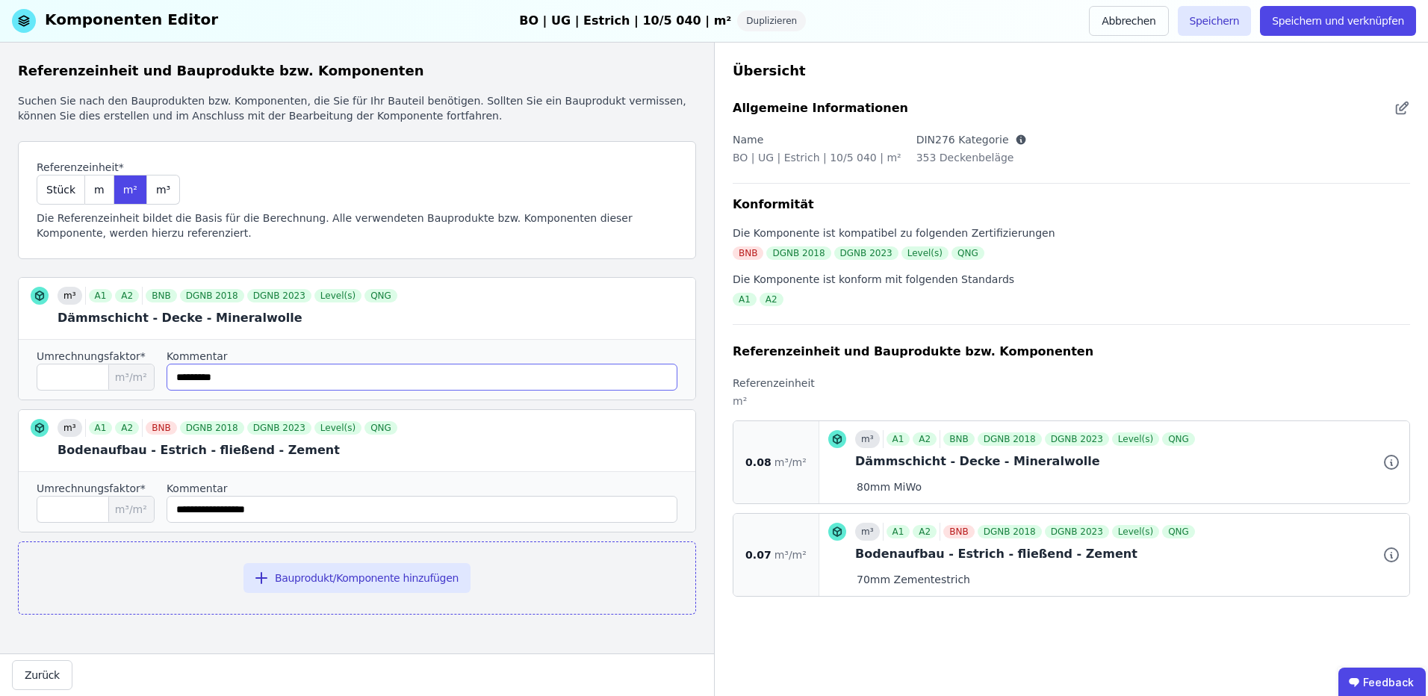
drag, startPoint x: 197, startPoint y: 382, endPoint x: 182, endPoint y: 382, distance: 14.9
click at [182, 382] on input "string" at bounding box center [422, 377] width 511 height 27
type input "*********"
click at [101, 379] on input "****" at bounding box center [96, 377] width 118 height 27
drag, startPoint x: 65, startPoint y: 509, endPoint x: 53, endPoint y: 507, distance: 12.0
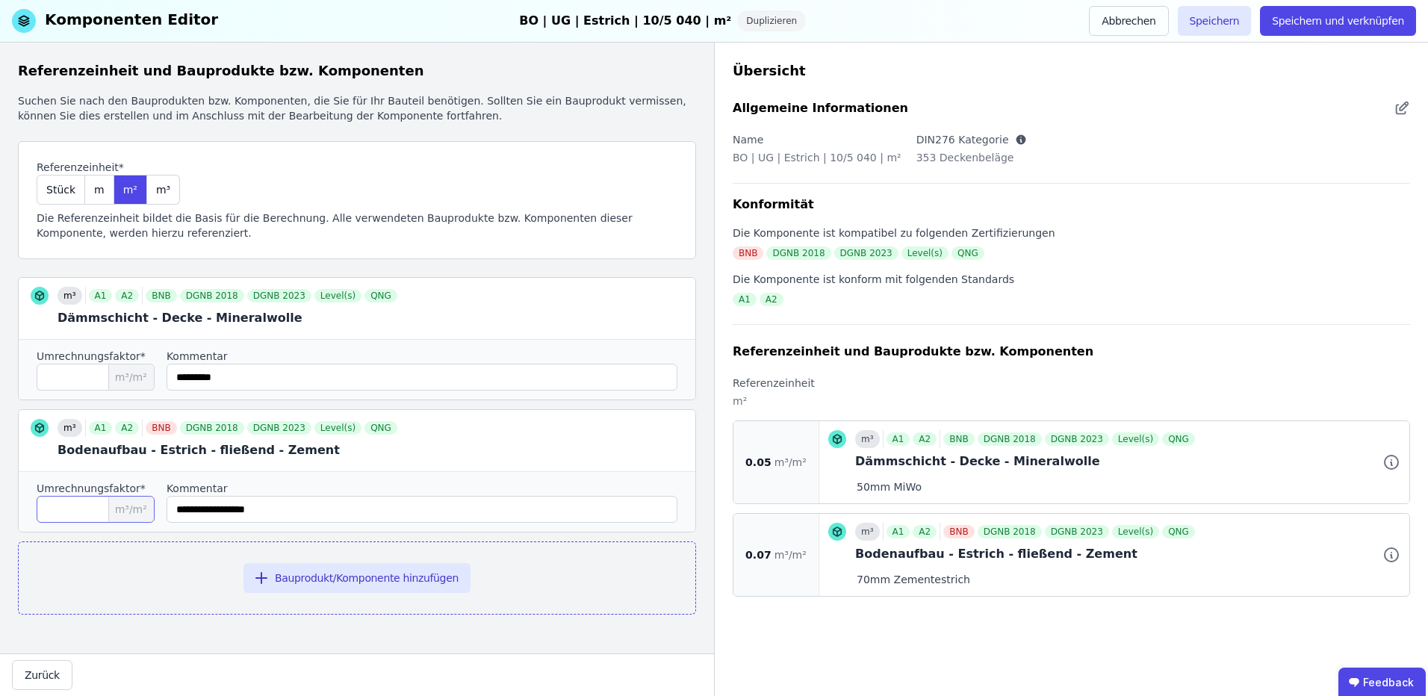
click at [53, 507] on input "****" at bounding box center [96, 509] width 118 height 27
click at [373, 505] on input "string" at bounding box center [422, 509] width 511 height 27
click at [674, 307] on icon at bounding box center [674, 308] width 18 height 18
type input "****"
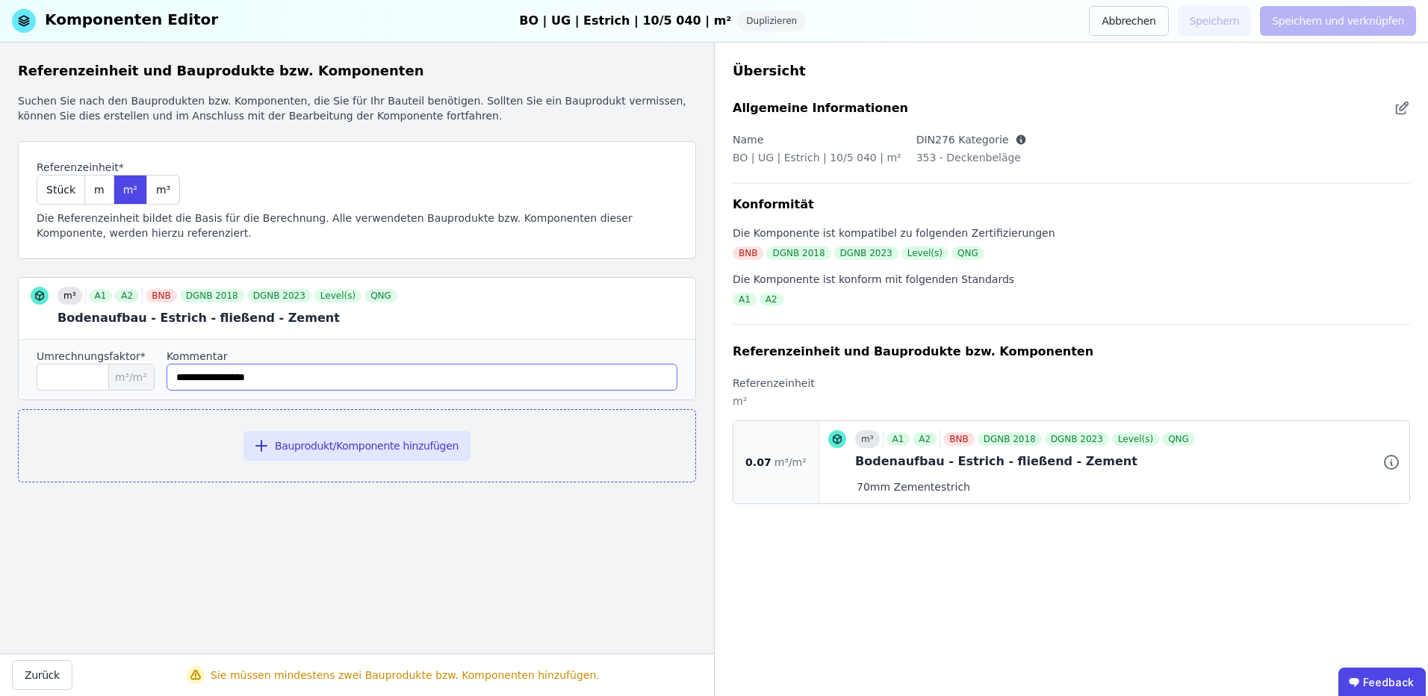
click at [196, 378] on input "string" at bounding box center [422, 377] width 511 height 27
drag, startPoint x: 196, startPoint y: 378, endPoint x: 178, endPoint y: 379, distance: 17.2
click at [178, 379] on input "string" at bounding box center [422, 377] width 511 height 27
click at [191, 375] on input "string" at bounding box center [422, 377] width 511 height 27
click at [185, 379] on input "string" at bounding box center [422, 377] width 511 height 27
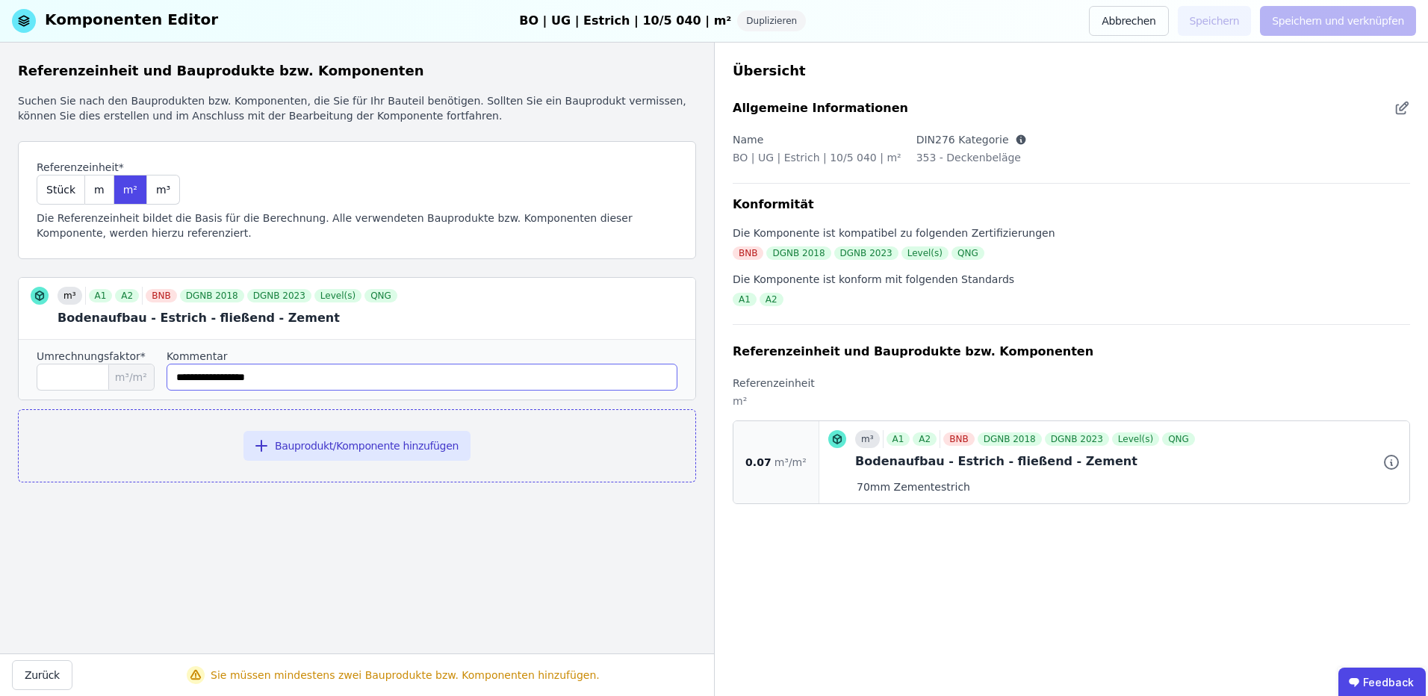
click at [196, 379] on input "string" at bounding box center [422, 377] width 511 height 27
drag, startPoint x: 196, startPoint y: 379, endPoint x: 176, endPoint y: 379, distance: 19.4
click at [176, 379] on input "string" at bounding box center [422, 377] width 511 height 27
click at [186, 378] on input "string" at bounding box center [422, 377] width 511 height 27
click at [189, 377] on input "string" at bounding box center [422, 377] width 511 height 27
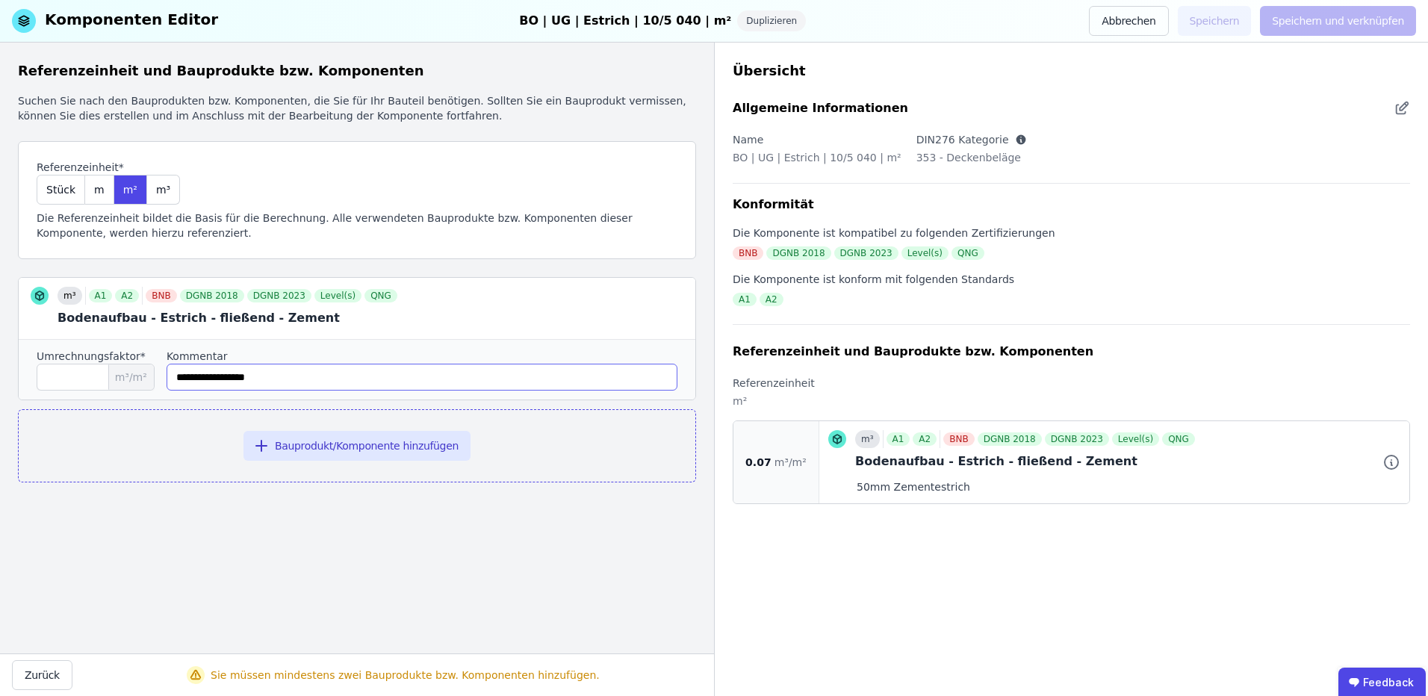
type input "**********"
click at [104, 367] on input "****" at bounding box center [96, 377] width 118 height 27
type input "****"
click at [352, 356] on label "Kommentar" at bounding box center [422, 356] width 511 height 15
click at [354, 450] on button "Bauprodukt/Komponente hinzufügen" at bounding box center [356, 446] width 227 height 30
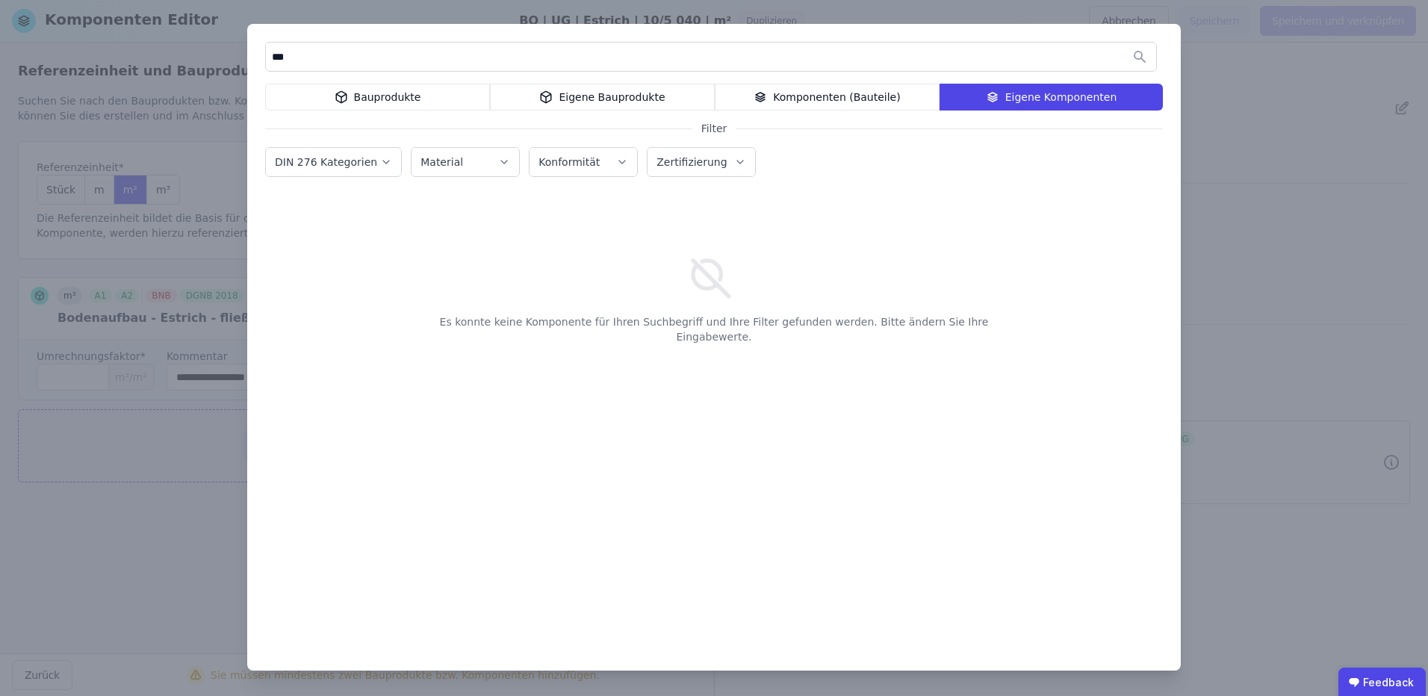
type input "***"
click at [577, 91] on div "Eigene Bauprodukte" at bounding box center [602, 97] width 225 height 27
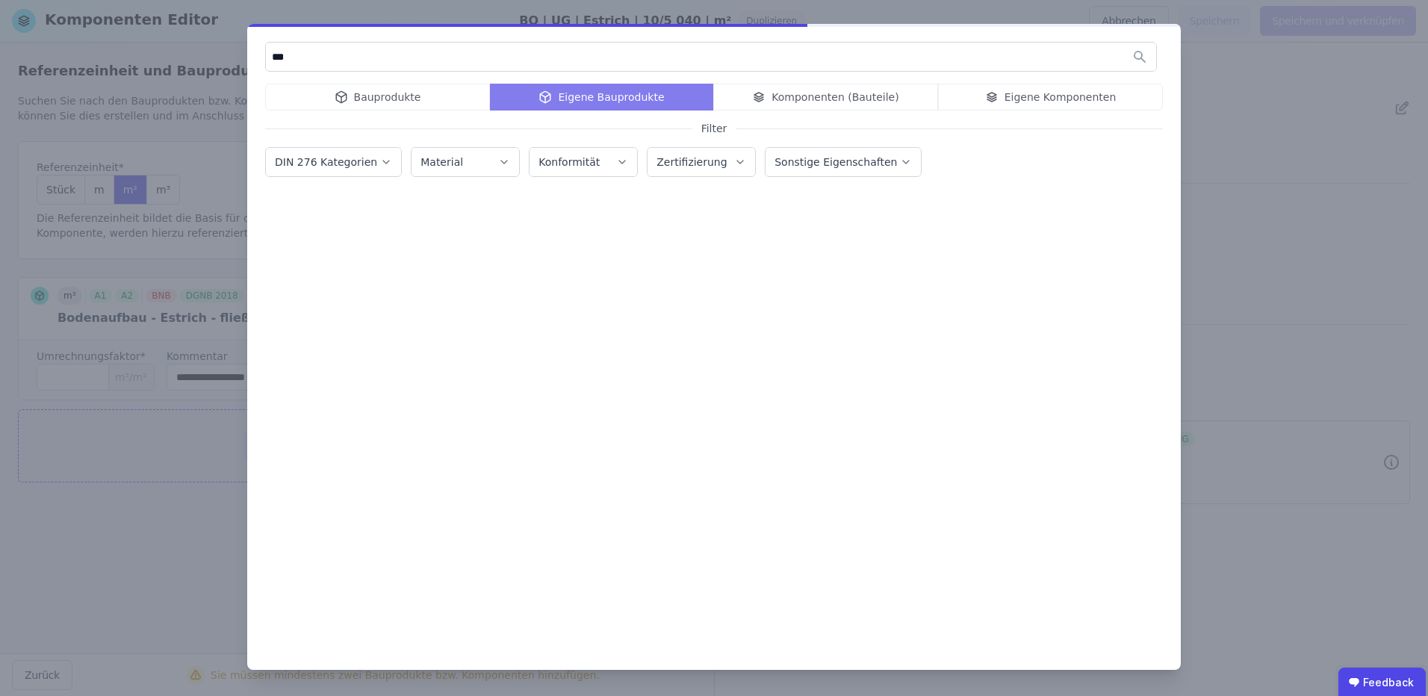
click at [450, 104] on div "Bauprodukte Eigene Bauprodukte Komponenten (Bauteile) Eigene Komponenten" at bounding box center [714, 97] width 898 height 27
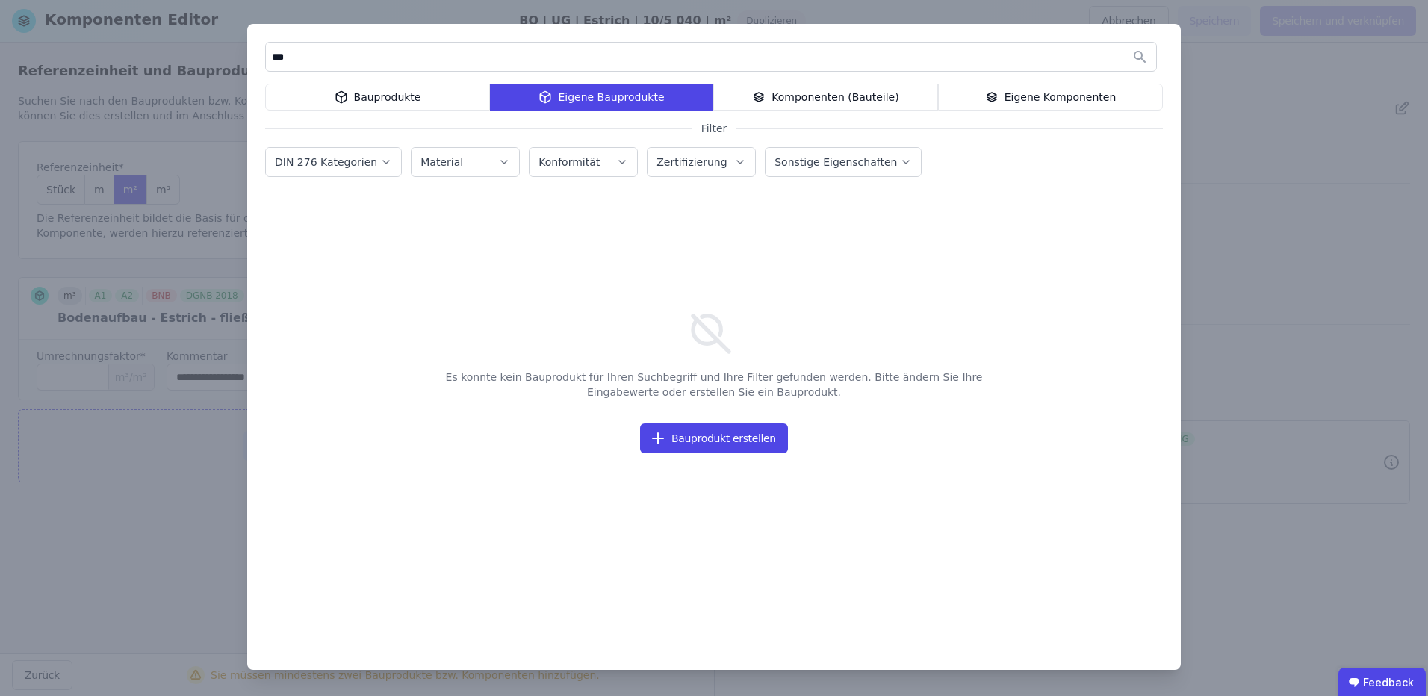
click at [422, 88] on div "Bauprodukte" at bounding box center [377, 97] width 225 height 27
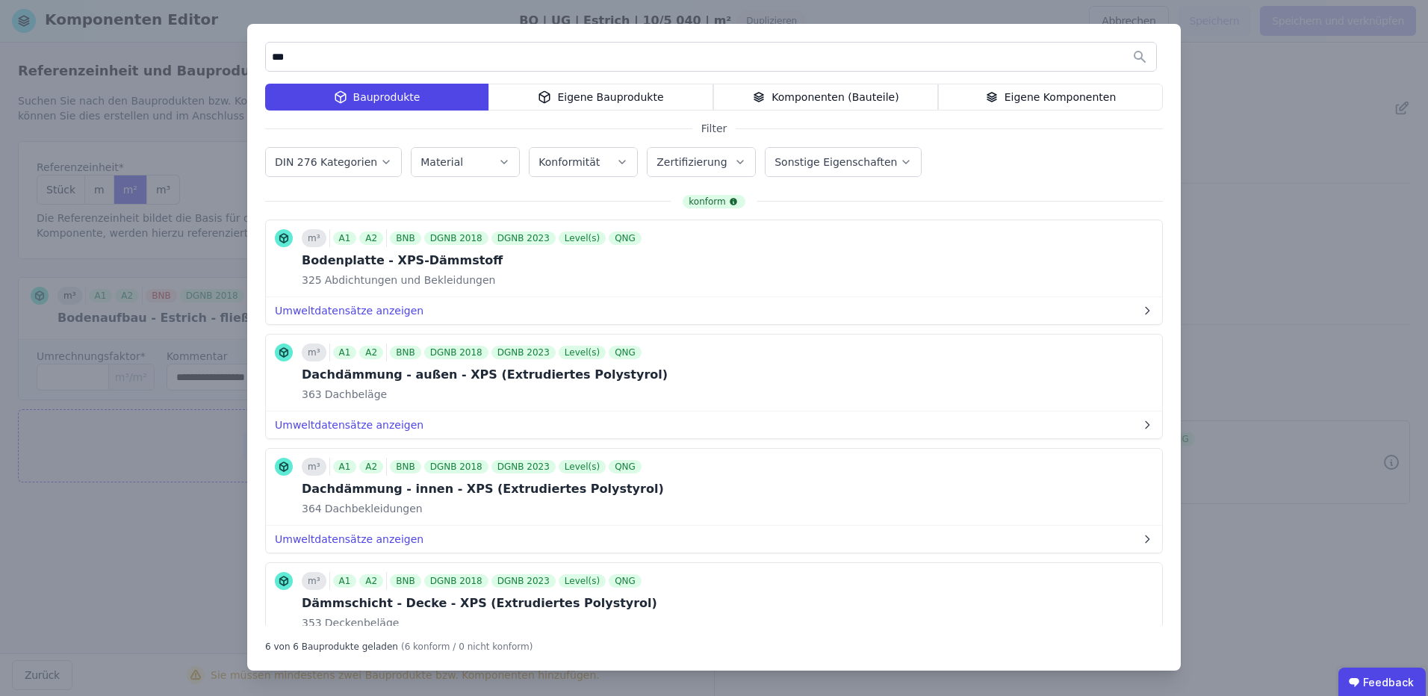
click at [601, 93] on div "Eigene Bauprodukte" at bounding box center [600, 97] width 225 height 27
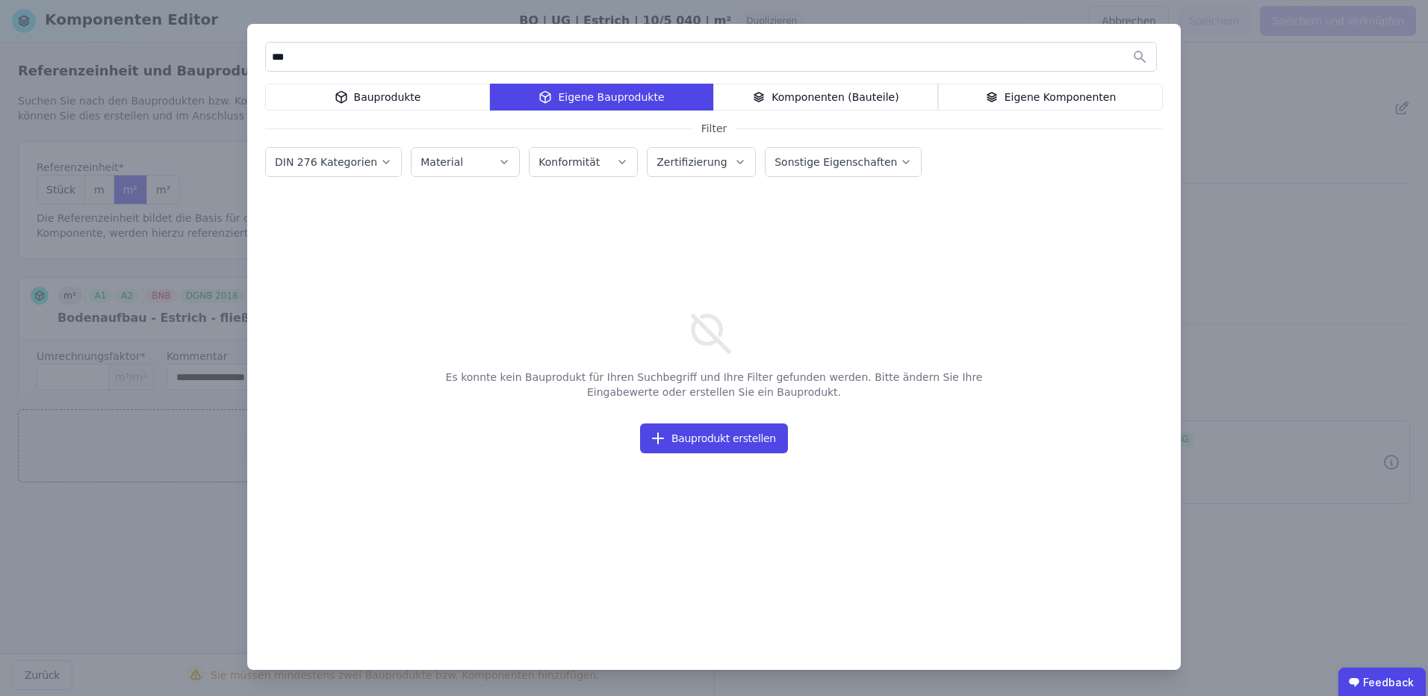
click at [423, 96] on div "Bauprodukte" at bounding box center [377, 97] width 225 height 27
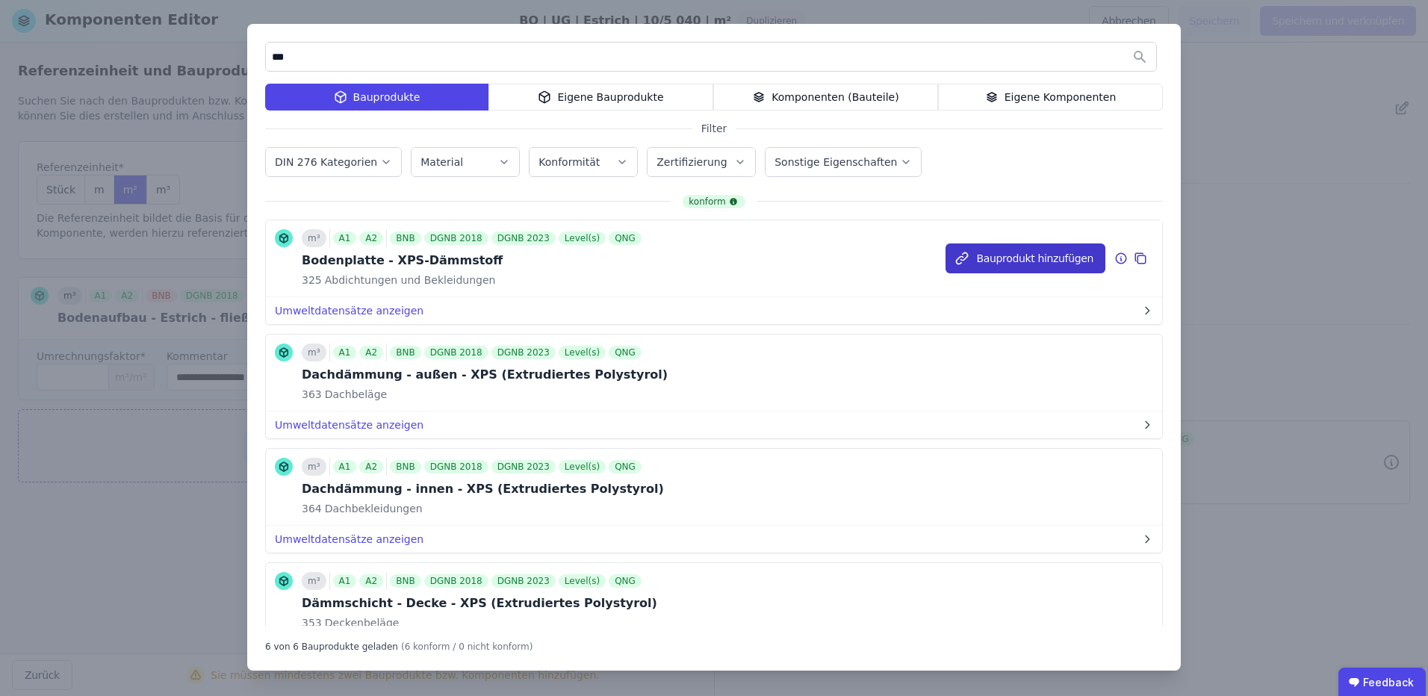
click at [984, 255] on button "Bauprodukt hinzufügen" at bounding box center [1025, 258] width 160 height 30
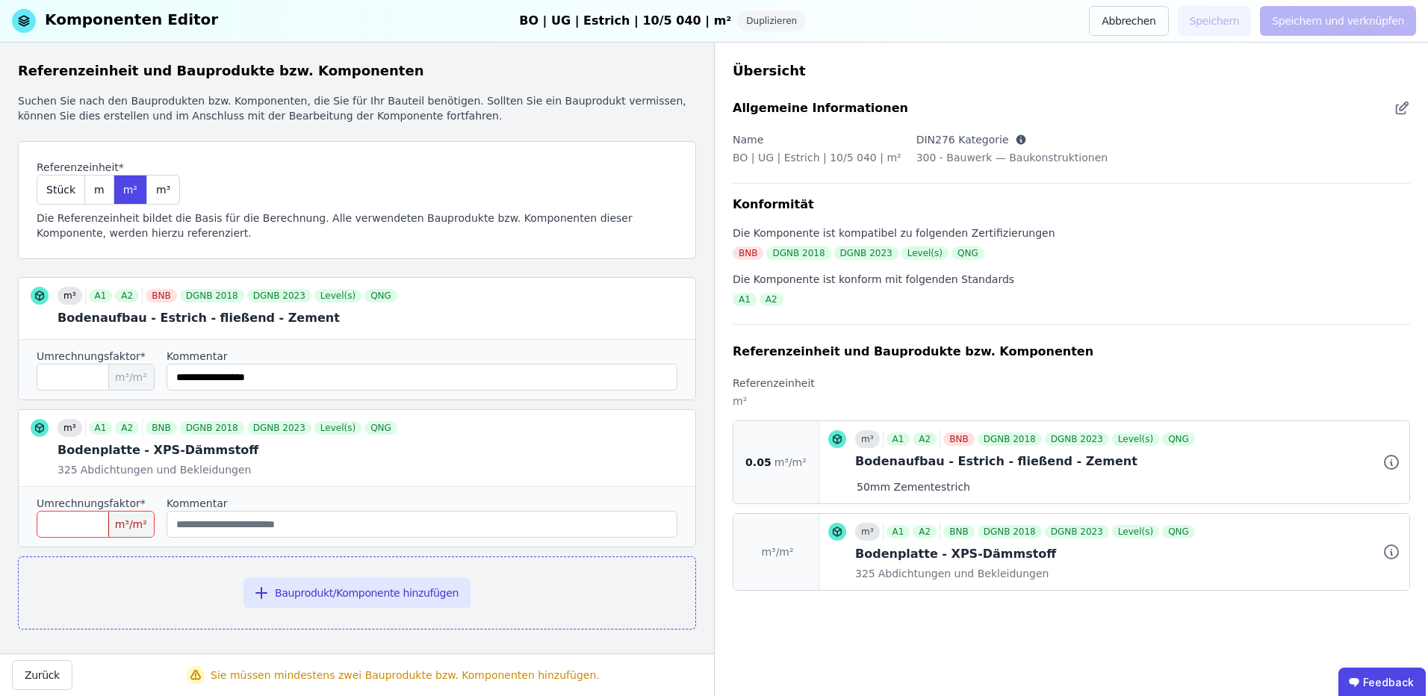
click at [75, 521] on input "number" at bounding box center [96, 524] width 118 height 27
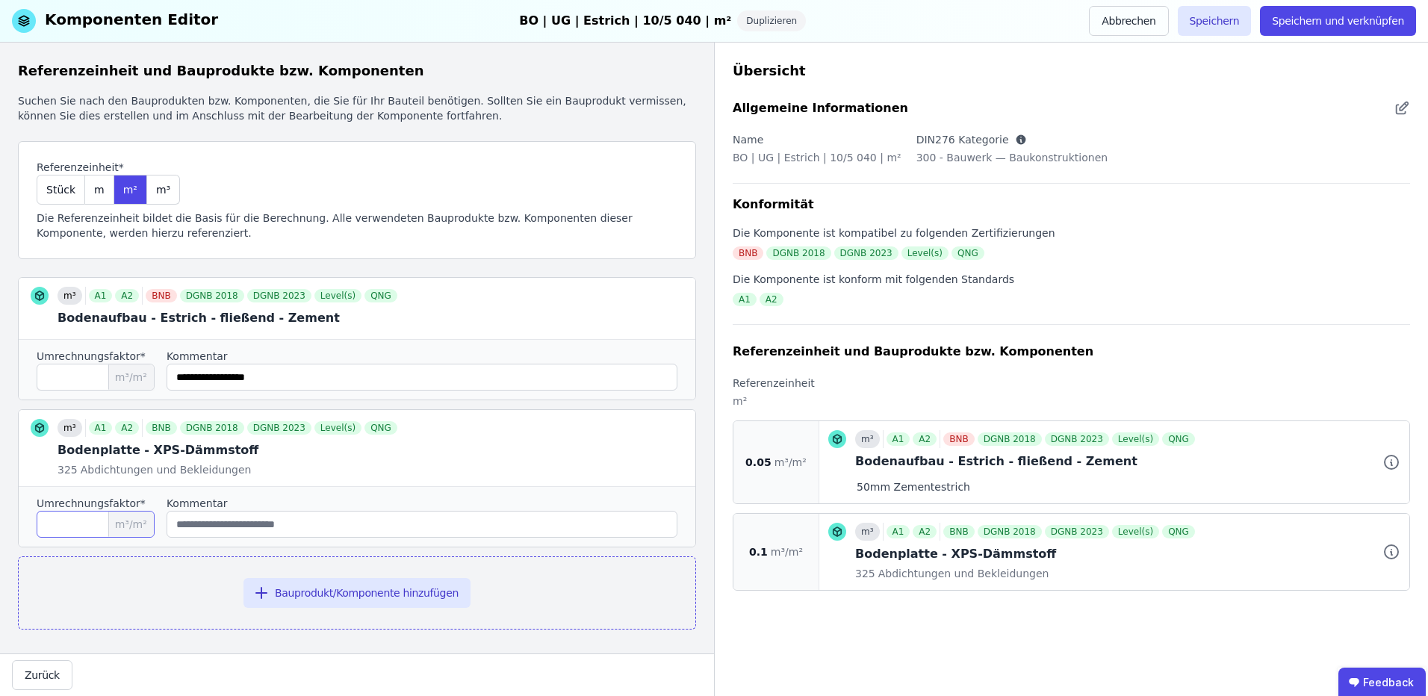
type input "***"
drag, startPoint x: 220, startPoint y: 515, endPoint x: 222, endPoint y: 524, distance: 9.8
click at [222, 524] on input "string" at bounding box center [422, 524] width 511 height 27
drag, startPoint x: 246, startPoint y: 532, endPoint x: 154, endPoint y: 532, distance: 91.9
click at [154, 532] on div "Umrechnungsfaktor* *** m³/m² Kommentar" at bounding box center [357, 516] width 677 height 60
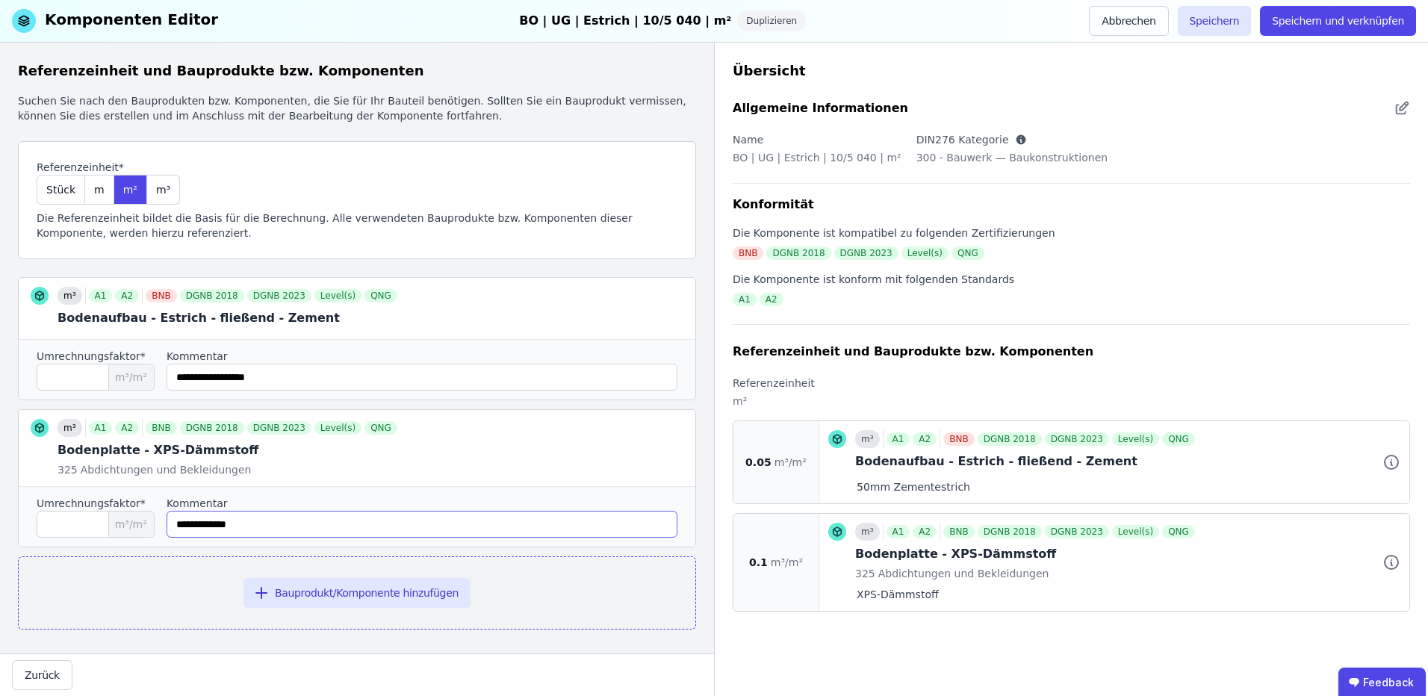
click at [185, 518] on input "string" at bounding box center [422, 524] width 511 height 27
click at [293, 536] on input "string" at bounding box center [422, 524] width 511 height 27
type input "**********"
click at [304, 370] on input "string" at bounding box center [422, 377] width 511 height 27
drag, startPoint x: 1350, startPoint y: 33, endPoint x: 1358, endPoint y: 25, distance: 11.6
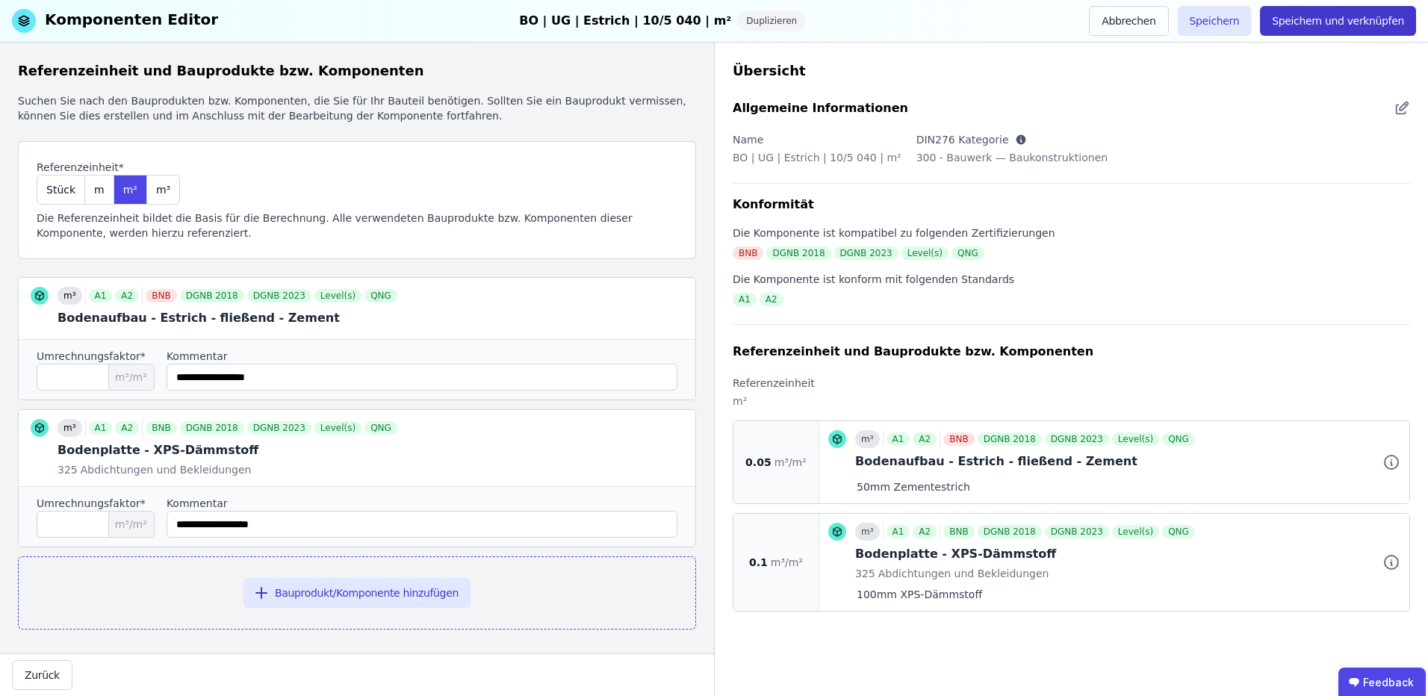
click at [1351, 32] on button "Speichern und verknüpfen" at bounding box center [1338, 21] width 156 height 30
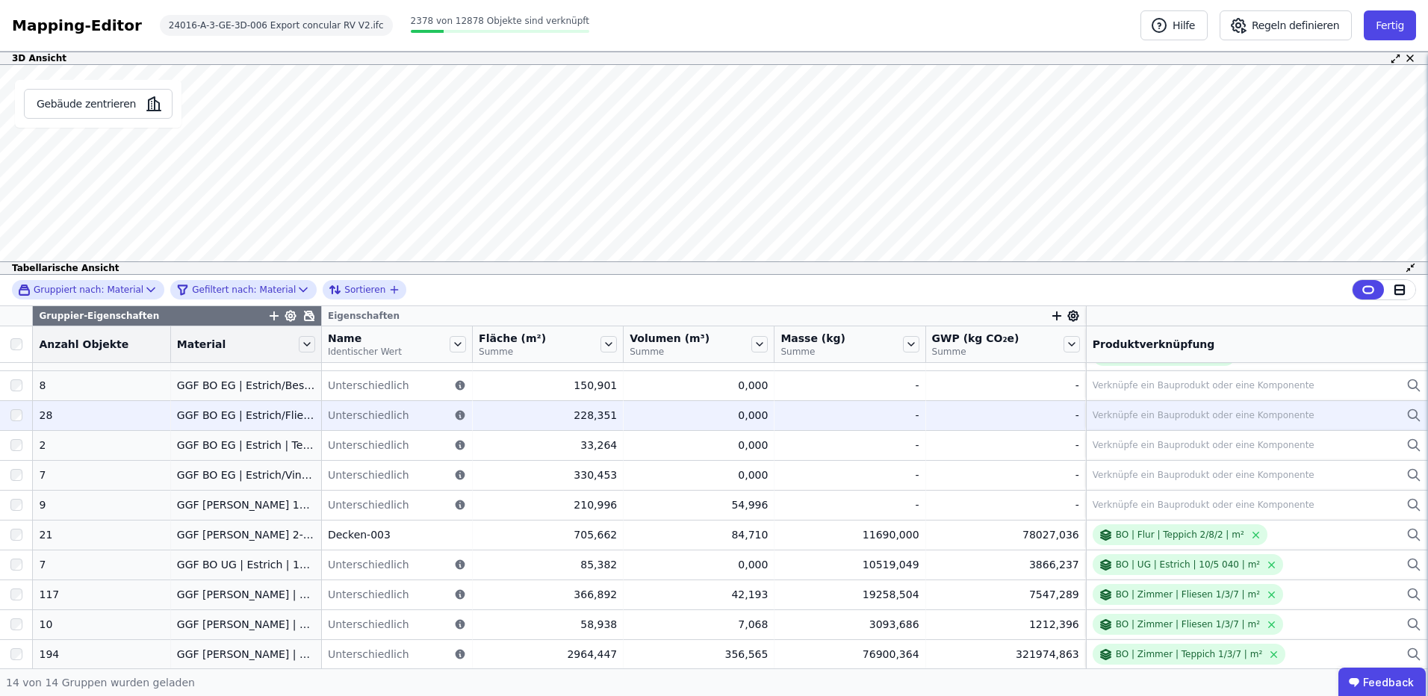
scroll to position [114, 0]
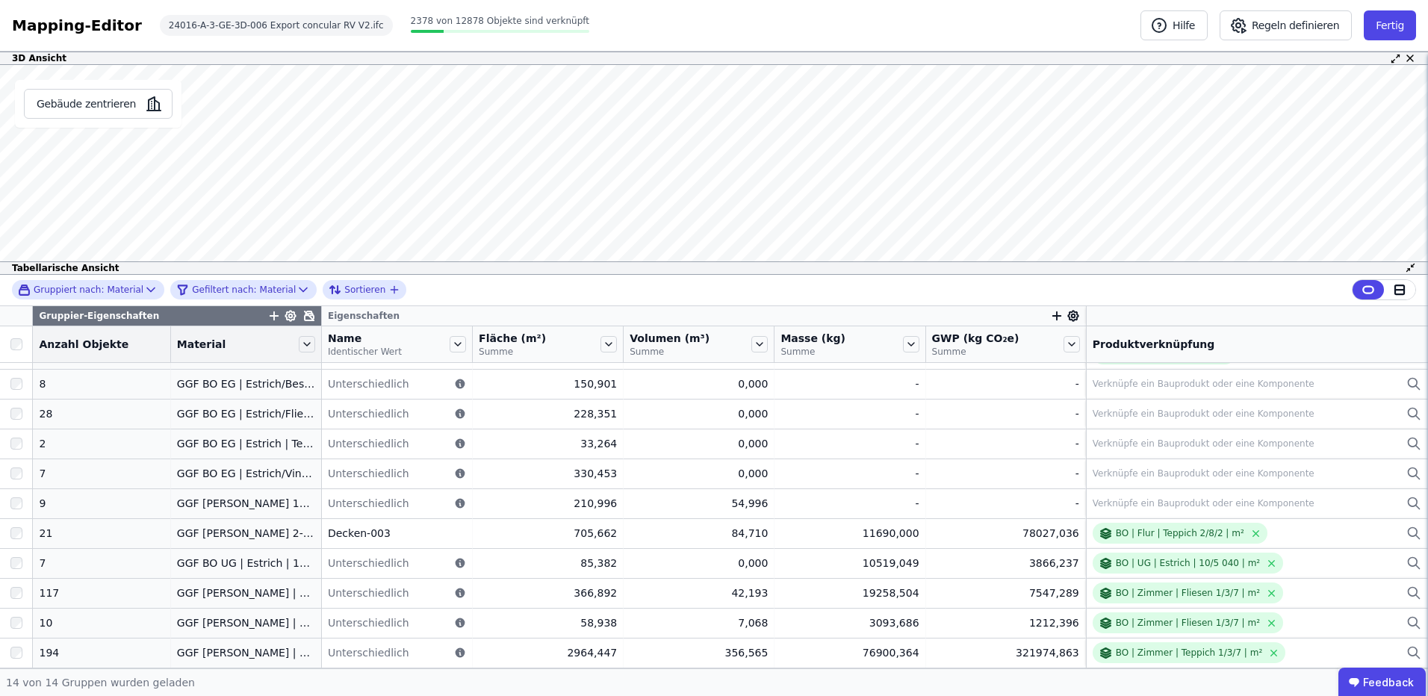
click at [302, 320] on div "Gruppier-Eigenschaften" at bounding box center [177, 315] width 288 height 19
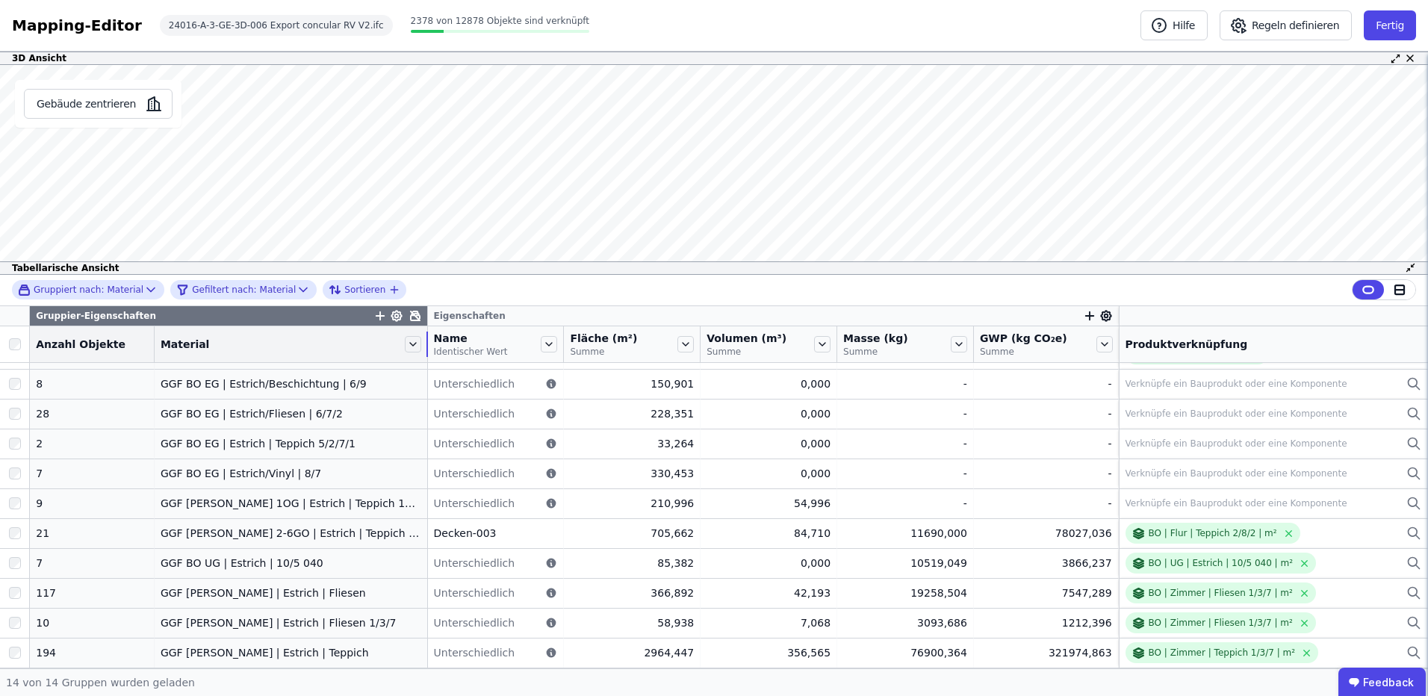
drag, startPoint x: 301, startPoint y: 346, endPoint x: 417, endPoint y: 344, distance: 116.5
click at [417, 344] on tr "Anzahl Objekte Material Name Identischer Wert Fläche (m²) Summe Volumen (m³) Su…" at bounding box center [714, 344] width 1428 height 37
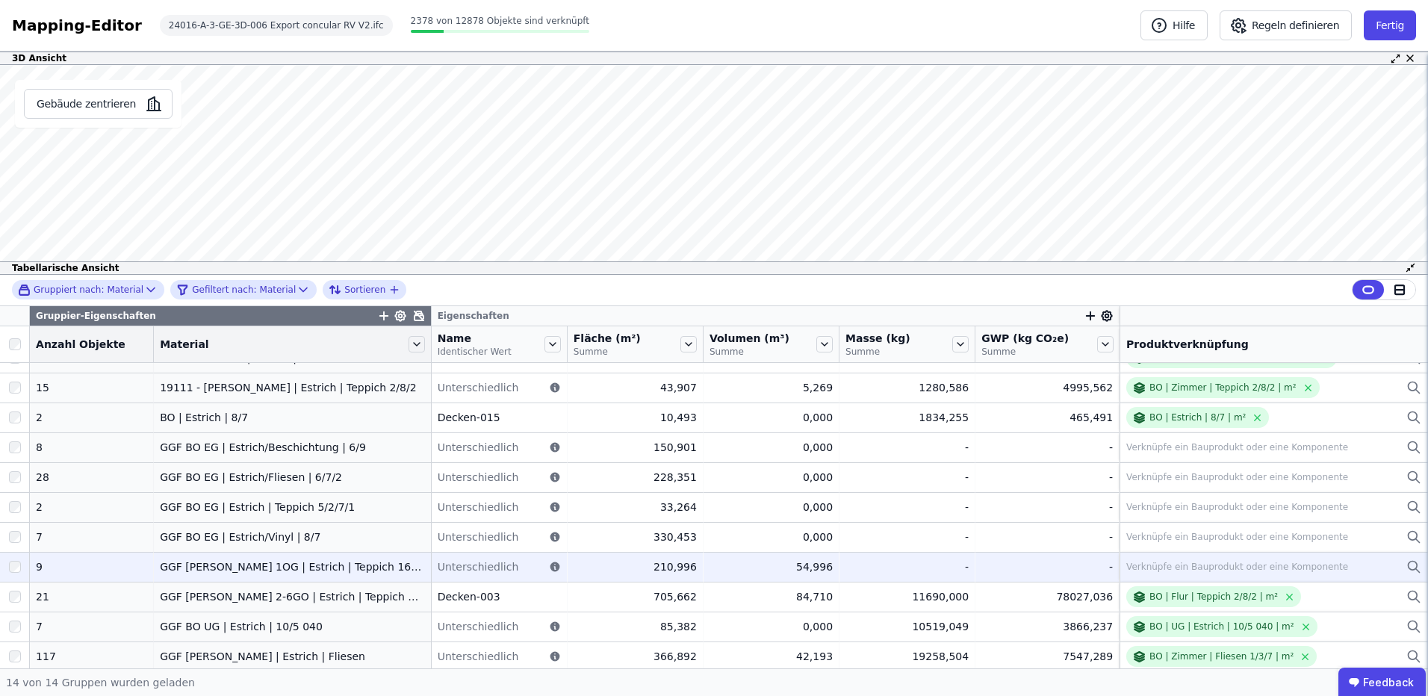
scroll to position [0, 0]
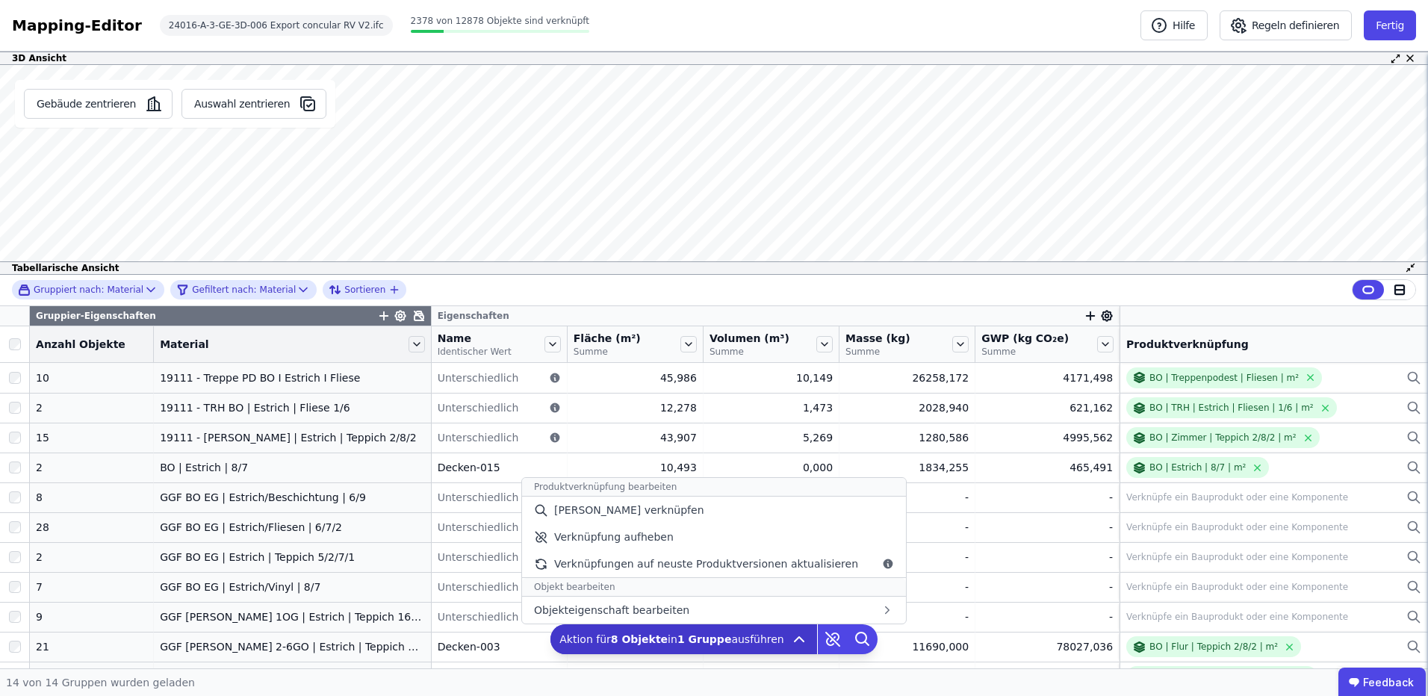
click at [678, 642] on span "Aktion für 8 Objekte in 1 Gruppe ausführen" at bounding box center [671, 639] width 225 height 15
click at [651, 505] on span "[PERSON_NAME] verknüpfen" at bounding box center [629, 510] width 150 height 15
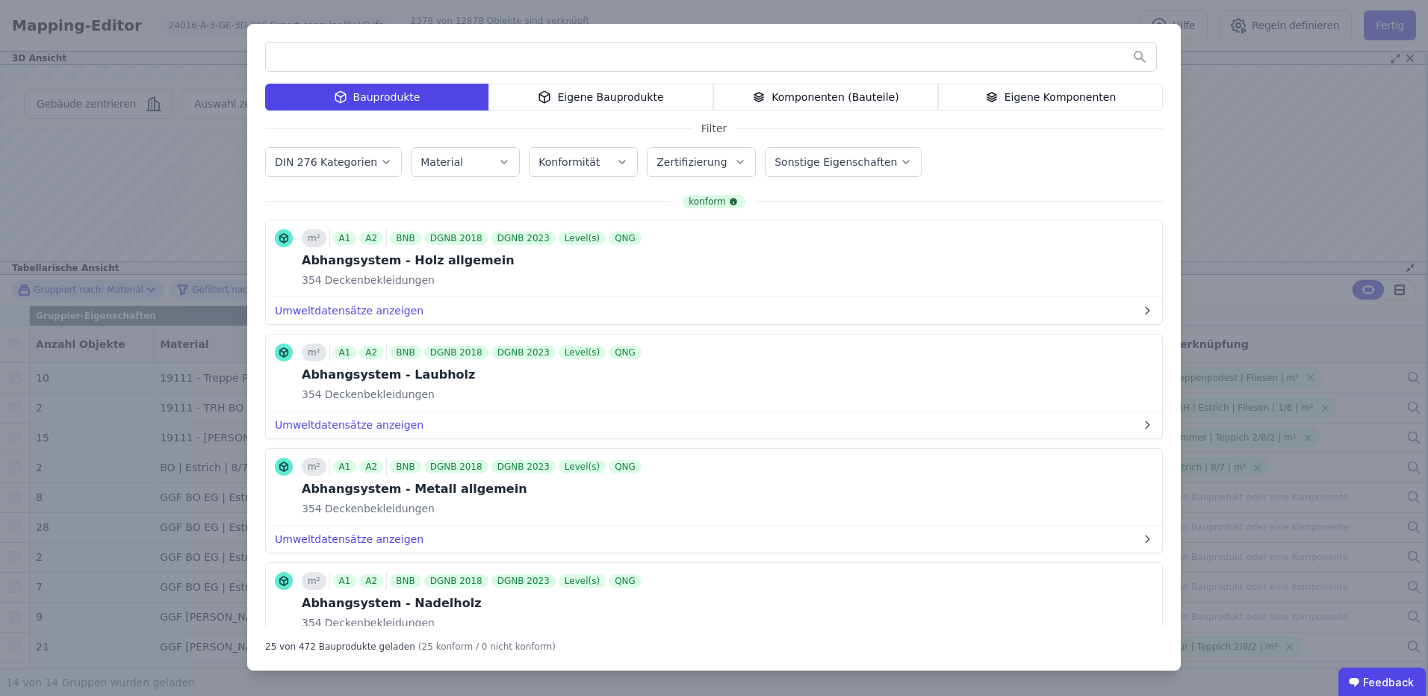
click at [1072, 96] on div "Eigene Komponenten" at bounding box center [1050, 97] width 225 height 27
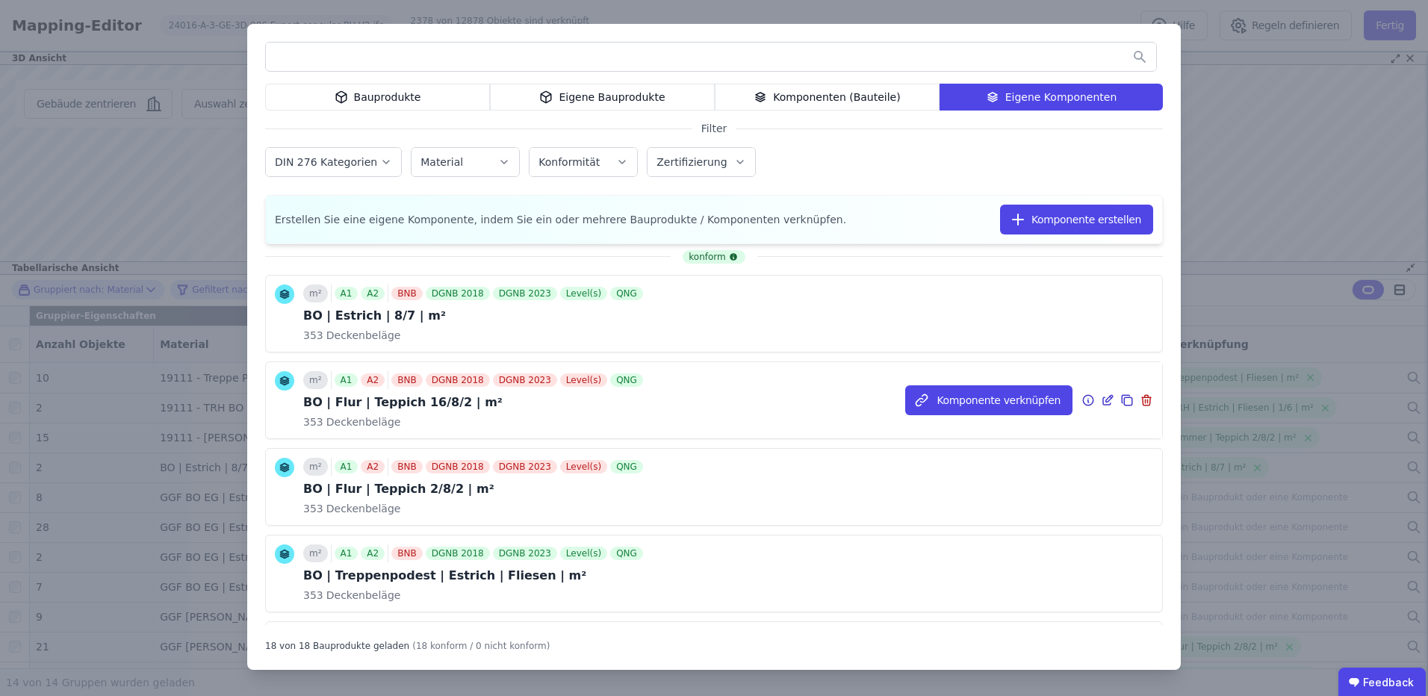
click at [679, 405] on div "m² A1 A2 BNB DGNB 2018 DGNB 2023 Level(s) QNG BO | Flur | Teppich 16/8/2 | m² 3…" at bounding box center [714, 400] width 896 height 76
click at [689, 403] on div "m² A1 A2 BNB DGNB 2018 DGNB 2023 Level(s) QNG BO | Flur | Teppich 16/8/2 | m² 3…" at bounding box center [714, 400] width 896 height 76
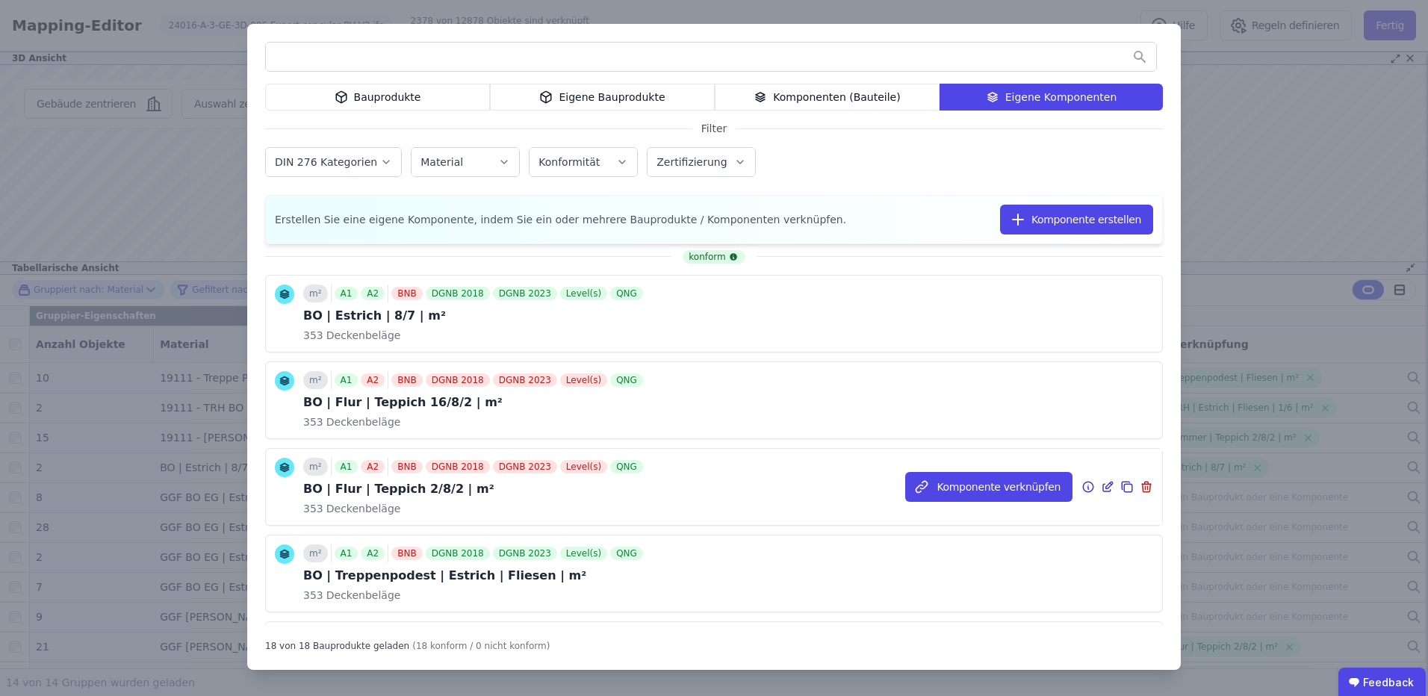
click at [659, 469] on div "m² A1 A2 BNB DGNB 2018 DGNB 2023 Level(s) QNG BO | Flur | Teppich 2/8/2 | m² 35…" at bounding box center [714, 487] width 896 height 76
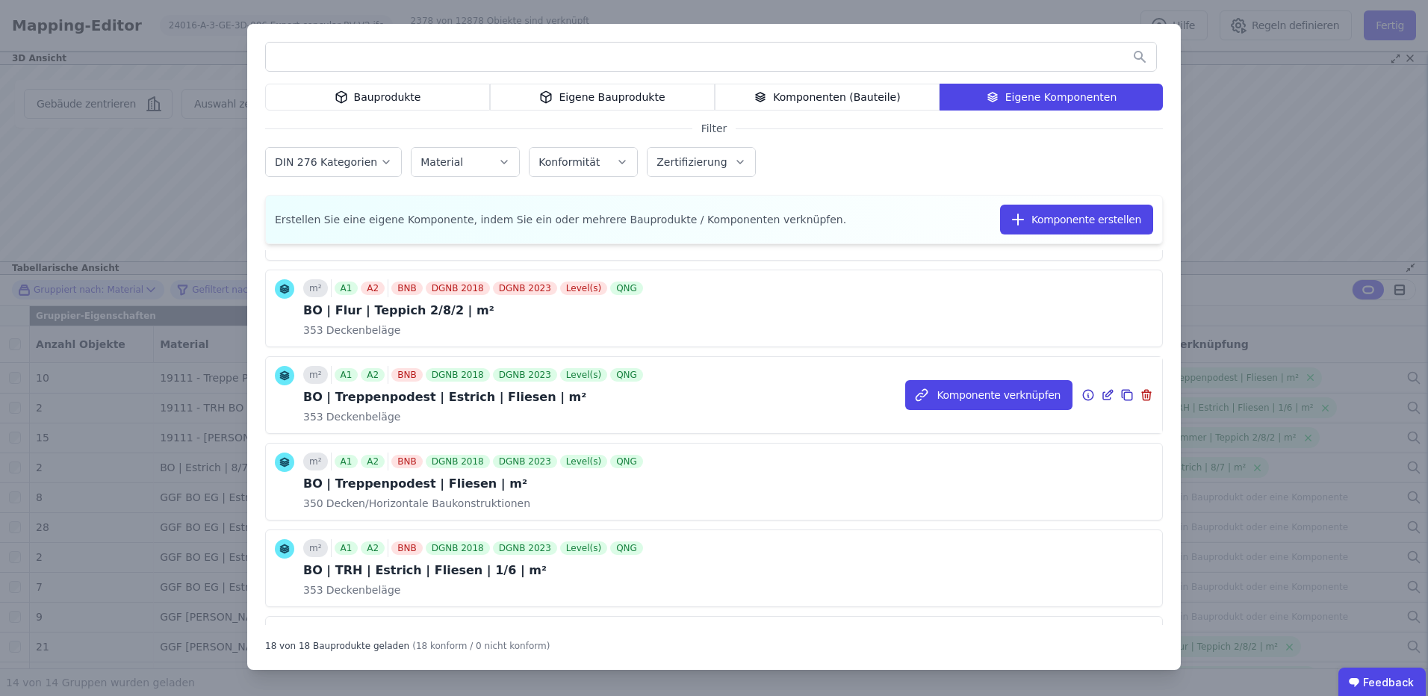
scroll to position [199, 0]
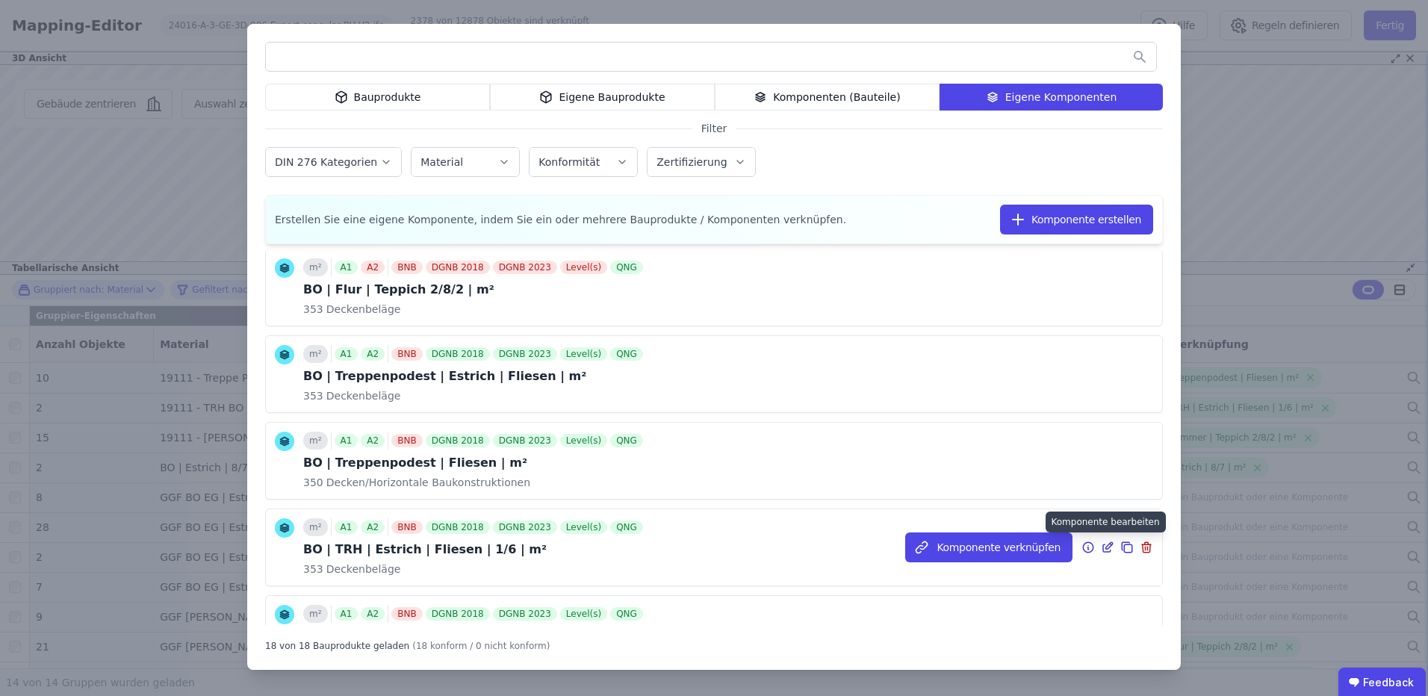
click at [1110, 544] on icon at bounding box center [1110, 544] width 1 height 1
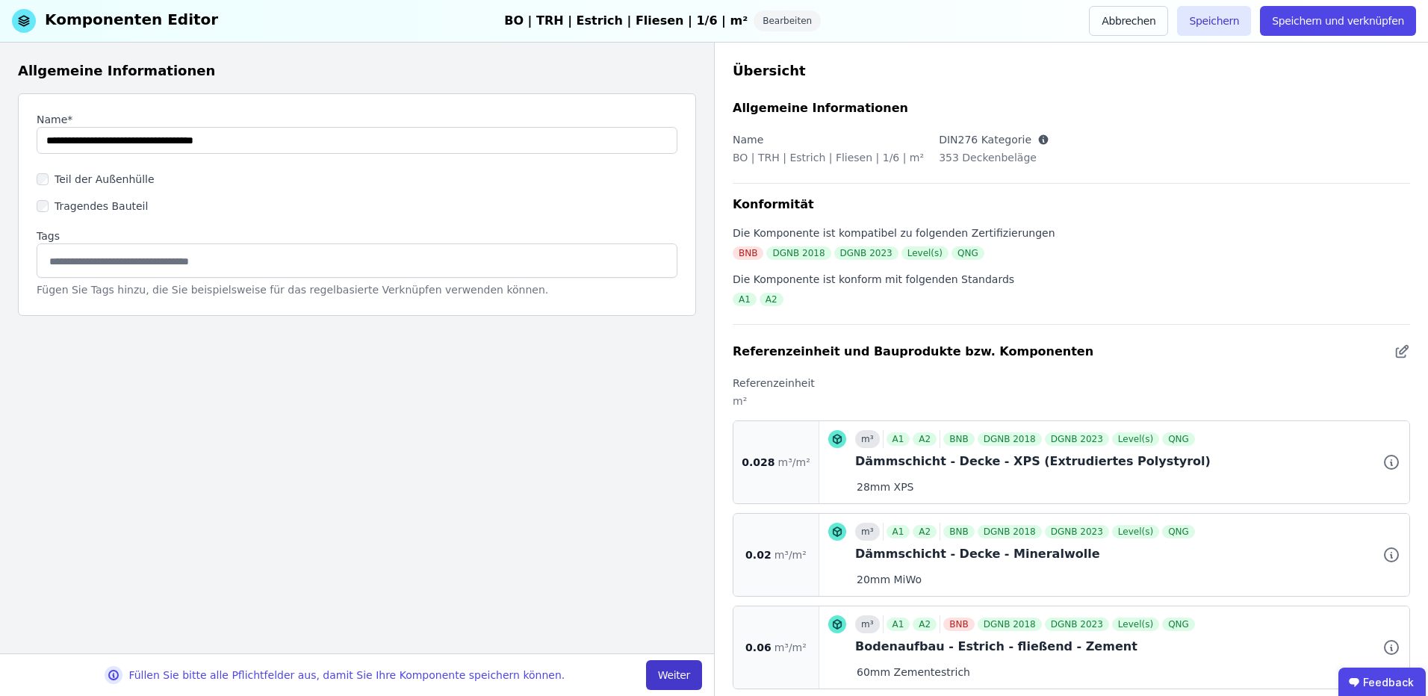
click at [672, 683] on button "Weiter" at bounding box center [674, 675] width 56 height 30
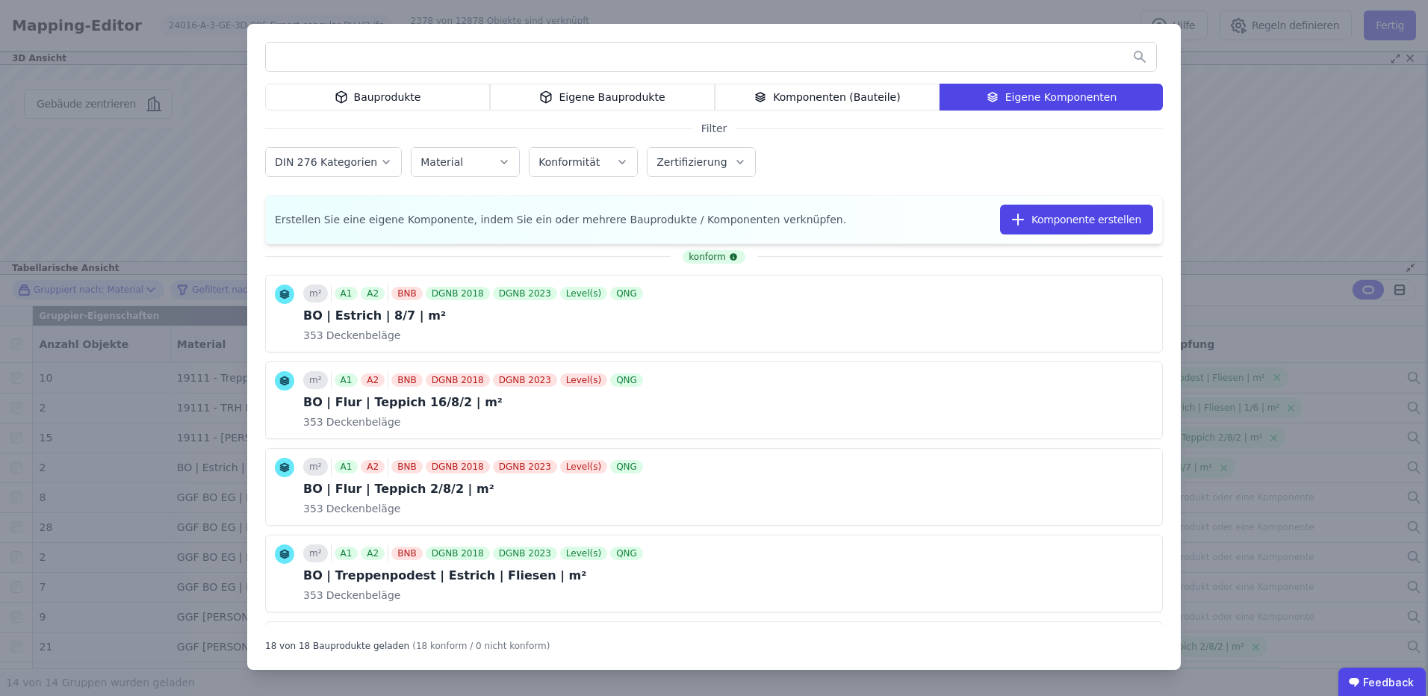
click at [553, 161] on label "Konformität" at bounding box center [570, 162] width 64 height 12
click at [698, 160] on label "Zertifizierung" at bounding box center [692, 162] width 73 height 12
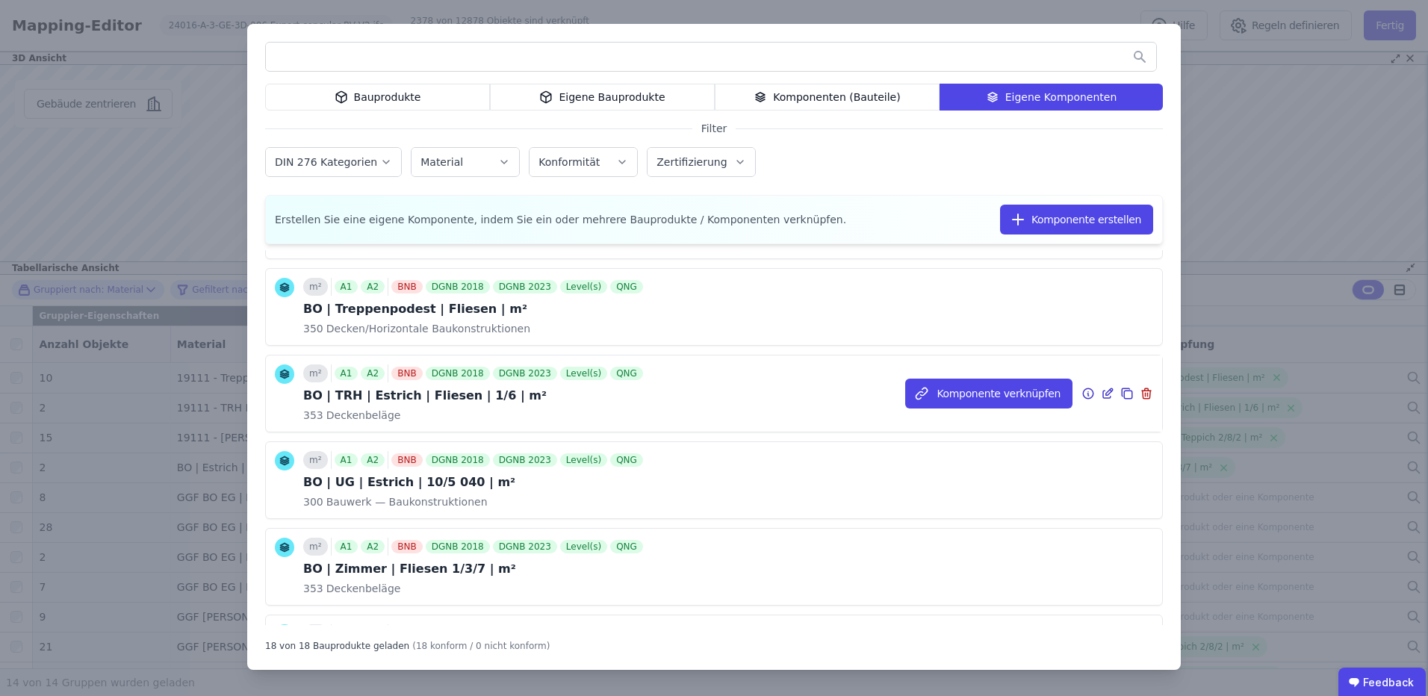
scroll to position [235, 0]
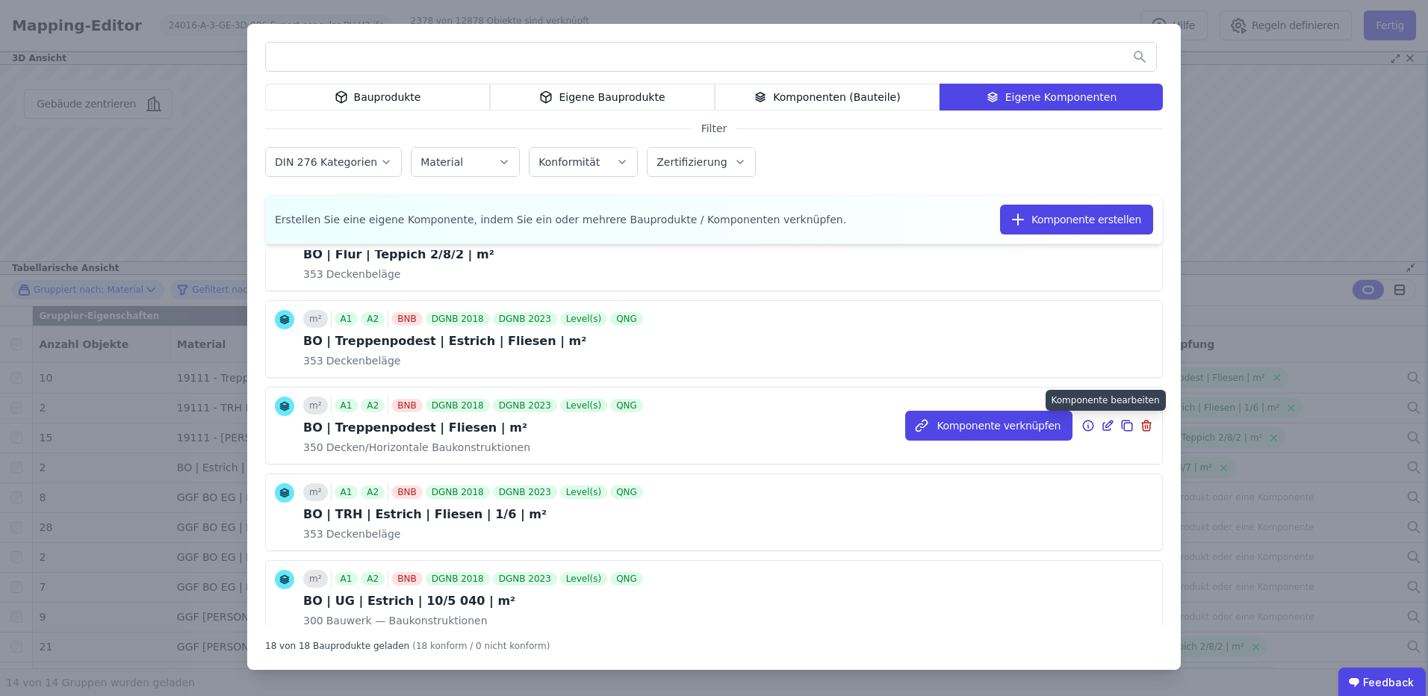
click at [1101, 426] on icon at bounding box center [1107, 426] width 13 height 18
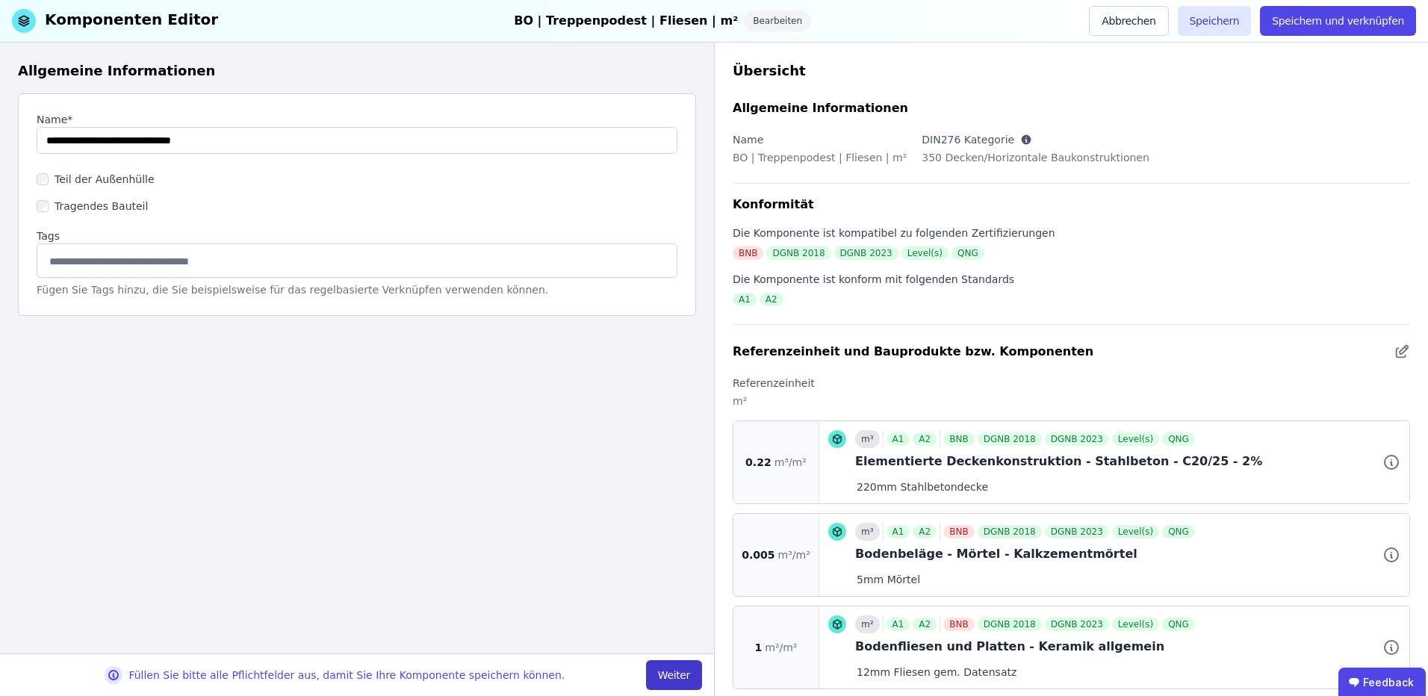
click at [688, 670] on button "Weiter" at bounding box center [674, 675] width 56 height 30
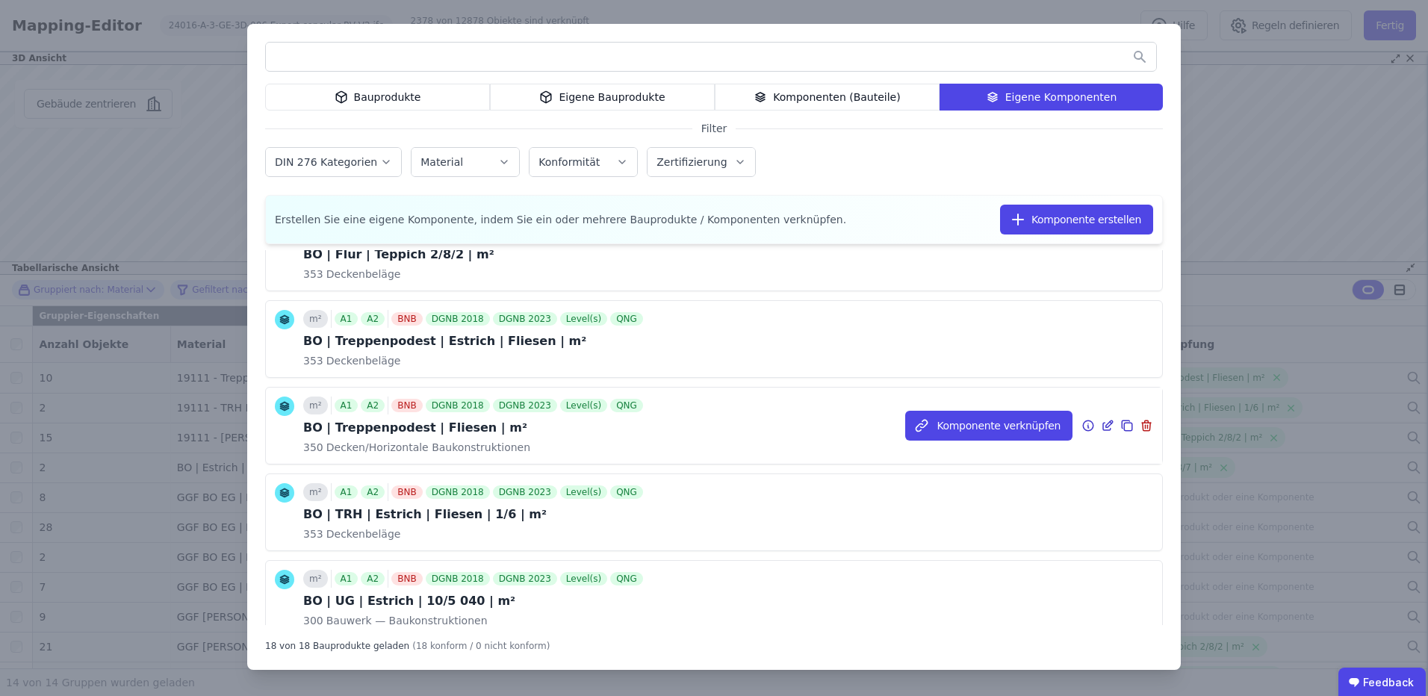
scroll to position [134, 0]
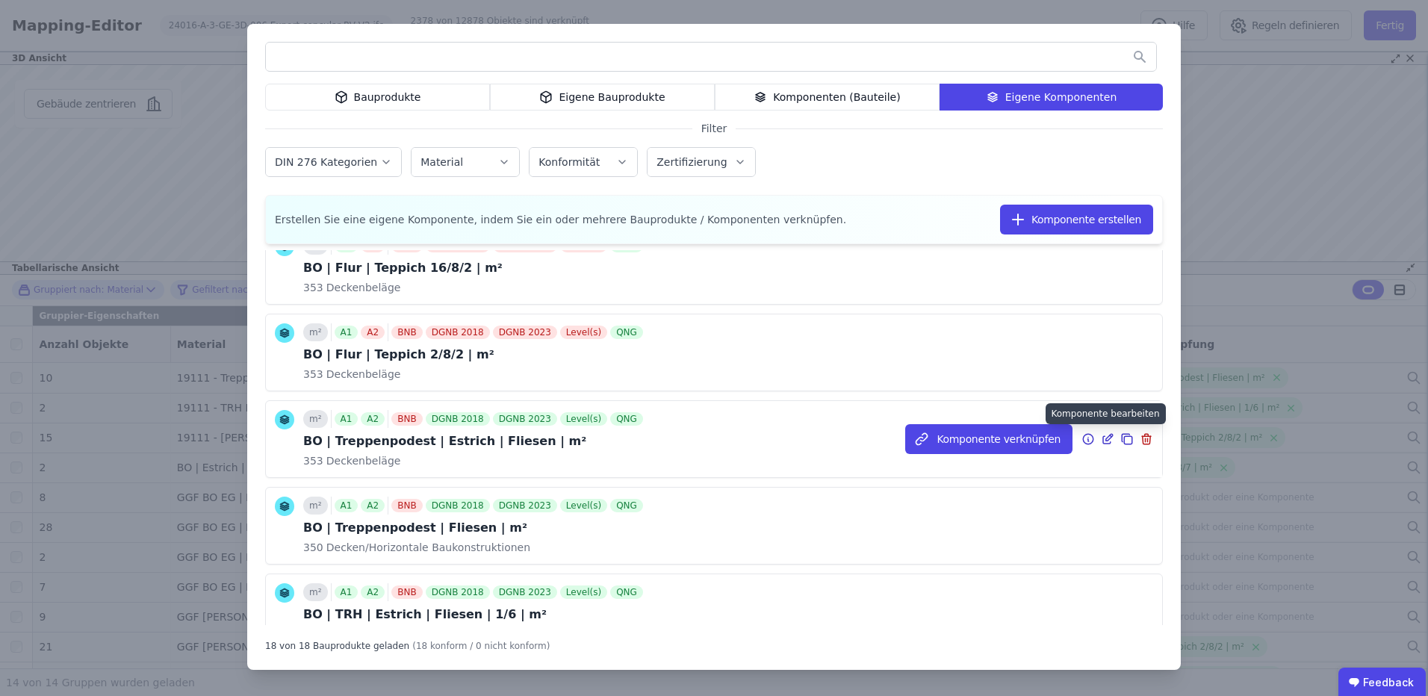
click at [1101, 443] on icon at bounding box center [1107, 439] width 13 height 18
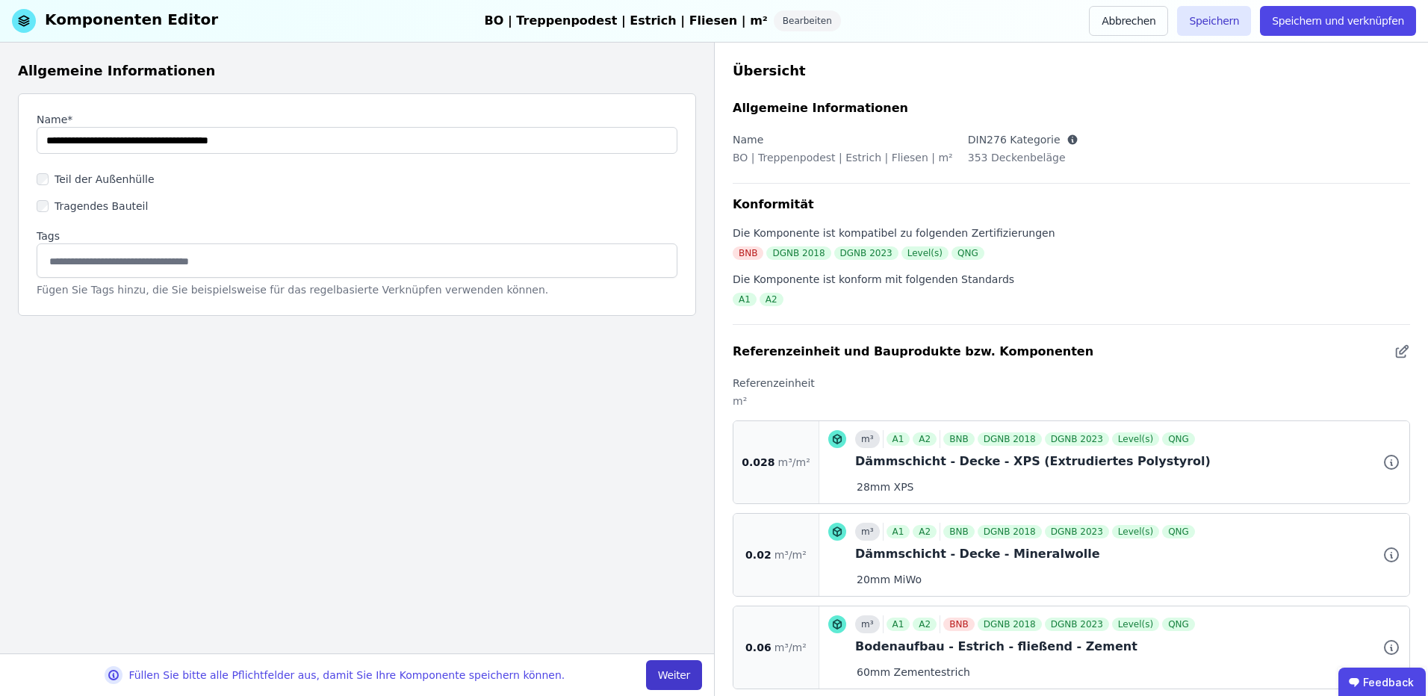
click at [670, 674] on button "Weiter" at bounding box center [674, 675] width 56 height 30
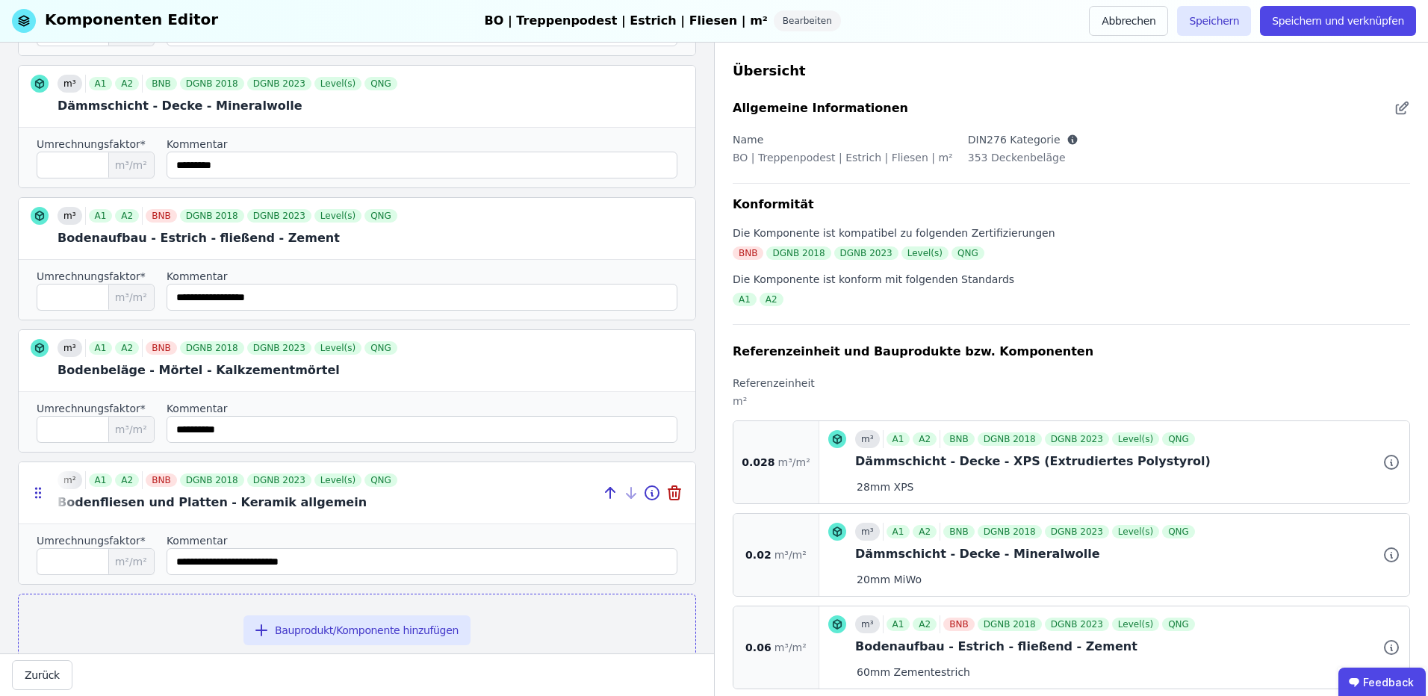
scroll to position [388, 0]
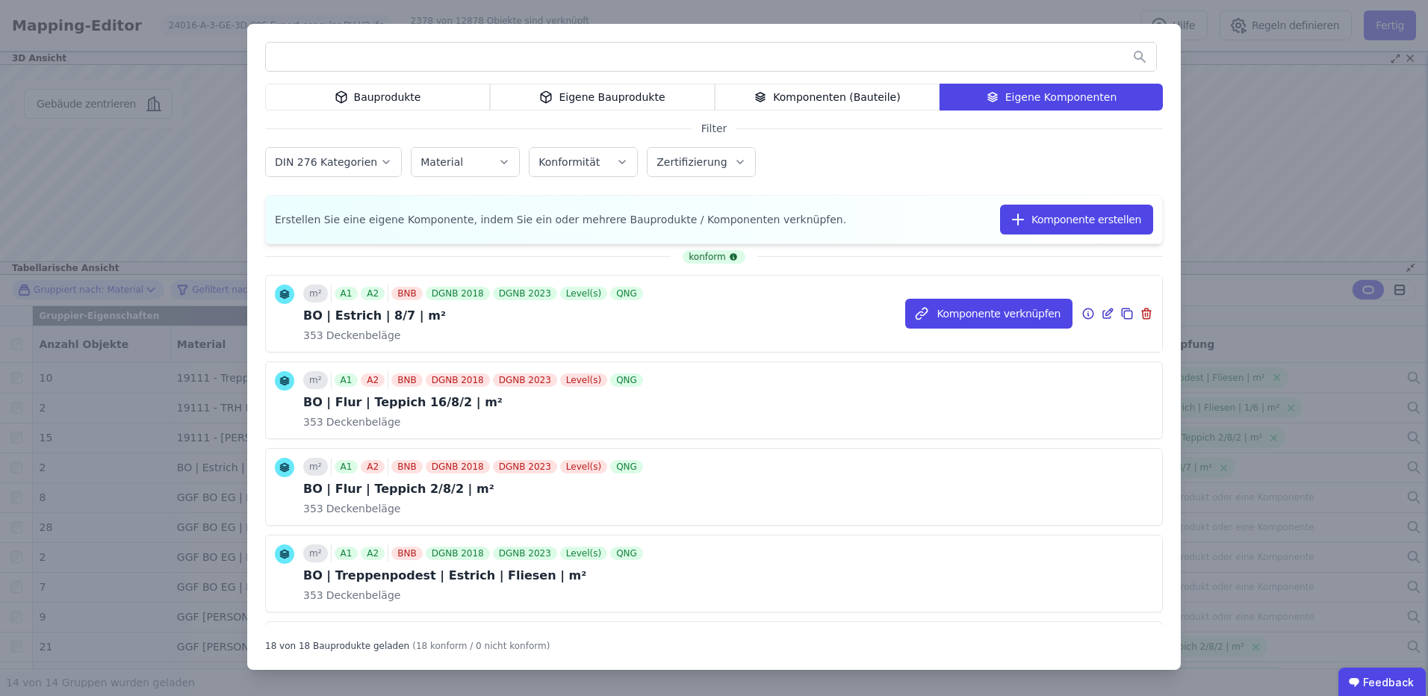
click at [1101, 312] on icon at bounding box center [1107, 314] width 13 height 18
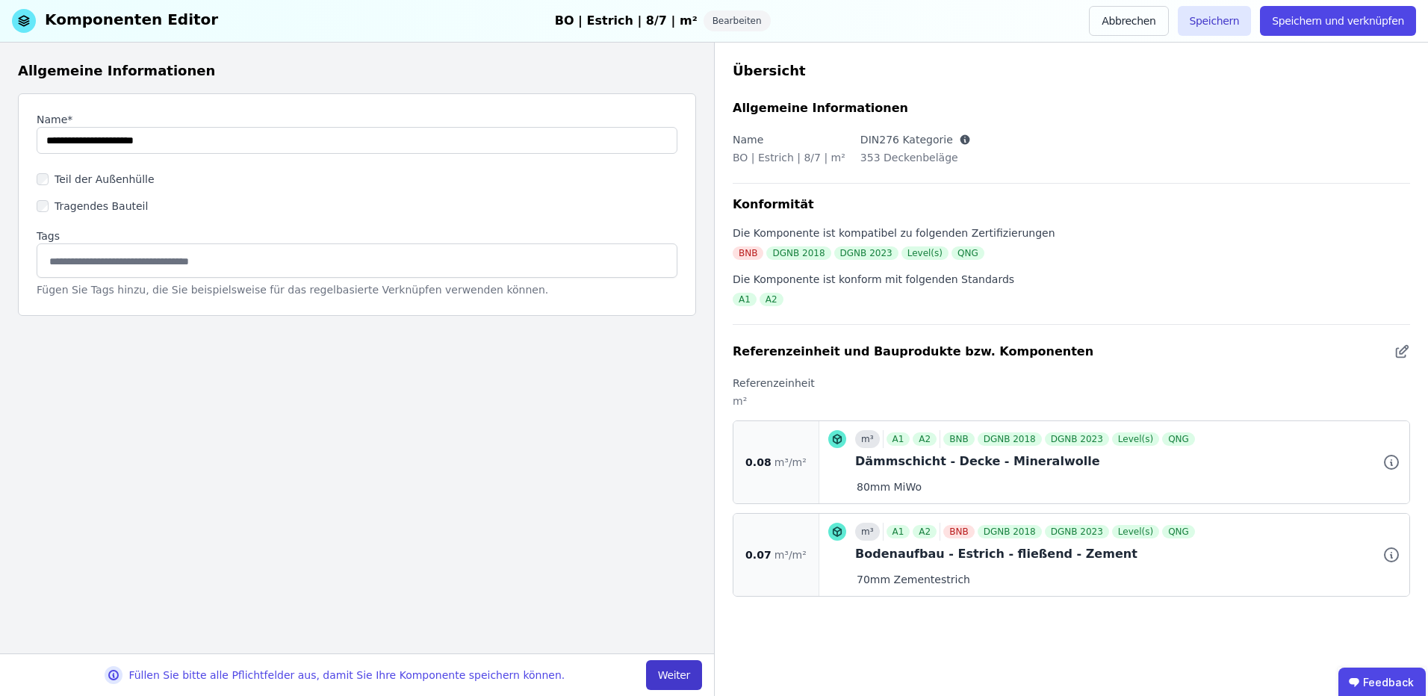
click at [652, 662] on button "Weiter" at bounding box center [674, 675] width 56 height 30
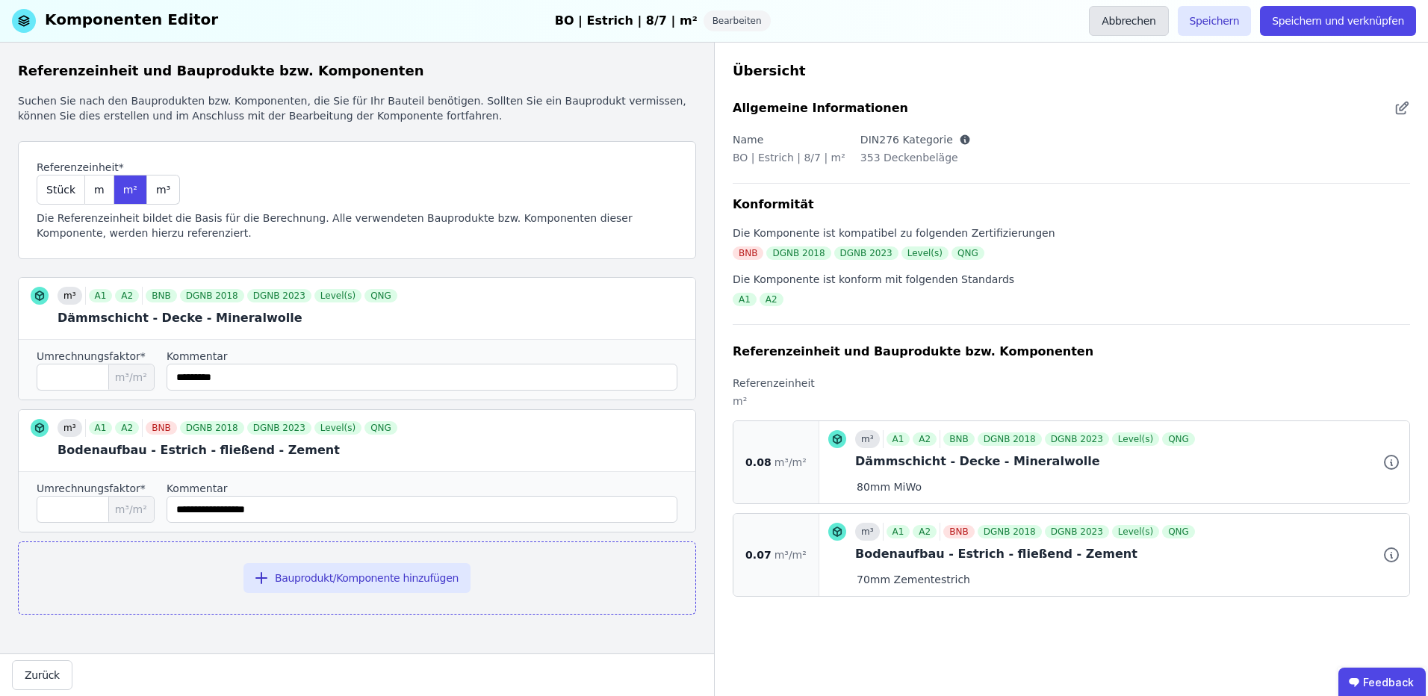
click at [1154, 14] on button "Abbrechen" at bounding box center [1128, 21] width 79 height 30
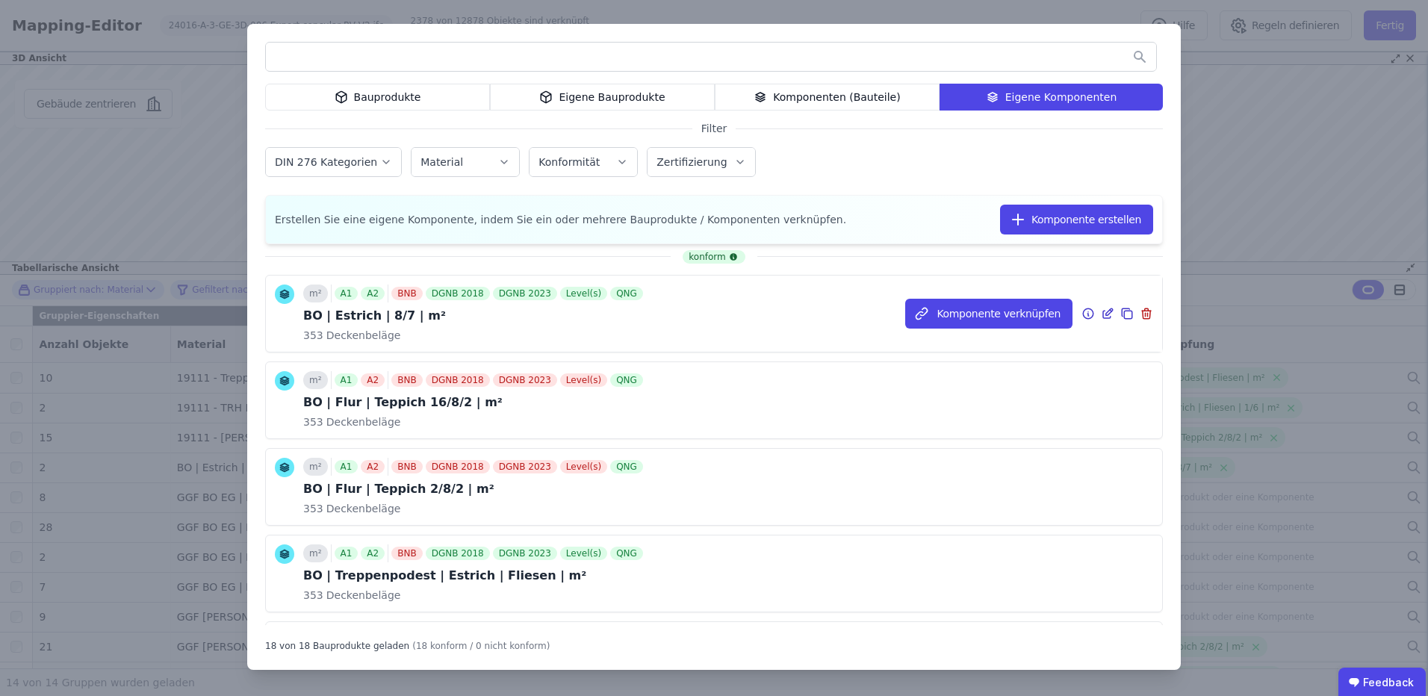
click at [1124, 311] on icon at bounding box center [1128, 315] width 8 height 8
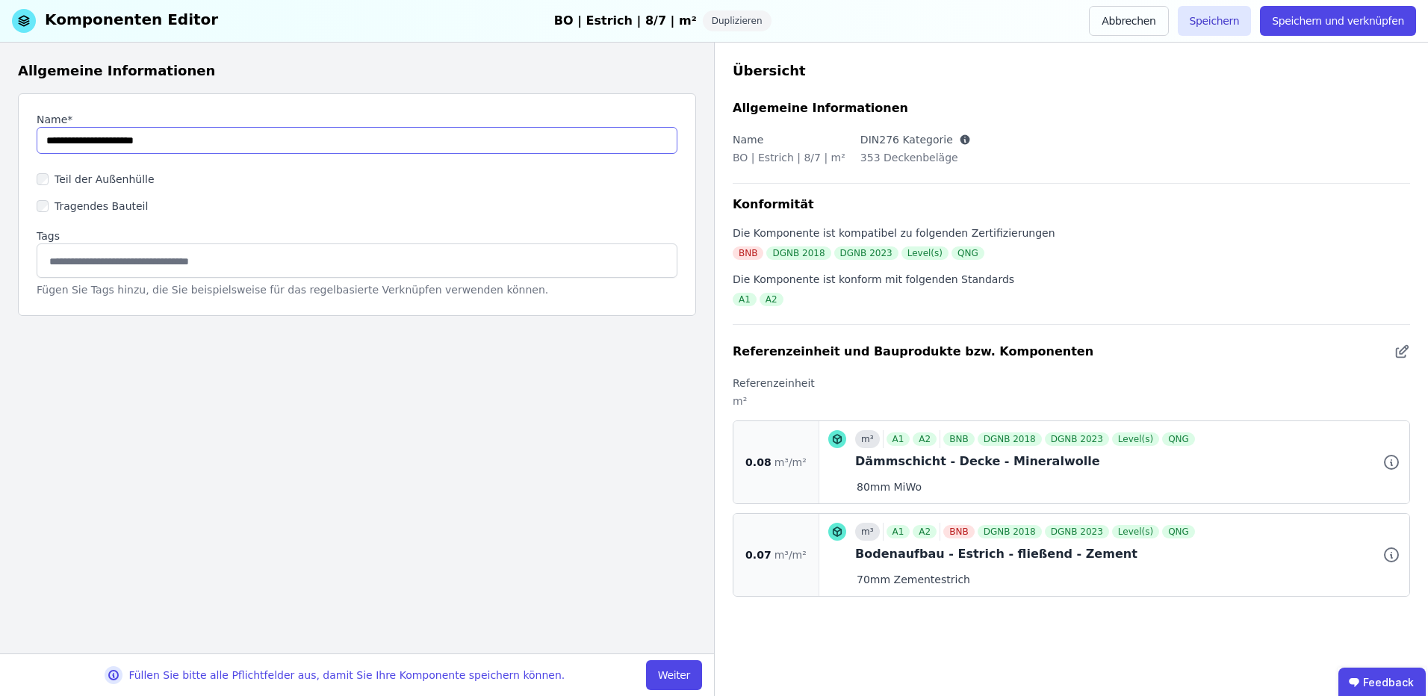
click at [63, 139] on input "string" at bounding box center [357, 140] width 641 height 27
paste input "*"
click at [62, 141] on input "string" at bounding box center [357, 140] width 641 height 27
click at [60, 140] on input "string" at bounding box center [357, 140] width 641 height 27
paste input "*"
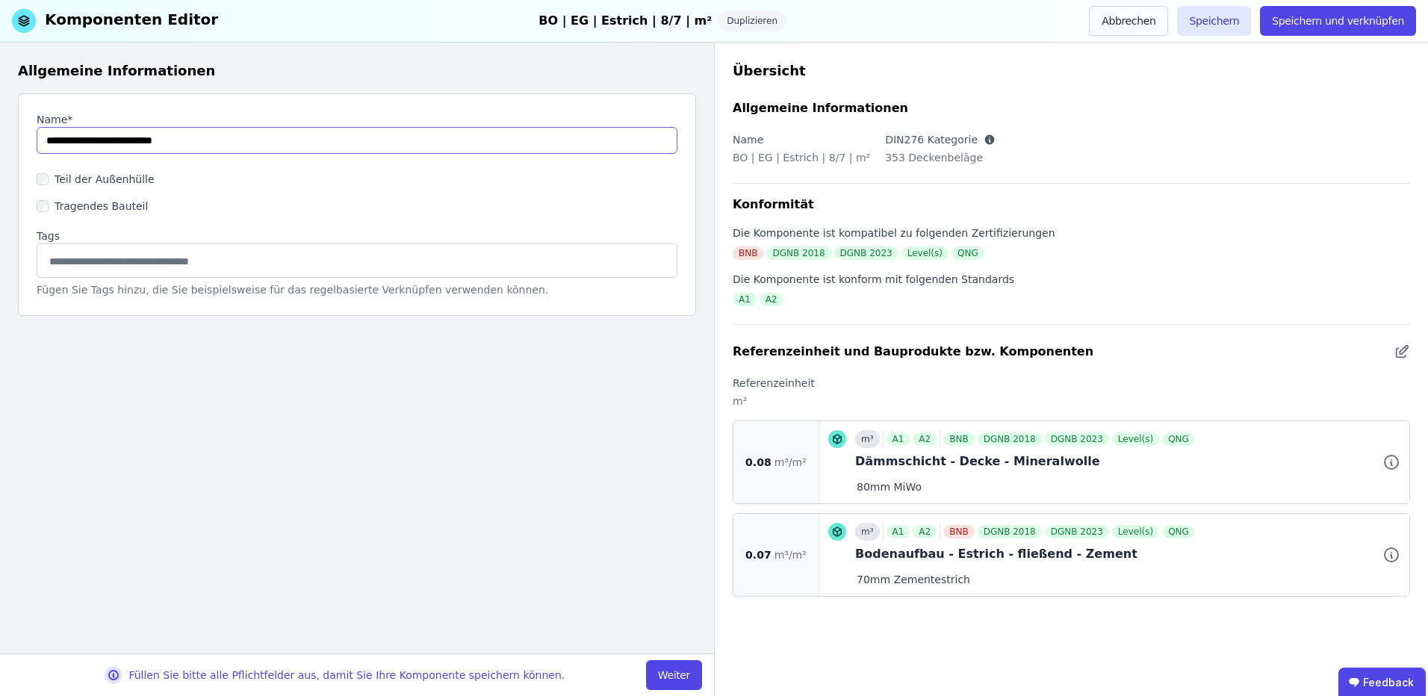
click at [119, 145] on input "string" at bounding box center [357, 140] width 641 height 27
drag, startPoint x: 208, startPoint y: 139, endPoint x: 196, endPoint y: 141, distance: 12.9
click at [196, 141] on input "string" at bounding box center [357, 140] width 641 height 27
type input "**********"
click at [687, 673] on button "Weiter" at bounding box center [674, 675] width 56 height 30
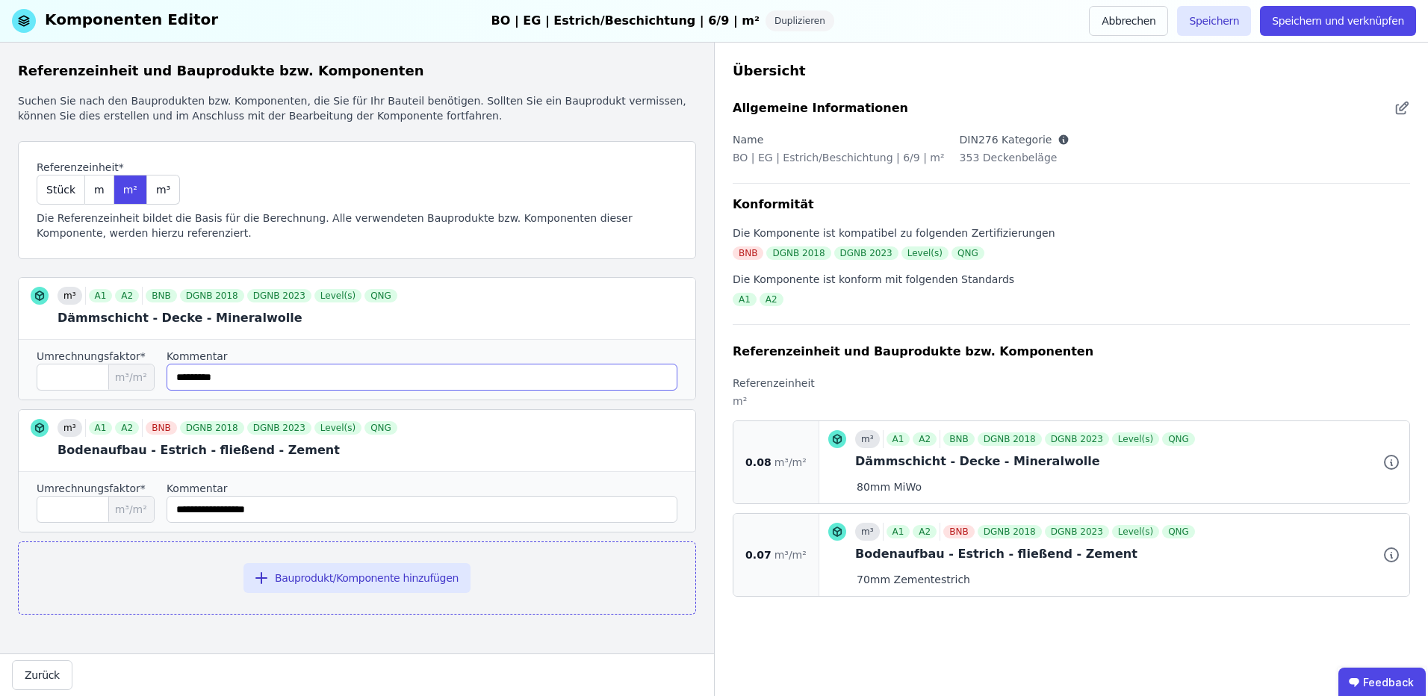
click at [287, 377] on input "string" at bounding box center [422, 377] width 511 height 27
click at [91, 376] on input "****" at bounding box center [96, 377] width 118 height 27
type input "****"
click at [187, 379] on input "string" at bounding box center [422, 377] width 511 height 27
type input "*********"
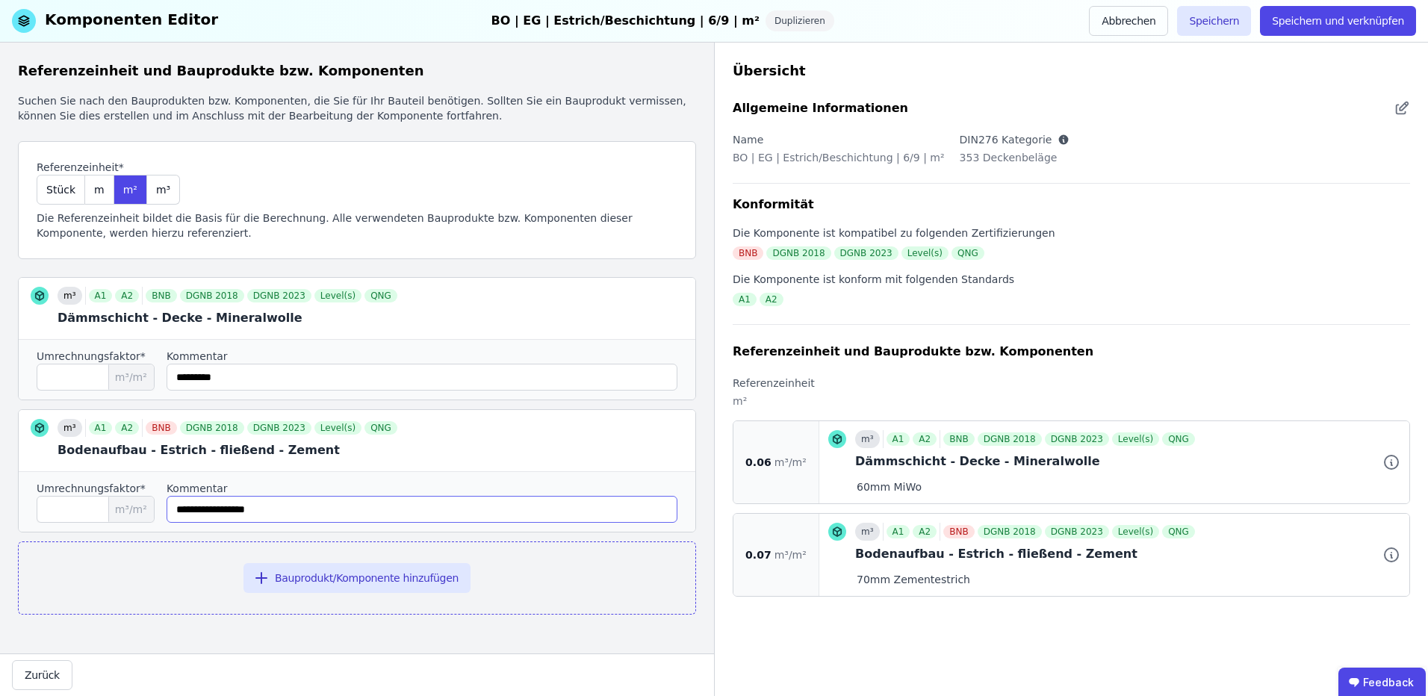
click at [210, 504] on input "string" at bounding box center [422, 509] width 511 height 27
click at [193, 506] on input "string" at bounding box center [422, 509] width 511 height 27
click at [71, 499] on div "Umrechnungsfaktor* **** m³/m²" at bounding box center [96, 502] width 118 height 42
click at [69, 508] on input "****" at bounding box center [96, 509] width 118 height 27
type input "*****"
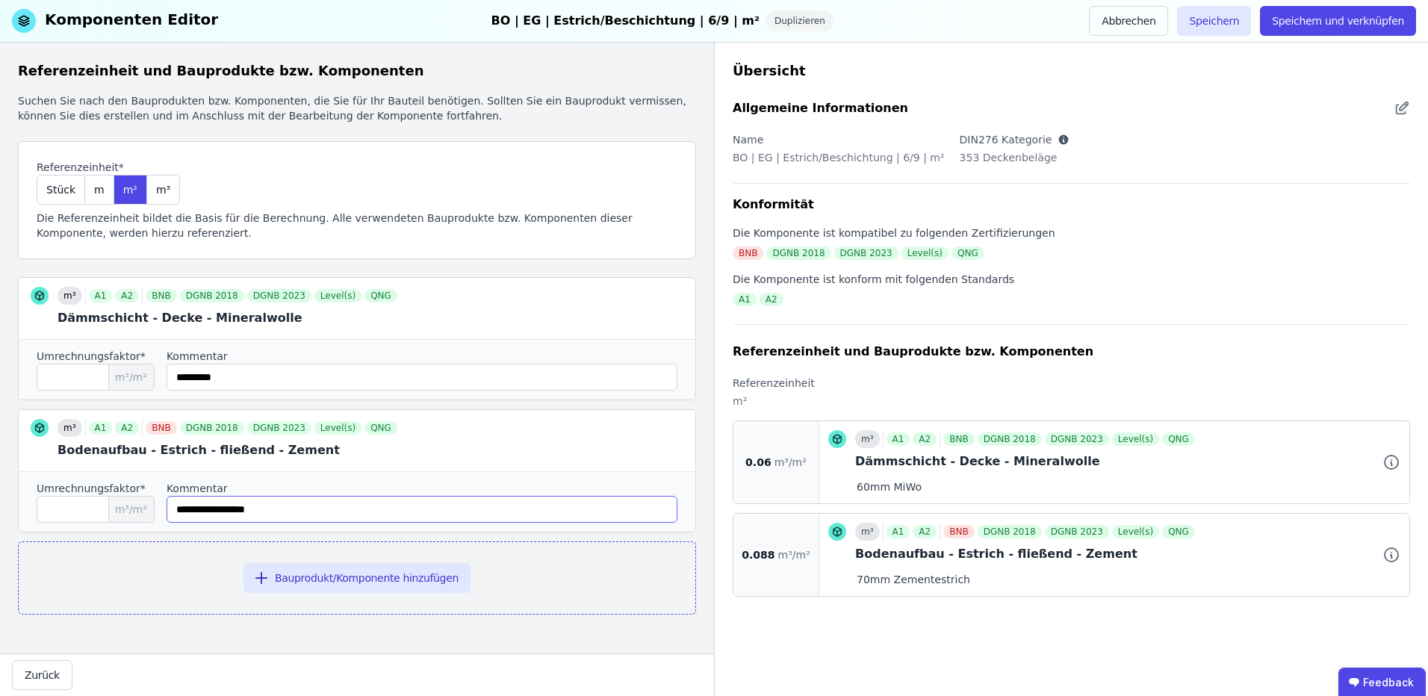
drag, startPoint x: 195, startPoint y: 512, endPoint x: 183, endPoint y: 515, distance: 12.3
click at [183, 515] on input "string" at bounding box center [422, 509] width 511 height 27
type input "**********"
click at [279, 363] on label "Kommentar" at bounding box center [422, 356] width 511 height 15
click at [277, 375] on input "string" at bounding box center [422, 377] width 511 height 27
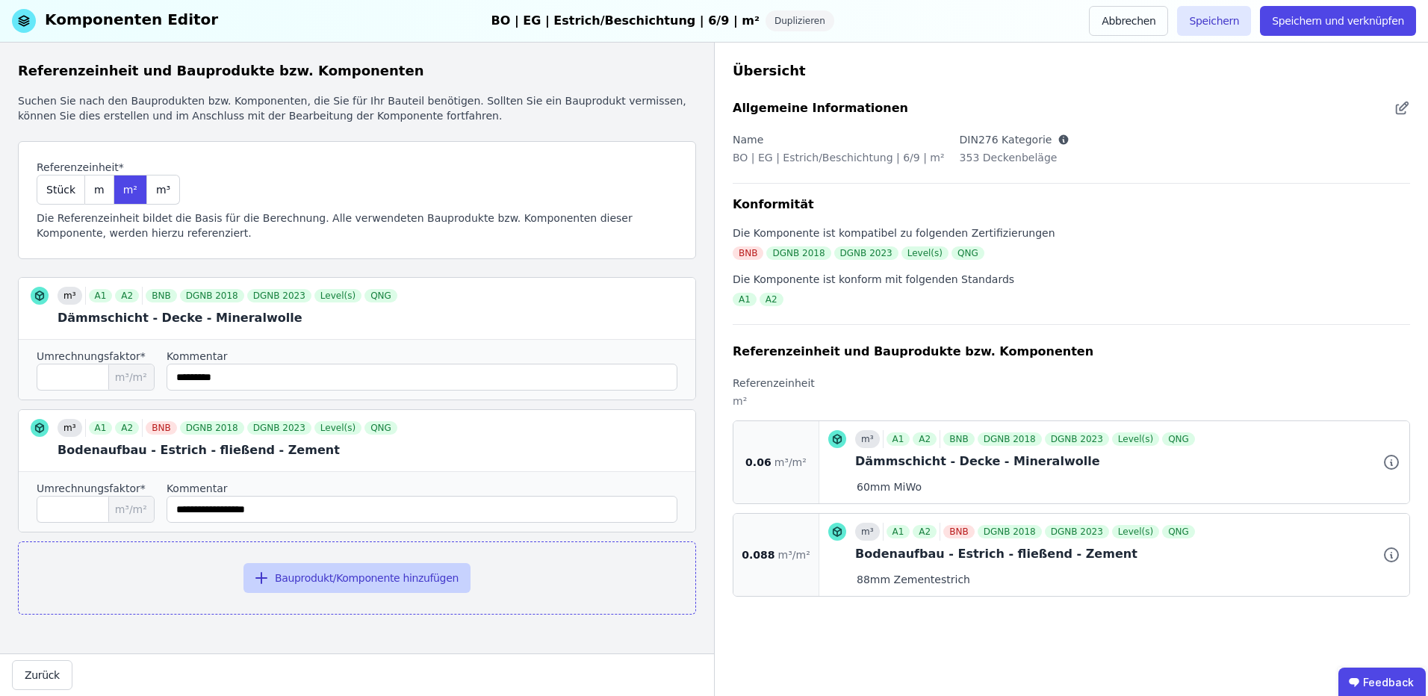
click at [324, 586] on button "Bauprodukt/Komponente hinzufügen" at bounding box center [356, 578] width 227 height 30
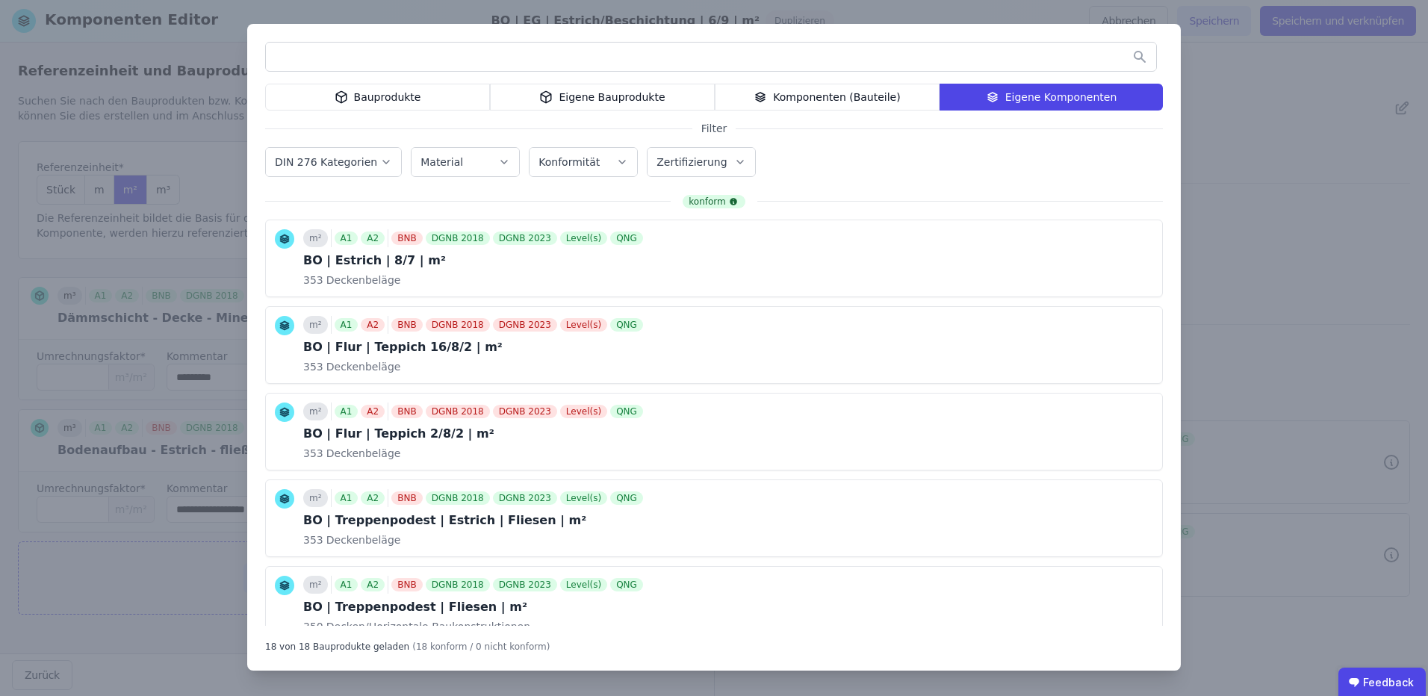
click at [374, 87] on div "Bauprodukte" at bounding box center [377, 97] width 225 height 27
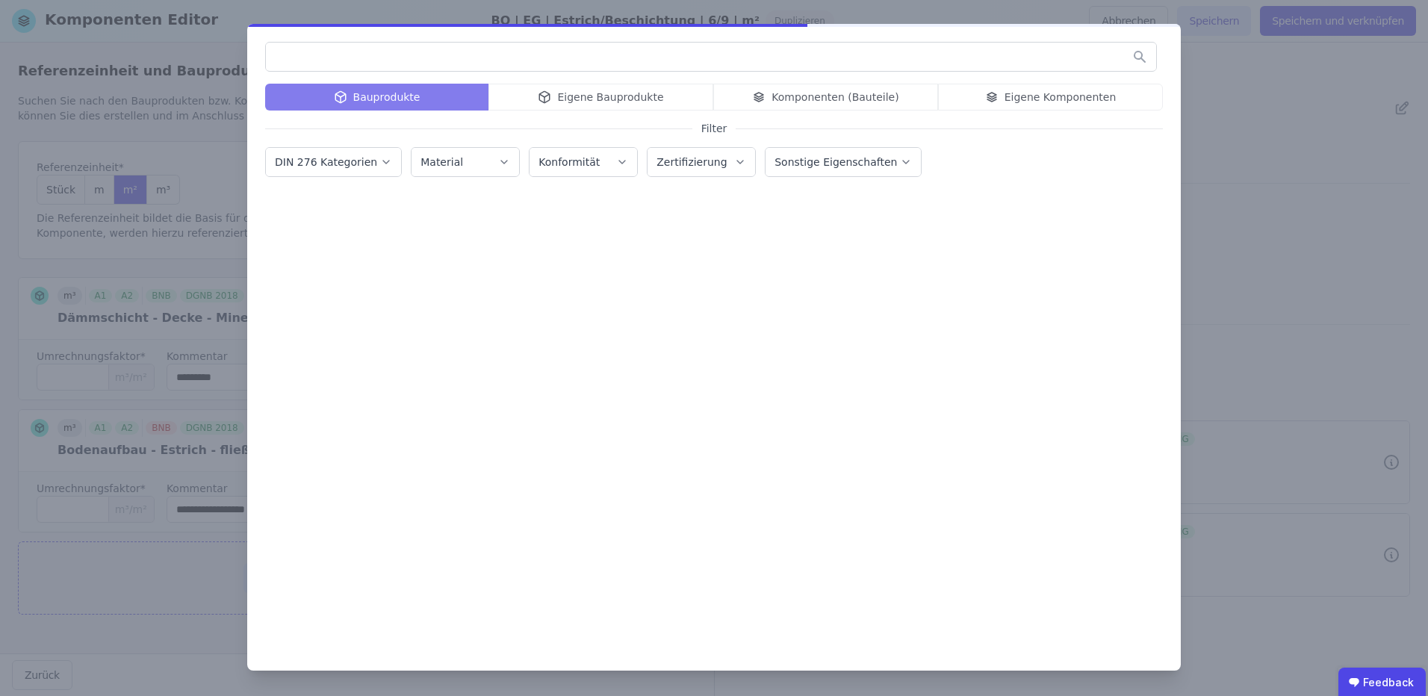
click at [417, 63] on input "text" at bounding box center [711, 56] width 890 height 27
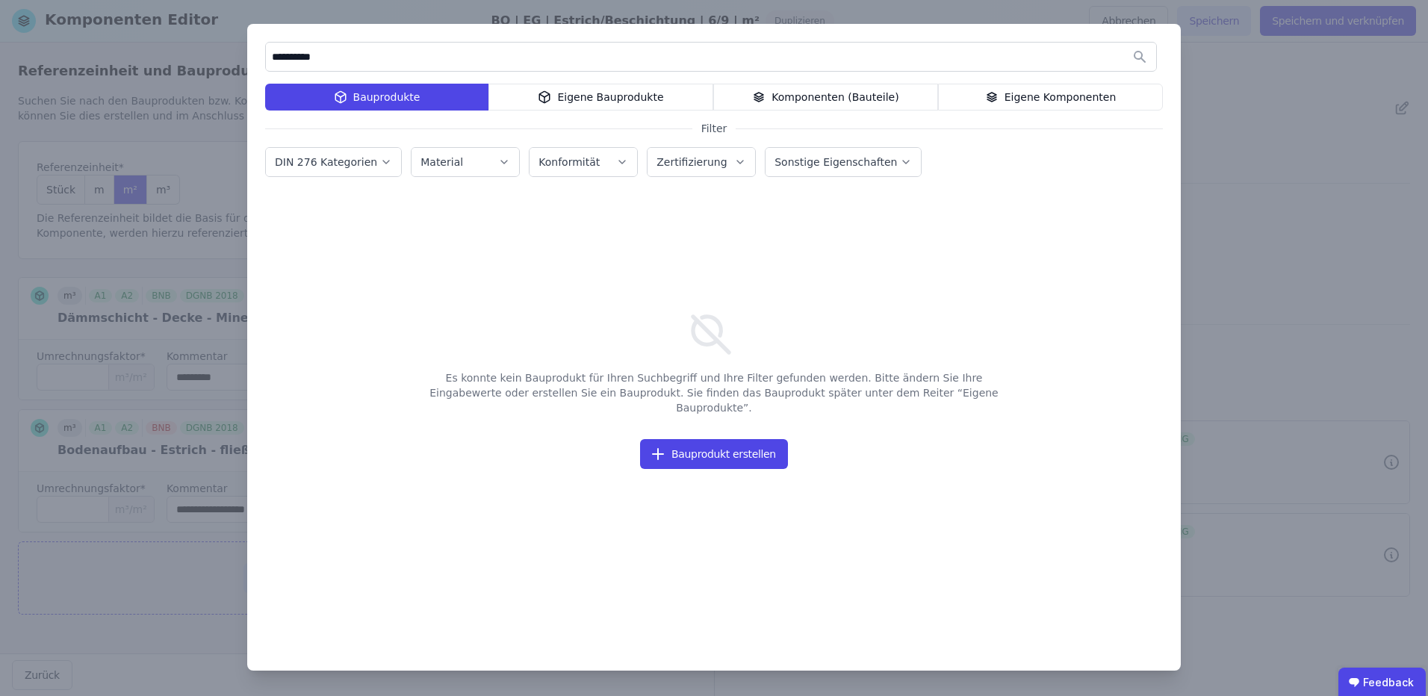
type input "**********"
click at [624, 93] on div "Eigene Bauprodukte" at bounding box center [600, 97] width 225 height 27
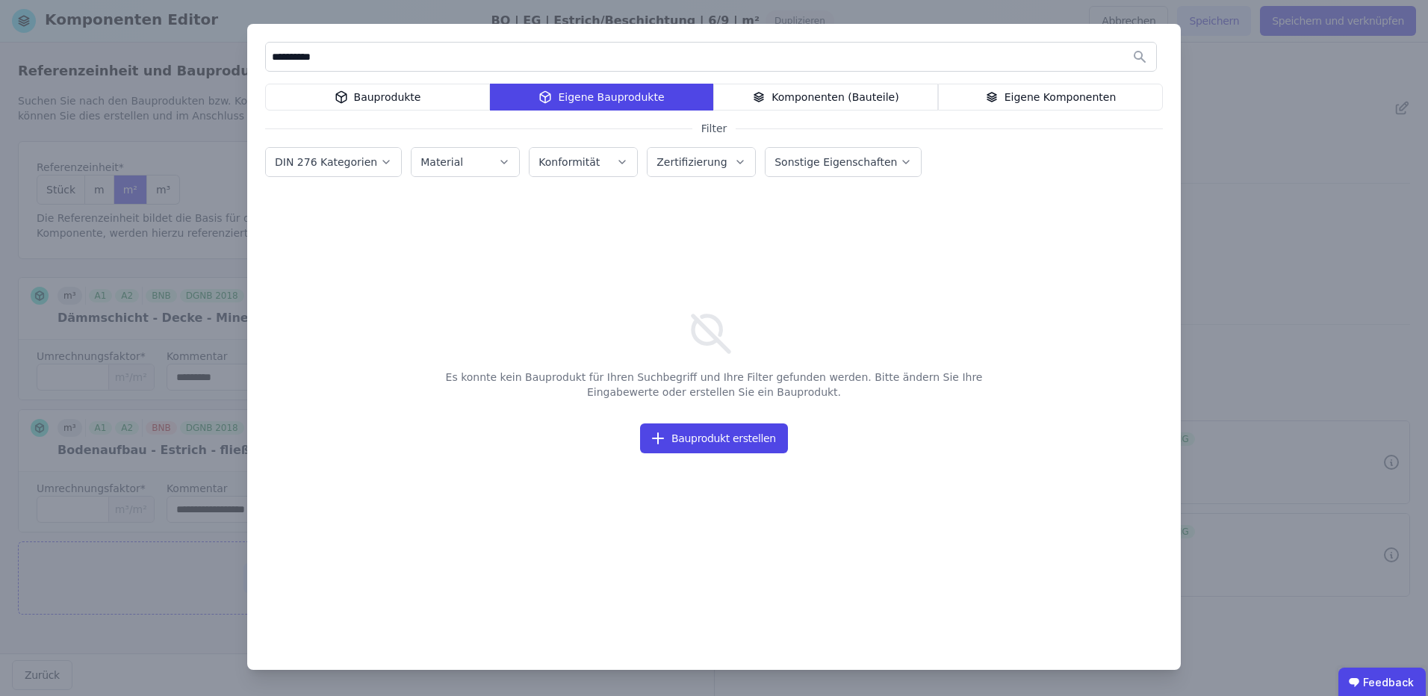
click at [448, 96] on div "Bauprodukte" at bounding box center [377, 97] width 225 height 27
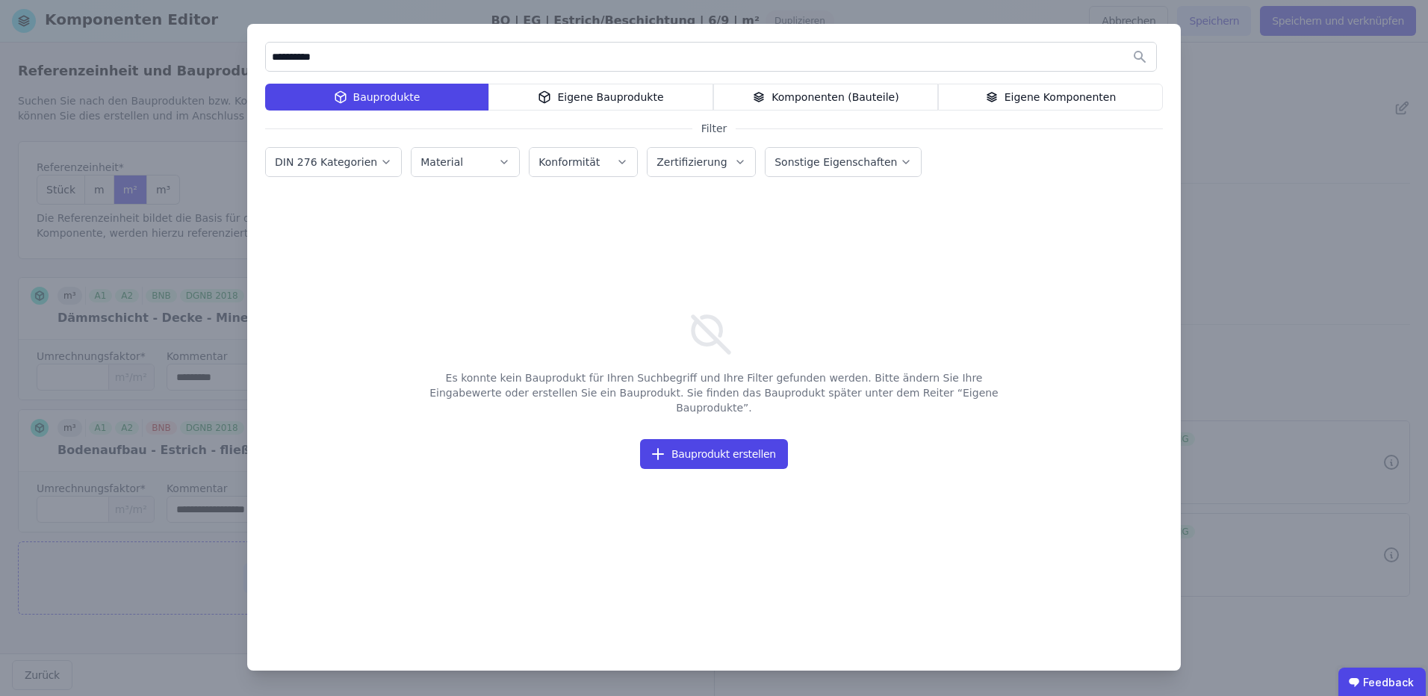
drag, startPoint x: 382, startPoint y: 54, endPoint x: 22, endPoint y: 56, distance: 359.2
click at [23, 48] on div "**********" at bounding box center [714, 348] width 1428 height 696
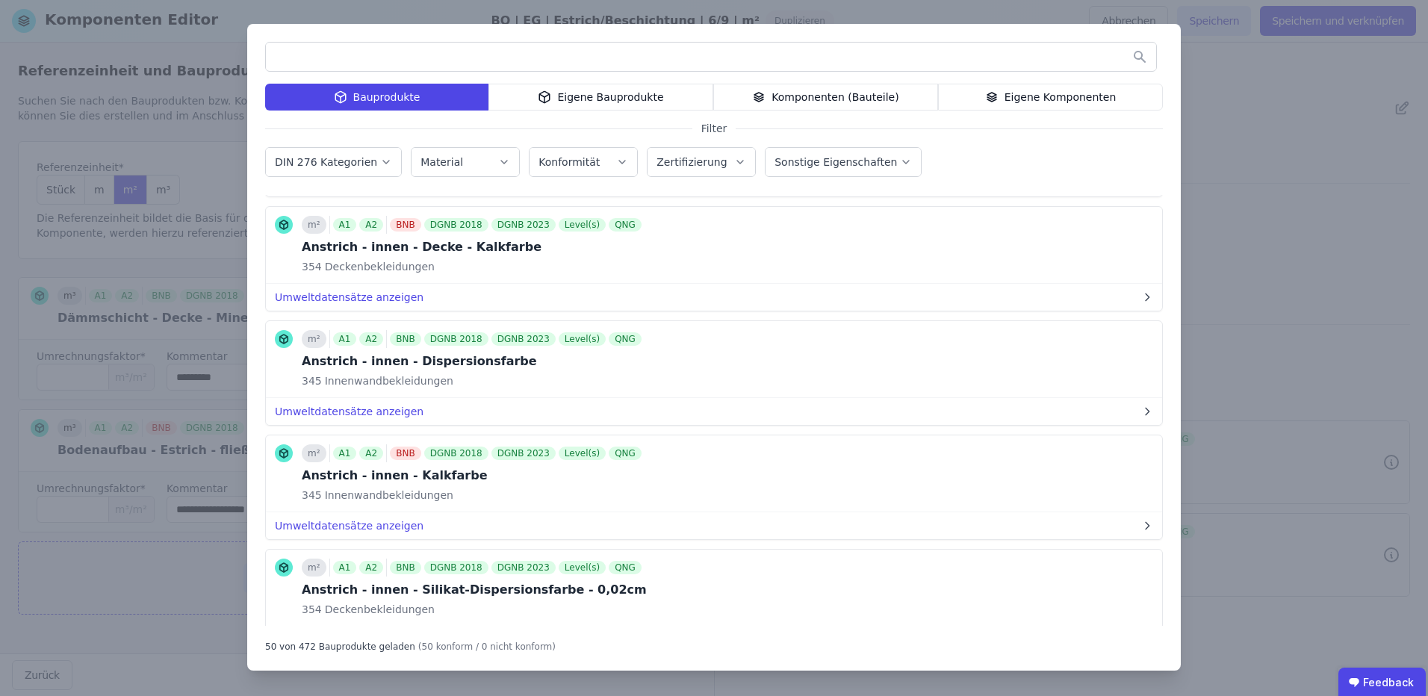
scroll to position [1276, 0]
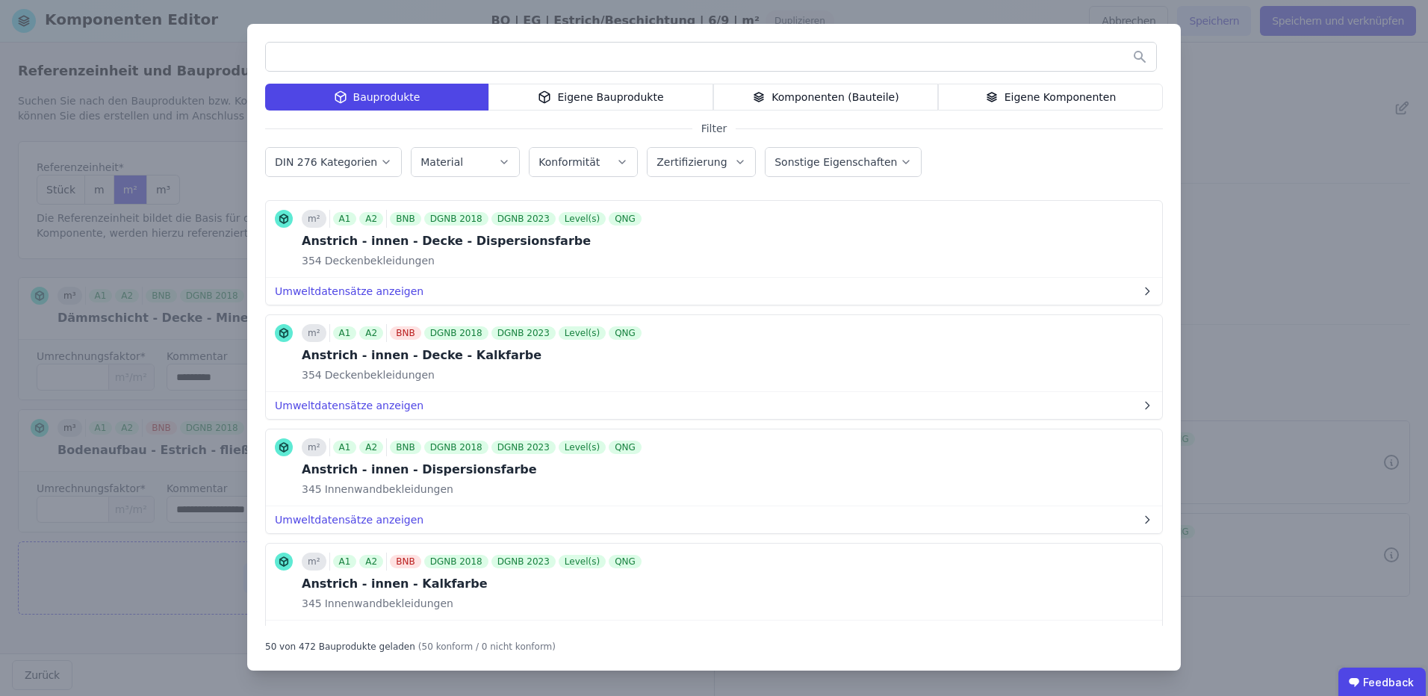
click at [1226, 147] on div "Bauprodukte Eigene Bauprodukte Komponenten (Bauteile) Eigene Komponenten Filter…" at bounding box center [714, 348] width 1428 height 696
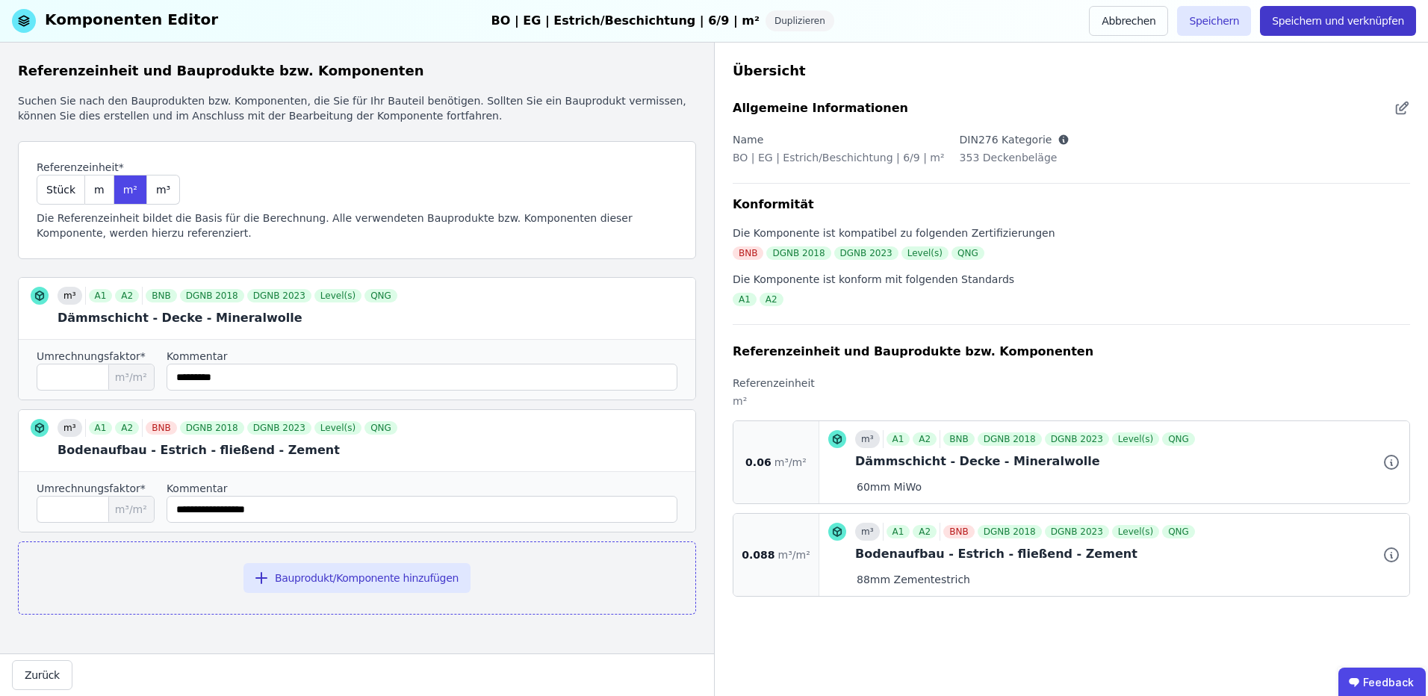
click at [1320, 15] on button "Speichern und verknüpfen" at bounding box center [1338, 21] width 156 height 30
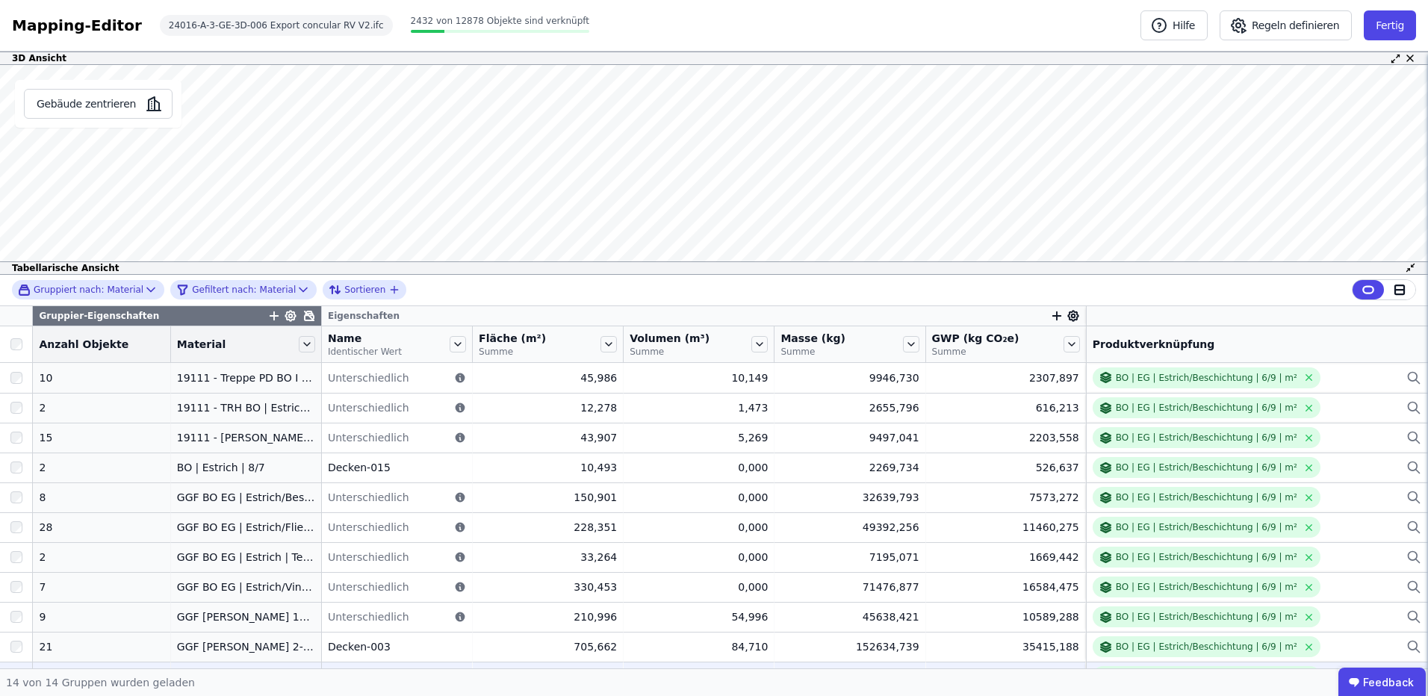
scroll to position [114, 0]
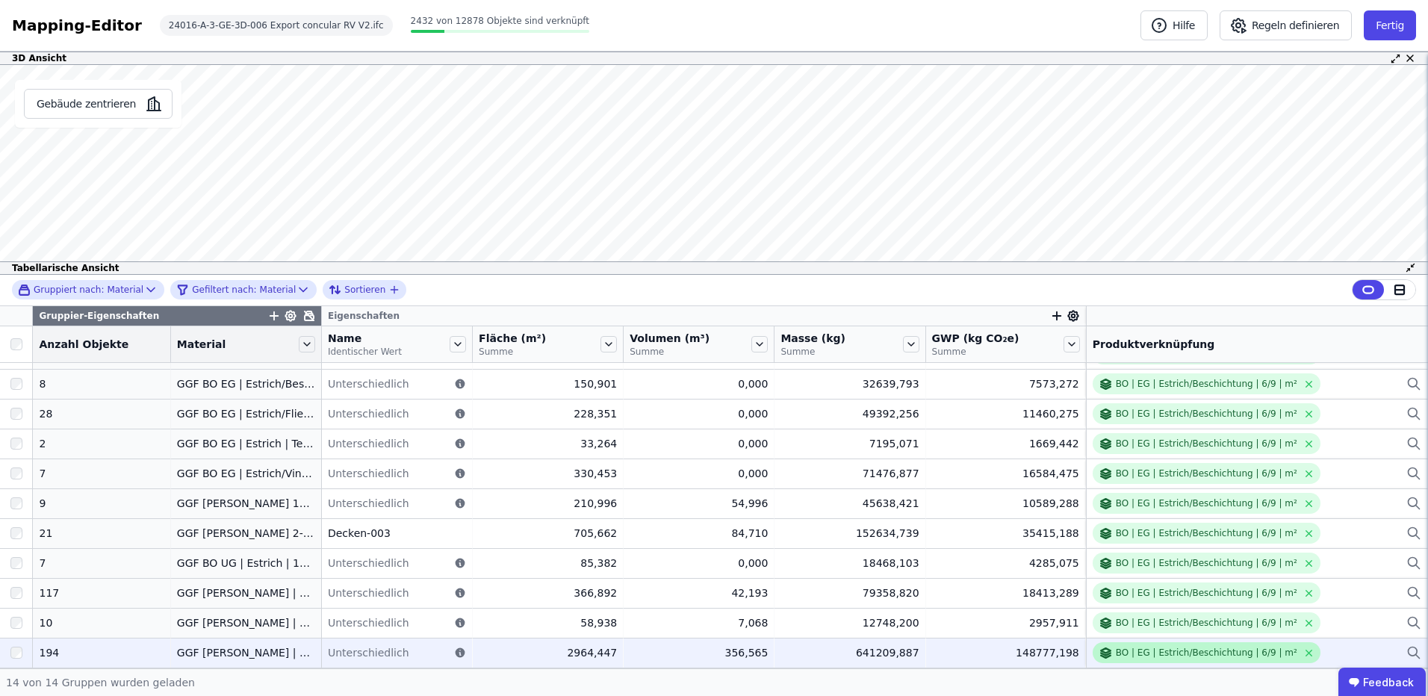
click at [1303, 650] on icon at bounding box center [1308, 652] width 11 height 11
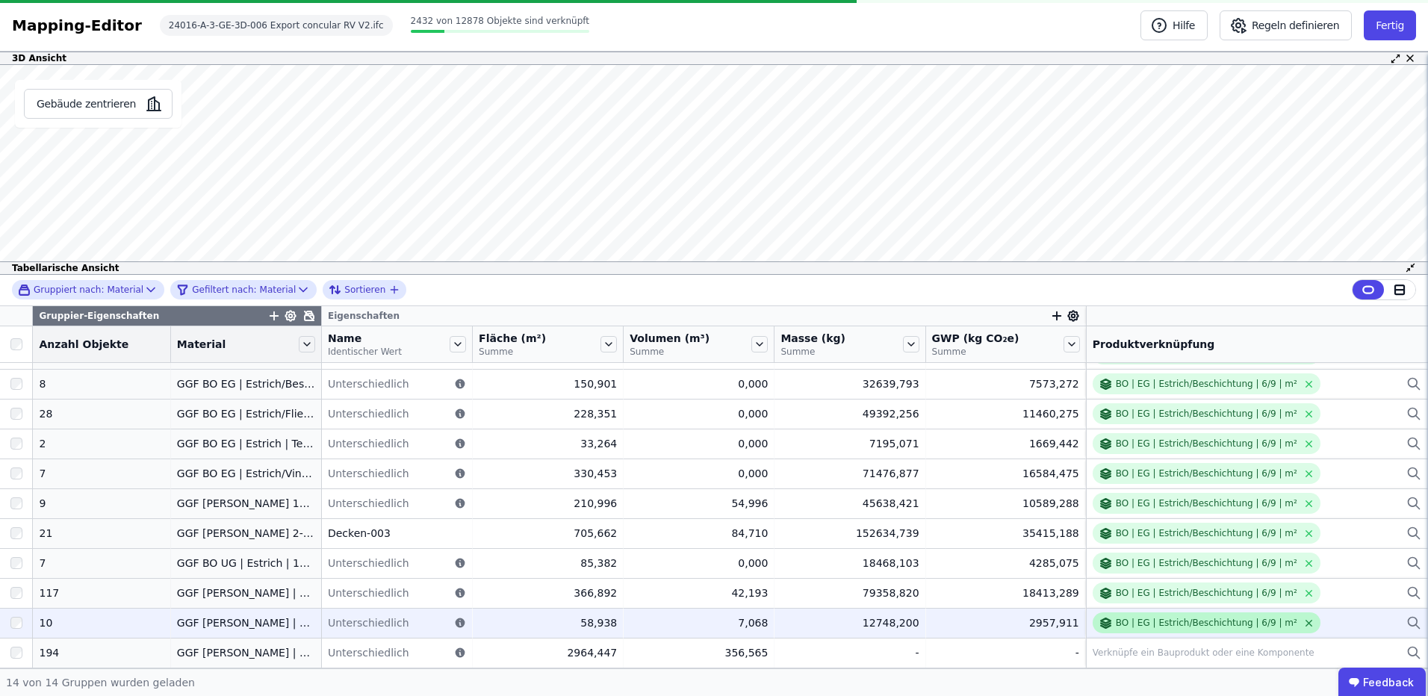
click at [1303, 620] on icon at bounding box center [1308, 623] width 11 height 11
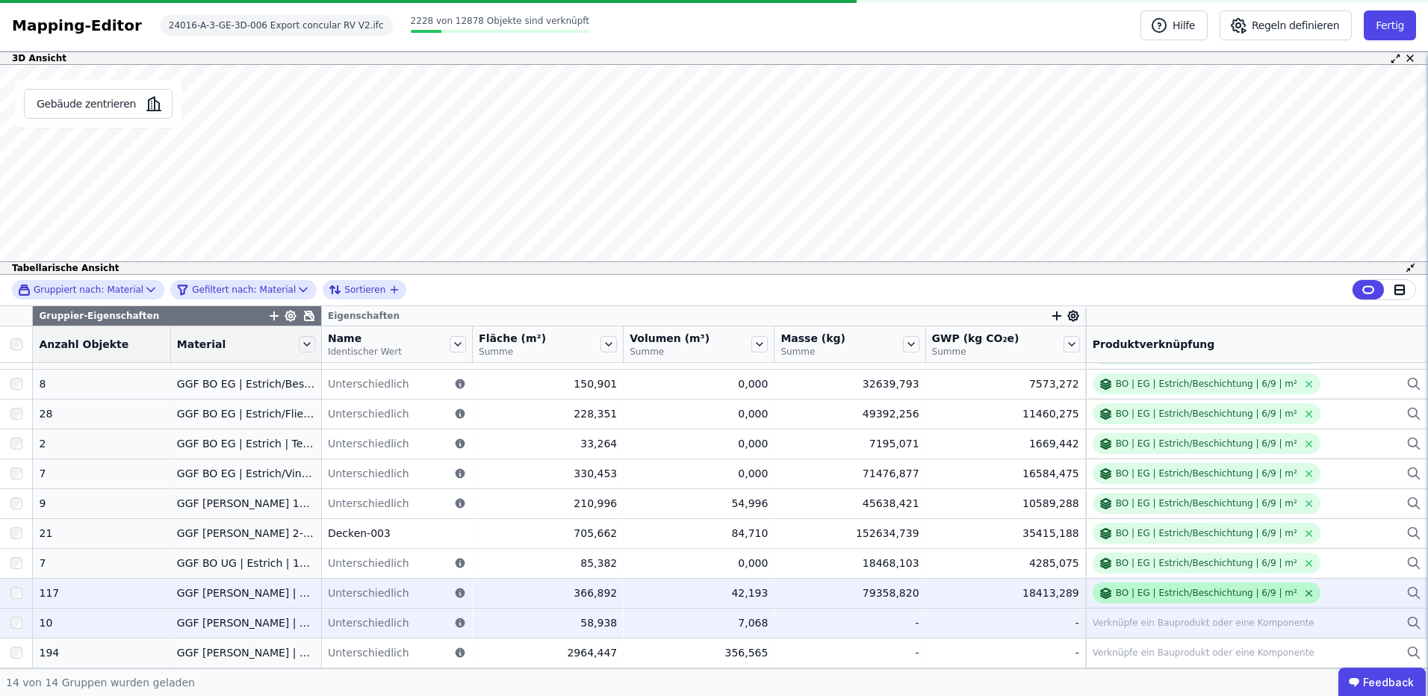
click at [1303, 594] on icon at bounding box center [1308, 593] width 11 height 11
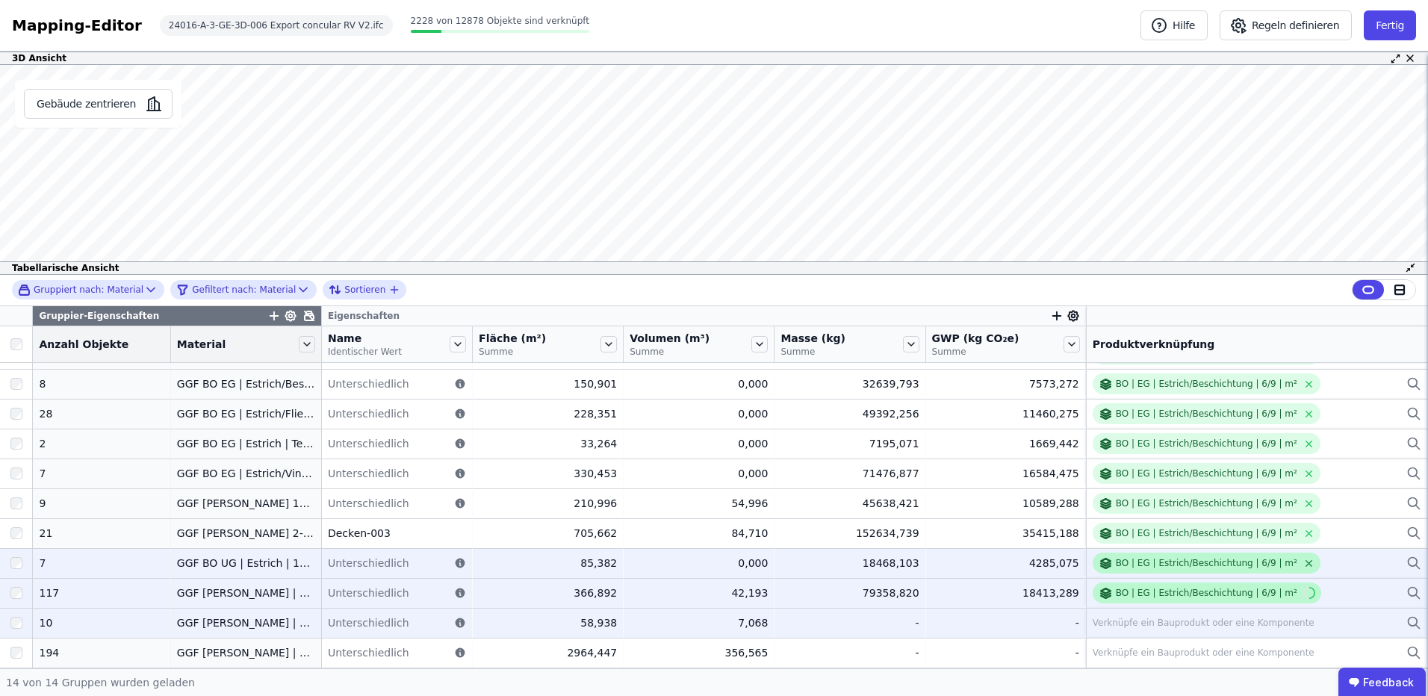
click at [1303, 565] on icon at bounding box center [1308, 563] width 11 height 11
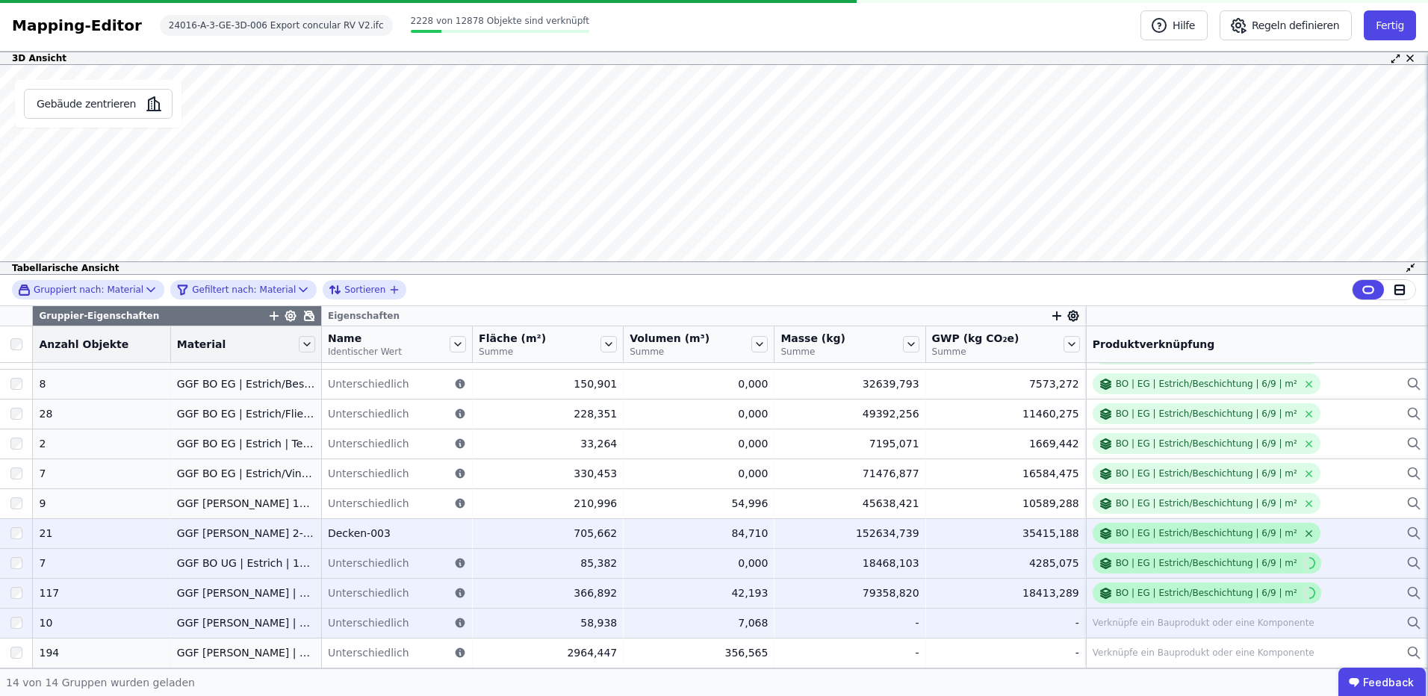
click at [1303, 528] on icon at bounding box center [1308, 533] width 11 height 11
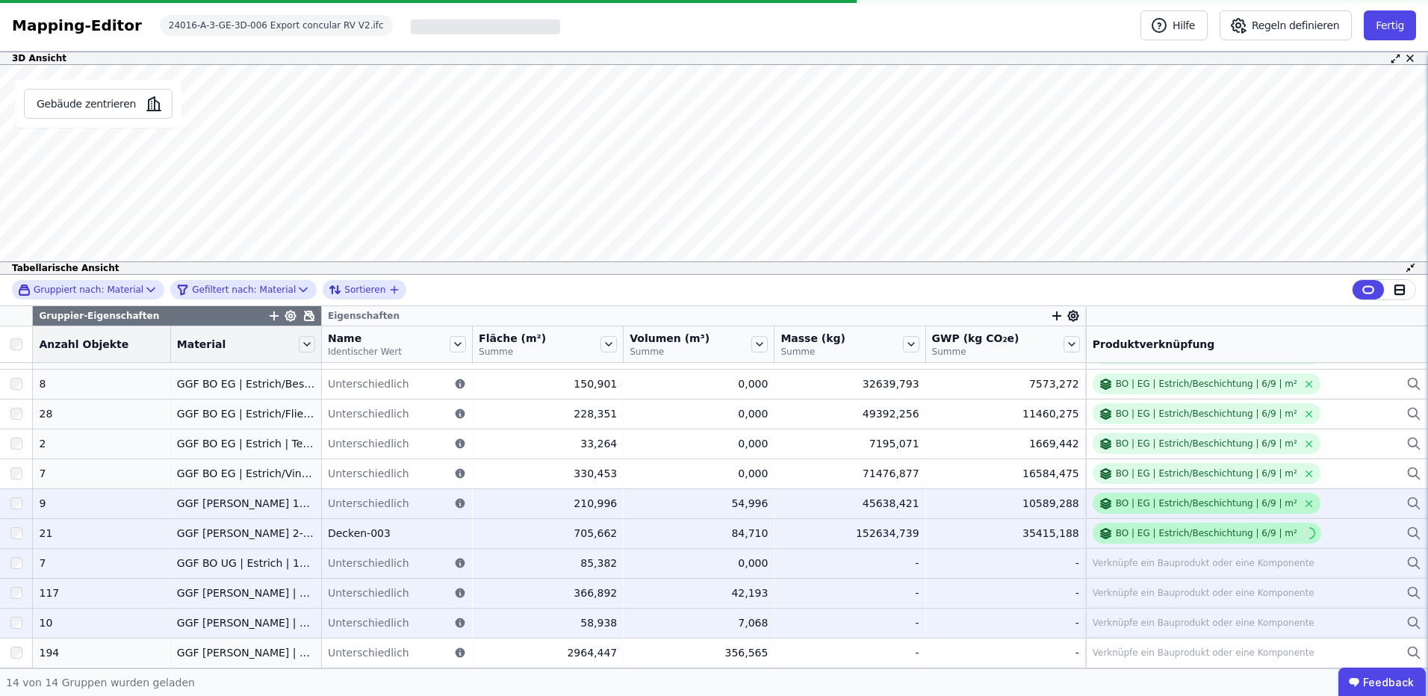
click at [1303, 501] on icon at bounding box center [1308, 503] width 11 height 11
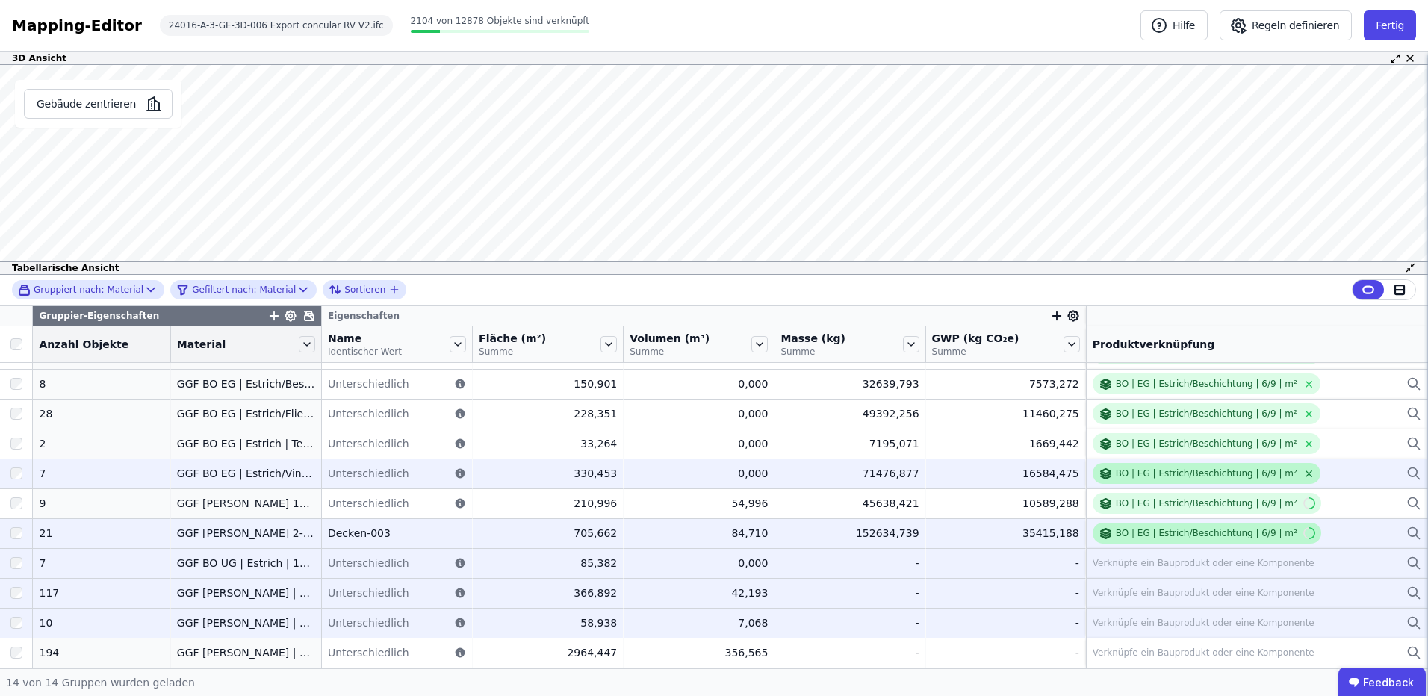
click at [1303, 471] on icon at bounding box center [1308, 473] width 11 height 11
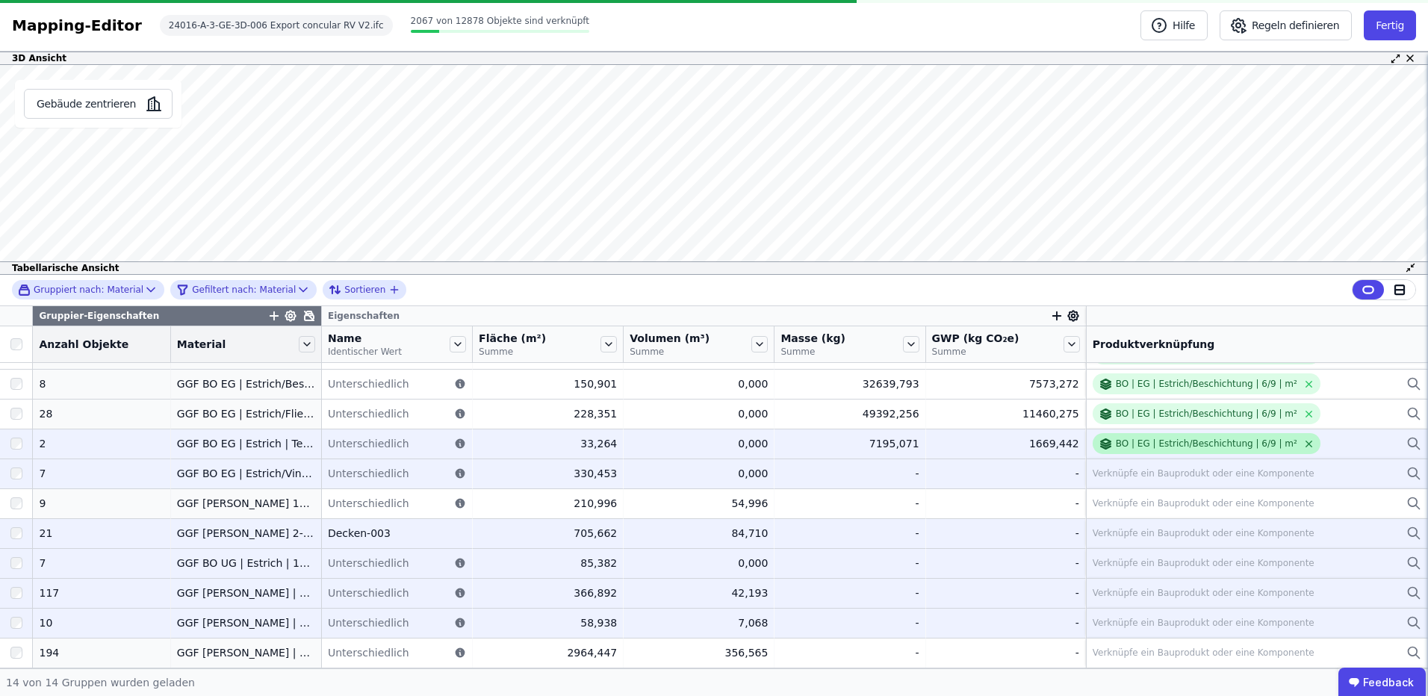
click at [1303, 442] on icon at bounding box center [1308, 443] width 11 height 11
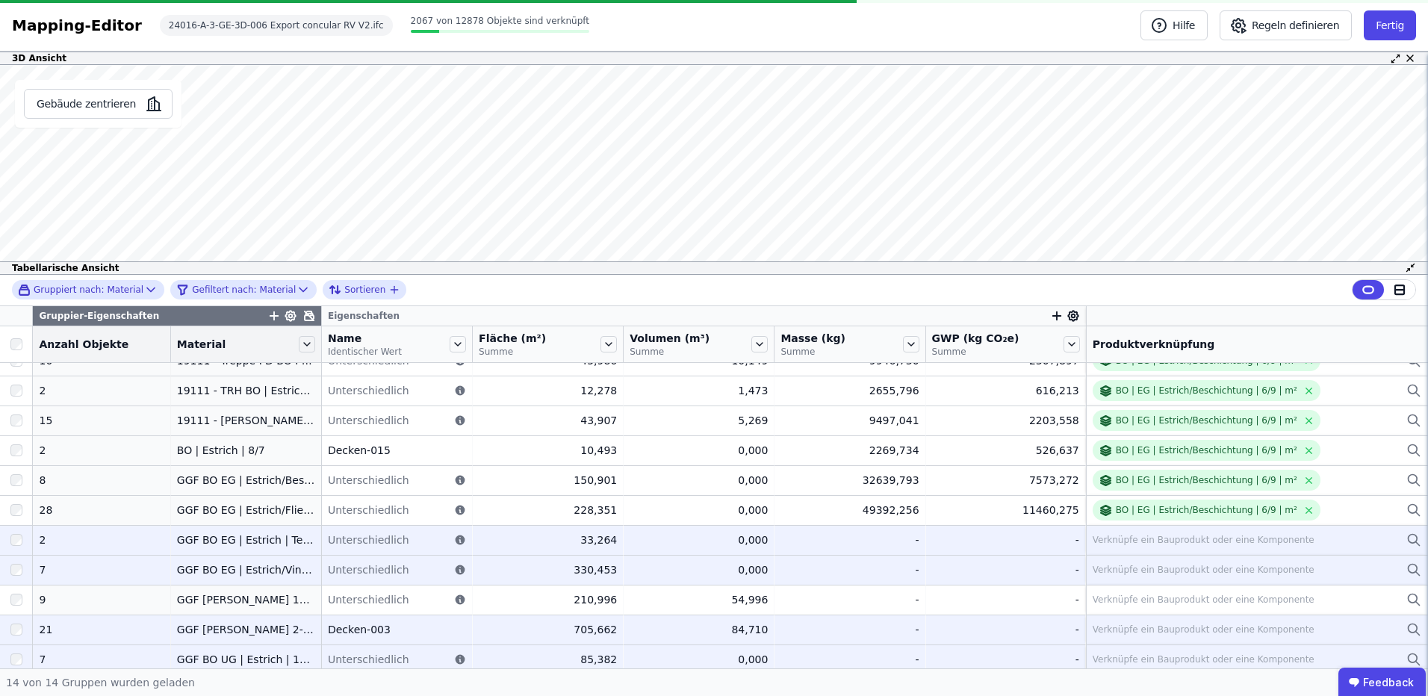
scroll to position [14, 0]
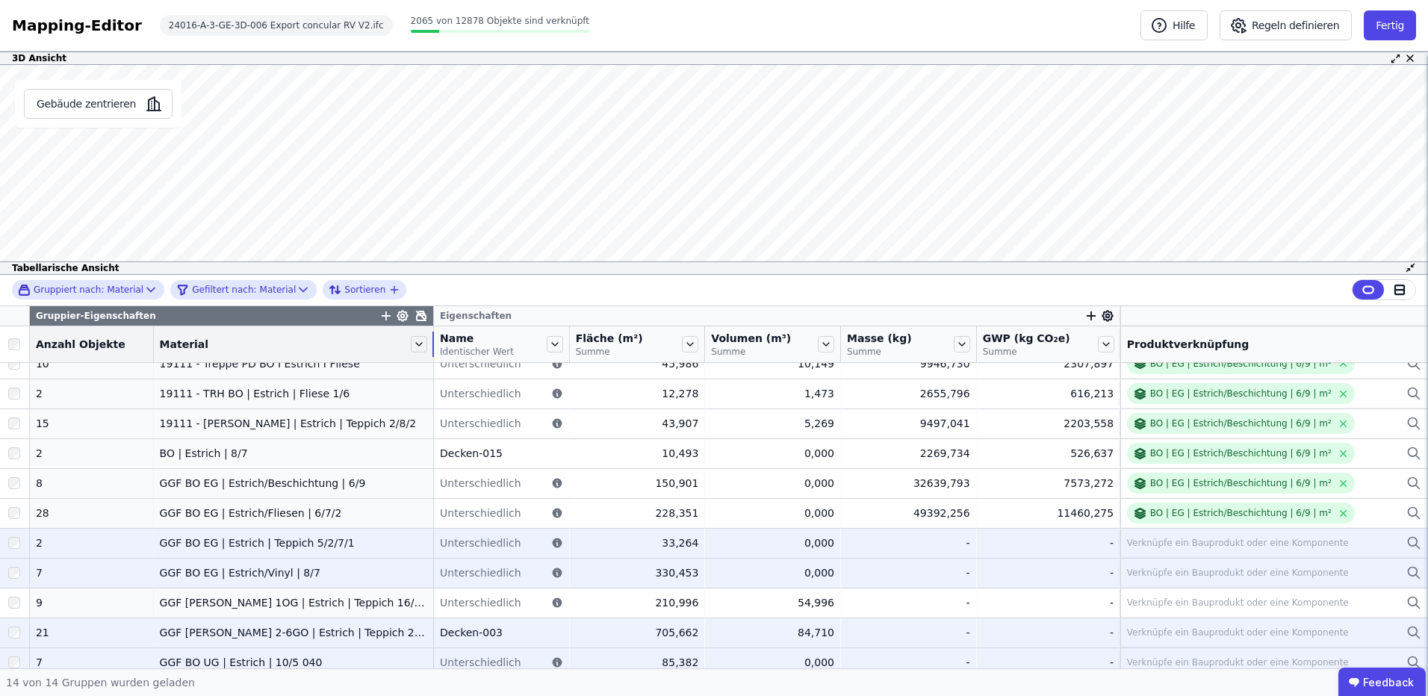
drag, startPoint x: 302, startPoint y: 353, endPoint x: 426, endPoint y: 360, distance: 124.2
click at [426, 360] on tr "Anzahl Objekte Material Name Identischer Wert Fläche (m²) Summe Volumen (m³) Su…" at bounding box center [714, 344] width 1428 height 37
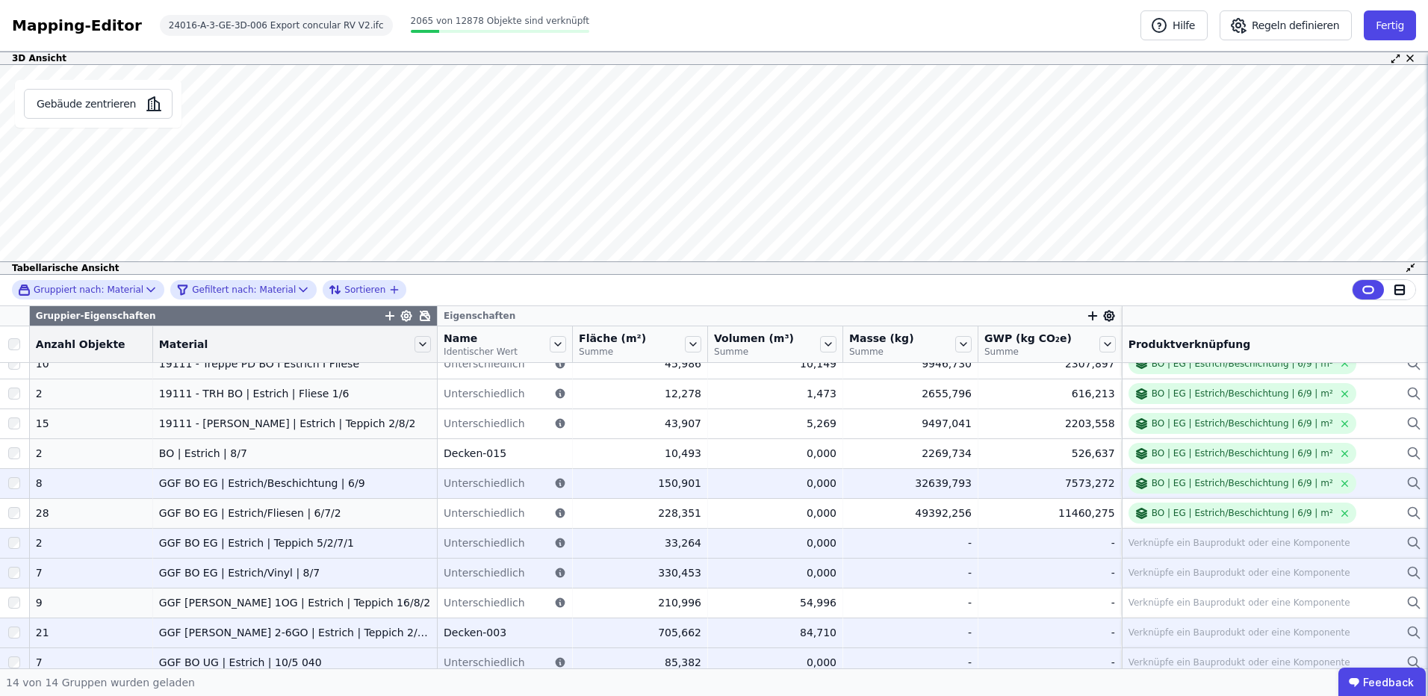
click at [1339, 513] on icon at bounding box center [1344, 513] width 11 height 11
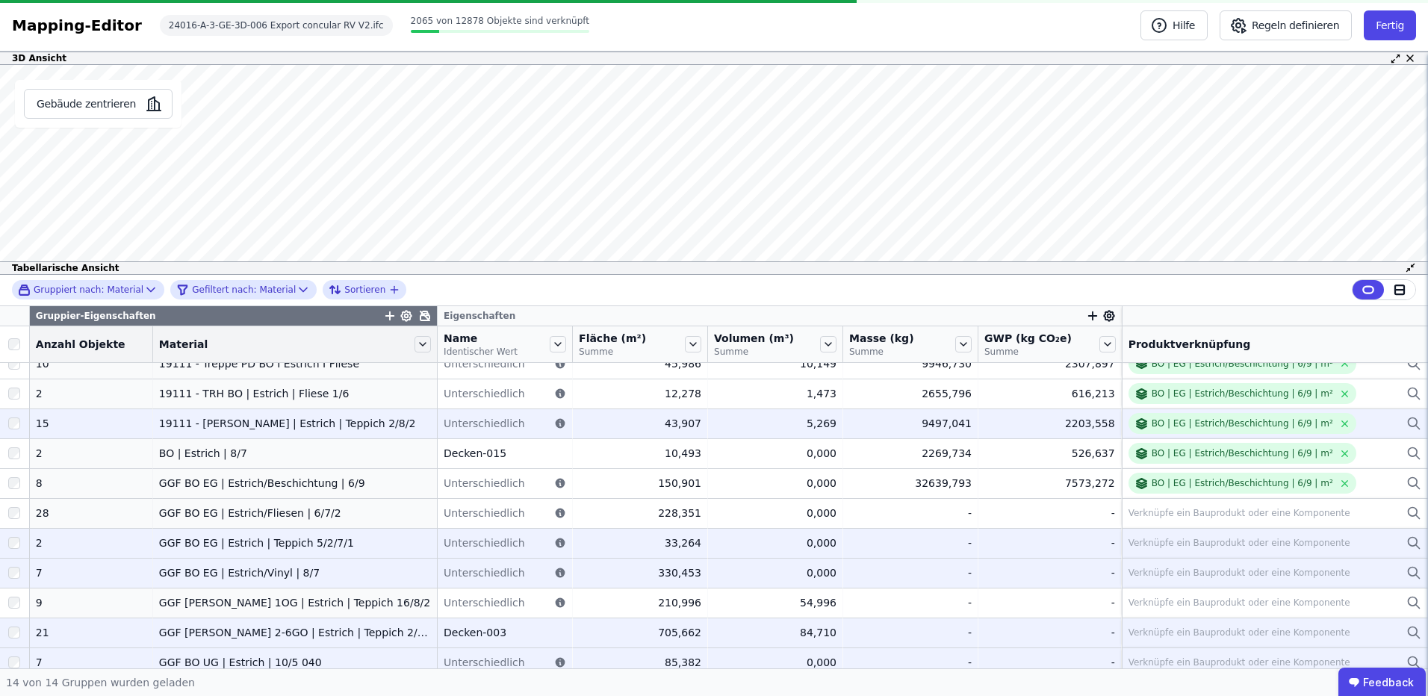
click at [1339, 453] on icon at bounding box center [1344, 453] width 11 height 11
click at [1341, 423] on icon at bounding box center [1344, 424] width 6 height 6
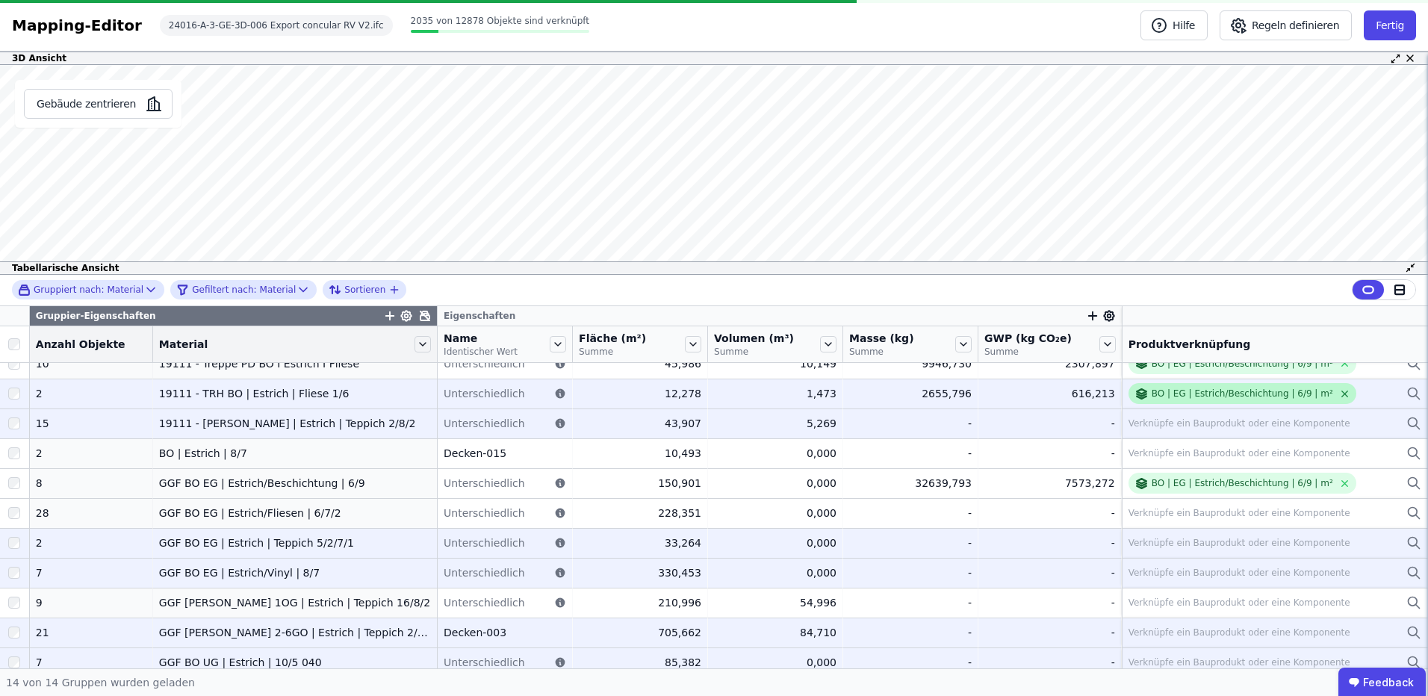
click at [1341, 394] on icon at bounding box center [1344, 394] width 6 height 6
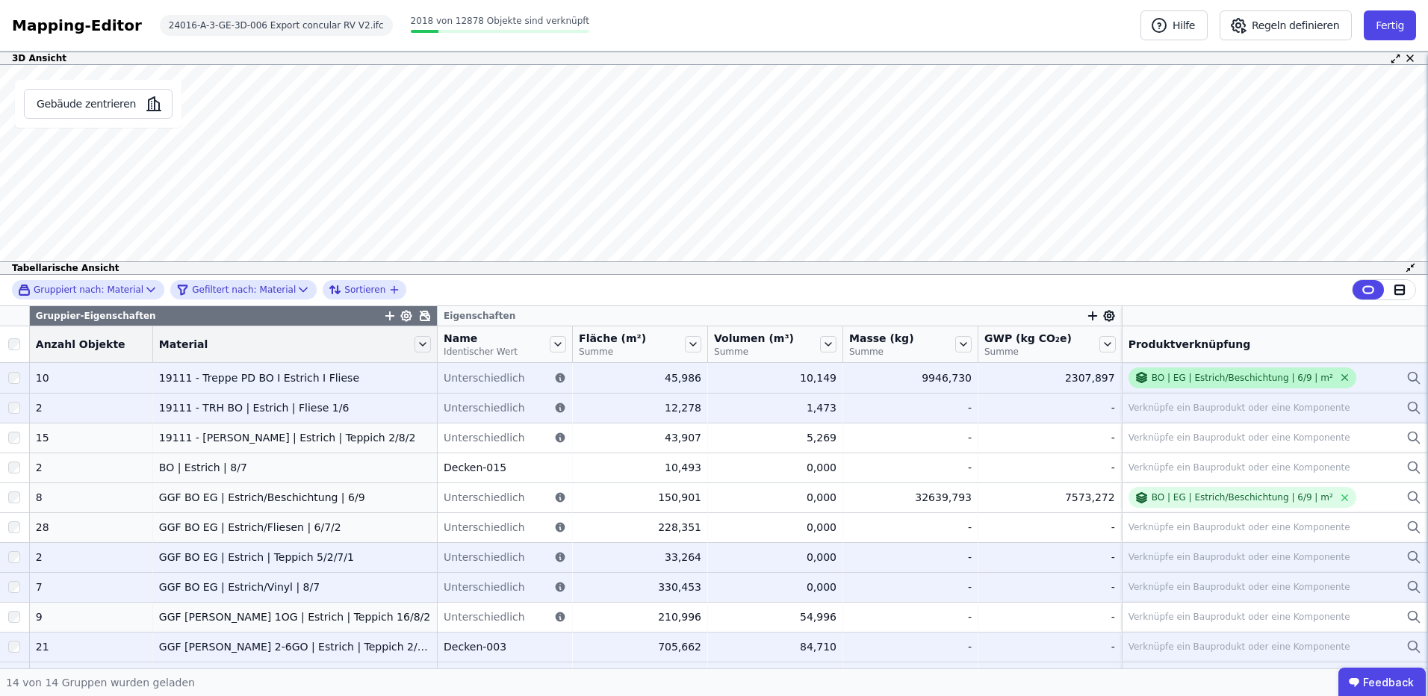
click at [1341, 378] on icon at bounding box center [1344, 378] width 6 height 6
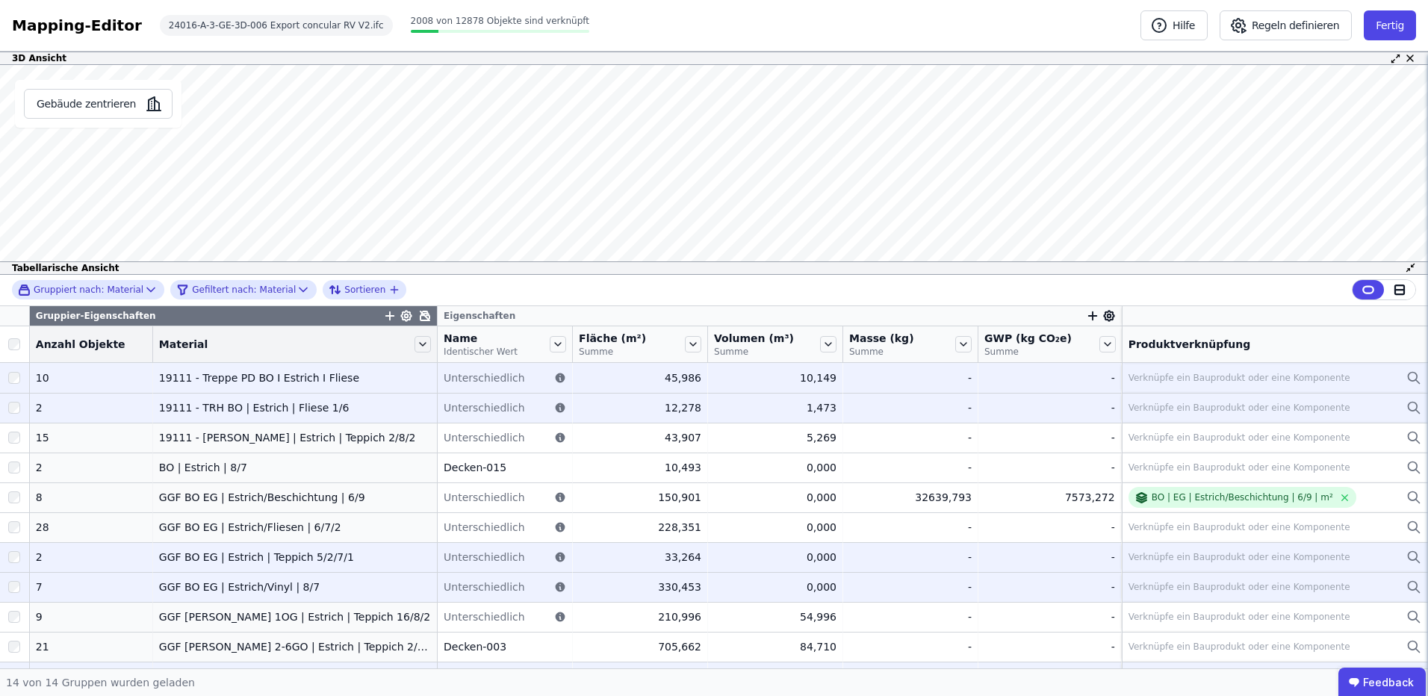
click at [1225, 381] on div "Verknüpfe ein Bauprodukt oder eine Komponente" at bounding box center [1239, 378] width 222 height 12
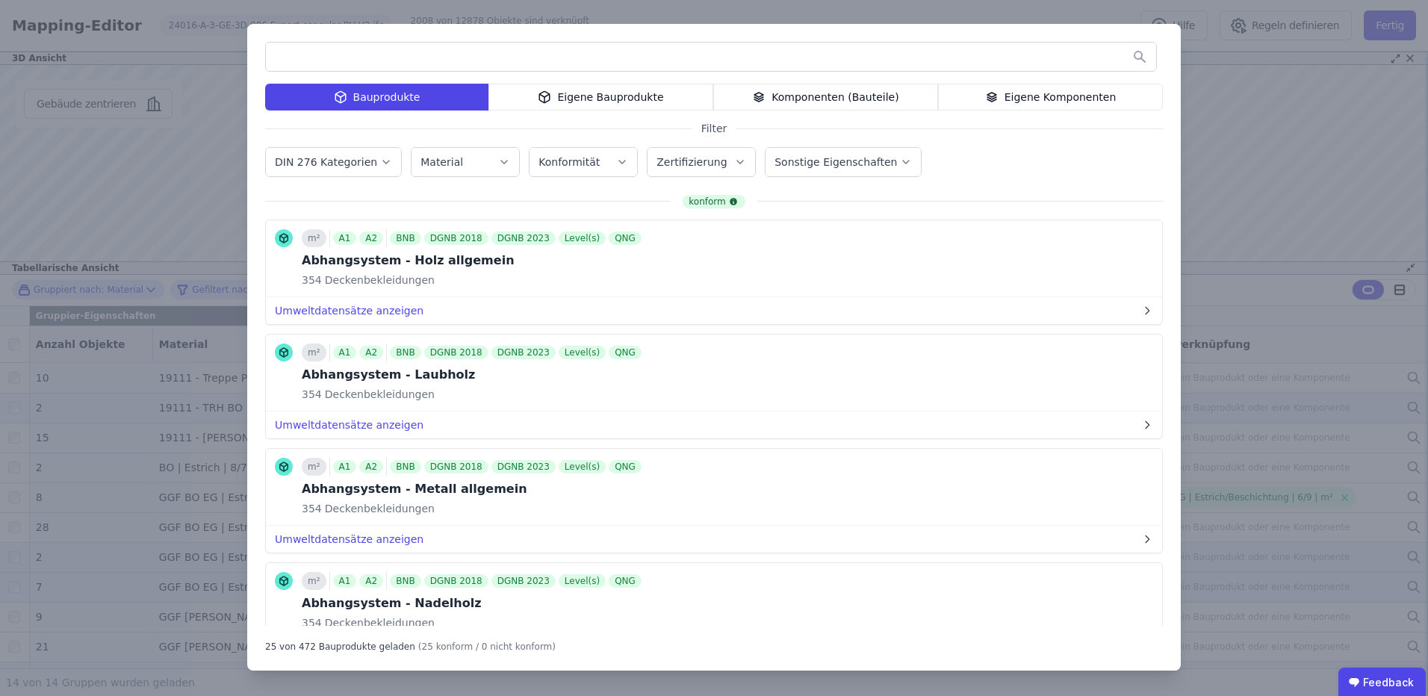
click at [996, 95] on icon at bounding box center [991, 95] width 9 height 4
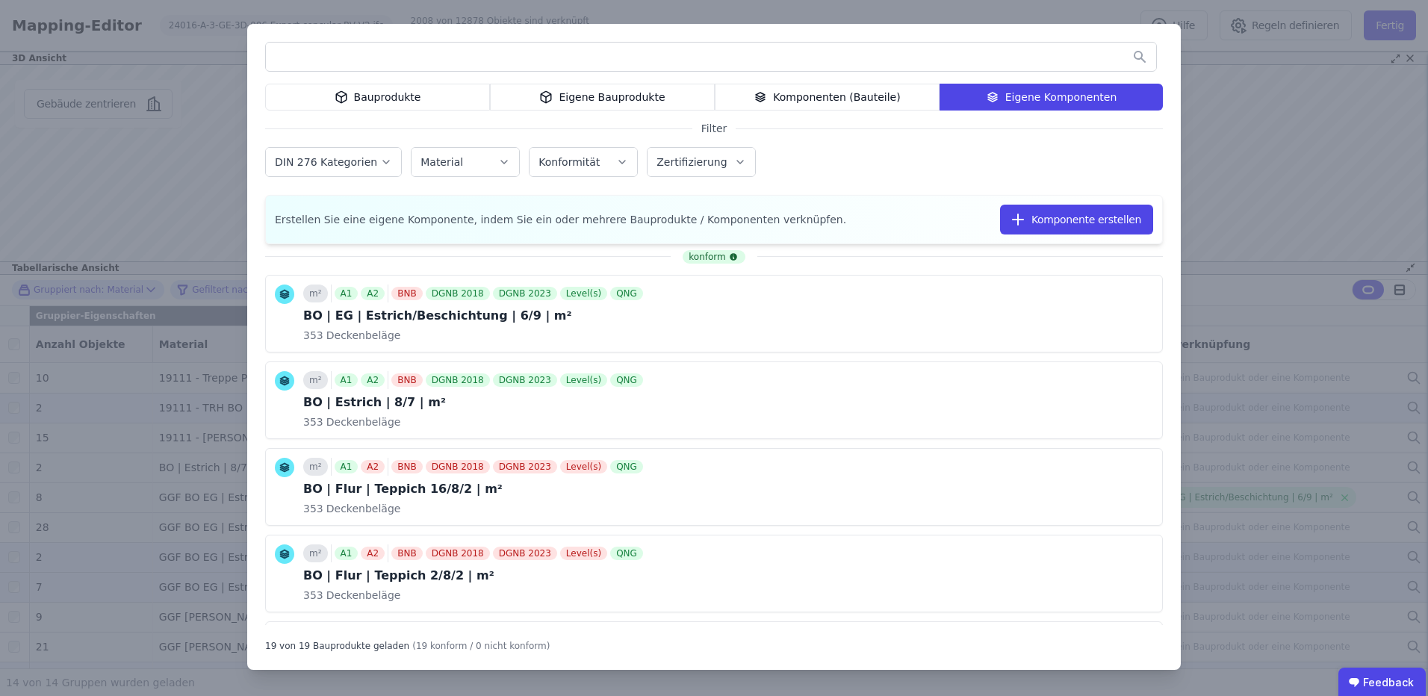
click at [613, 68] on input "text" at bounding box center [711, 56] width 890 height 27
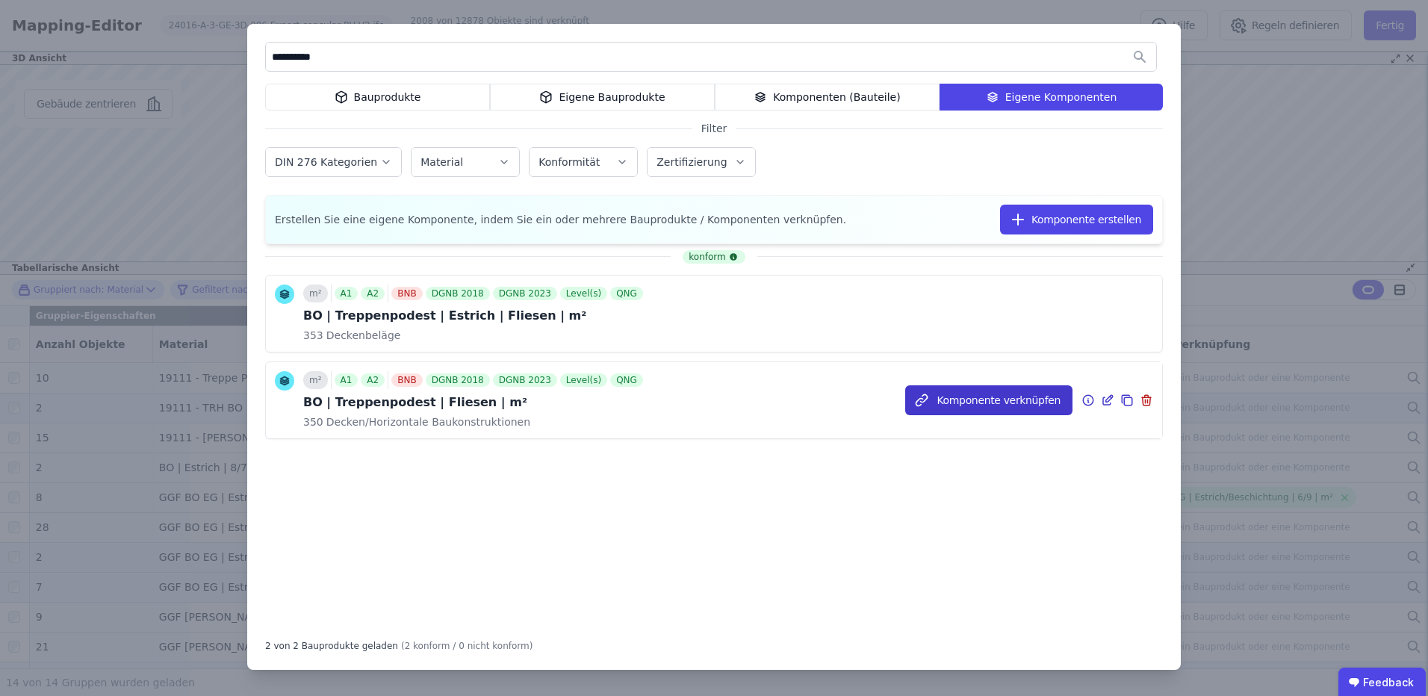
type input "**********"
click at [956, 394] on button "Komponente verknüpfen" at bounding box center [988, 400] width 167 height 30
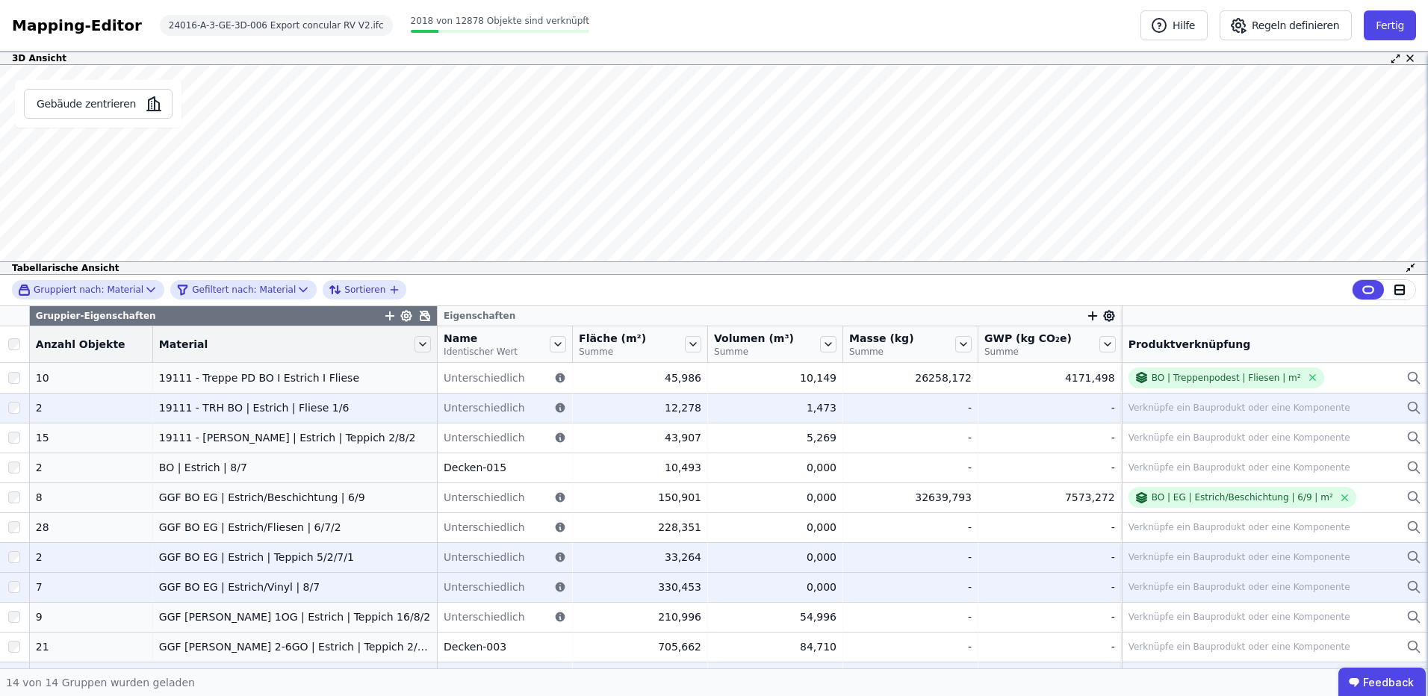
click at [1186, 411] on div "Verknüpfe ein Bauprodukt oder eine Komponente" at bounding box center [1239, 408] width 222 height 12
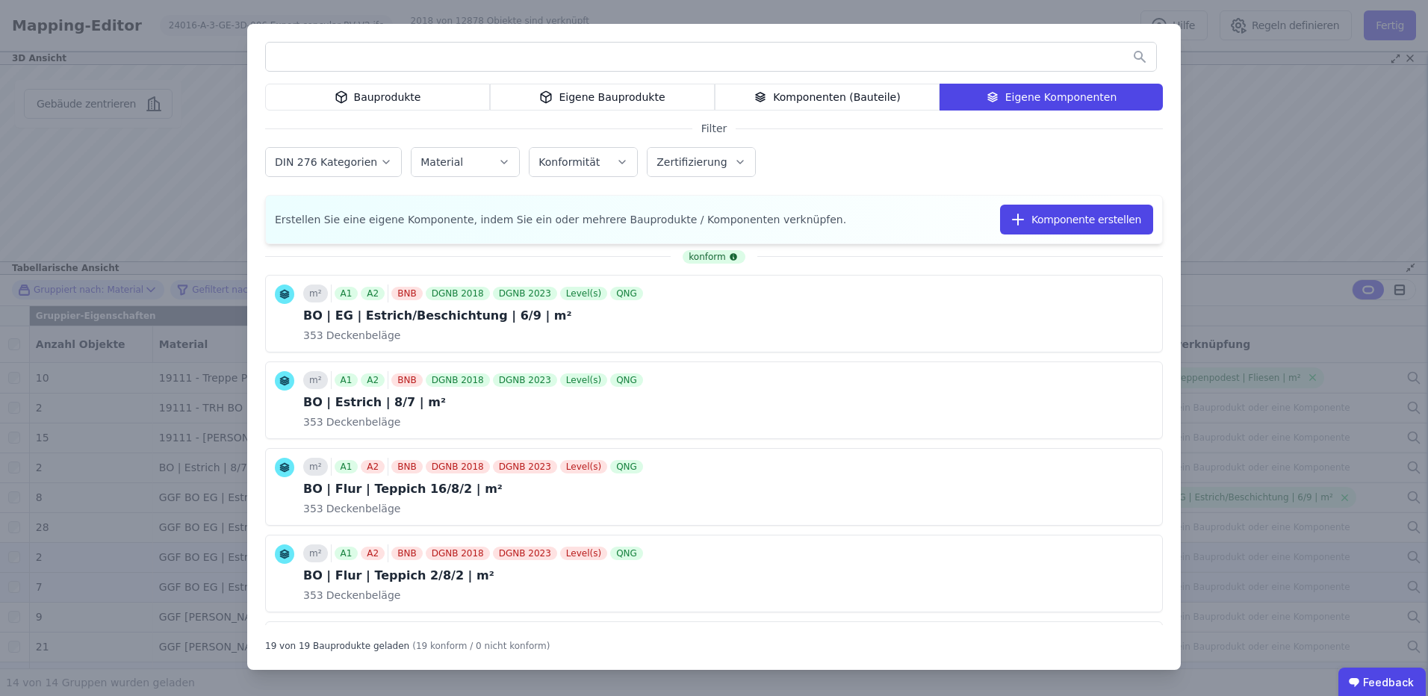
click at [448, 55] on input "text" at bounding box center [711, 56] width 890 height 27
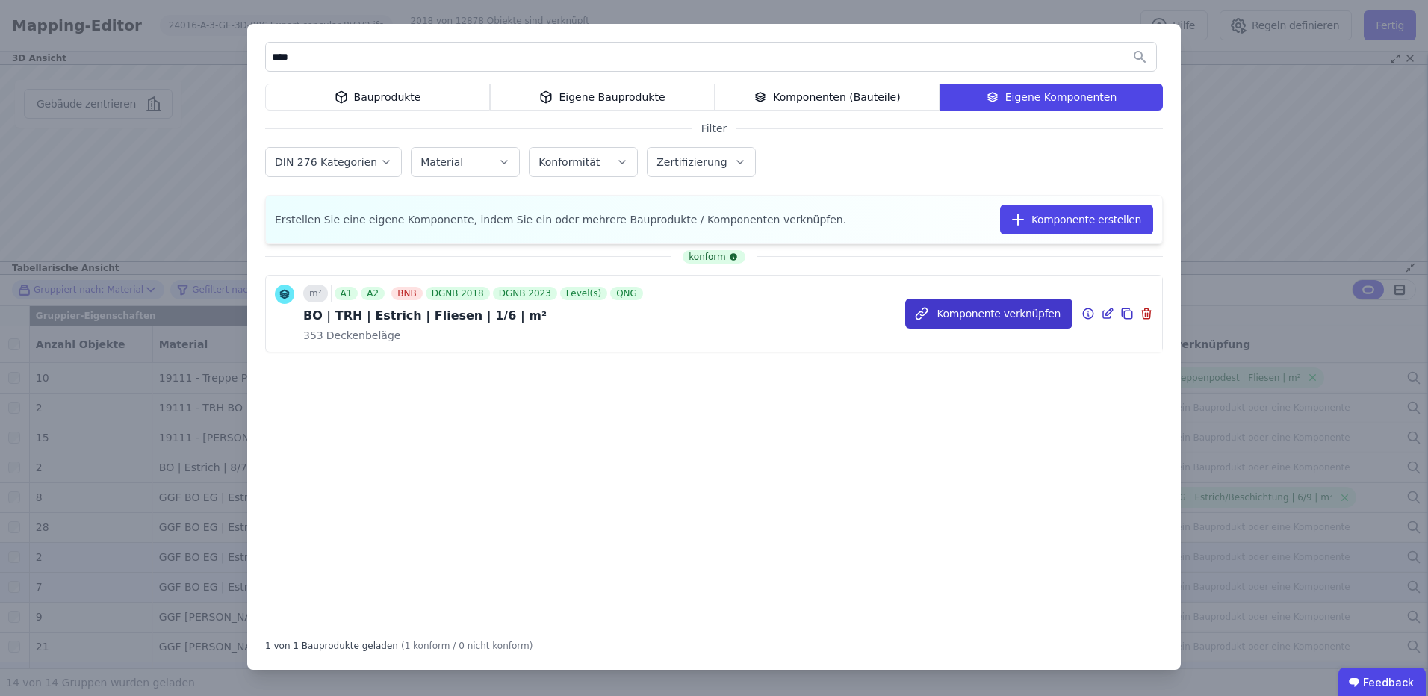
type input "***"
click at [951, 305] on button "Komponente verknüpfen" at bounding box center [988, 314] width 167 height 30
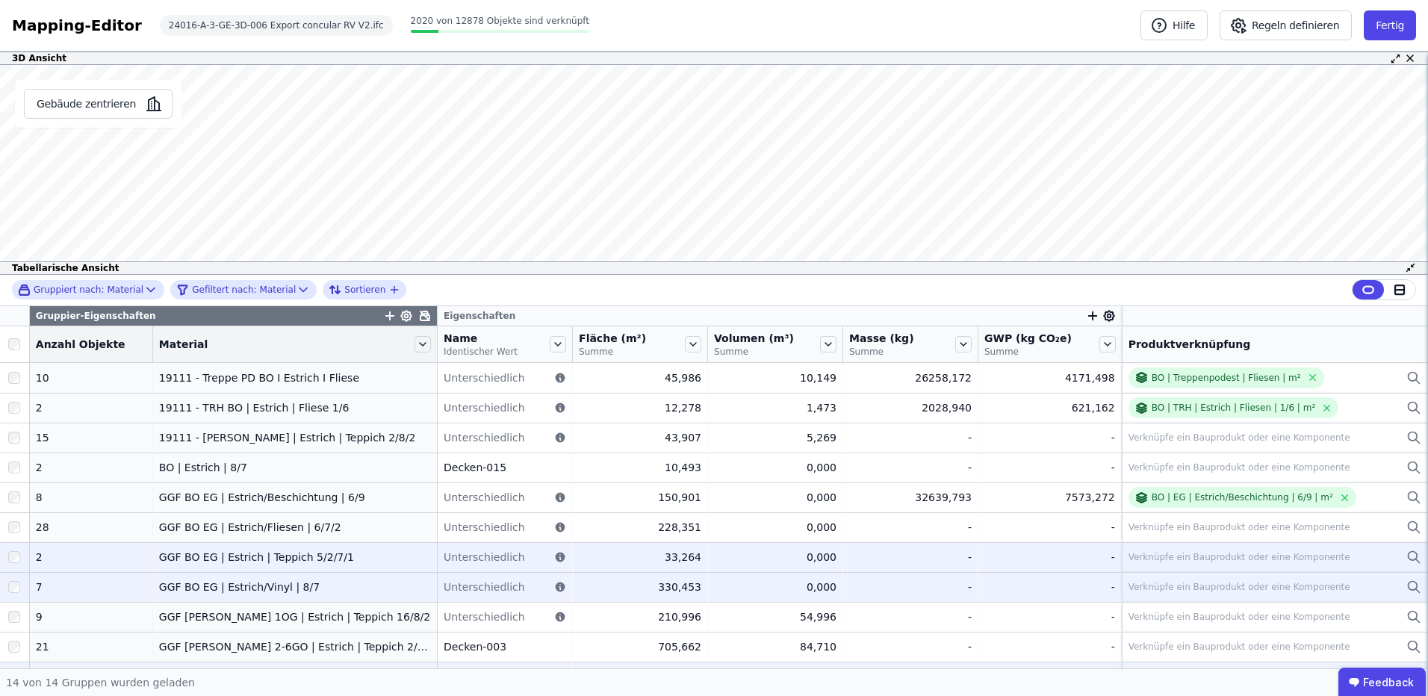
click at [1162, 439] on div "Verknüpfe ein Bauprodukt oder eine Komponente" at bounding box center [1239, 438] width 222 height 12
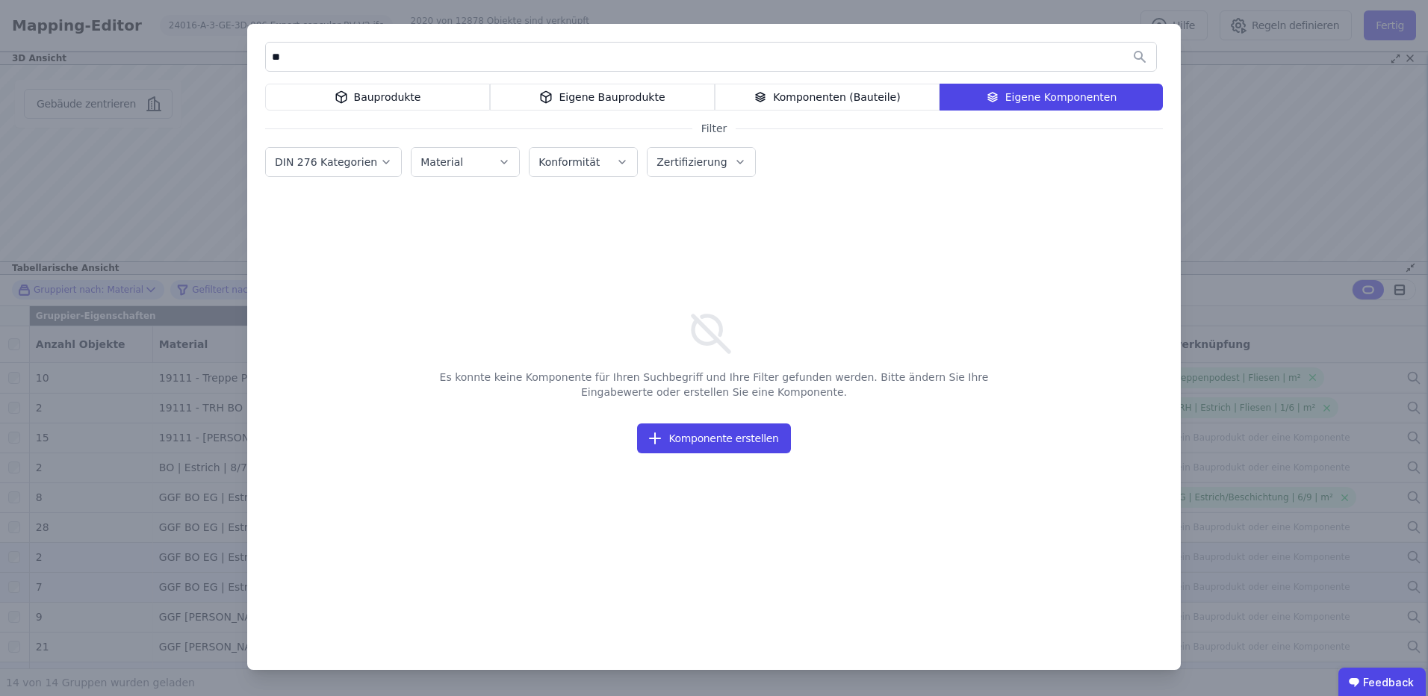
type input "*"
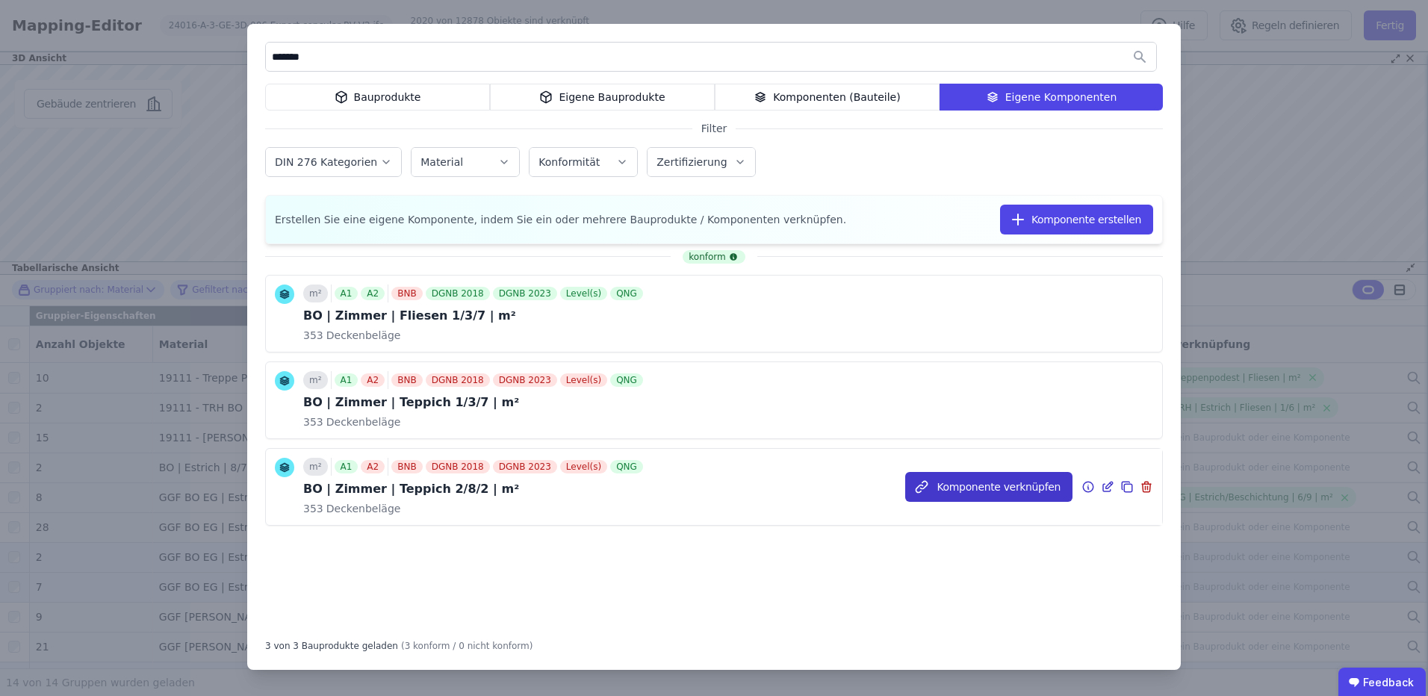
type input "******"
click at [1028, 485] on button "Komponente verknüpfen" at bounding box center [988, 487] width 167 height 30
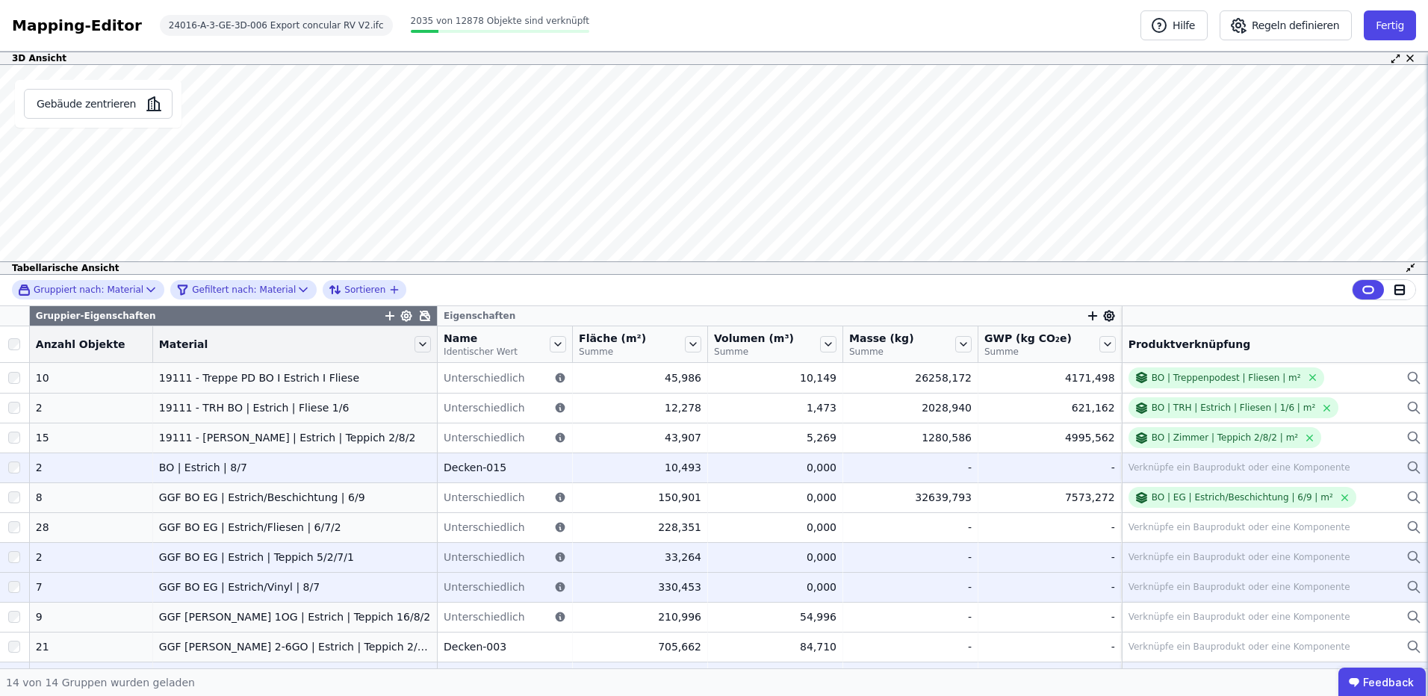
click at [1193, 470] on div "Verknüpfe ein Bauprodukt oder eine Komponente" at bounding box center [1239, 468] width 222 height 12
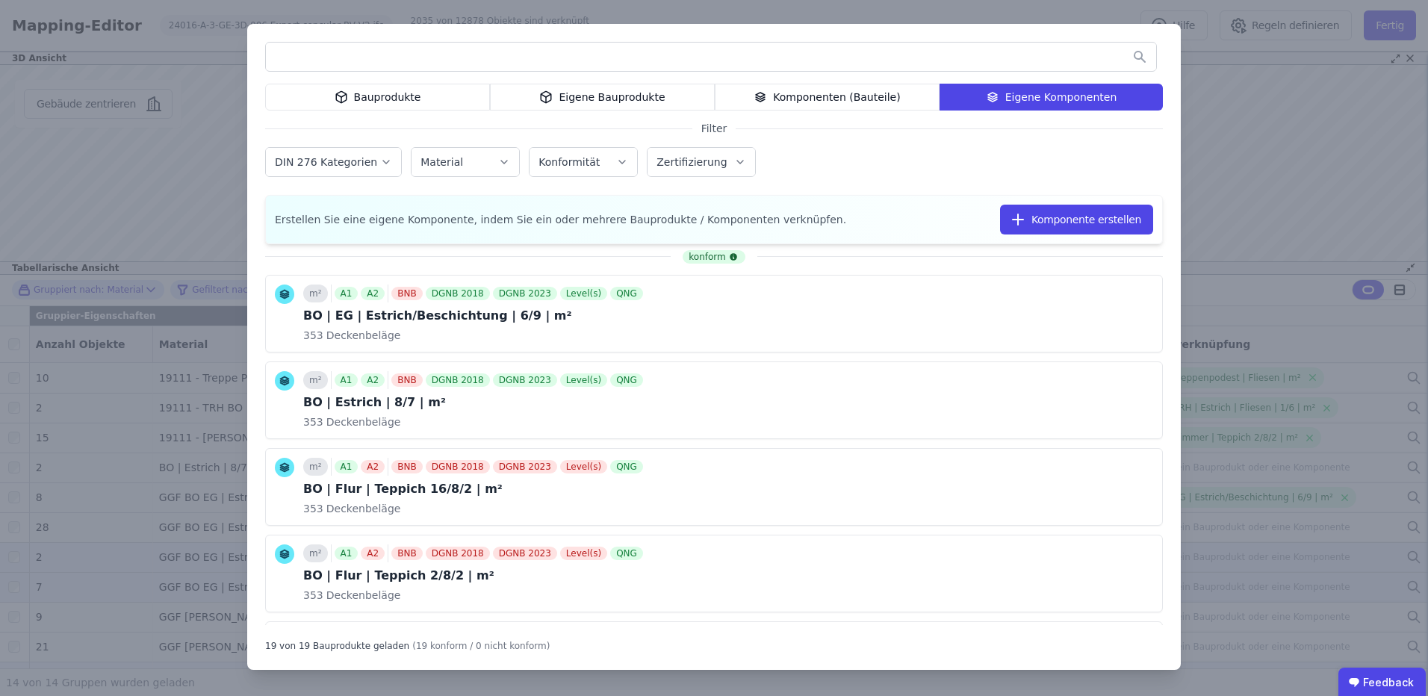
click at [715, 52] on input "text" at bounding box center [711, 56] width 890 height 27
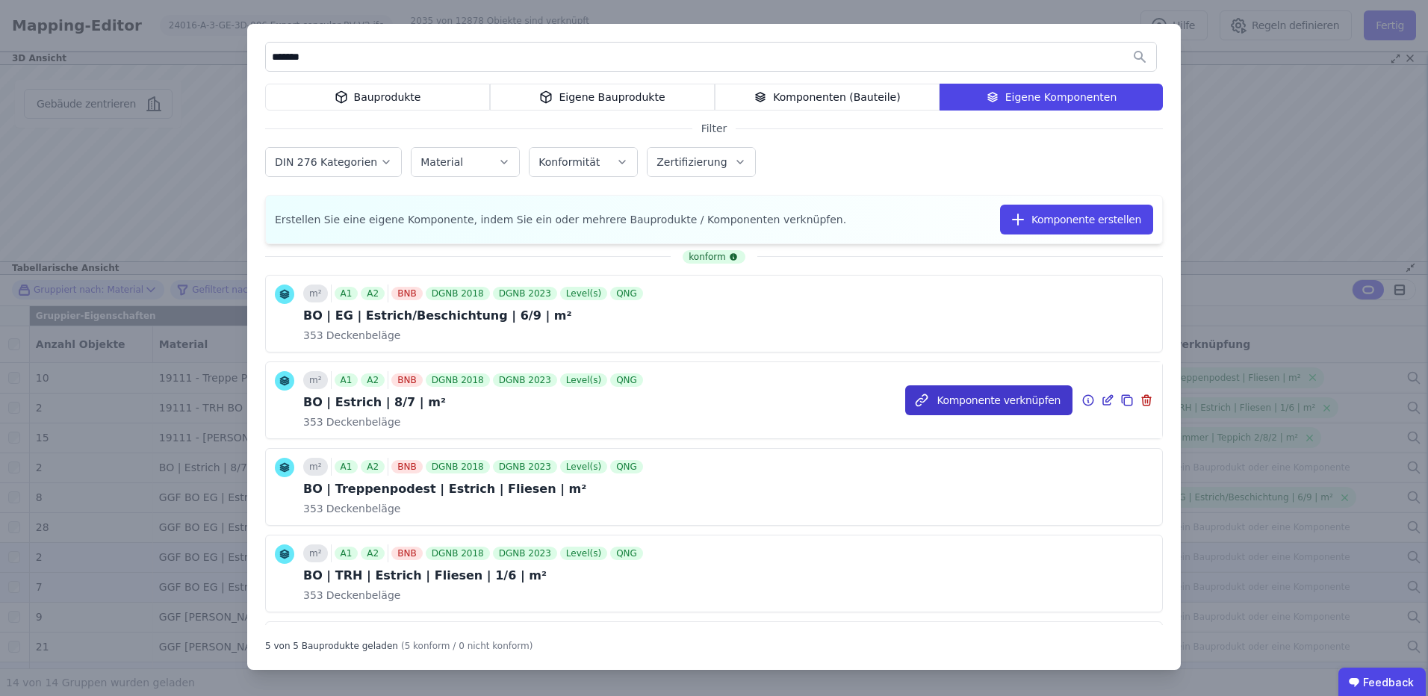
type input "*******"
click at [0, 0] on button "Komponente verknüpfen" at bounding box center [0, 0] width 0 height 0
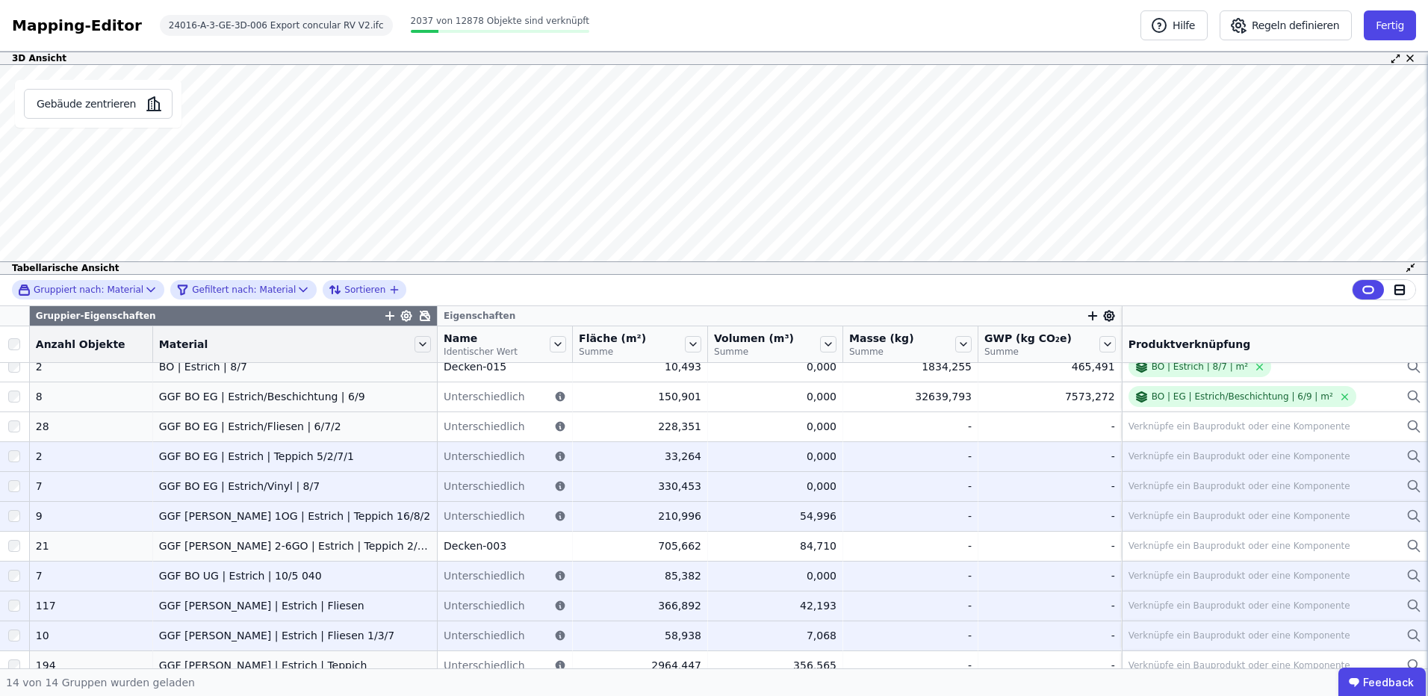
scroll to position [114, 0]
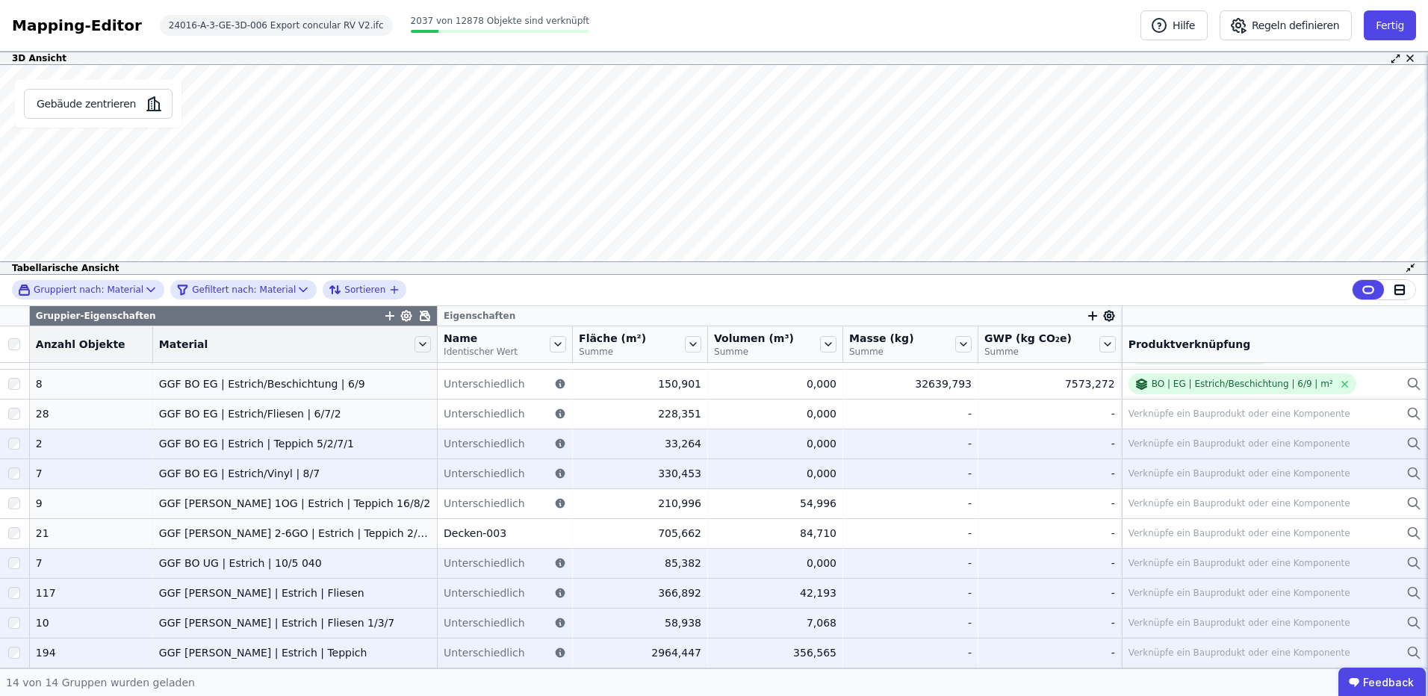
click at [1205, 649] on div "Verknüpfe ein Bauprodukt oder eine Komponente" at bounding box center [1239, 653] width 222 height 12
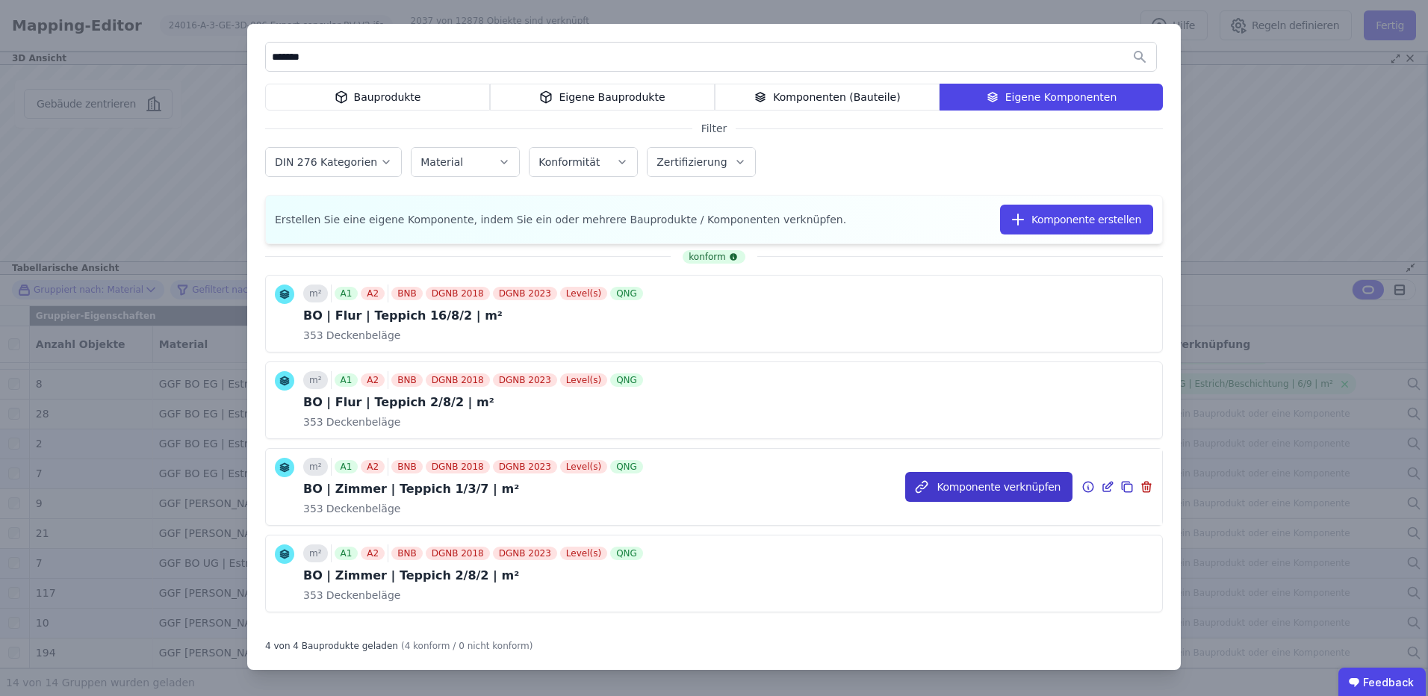
type input "*******"
click at [998, 489] on button "Komponente verknüpfen" at bounding box center [988, 487] width 167 height 30
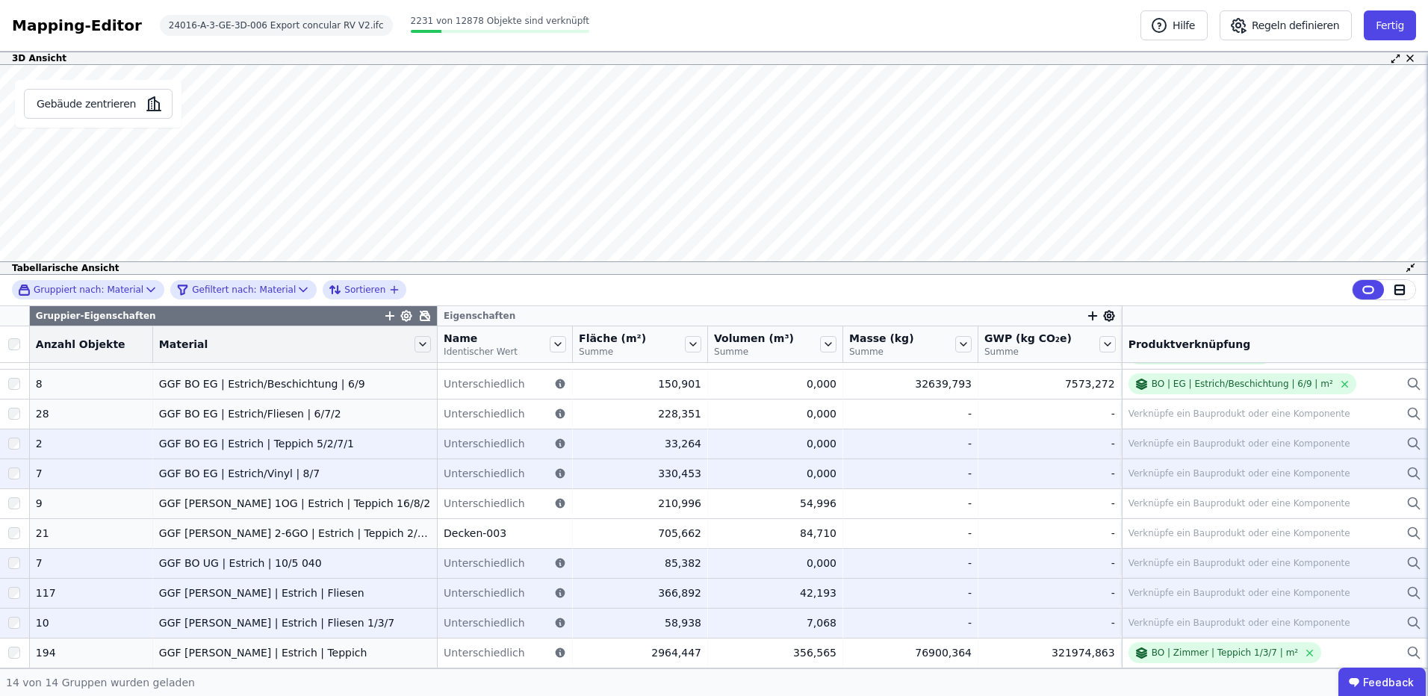
click at [1249, 621] on div "Verknüpfe ein Bauprodukt oder eine Komponente" at bounding box center [1239, 623] width 222 height 12
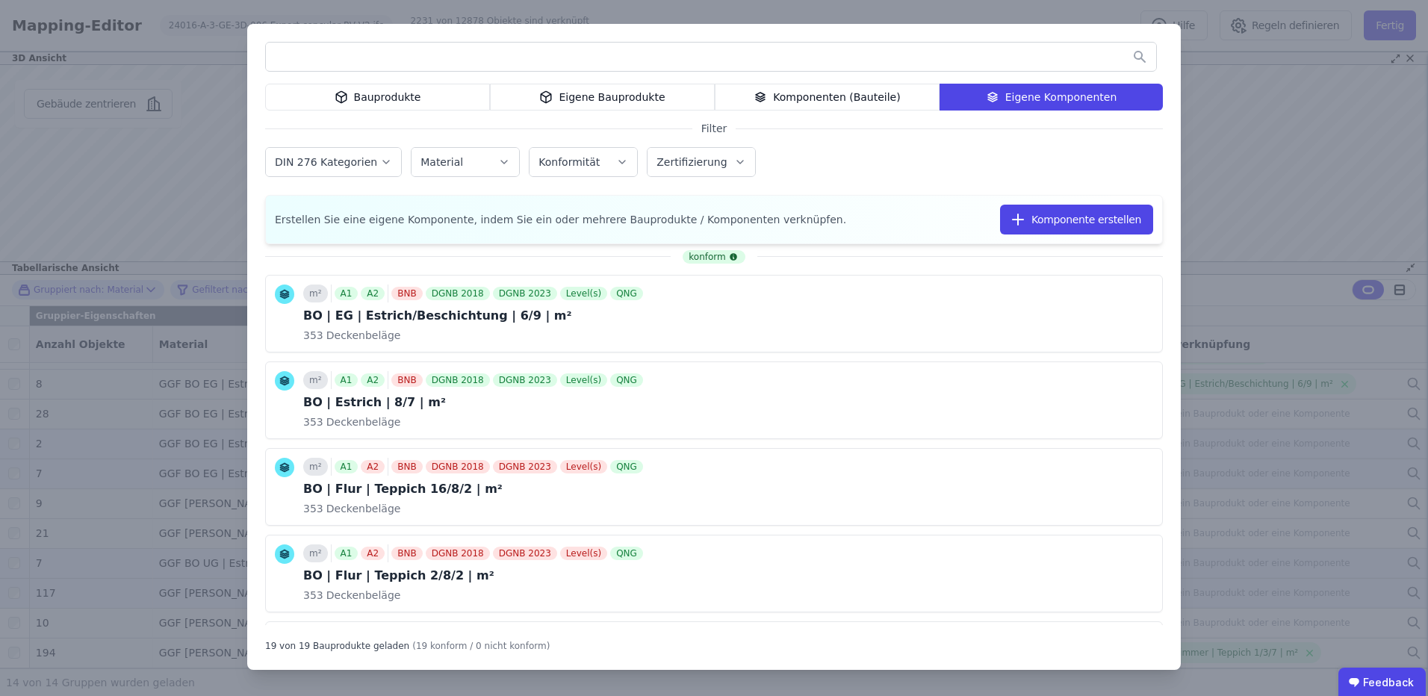
type input "*"
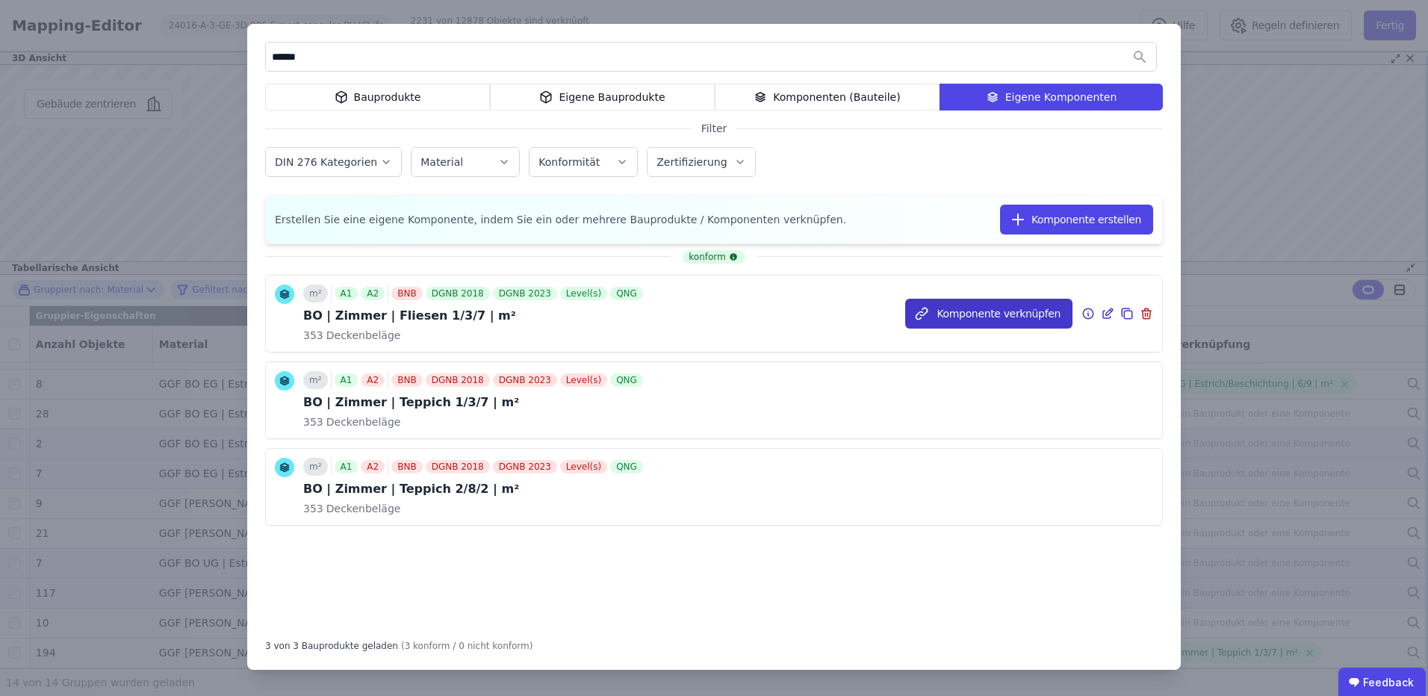
type input "******"
click at [965, 311] on button "Komponente verknüpfen" at bounding box center [988, 314] width 167 height 30
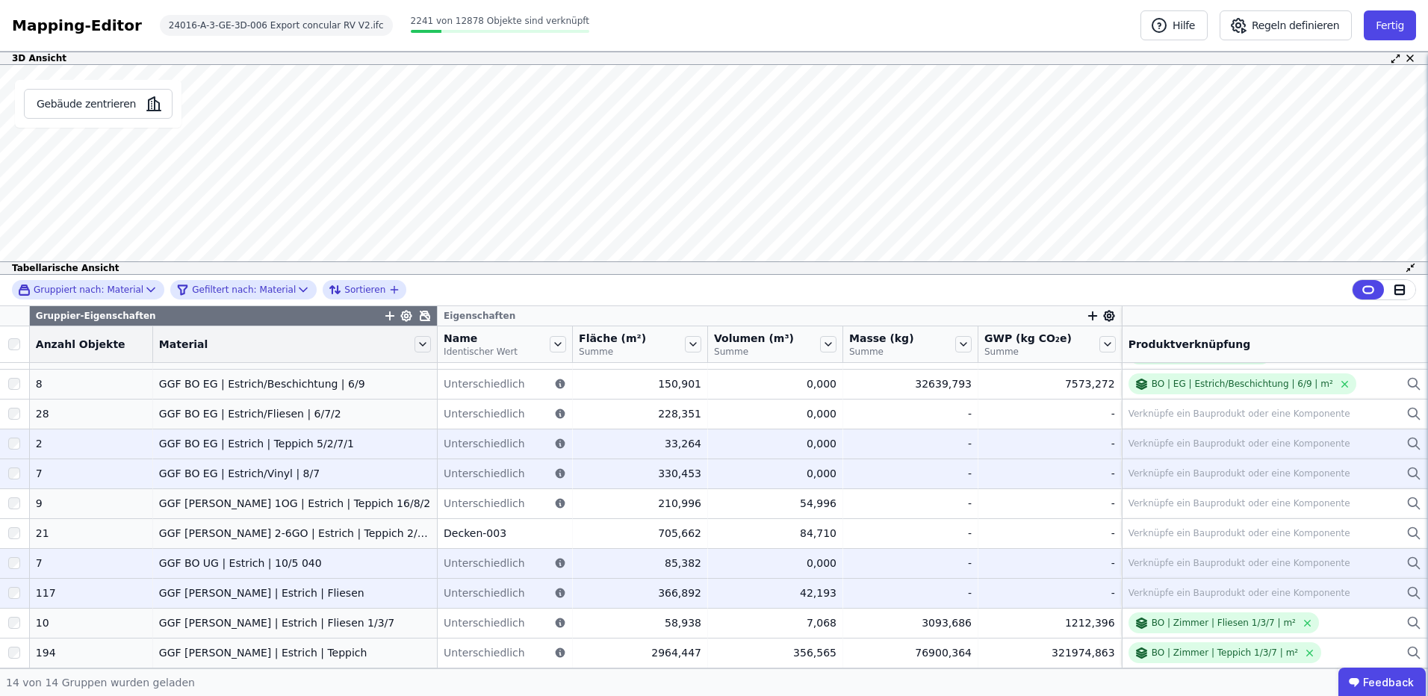
click at [1203, 591] on div "Verknüpfe ein Bauprodukt oder eine Komponente" at bounding box center [1239, 593] width 222 height 12
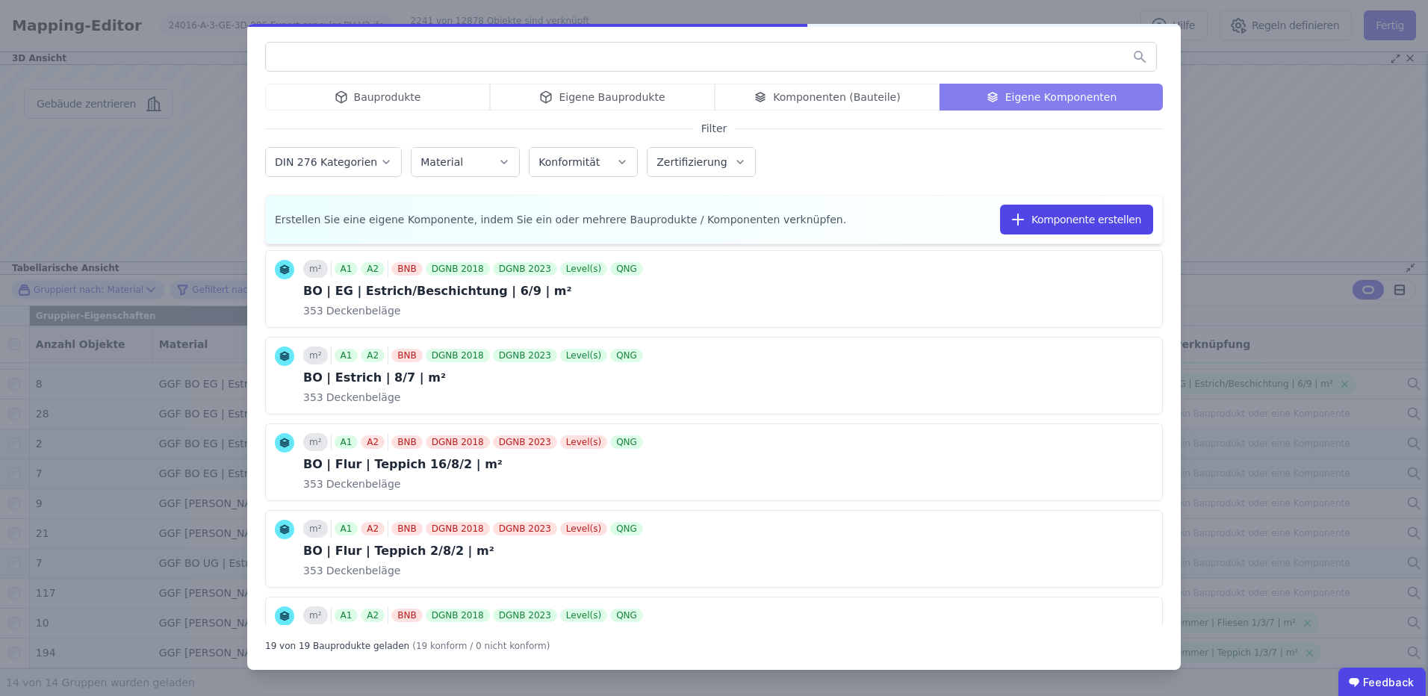
click at [559, 62] on input "text" at bounding box center [711, 56] width 890 height 27
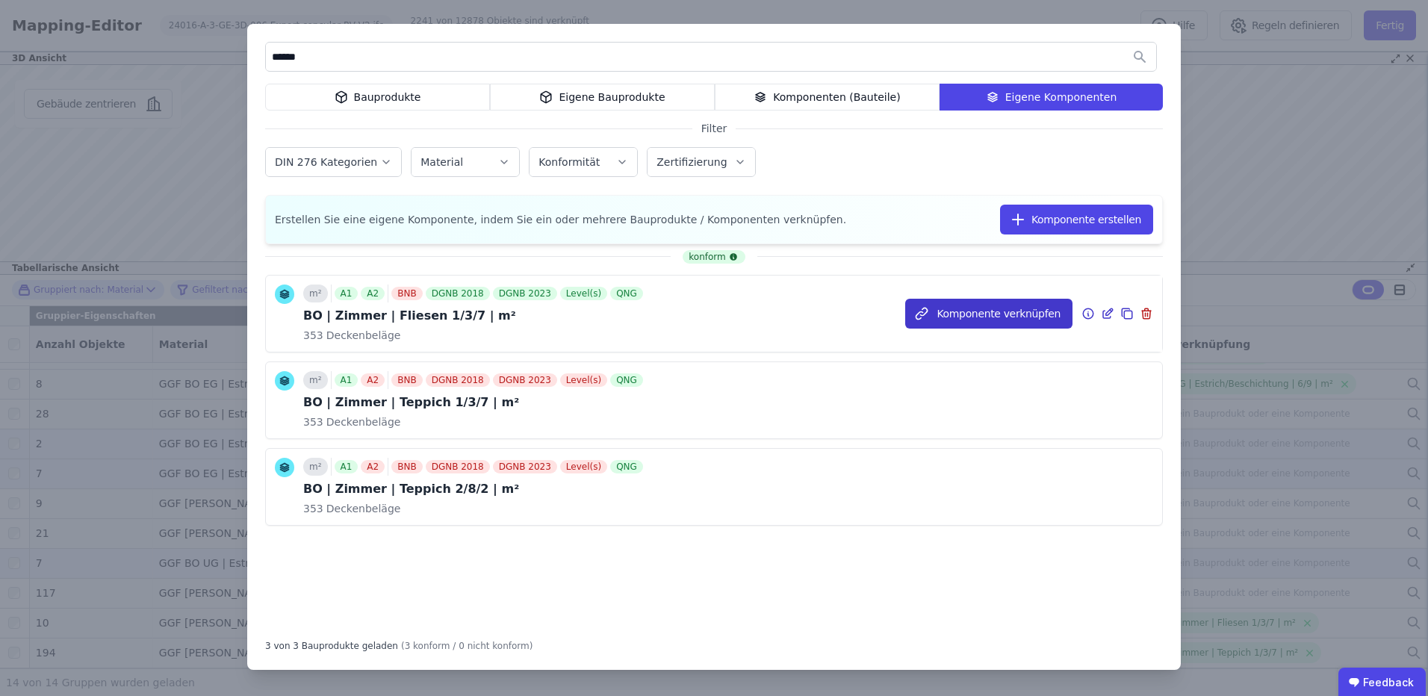
type input "******"
click at [929, 311] on icon "button" at bounding box center [921, 313] width 15 height 15
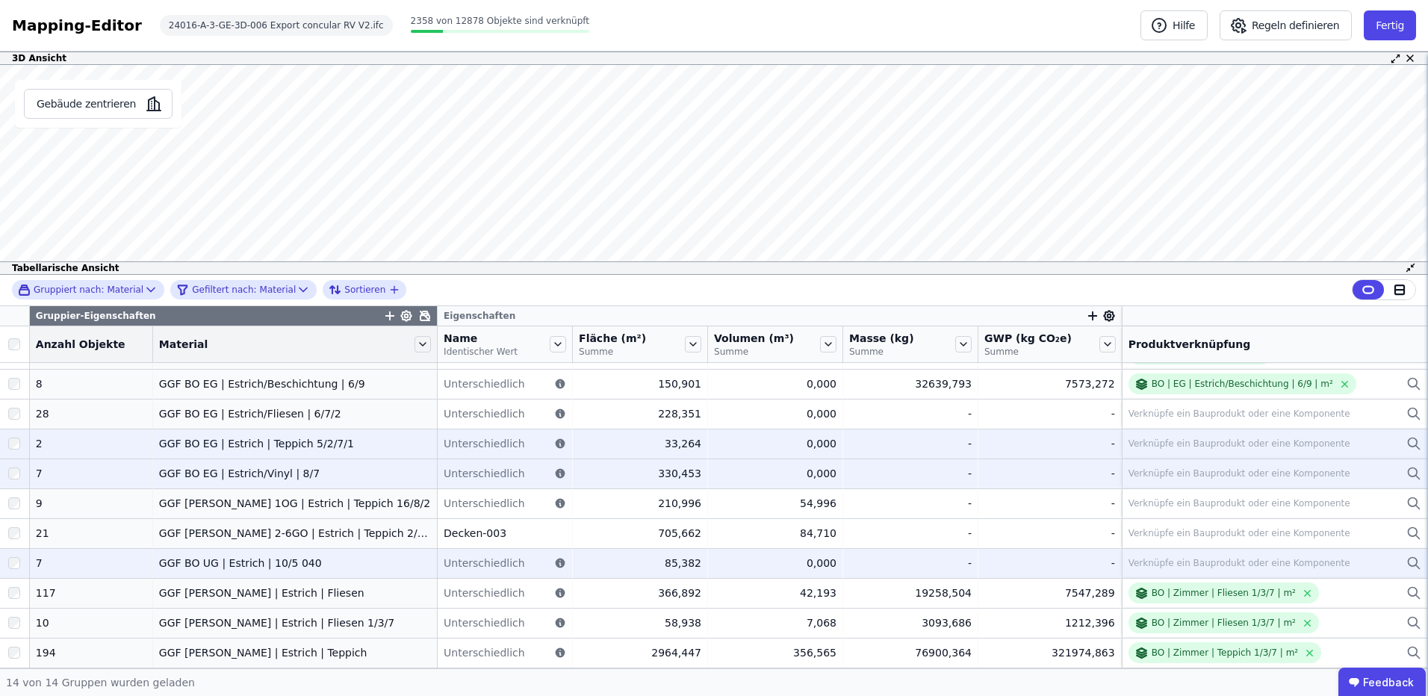
click at [1201, 563] on div "Verknüpfe ein Bauprodukt oder eine Komponente" at bounding box center [1239, 563] width 222 height 12
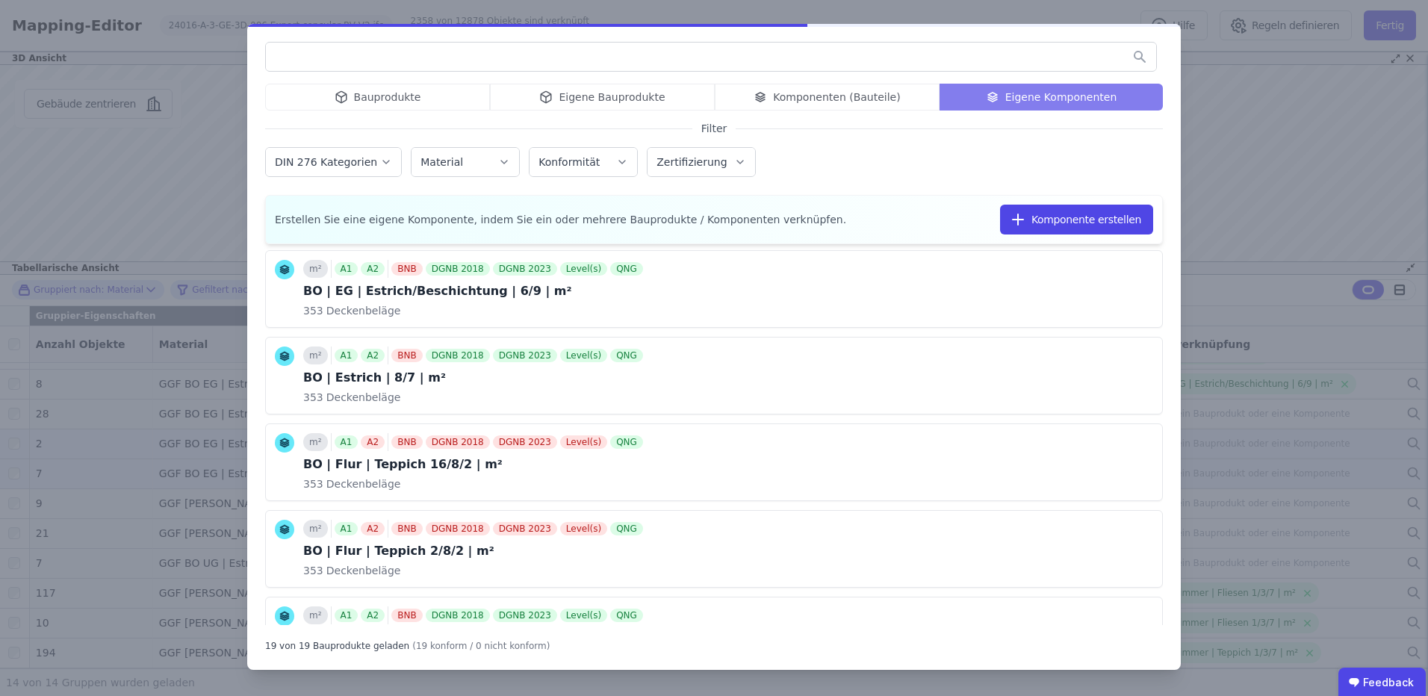
click at [530, 46] on input "text" at bounding box center [711, 56] width 890 height 27
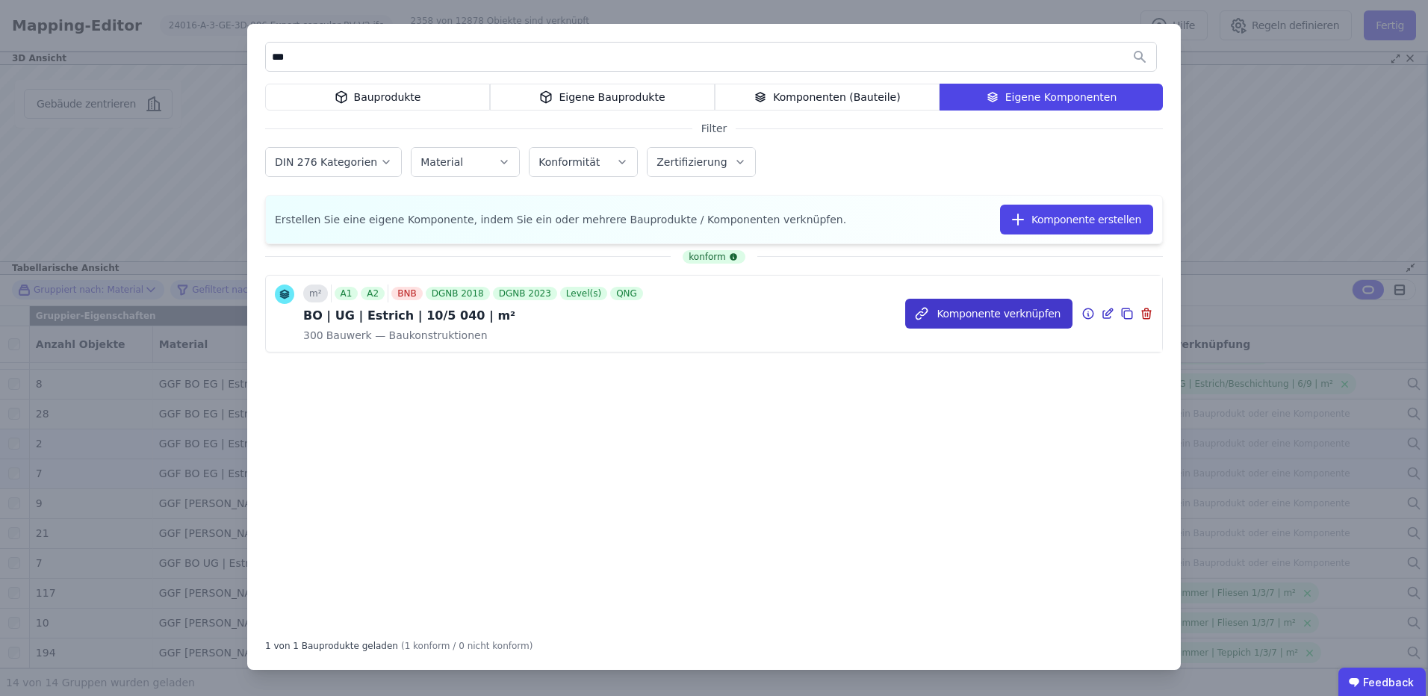
type input "***"
click at [966, 311] on button "Komponente verknüpfen" at bounding box center [988, 314] width 167 height 30
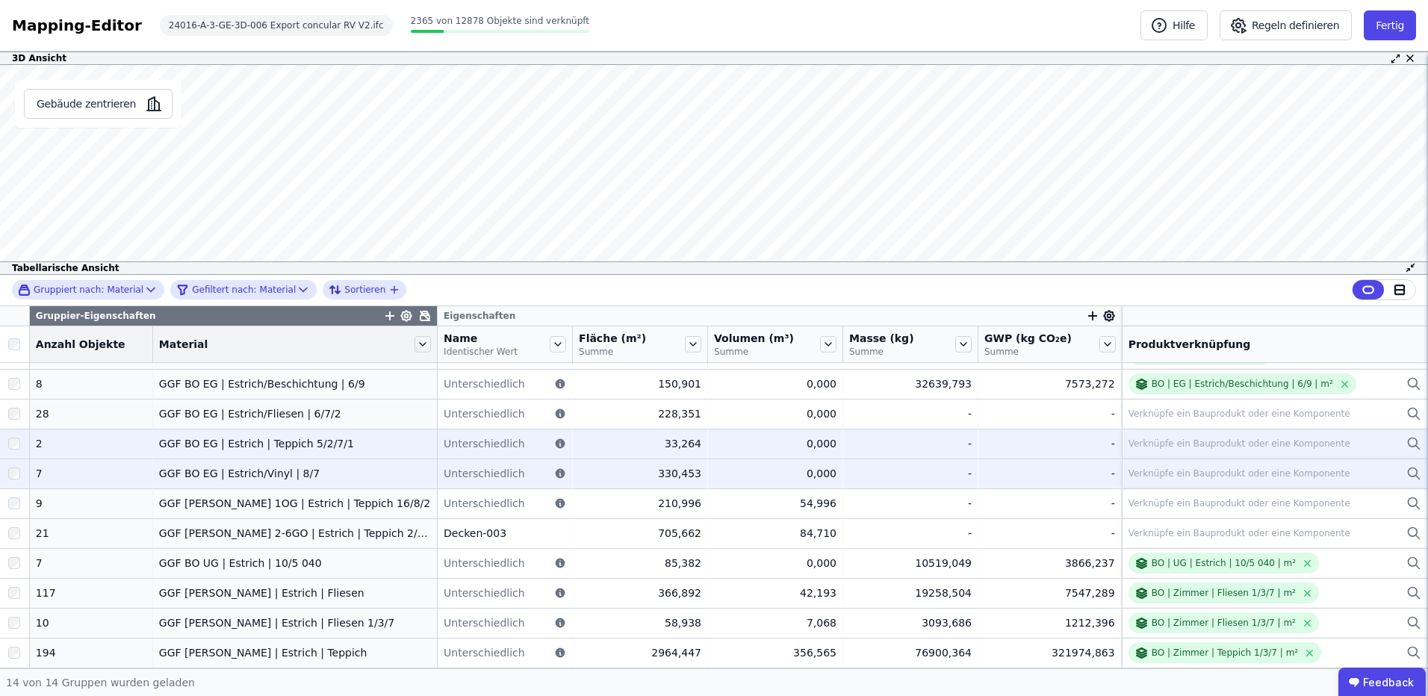
click at [1277, 535] on div "Verknüpfe ein Bauprodukt oder eine Komponente" at bounding box center [1239, 533] width 222 height 12
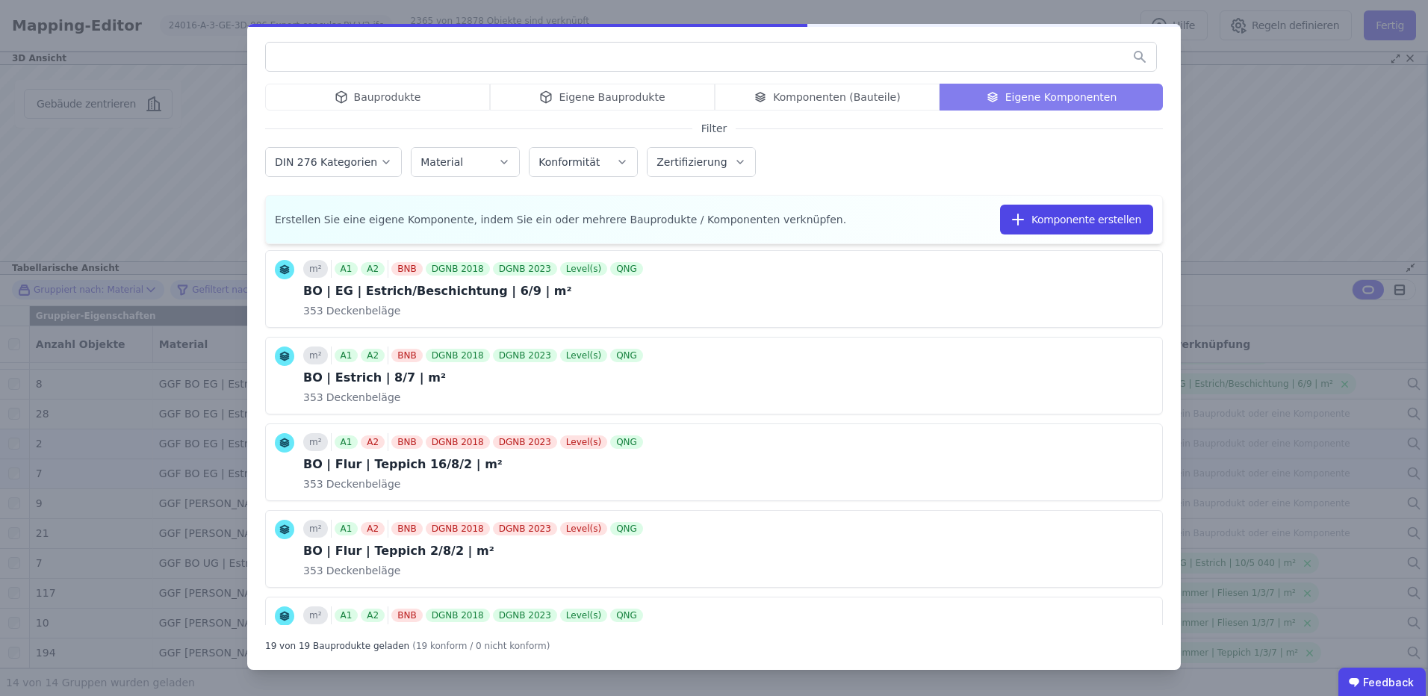
click at [615, 56] on input "text" at bounding box center [711, 56] width 890 height 27
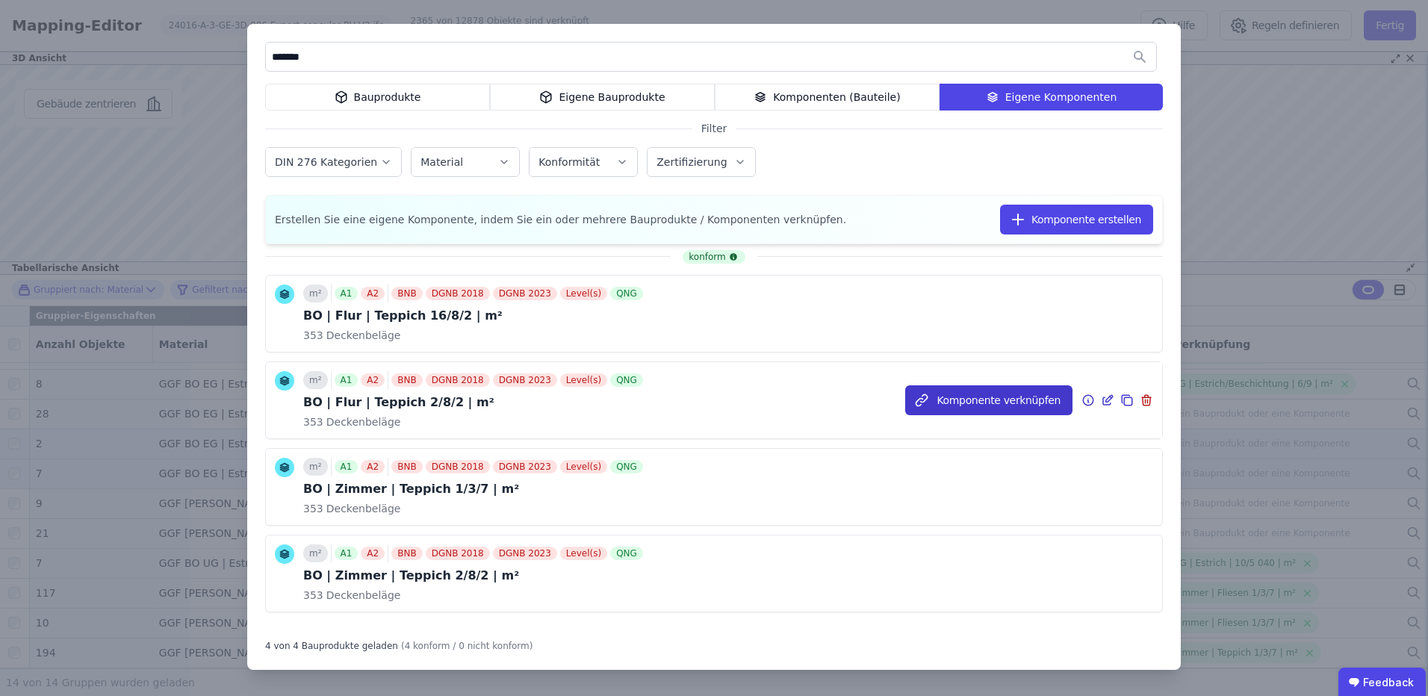
type input "*******"
click at [1031, 397] on button "Komponente verknüpfen" at bounding box center [988, 400] width 167 height 30
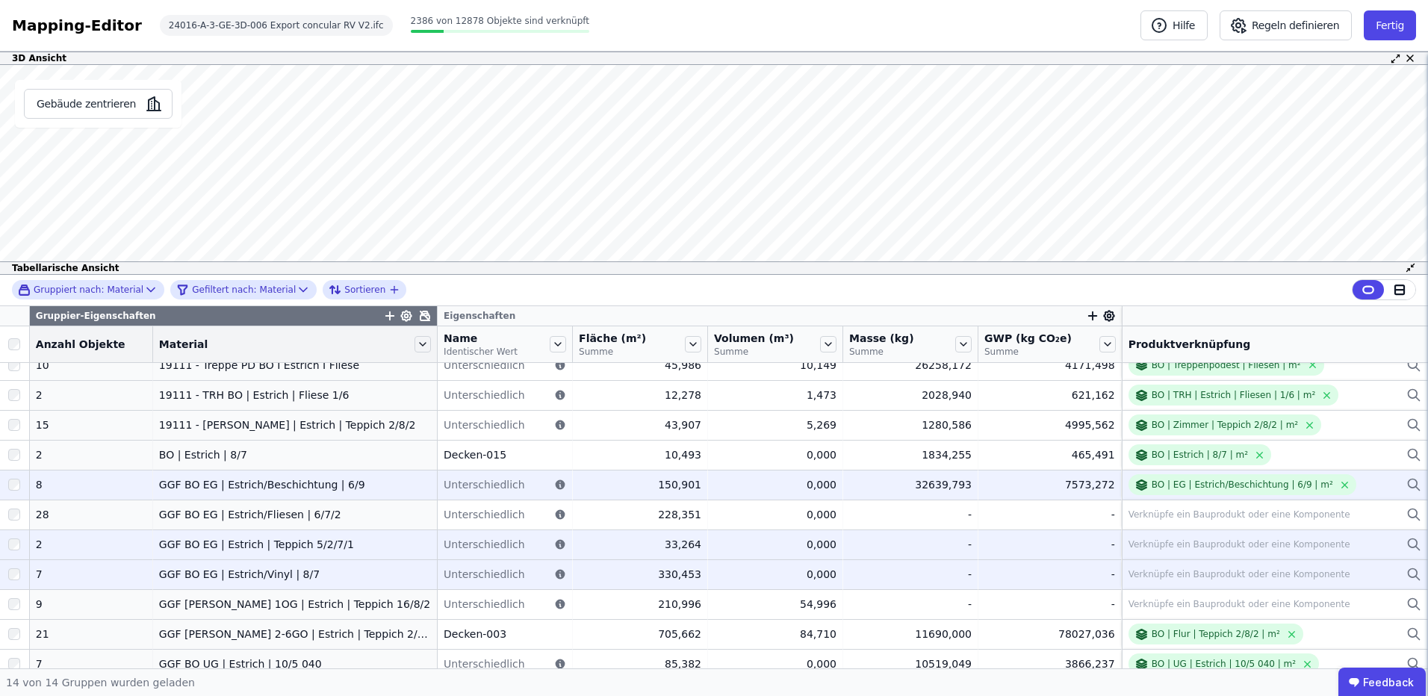
scroll to position [0, 0]
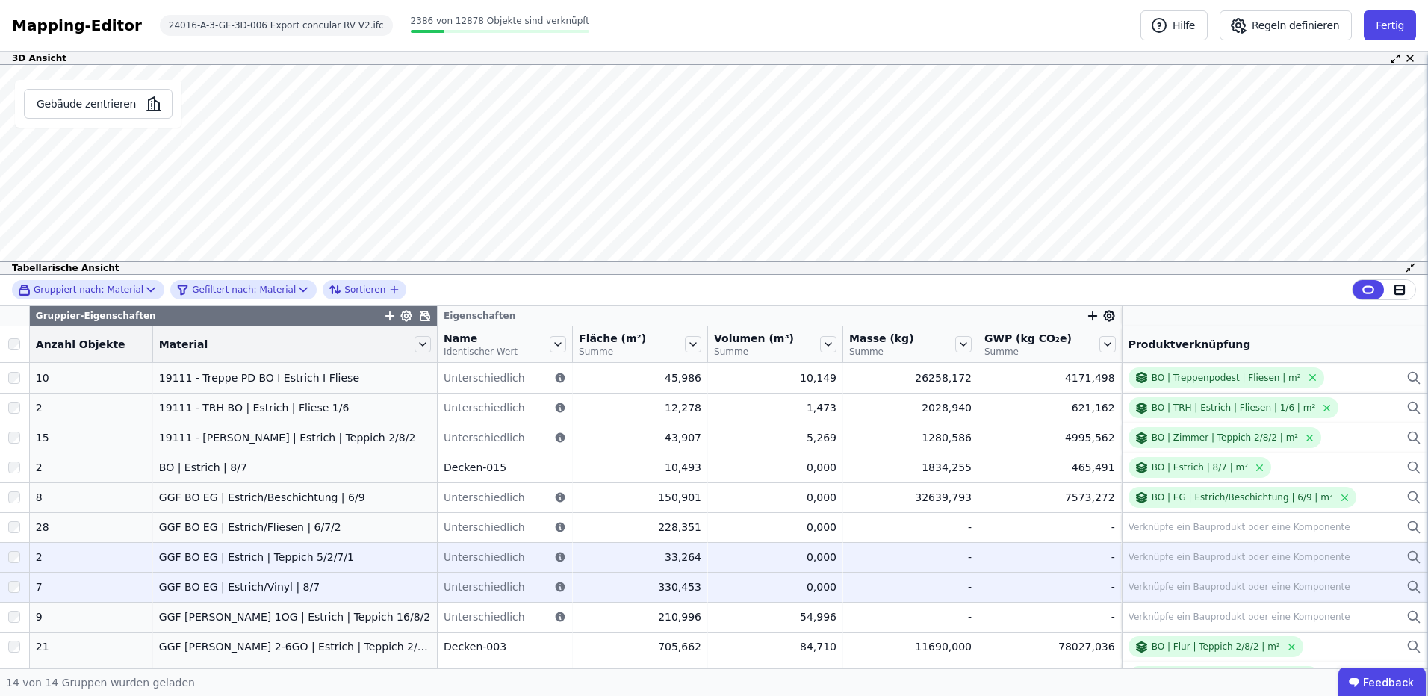
click at [327, 588] on div "GGF BO EG | Estrich/Vinyl | 8/7" at bounding box center [295, 587] width 272 height 15
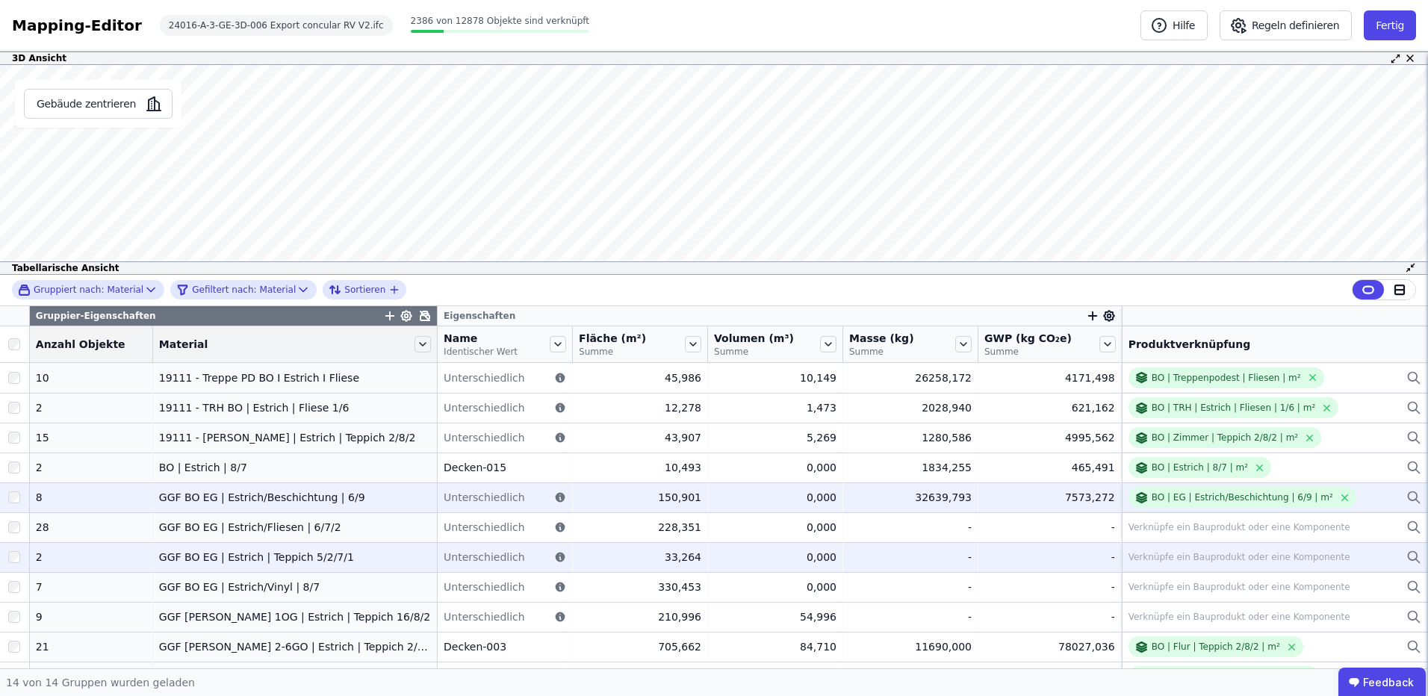
click at [352, 499] on div "GGF BO EG | Estrich/Beschichtung | 6/9" at bounding box center [295, 497] width 272 height 15
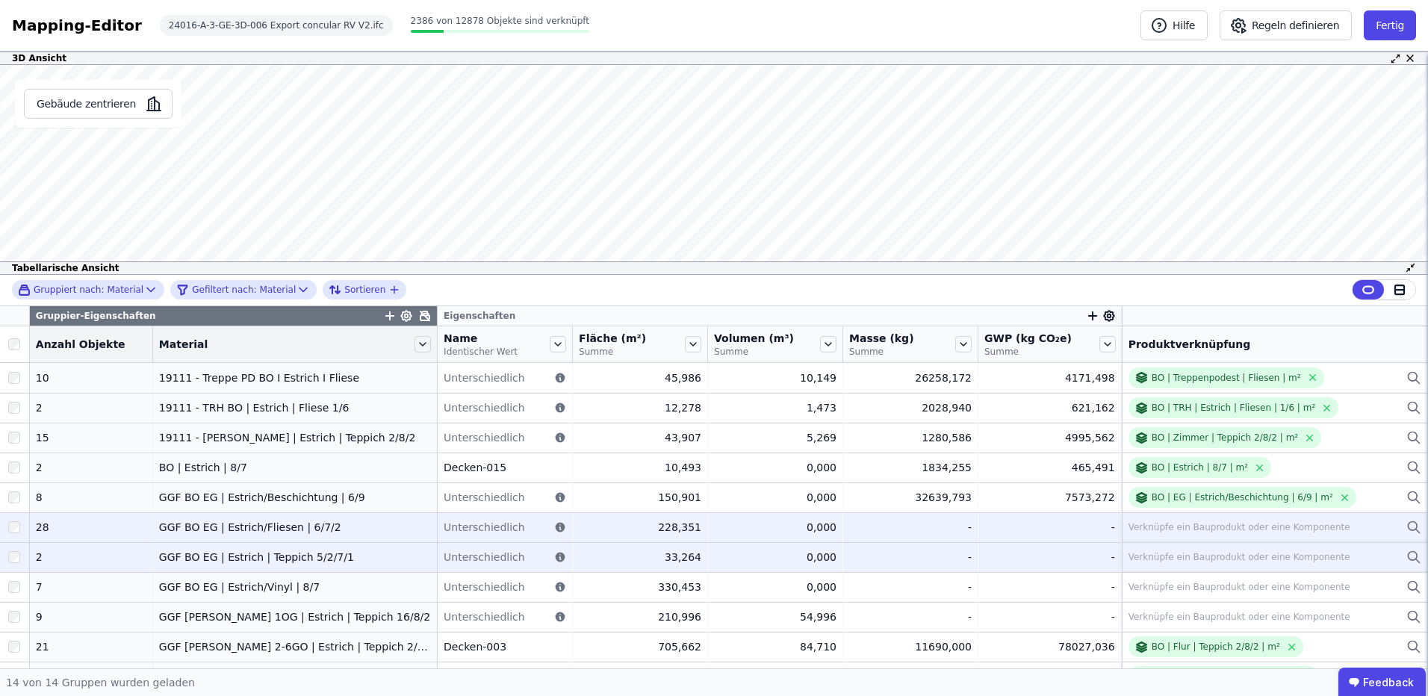
click at [335, 525] on div "GGF BO EG | Estrich/Fliesen | 6/7/2" at bounding box center [295, 527] width 272 height 15
click at [332, 532] on div "GGF BO EG | Estrich/Fliesen | 6/7/2" at bounding box center [295, 527] width 272 height 15
